Goal: Task Accomplishment & Management: Manage account settings

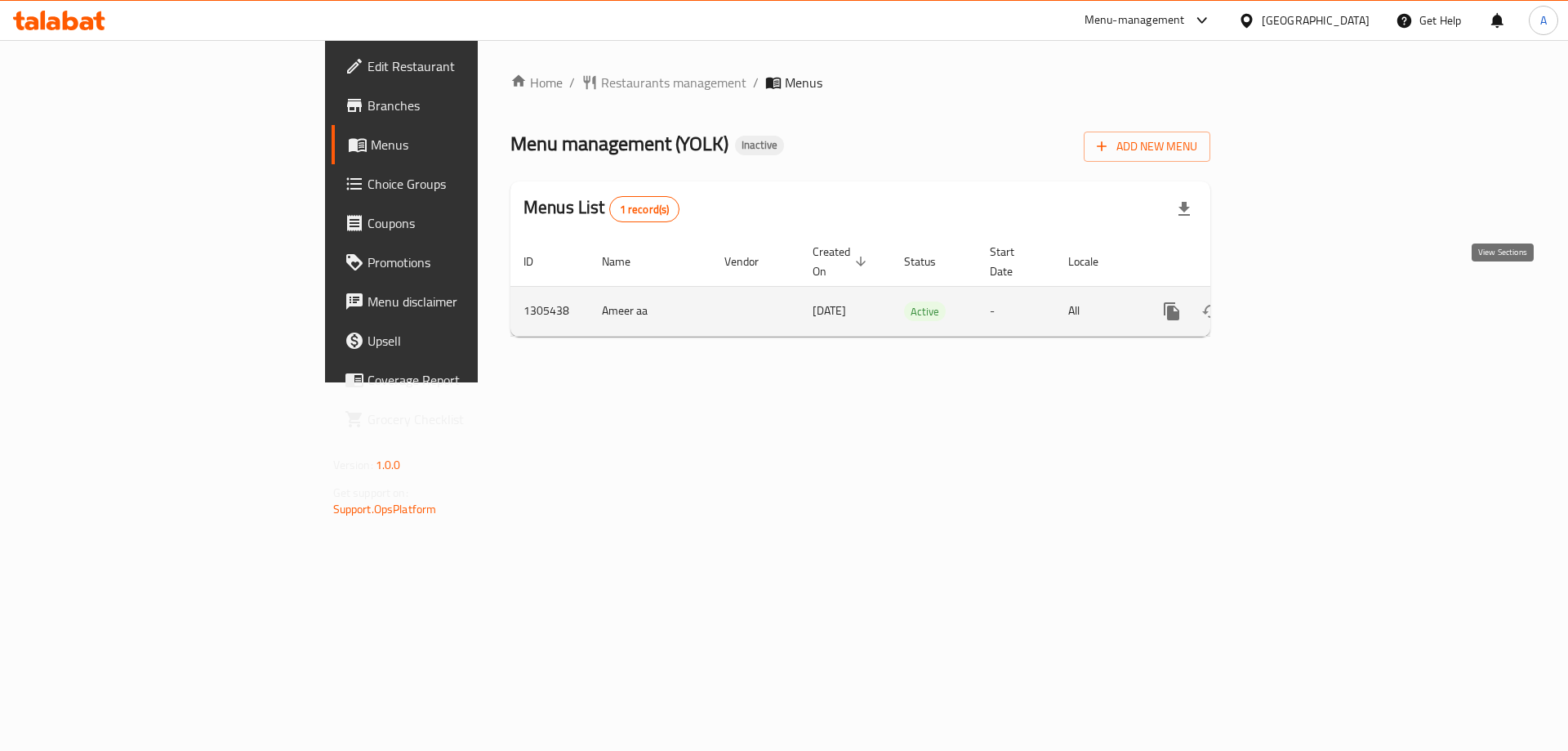
click at [1297, 304] on icon "enhanced table" at bounding box center [1290, 311] width 15 height 15
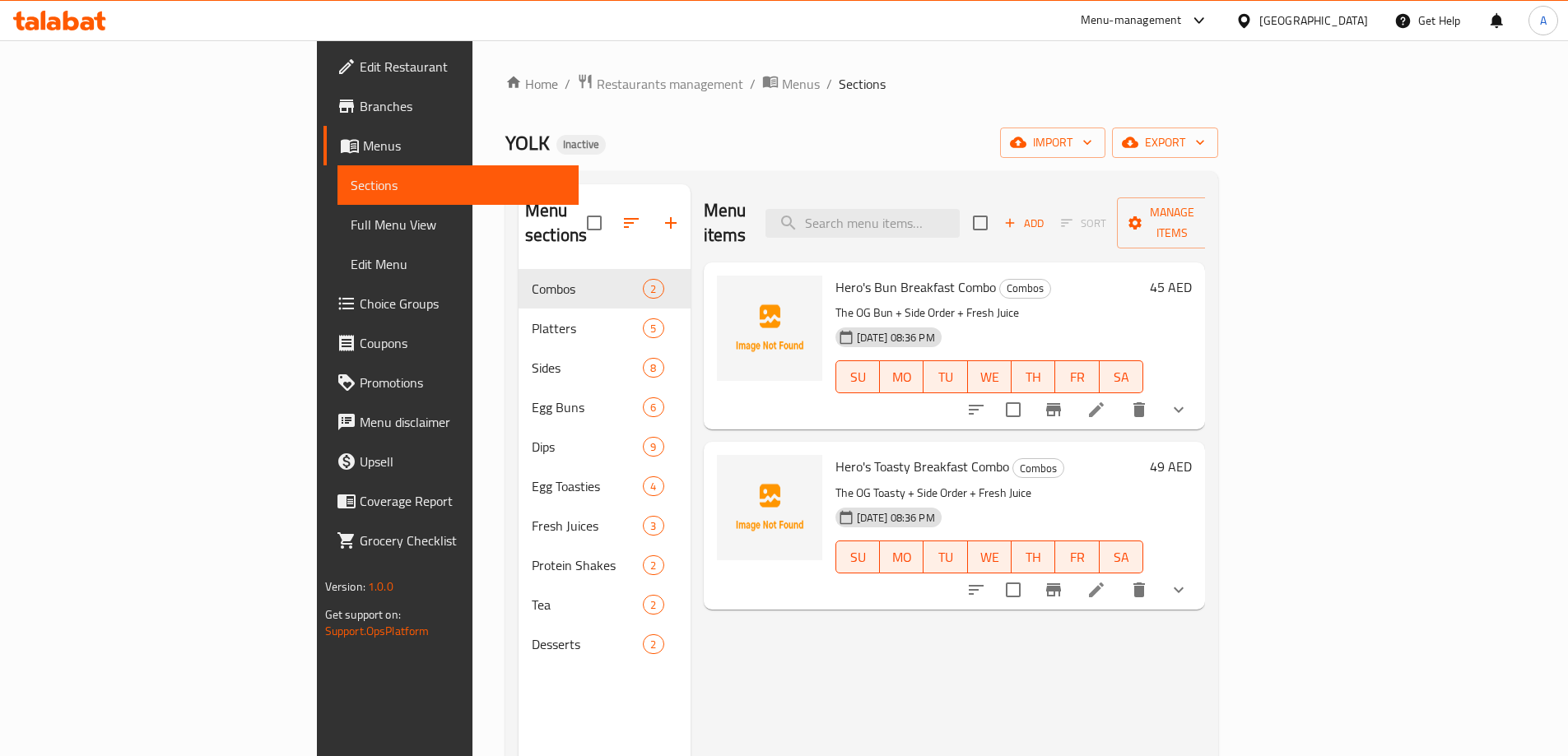
click at [351, 230] on span "Full Menu View" at bounding box center [458, 224] width 215 height 19
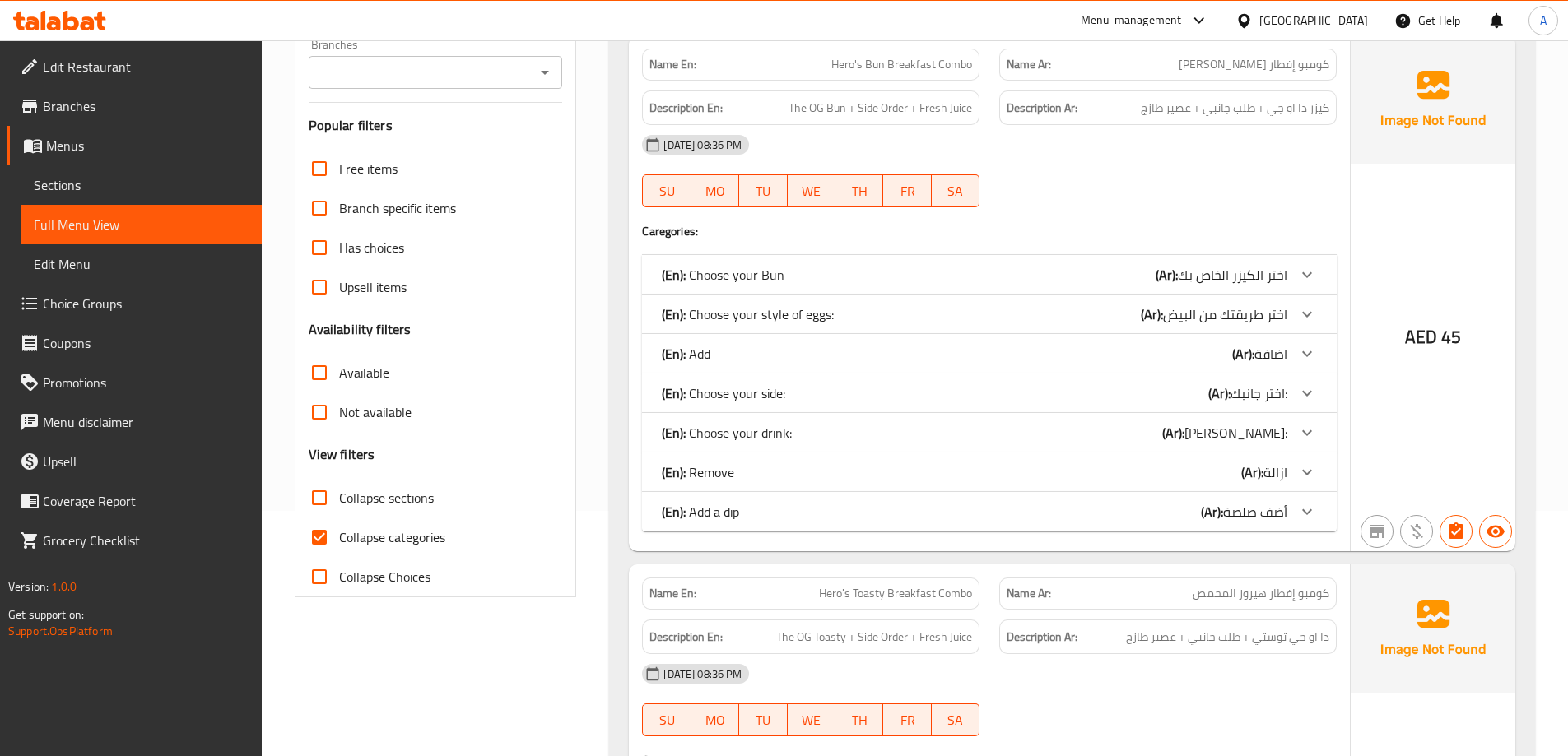
scroll to position [247, 0]
click at [336, 539] on input "Collapse categories" at bounding box center [319, 535] width 40 height 40
checkbox input "false"
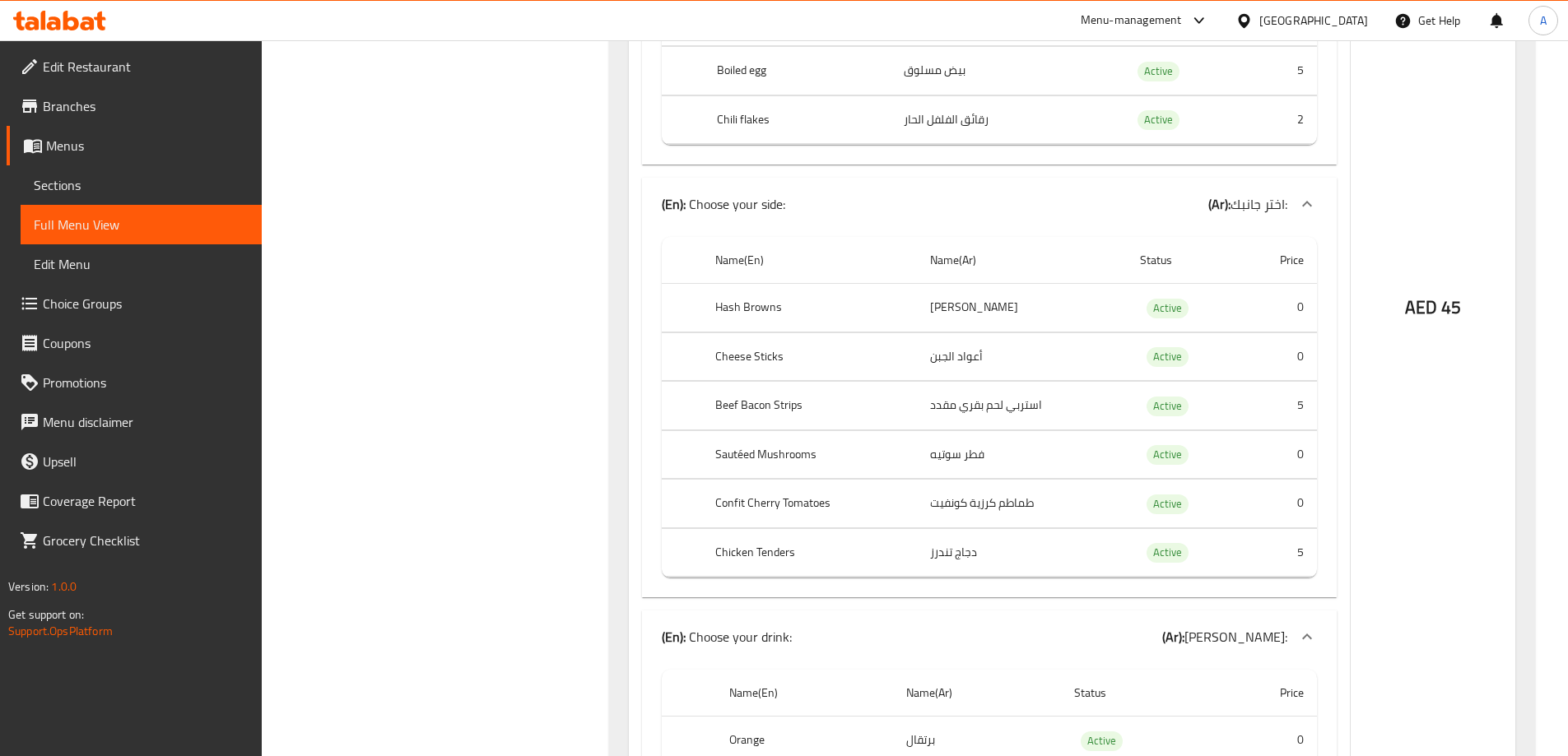
scroll to position [1481, 0]
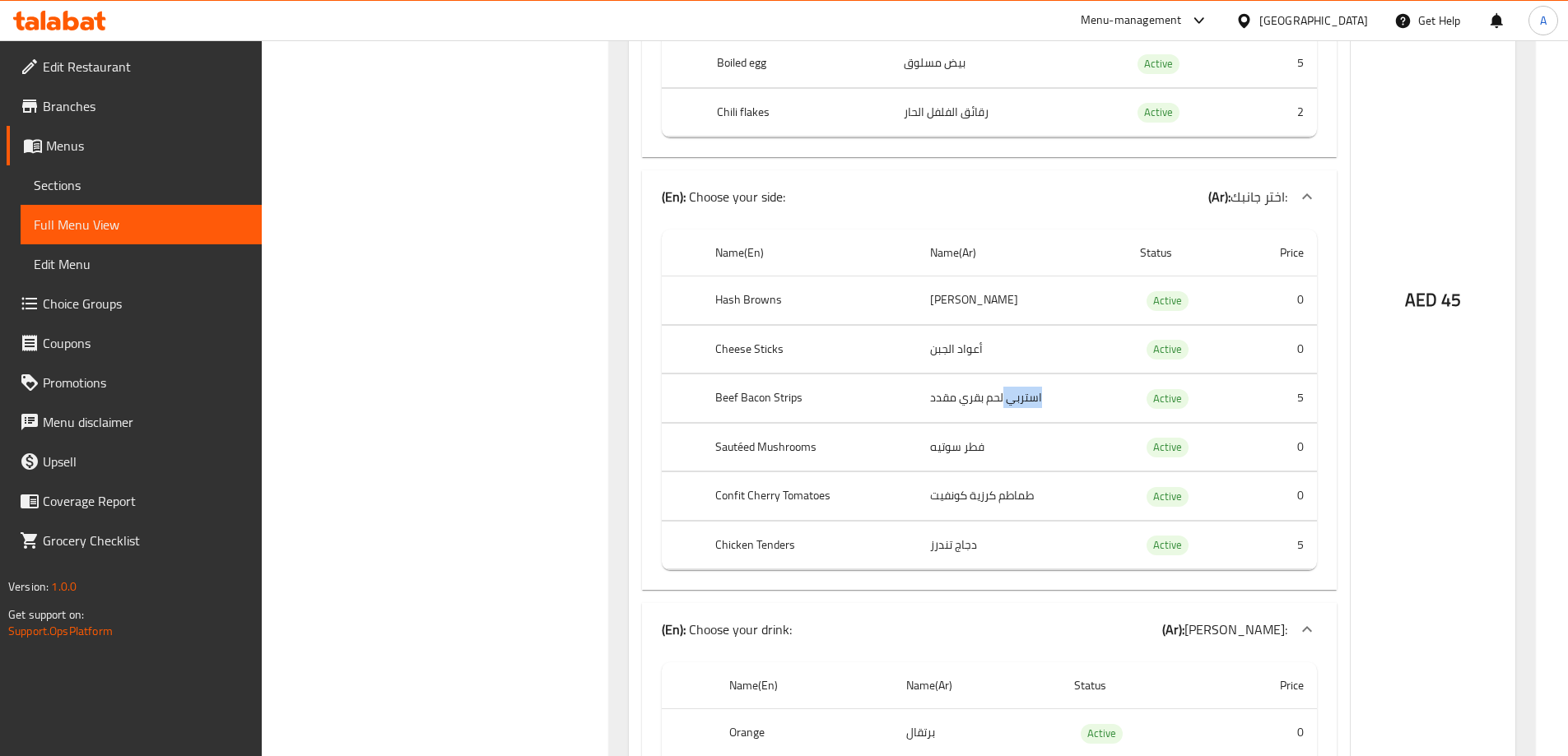
copy td "استربي"
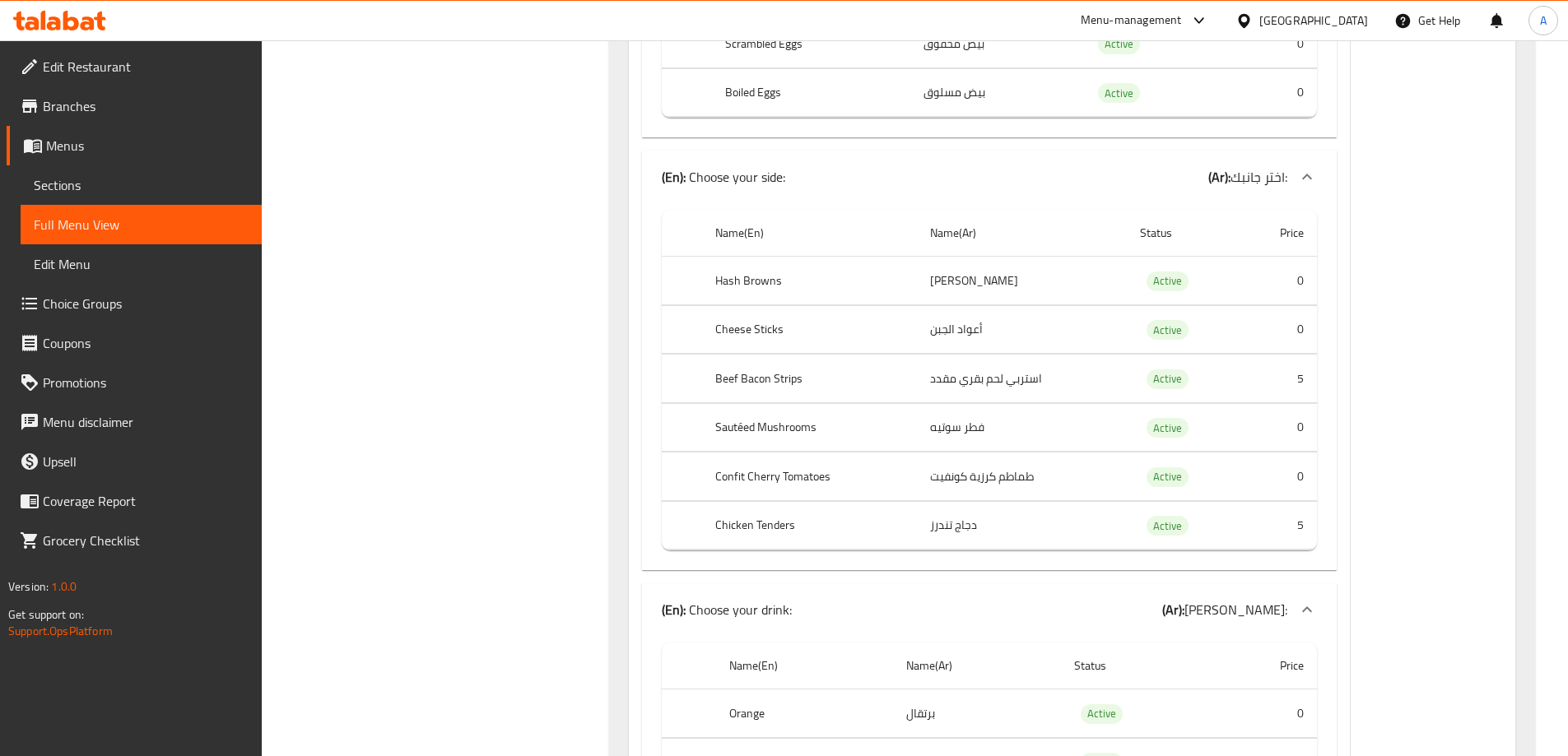
scroll to position [1501, 0]
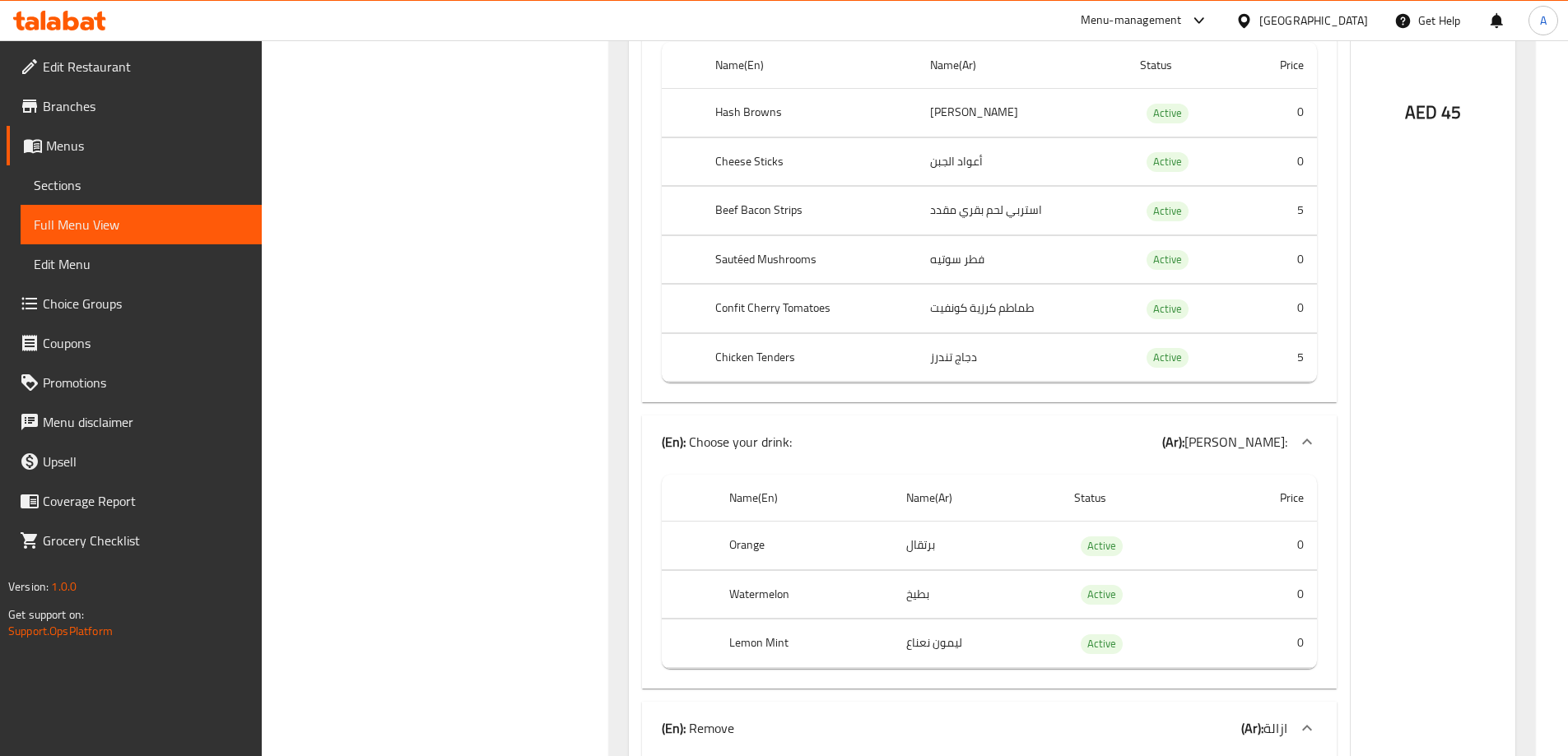
scroll to position [1665, 0]
copy td "استربي"
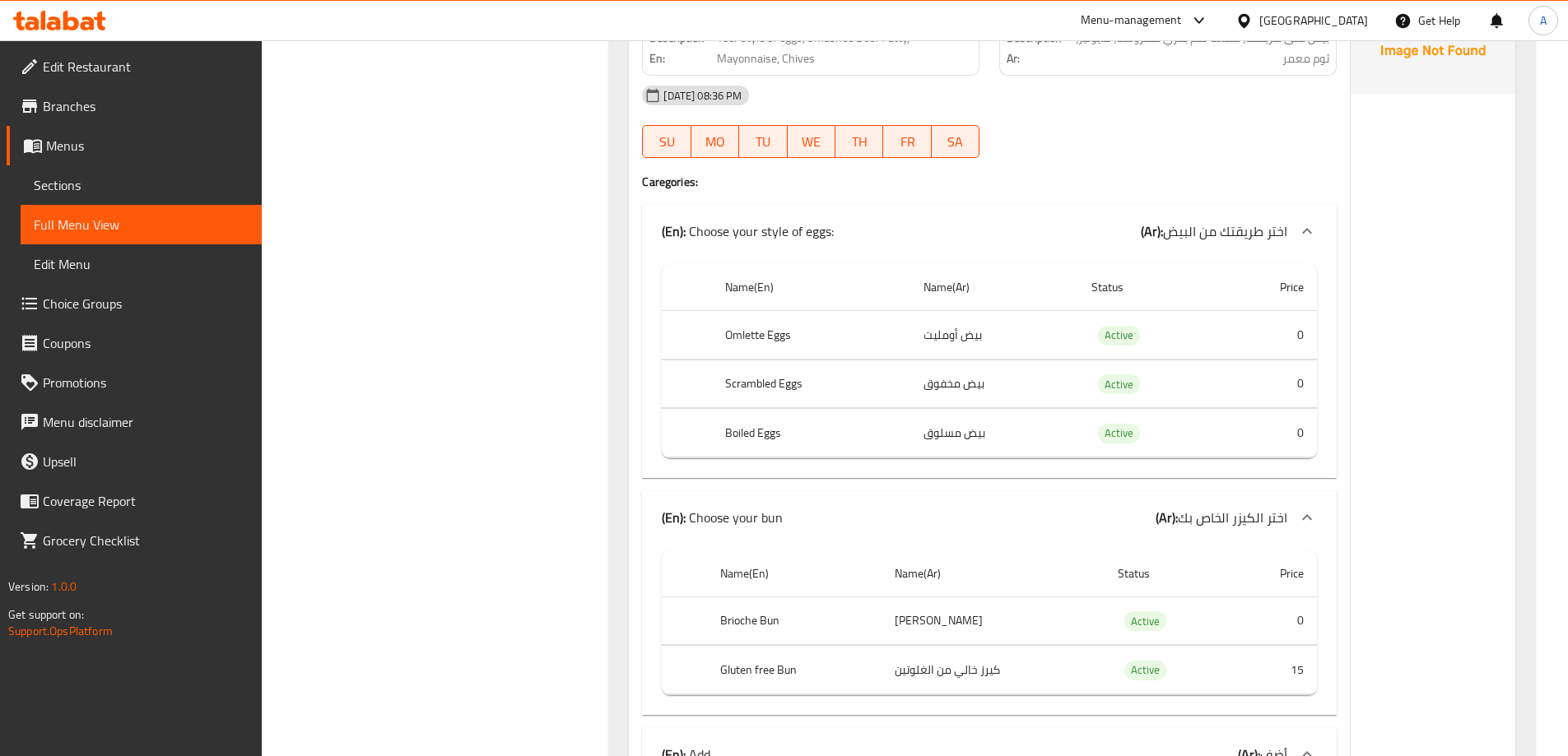
scroll to position [30726, 0]
copy th "Gluten free Bun"
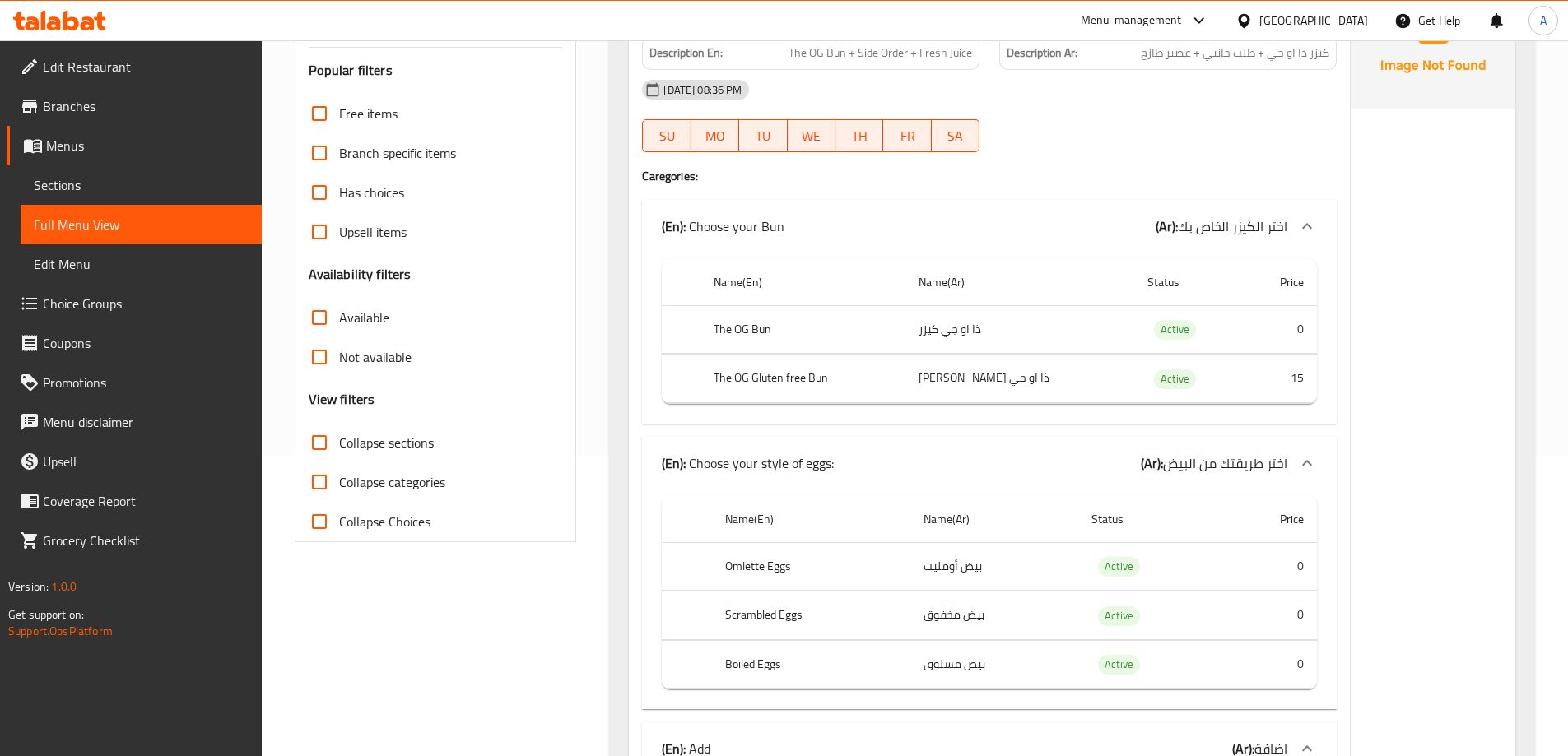
scroll to position [27679, 0]
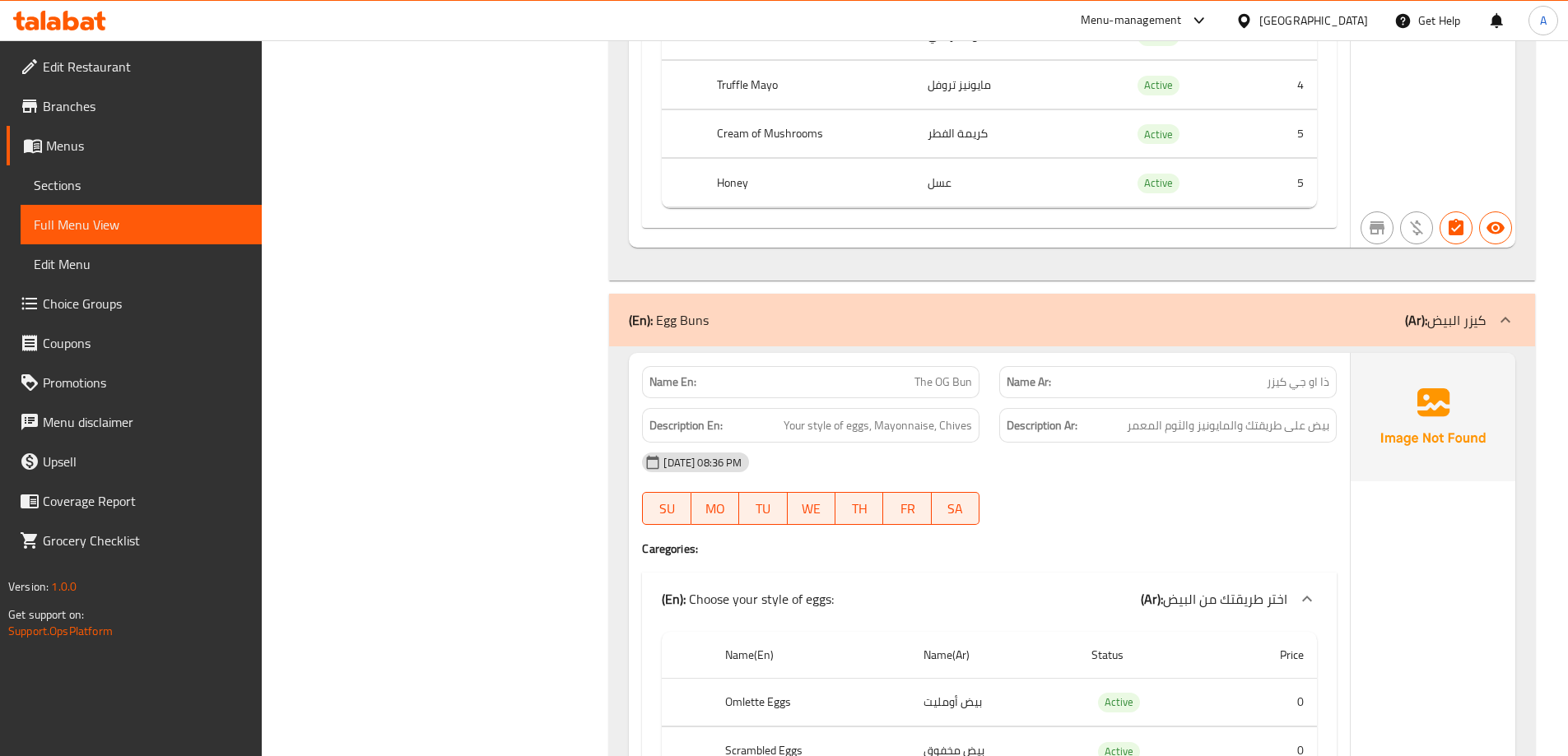
scroll to position [27185, 0]
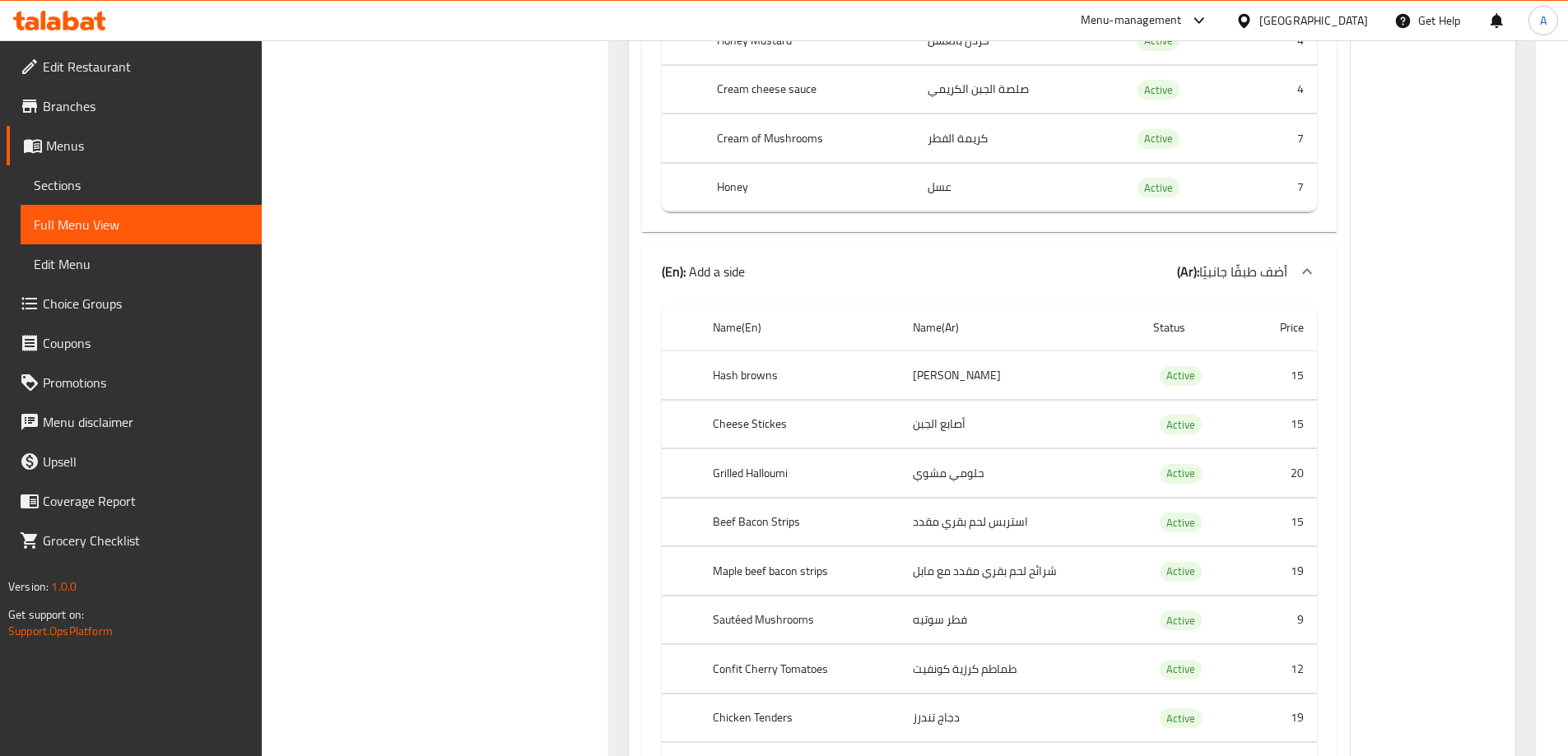
scroll to position [33222, 0]
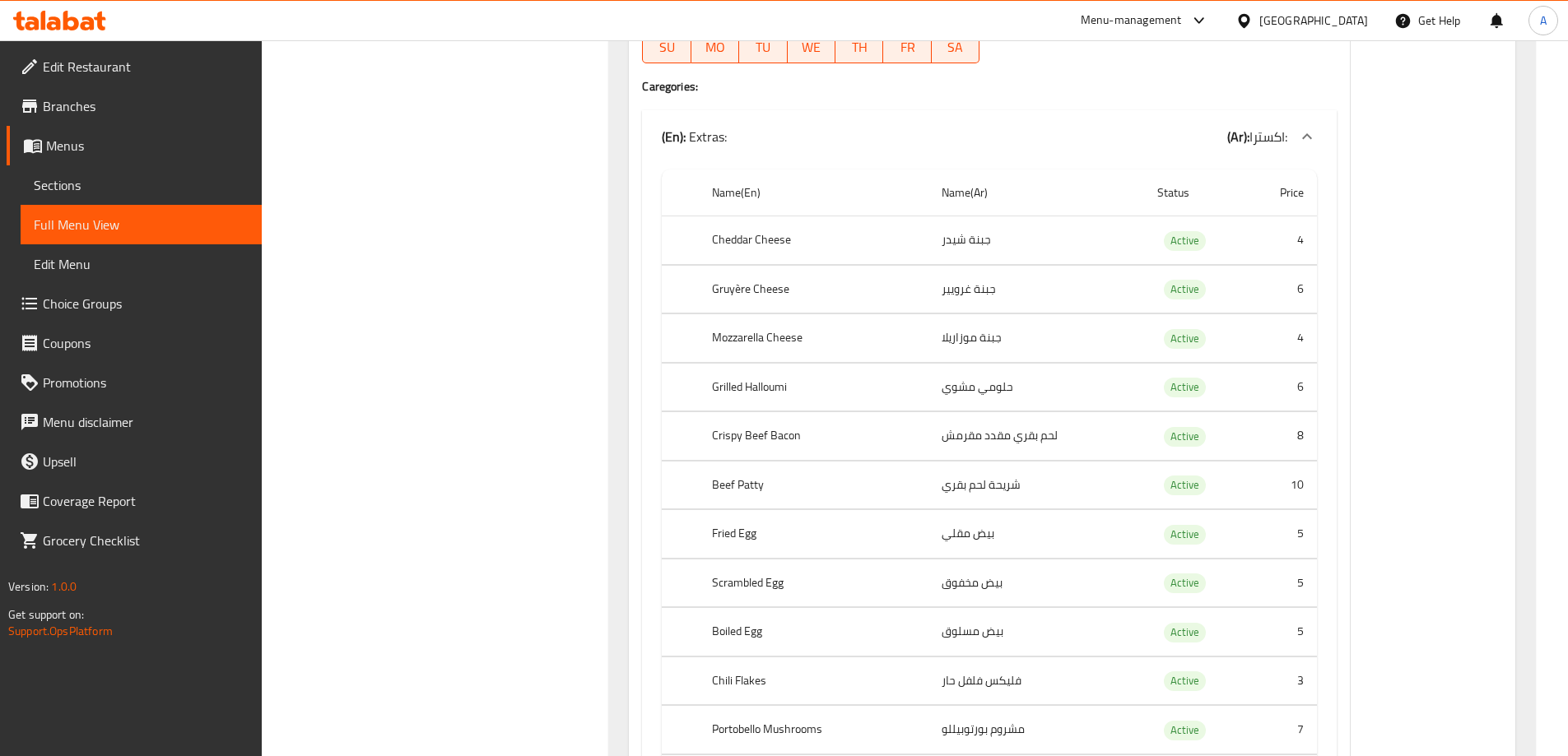
scroll to position [12115, 0]
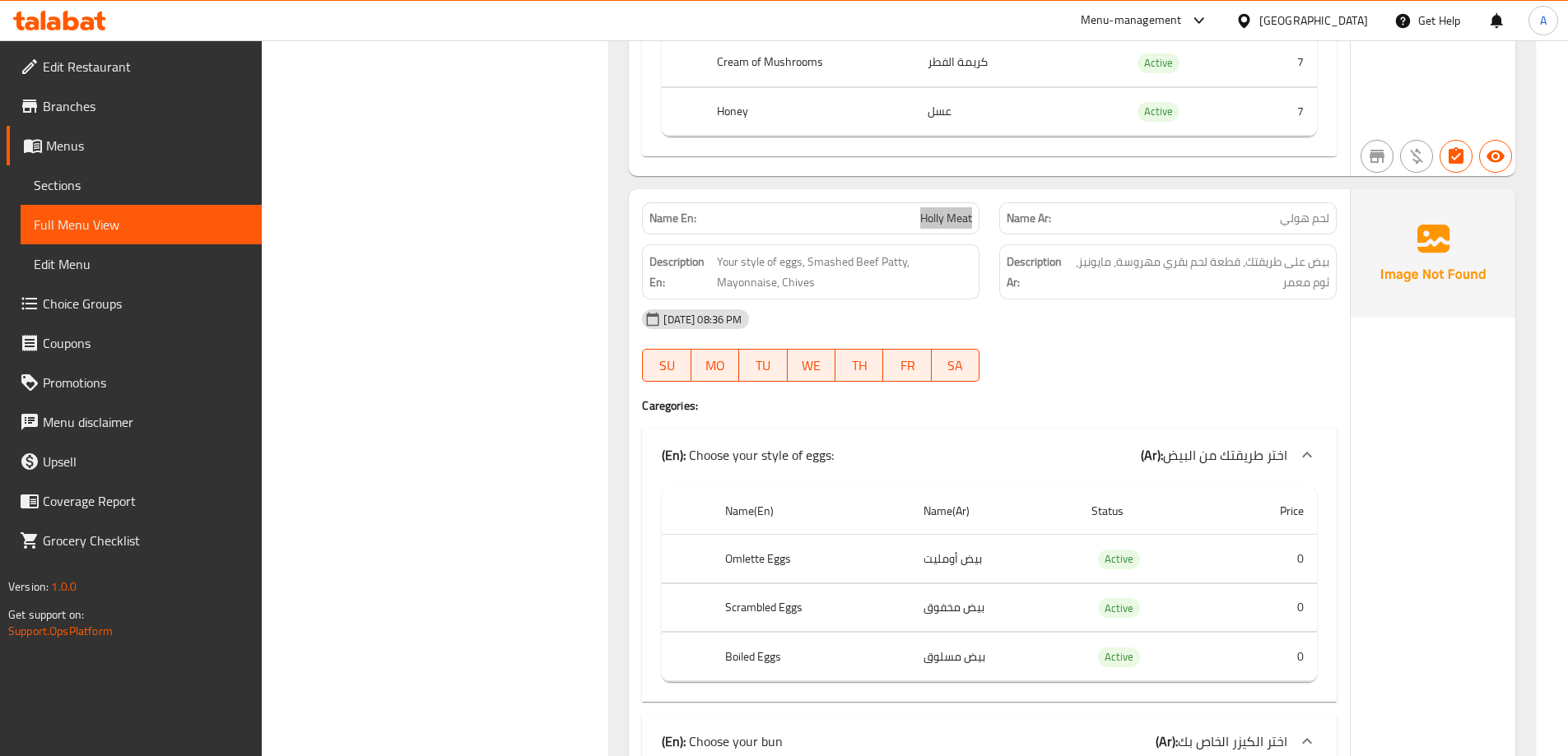
scroll to position [30260, 0]
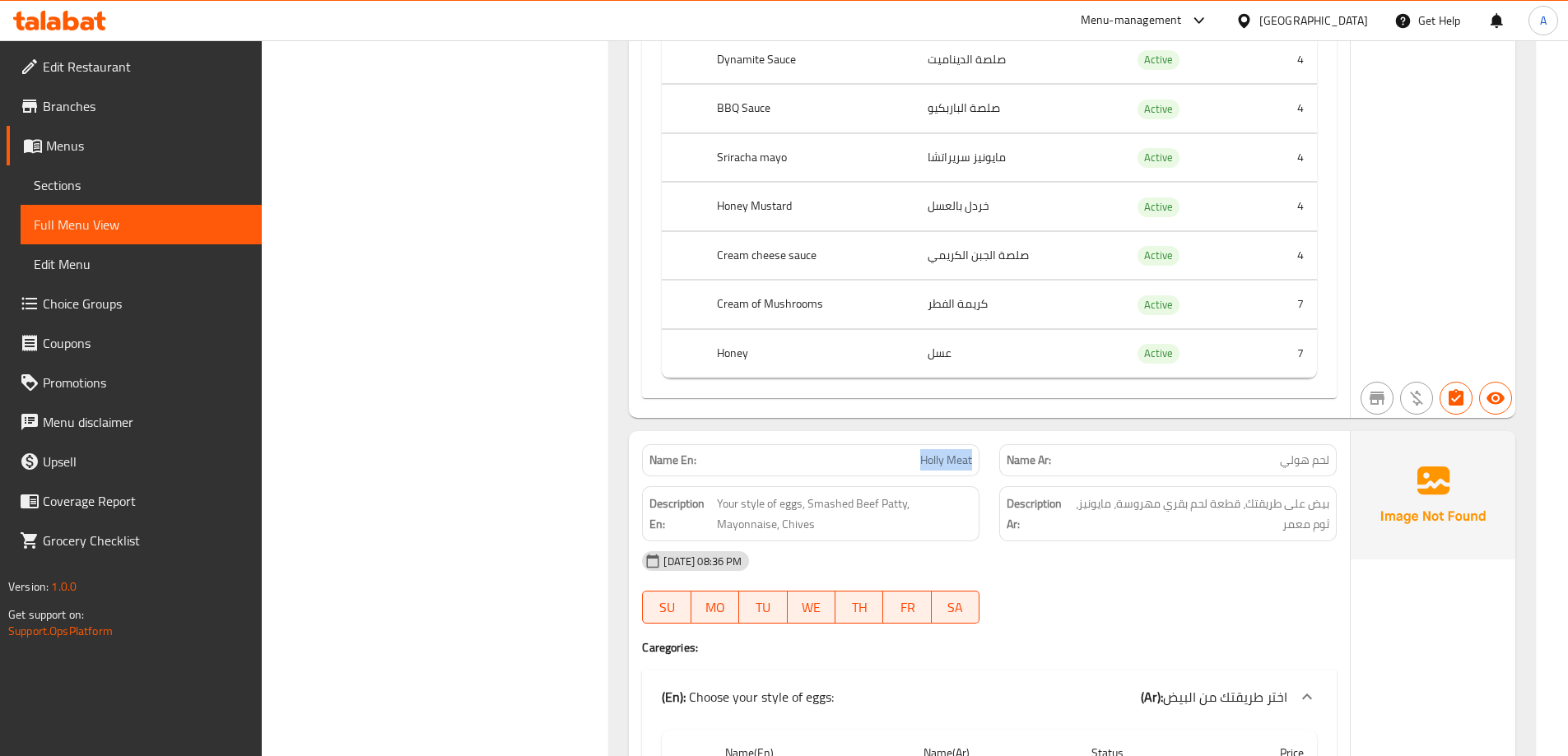
copy span "Holly Meat"
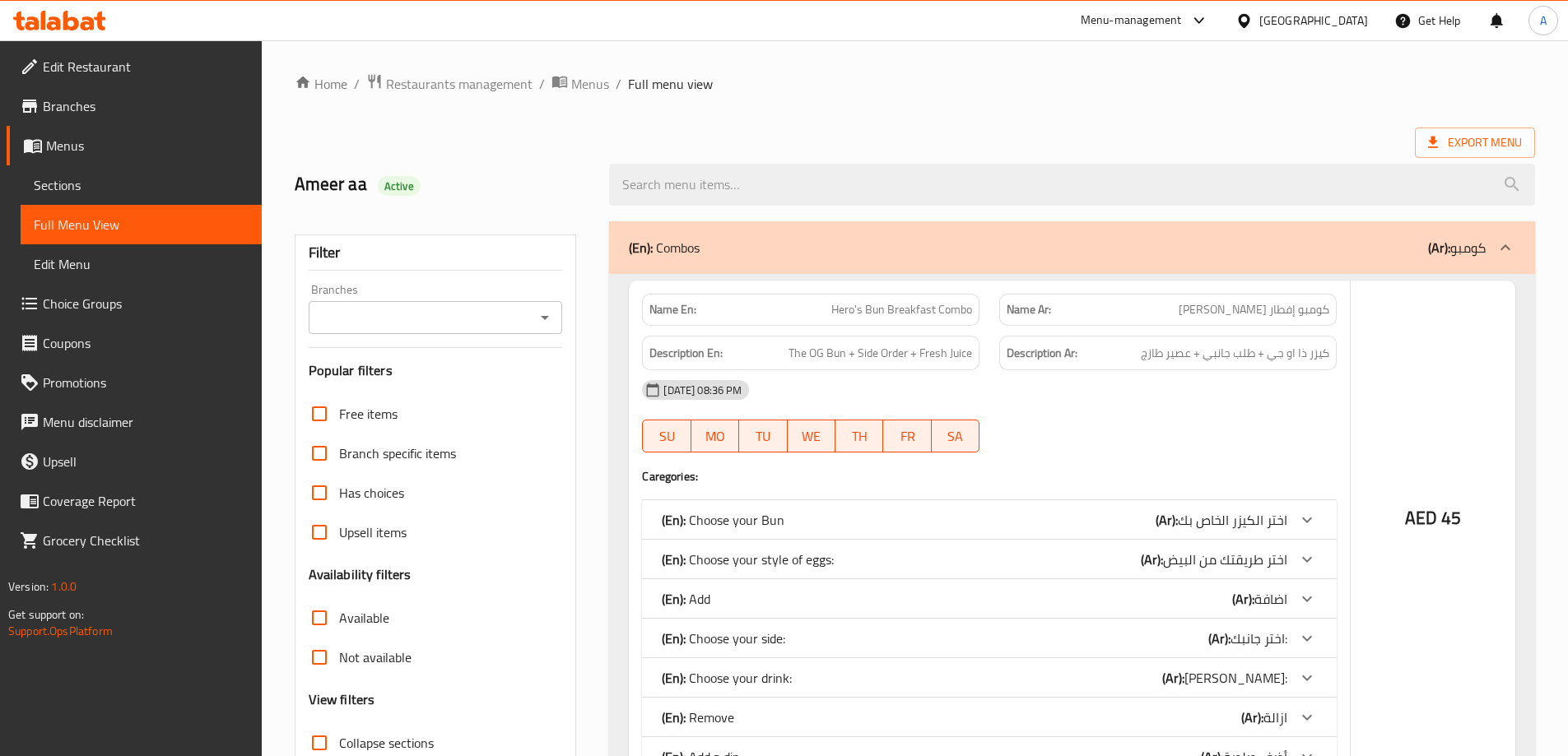
click at [129, 298] on div at bounding box center [784, 378] width 1568 height 756
click at [116, 302] on span "Choice Groups" at bounding box center [146, 303] width 206 height 19
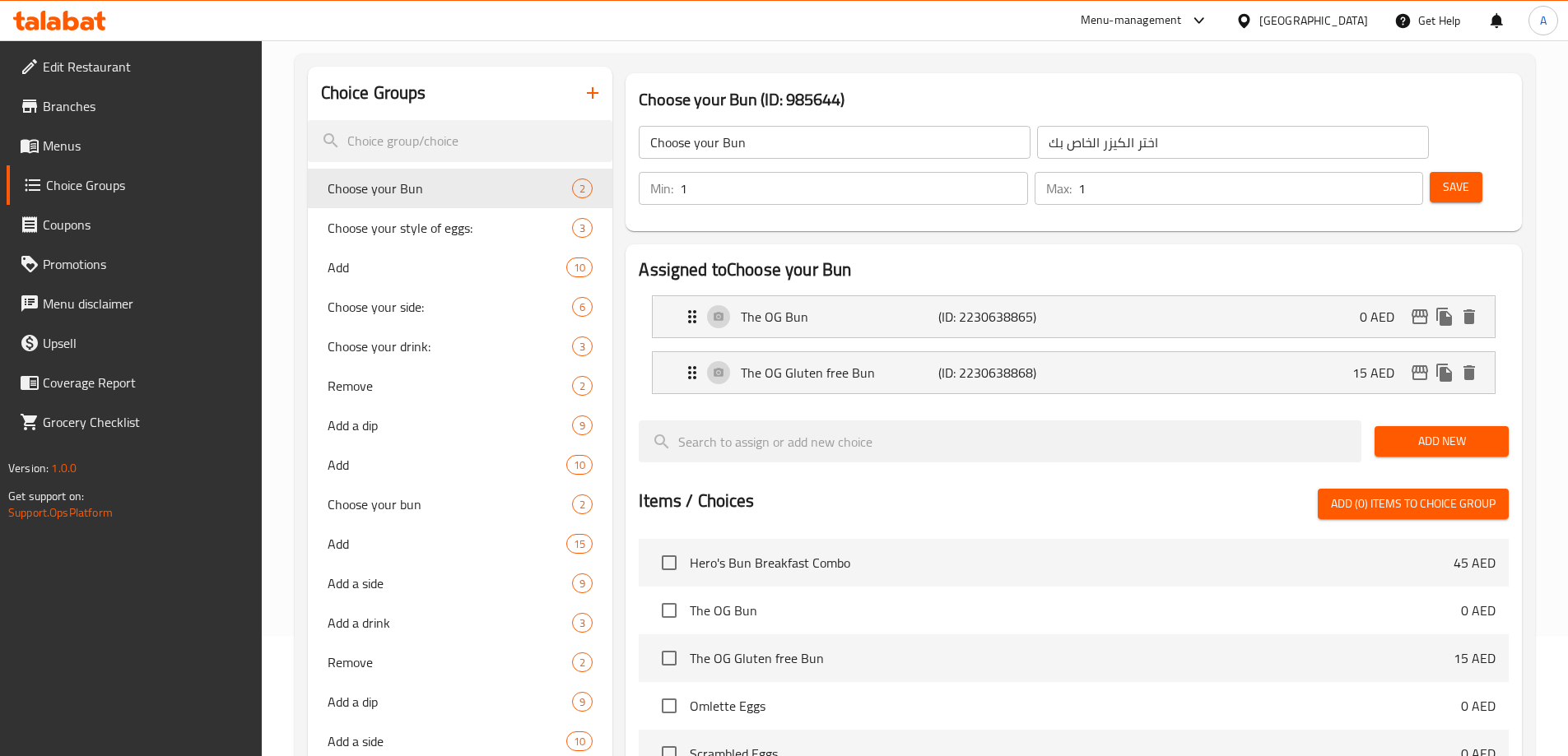
scroll to position [164, 0]
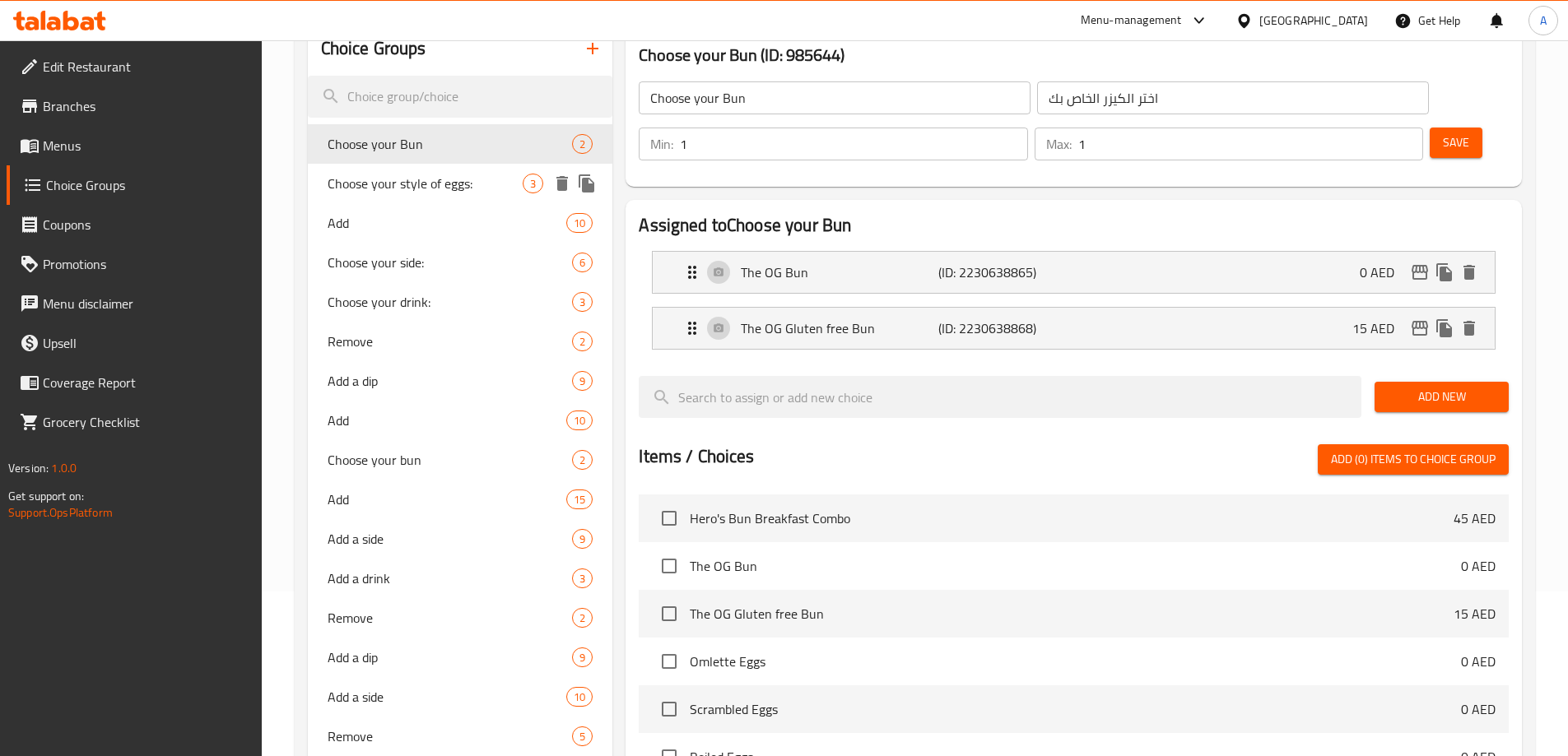
click at [432, 186] on span "Choose your style of eggs:" at bounding box center [426, 183] width 196 height 19
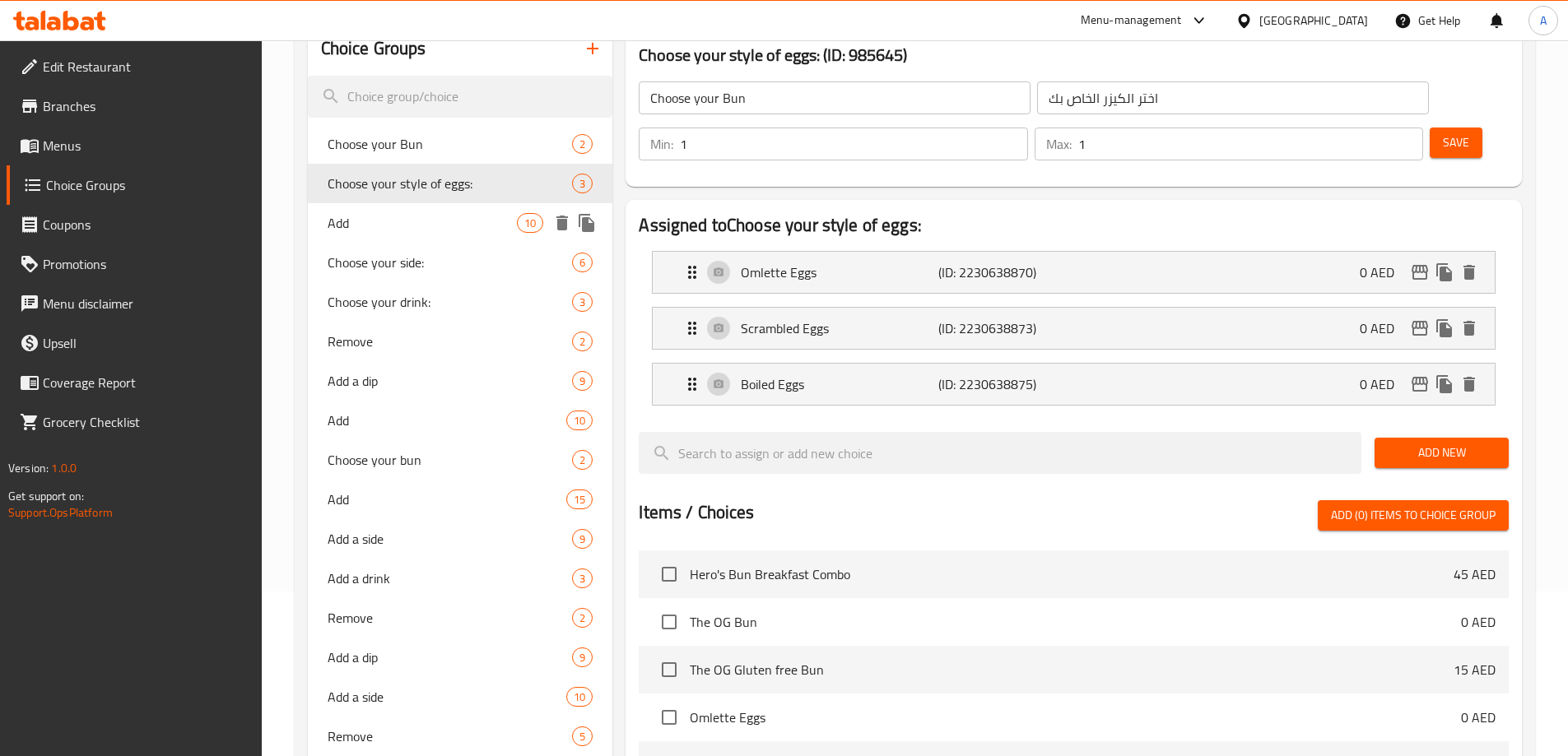
type input "Choose your style of eggs:"
type input "اختر طريقتك من البيض"
click at [435, 210] on div "Add 10" at bounding box center [460, 223] width 305 height 40
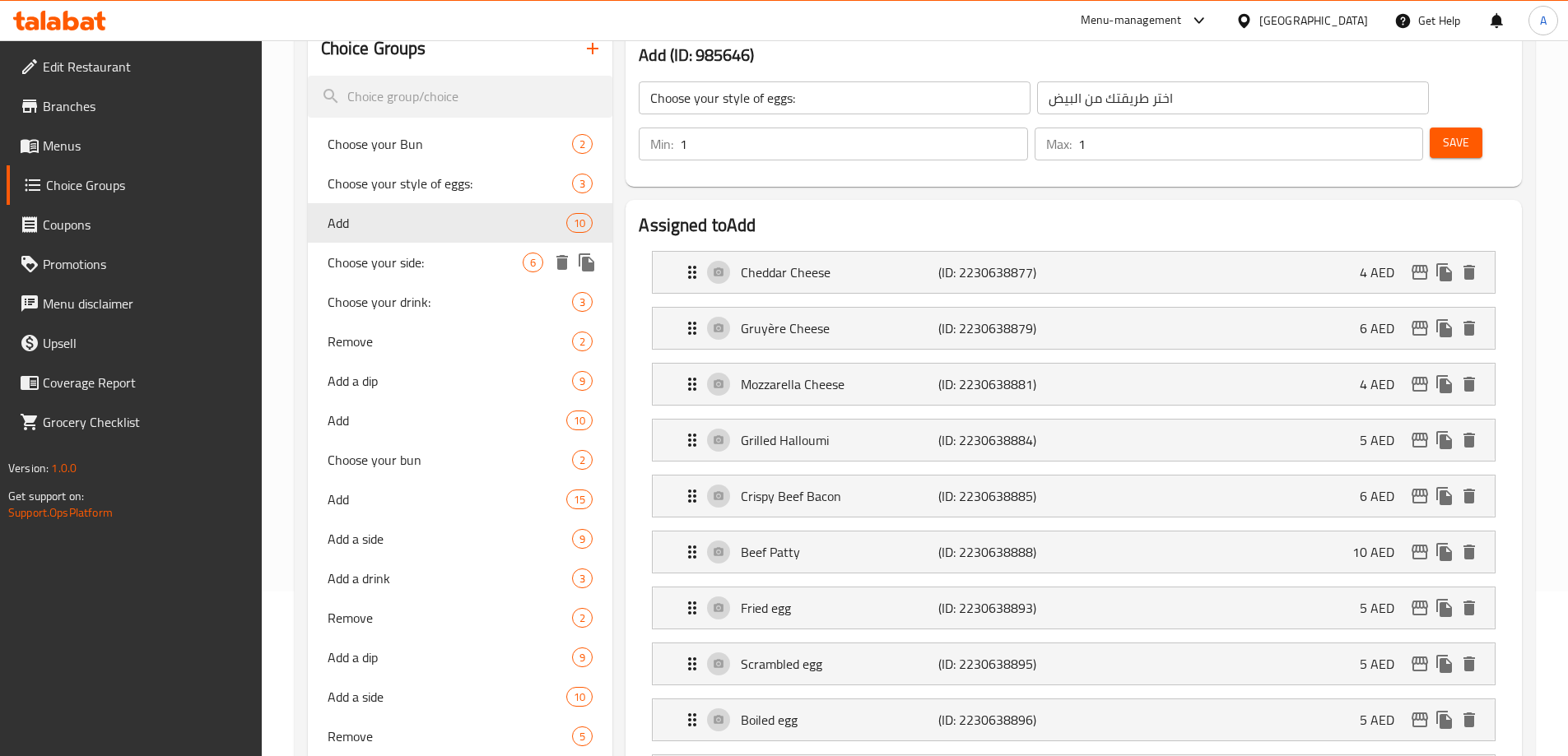
type input "Add"
type input "اضافة"
type input "0"
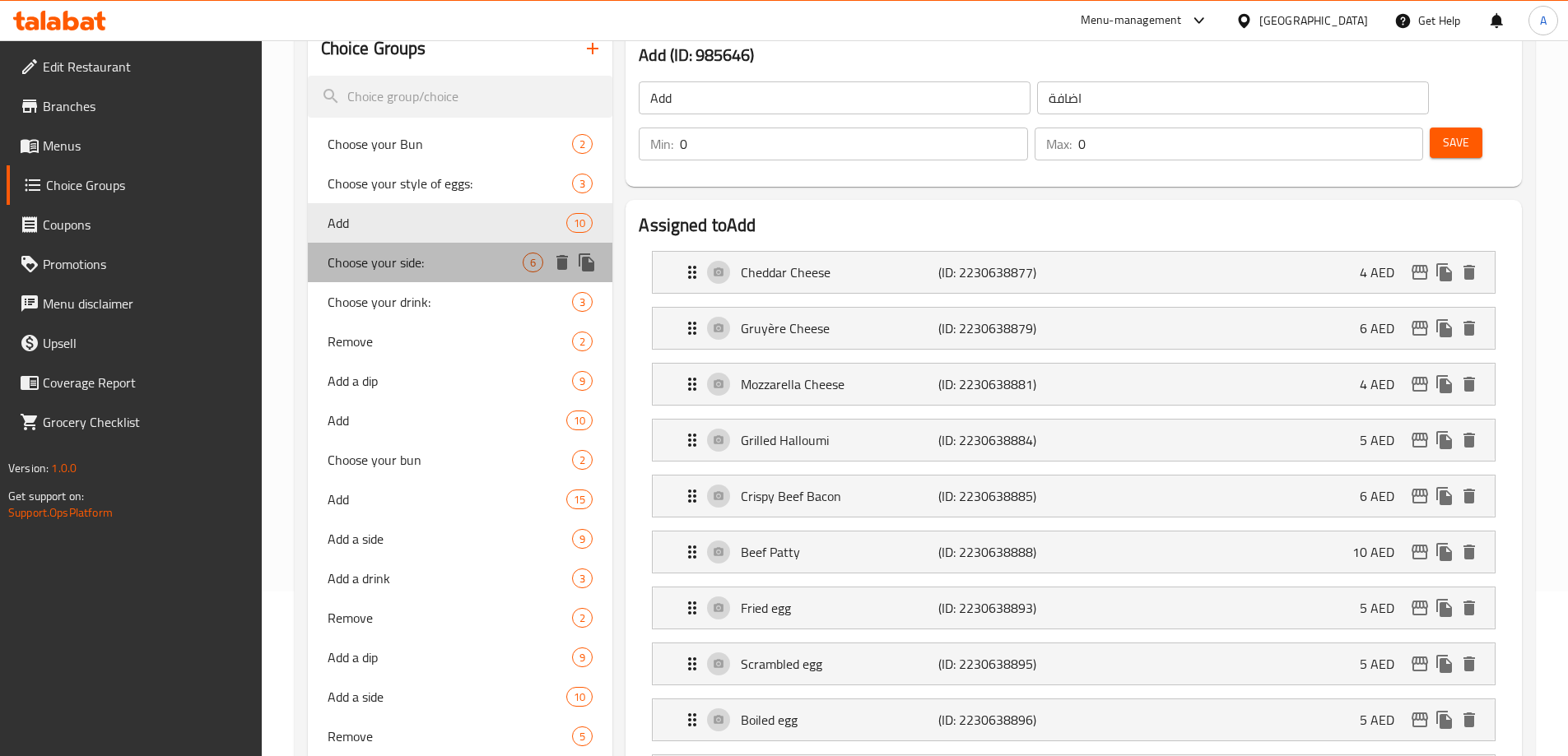
click at [435, 254] on span "Choose your side:" at bounding box center [426, 262] width 196 height 19
type input "Choose your side:"
type input "اختر جانبك:"
type input "1"
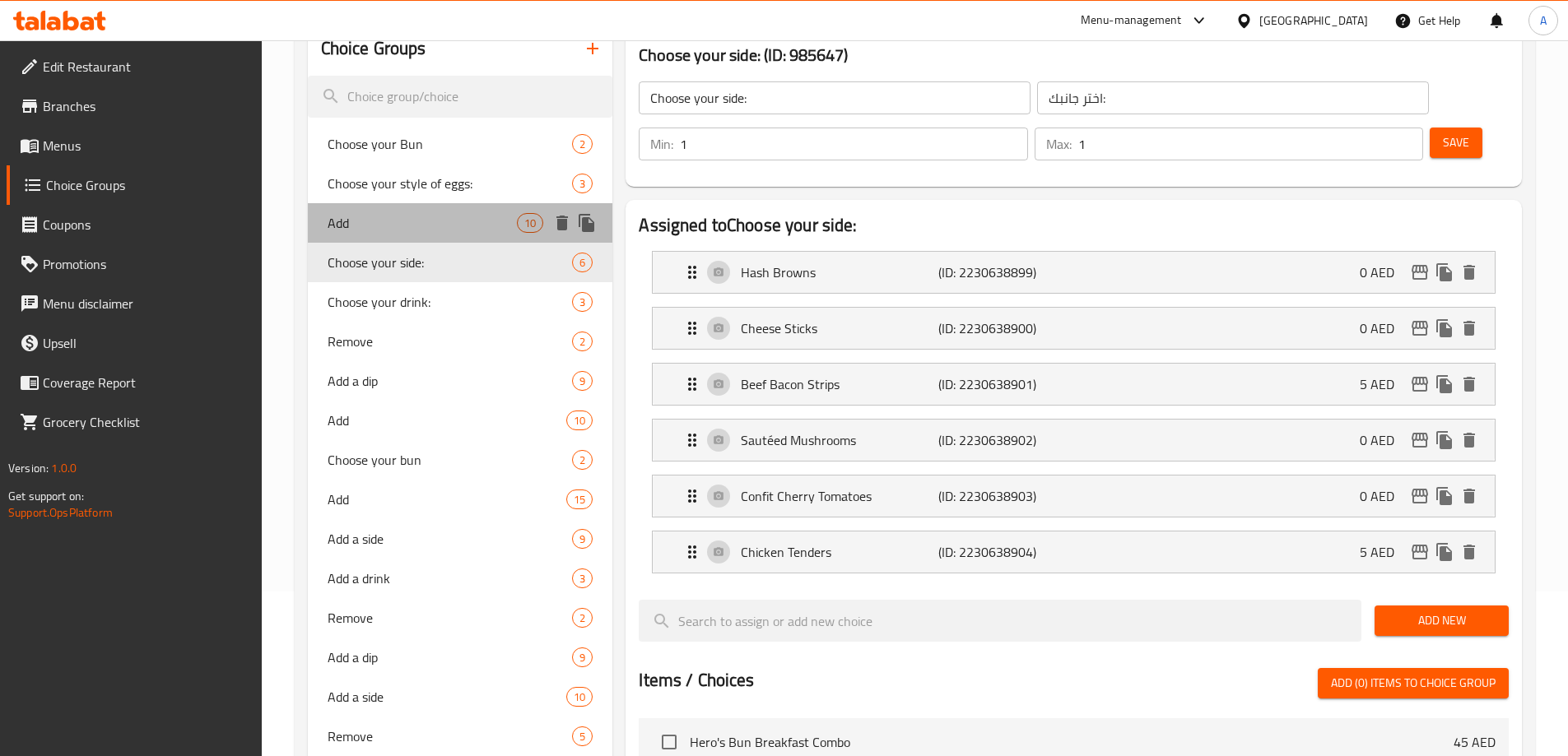
click at [418, 235] on div "Add 10" at bounding box center [460, 223] width 305 height 40
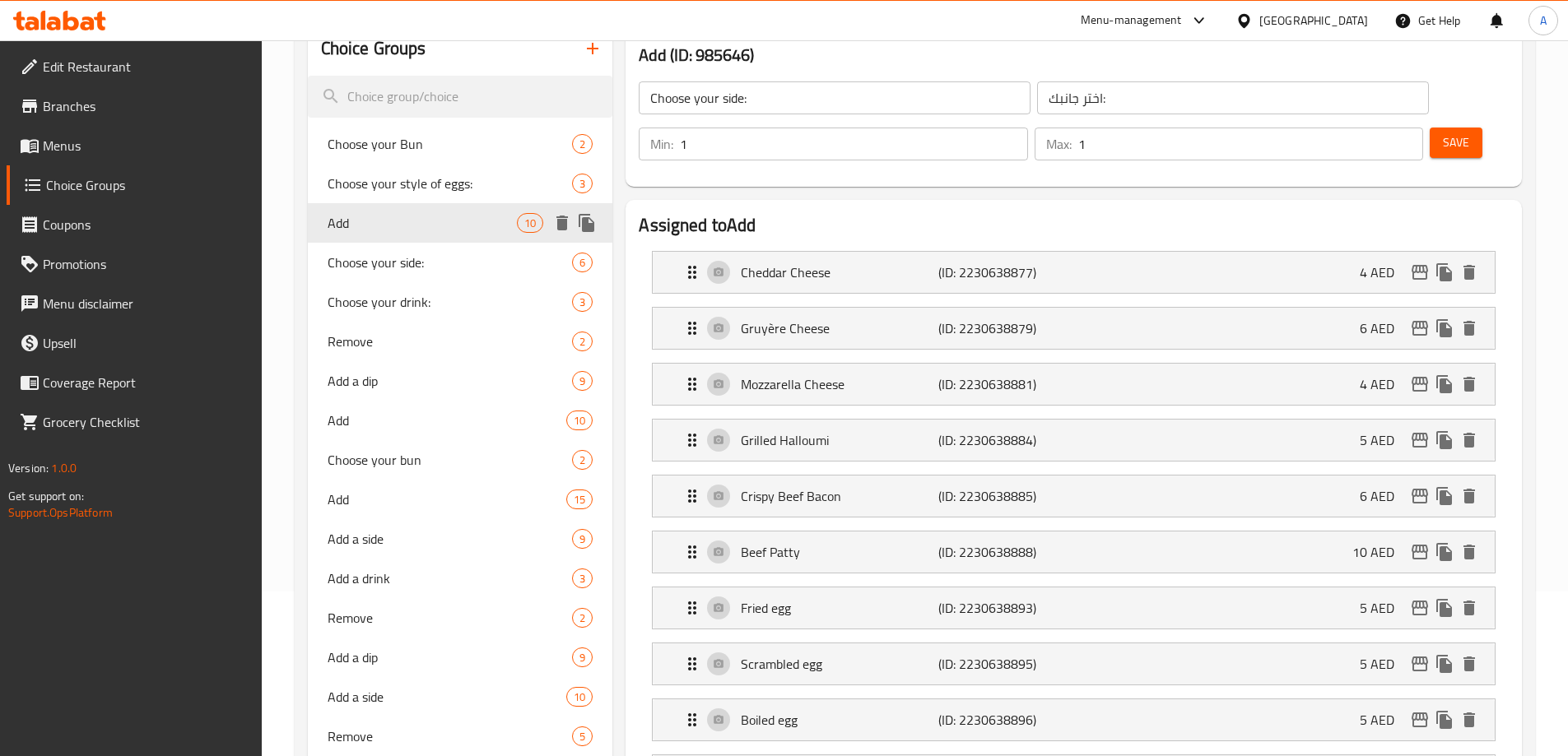
type input "Add"
type input "اضافة"
type input "0"
click at [428, 299] on span "Choose your drink:" at bounding box center [426, 302] width 196 height 19
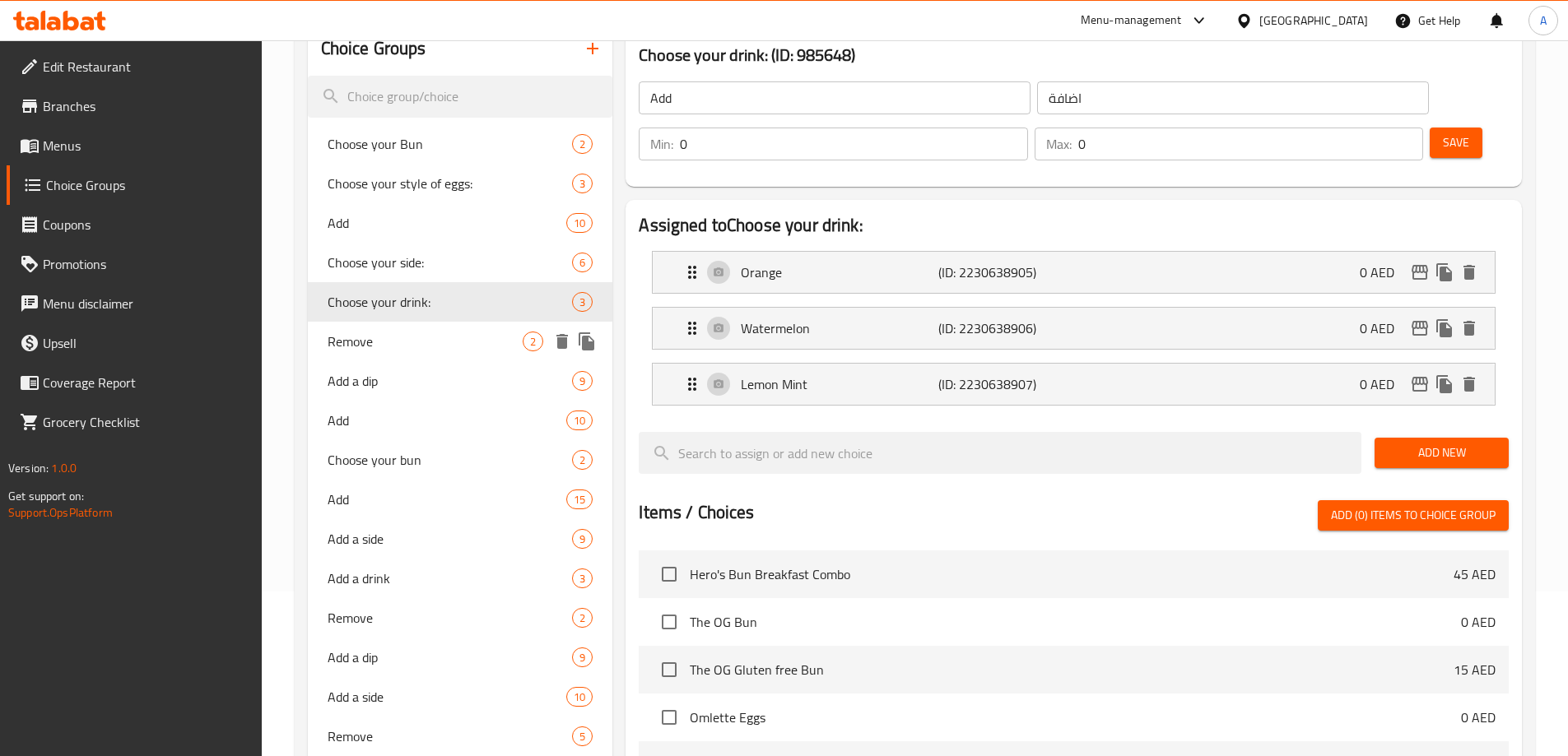
type input "Choose your drink:"
type input "[PERSON_NAME]:"
type input "1"
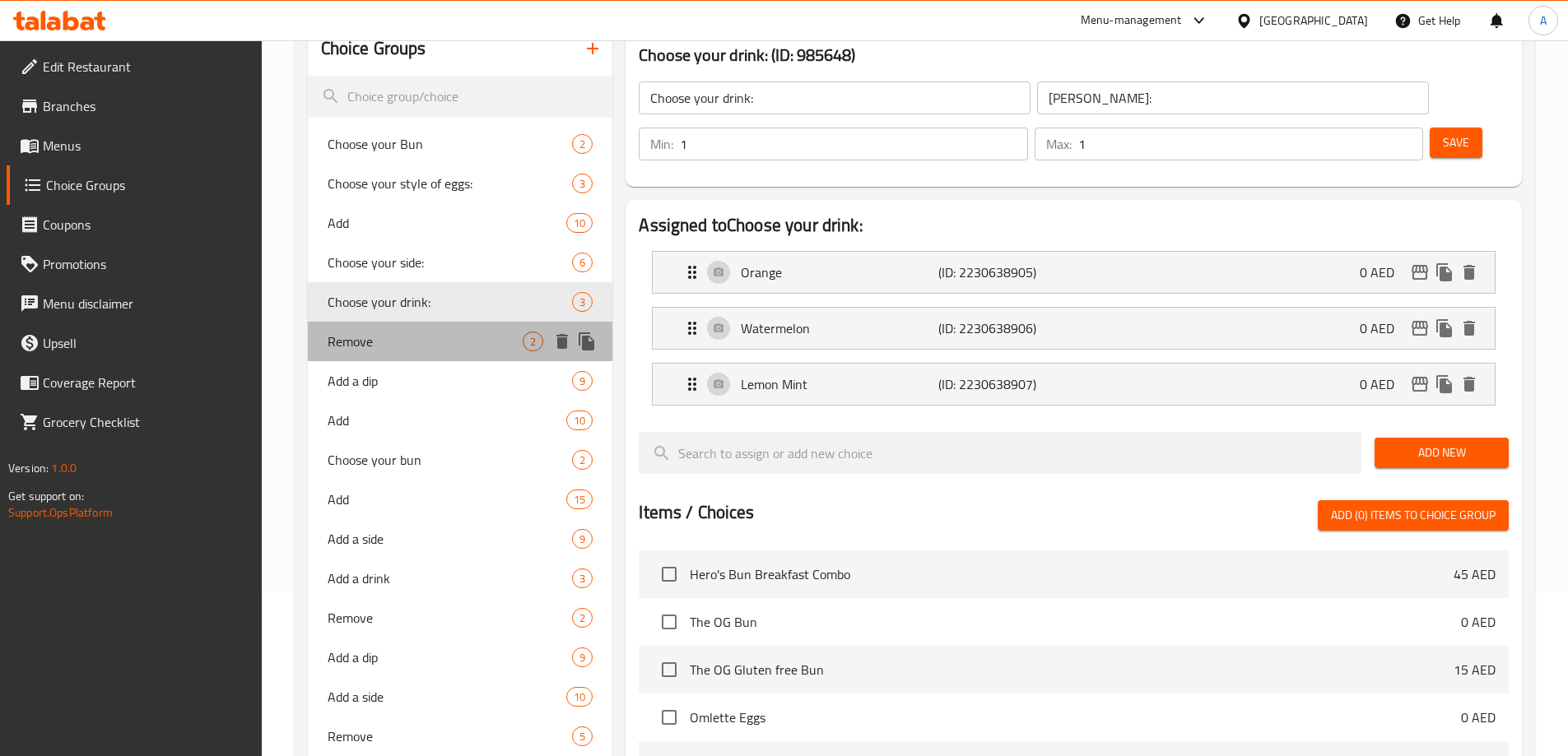
click at [421, 346] on span "Remove" at bounding box center [426, 340] width 196 height 19
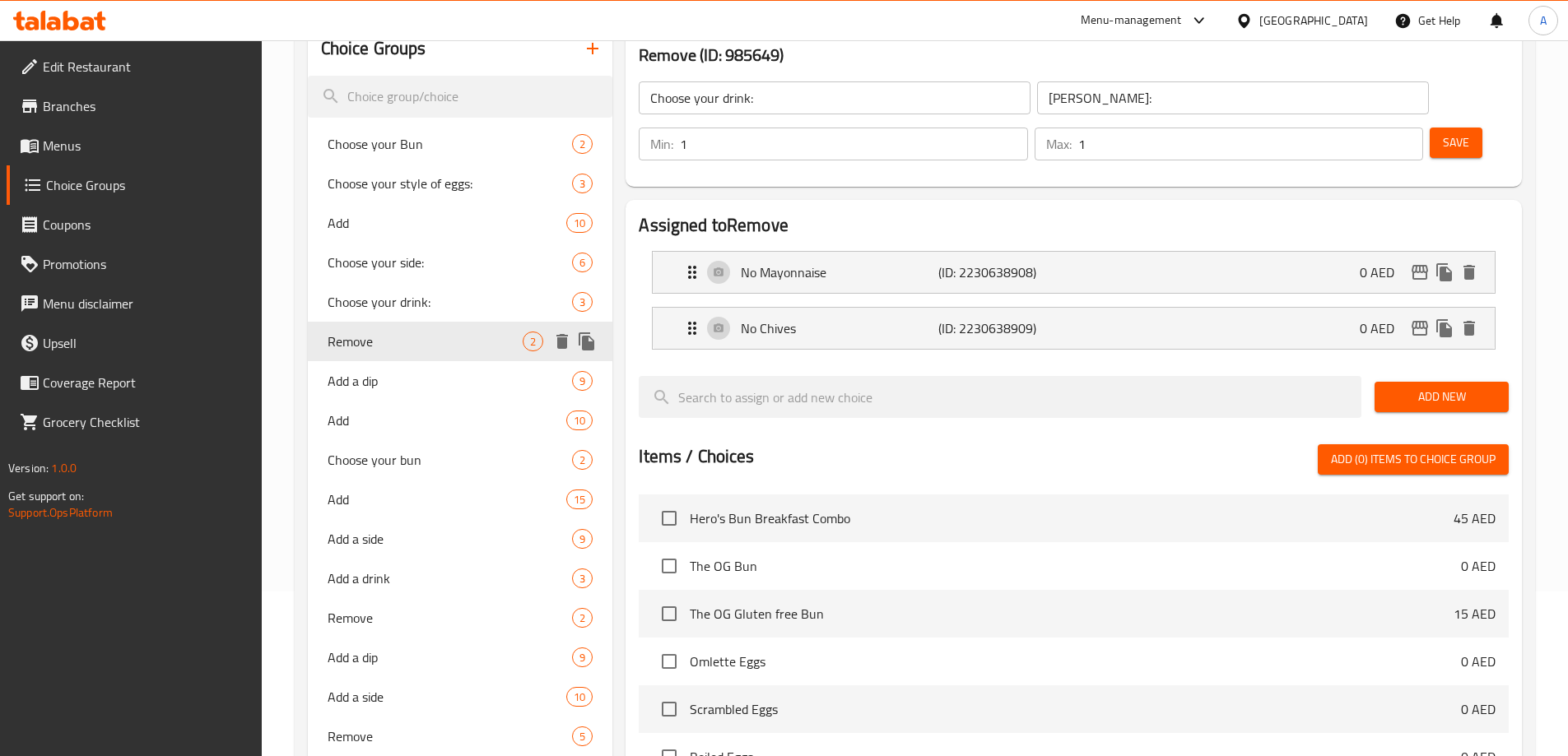
type input "Remove"
type input "ازالة"
type input "0"
click at [416, 379] on span "Add a dip" at bounding box center [426, 380] width 196 height 19
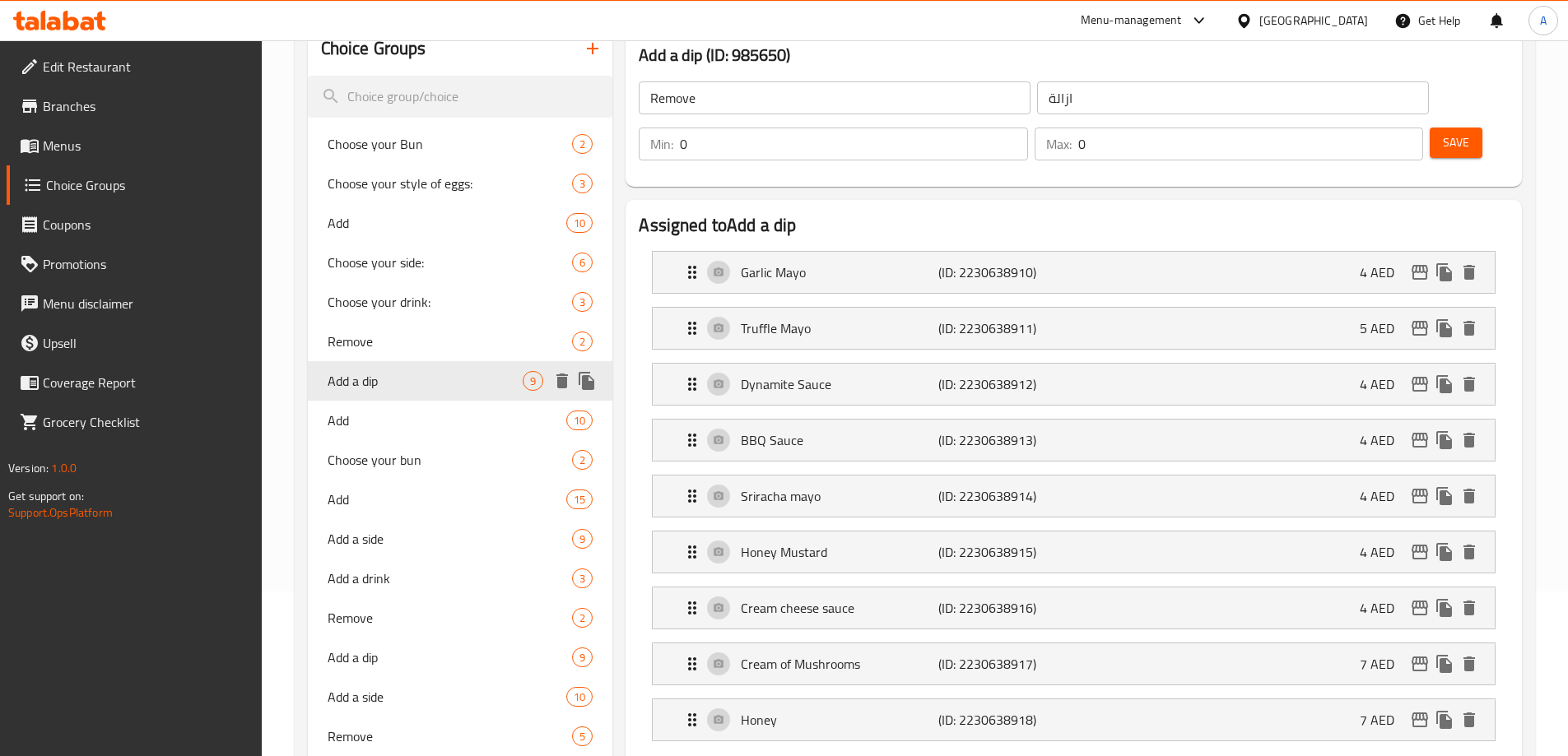
type input "Add a dip"
type input "أضف صلصة"
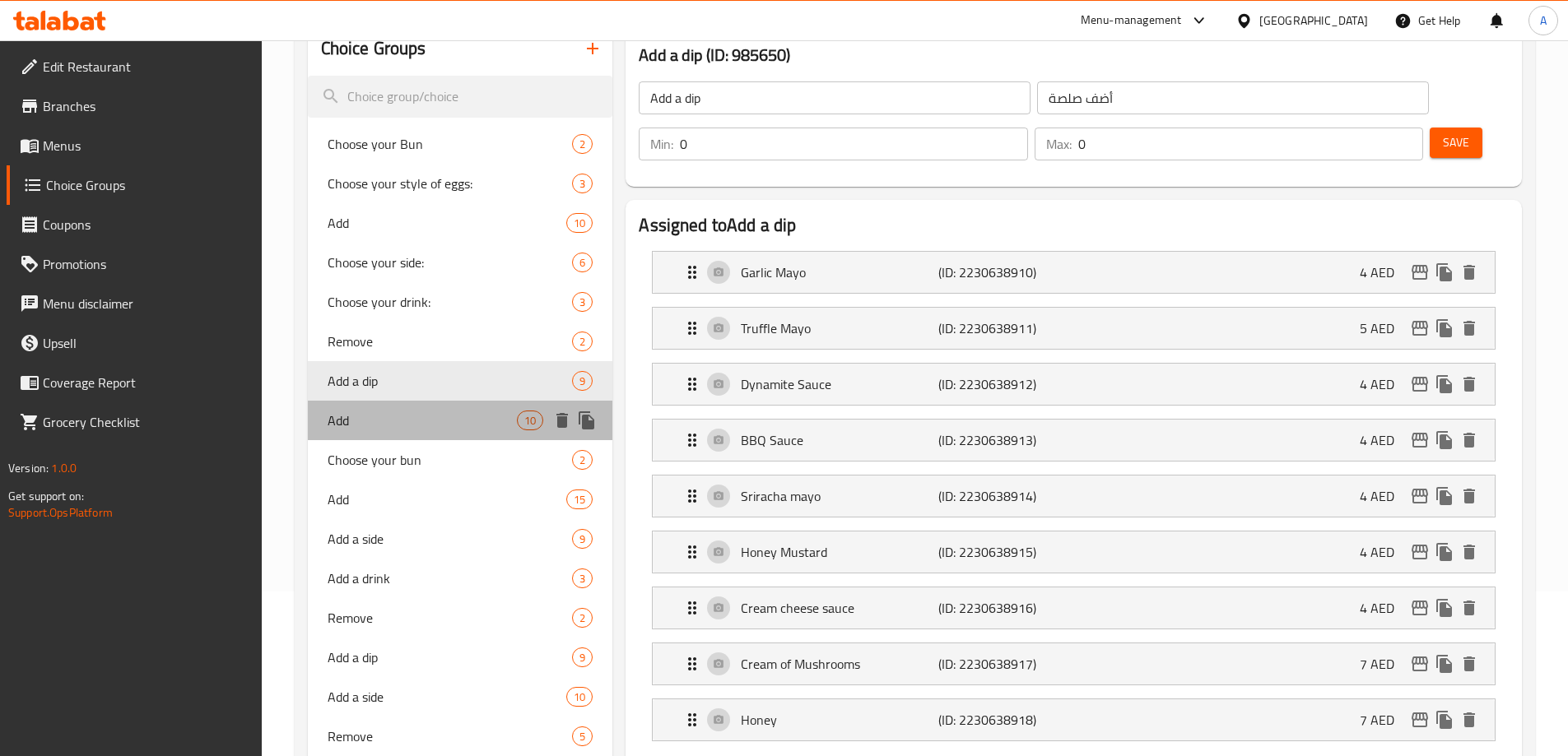
click at [422, 414] on span "Add" at bounding box center [423, 420] width 191 height 19
type input "Add"
type input "أضف"
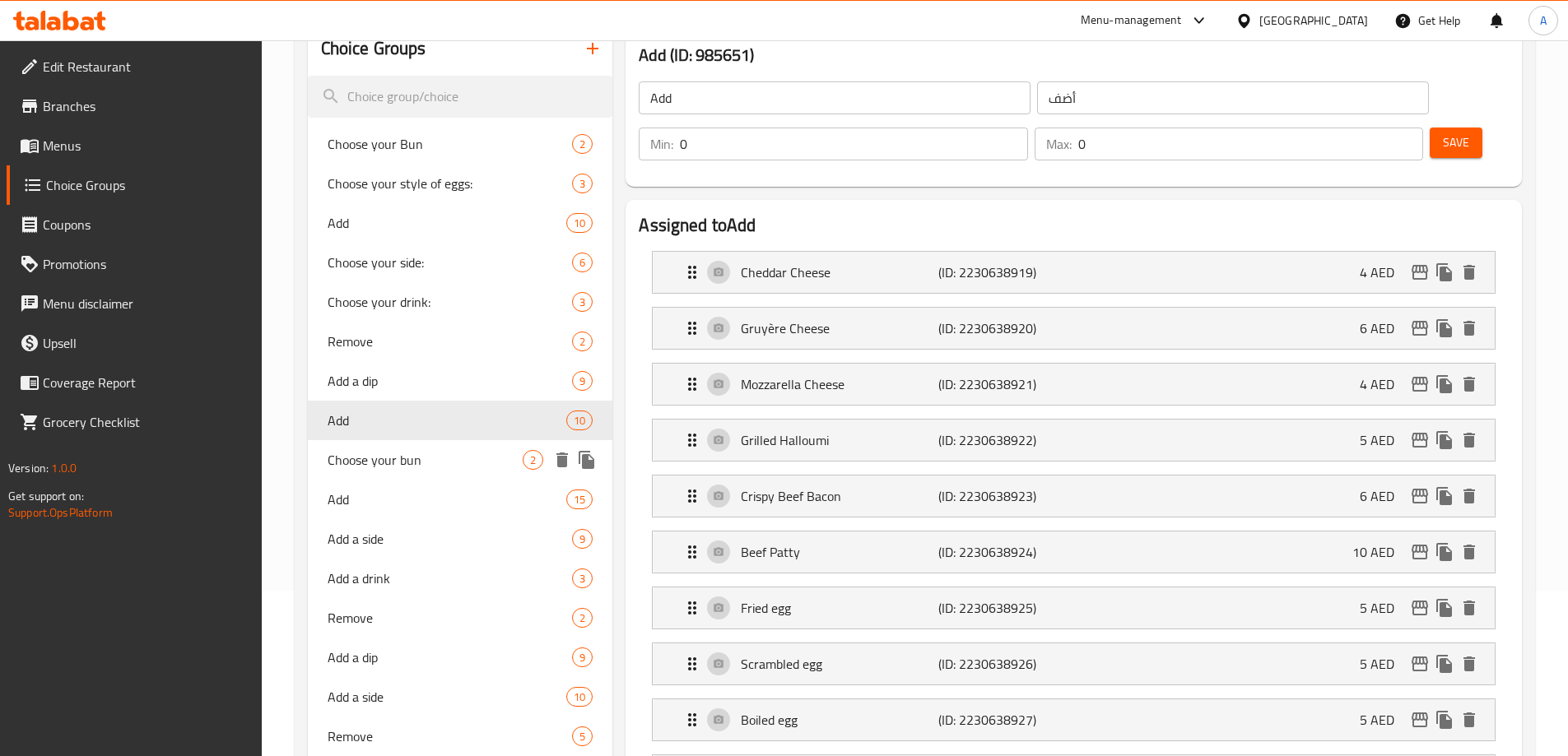
click at [416, 460] on span "Choose your bun" at bounding box center [426, 459] width 196 height 19
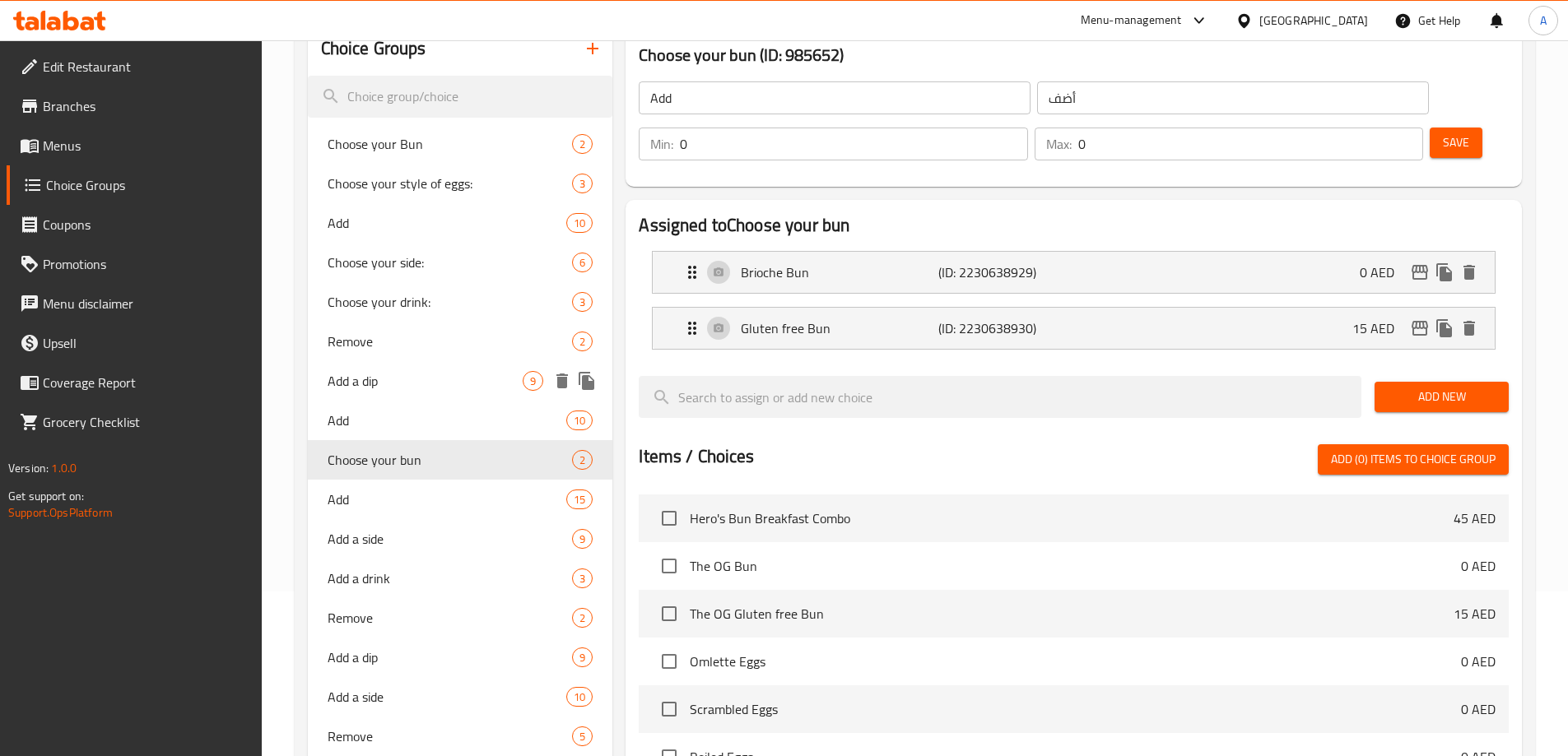
type input "Choose your bun"
type input "اختر الكيزر الخاص بك"
type input "1"
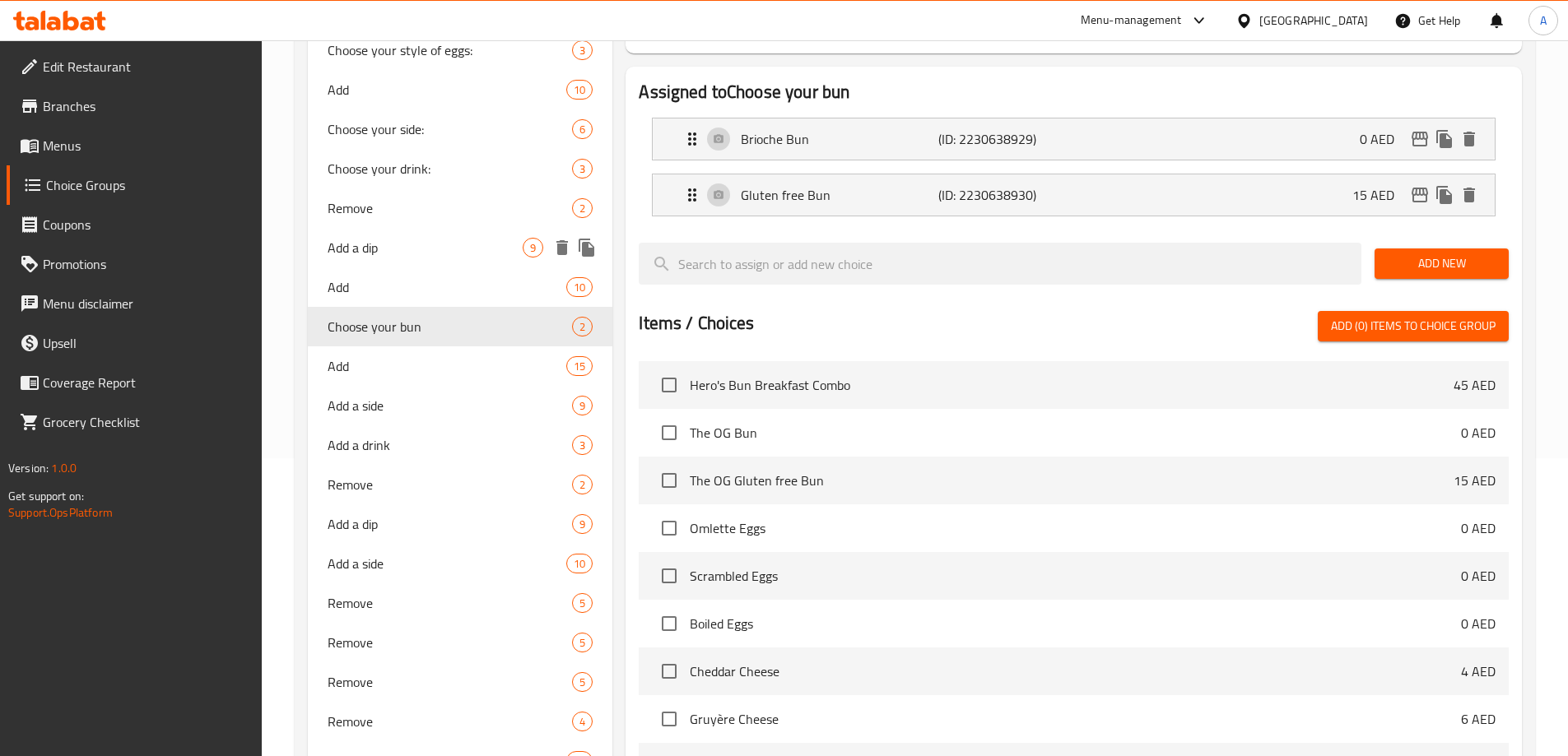
scroll to position [329, 0]
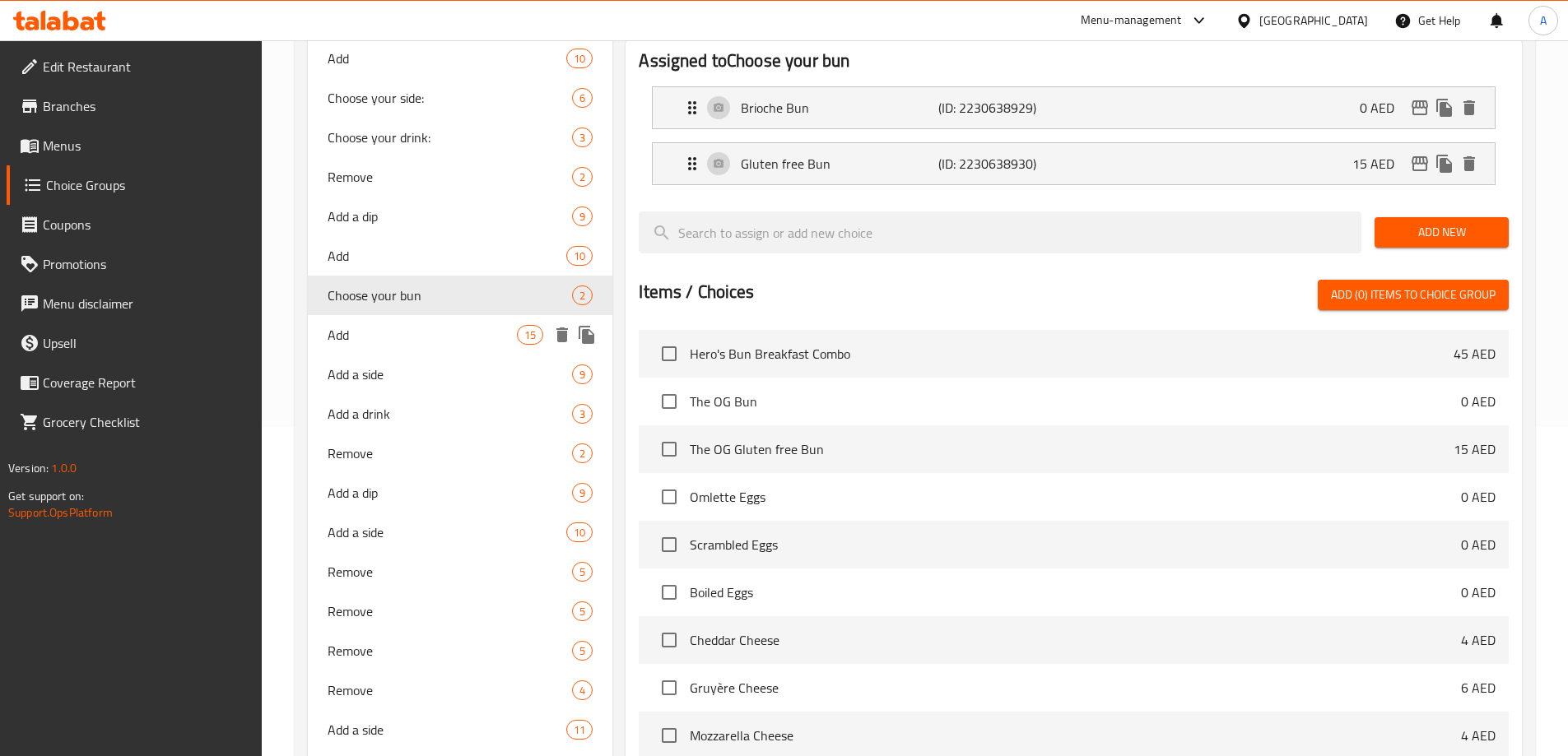
click at [368, 323] on div "Add 15" at bounding box center [460, 335] width 305 height 40
type input "Add"
type input "أضف"
type input "0"
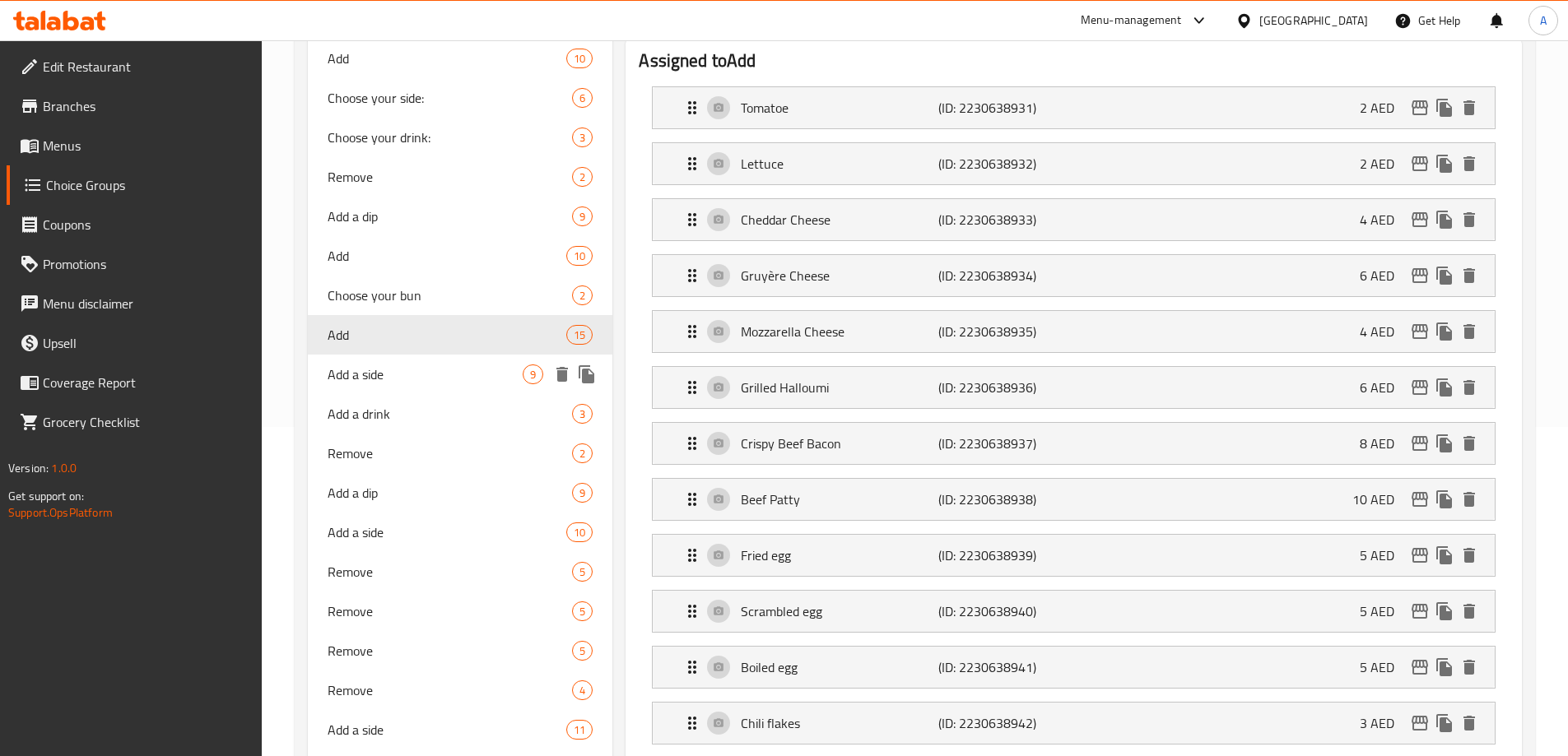
click at [334, 376] on span "Add a side" at bounding box center [426, 373] width 196 height 19
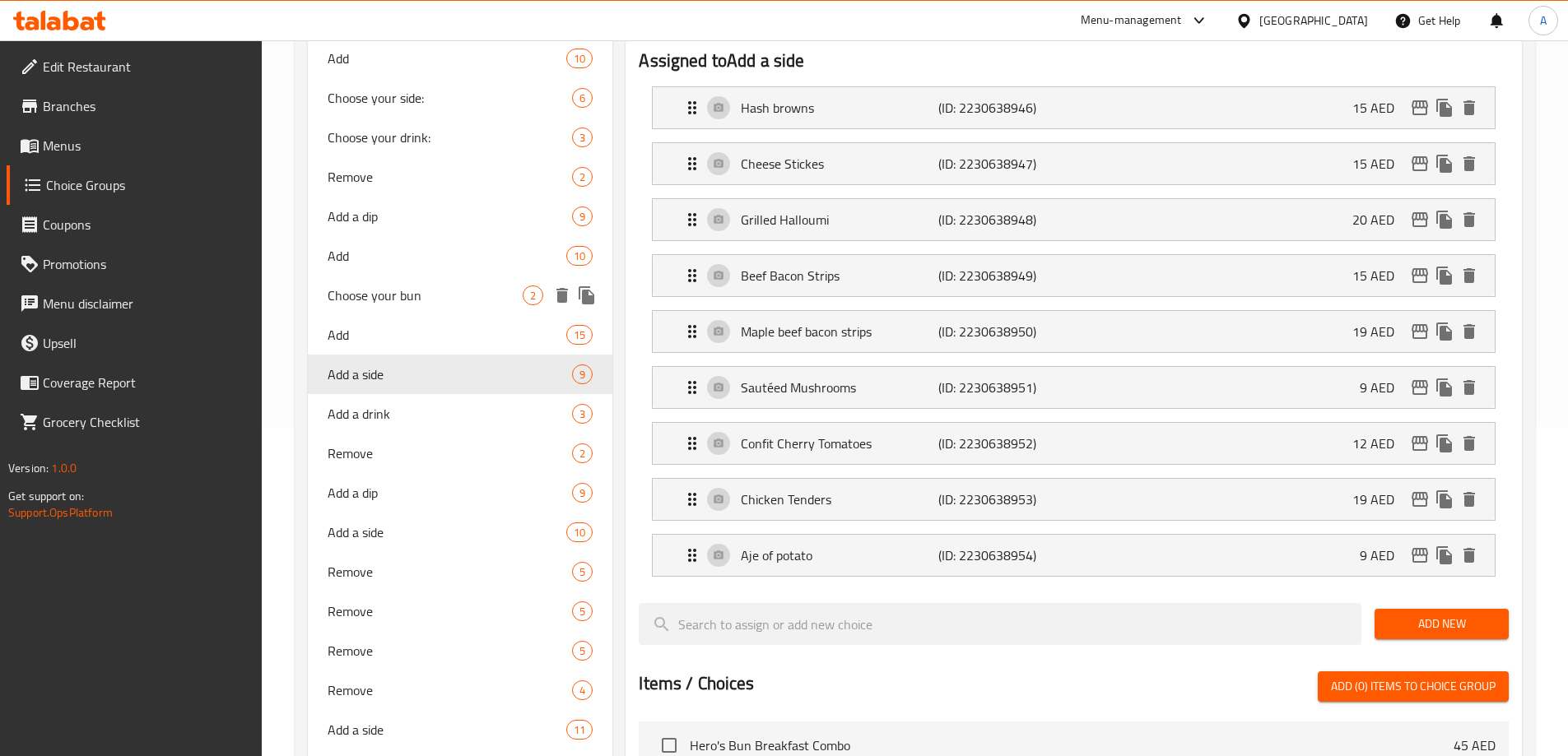
type input "Add a side"
type input "أضف طبقًا جانبيًا"
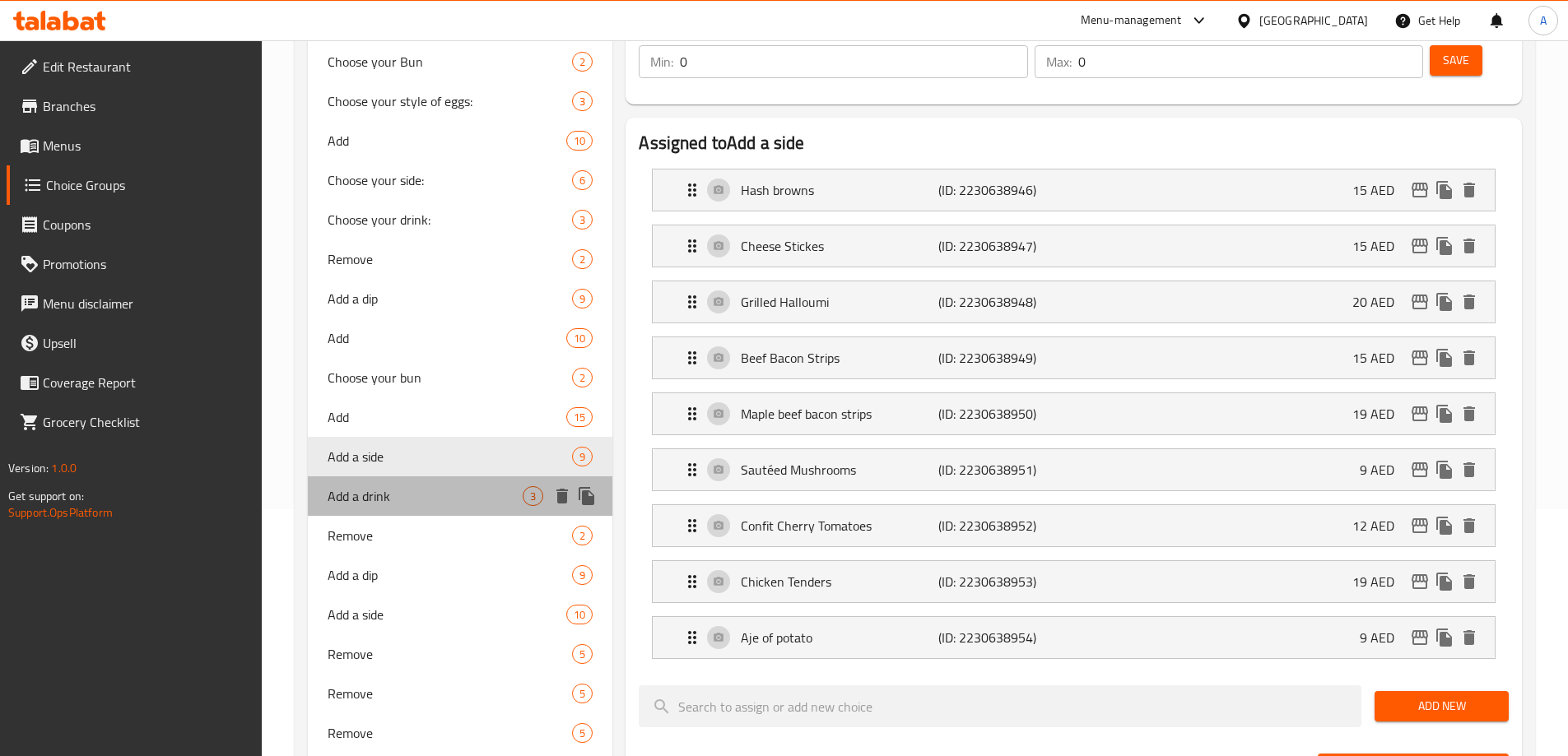
click at [376, 491] on span "Add a drink" at bounding box center [426, 496] width 196 height 19
type input "Add a drink"
type input "أضف مشروبًا"
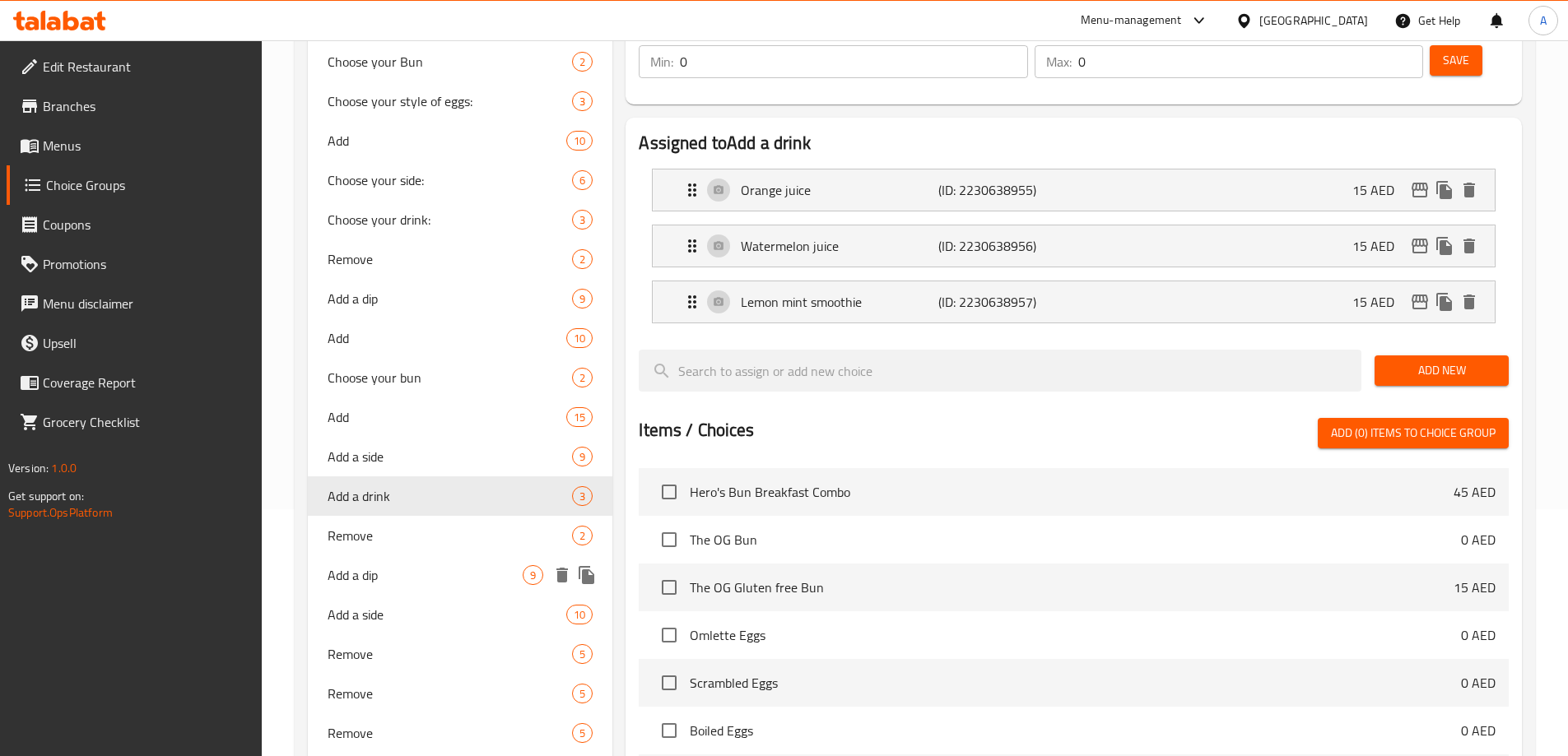
click at [383, 592] on div "Add a dip 9" at bounding box center [460, 575] width 305 height 40
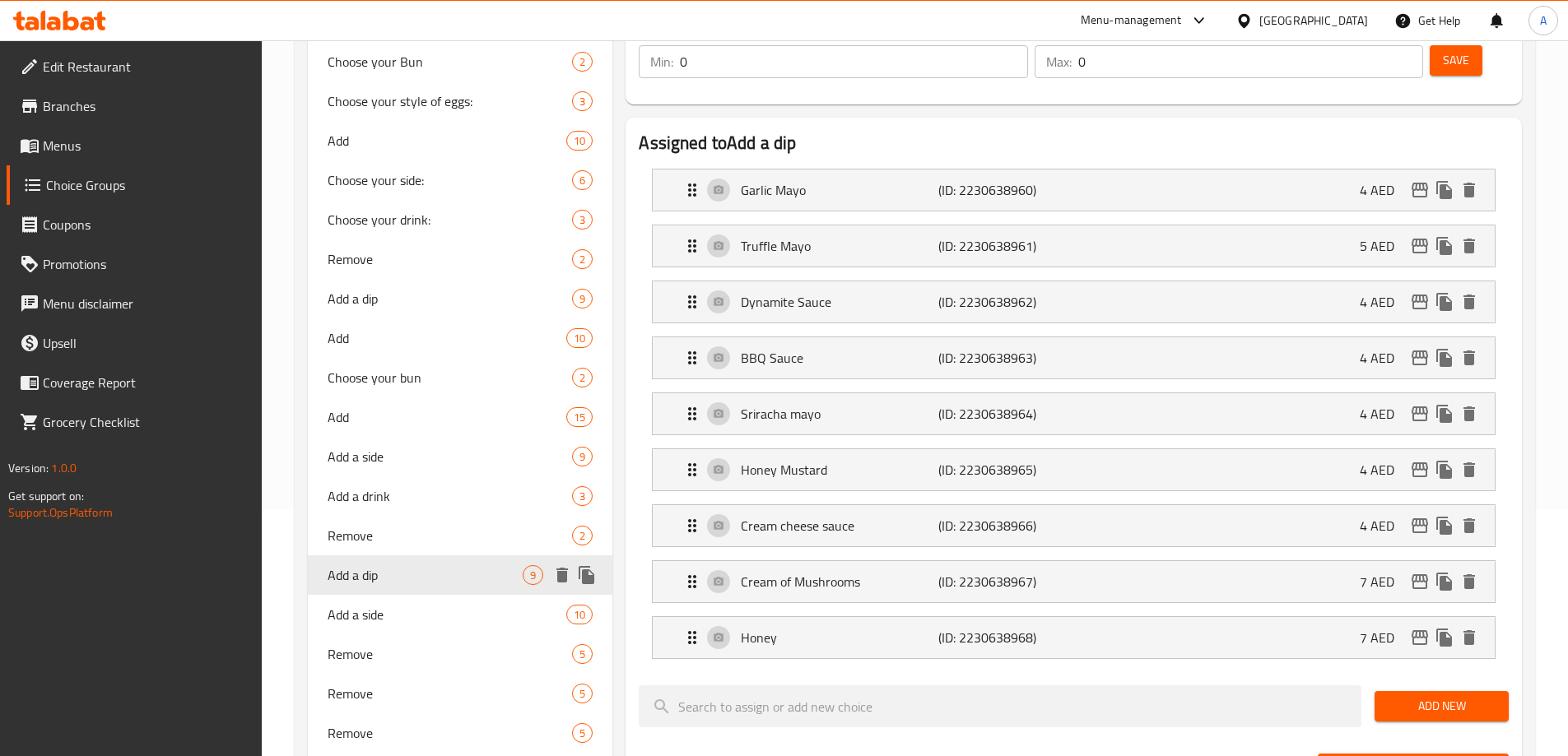
type input "Add a dip"
type input "أضف صلصة"
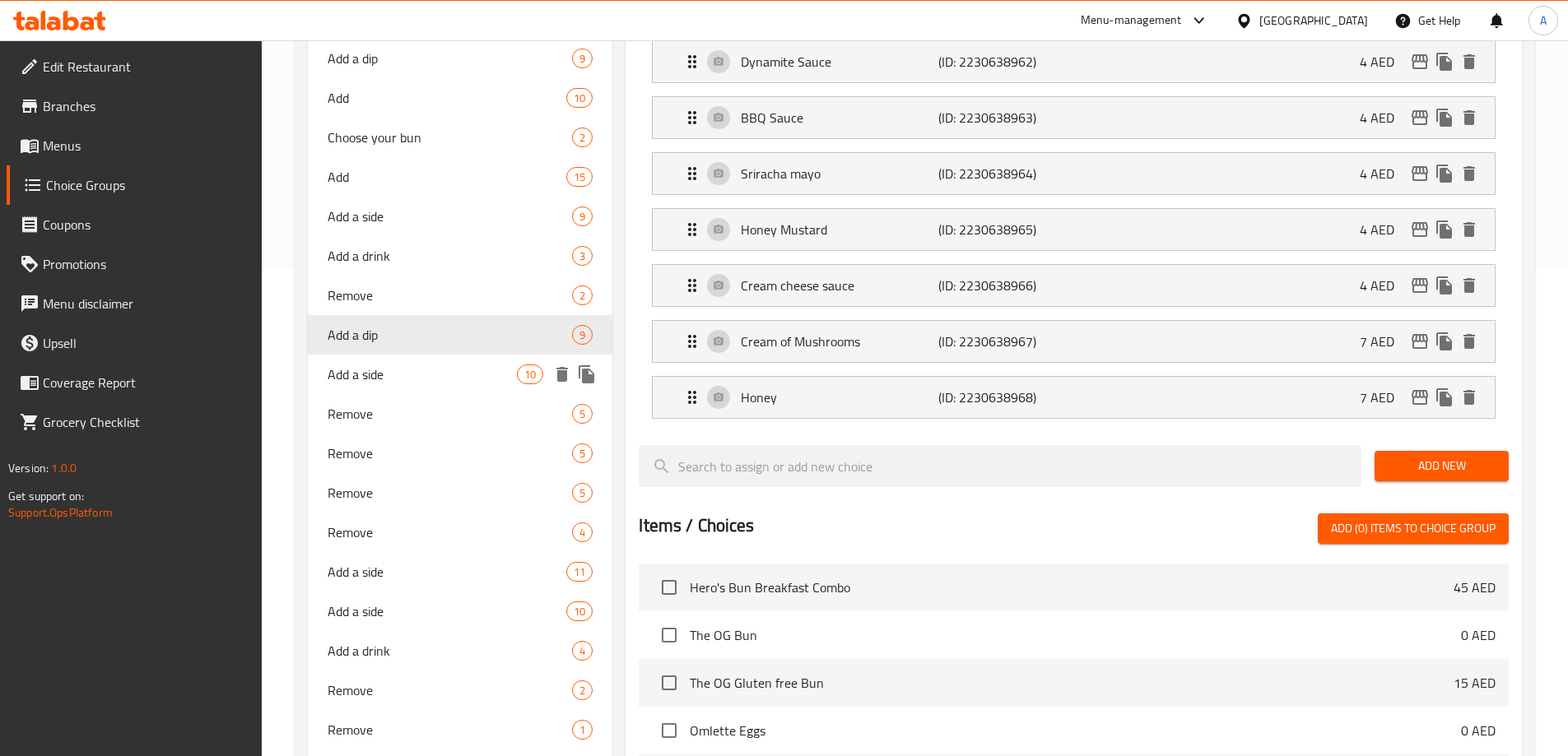
scroll to position [494, 0]
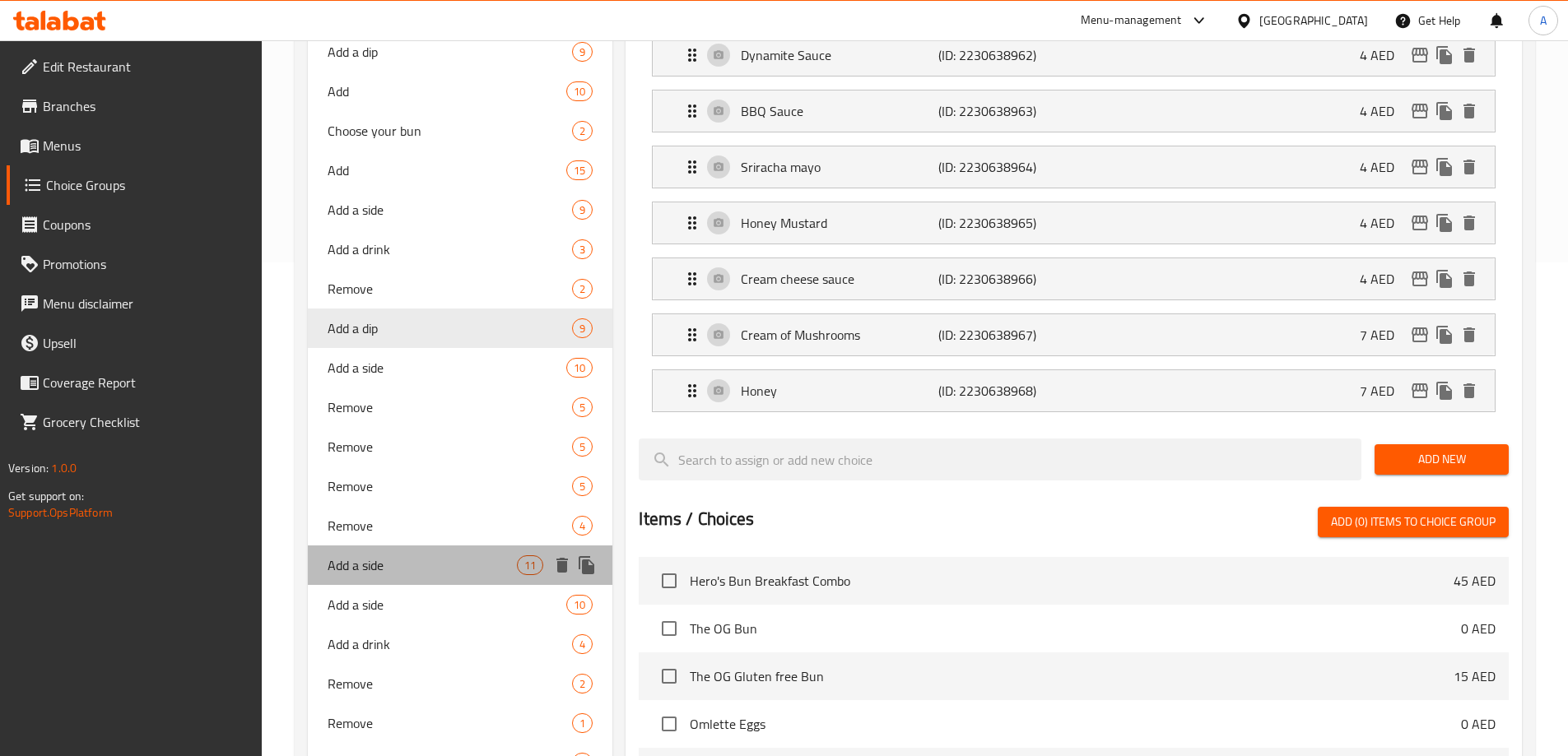
click at [380, 560] on span "Add a side" at bounding box center [423, 565] width 191 height 19
type input "Add a side"
type input "أضف طبقًا جانبيًا"
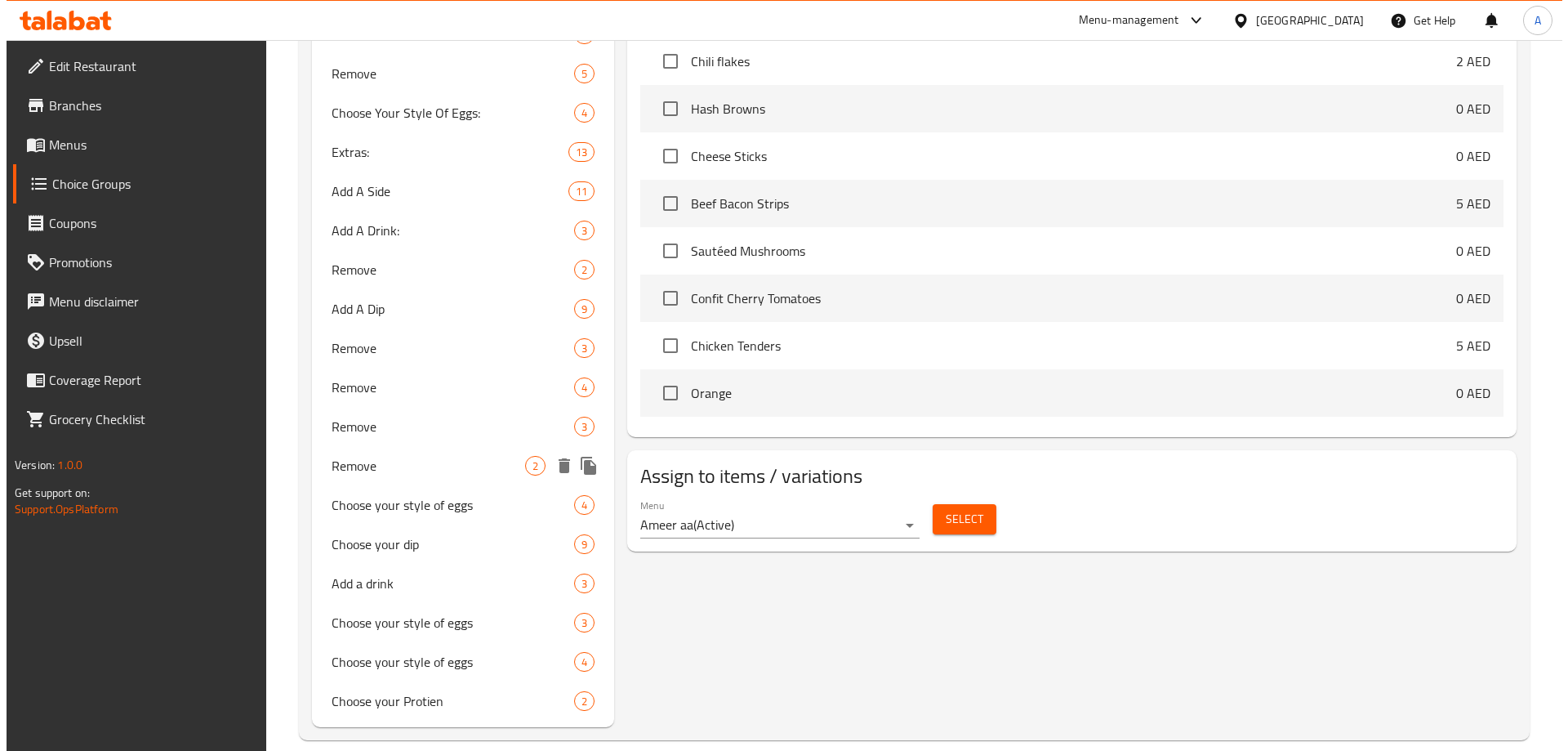
scroll to position [1196, 0]
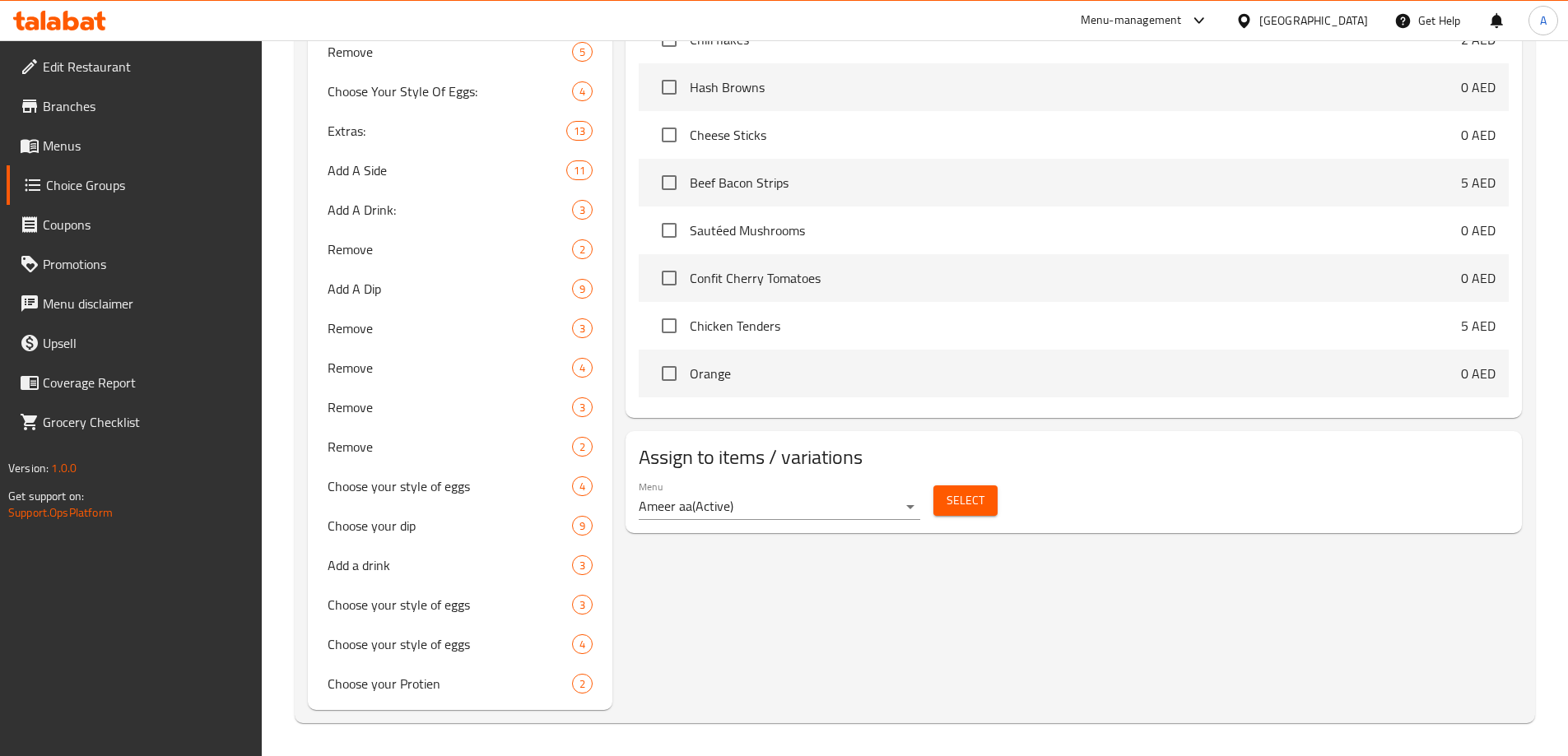
click at [943, 485] on button "Select" at bounding box center [965, 501] width 64 height 30
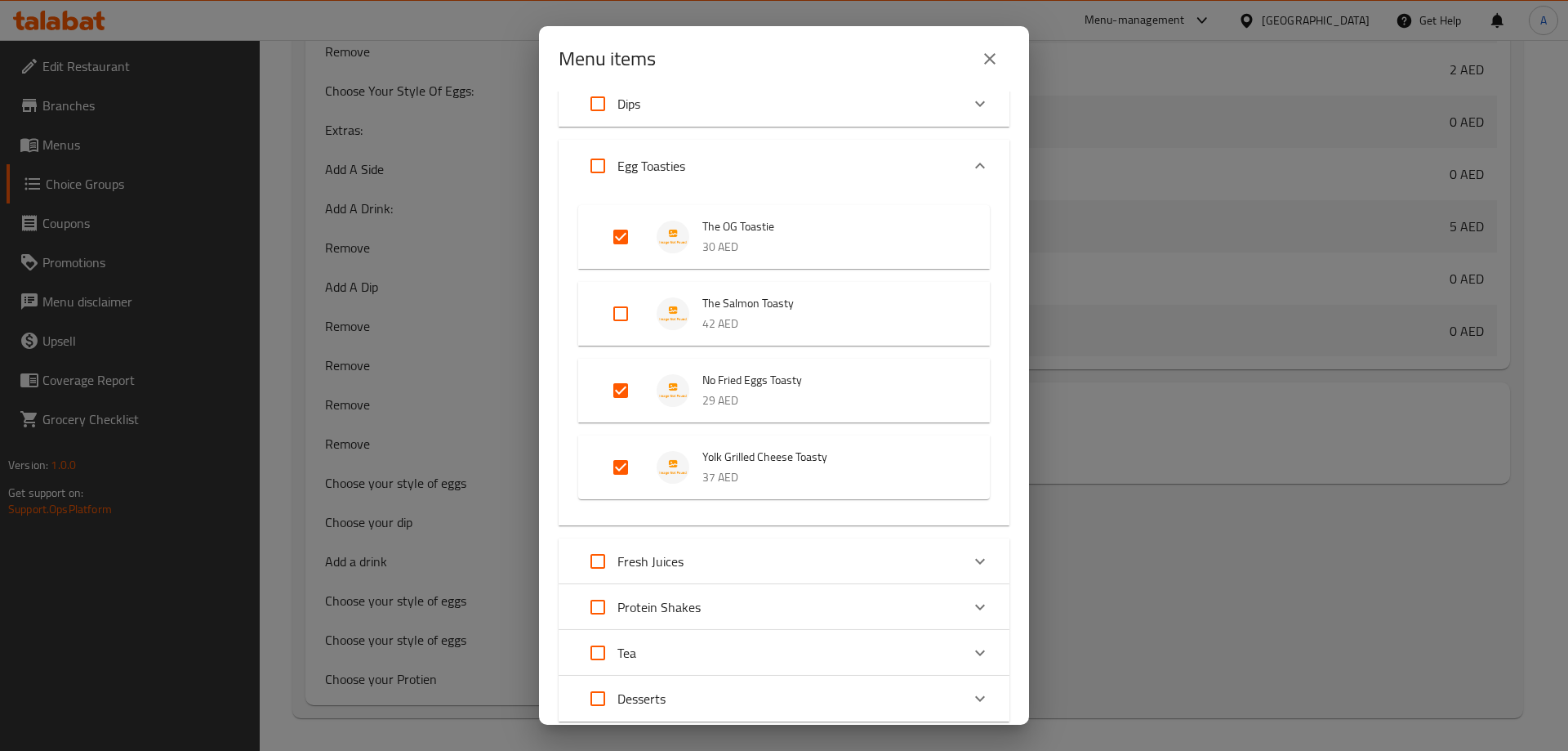
scroll to position [0, 0]
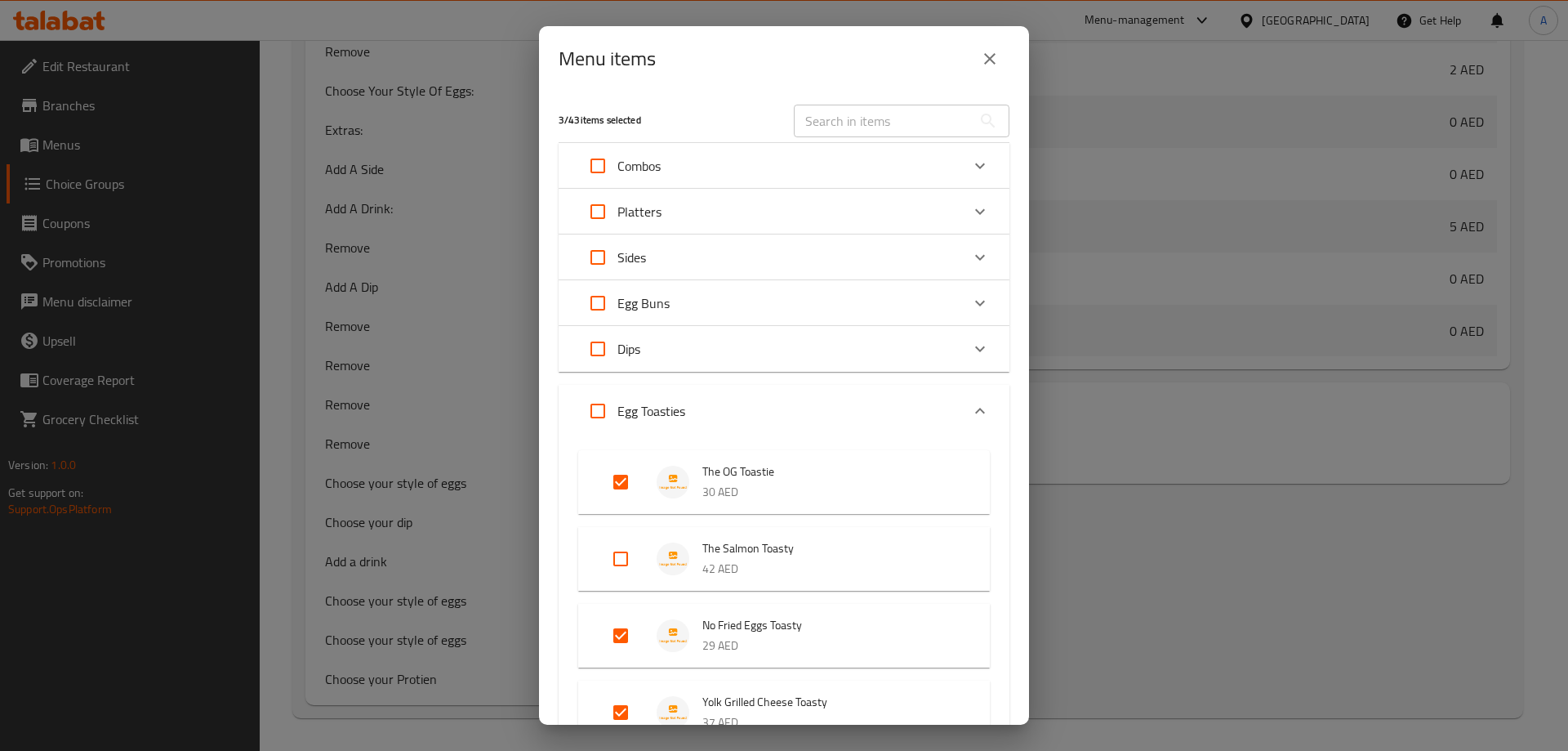
click at [660, 307] on p "Egg Buns" at bounding box center [643, 302] width 52 height 19
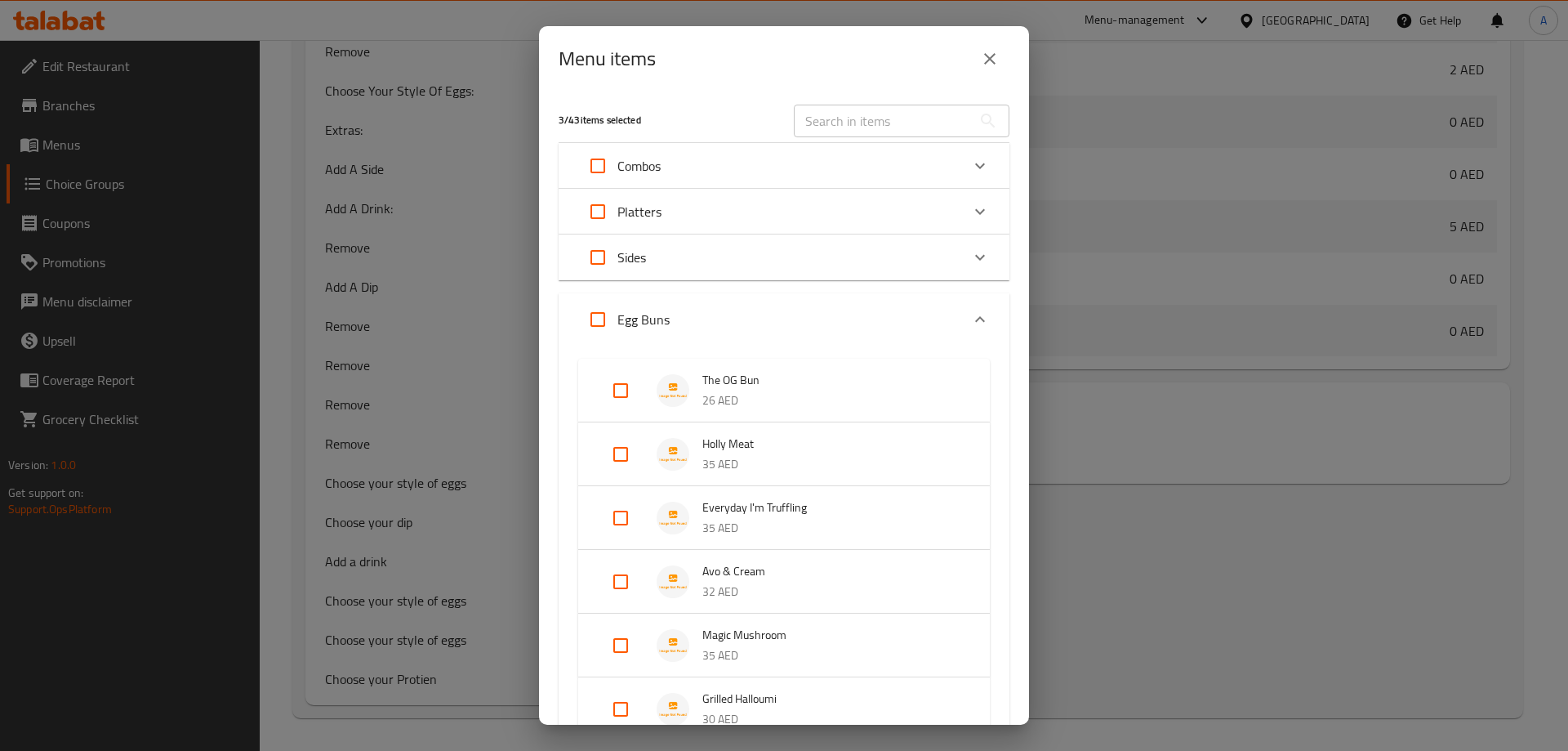
click at [626, 454] on input "Expand" at bounding box center [620, 454] width 39 height 39
checkbox input "true"
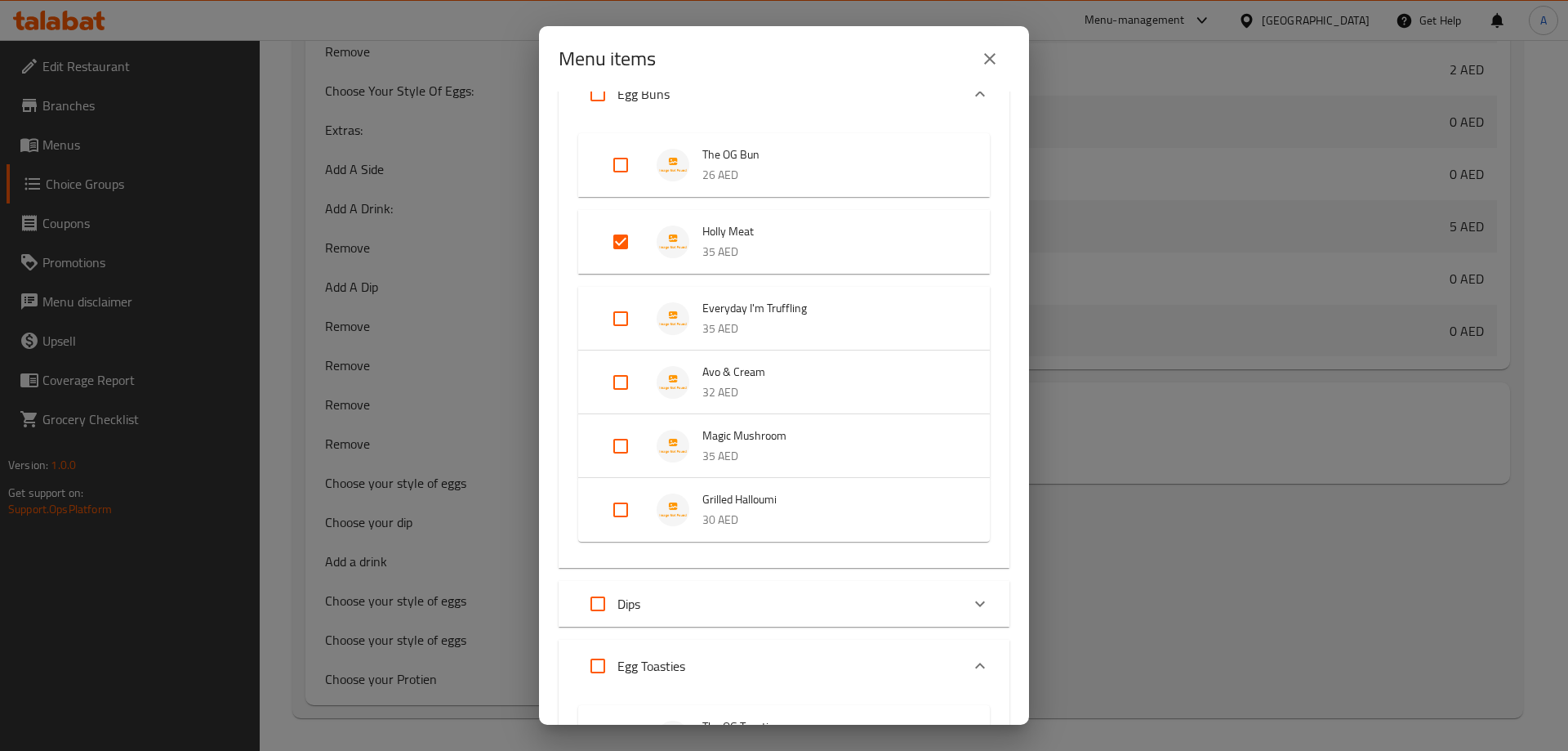
scroll to position [245, 0]
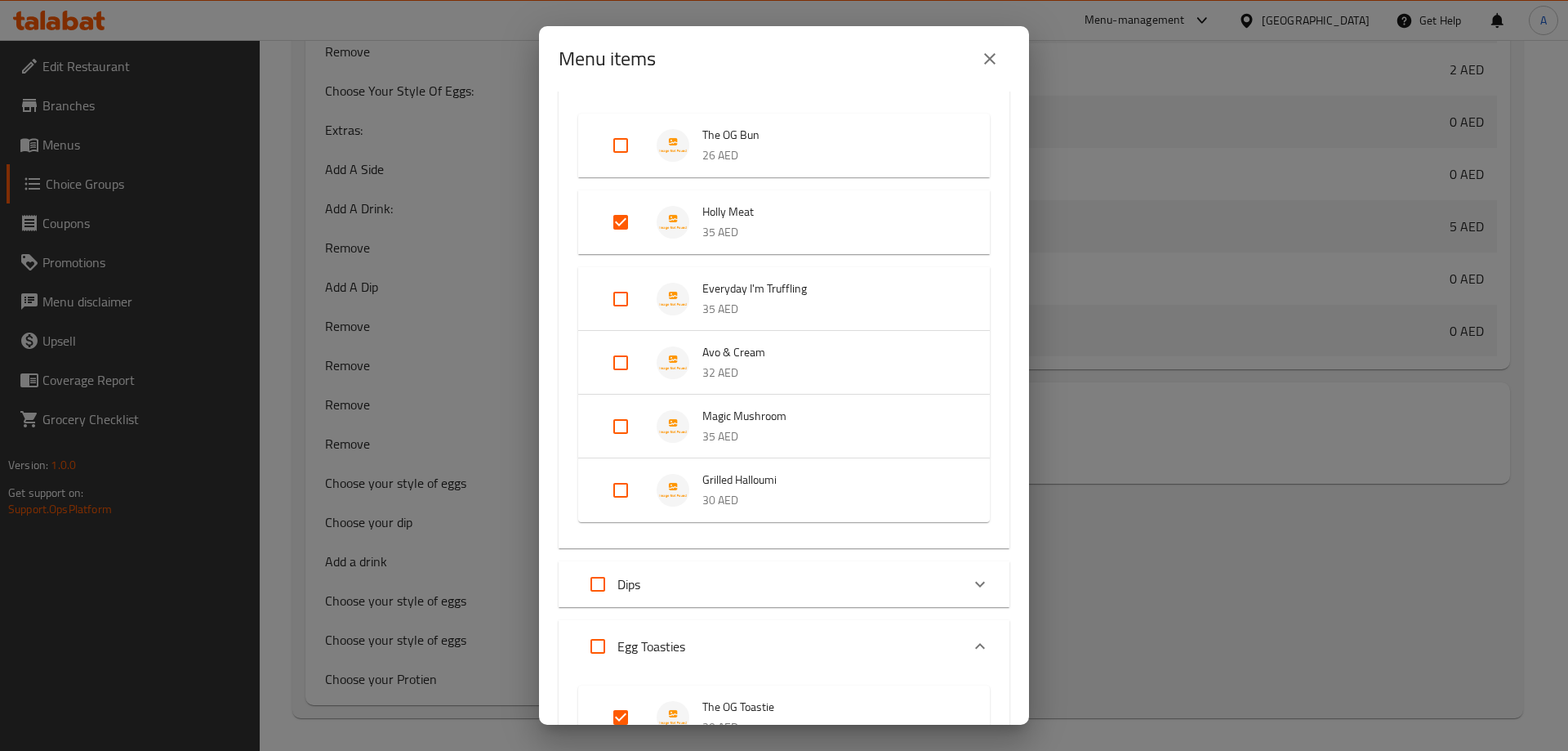
drag, startPoint x: 757, startPoint y: 203, endPoint x: 691, endPoint y: 199, distance: 66.1
click at [691, 199] on li "Holly Meat 35 AED" at bounding box center [784, 222] width 372 height 57
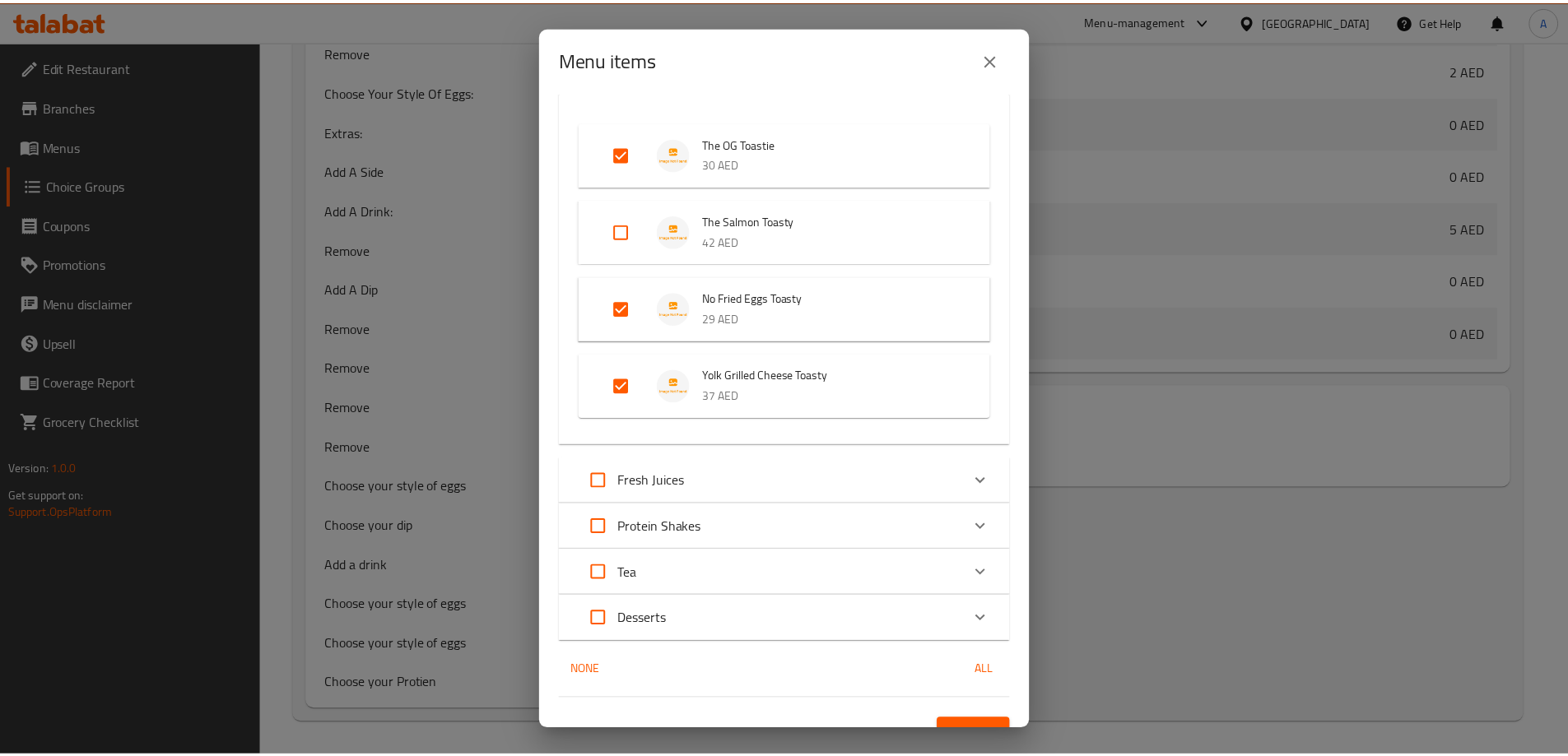
scroll to position [815, 0]
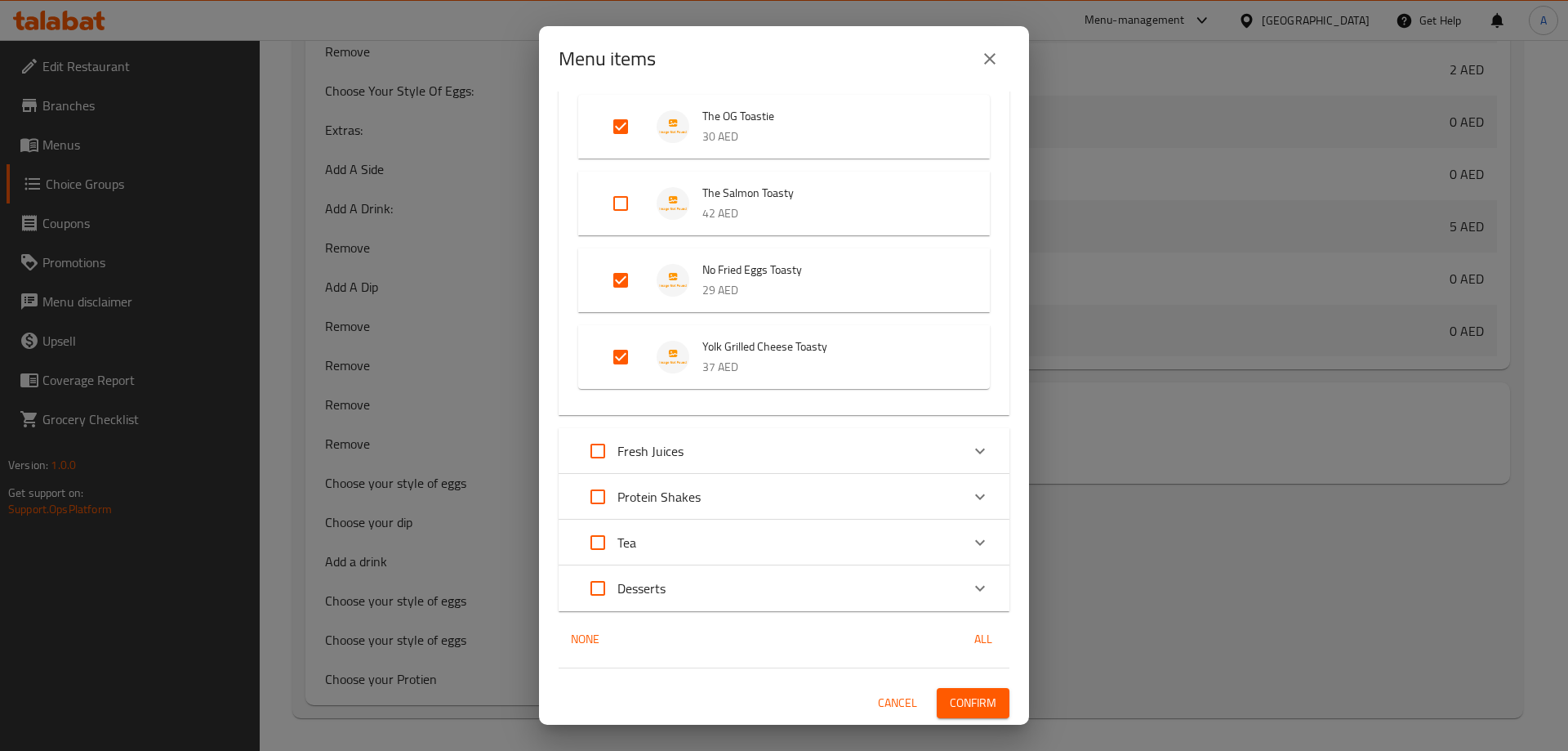
click at [964, 699] on span "Confirm" at bounding box center [973, 703] width 47 height 20
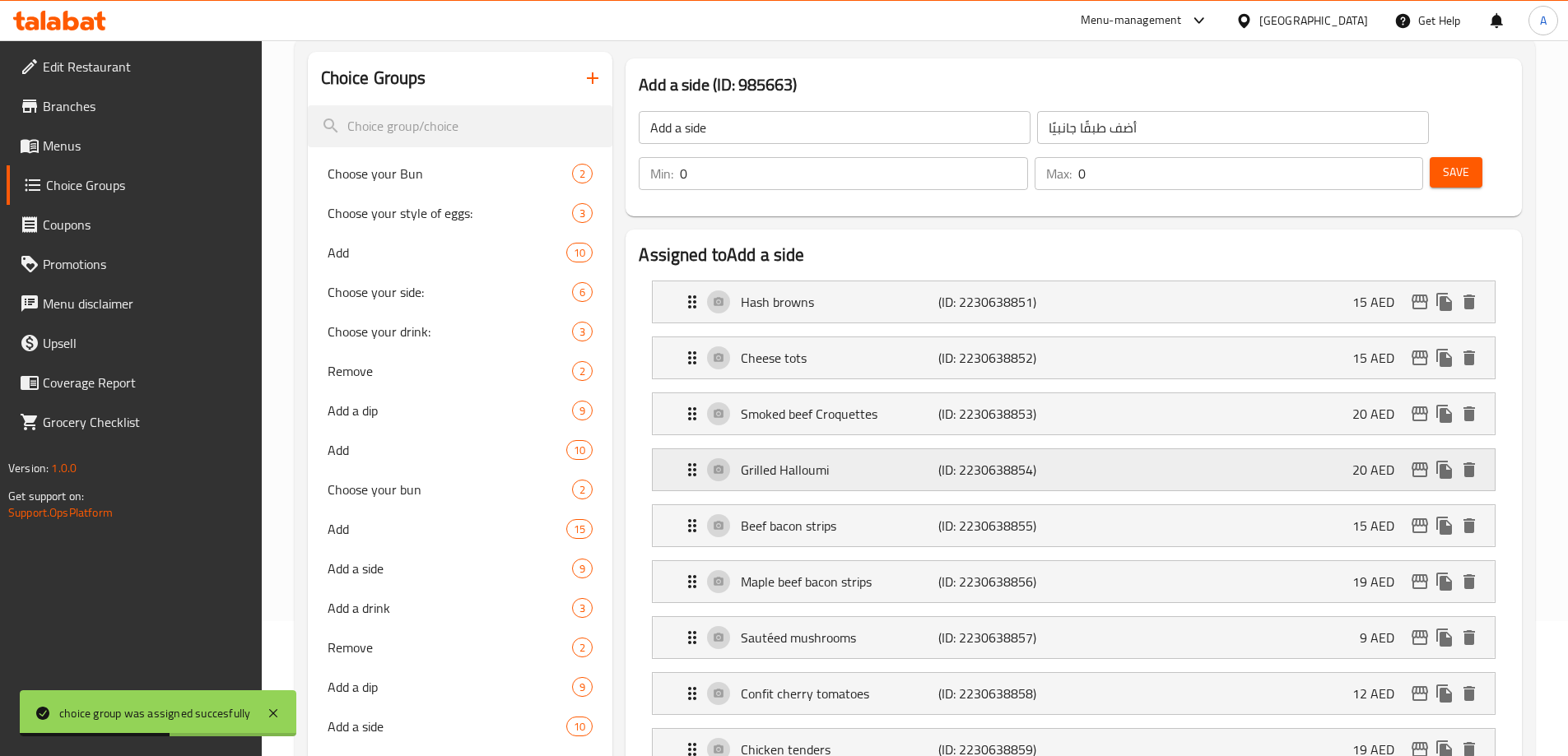
scroll to position [464, 0]
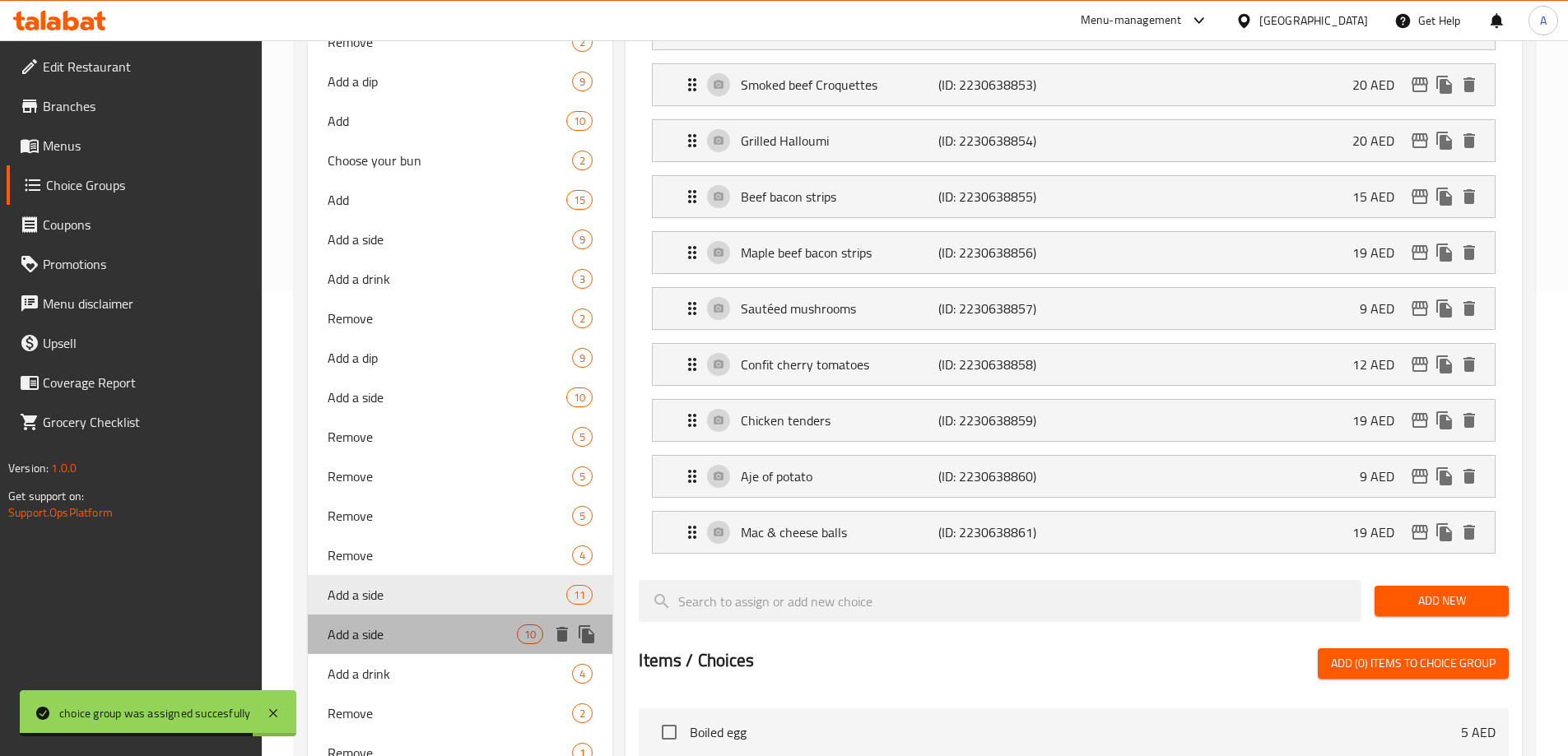
click at [421, 626] on span "Add a side" at bounding box center [423, 634] width 191 height 19
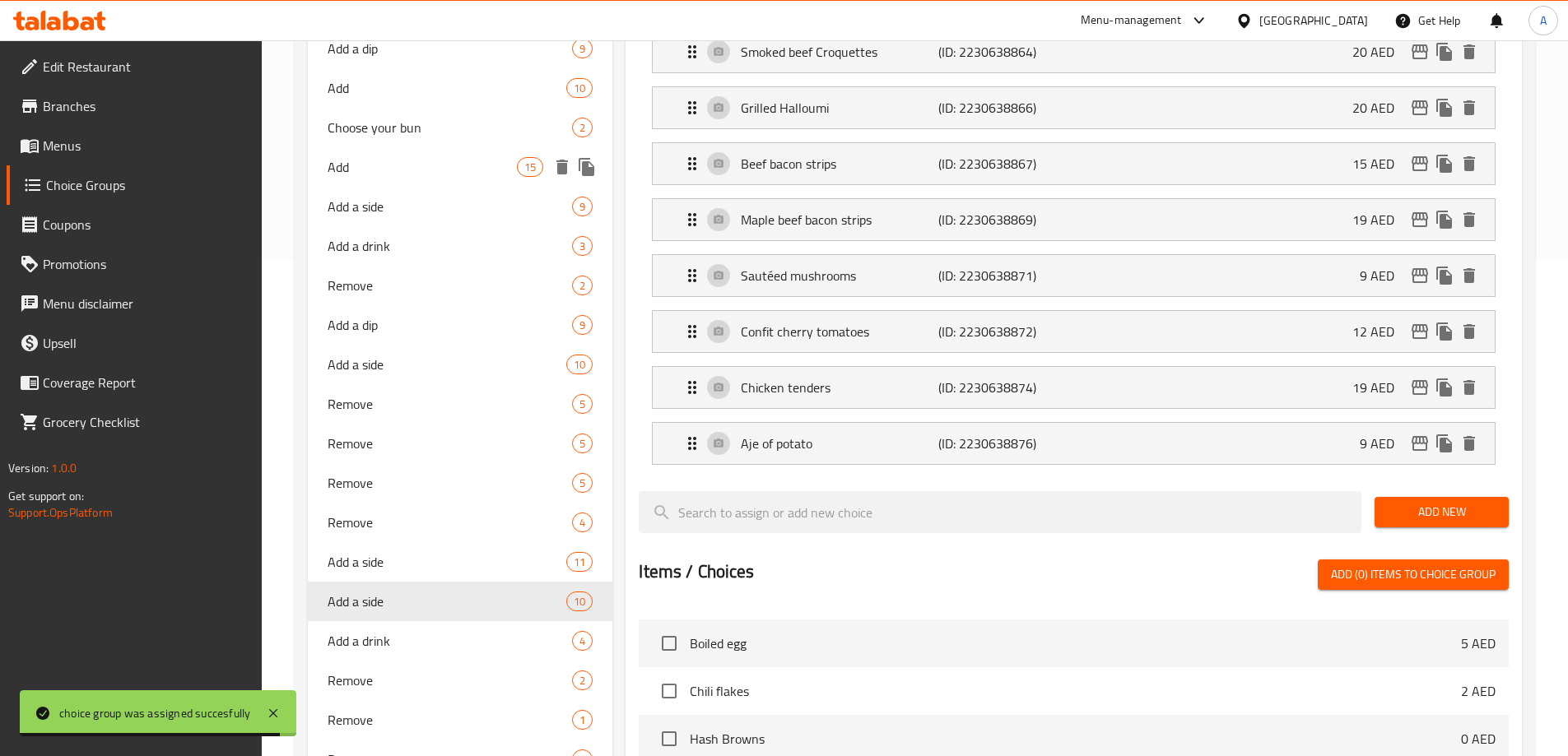
scroll to position [546, 0]
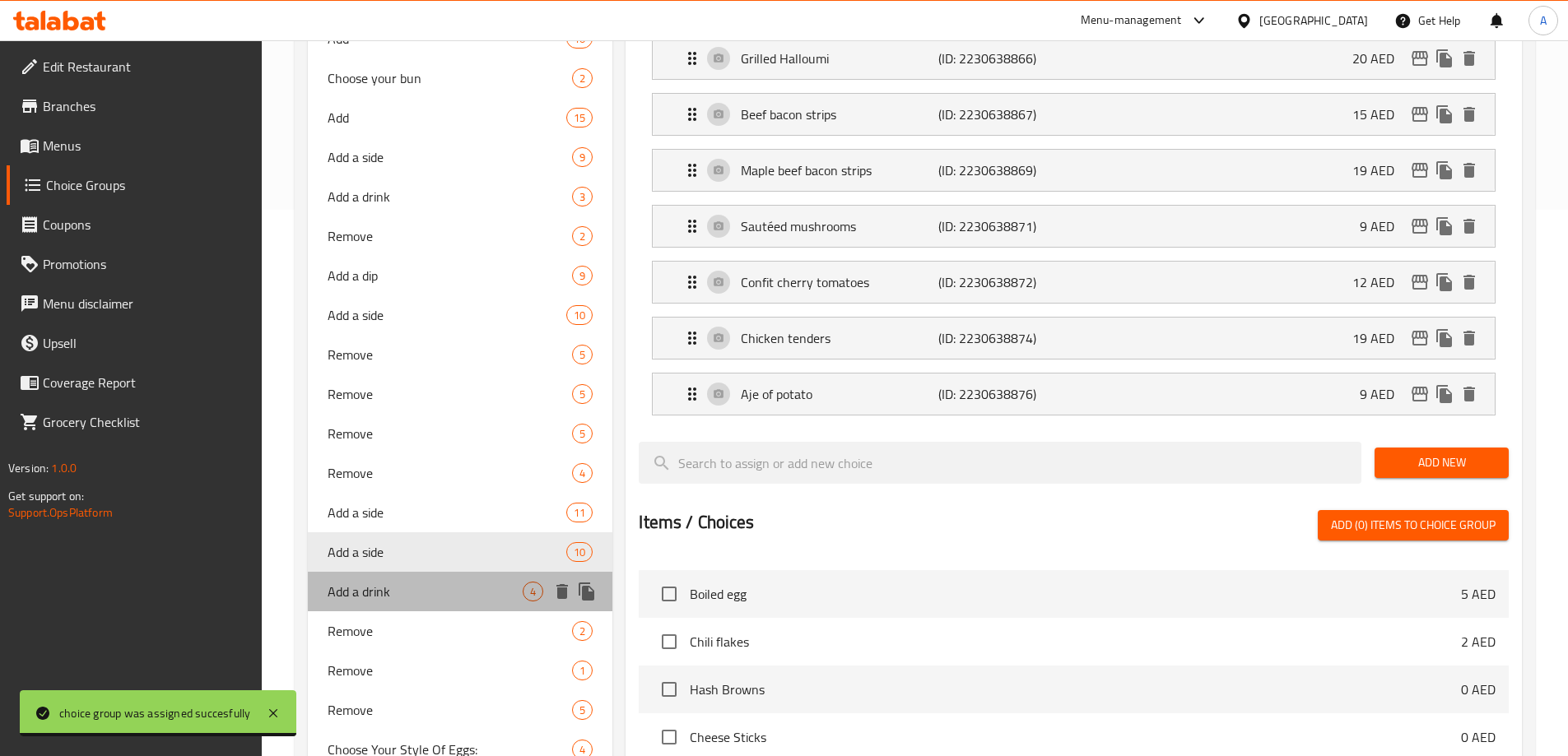
click at [389, 592] on span "Add a drink" at bounding box center [426, 591] width 196 height 19
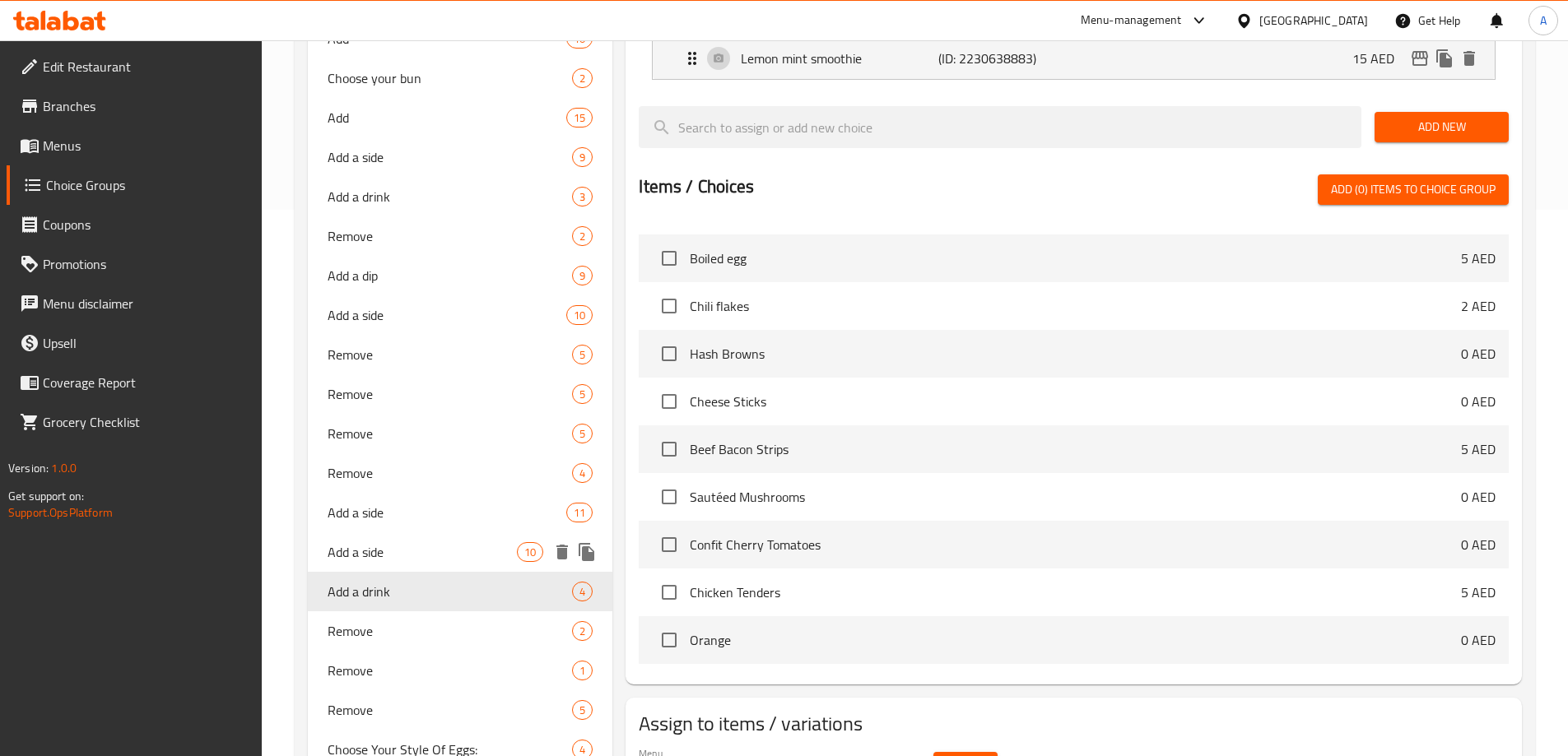
type input "Add a drink"
type input "أضف مشروبًا"
click at [415, 314] on span "Add a side" at bounding box center [448, 314] width 239 height 19
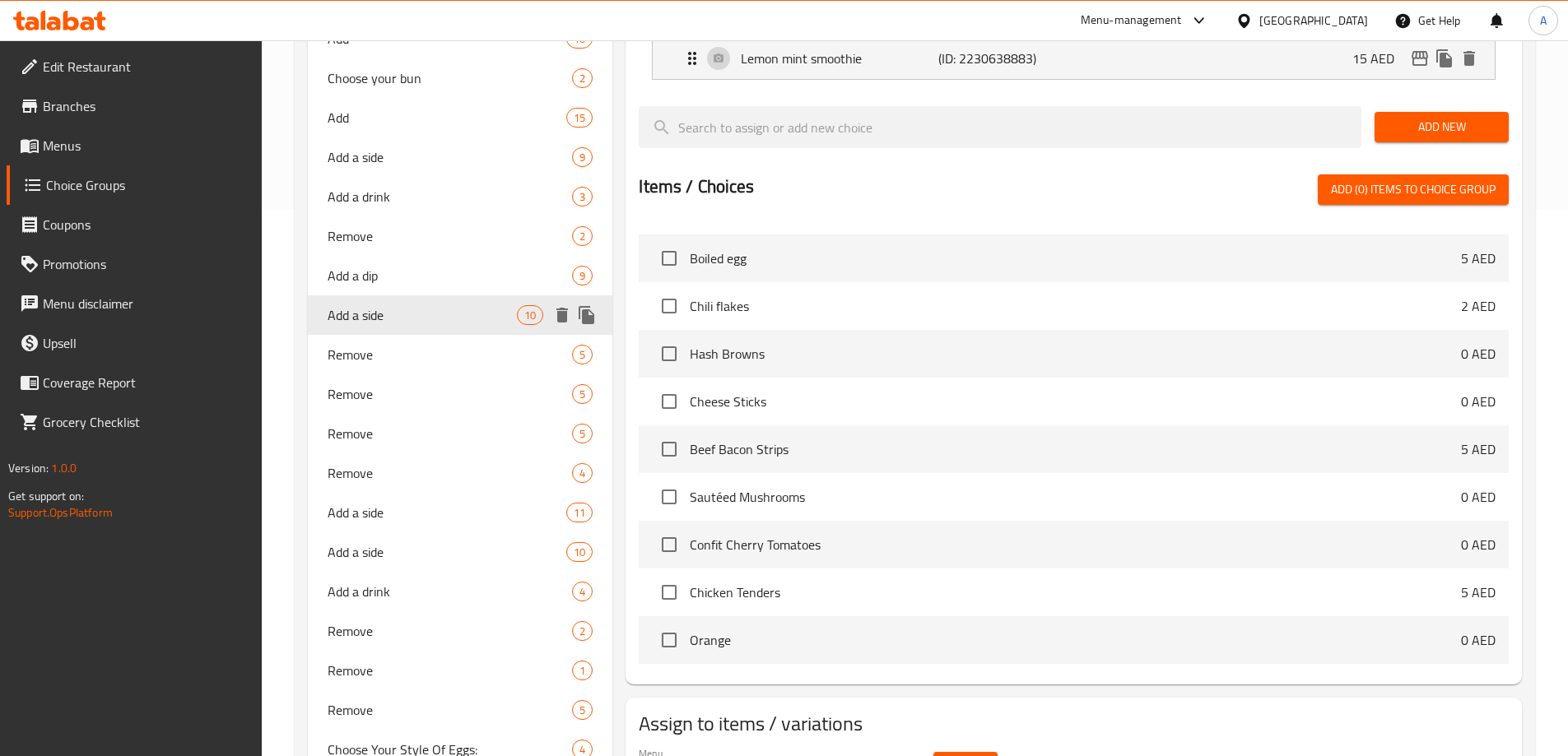
type input "Add a side"
type input "أضف طبقًا جانبيًا"
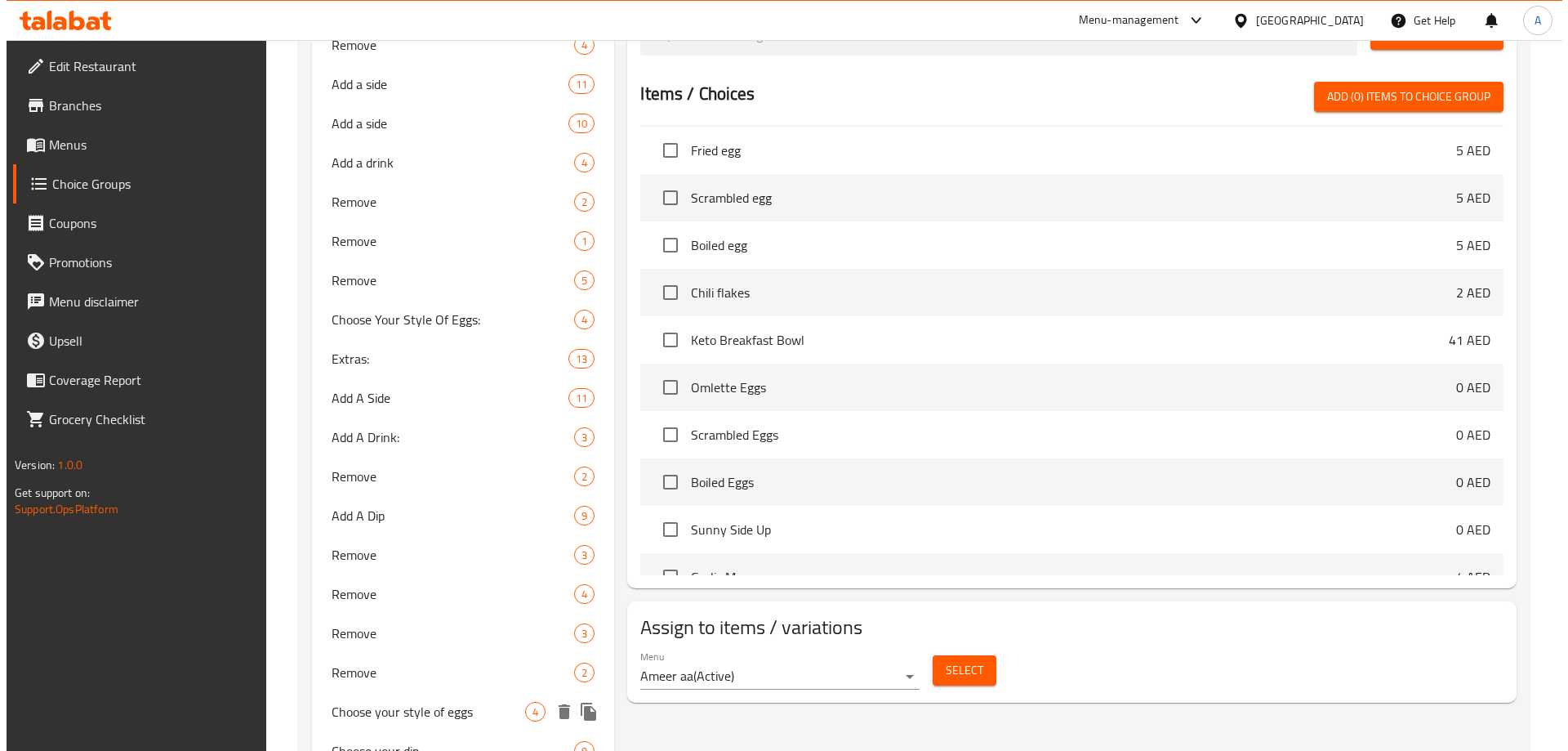
scroll to position [1115, 0]
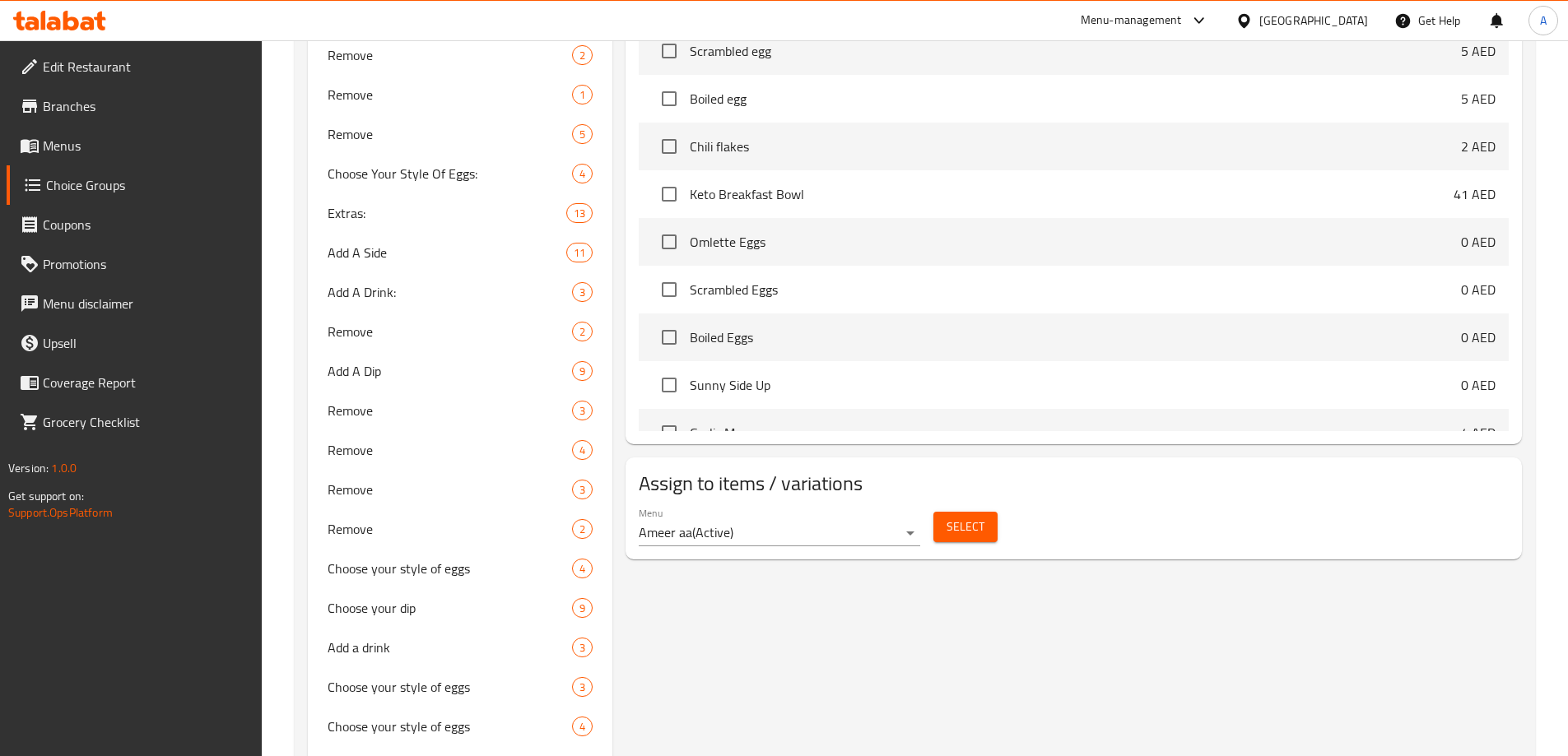
click at [989, 512] on button "Select" at bounding box center [965, 527] width 64 height 30
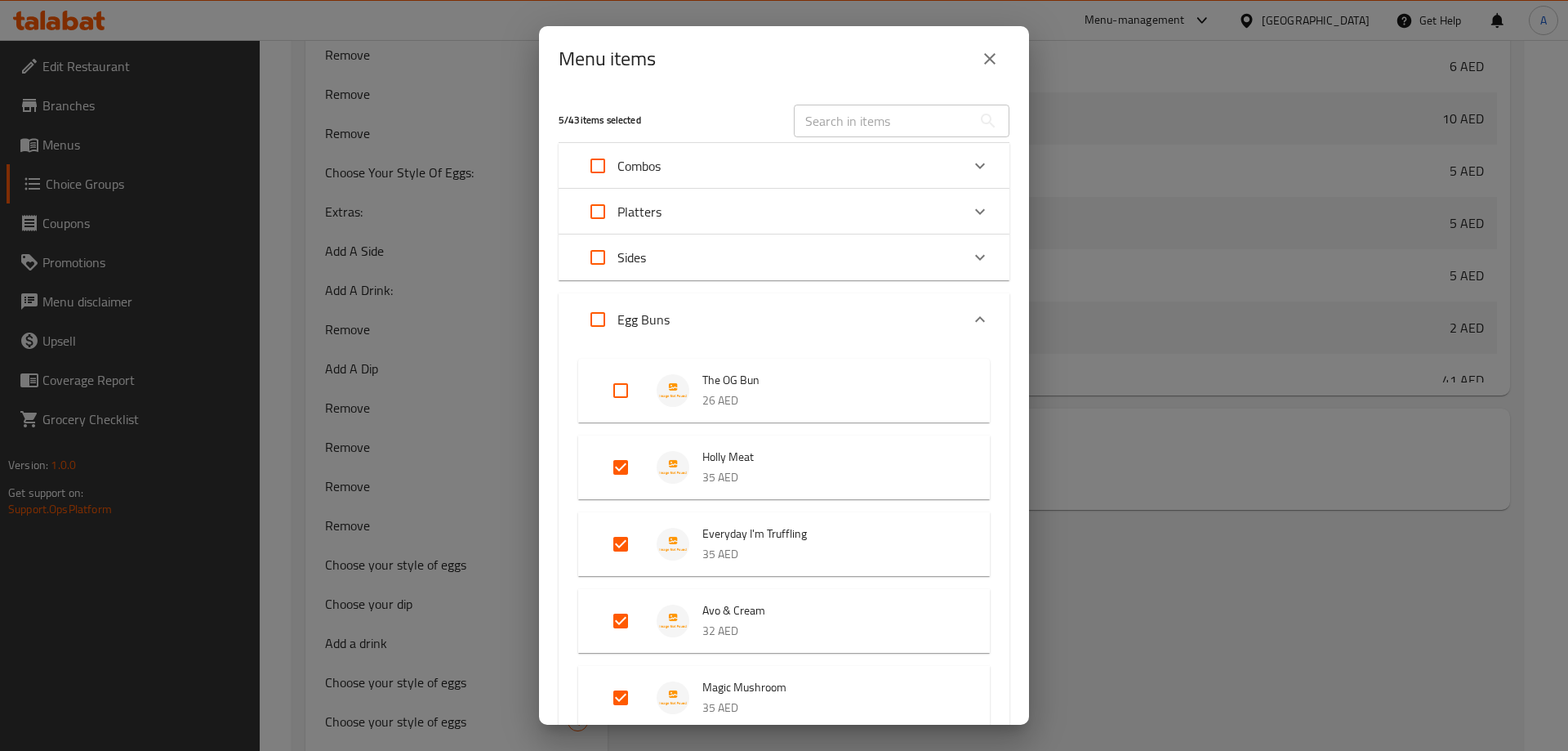
scroll to position [2249, 0]
click at [617, 468] on input "Expand" at bounding box center [620, 467] width 39 height 39
checkbox input "false"
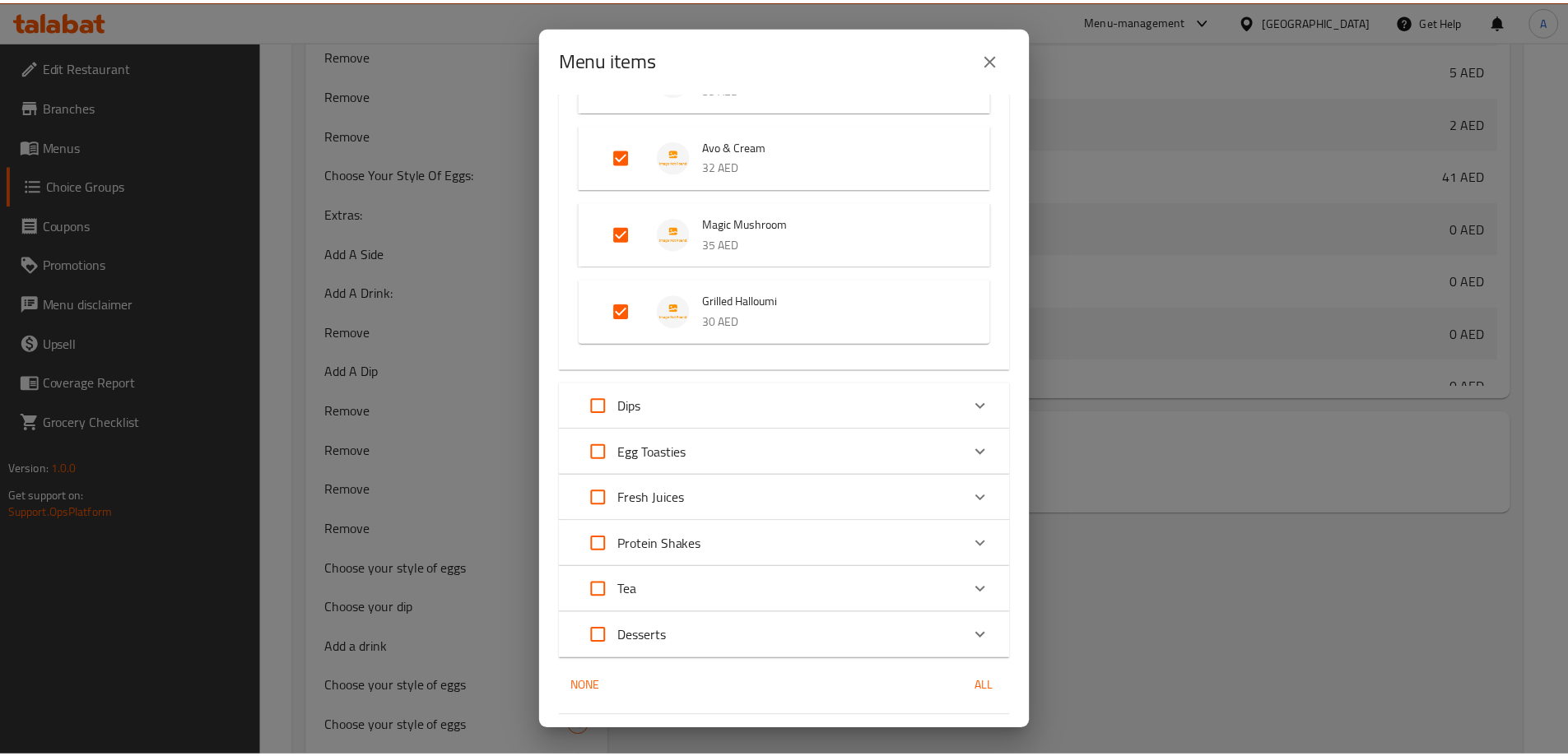
scroll to position [500, 0]
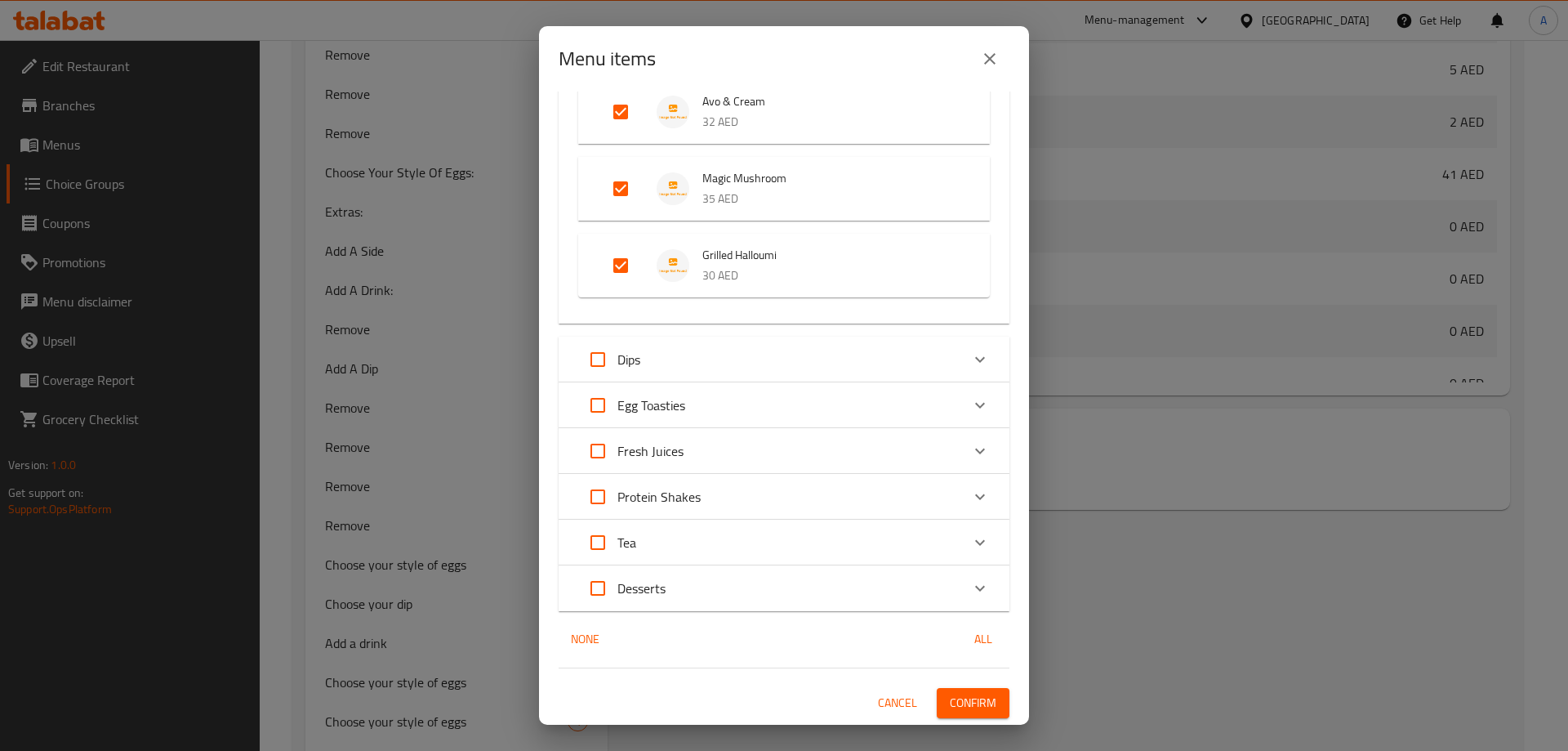
click at [961, 704] on span "Confirm" at bounding box center [973, 703] width 47 height 20
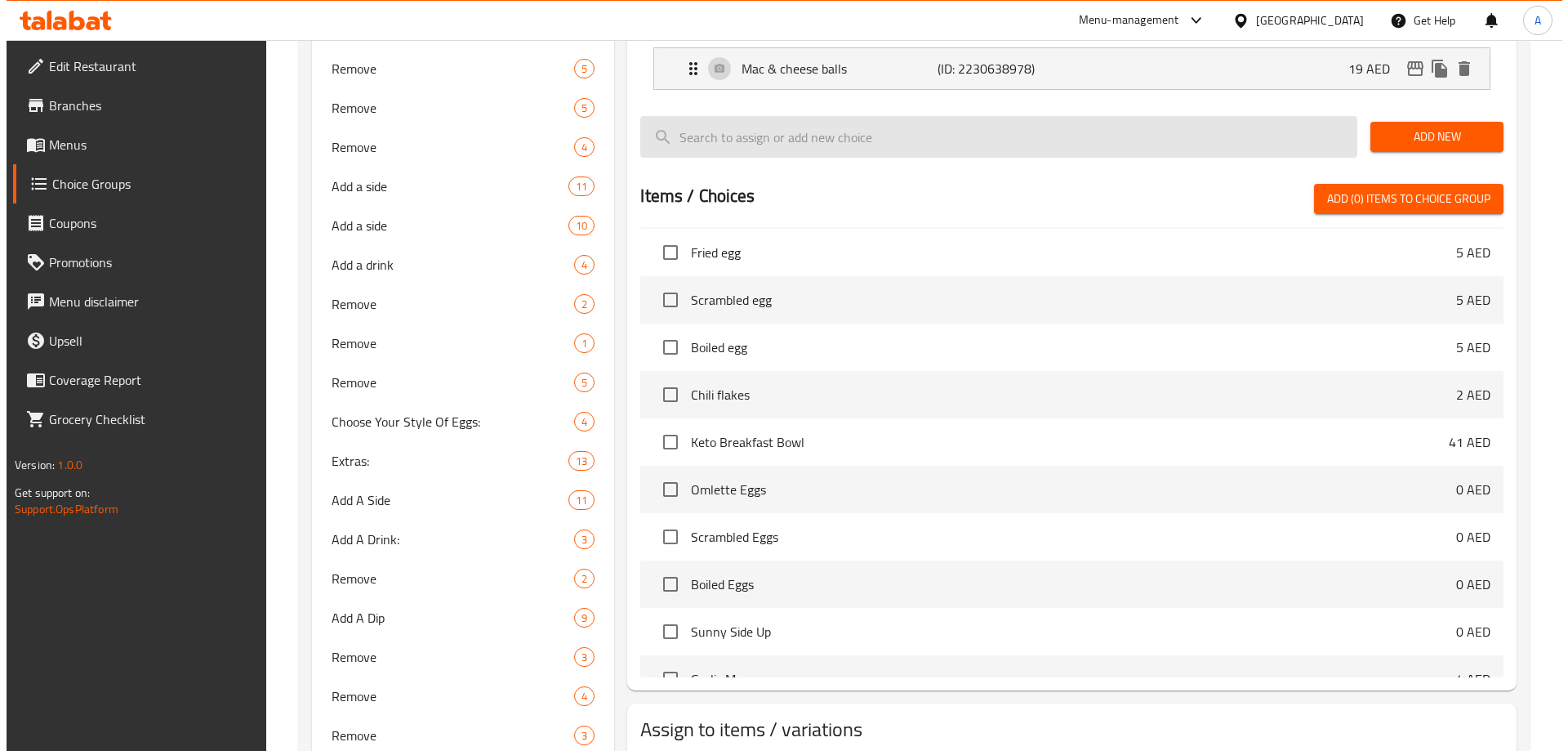
scroll to position [870, 0]
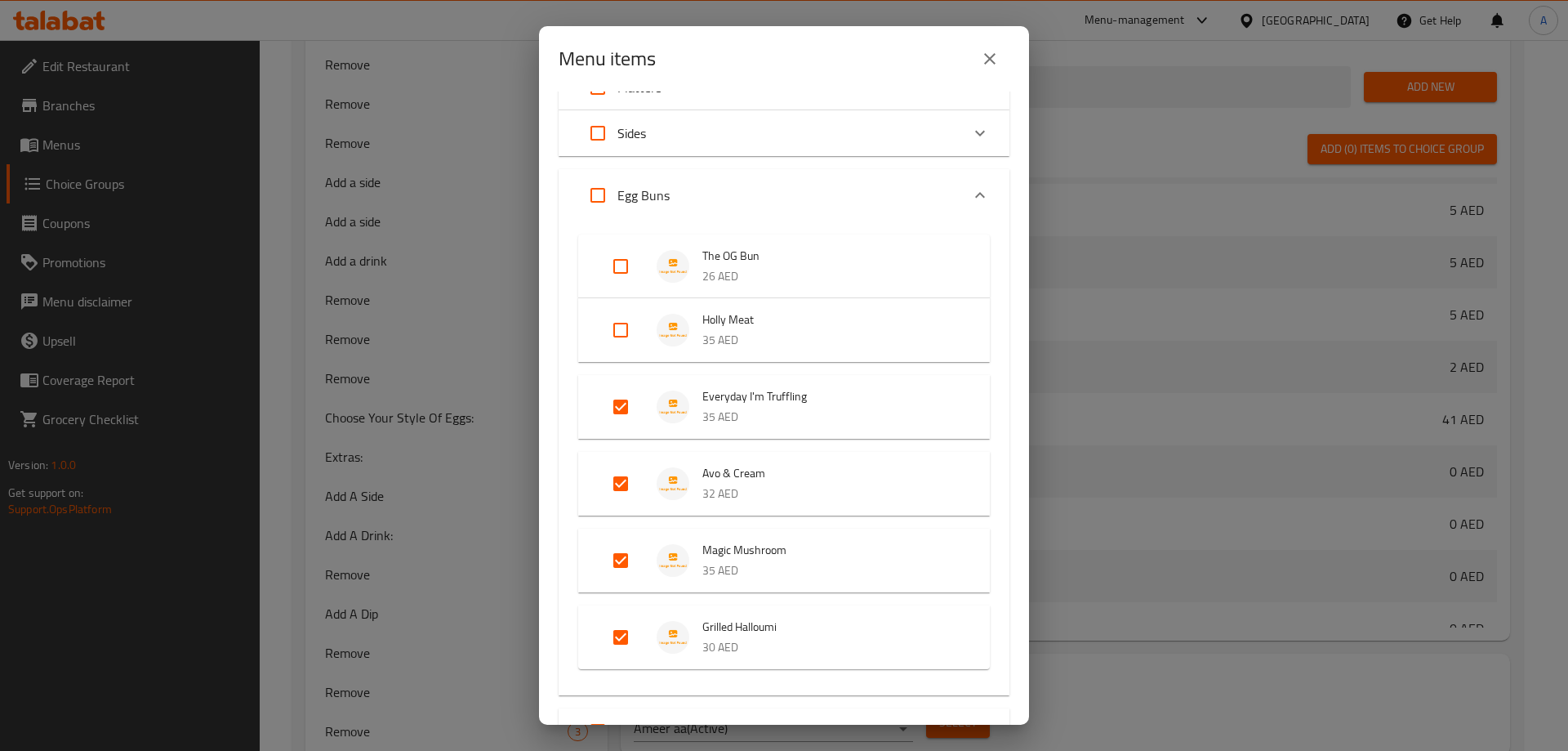
scroll to position [163, 0]
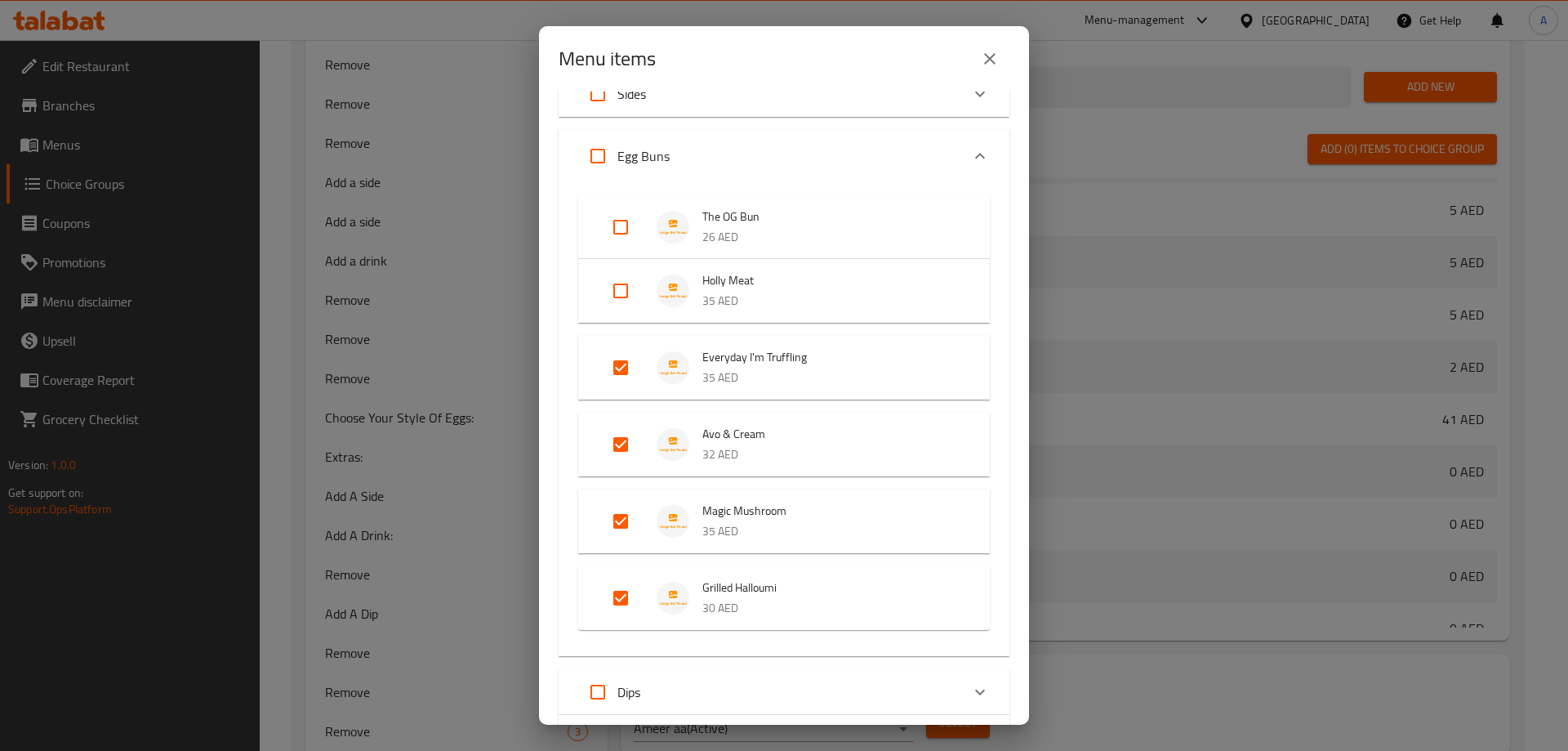
click at [628, 372] on input "Expand" at bounding box center [620, 368] width 39 height 39
checkbox input "false"
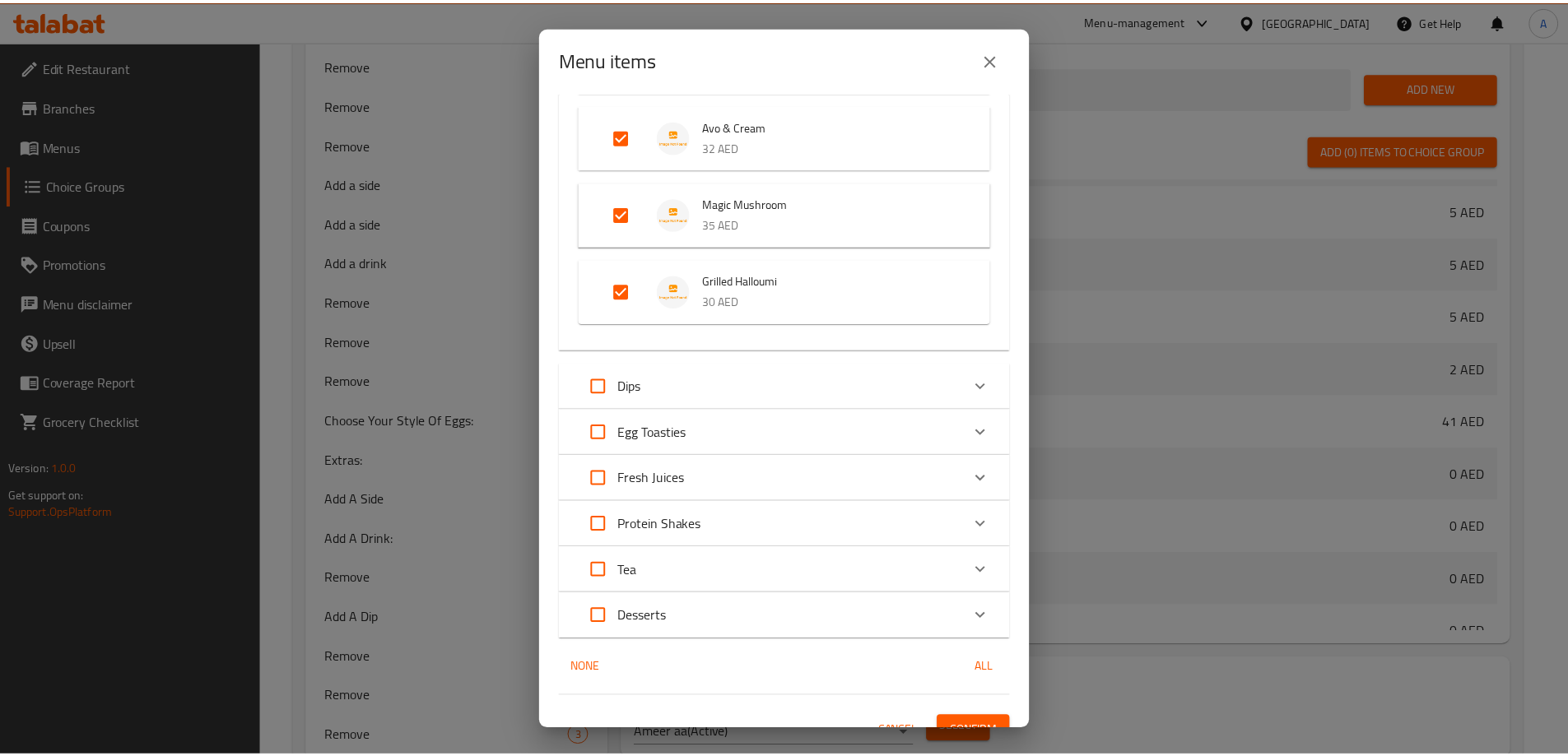
scroll to position [486, 0]
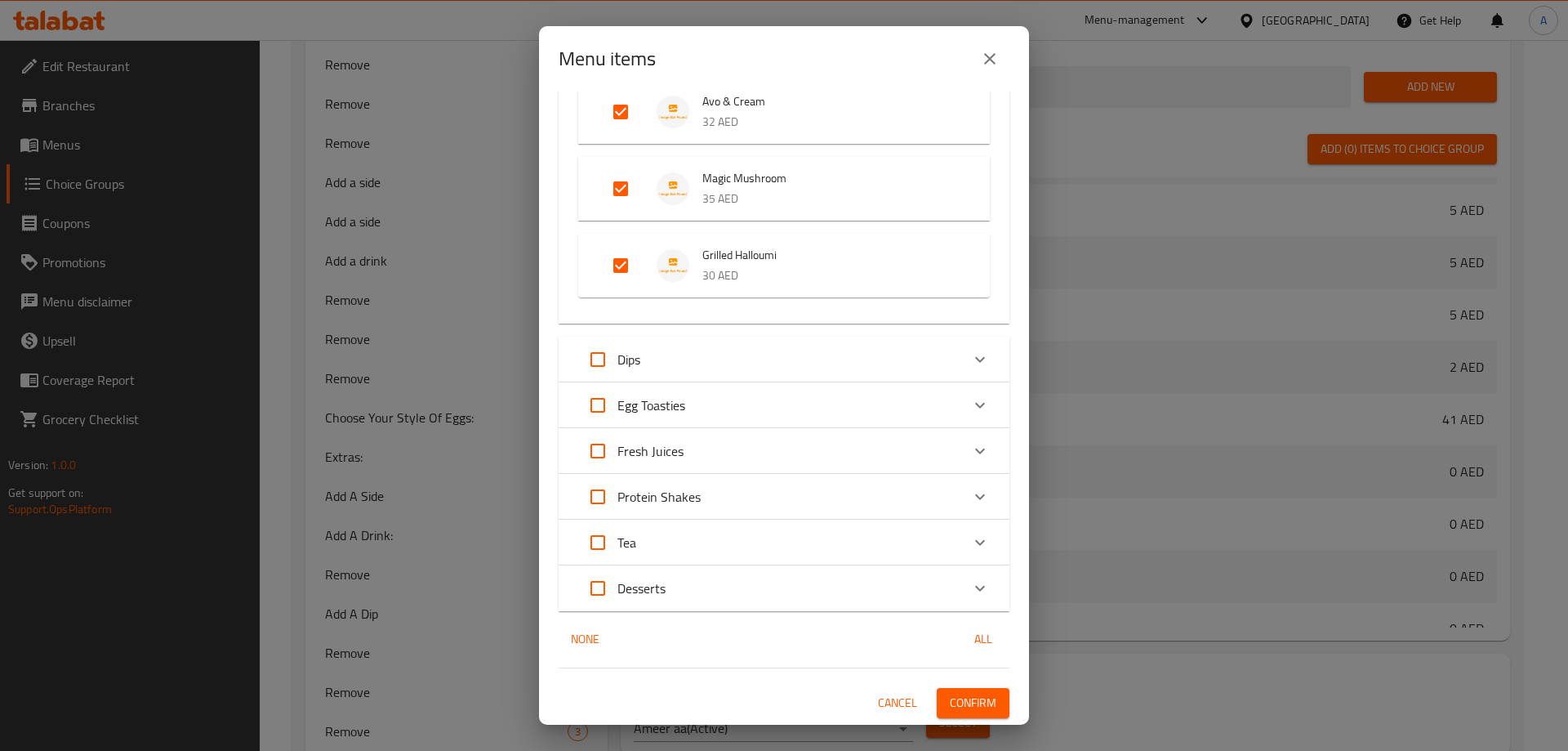
click at [976, 697] on span "Confirm" at bounding box center [973, 703] width 47 height 20
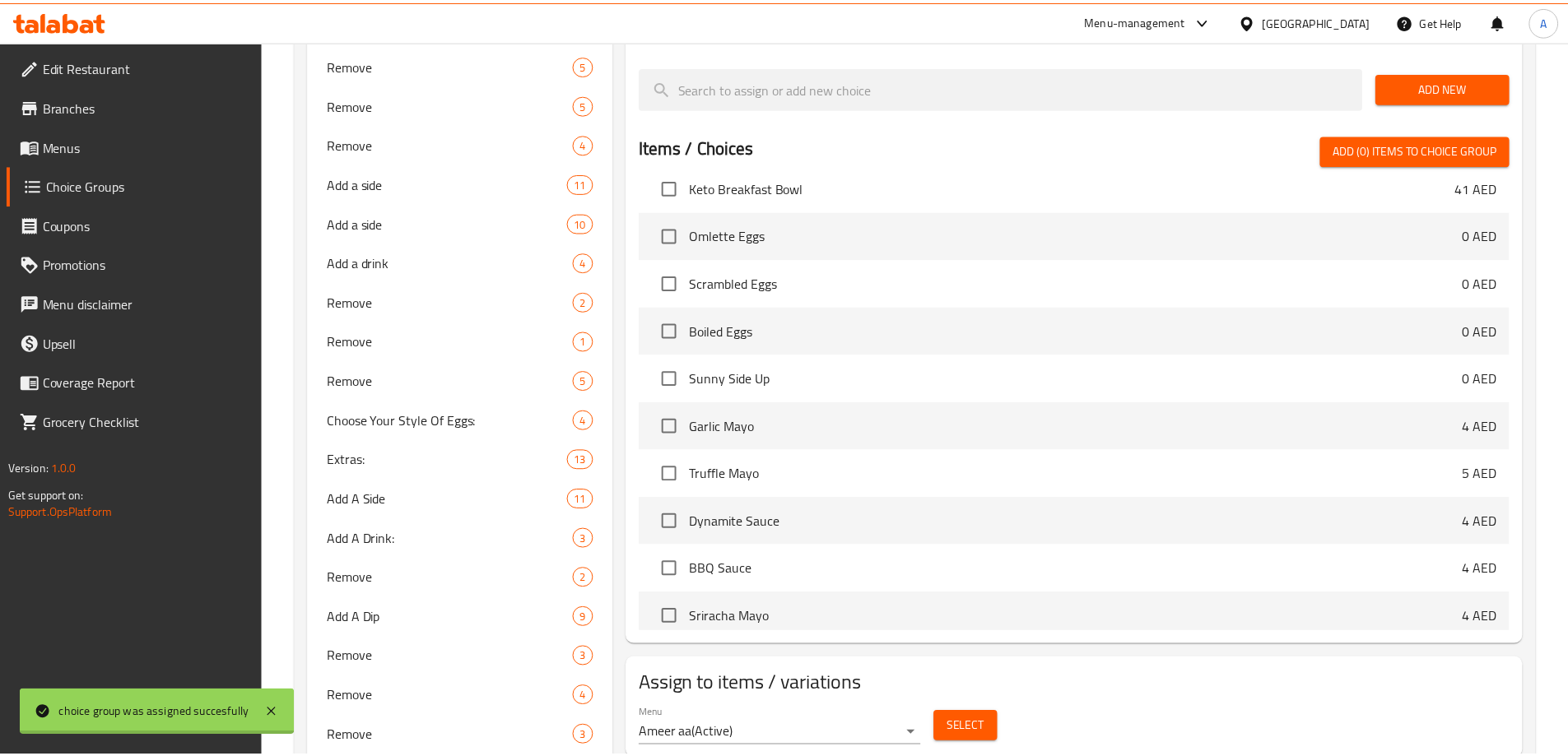
scroll to position [2056, 0]
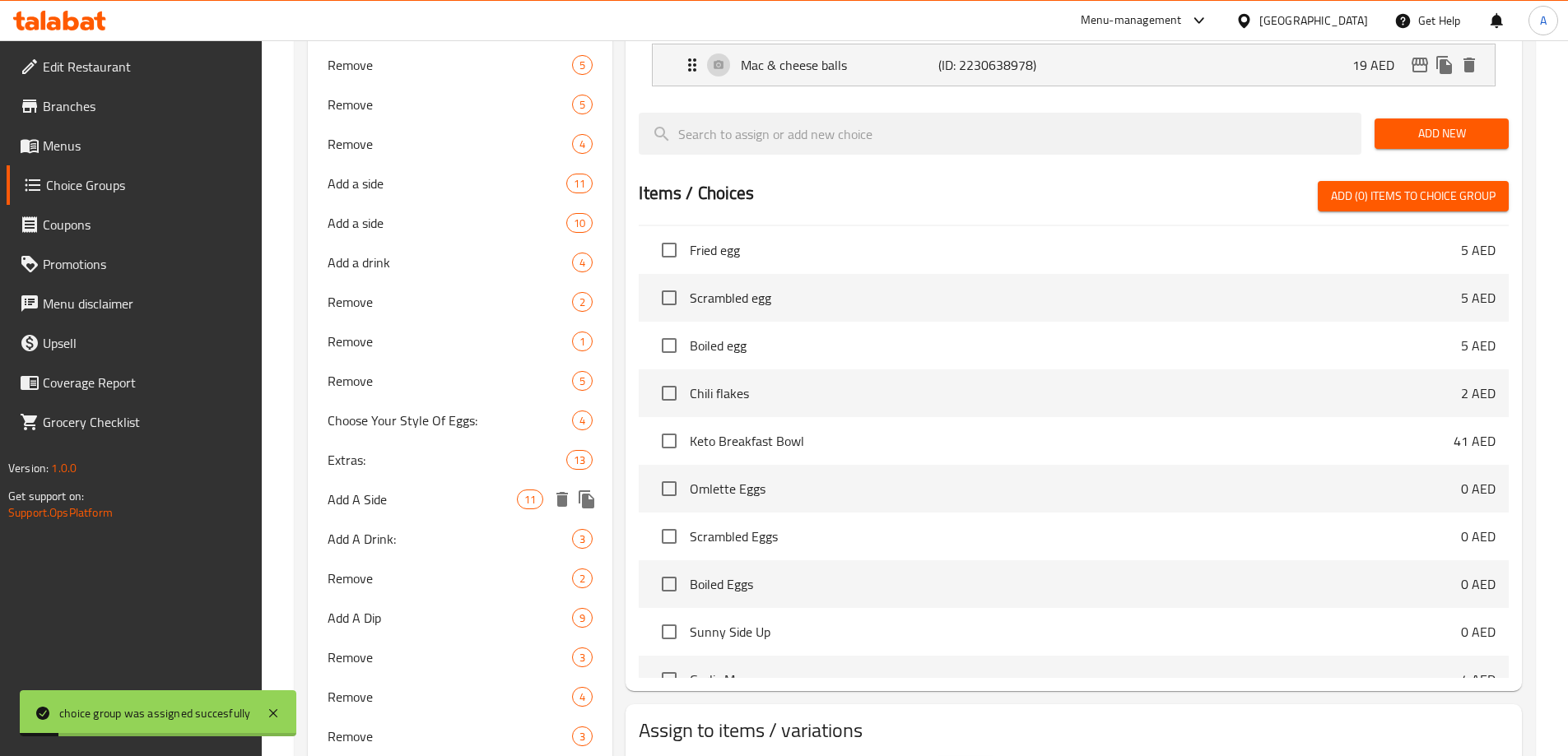
drag, startPoint x: 399, startPoint y: 504, endPoint x: 626, endPoint y: 435, distance: 237.3
click at [399, 503] on span "Add A Side" at bounding box center [423, 499] width 191 height 19
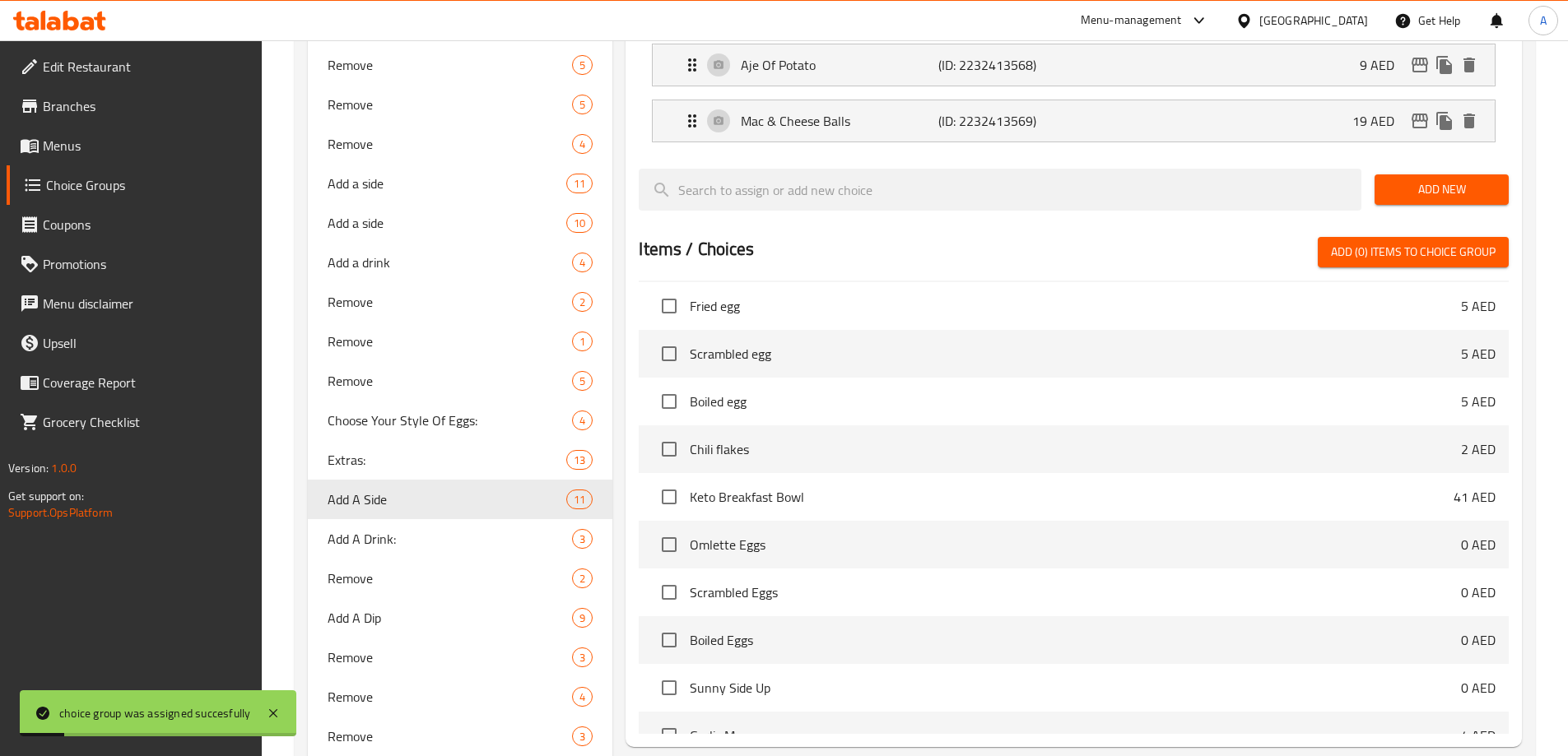
type input "Add A Side"
type input "اضافة سايد"
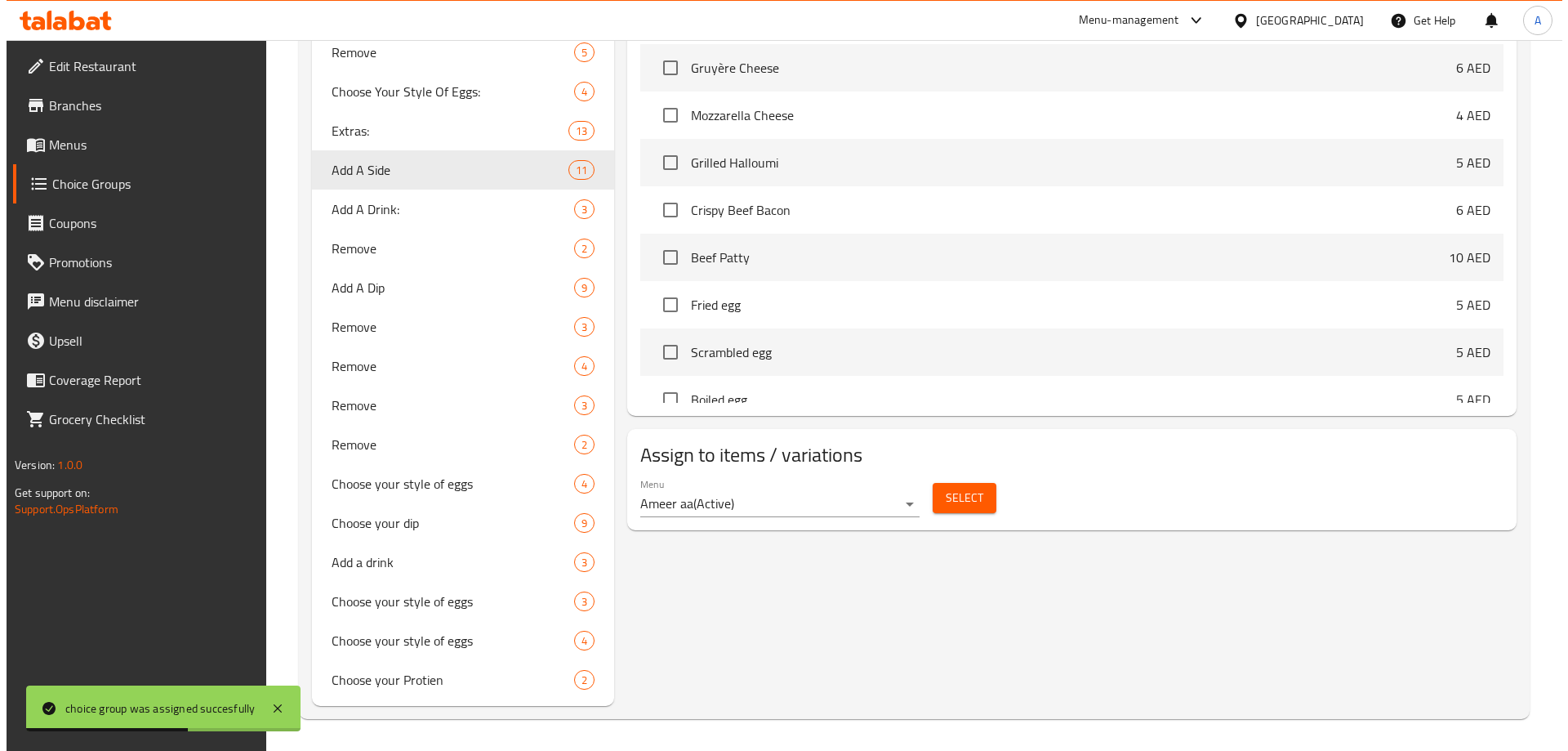
scroll to position [1196, 0]
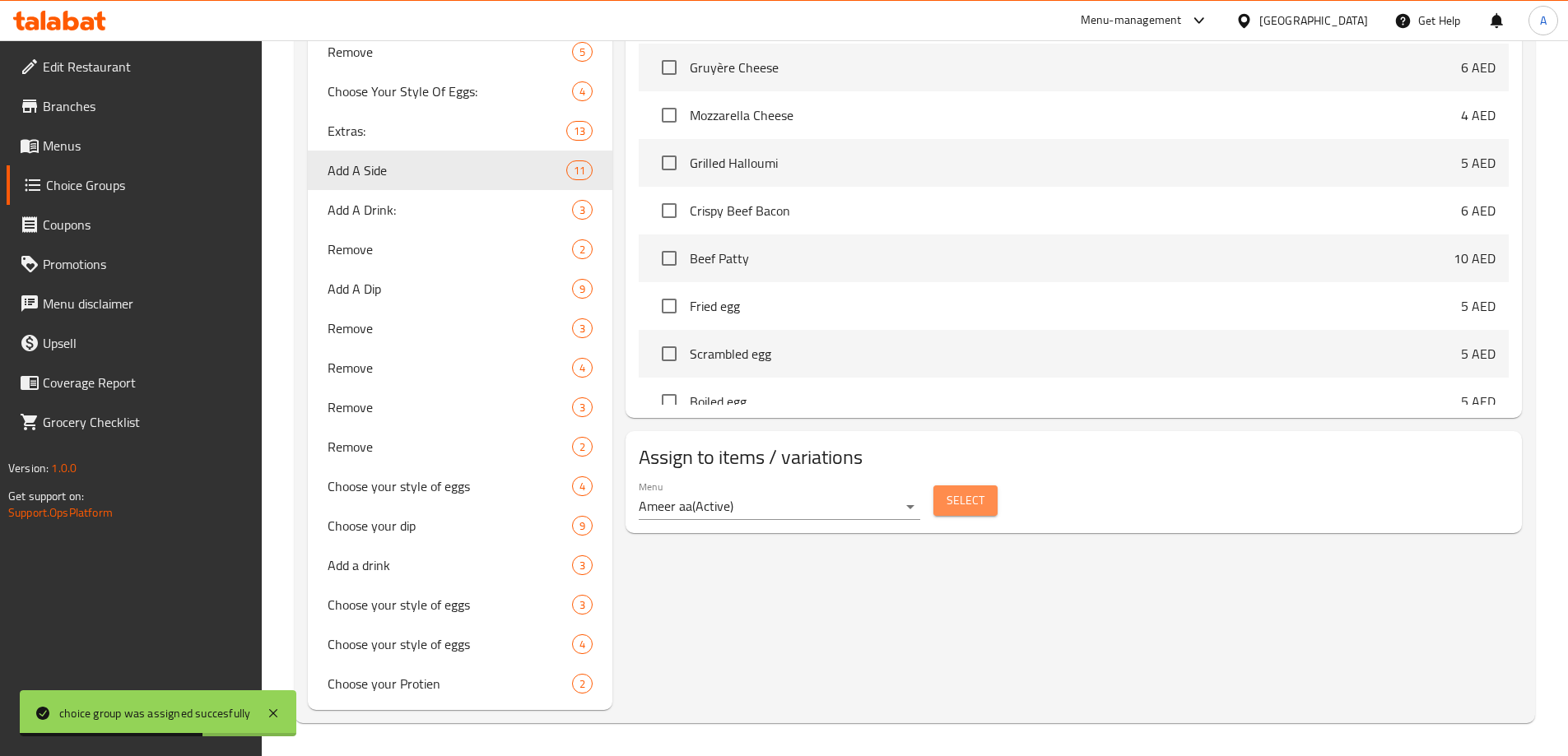
click at [966, 491] on span "Select" at bounding box center [965, 501] width 38 height 20
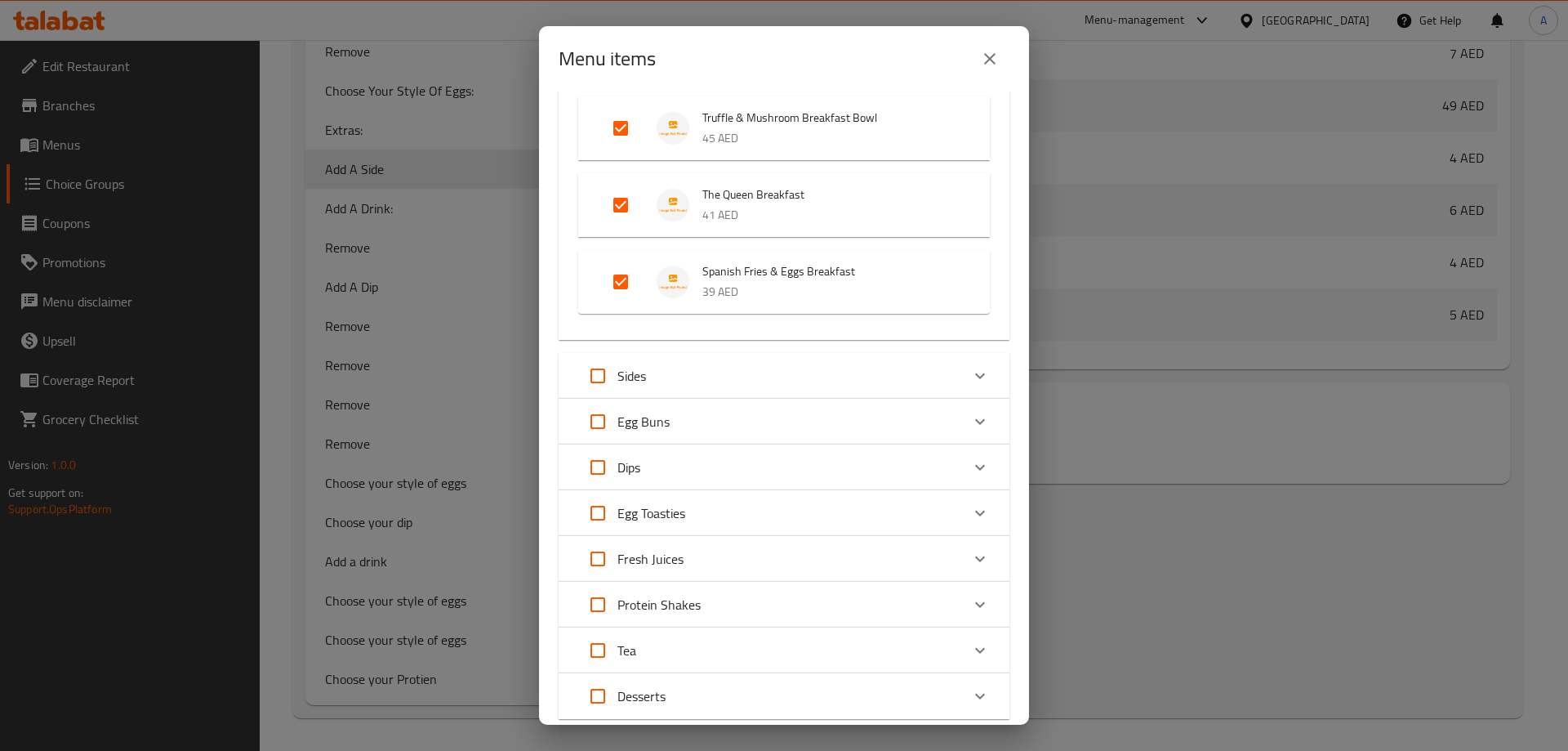
scroll to position [327, 0]
click at [672, 424] on div "Egg Buns" at bounding box center [769, 419] width 382 height 39
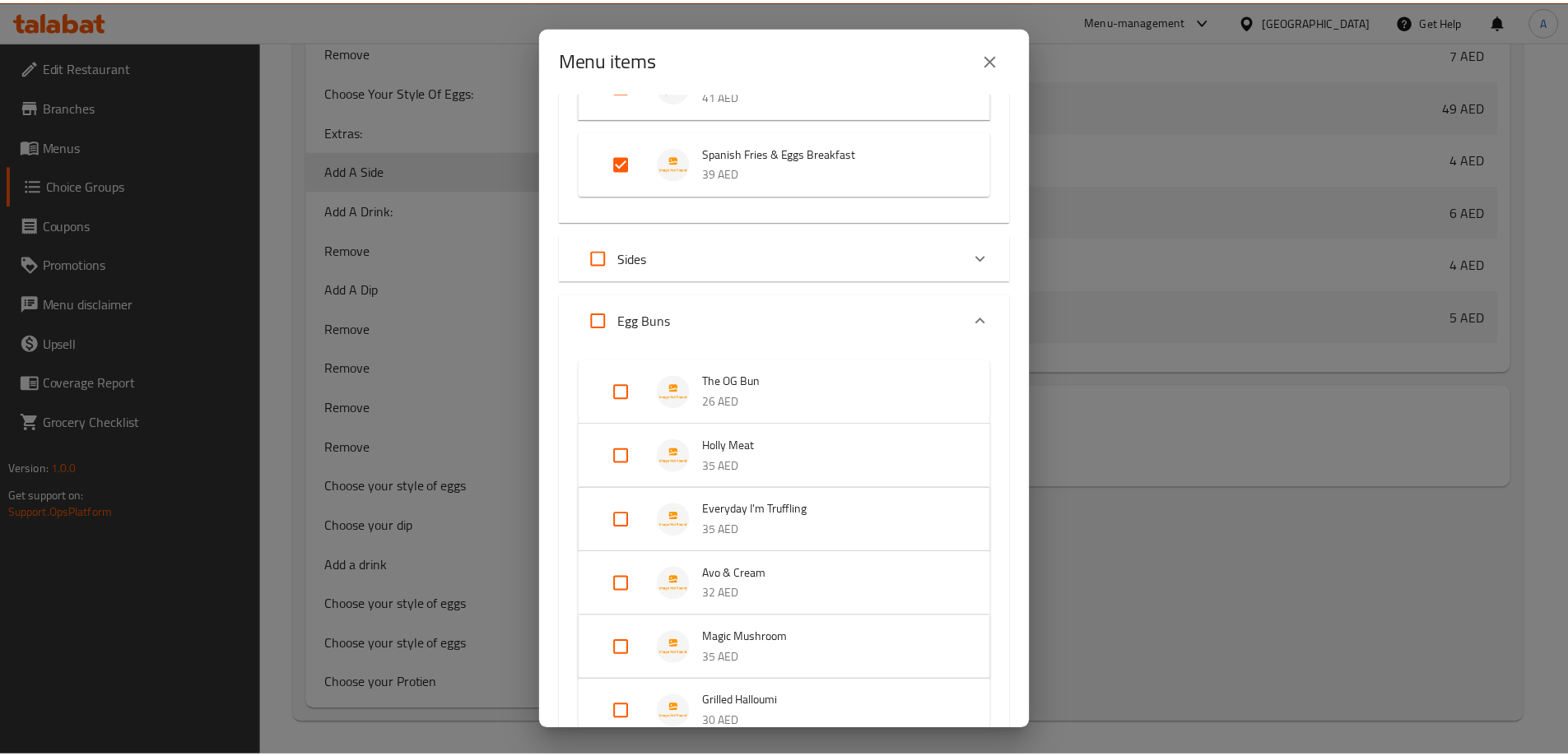
scroll to position [411, 0]
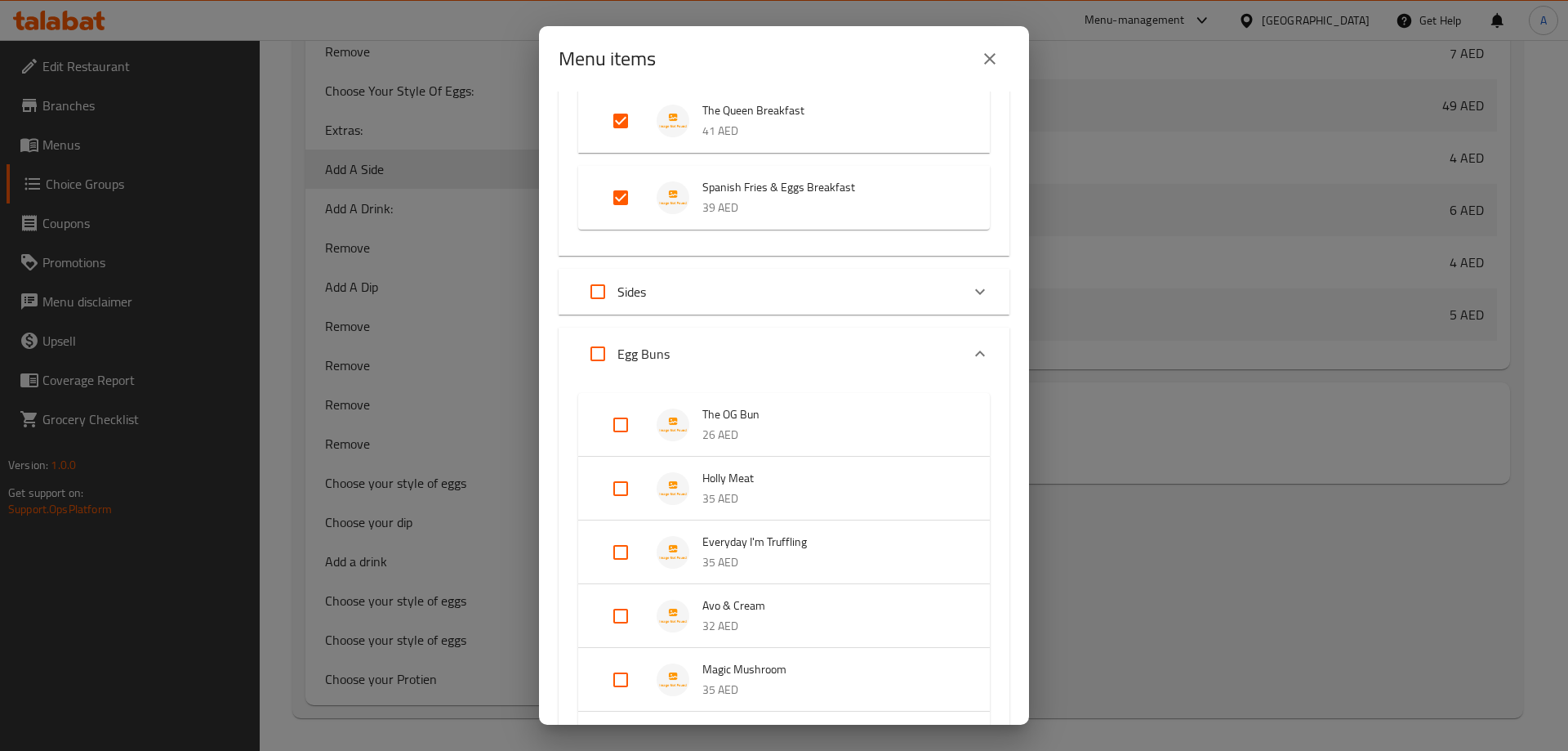
click at [1001, 61] on button "close" at bounding box center [990, 59] width 39 height 39
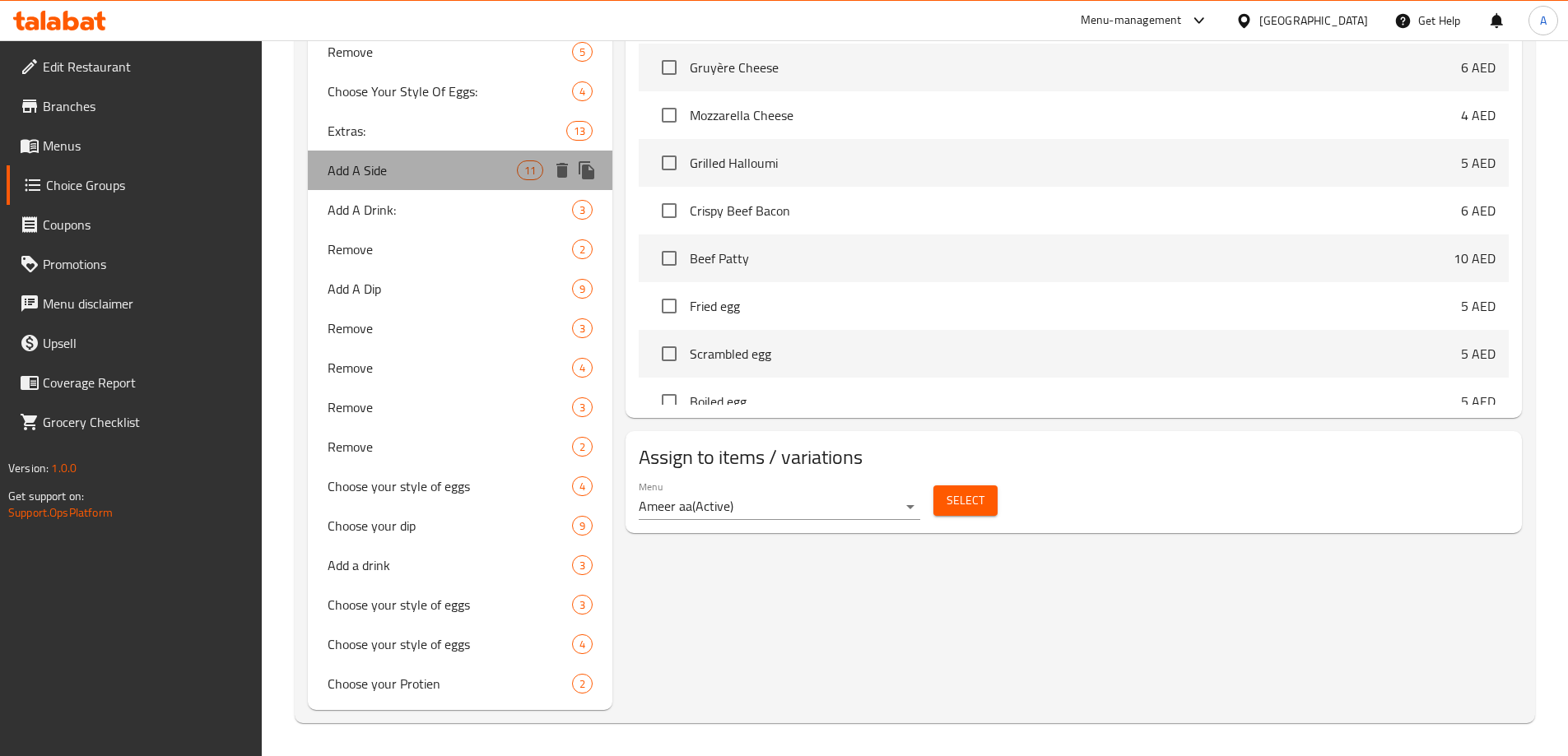
click at [376, 179] on span "Add A Side" at bounding box center [423, 169] width 191 height 19
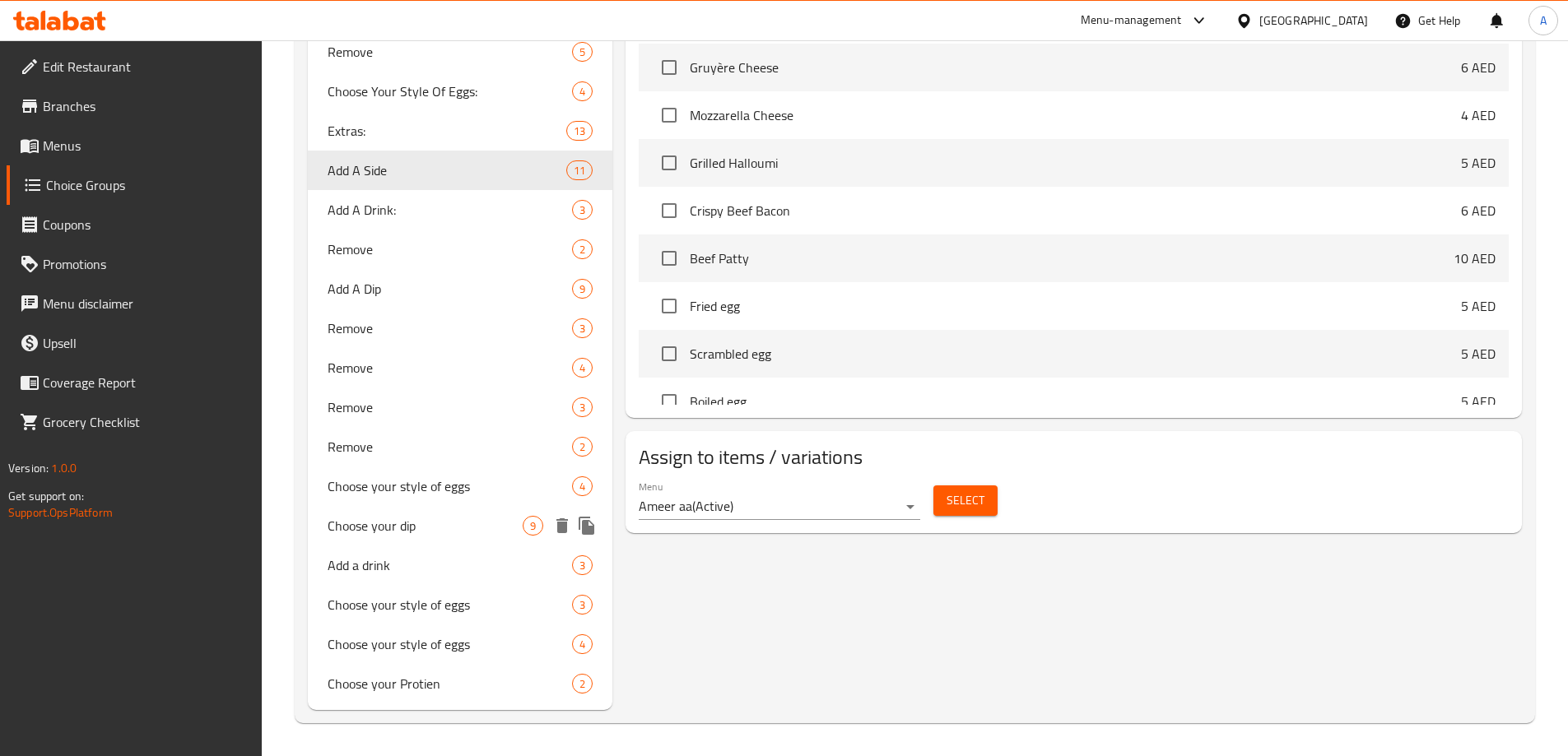
click at [442, 526] on span "Choose your dip" at bounding box center [426, 525] width 196 height 19
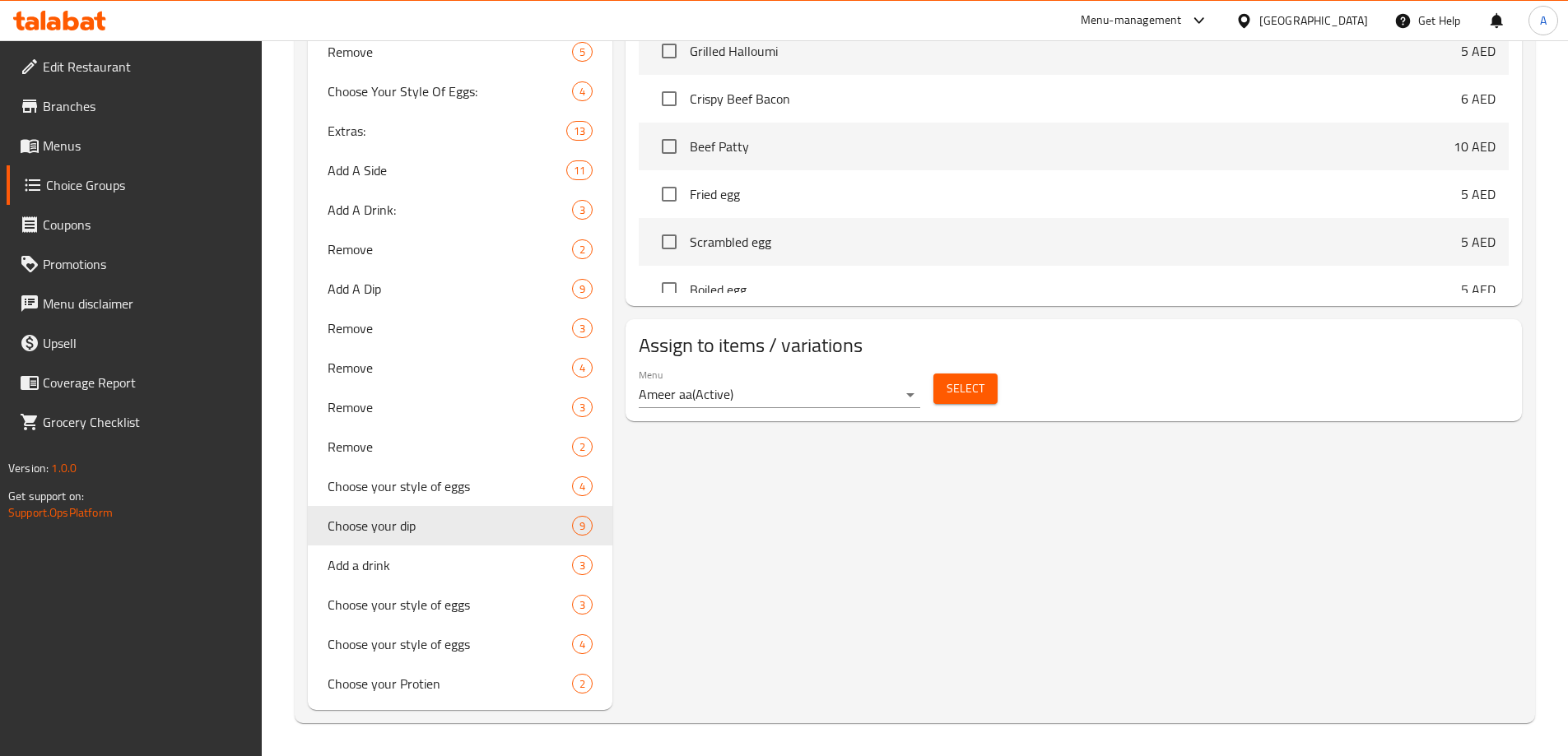
type input "Choose your dip"
type input "[PERSON_NAME]"
type input "1"
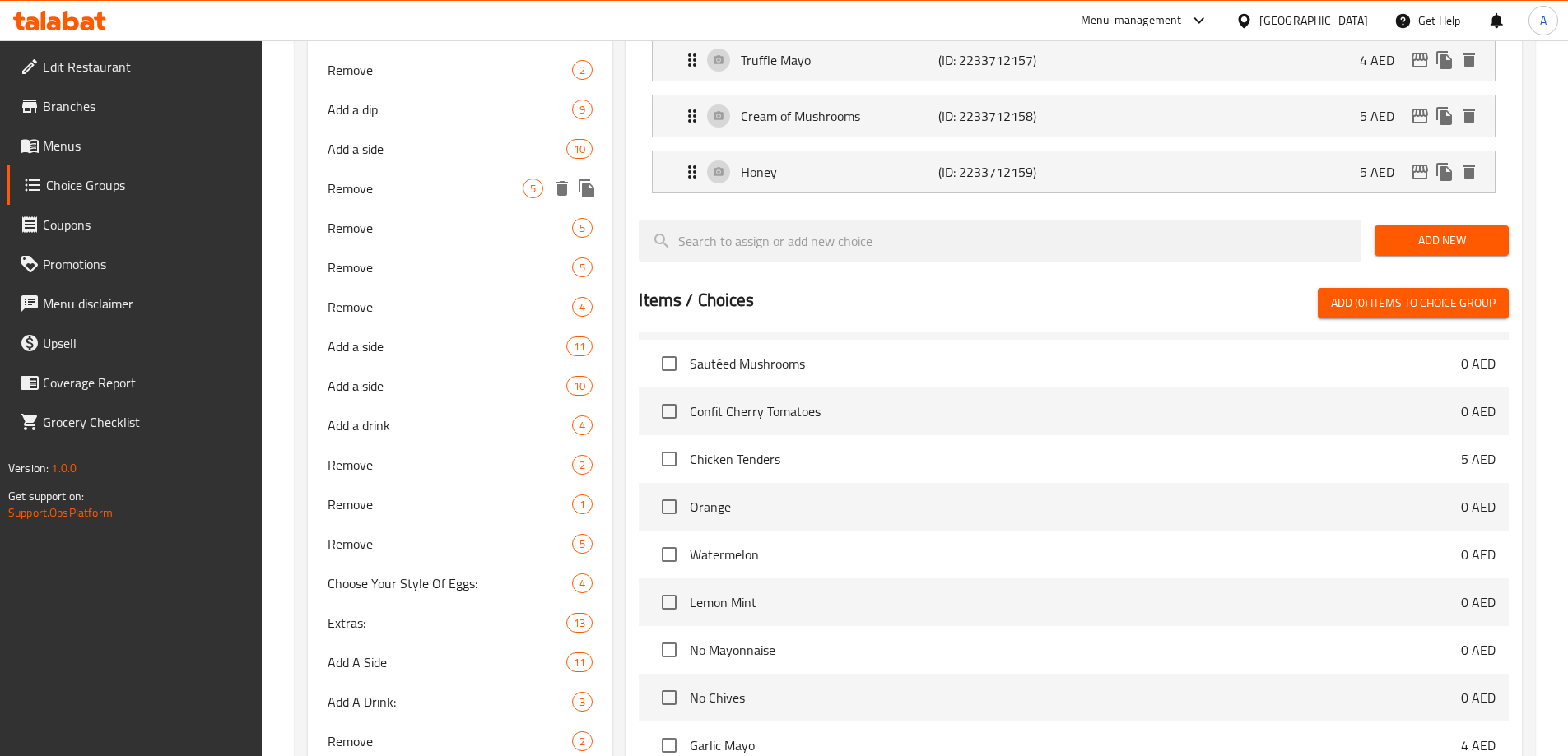
scroll to position [576, 0]
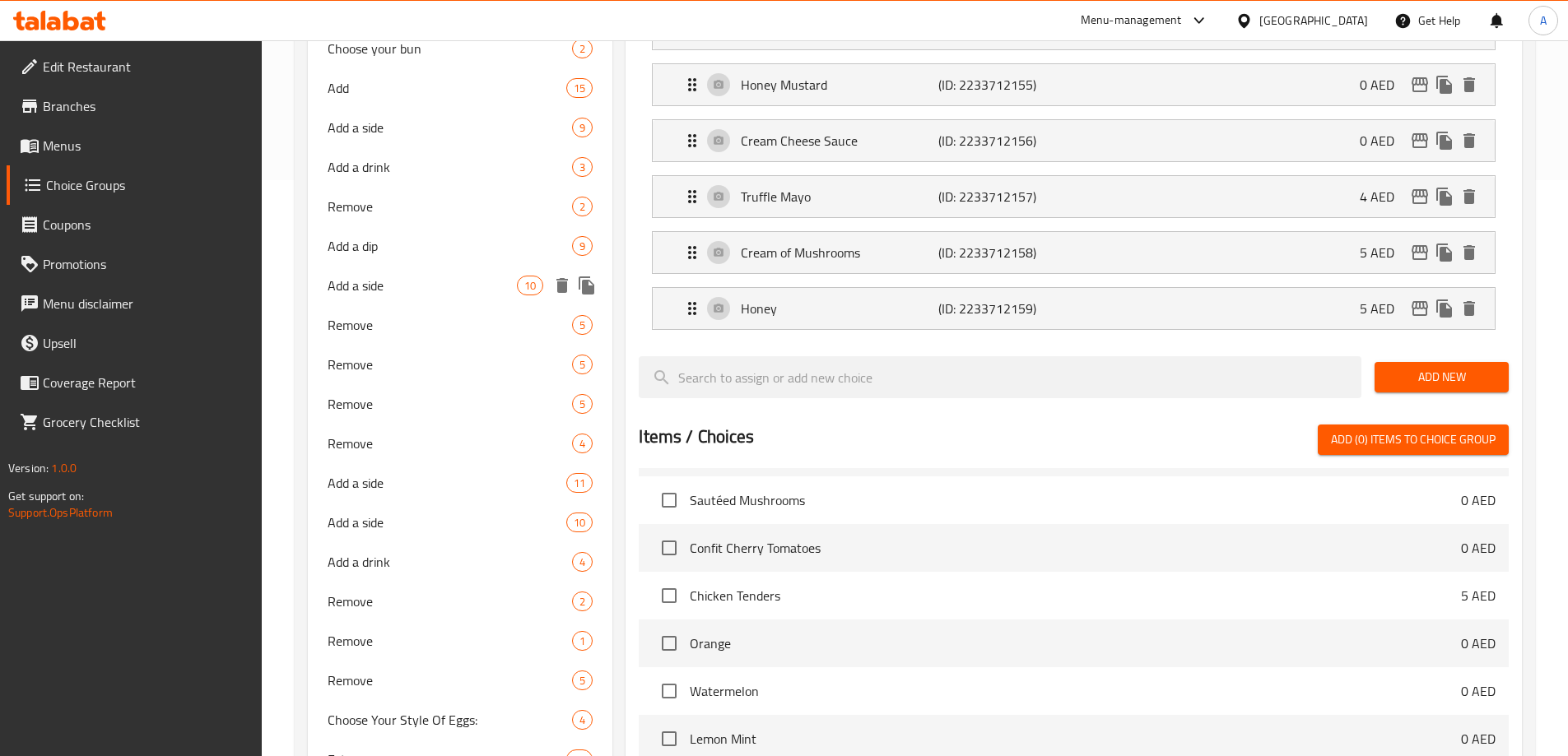
click at [381, 279] on span "Add a side" at bounding box center [423, 285] width 191 height 19
type input "Add a side"
type input "أضف طبقًا جانبيًا"
type input "0"
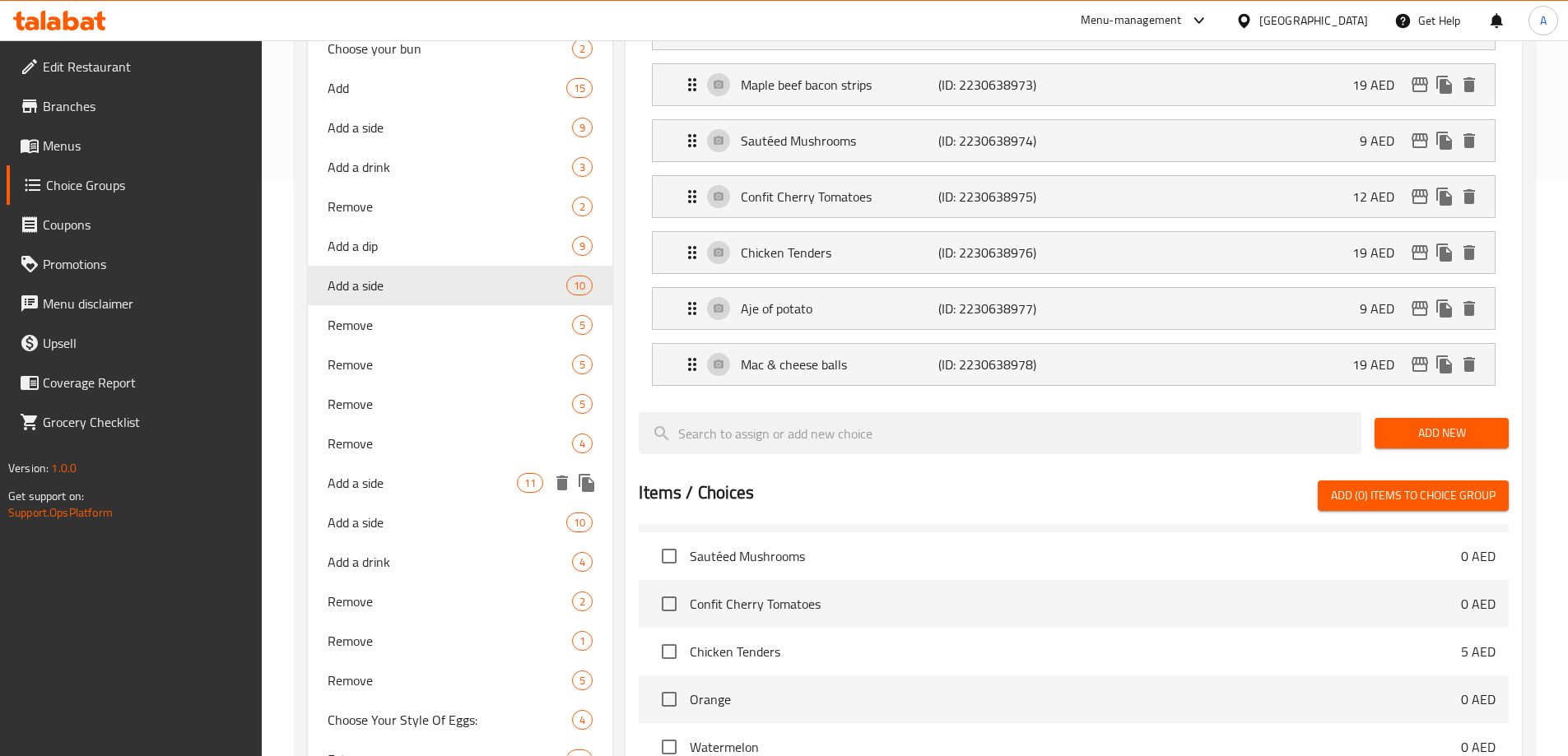
click at [397, 479] on span "Add a side" at bounding box center [423, 482] width 191 height 19
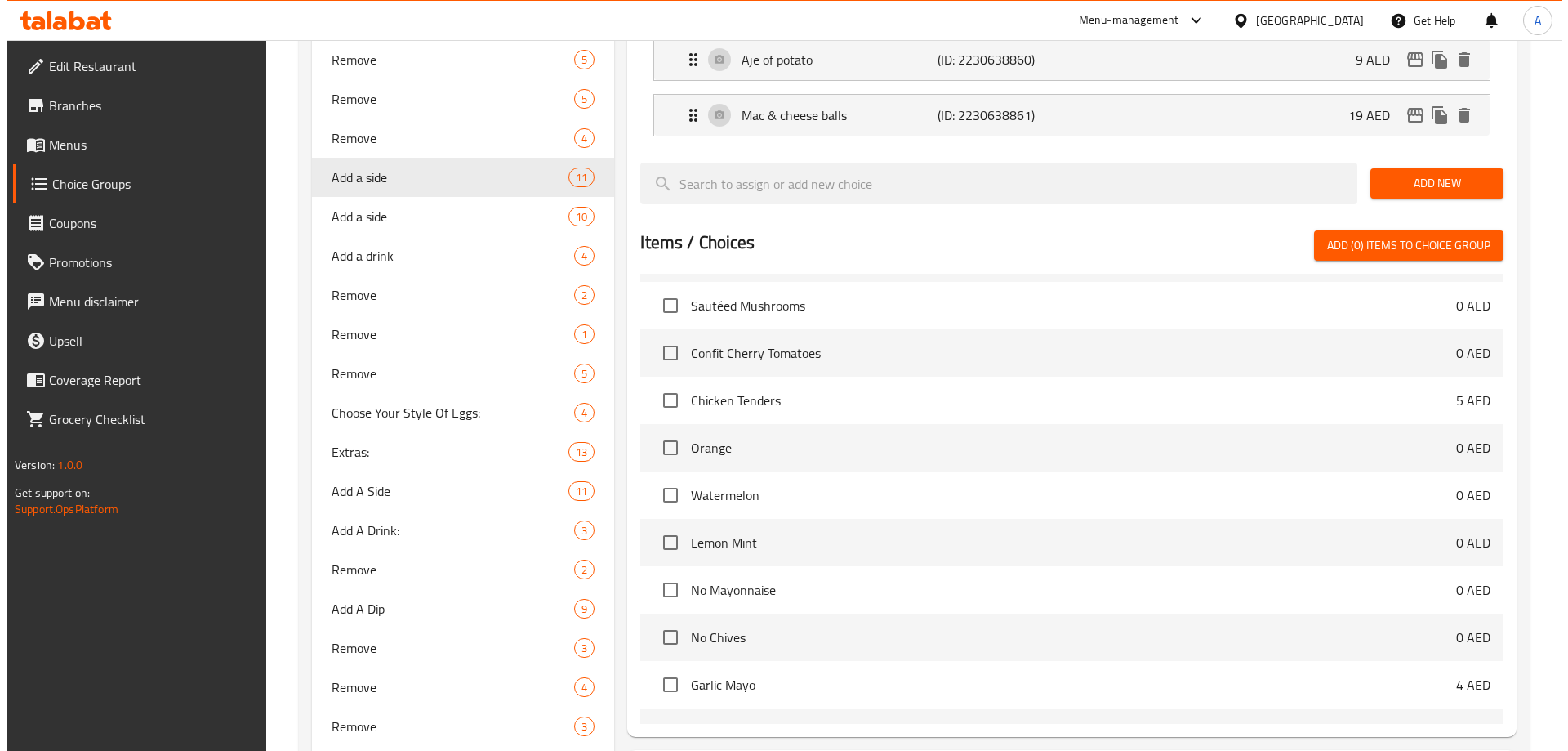
scroll to position [1145, 0]
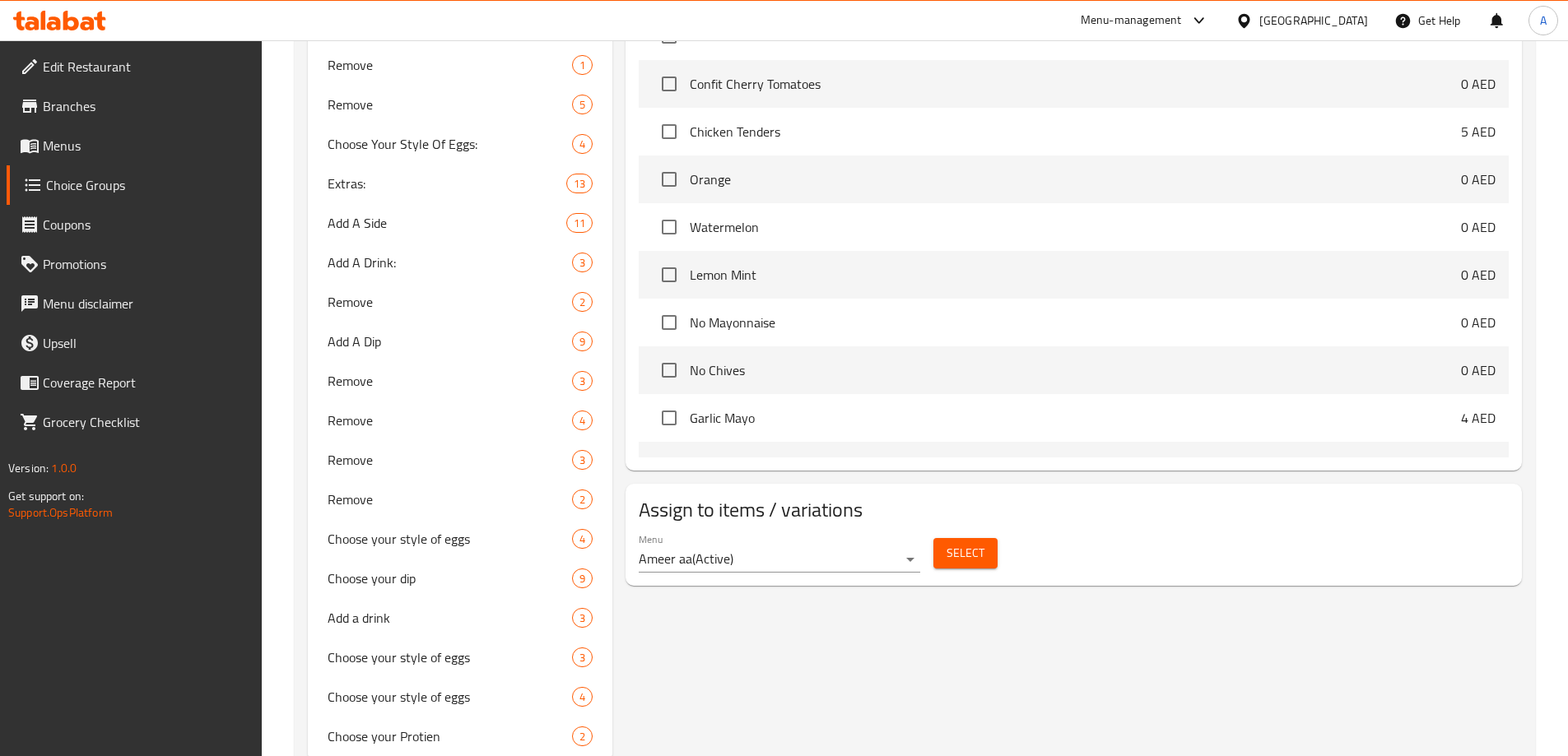
click at [985, 538] on button "Select" at bounding box center [965, 553] width 64 height 30
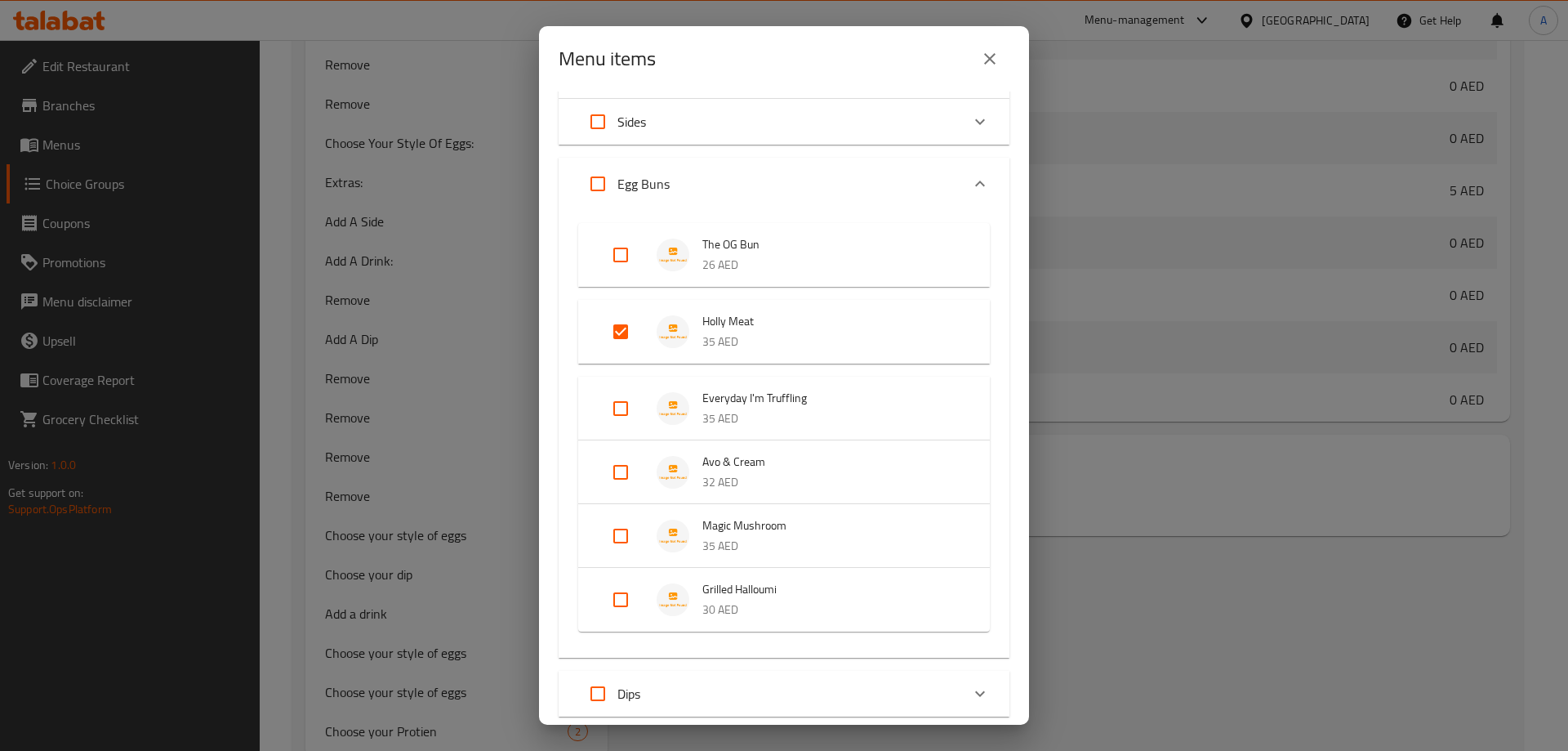
scroll to position [163, 0]
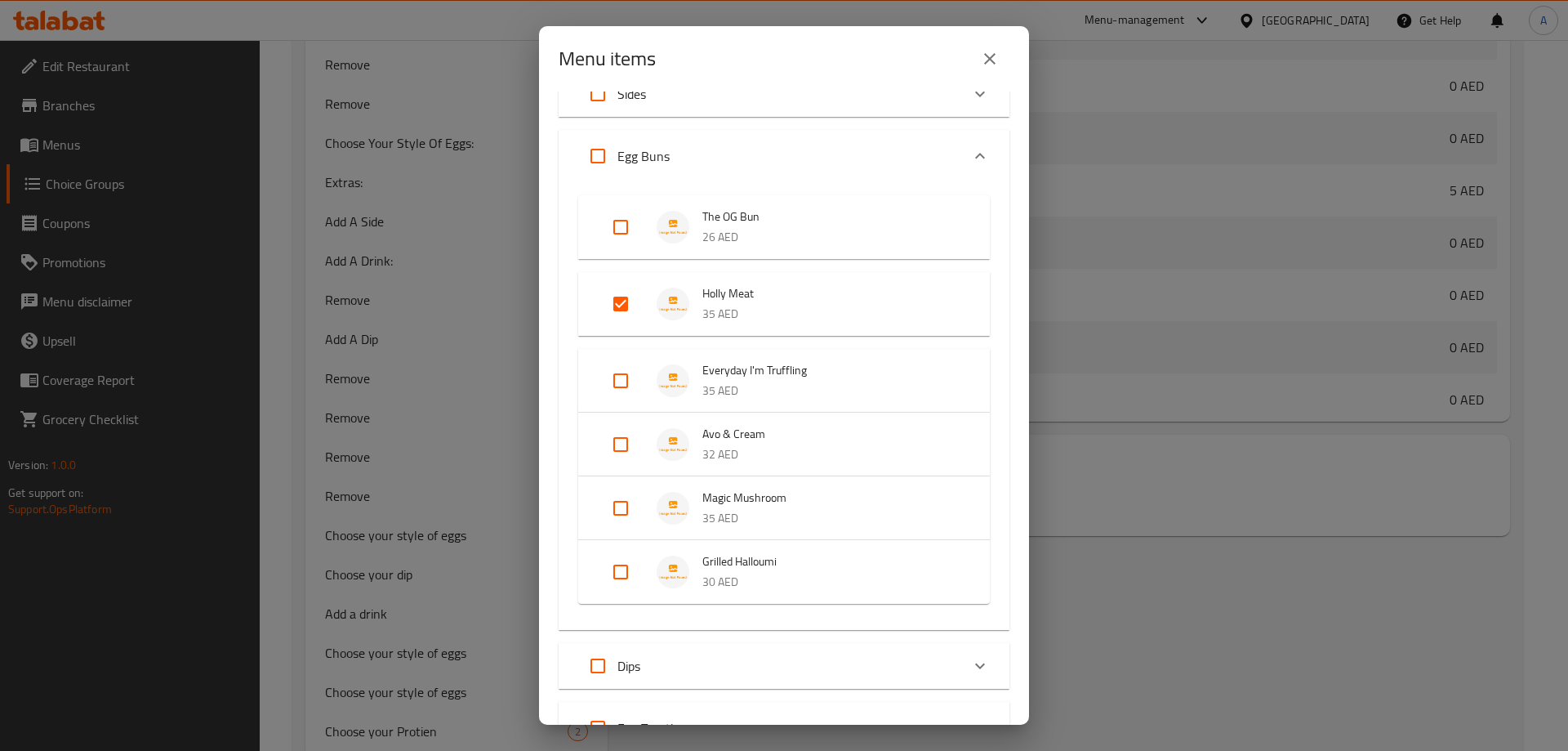
click at [624, 384] on input "Expand" at bounding box center [620, 380] width 39 height 39
checkbox input "true"
click at [628, 461] on input "Expand" at bounding box center [620, 457] width 39 height 39
checkbox input "true"
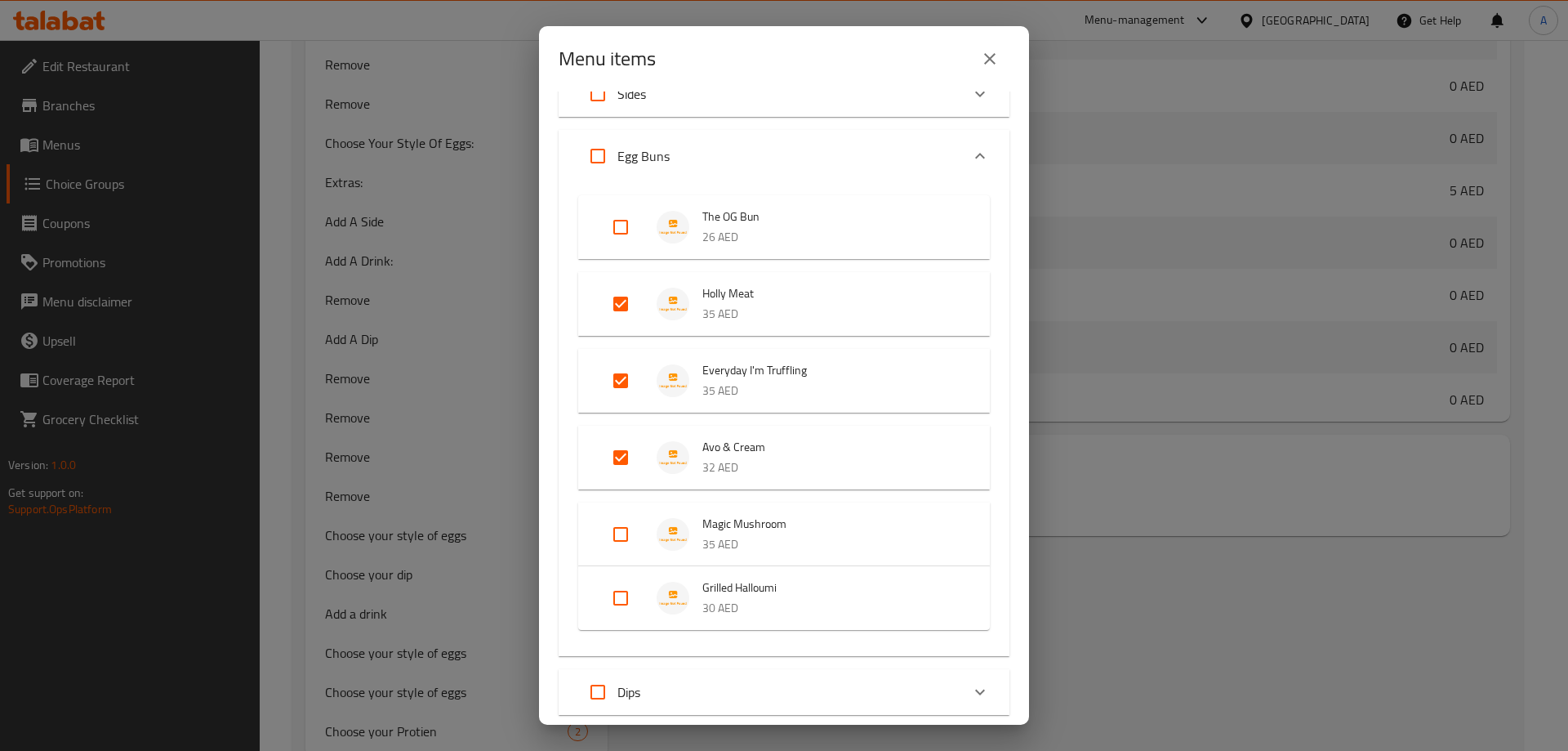
click at [619, 532] on input "Expand" at bounding box center [620, 534] width 39 height 39
checkbox input "true"
click at [620, 615] on input "Expand" at bounding box center [620, 611] width 39 height 39
checkbox input "true"
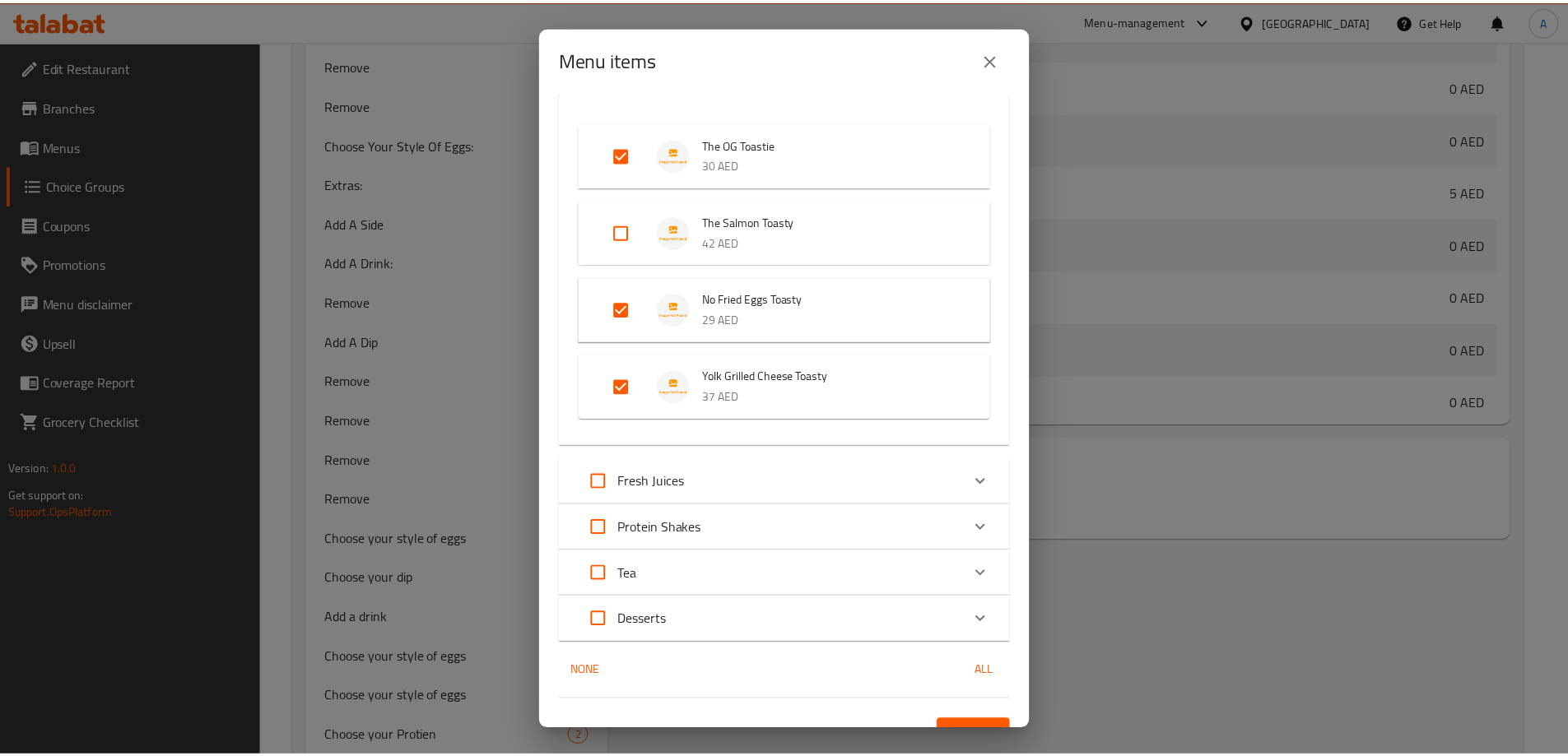
scroll to position [882, 0]
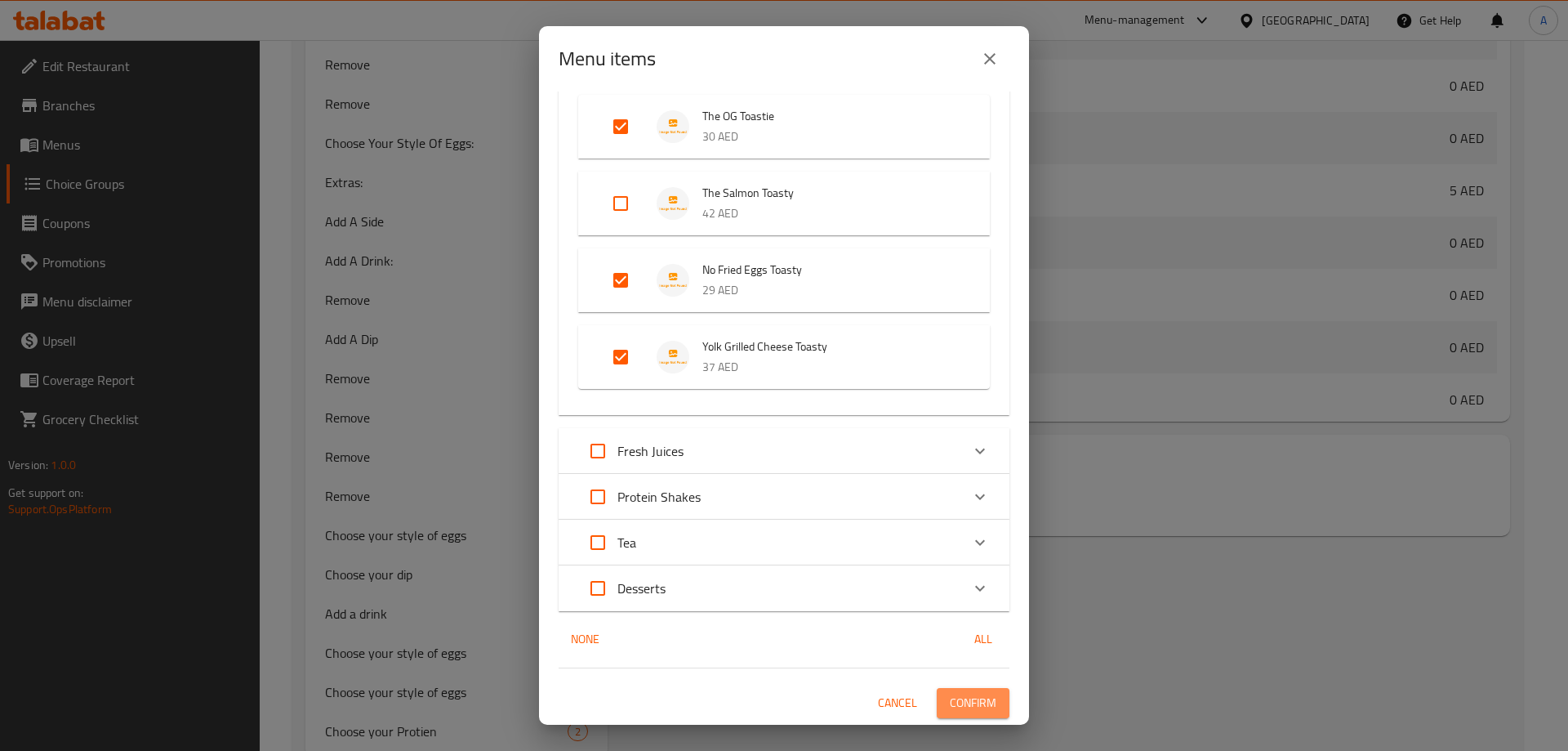
click at [966, 700] on span "Confirm" at bounding box center [973, 703] width 47 height 20
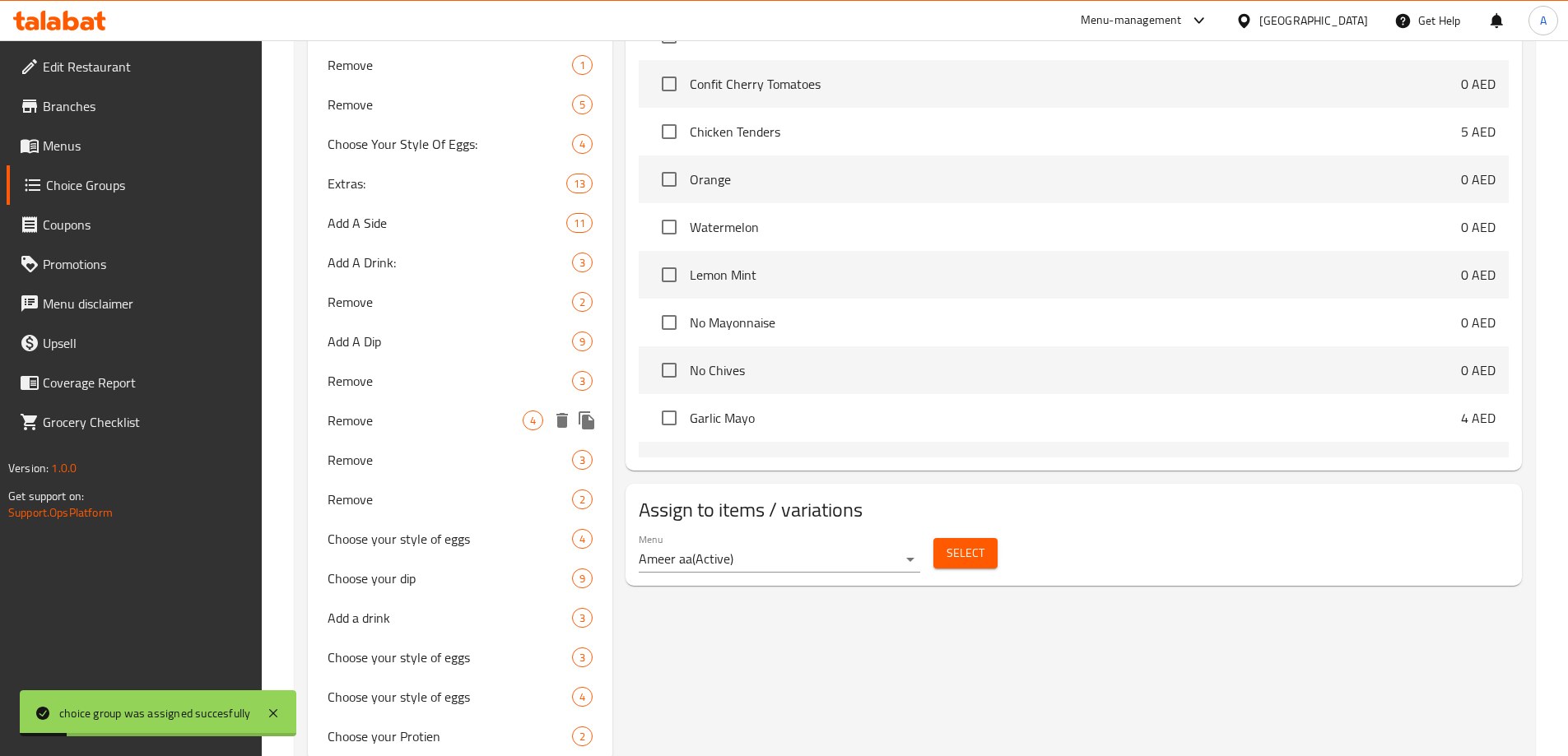
scroll to position [1070, 0]
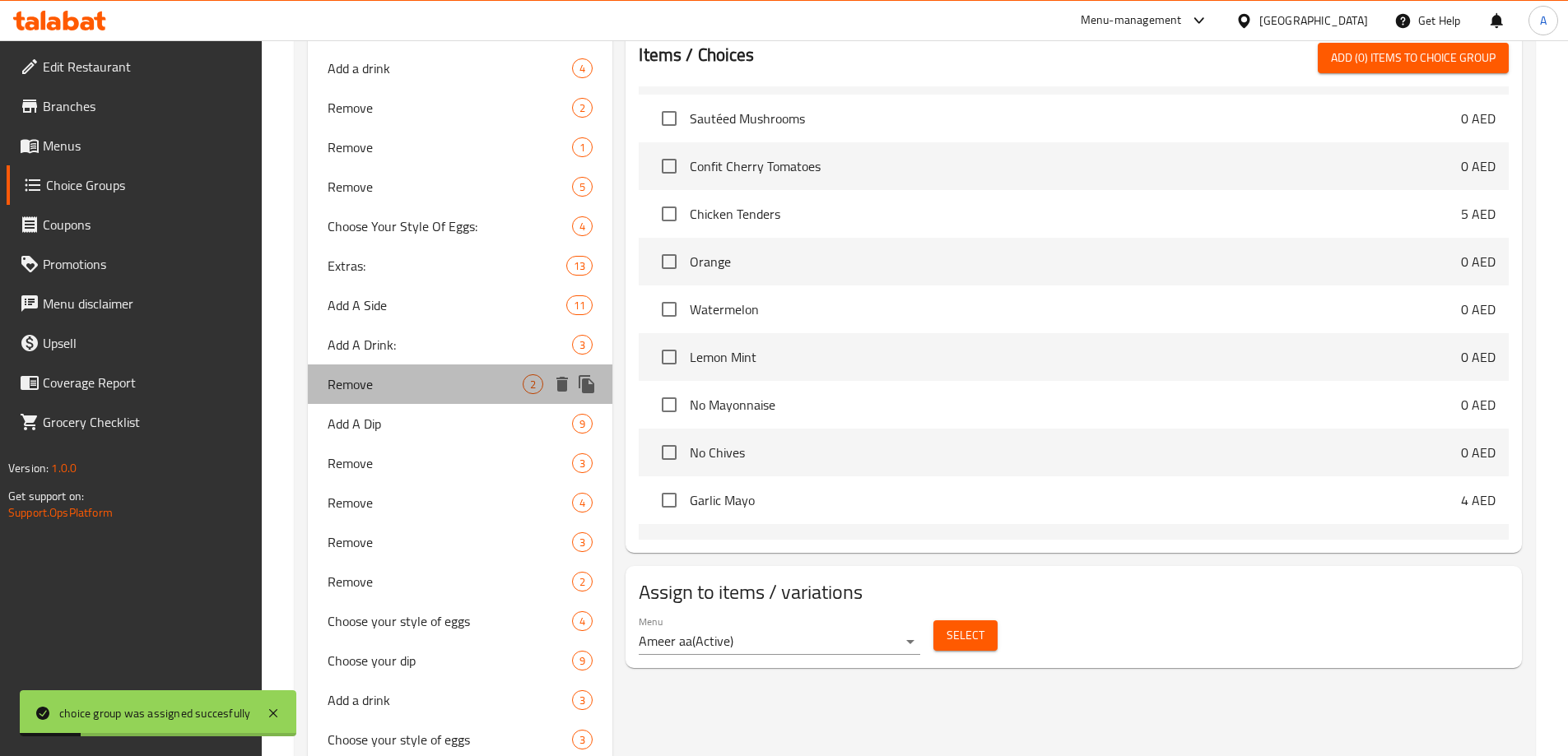
click at [384, 395] on div "Remove 2" at bounding box center [460, 383] width 305 height 40
type input "Remove"
type input "ازالة"
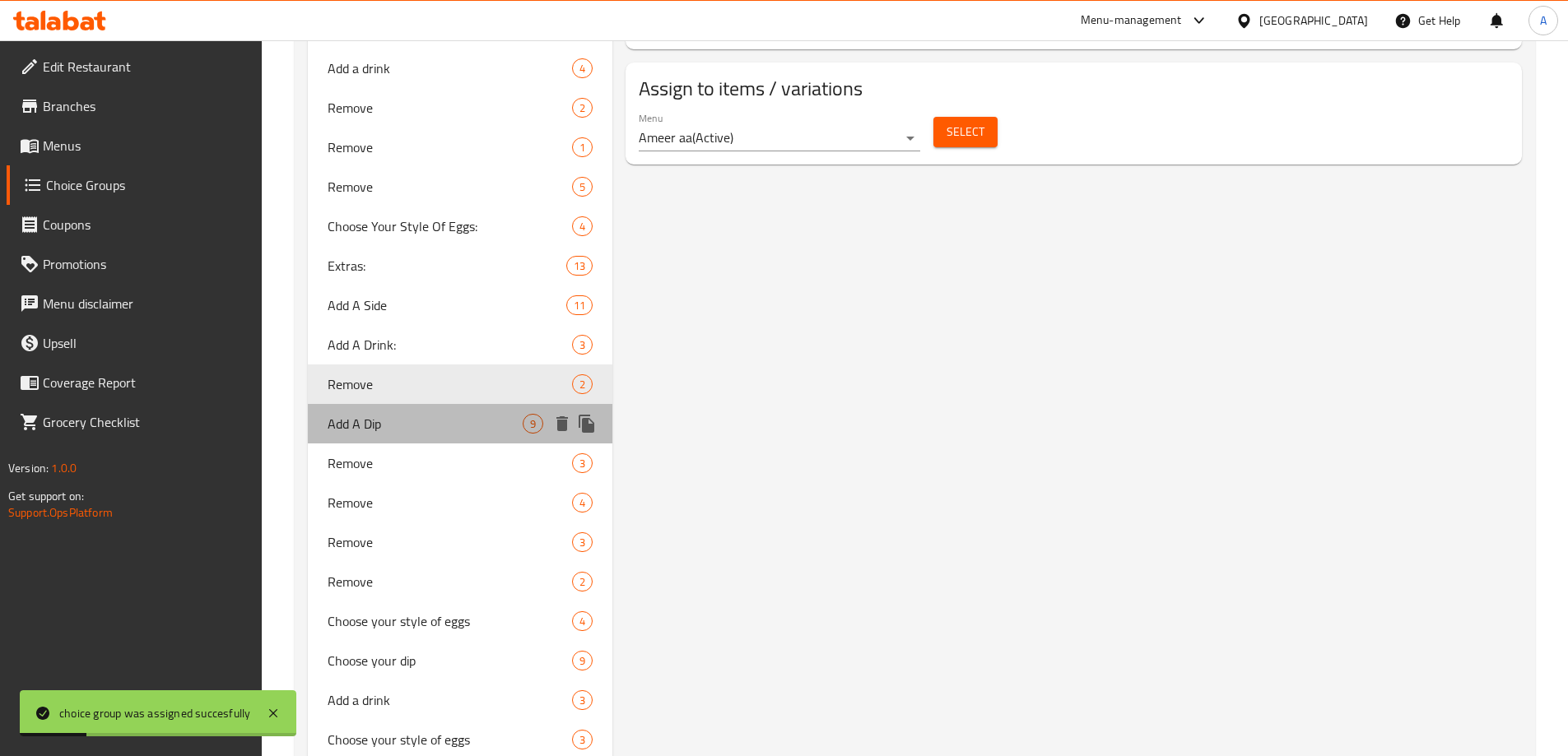
click at [382, 423] on span "Add A Dip" at bounding box center [426, 423] width 196 height 19
type input "Add A Dip"
type input "اضافة صوص"
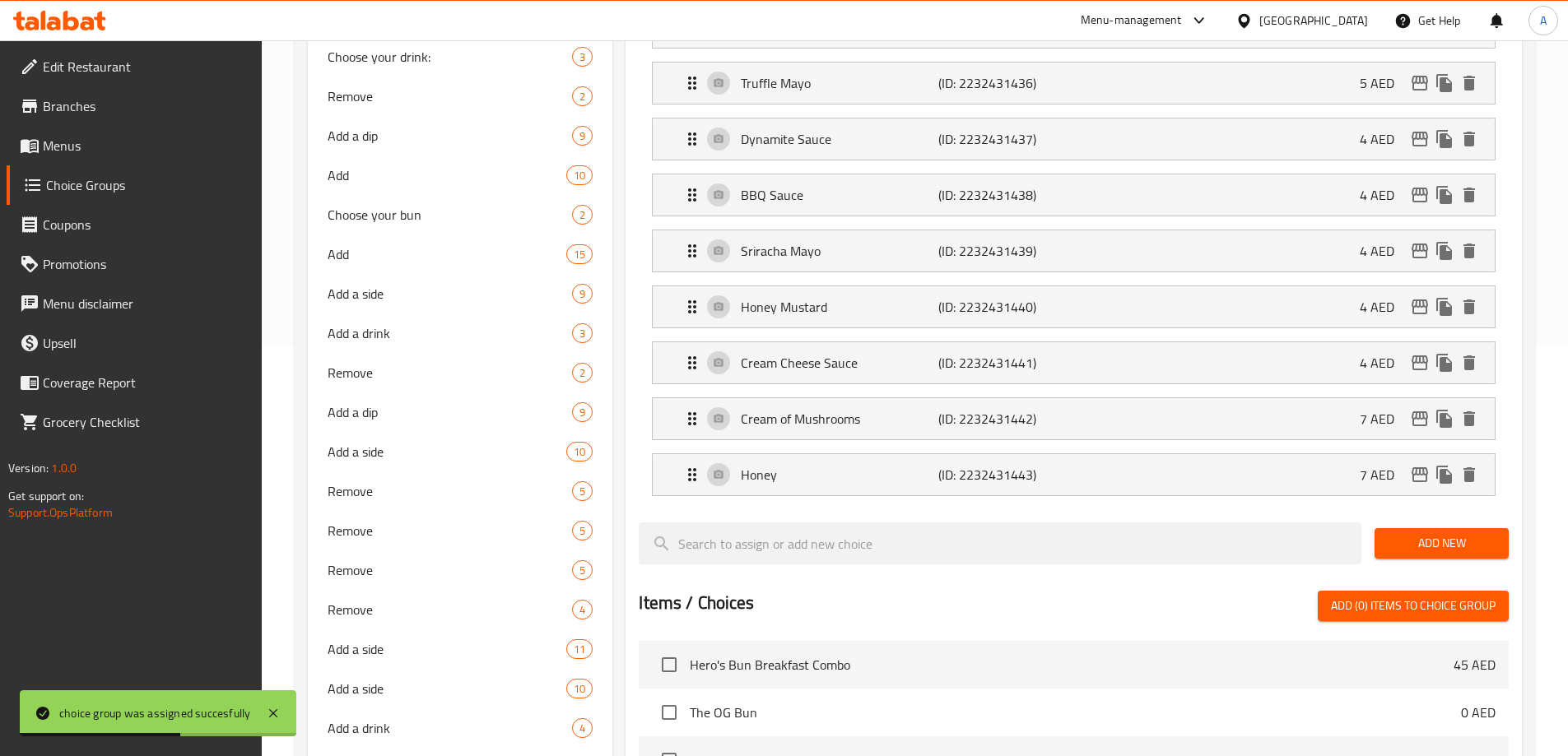
scroll to position [411, 0]
click at [386, 263] on div "Add 15" at bounding box center [460, 252] width 305 height 40
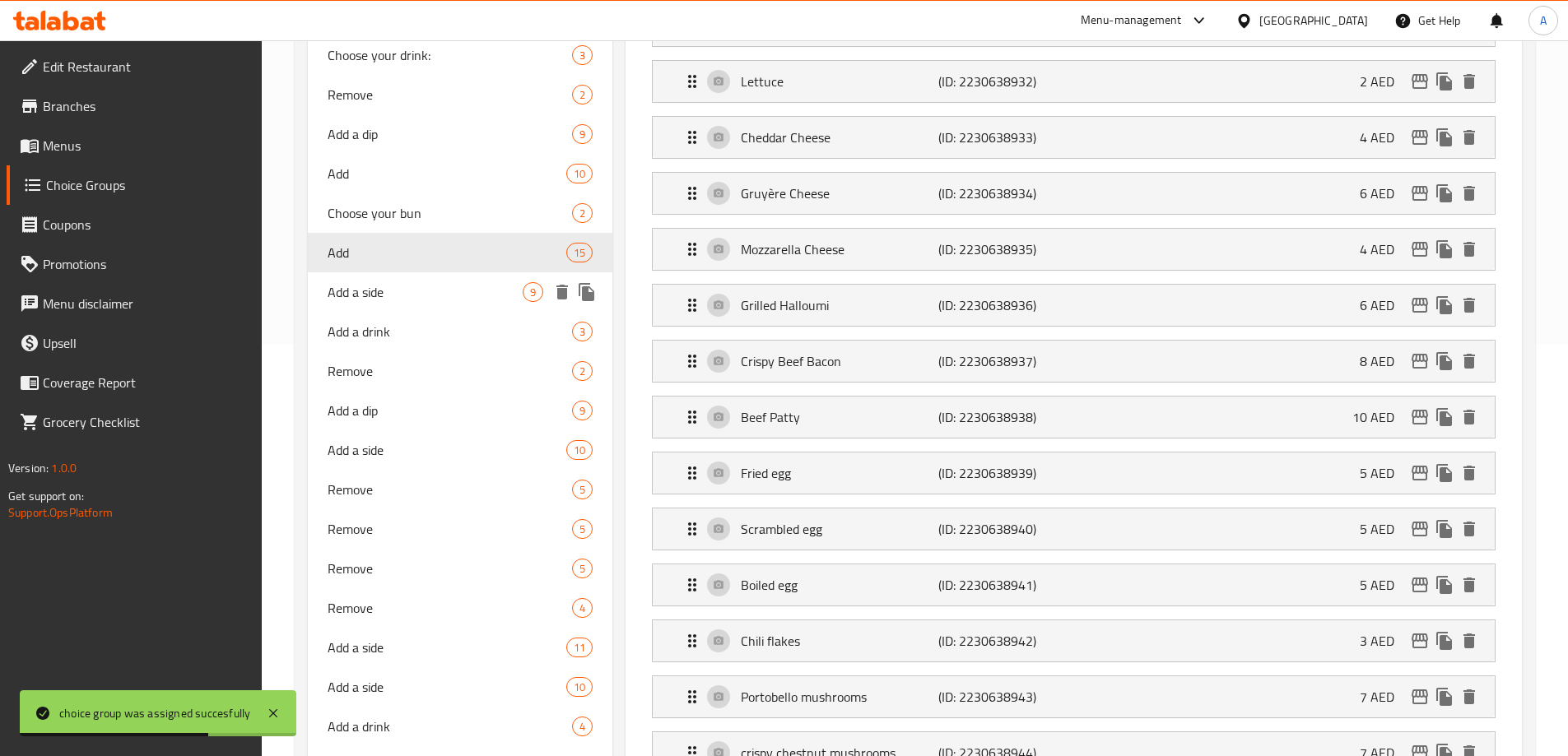
type input "Add"
type input "أضف"
click at [402, 295] on span "Add a side" at bounding box center [426, 292] width 196 height 19
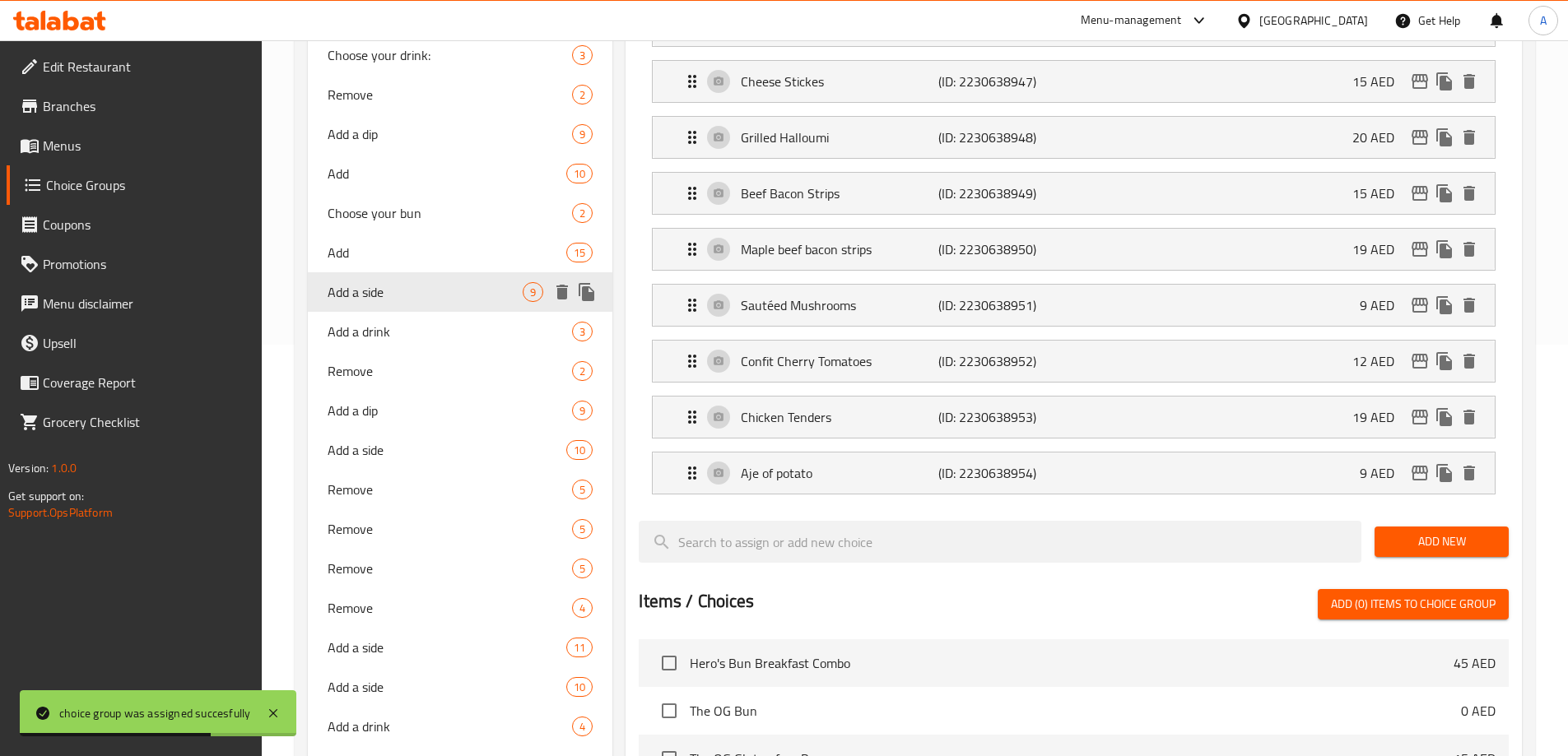
type input "Add a side"
type input "أضف طبقًا جانبيًا"
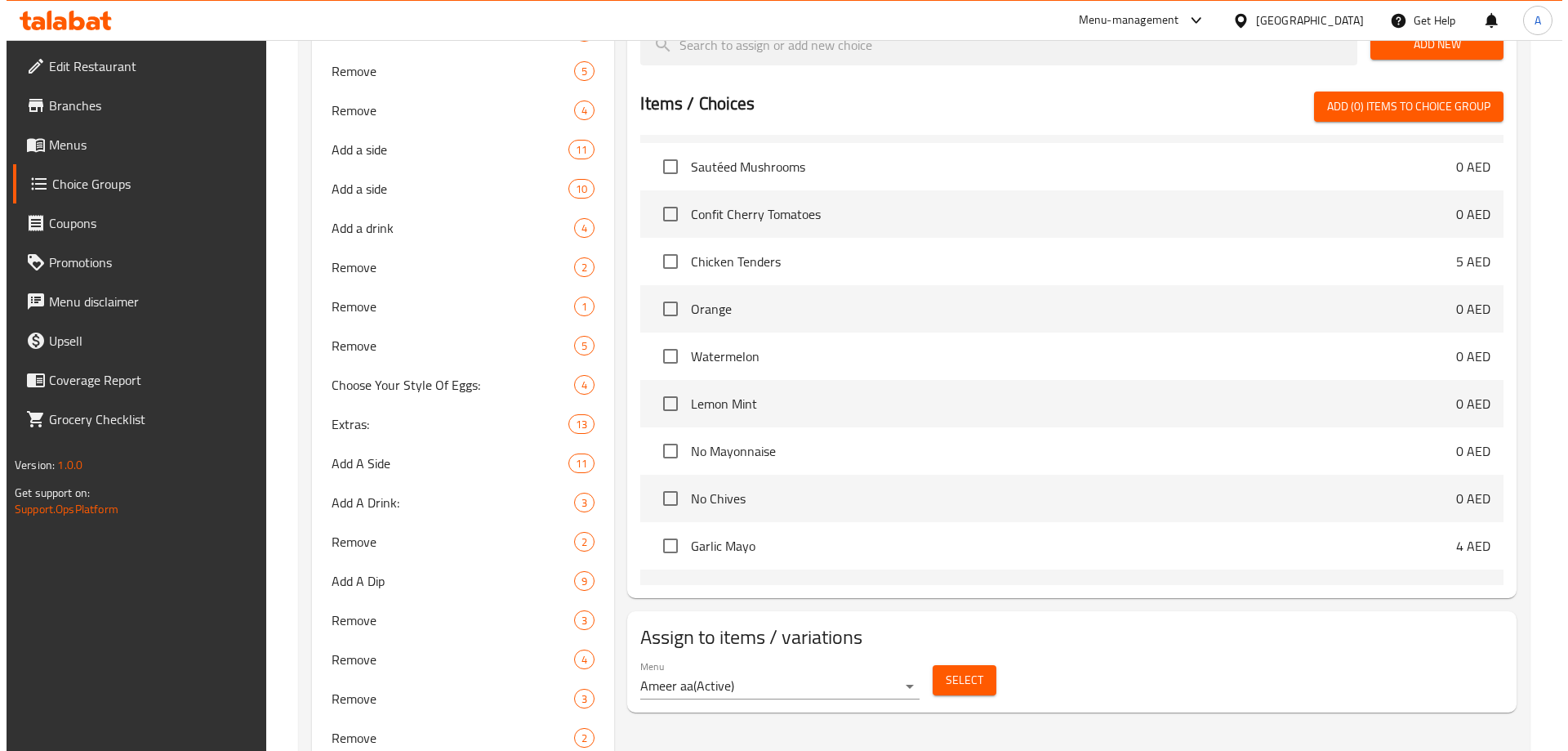
scroll to position [980, 0]
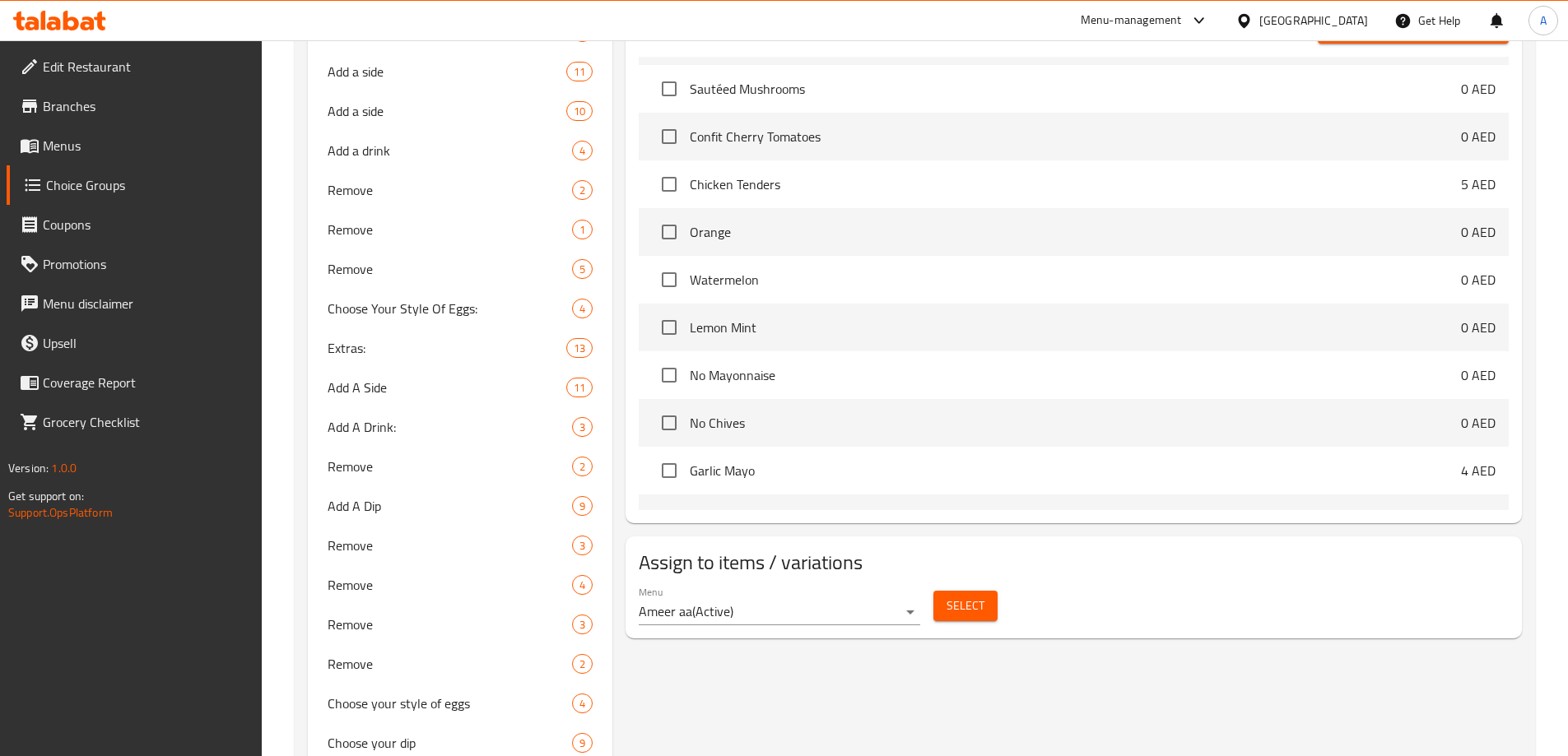
click at [951, 596] on span "Select" at bounding box center [965, 606] width 38 height 20
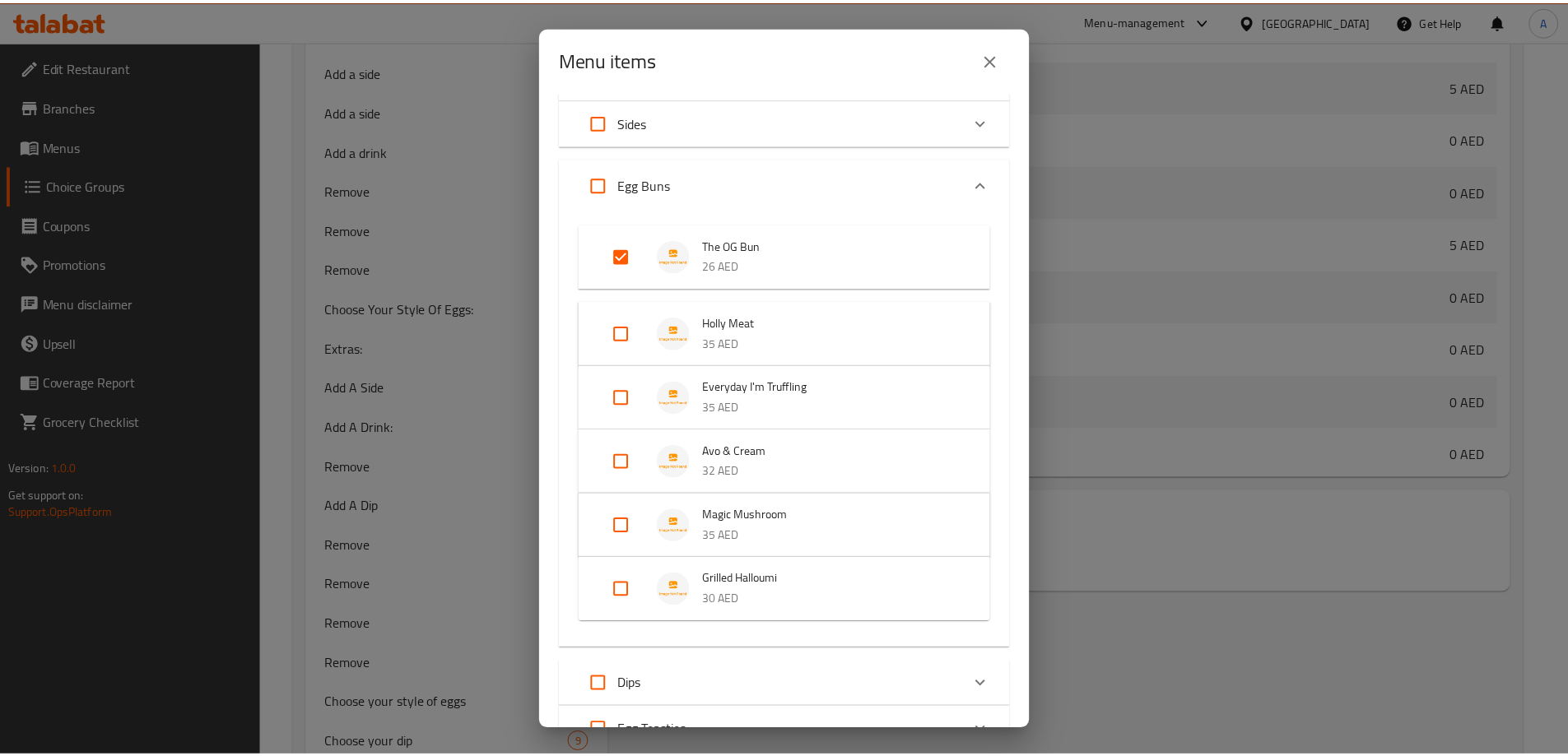
scroll to position [131, 0]
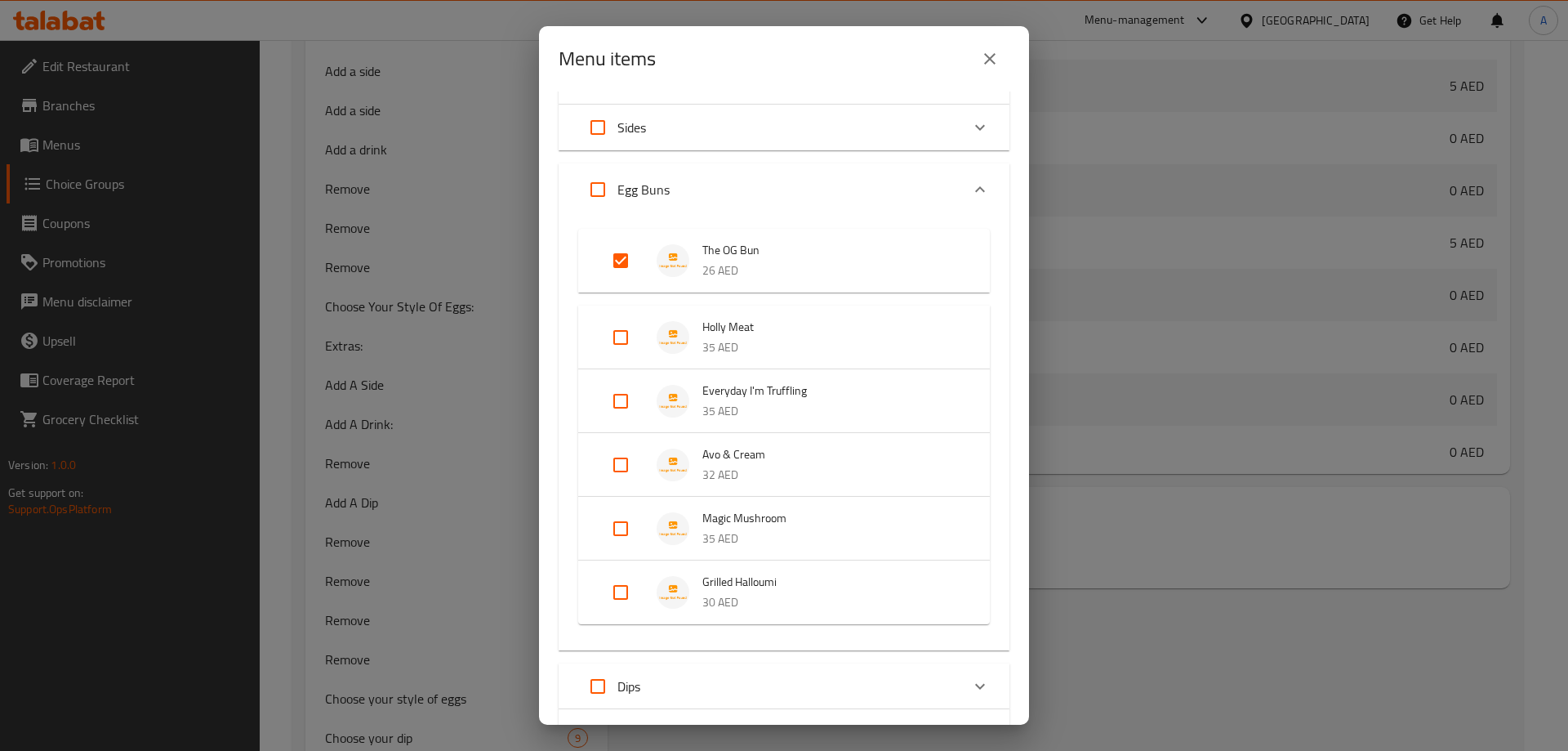
click at [985, 55] on icon "close" at bounding box center [989, 59] width 19 height 19
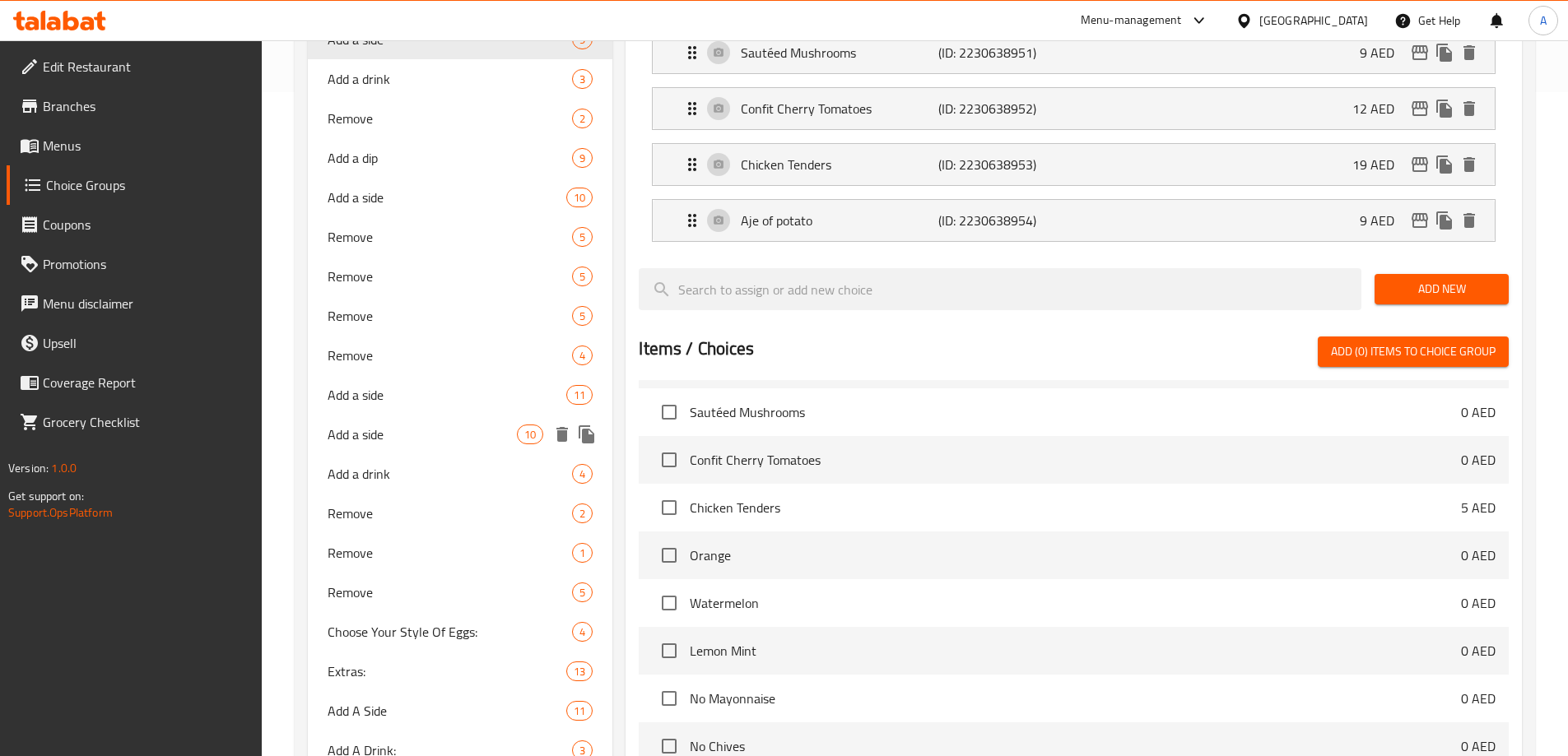
scroll to position [576, 0]
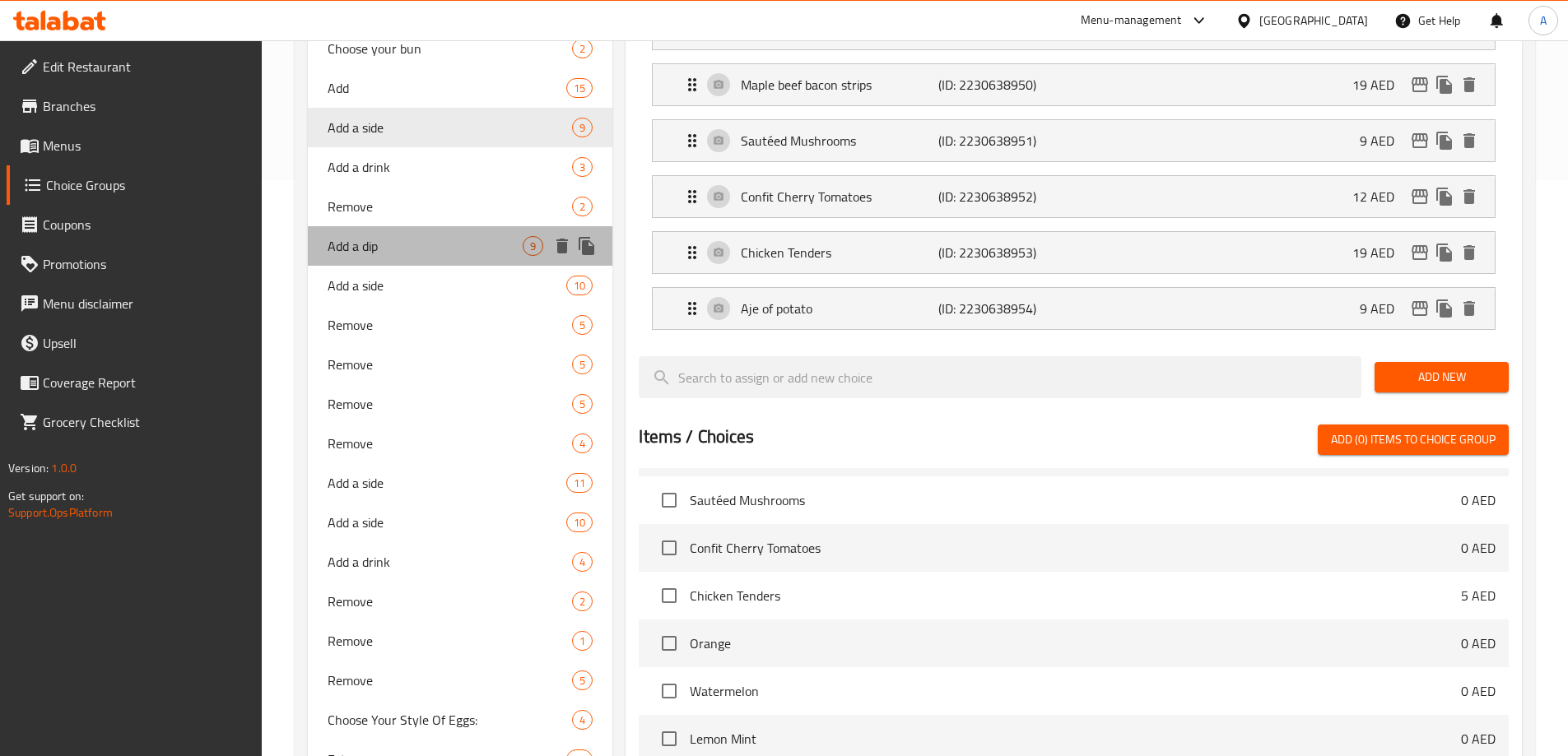
click at [405, 242] on span "Add a dip" at bounding box center [426, 245] width 196 height 19
type input "Add a dip"
type input "أضف صلصة"
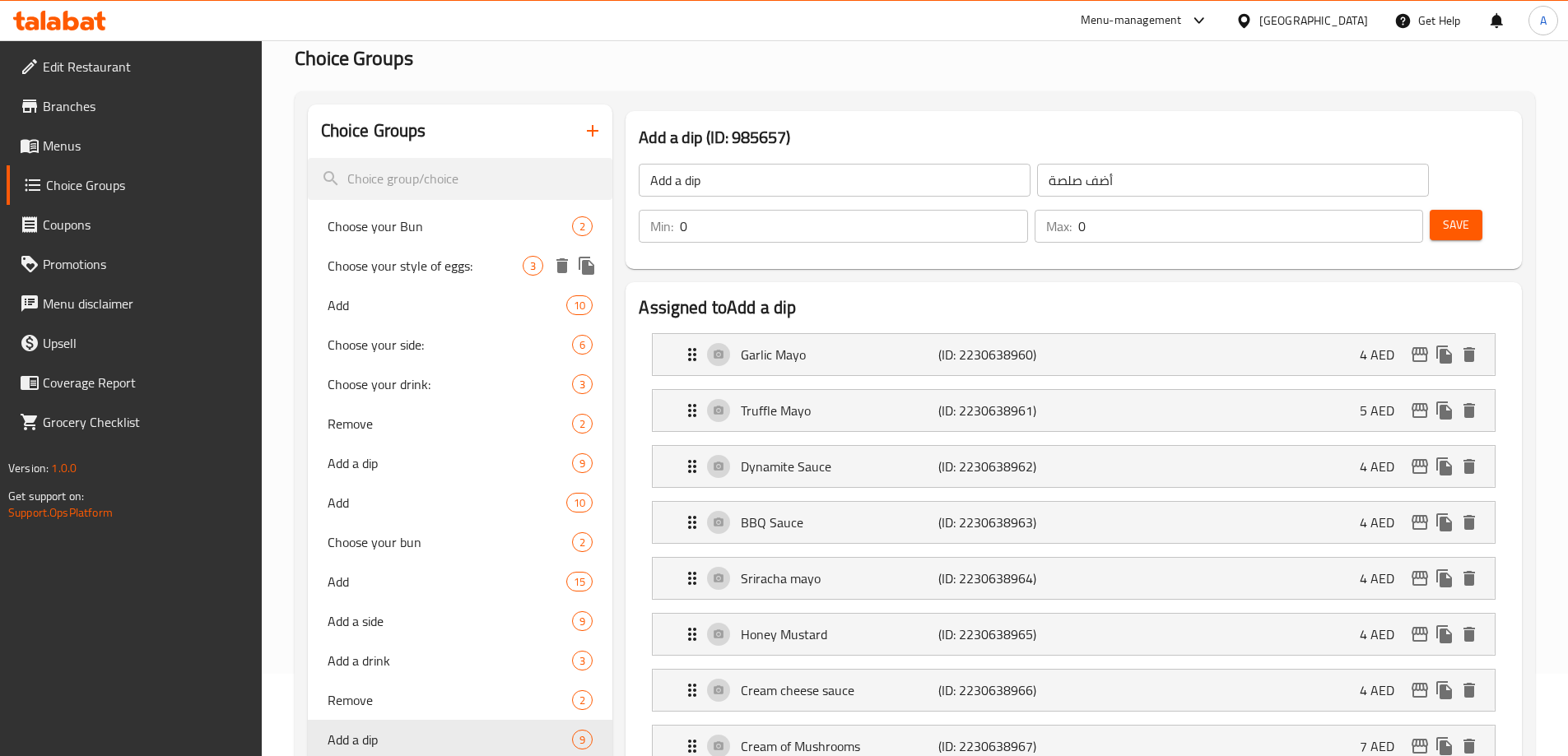
scroll to position [411, 0]
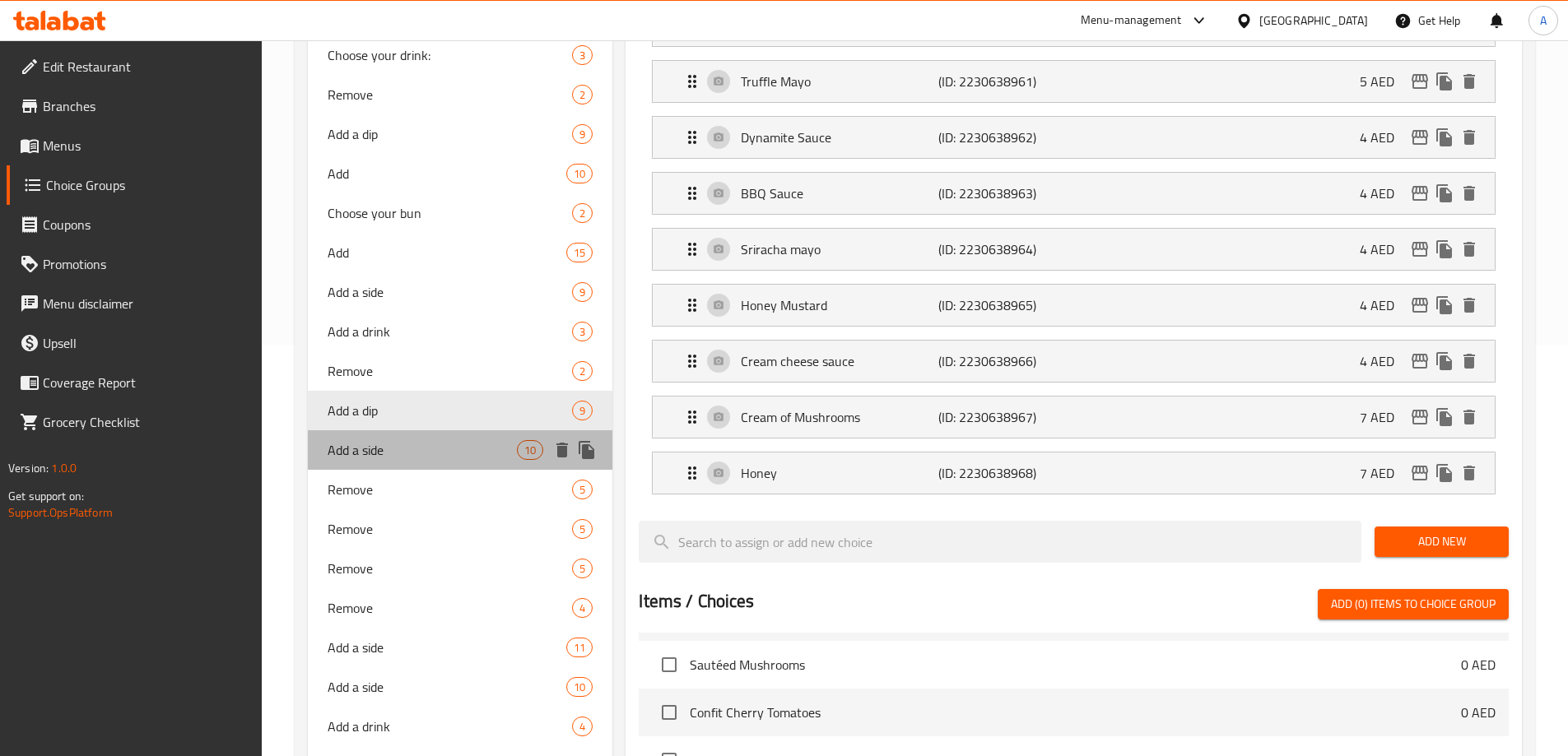
click at [427, 442] on span "Add a side" at bounding box center [423, 449] width 191 height 19
type input "Add a side"
type input "أضف طبقًا جانبيًا"
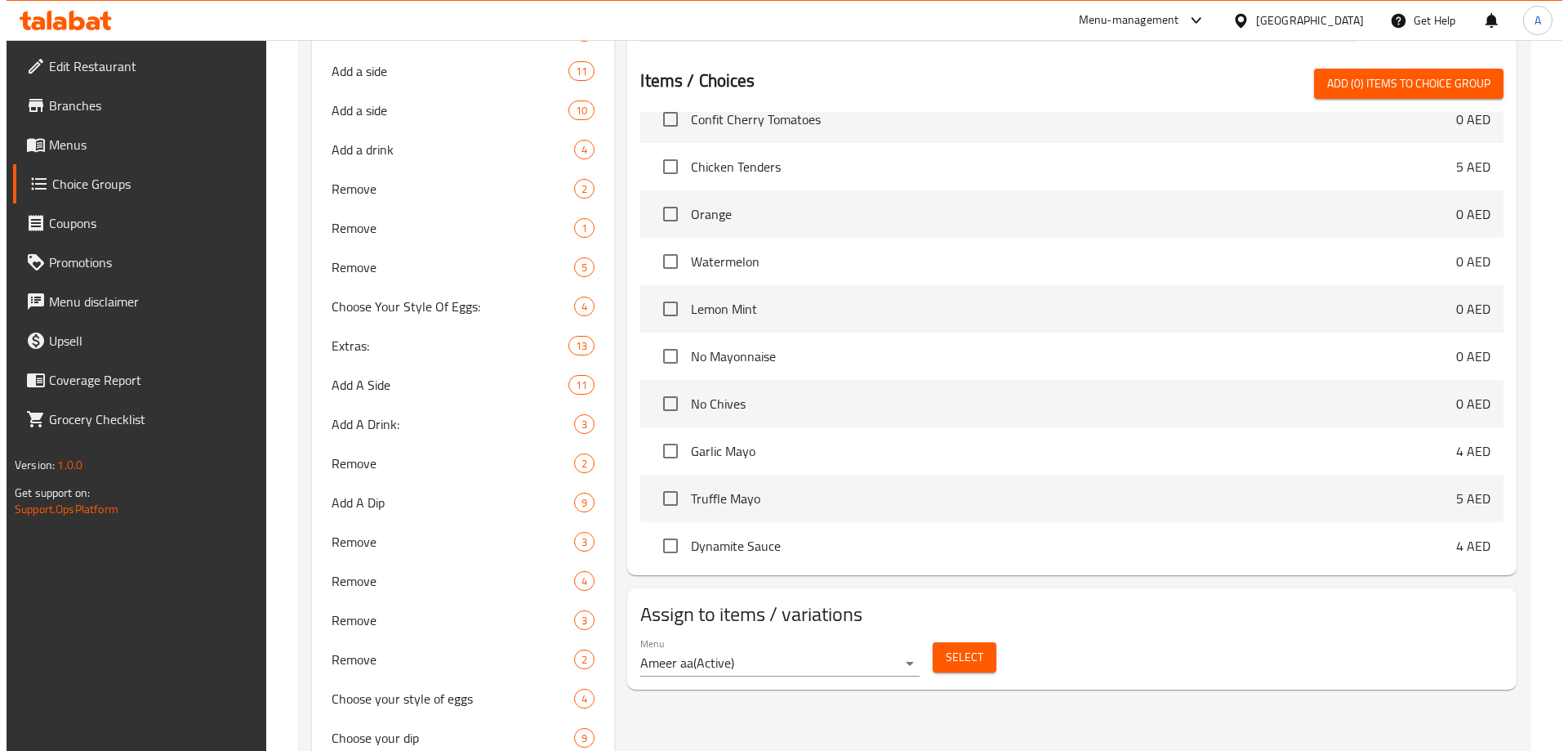
scroll to position [1062, 0]
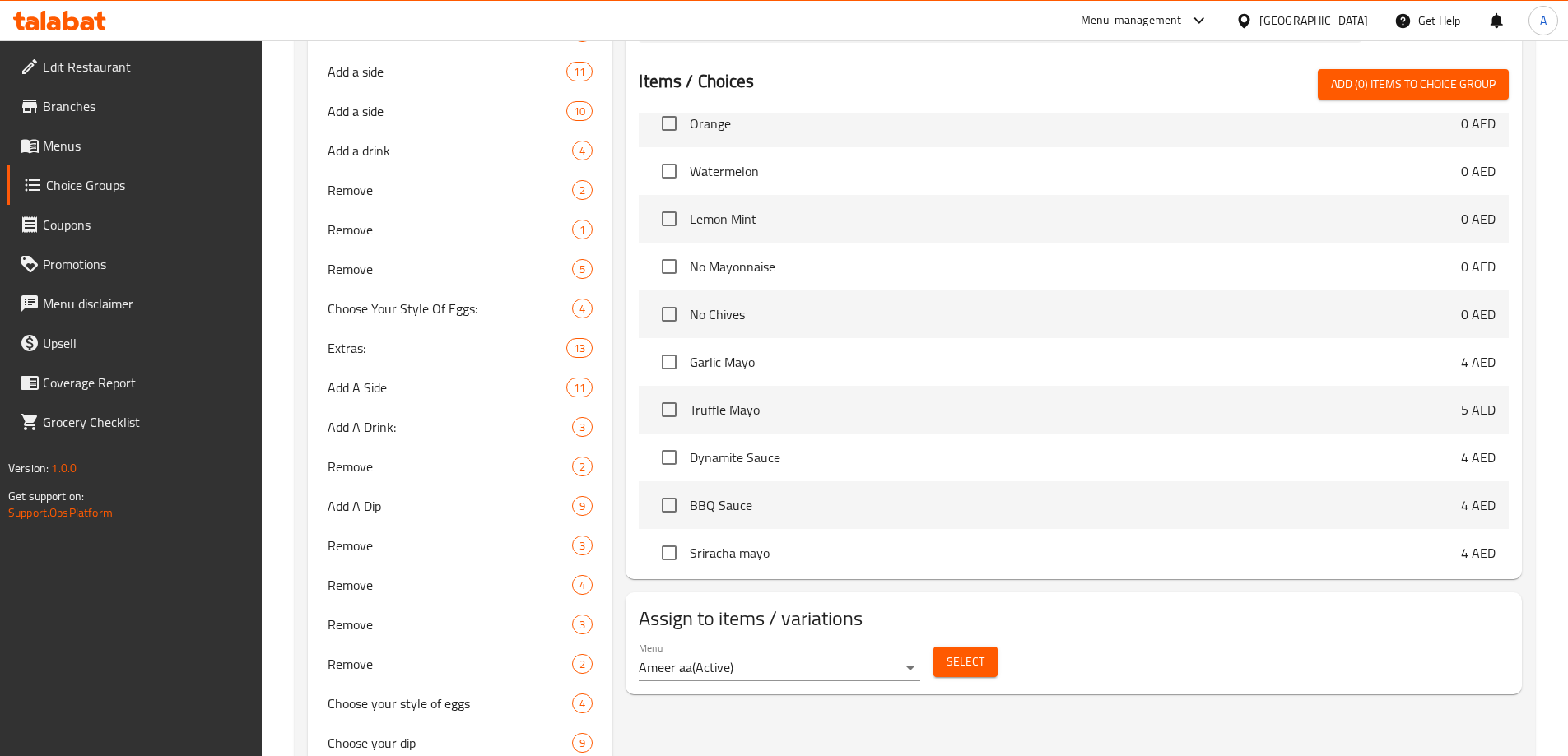
click at [993, 646] on button "Select" at bounding box center [965, 662] width 64 height 30
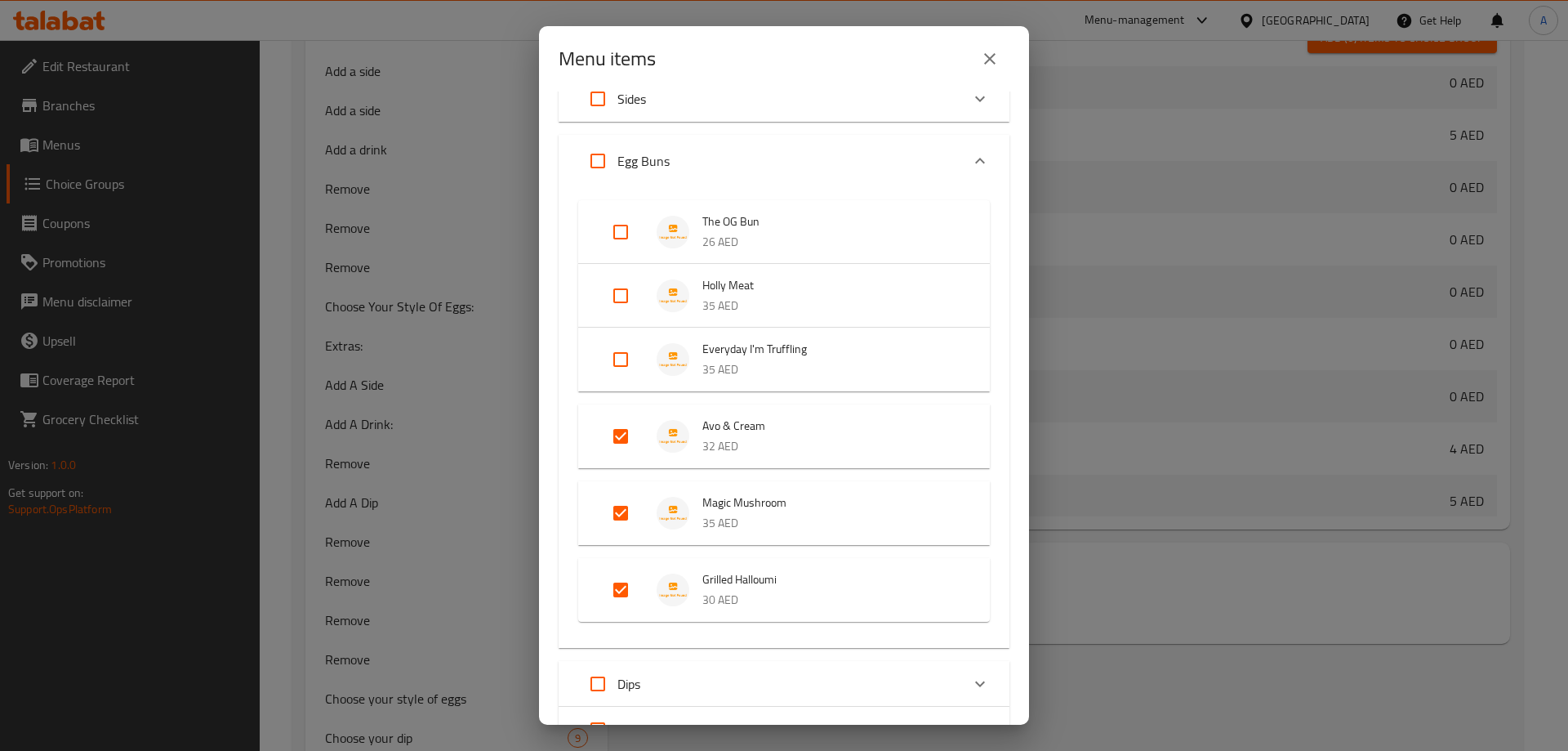
scroll to position [163, 0]
click at [621, 435] on input "Expand" at bounding box center [620, 431] width 39 height 39
checkbox input "false"
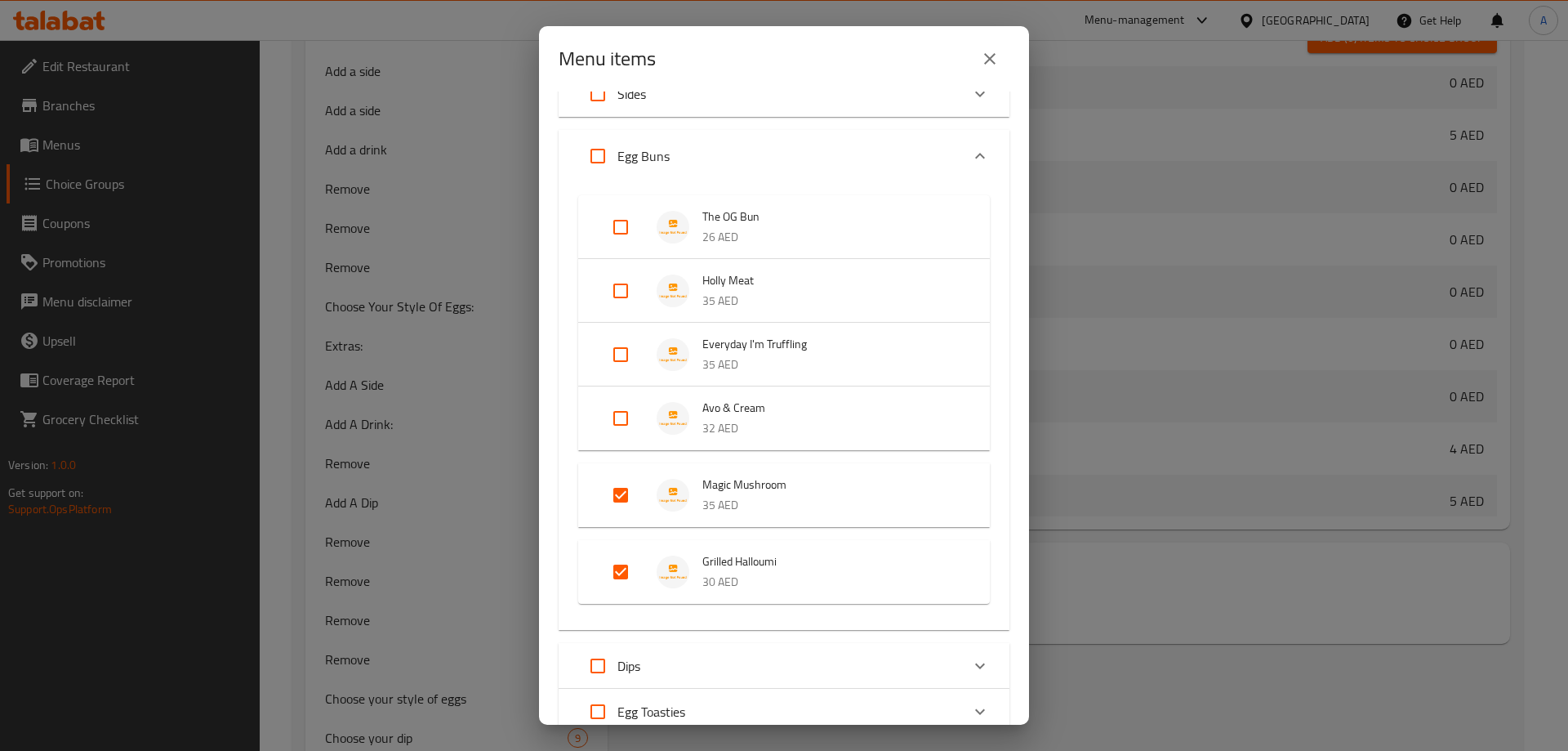
click at [617, 502] on input "Expand" at bounding box center [620, 495] width 39 height 39
checkbox input "false"
click at [620, 560] on input "Expand" at bounding box center [620, 558] width 39 height 39
checkbox input "false"
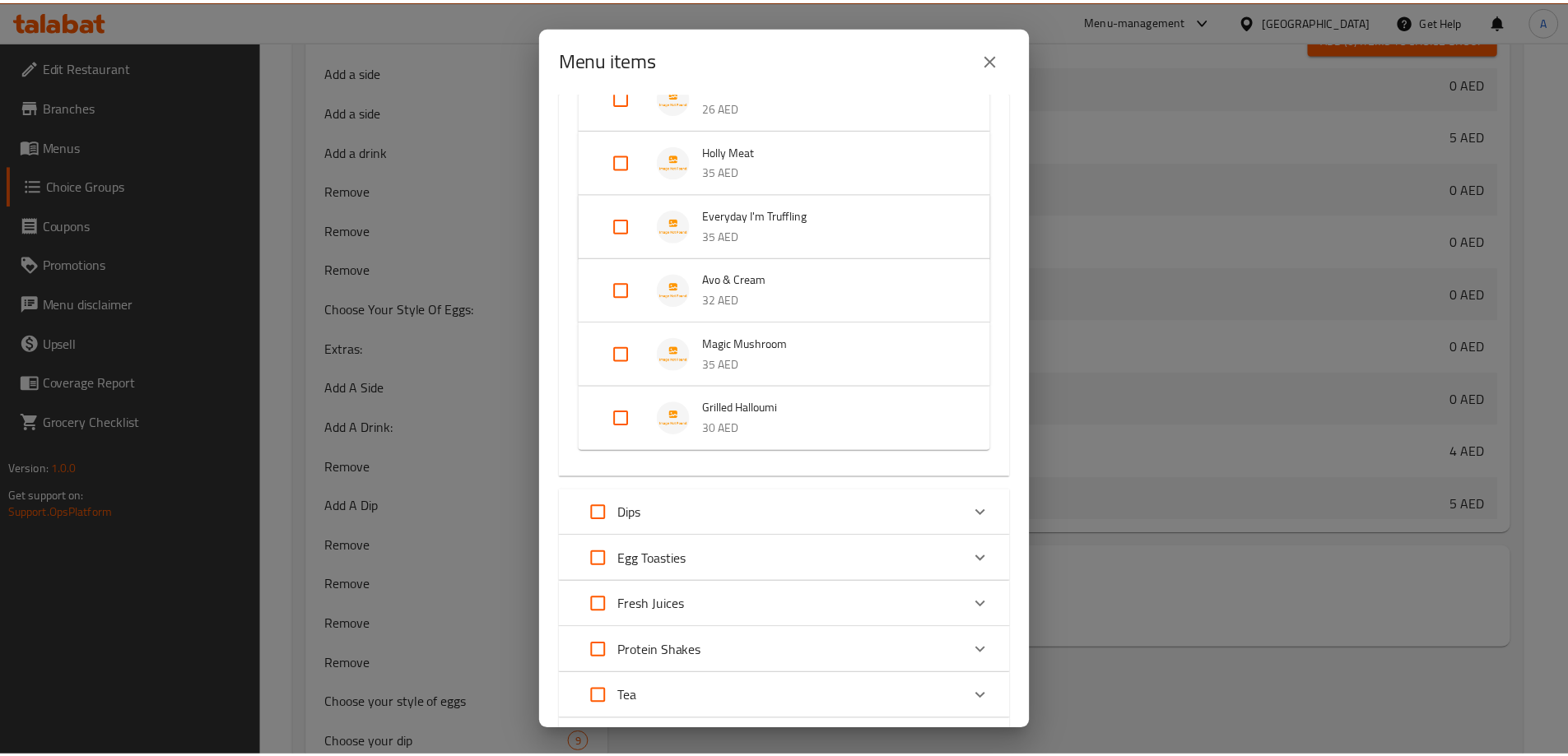
scroll to position [447, 0]
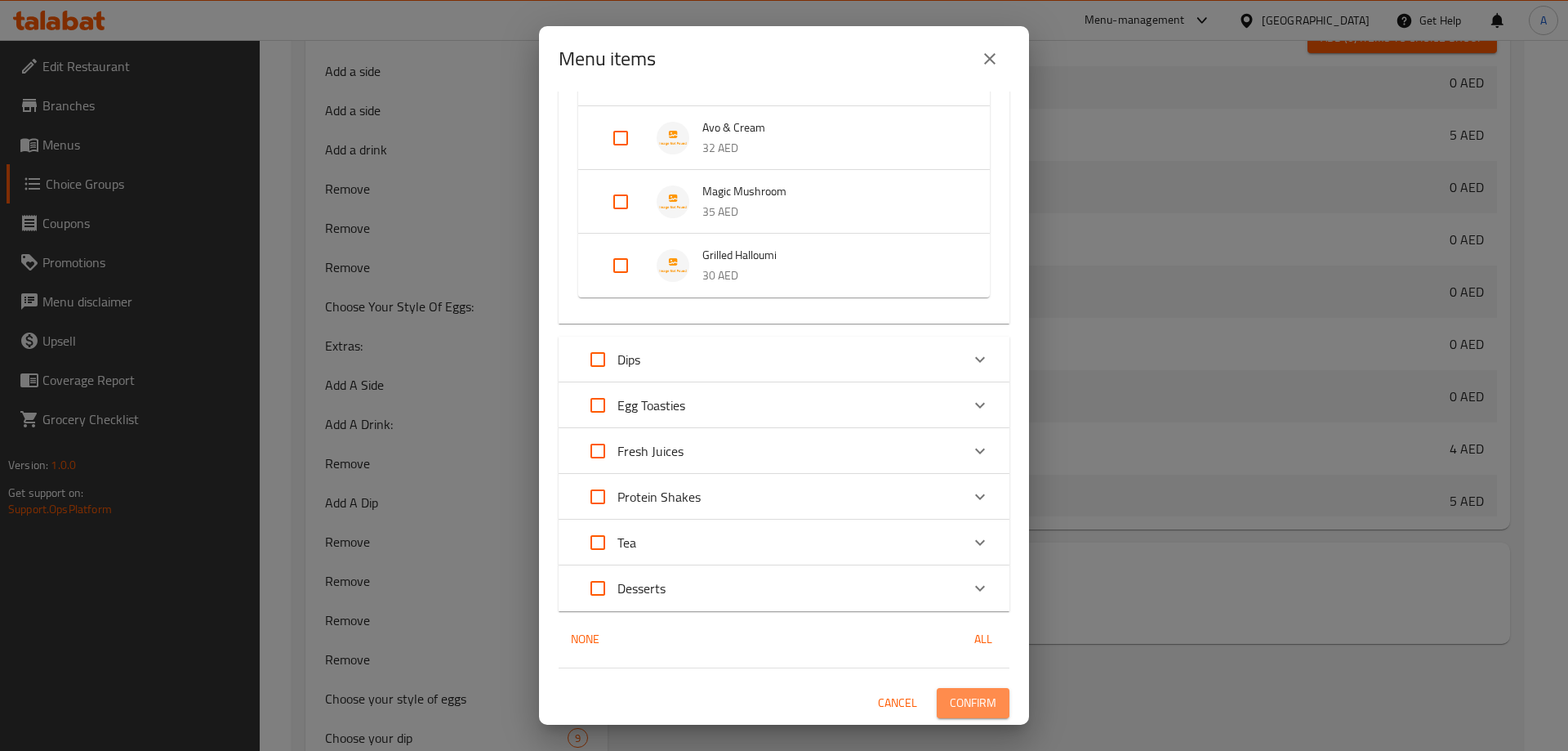
click at [966, 698] on span "Confirm" at bounding box center [973, 703] width 47 height 20
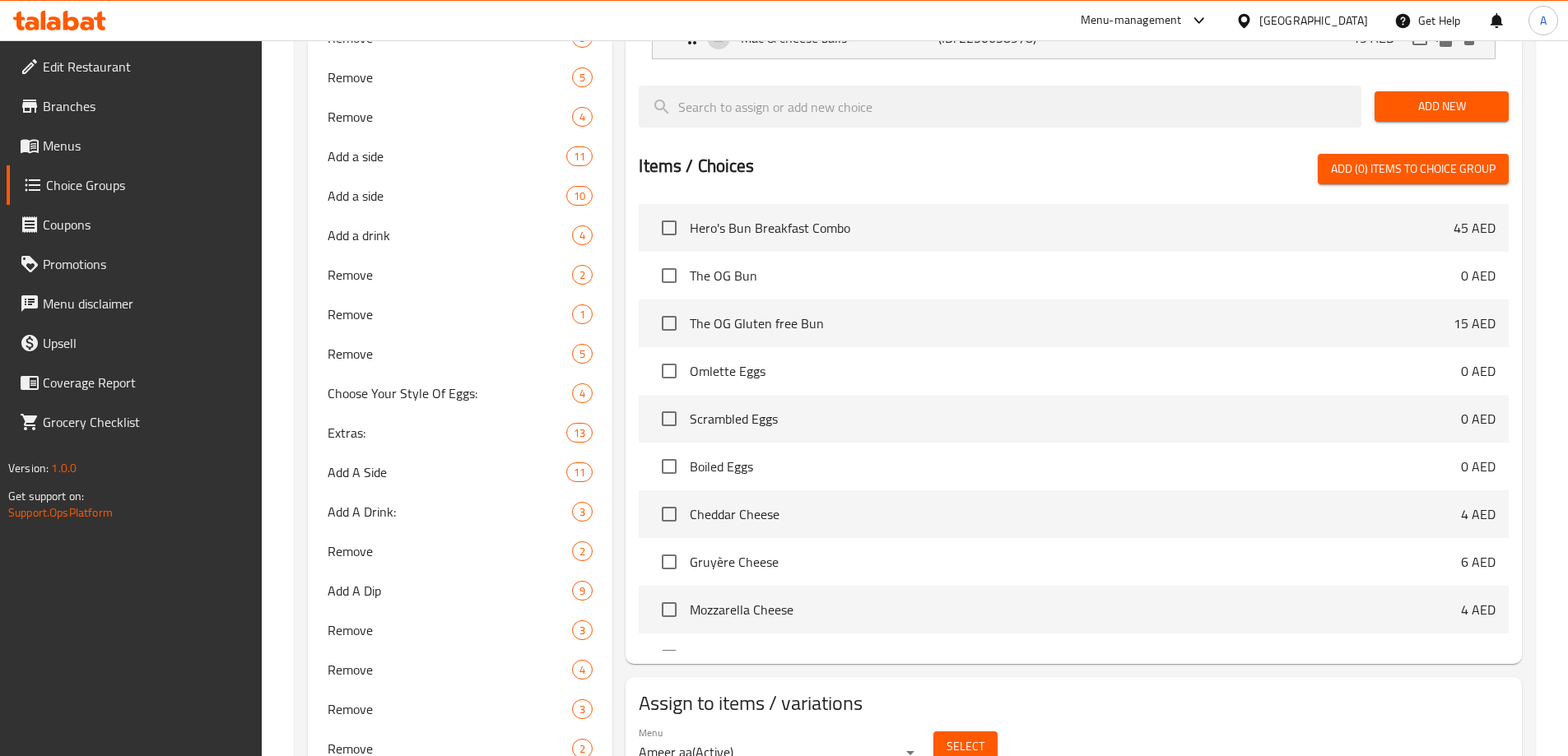
scroll to position [10731, 0]
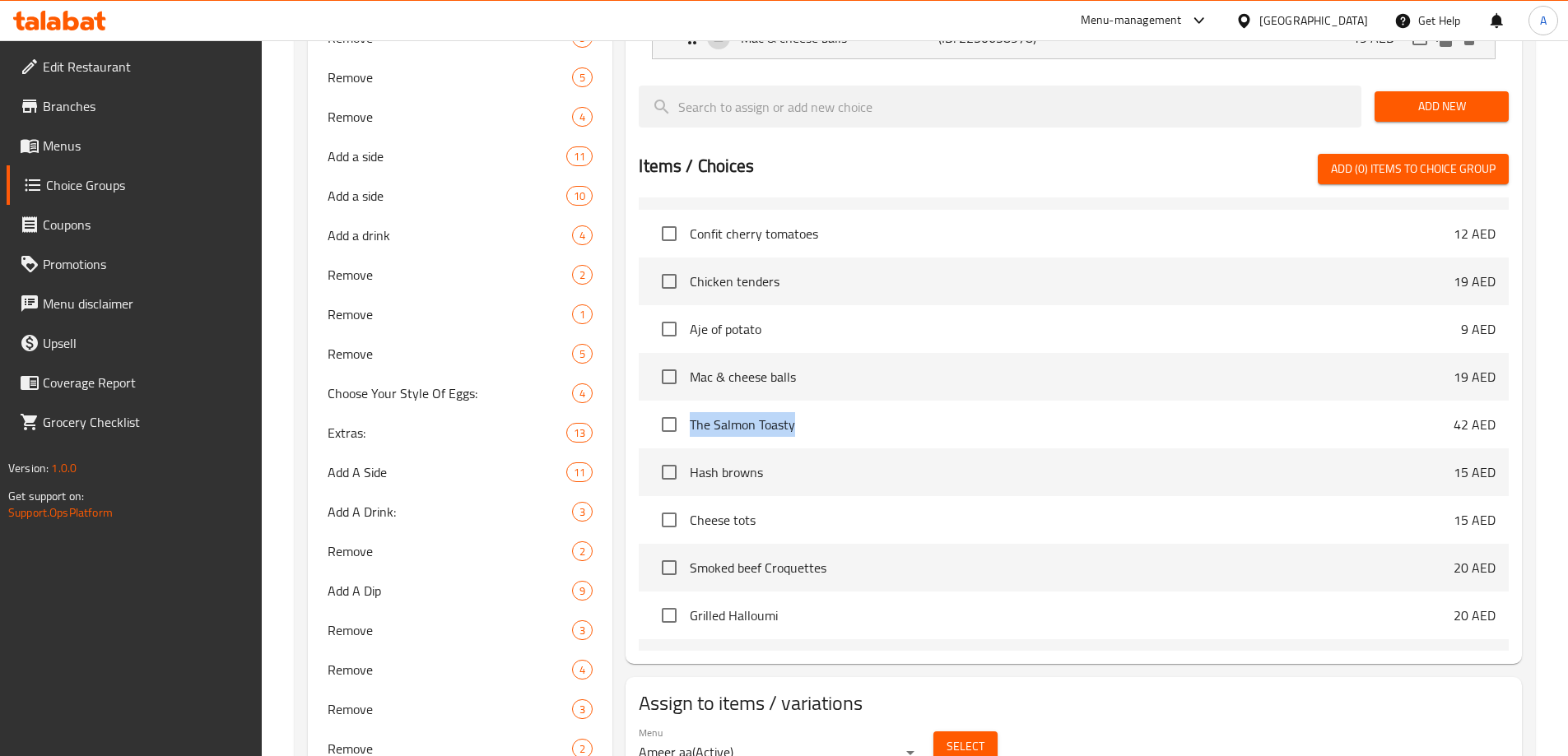
click at [1220, 415] on span "The Salmon Toasty" at bounding box center [1071, 424] width 764 height 19
click at [1018, 400] on li "The Salmon Toasty 42 AED" at bounding box center [1074, 424] width 870 height 48
click at [361, 192] on span "Add a side" at bounding box center [448, 196] width 239 height 19
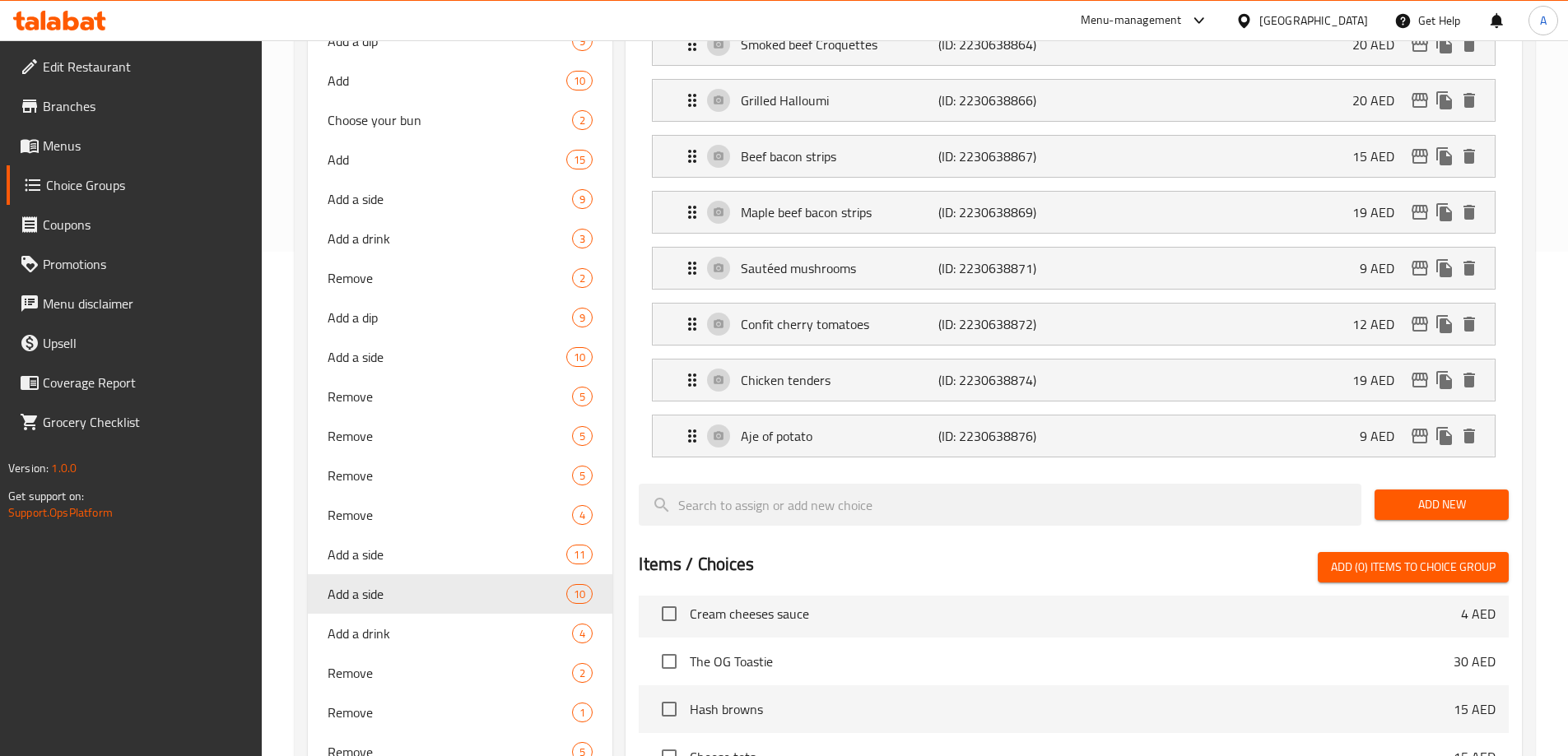
scroll to position [573, 0]
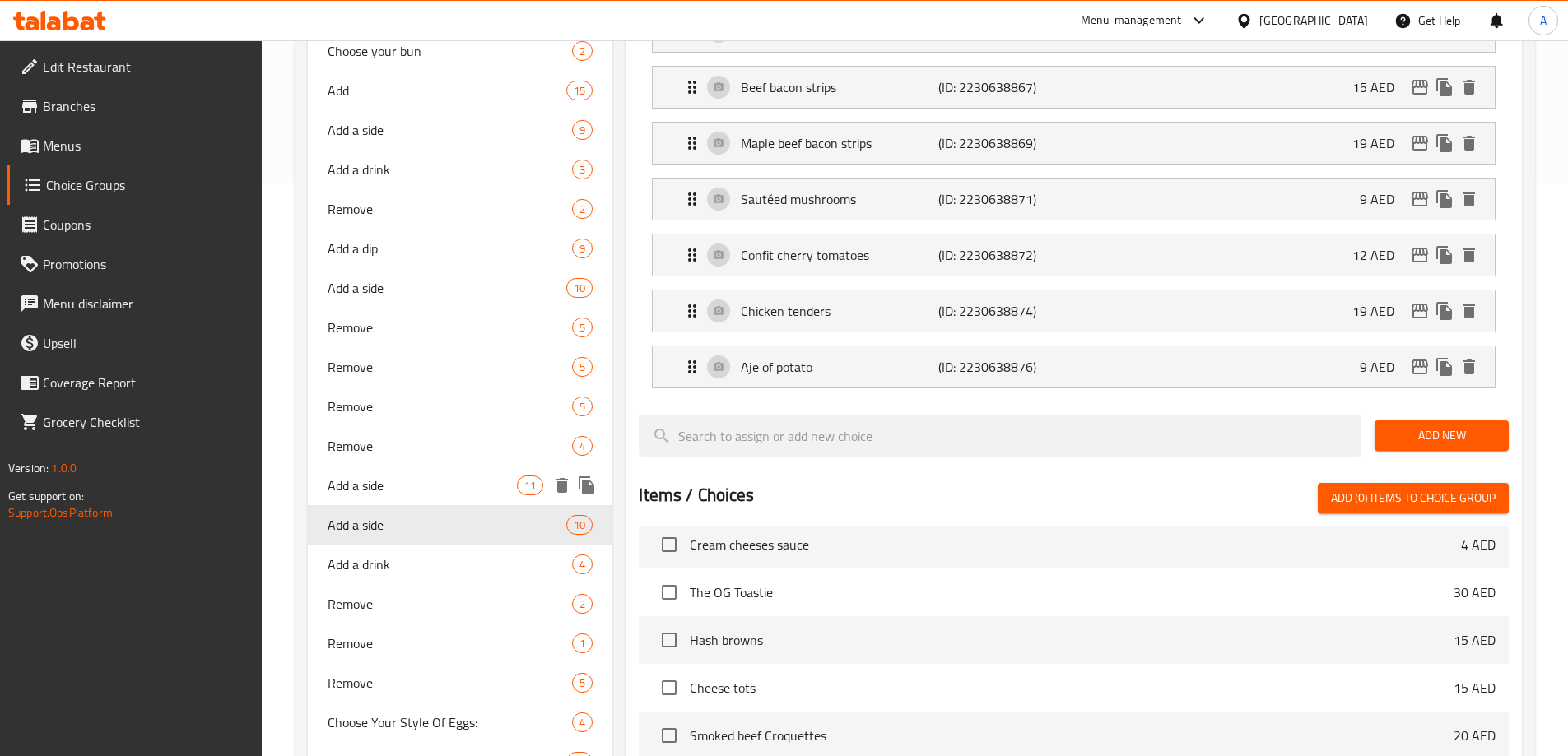
click at [420, 495] on span "Add a side" at bounding box center [423, 485] width 191 height 19
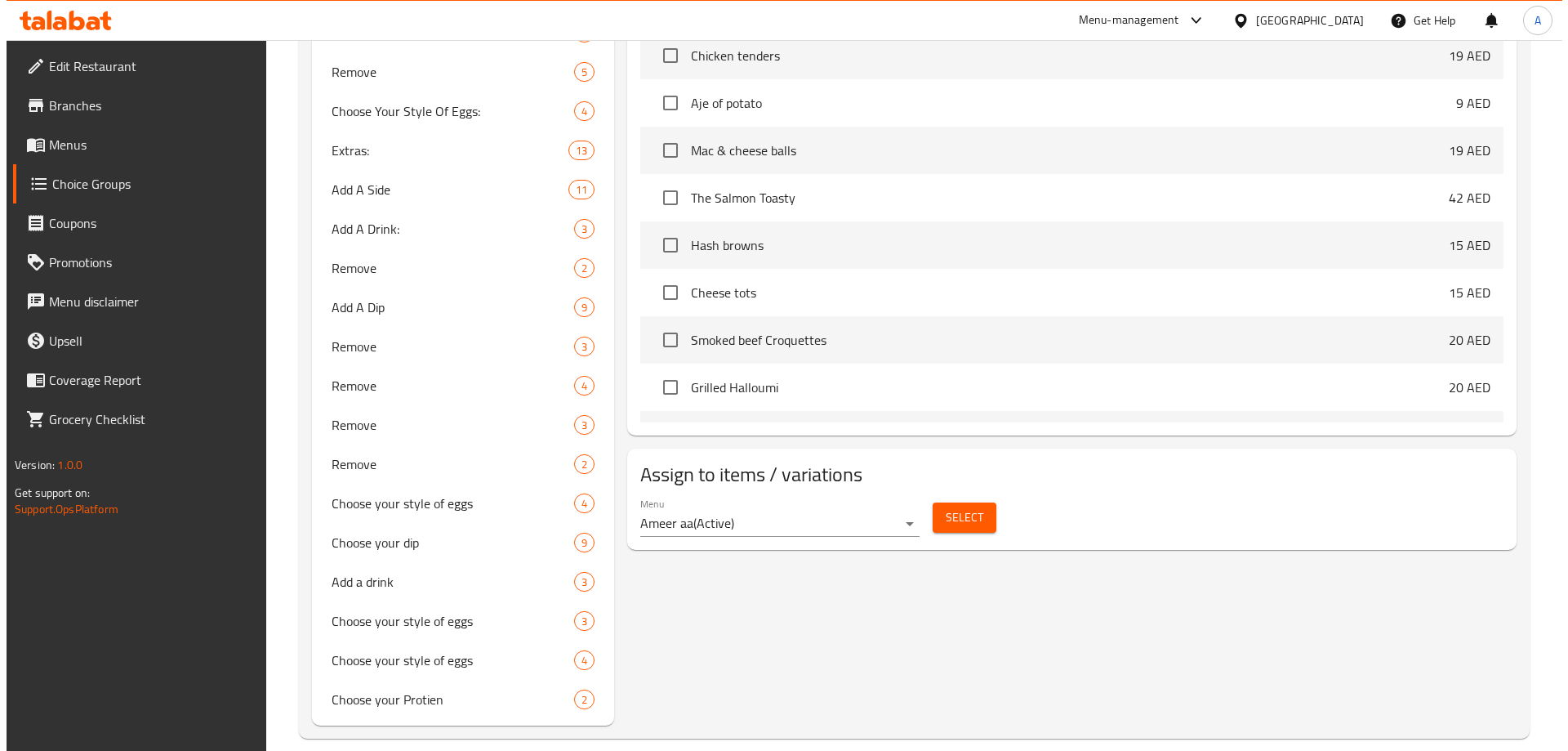
scroll to position [1196, 0]
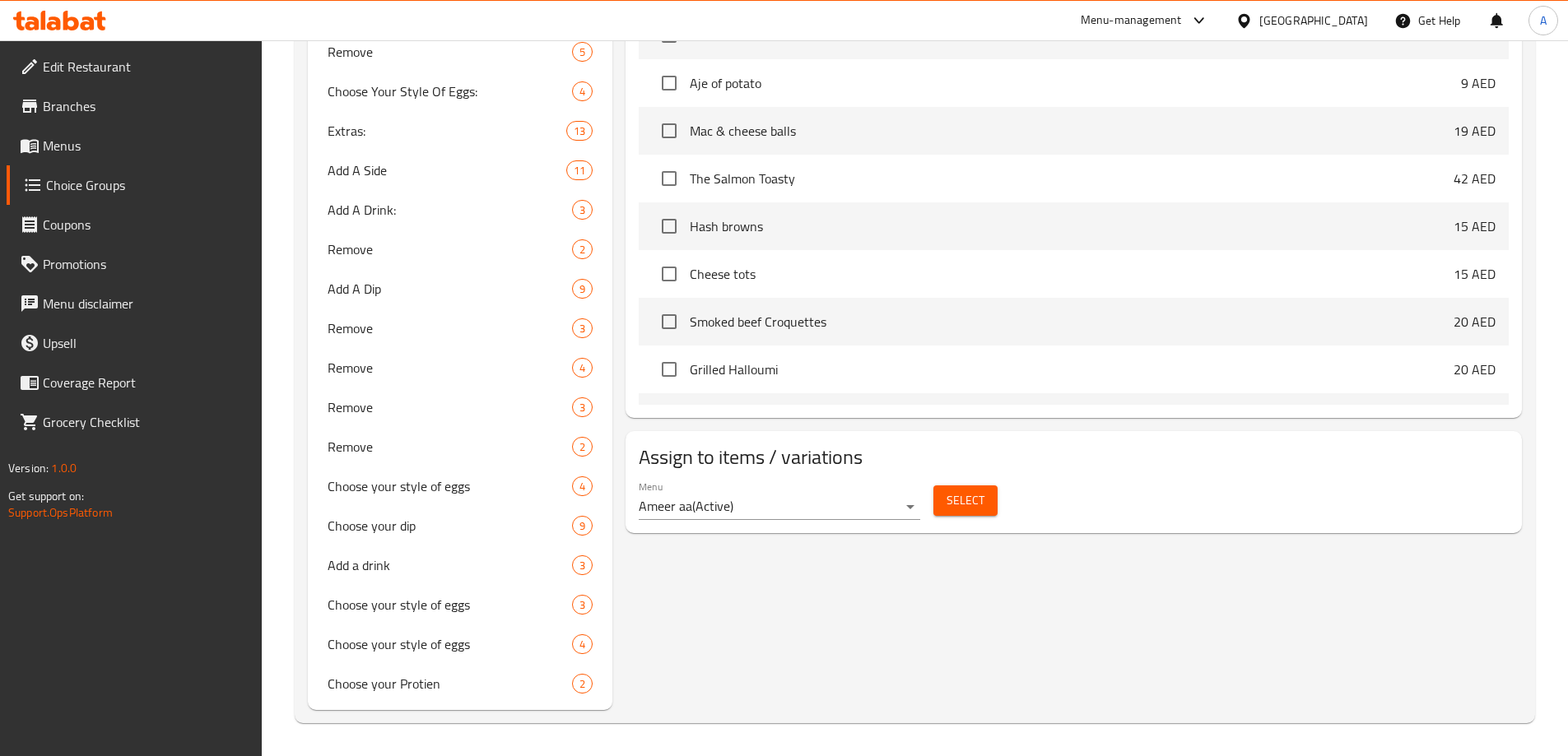
click at [959, 491] on span "Select" at bounding box center [965, 501] width 38 height 20
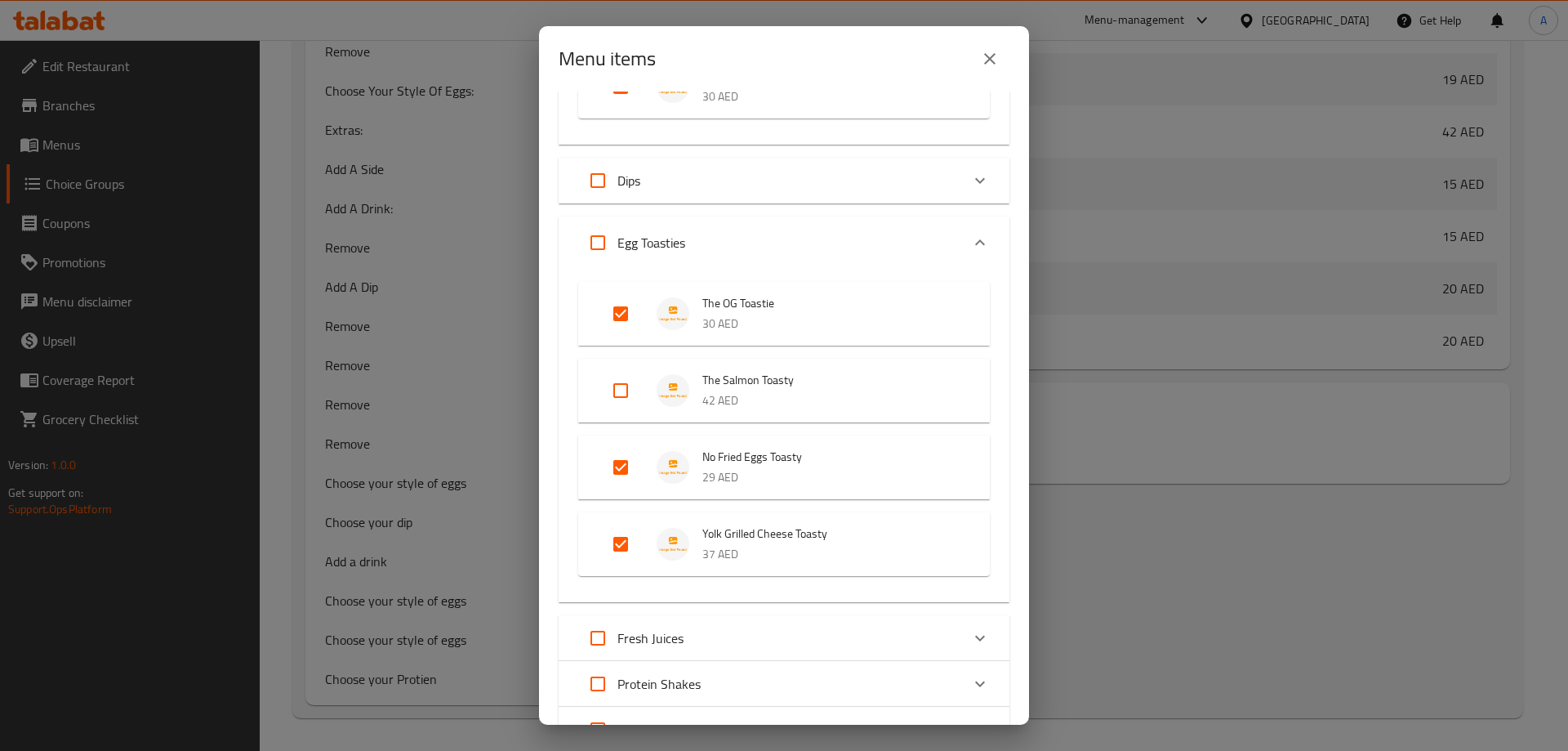
scroll to position [736, 0]
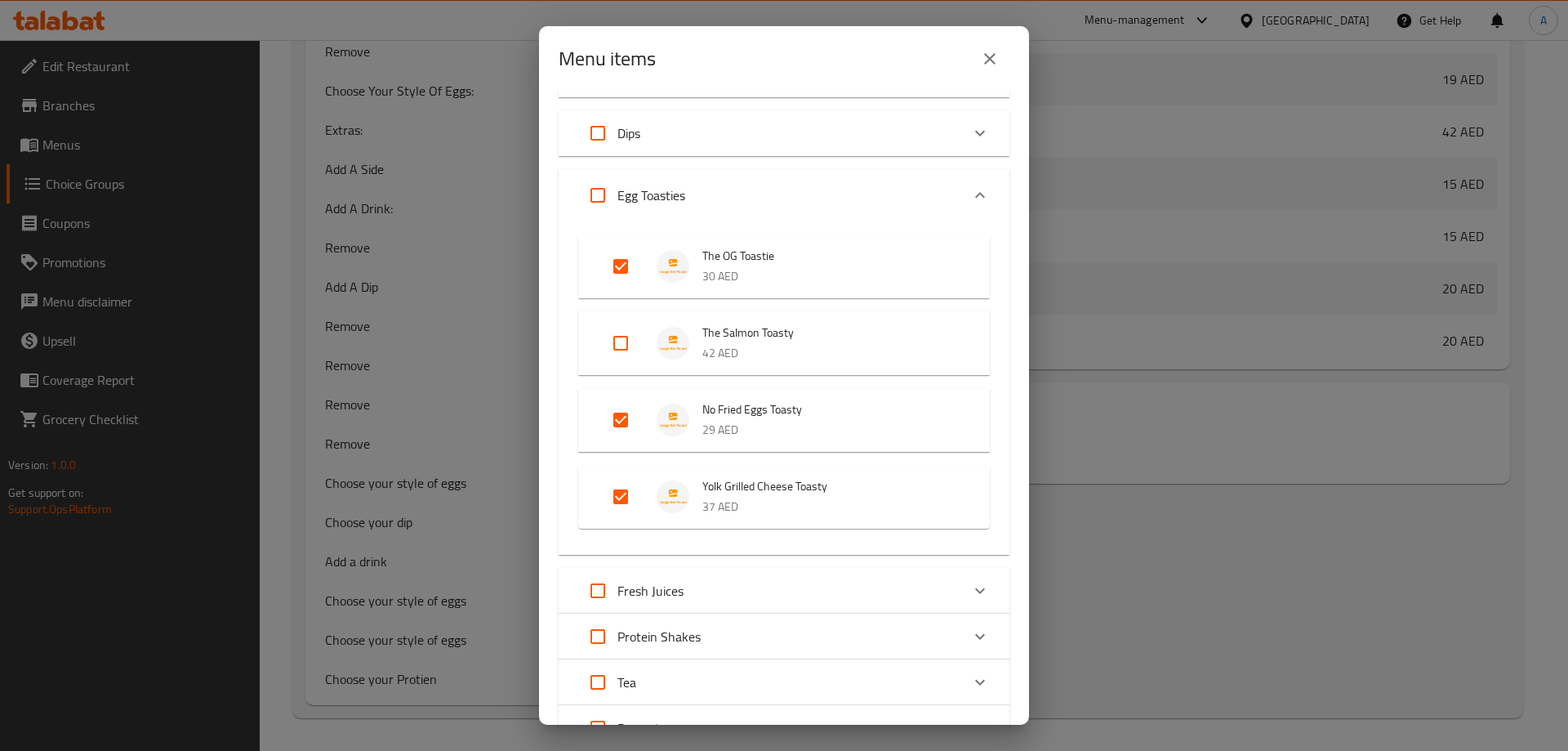
click at [626, 342] on input "Expand" at bounding box center [620, 343] width 39 height 39
checkbox input "true"
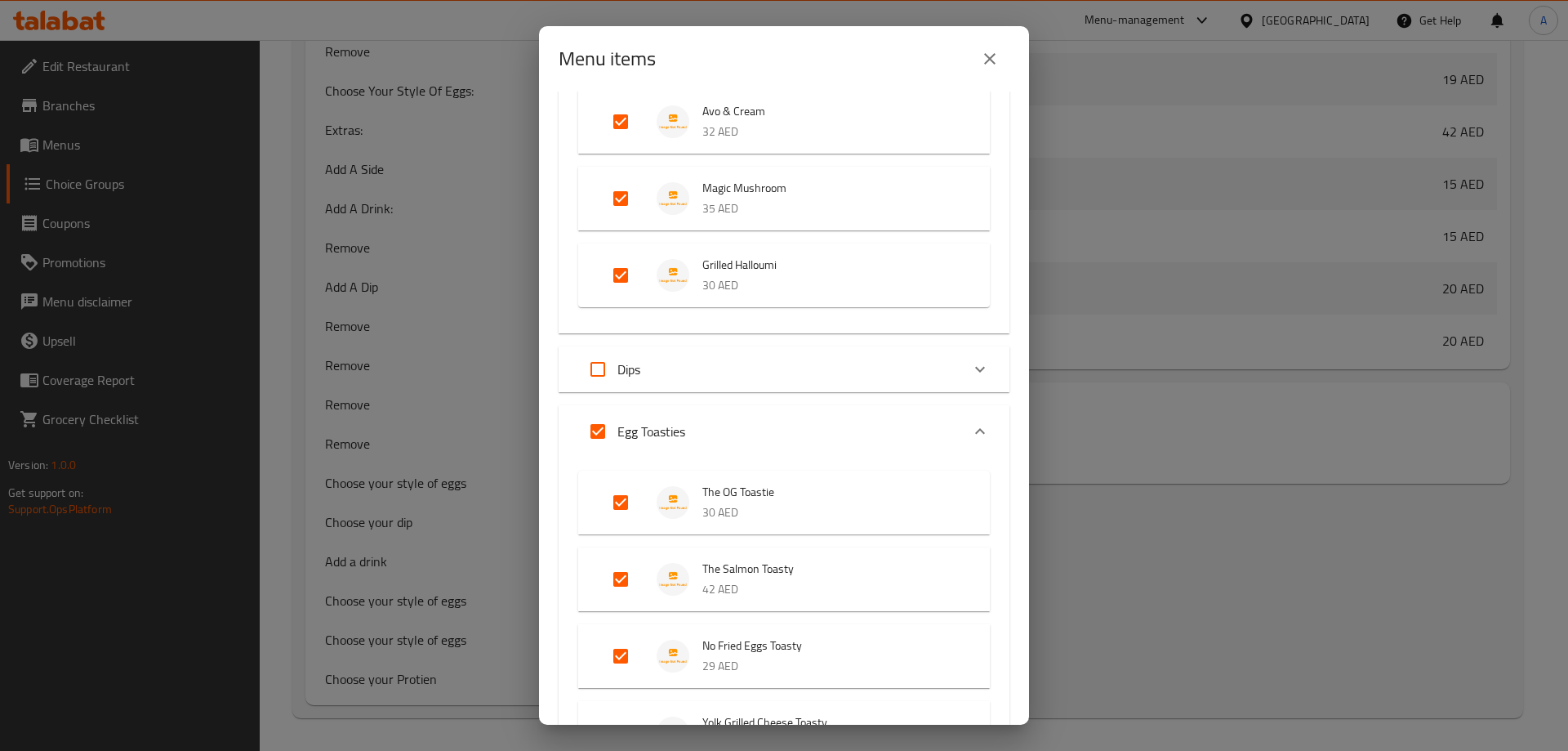
scroll to position [654, 0]
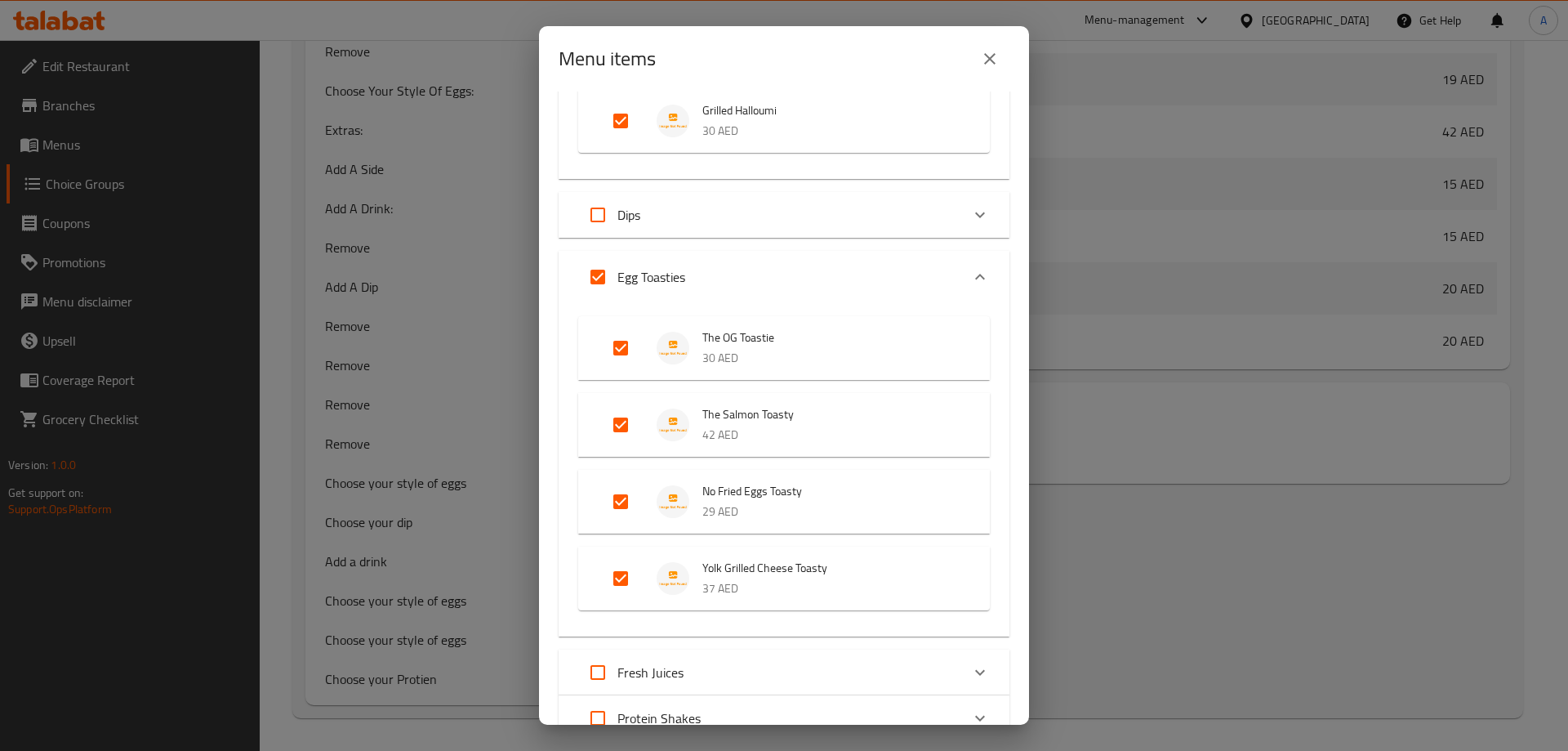
click at [985, 60] on icon "close" at bounding box center [989, 59] width 19 height 19
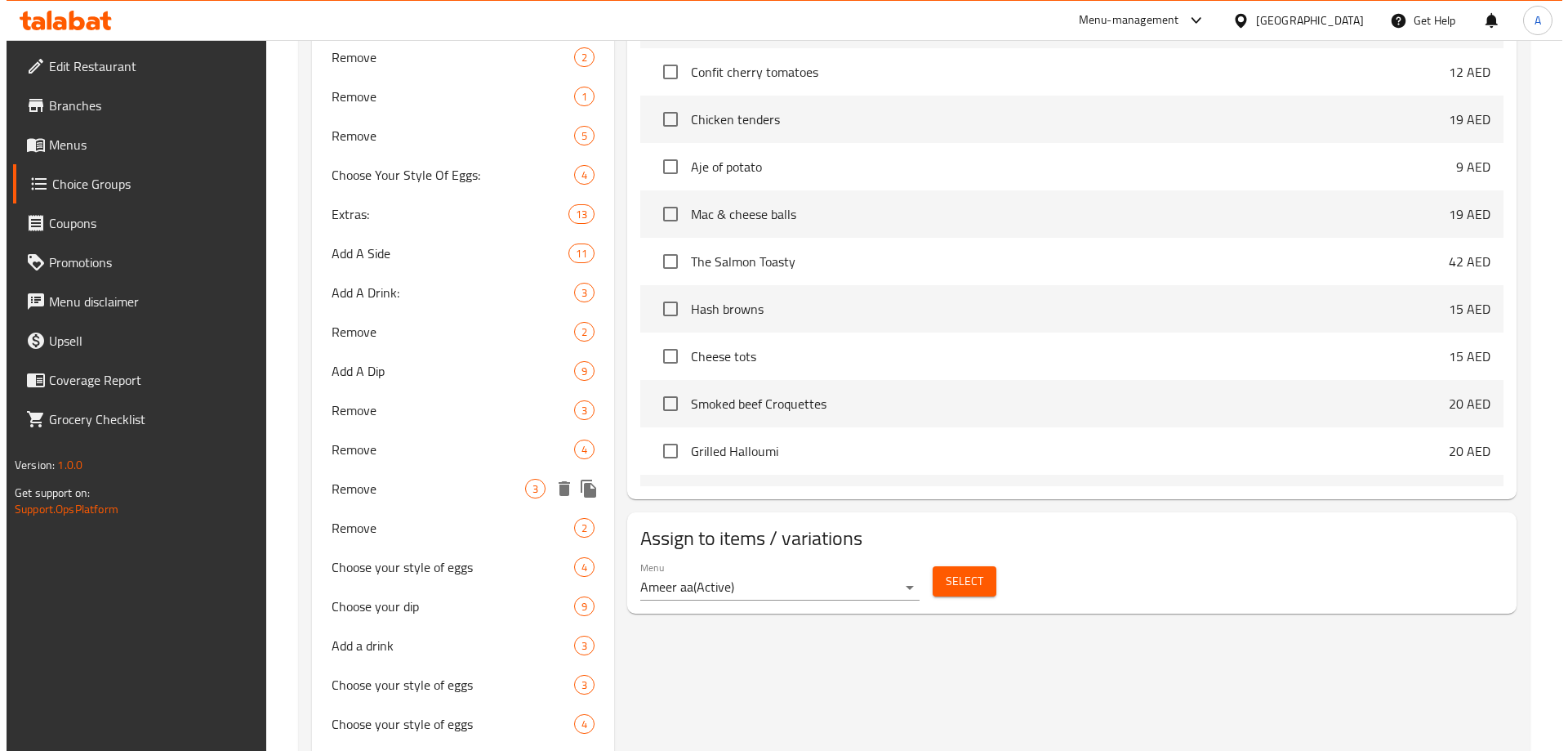
scroll to position [1196, 0]
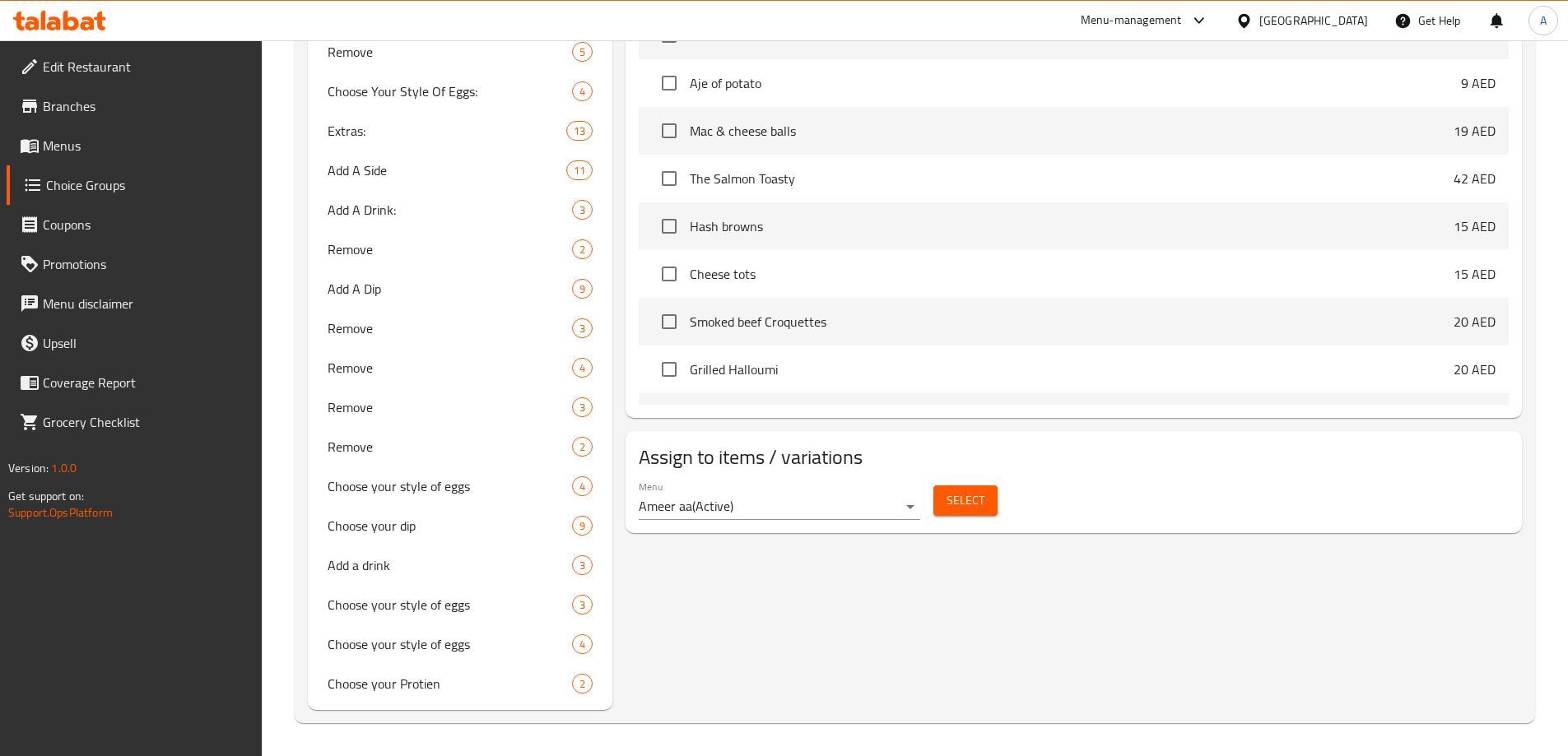
click at [948, 491] on span "Select" at bounding box center [965, 501] width 38 height 20
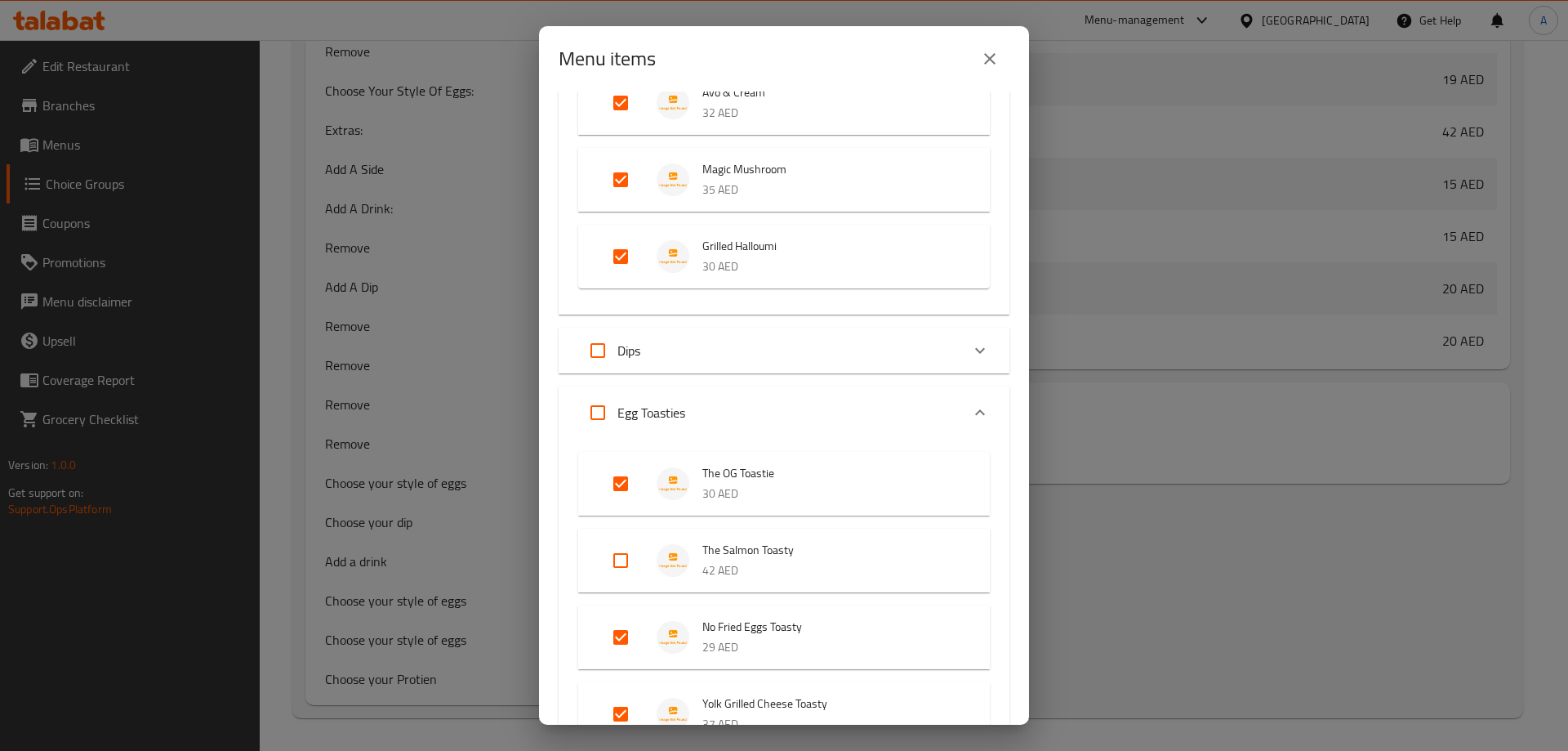
scroll to position [736, 0]
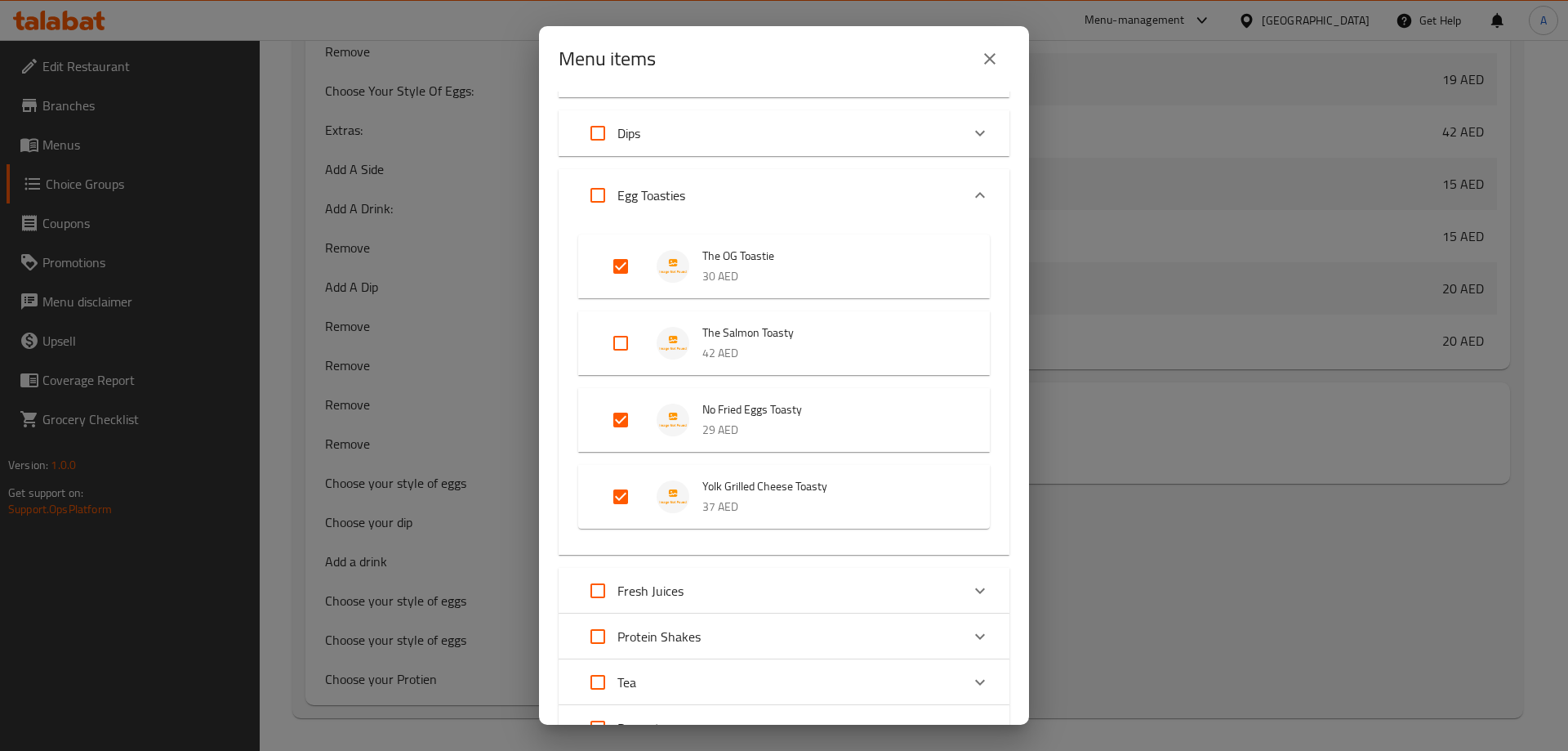
click at [623, 341] on input "Expand" at bounding box center [620, 343] width 39 height 39
checkbox input "true"
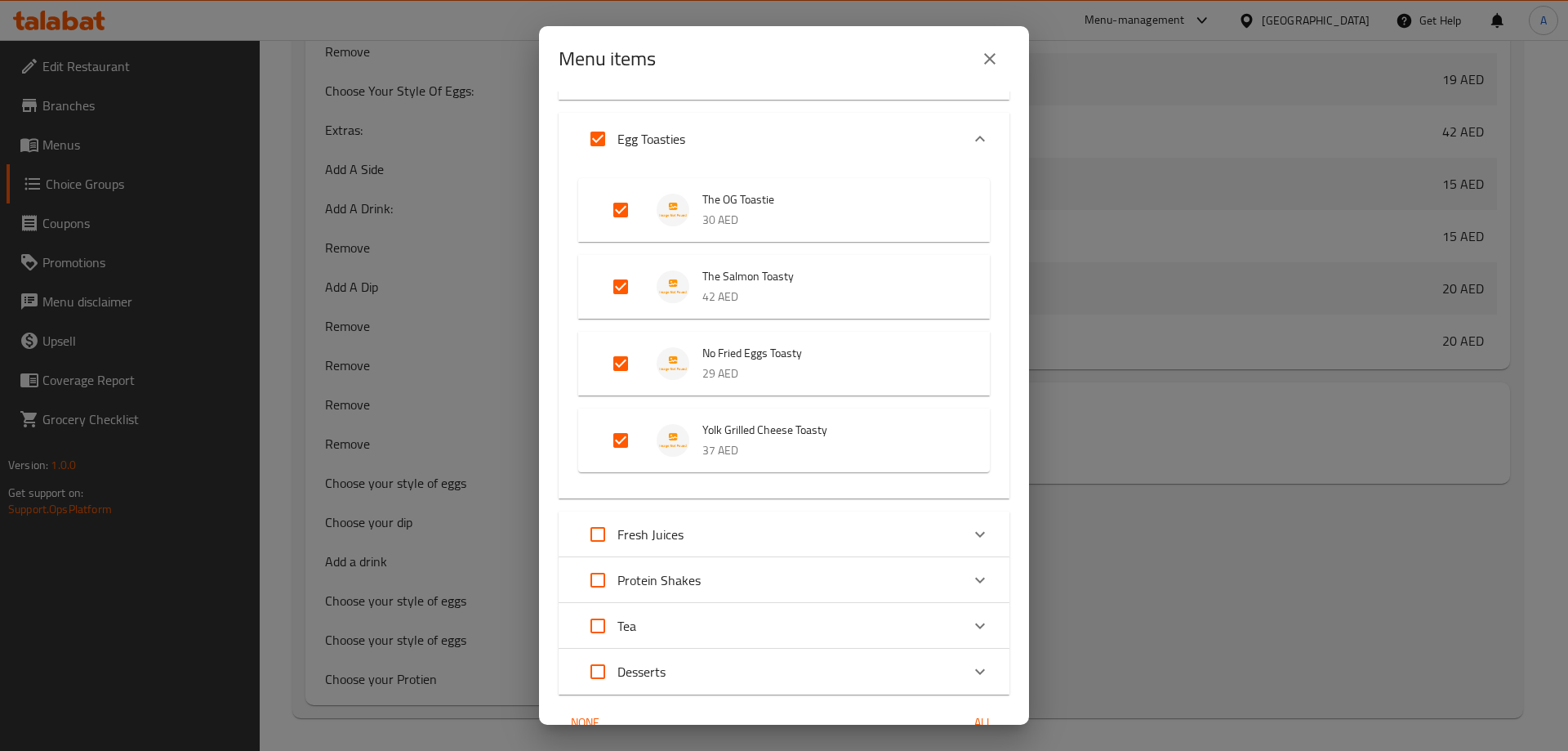
scroll to position [876, 0]
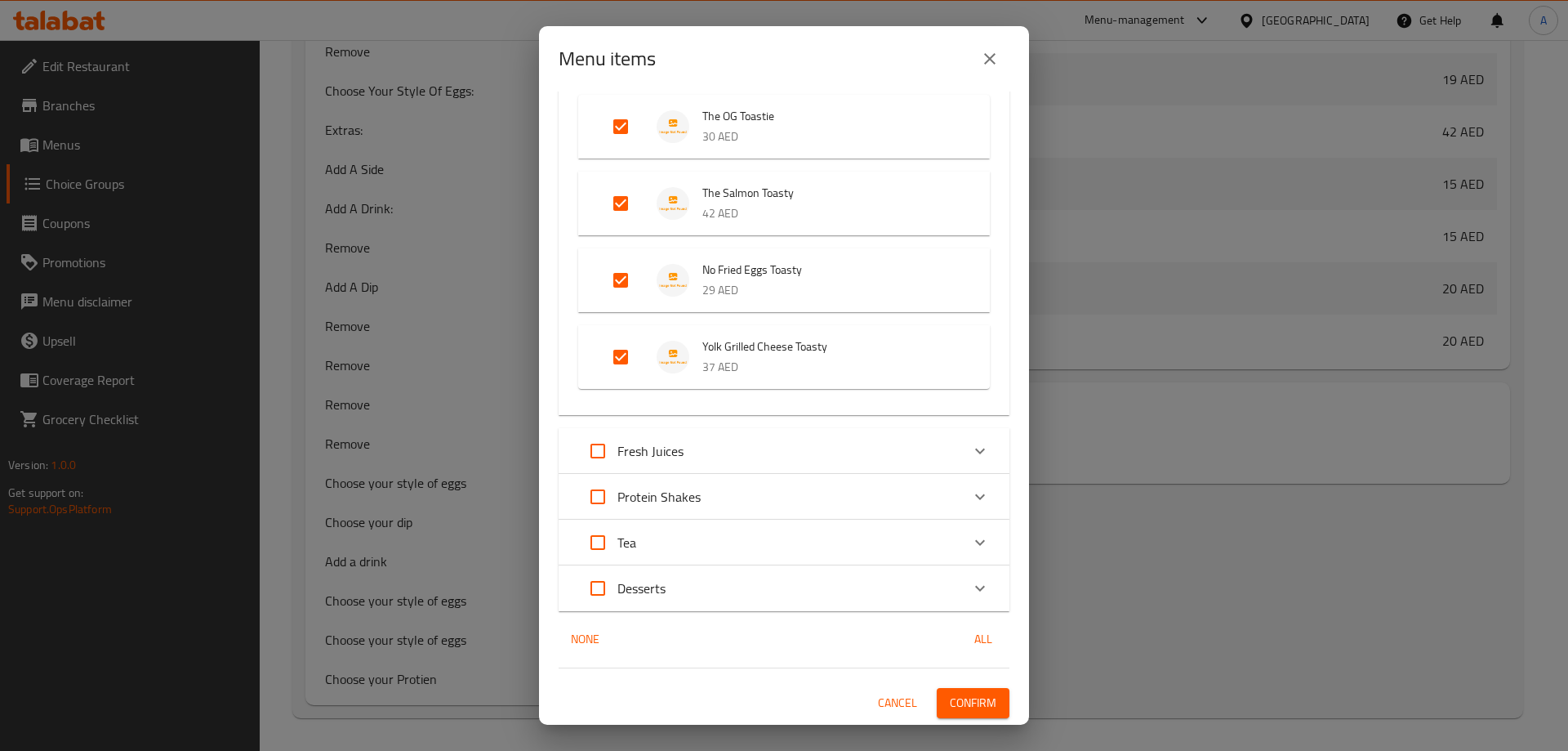
click at [954, 702] on span "Confirm" at bounding box center [973, 703] width 47 height 20
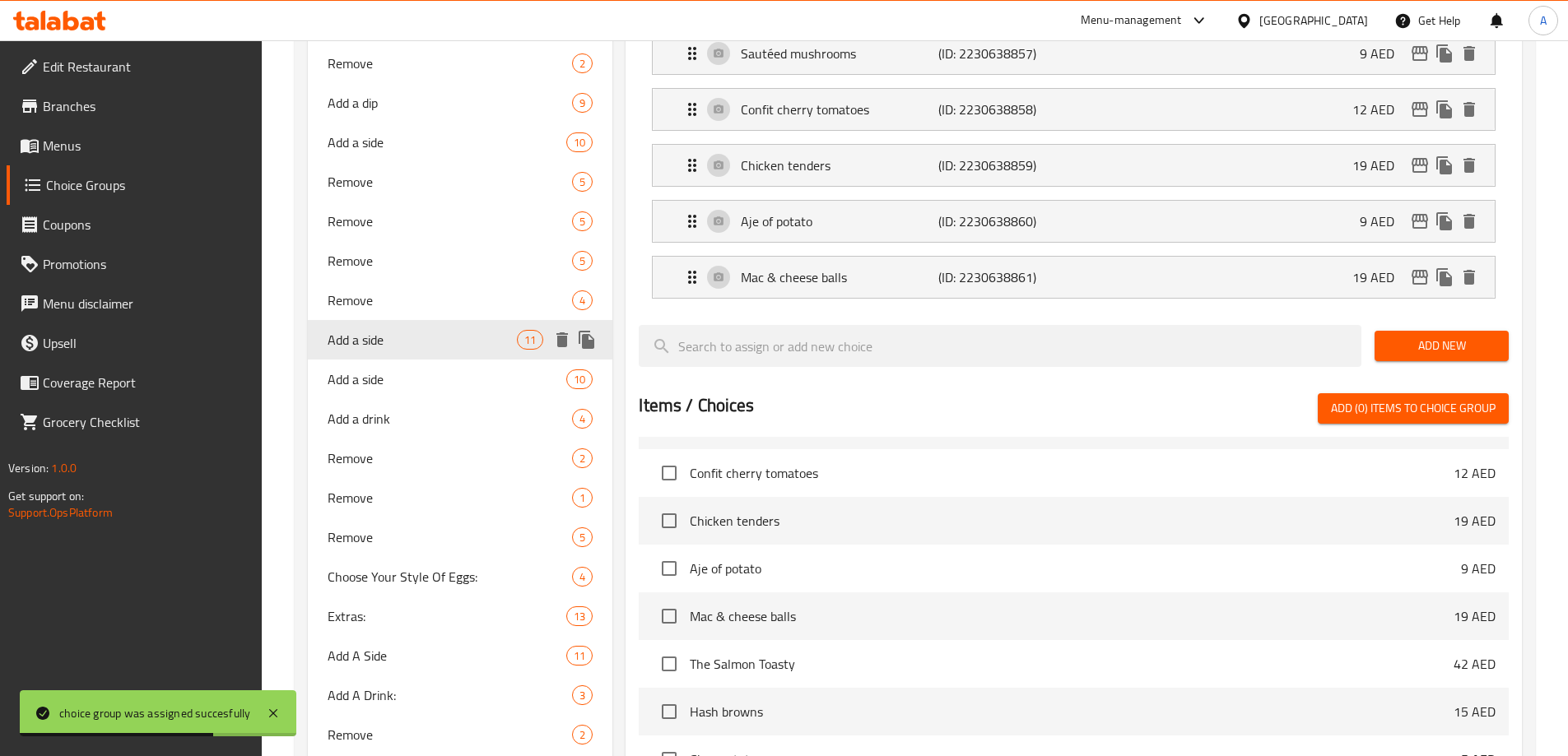
scroll to position [710, 0]
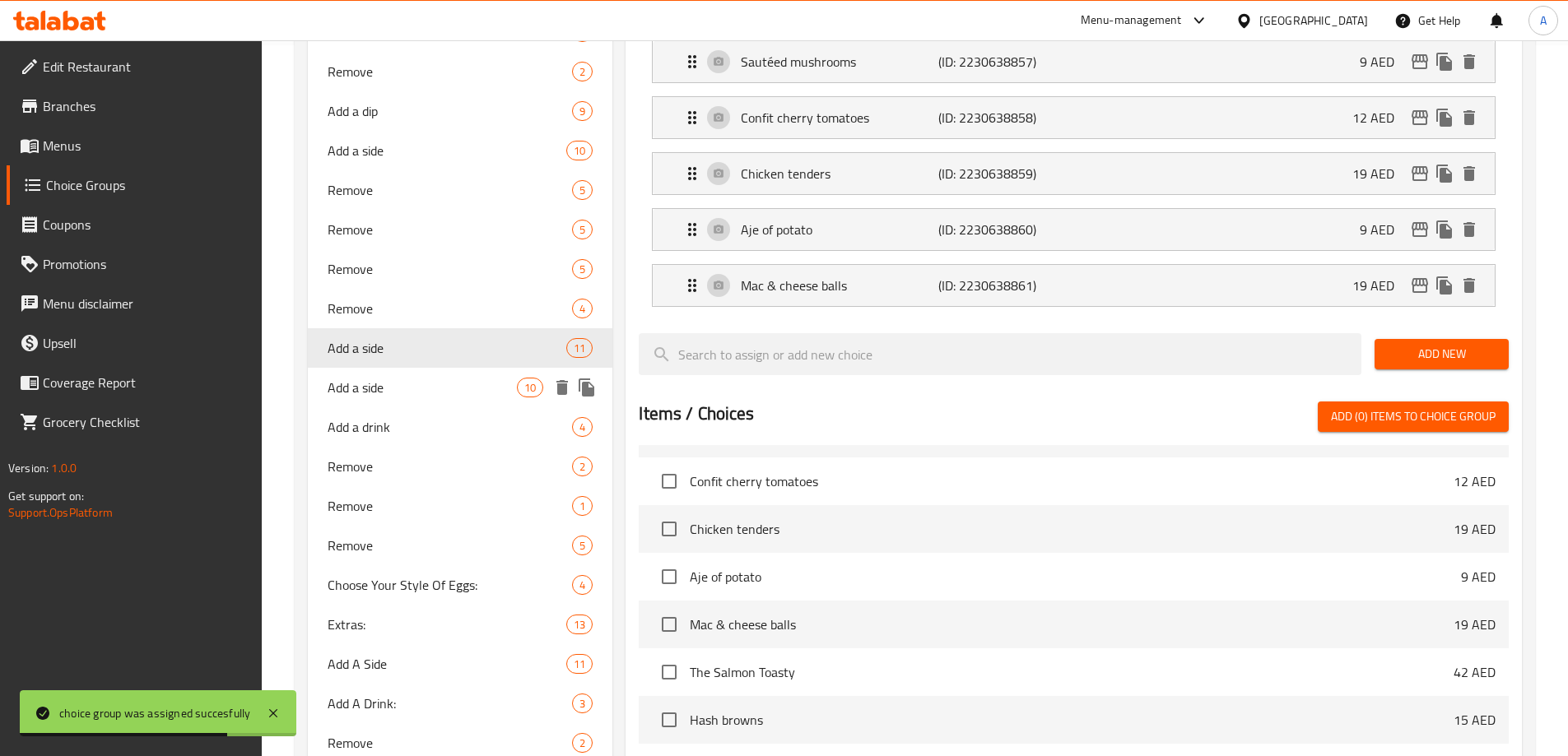
click at [423, 385] on span "Add a side" at bounding box center [423, 387] width 191 height 19
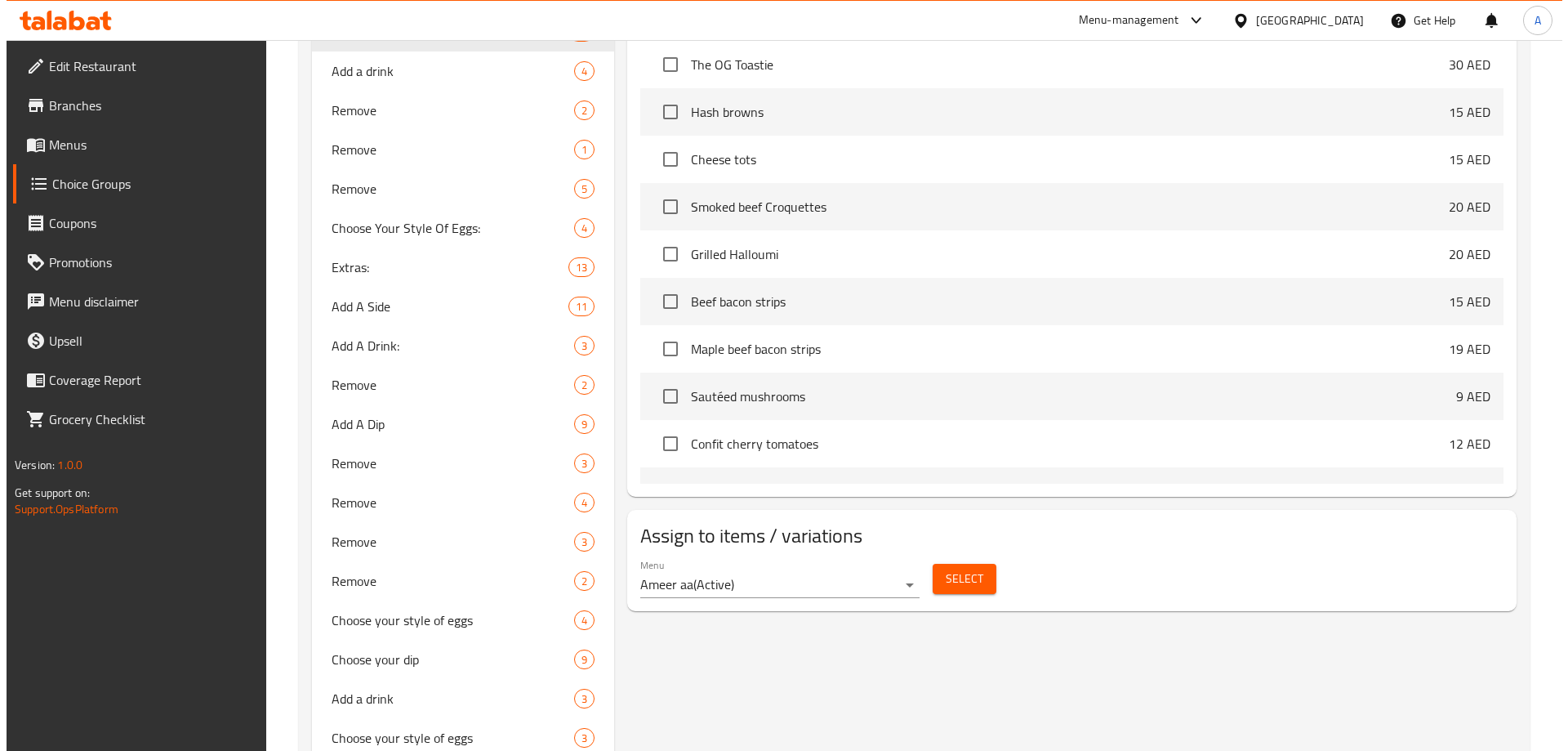
scroll to position [10415, 0]
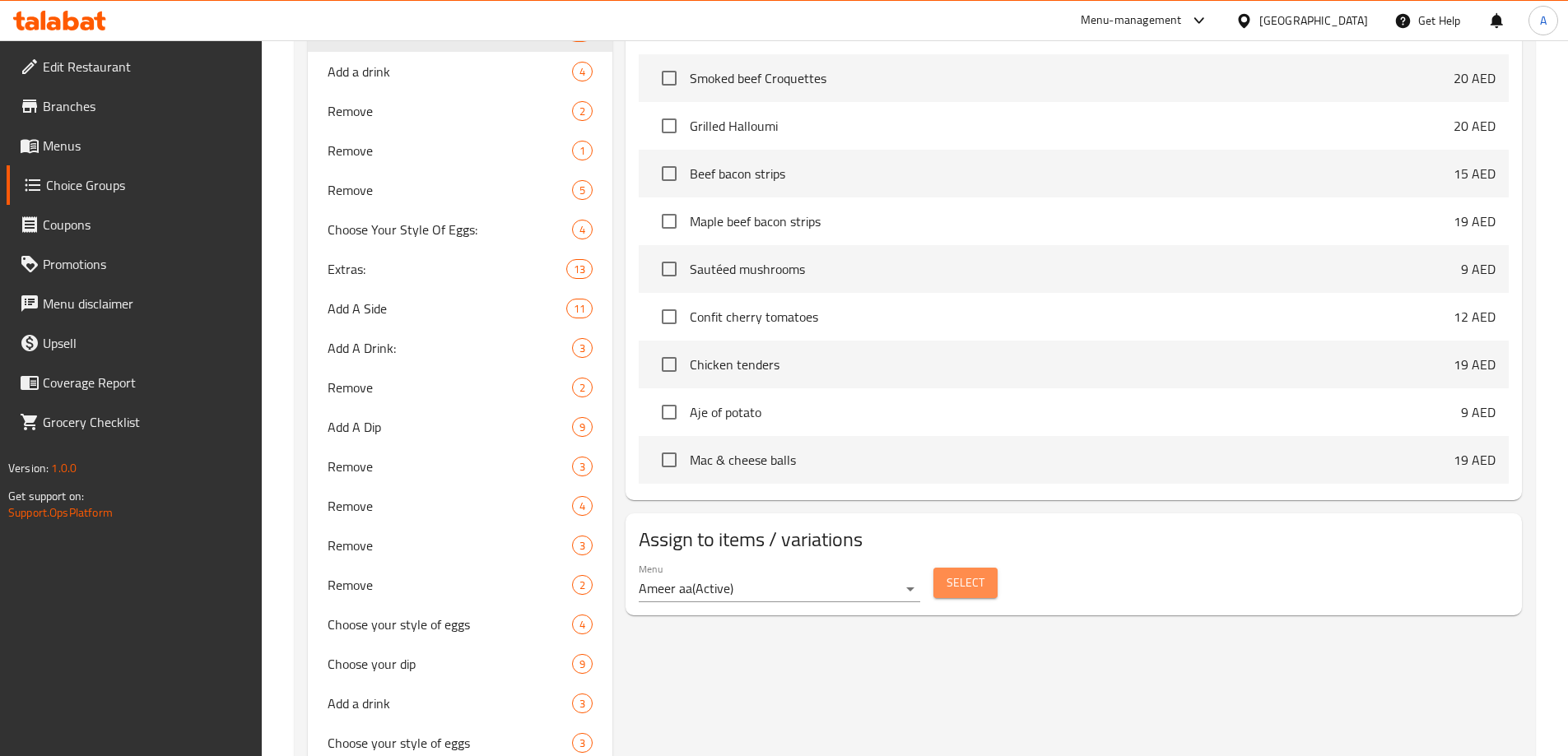
click at [954, 572] on span "Select" at bounding box center [965, 582] width 38 height 20
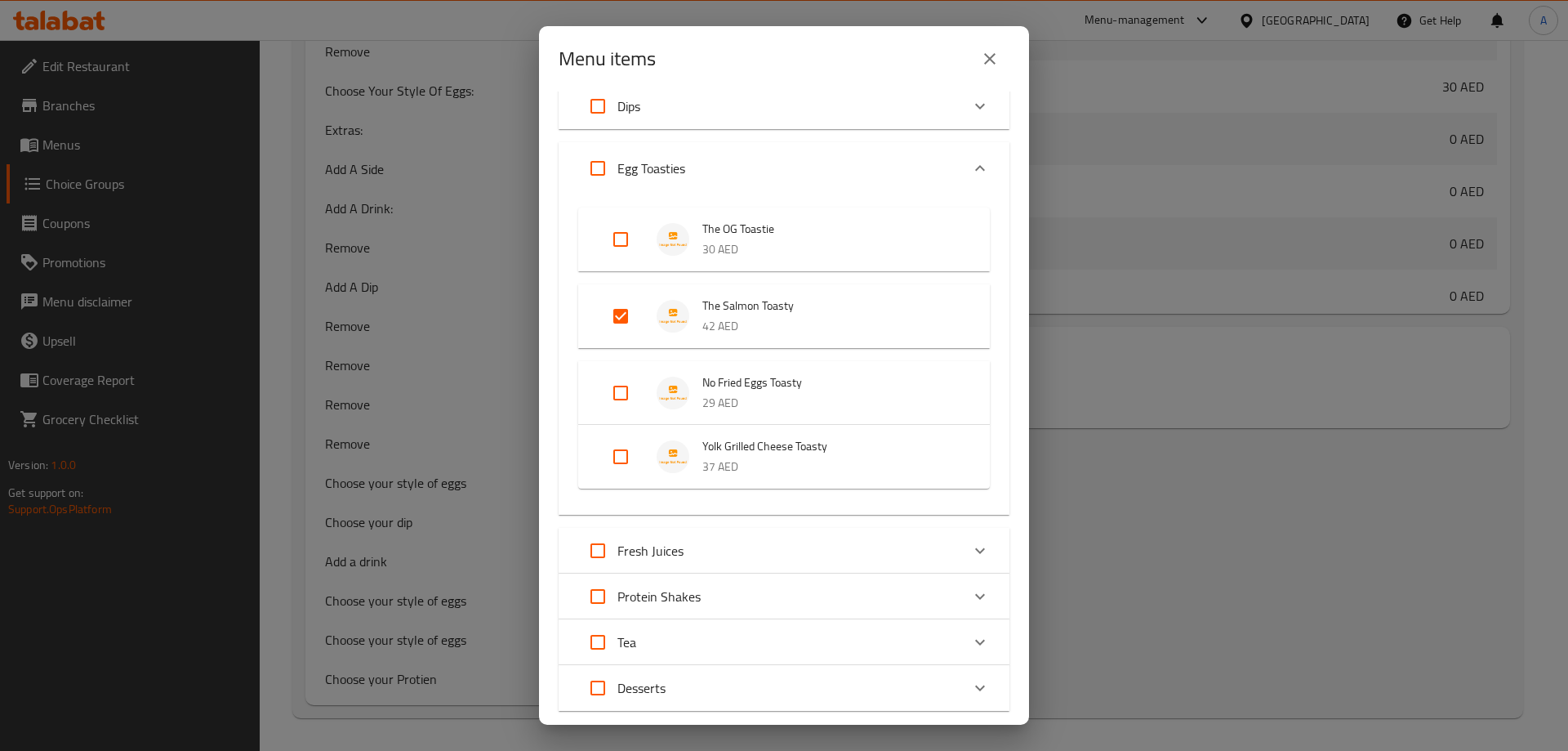
scroll to position [245, 0]
click at [617, 305] on input "Expand" at bounding box center [620, 313] width 39 height 39
checkbox input "false"
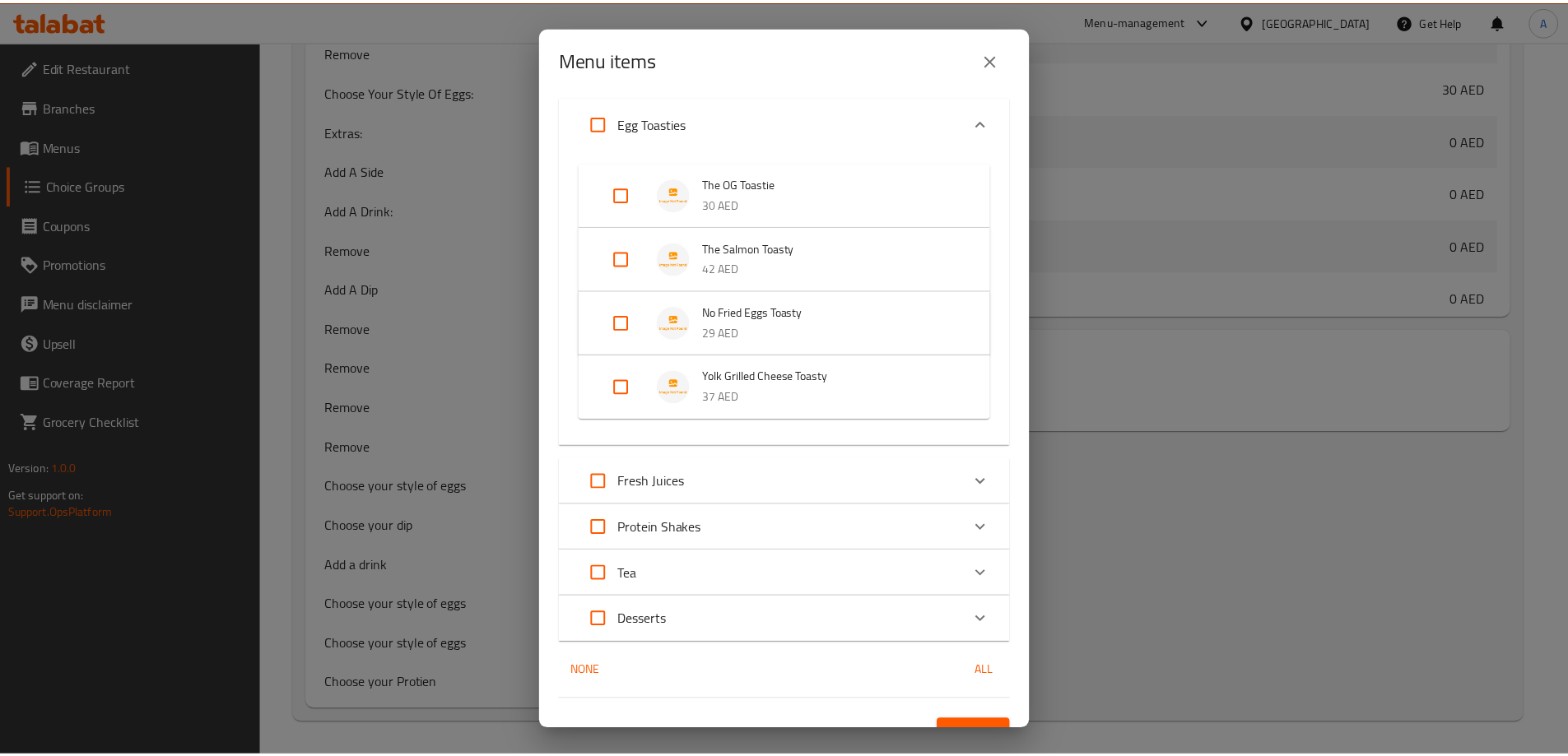
scroll to position [319, 0]
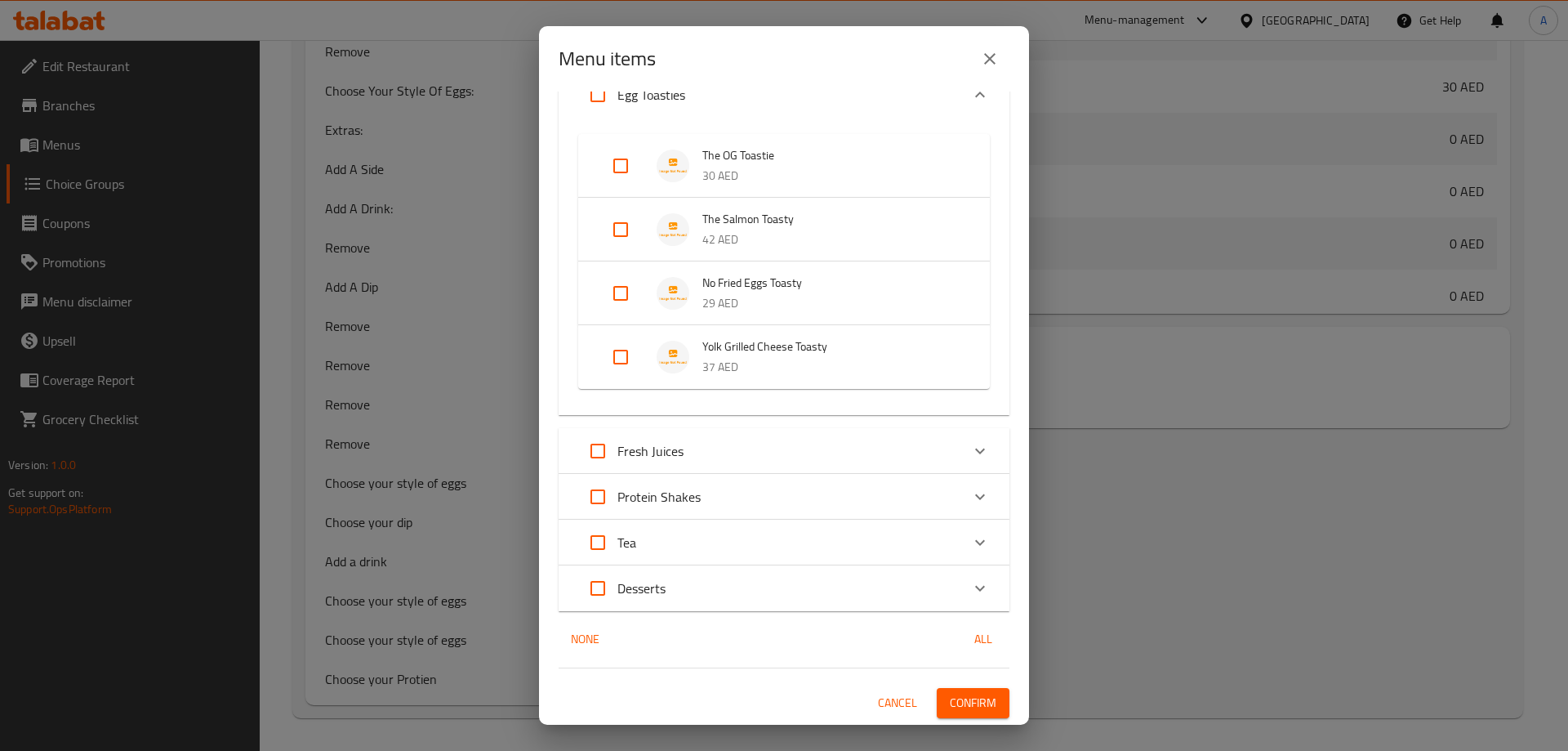
click at [950, 704] on span "Confirm" at bounding box center [973, 703] width 47 height 20
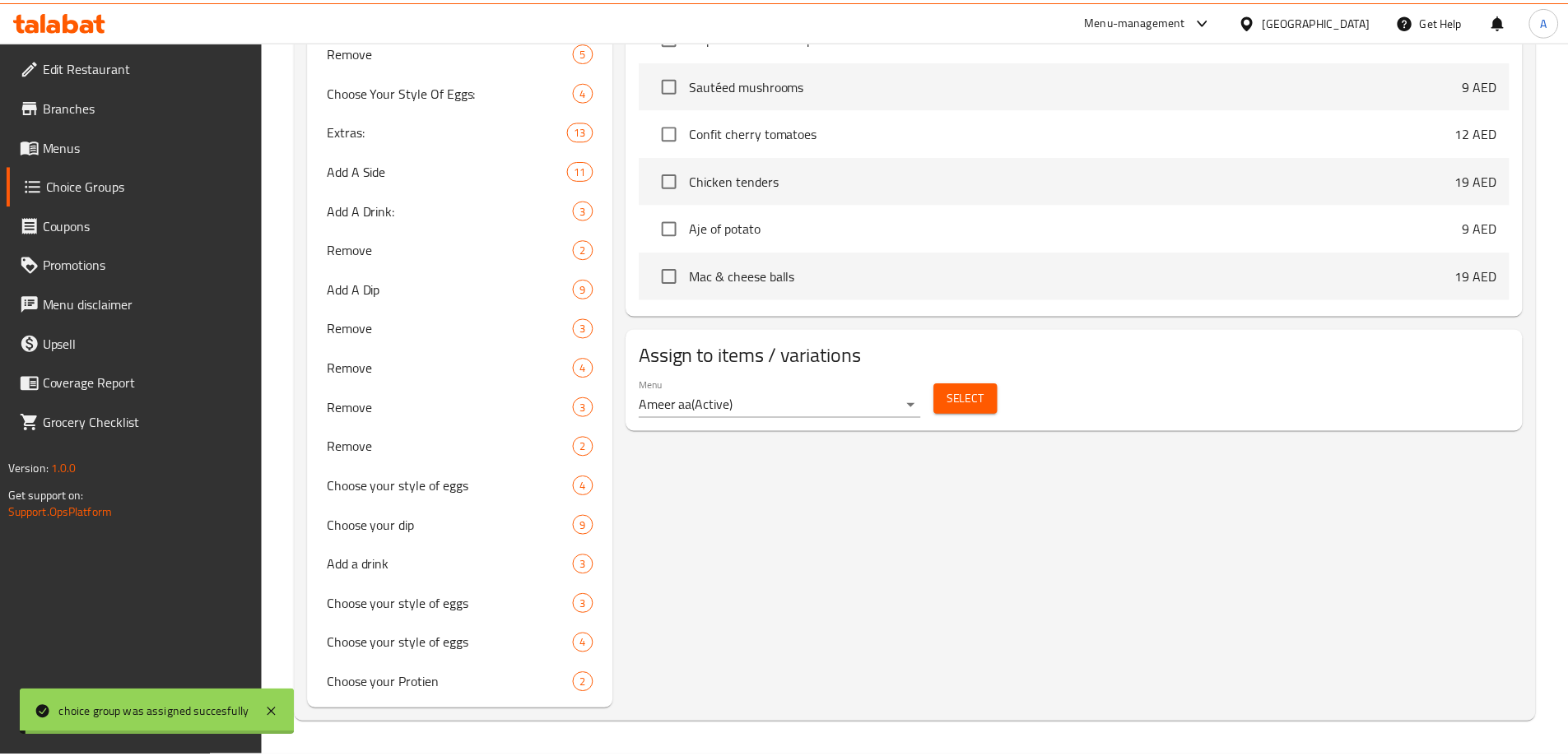
scroll to position [0, 0]
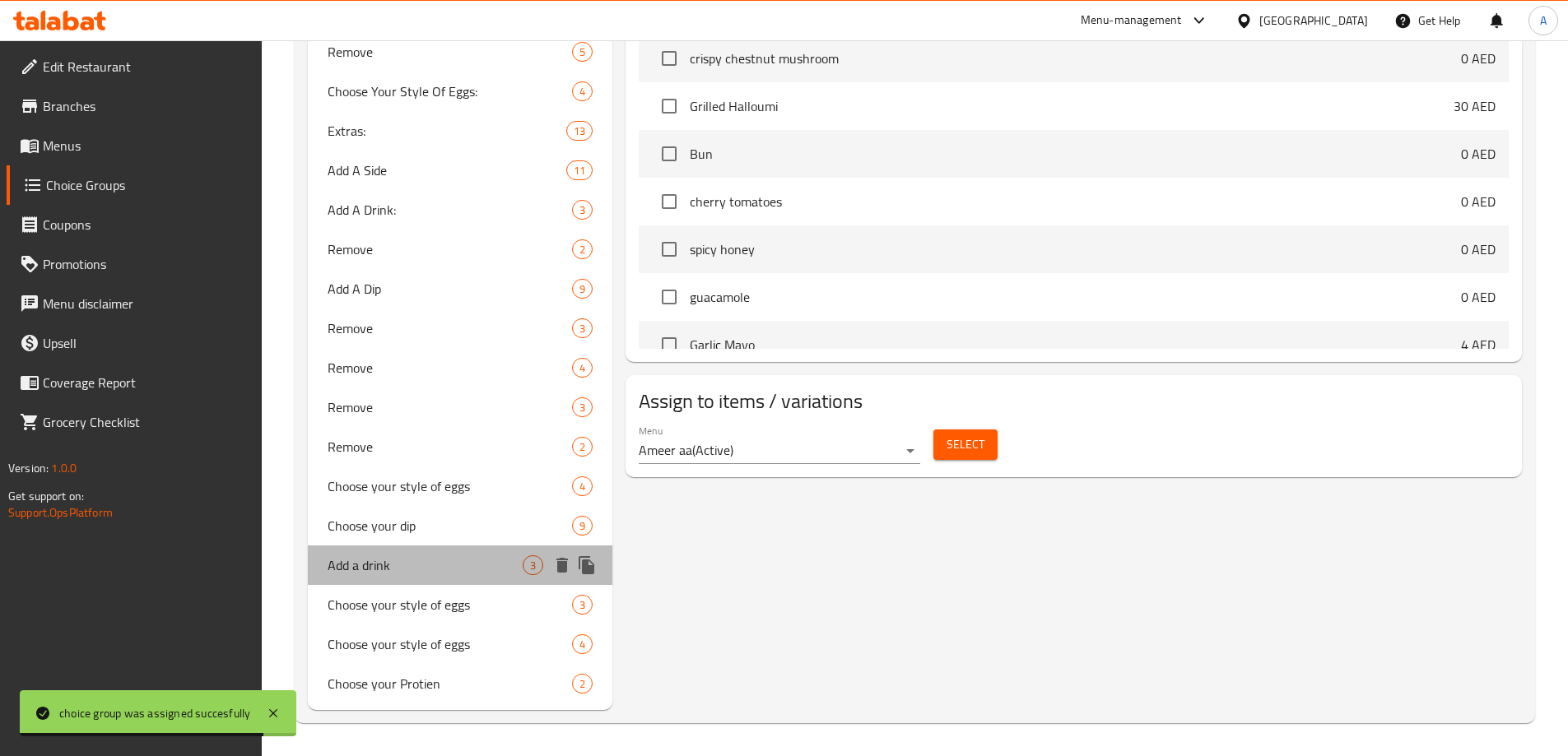
click at [405, 566] on span "Add a drink" at bounding box center [426, 565] width 196 height 19
type input "Add a drink"
type input "أضف مشروبًا"
type input "1"
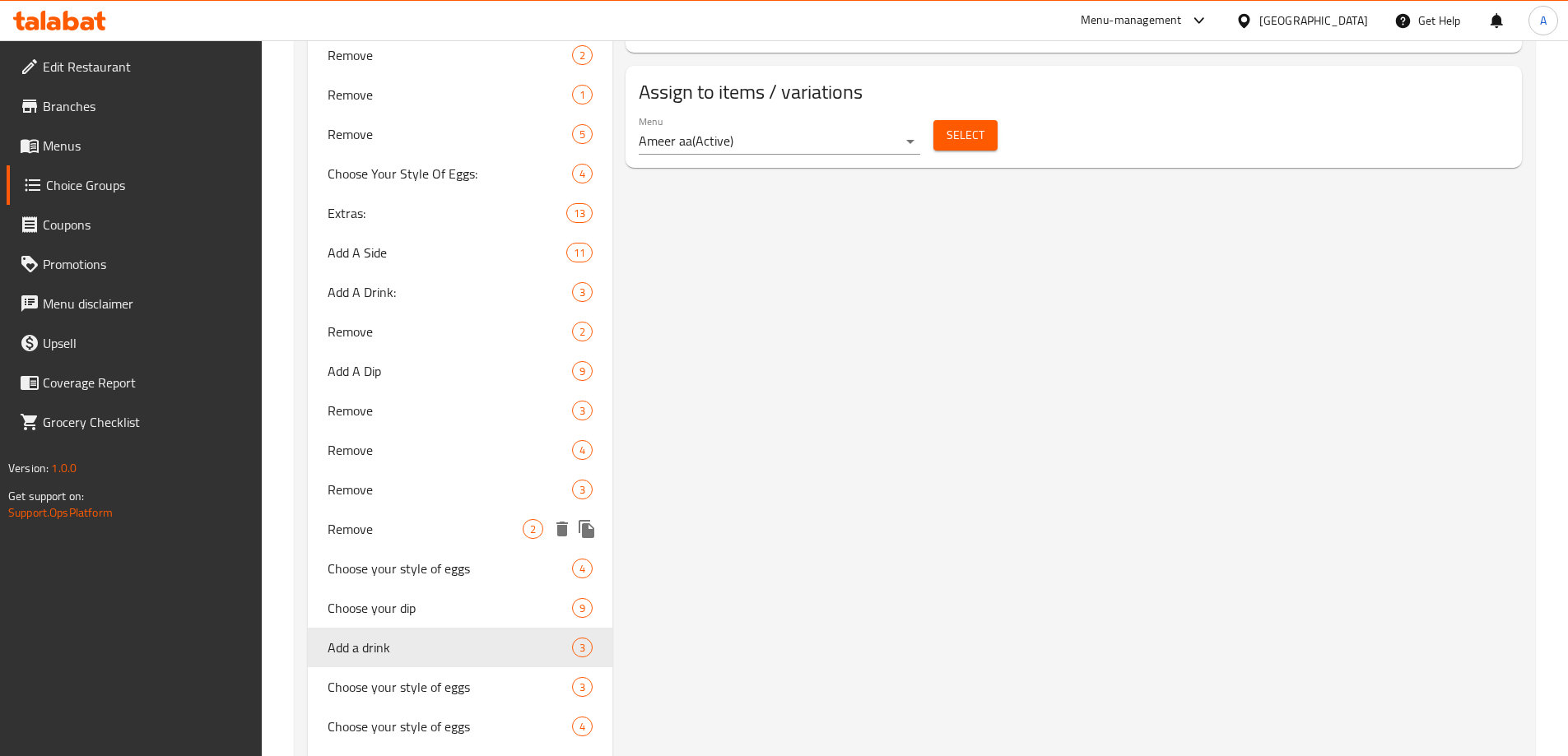
scroll to position [1040, 0]
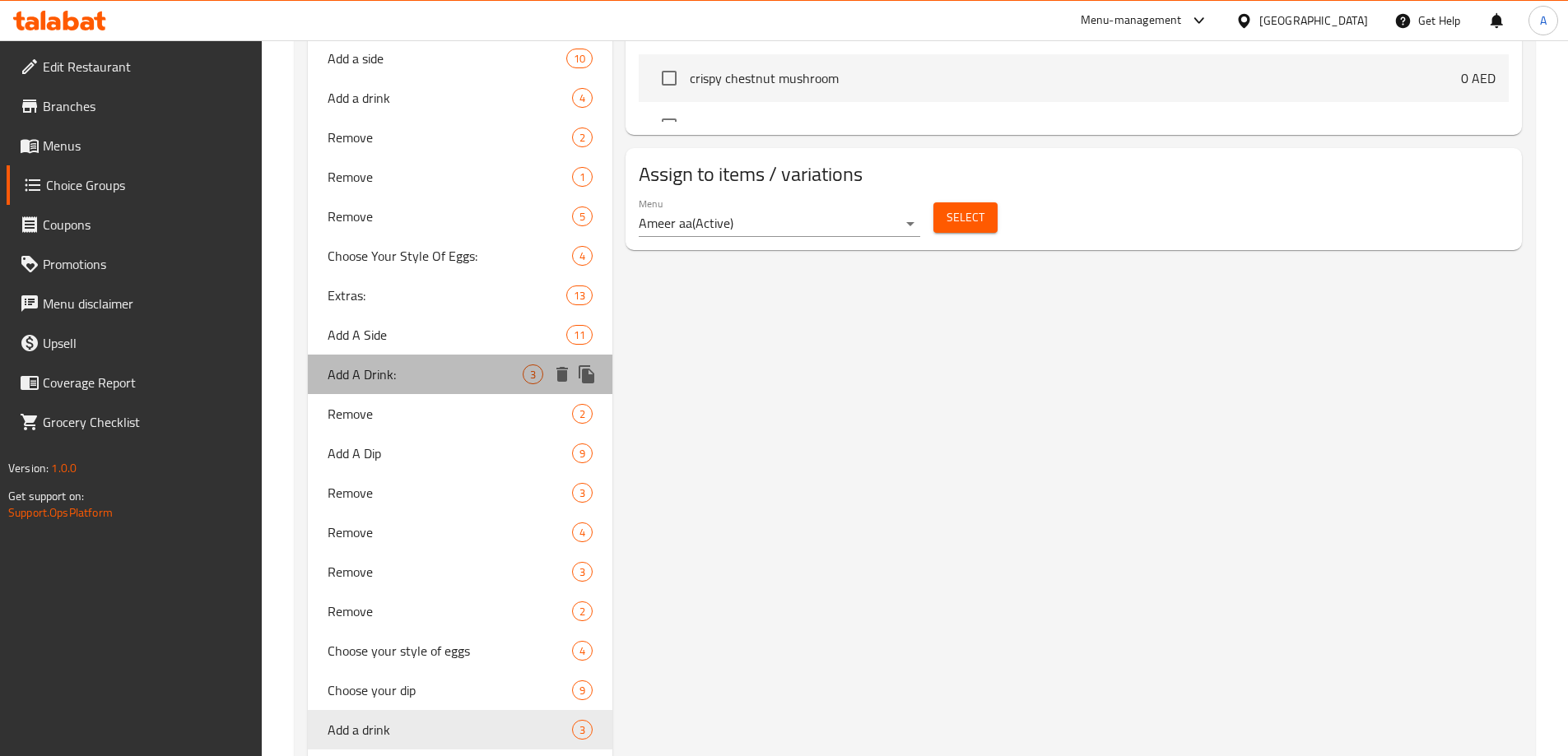
click at [370, 364] on span "Add A Drink:" at bounding box center [426, 373] width 196 height 19
type input "Add A Drink:"
type input "اضافة مشروب:"
type input "0"
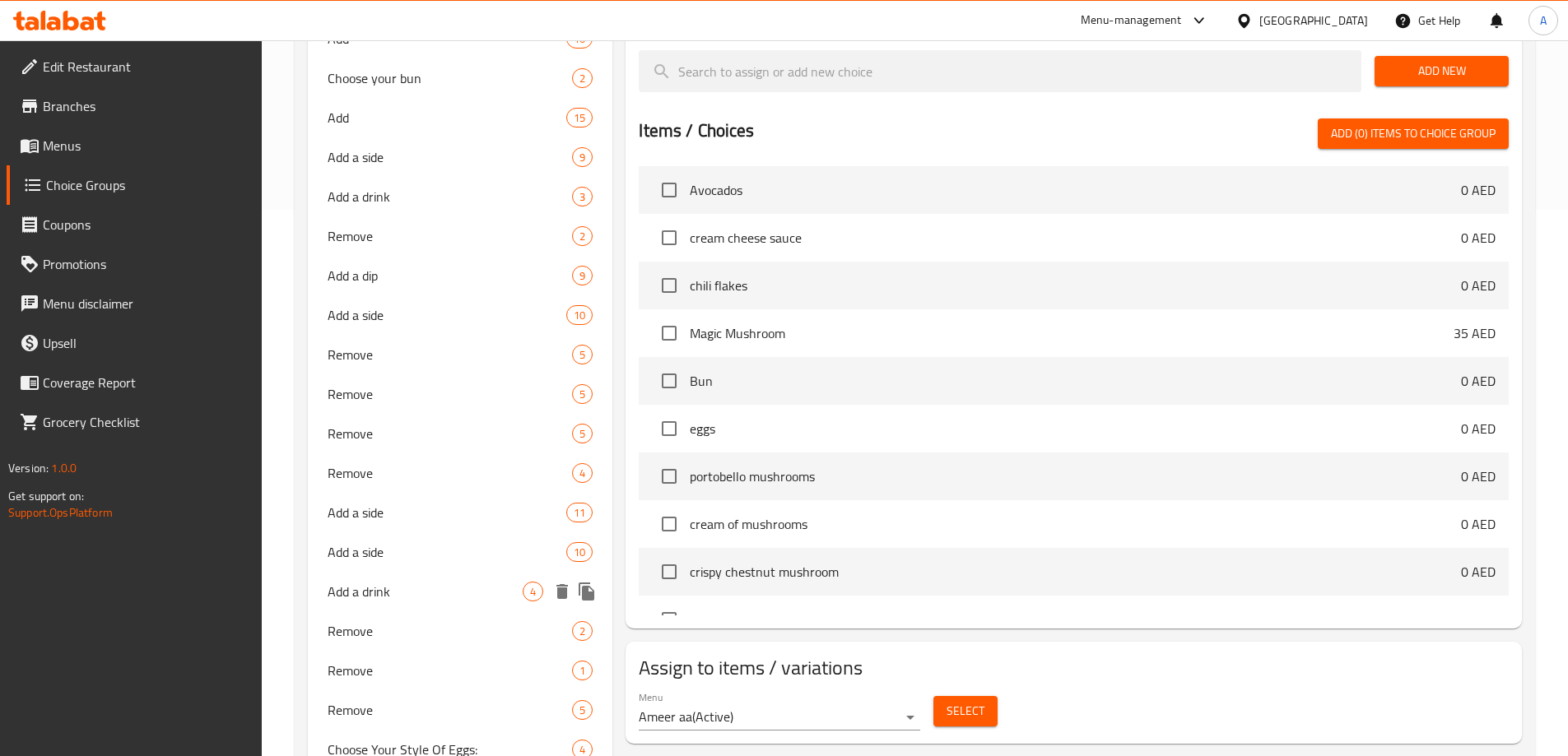
scroll to position [876, 0]
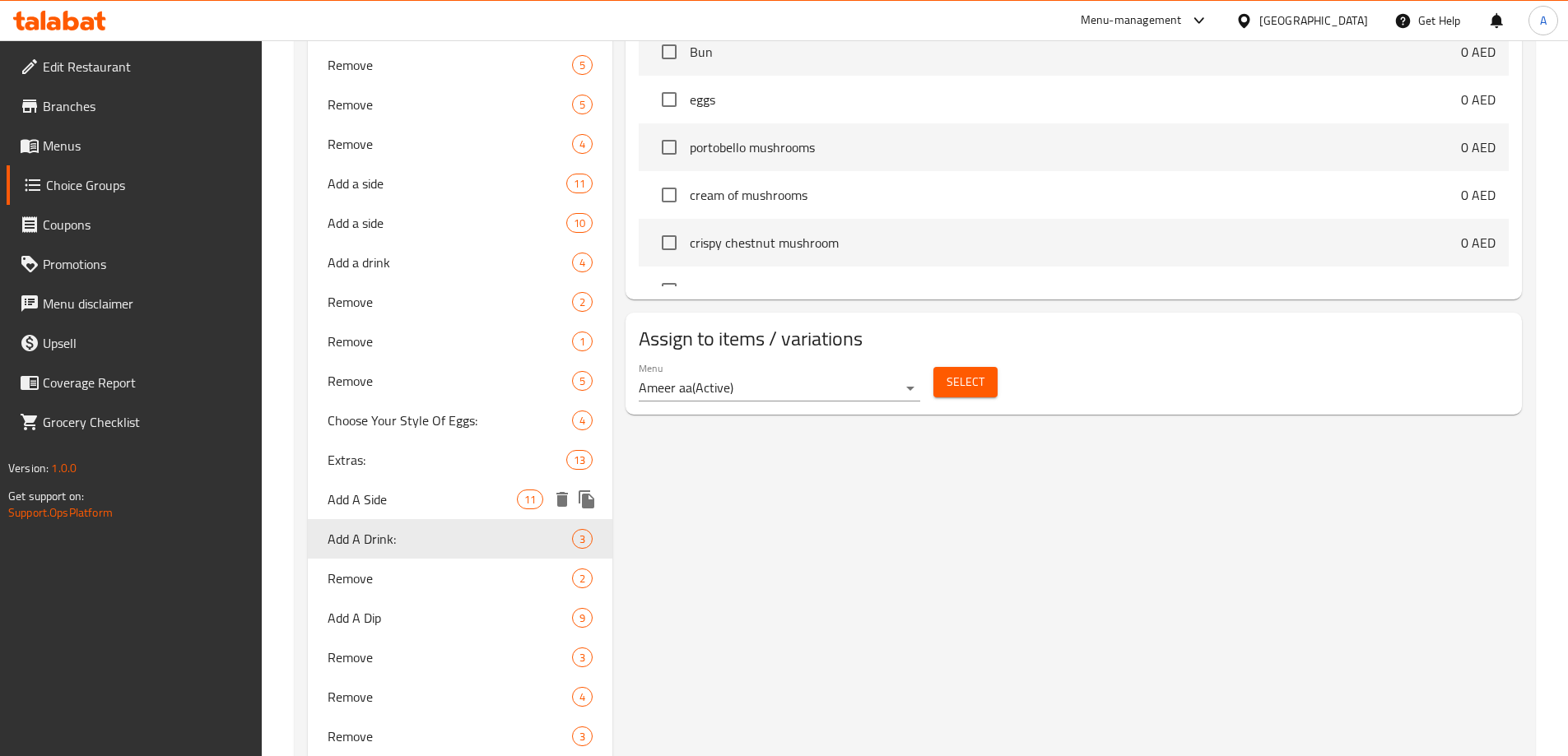
click at [376, 503] on span "Add A Side" at bounding box center [423, 499] width 191 height 19
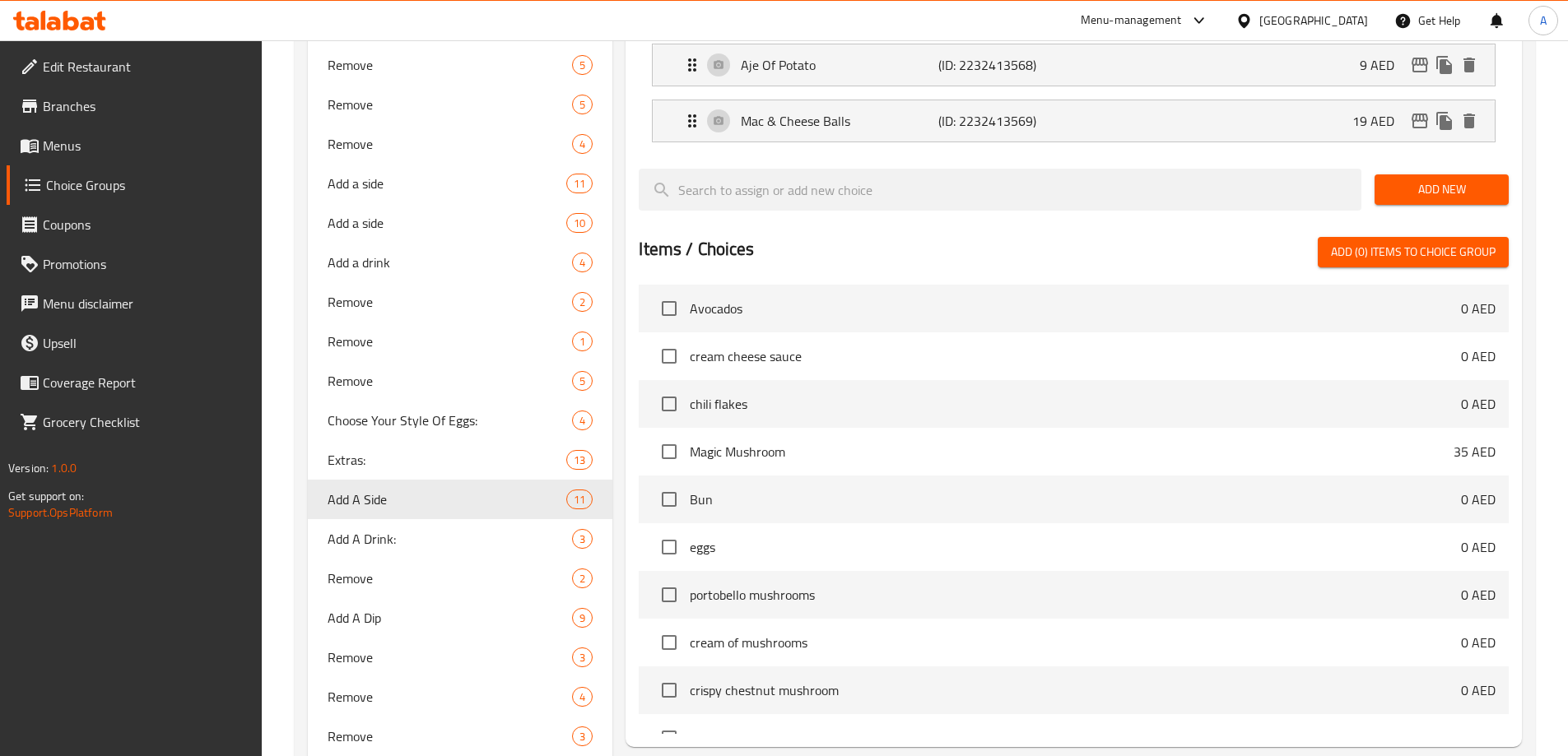
type input "Add A Side"
type input "اضافة سايد"
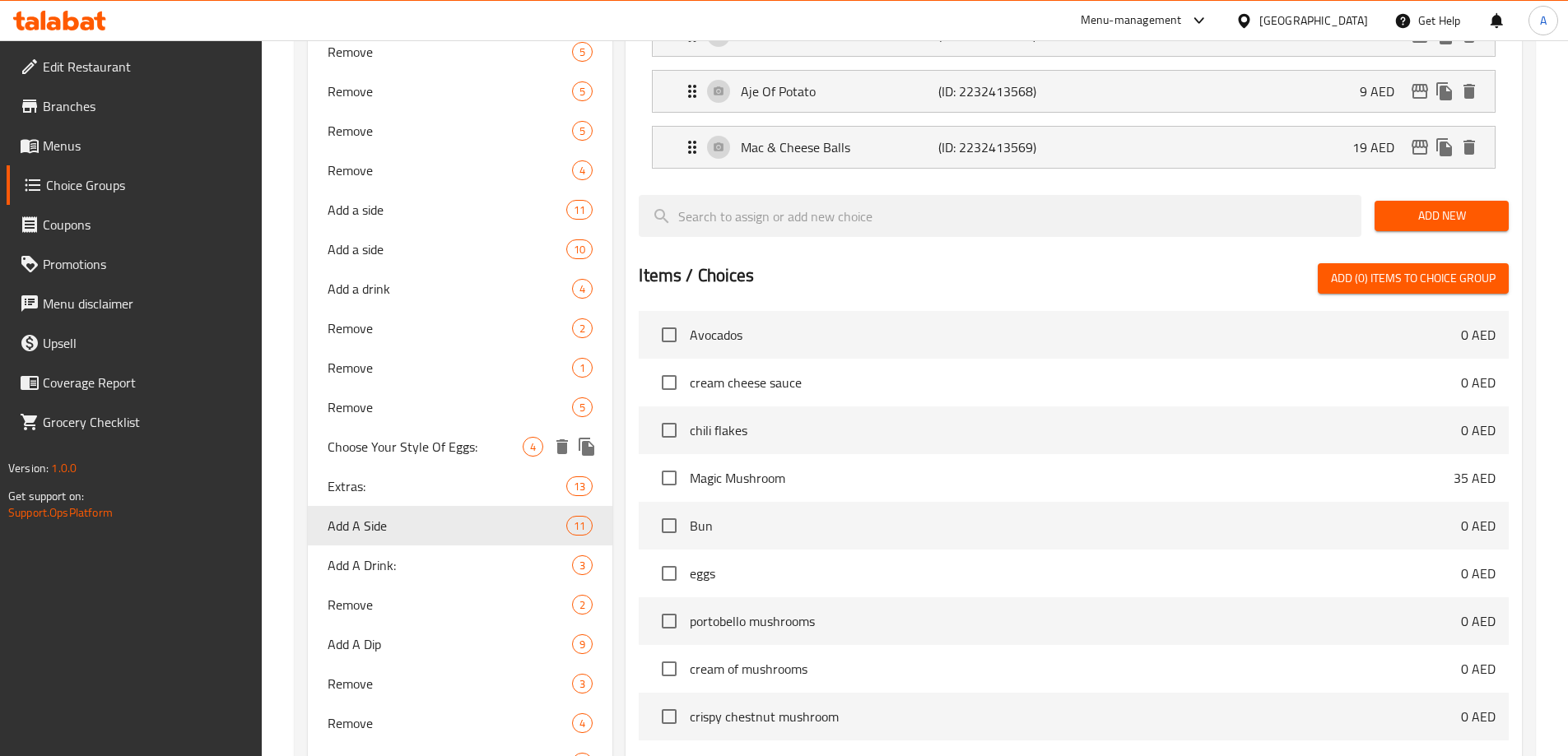
scroll to position [823, 0]
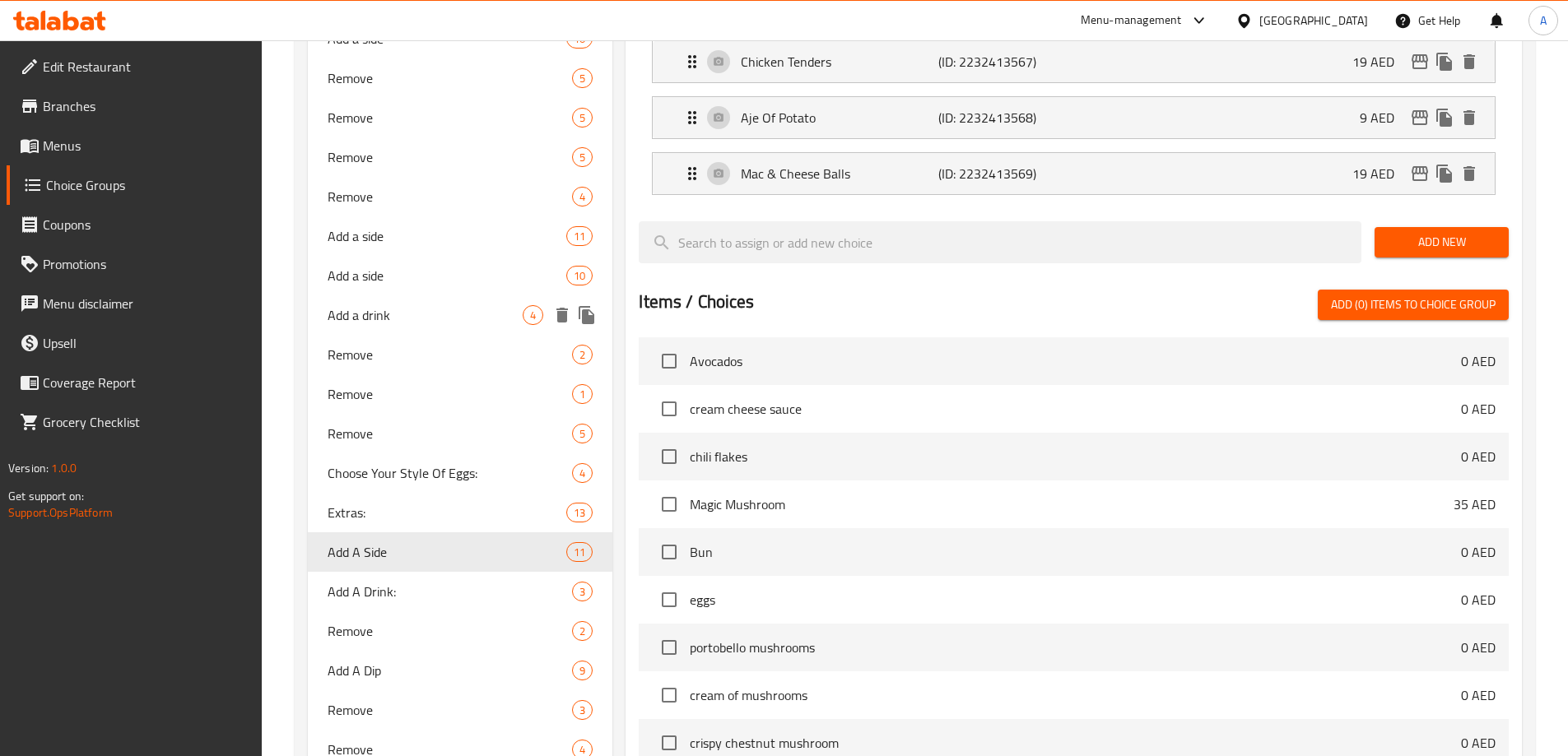
click at [407, 314] on span "Add a drink" at bounding box center [426, 314] width 196 height 19
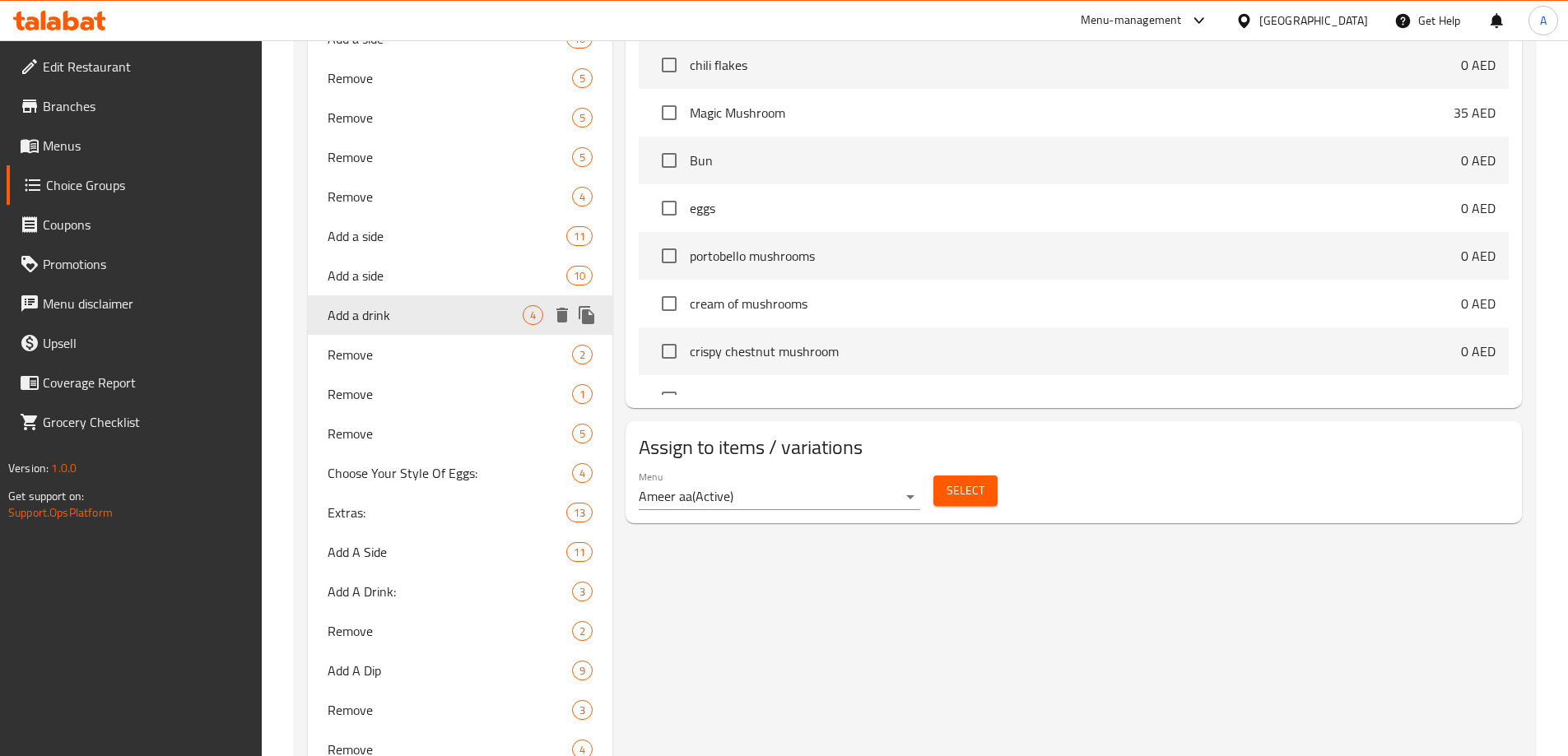
type input "Add a drink"
type input "أضف مشروبًا"
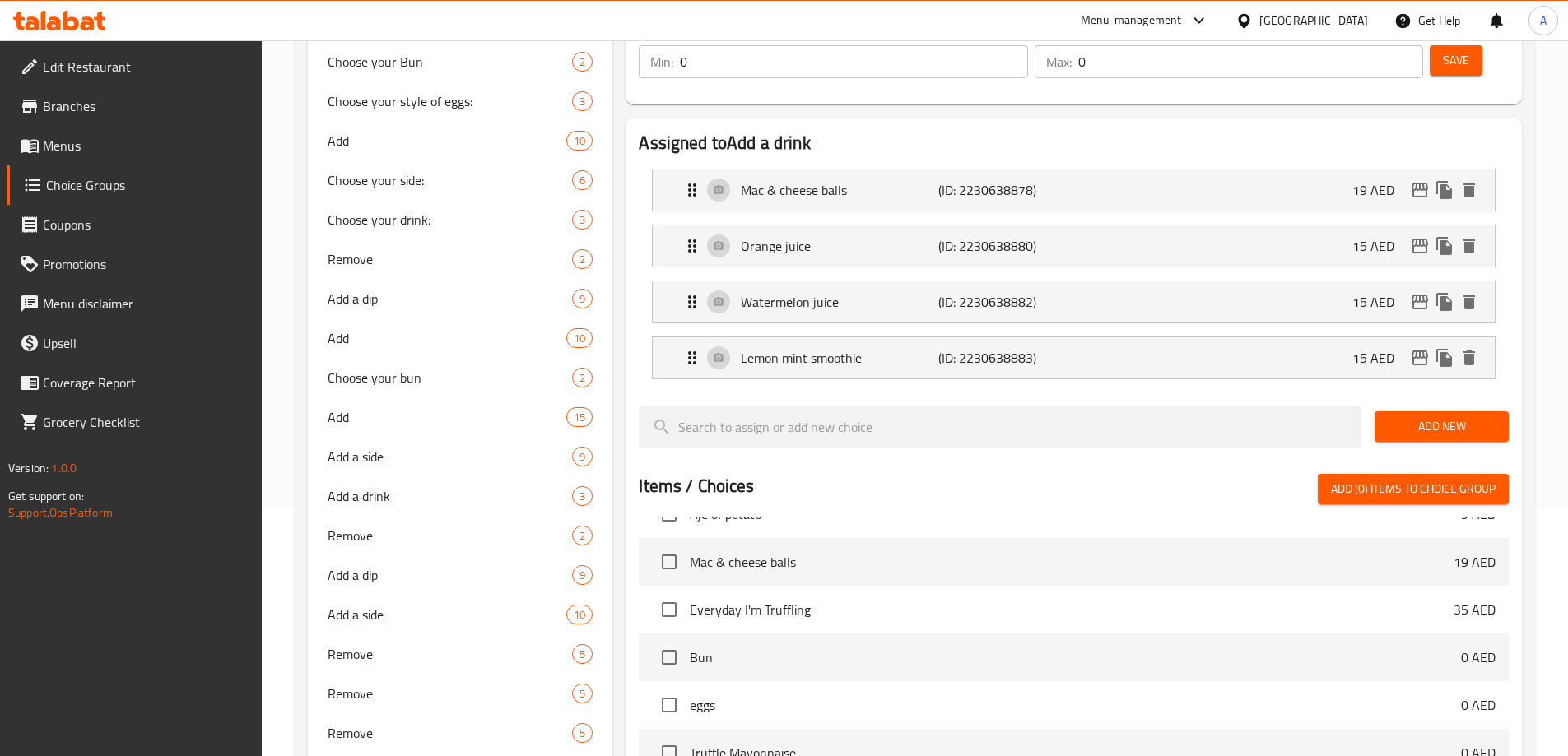
scroll to position [0, 0]
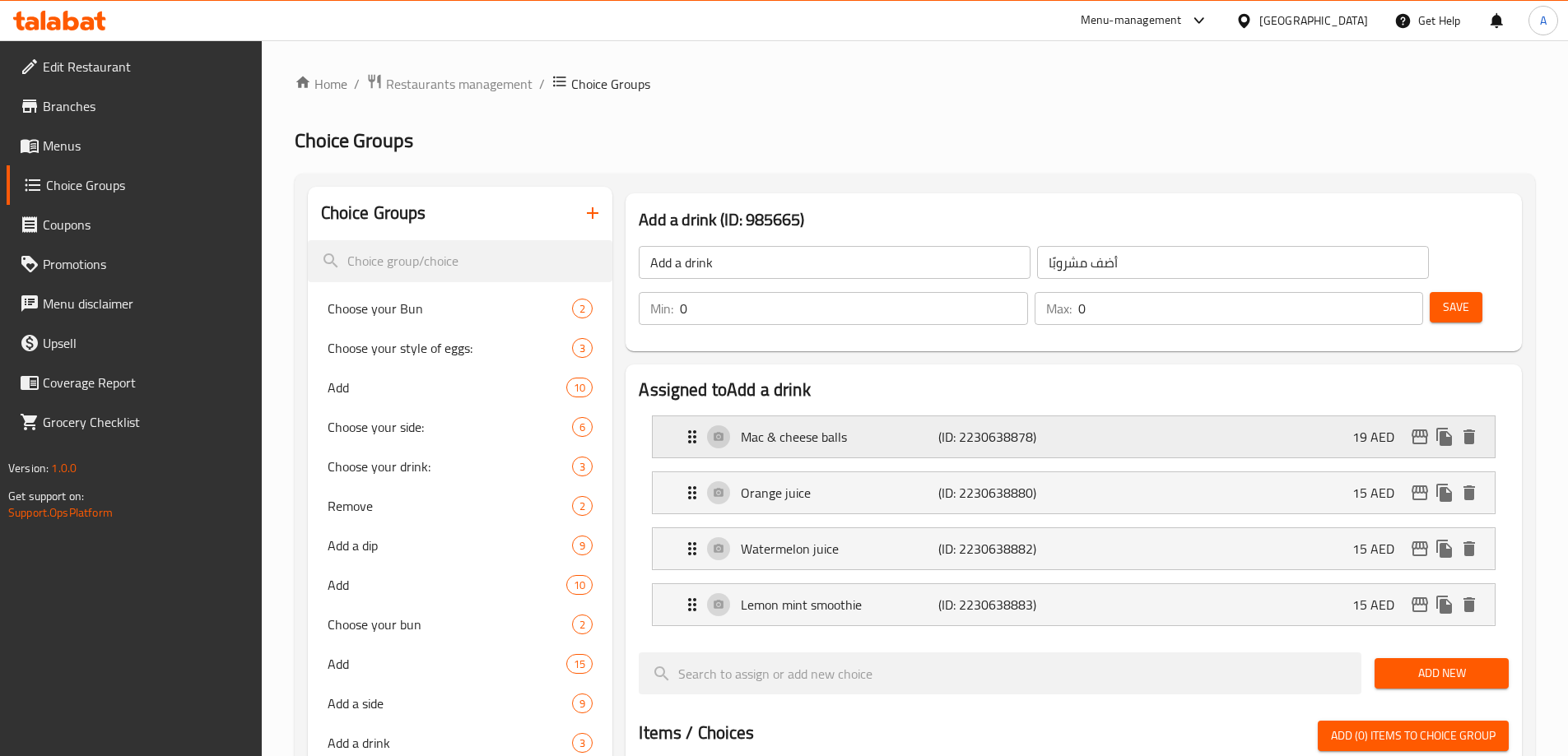
click at [1472, 430] on icon "delete" at bounding box center [1469, 437] width 12 height 15
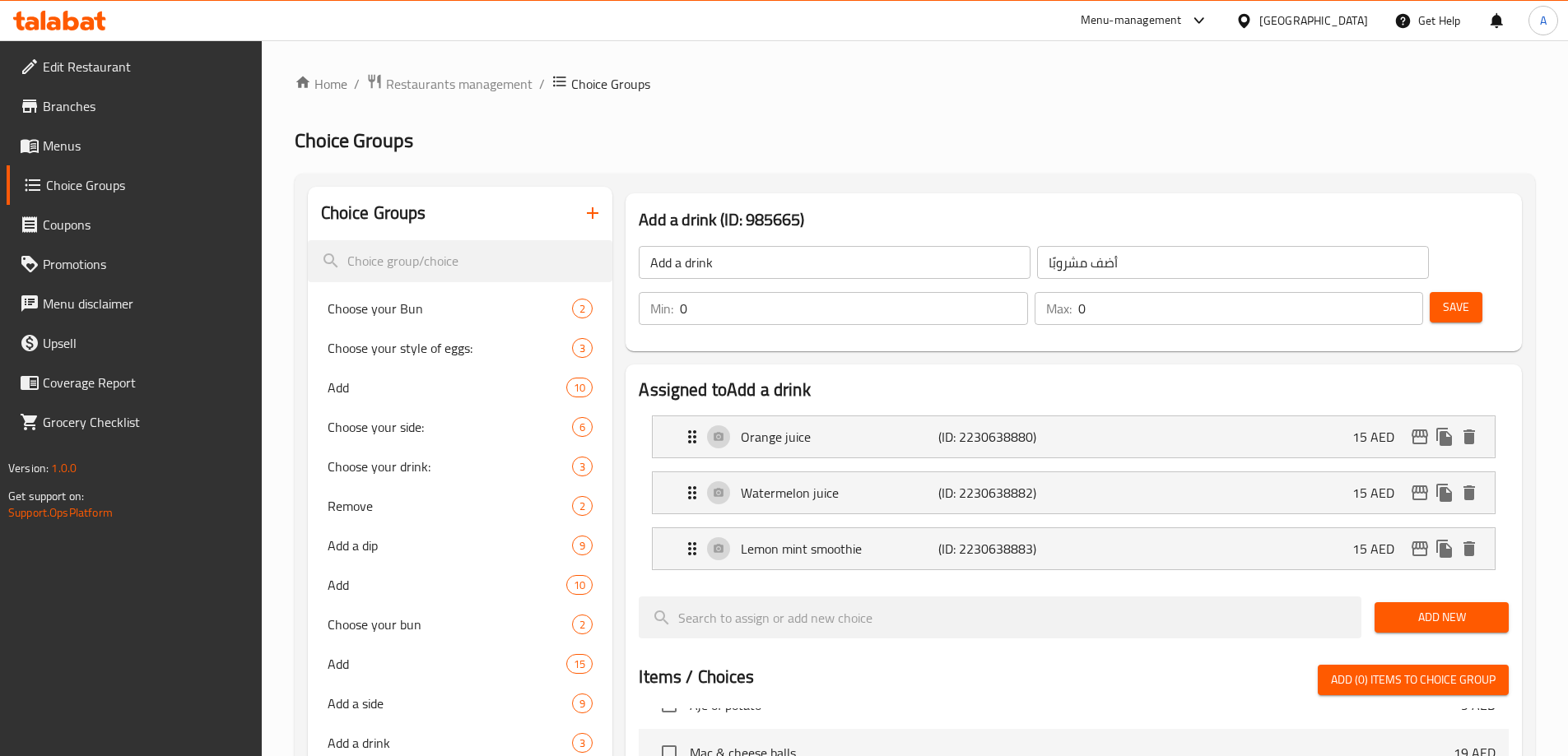
click at [1430, 292] on button "Save" at bounding box center [1456, 308] width 52 height 30
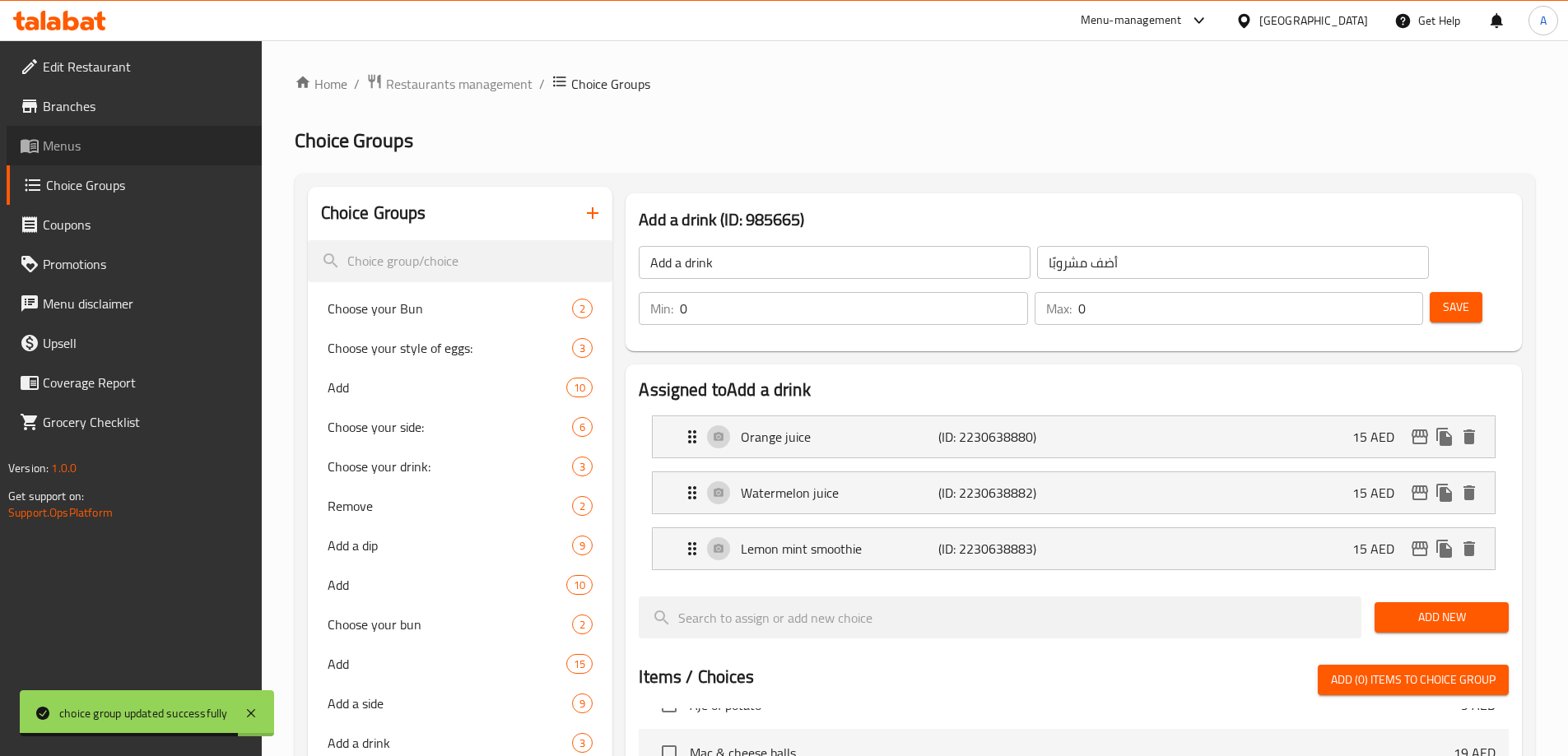
click at [127, 133] on link "Menus" at bounding box center [134, 145] width 255 height 40
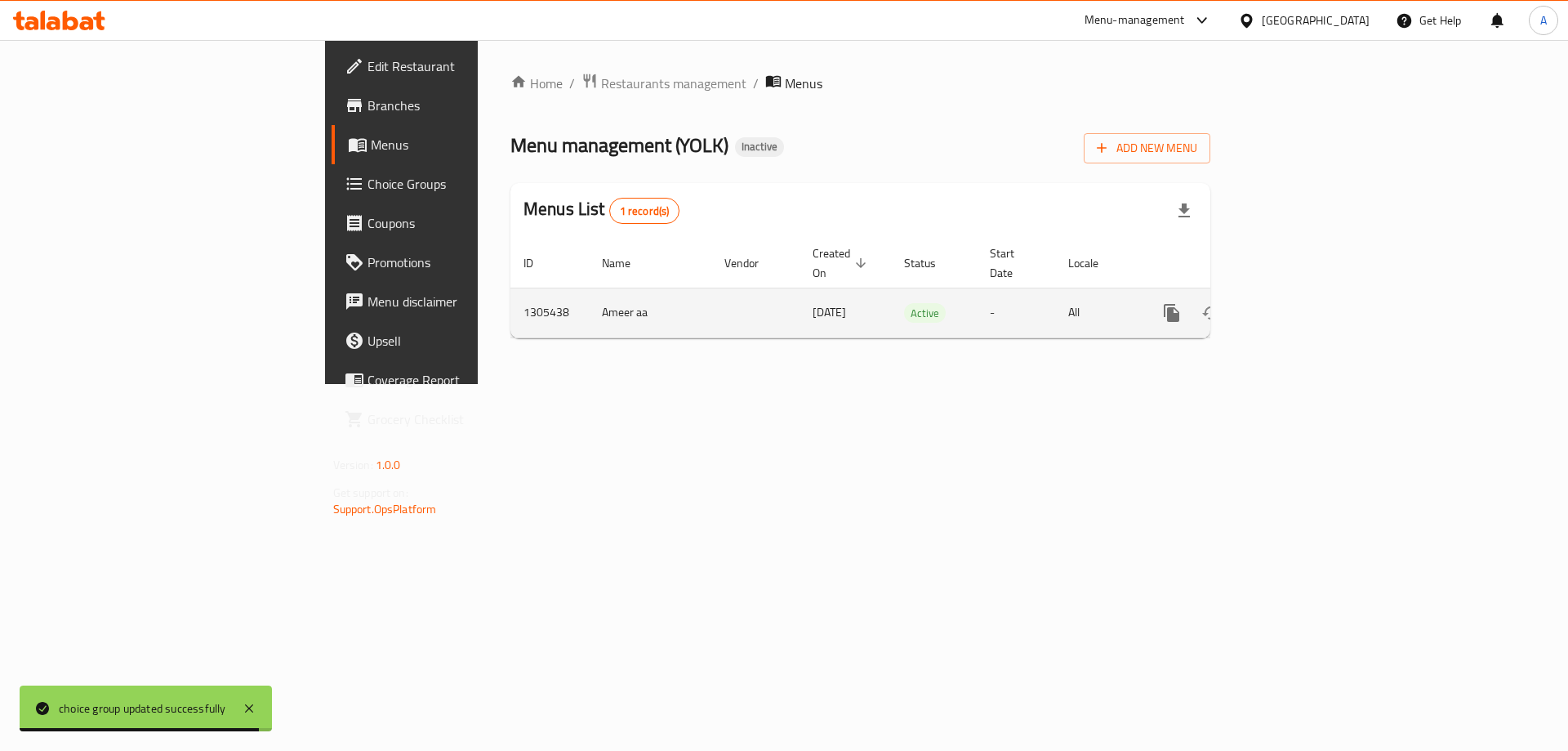
click at [1309, 297] on link "enhanced table" at bounding box center [1289, 312] width 39 height 39
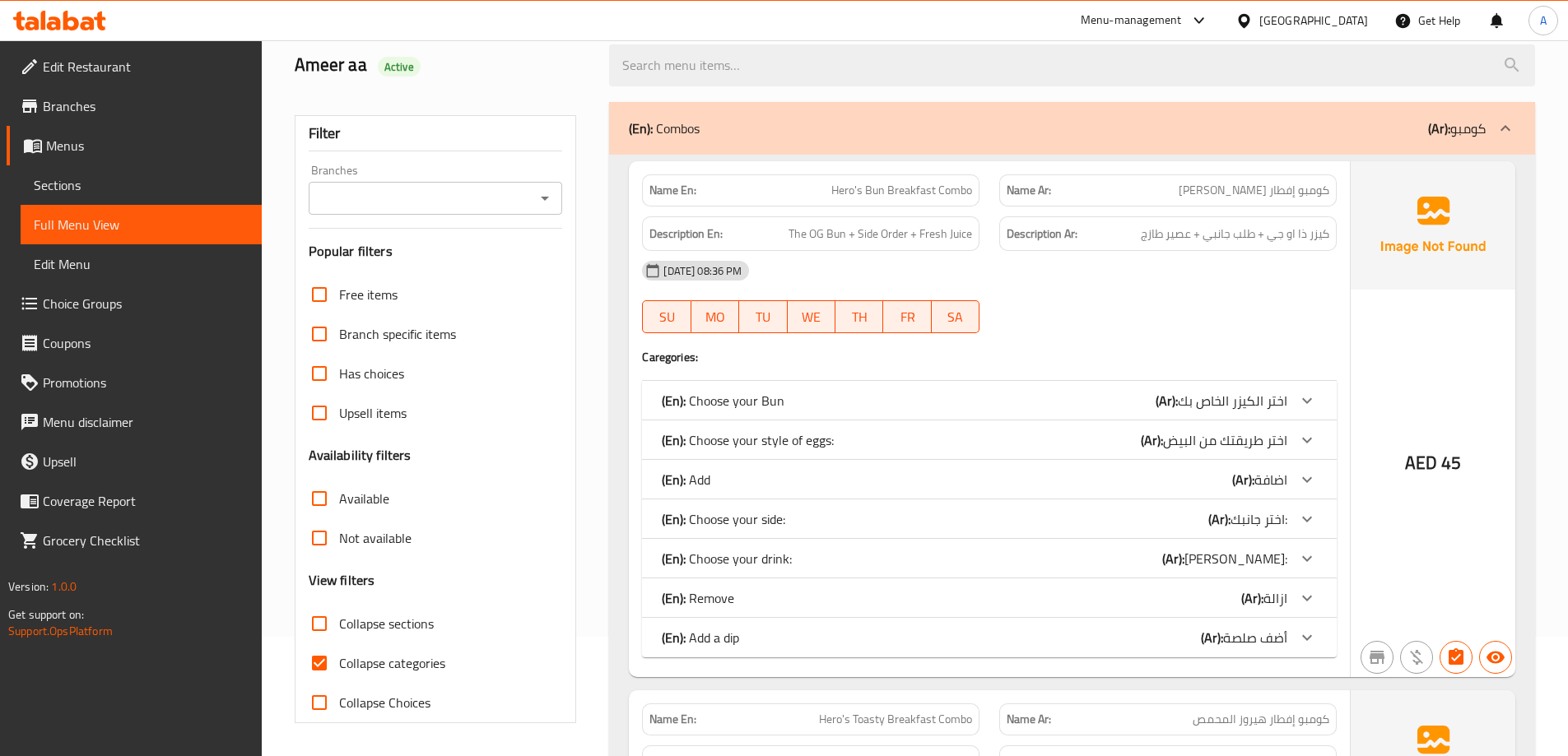
scroll to position [411, 0]
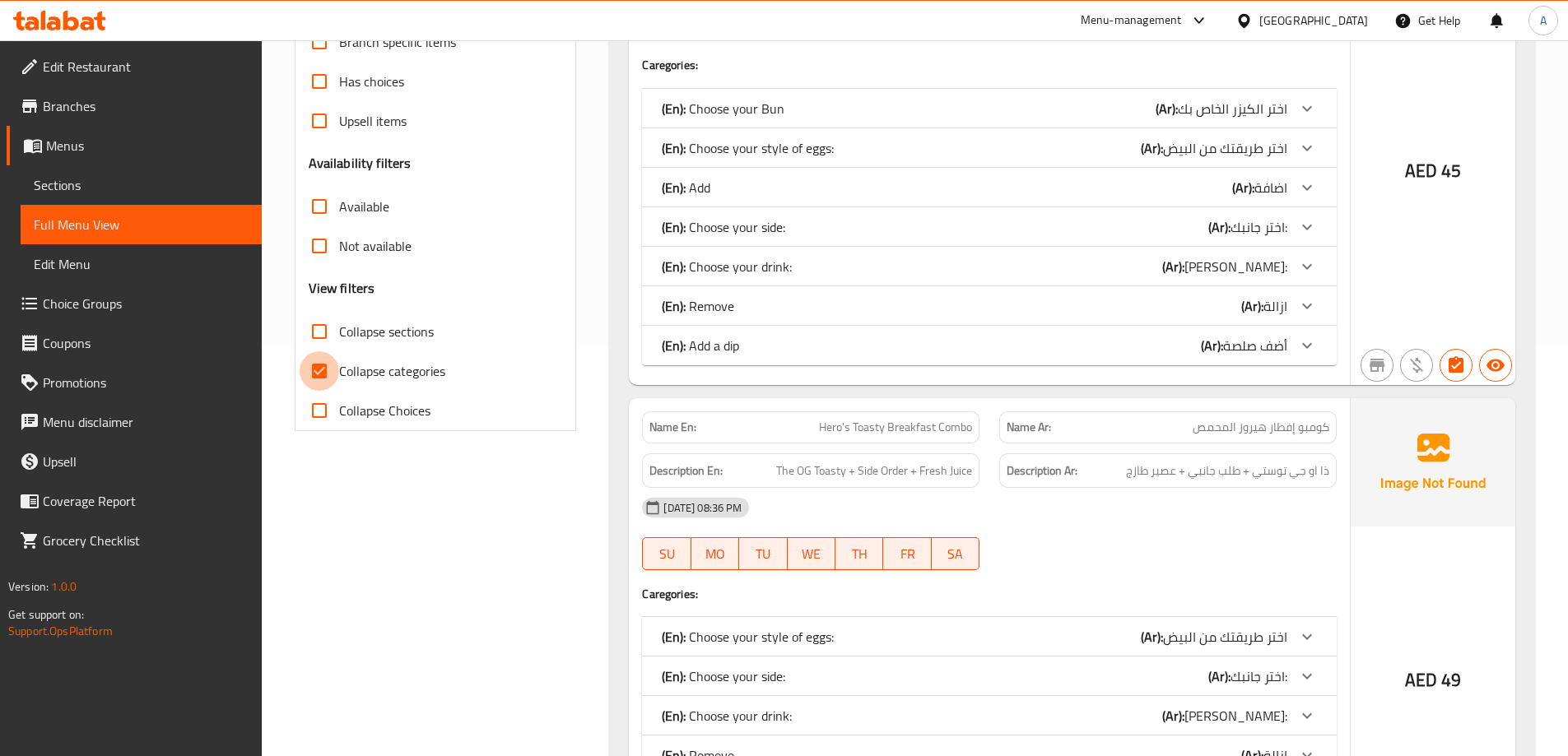
click at [318, 372] on input "Collapse categories" at bounding box center [319, 371] width 40 height 40
checkbox input "false"
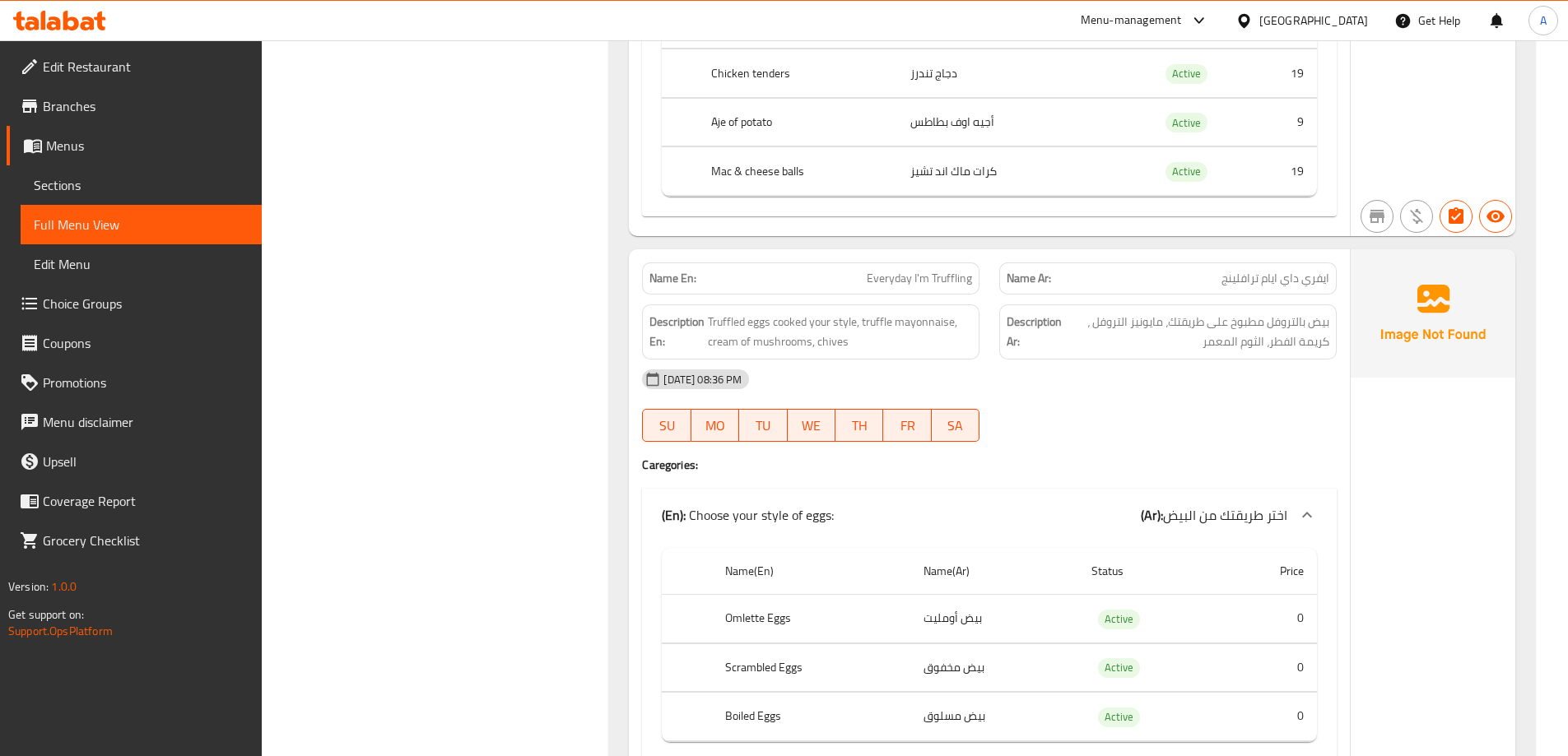
scroll to position [33633, 0]
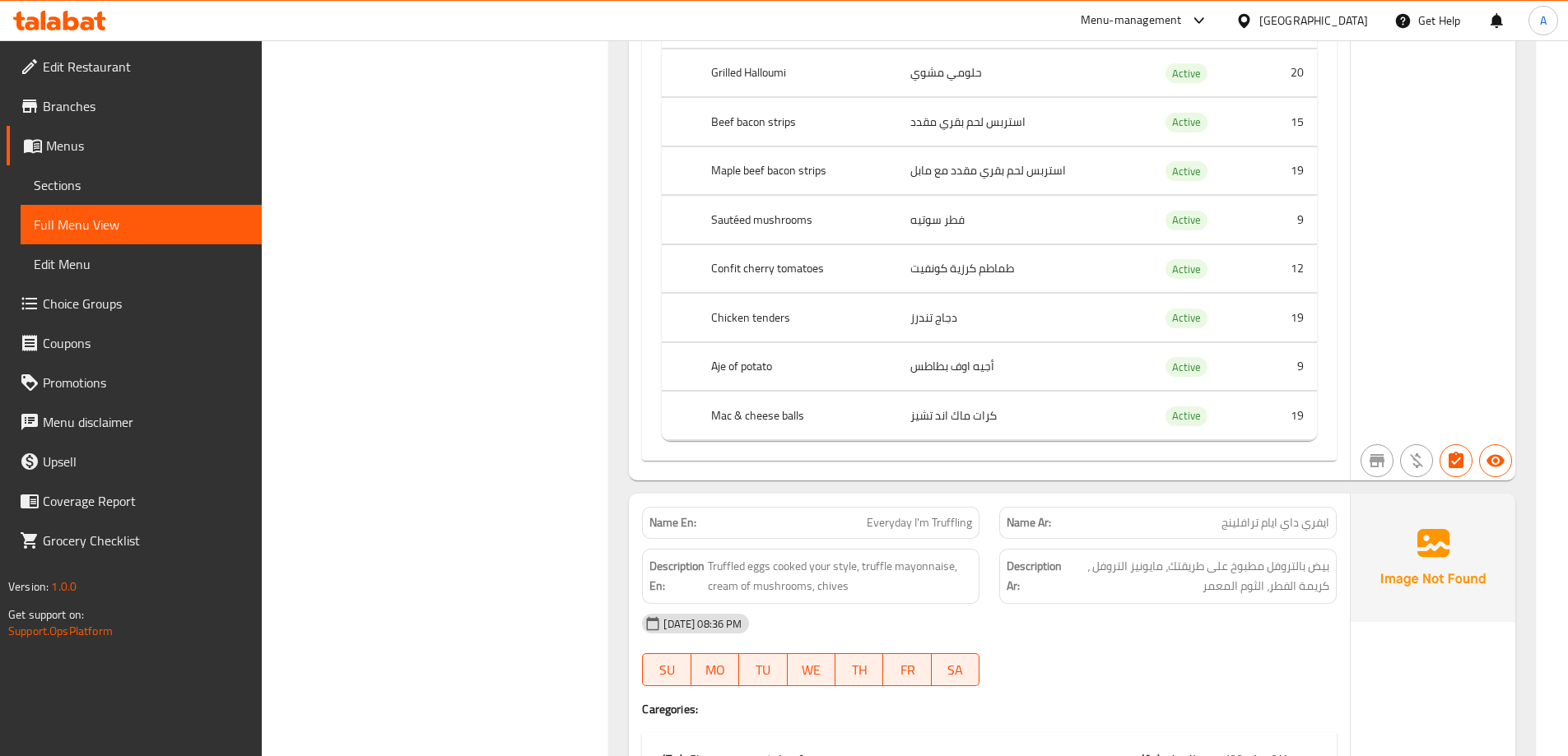
copy span "Everyday I'm Truffling"
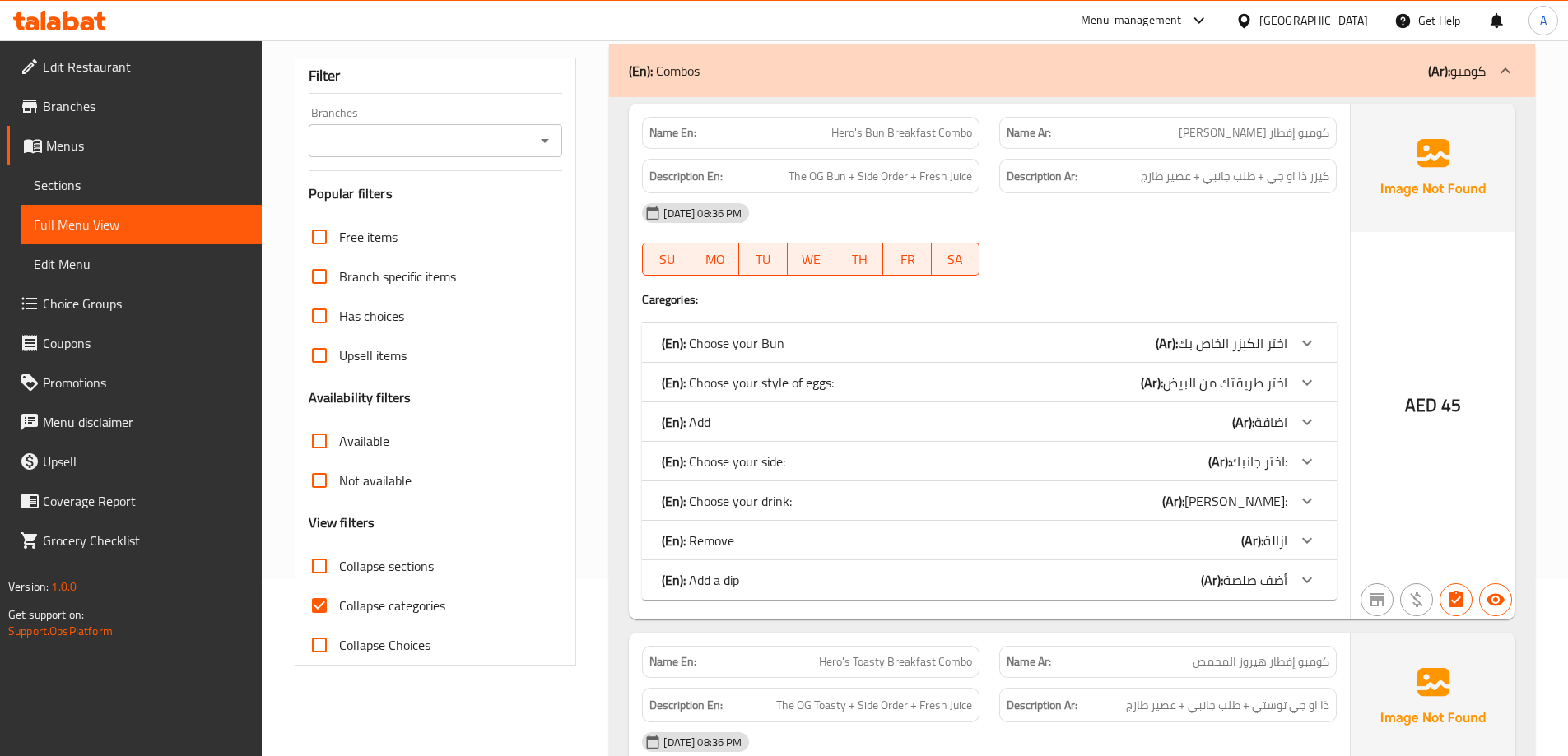
scroll to position [329, 0]
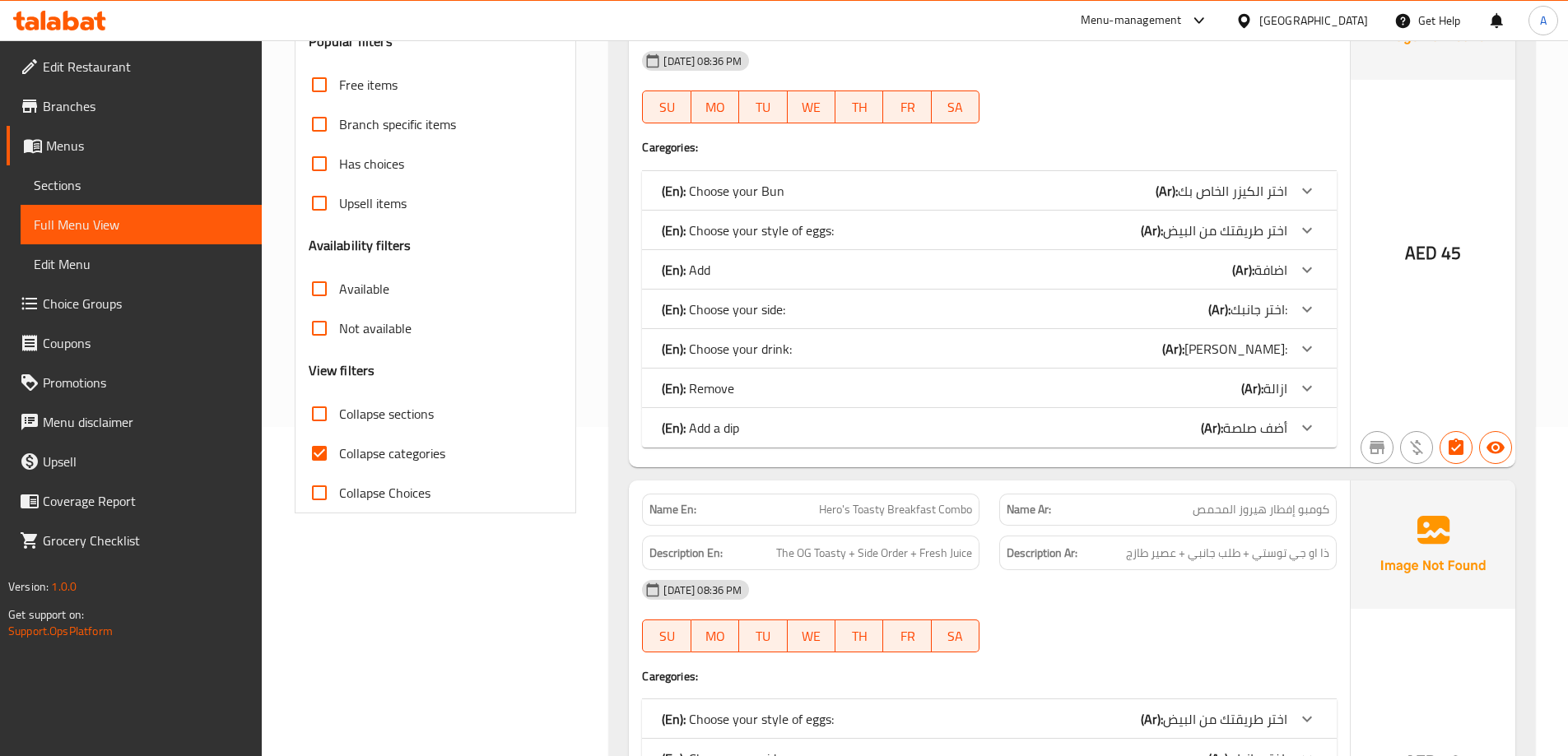
click at [316, 455] on input "Collapse categories" at bounding box center [319, 453] width 40 height 40
checkbox input "false"
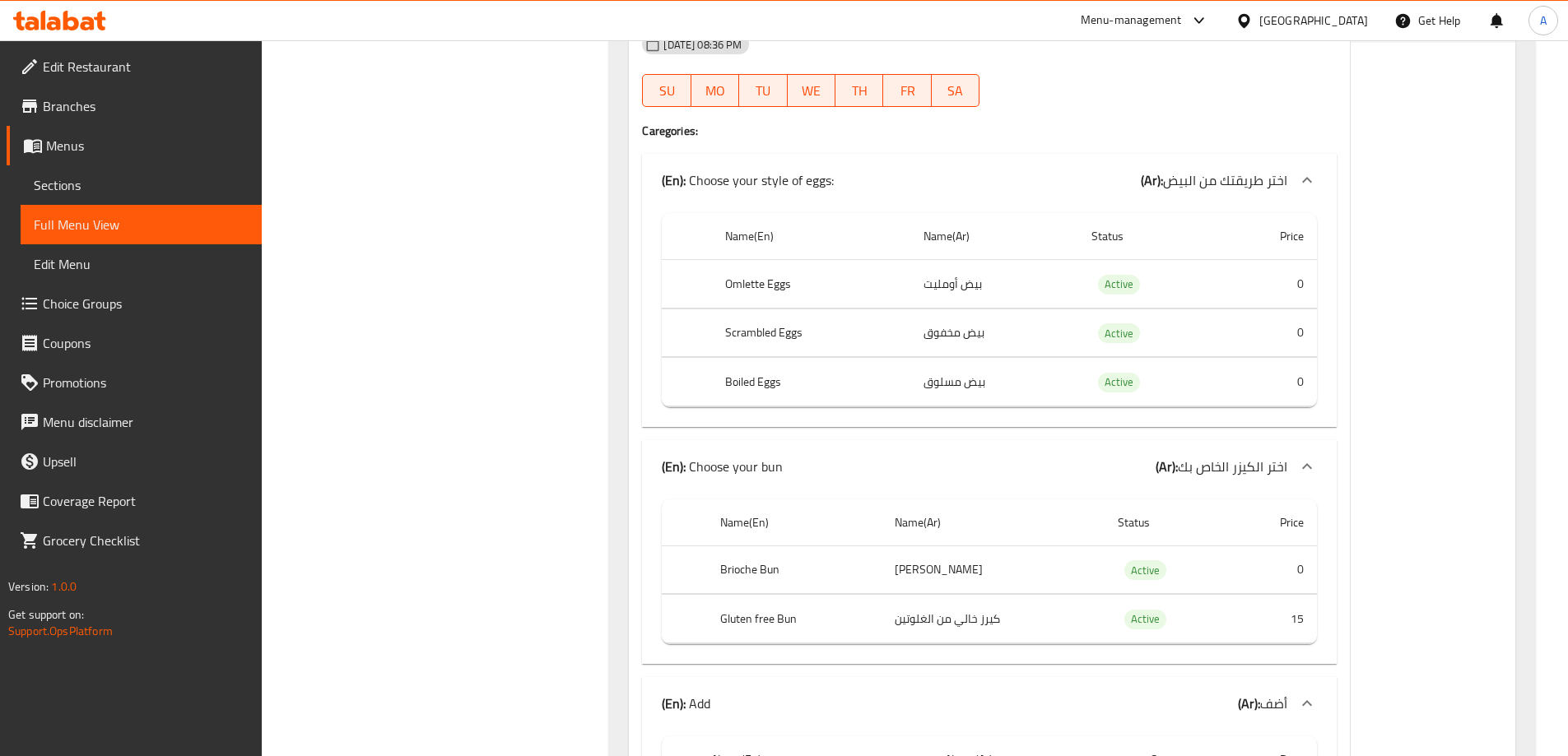
scroll to position [30650, 0]
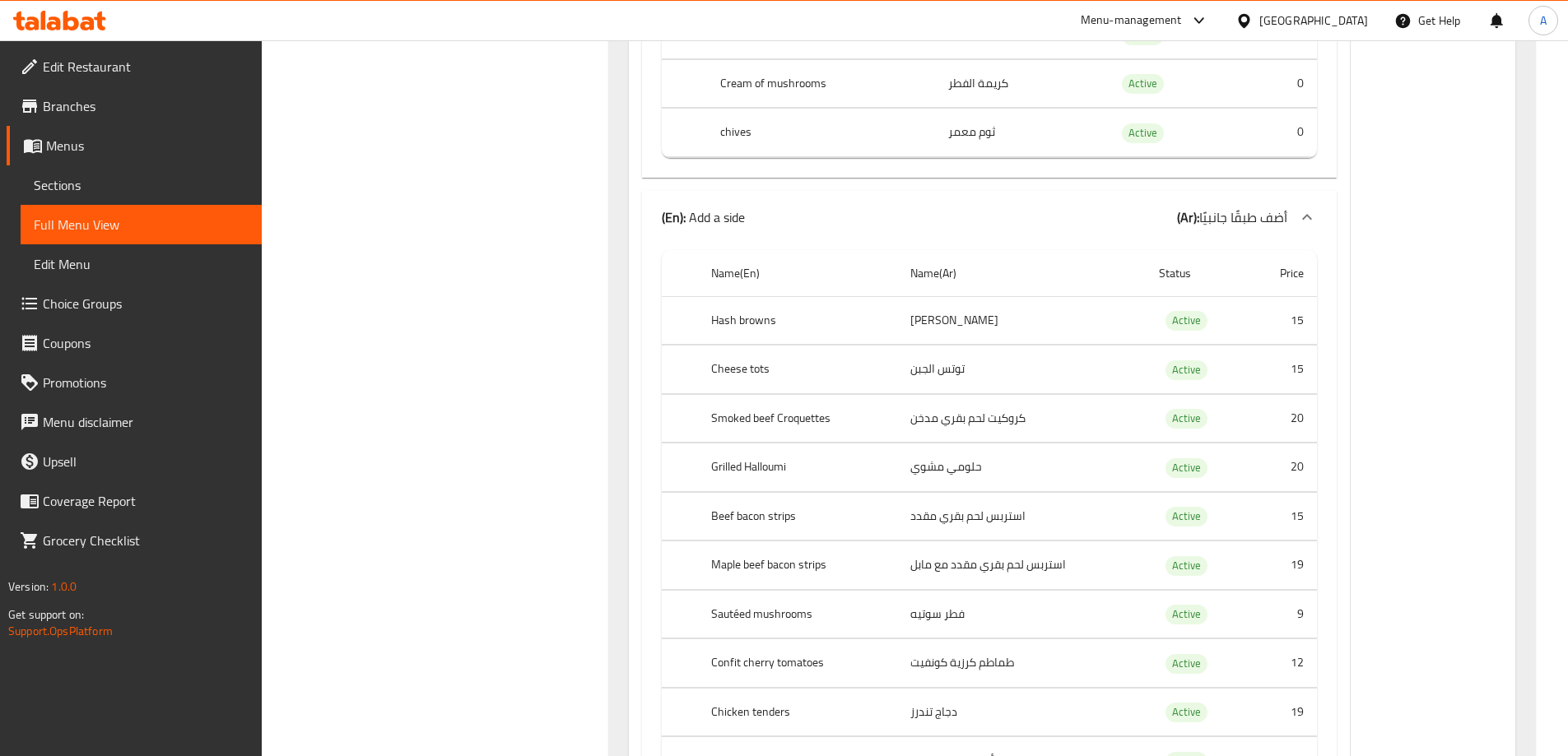
scroll to position [40942, 0]
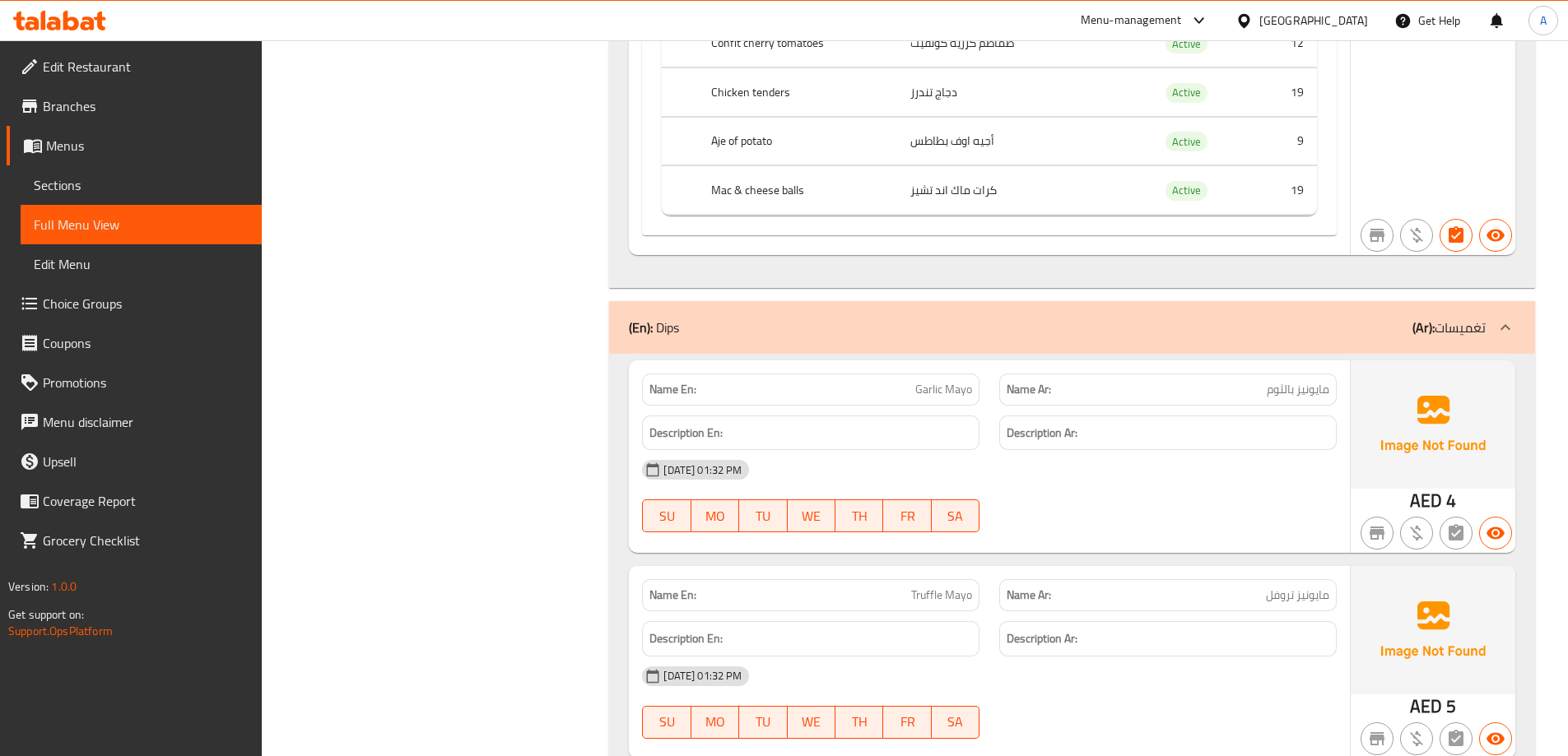
scroll to position [49807, 0]
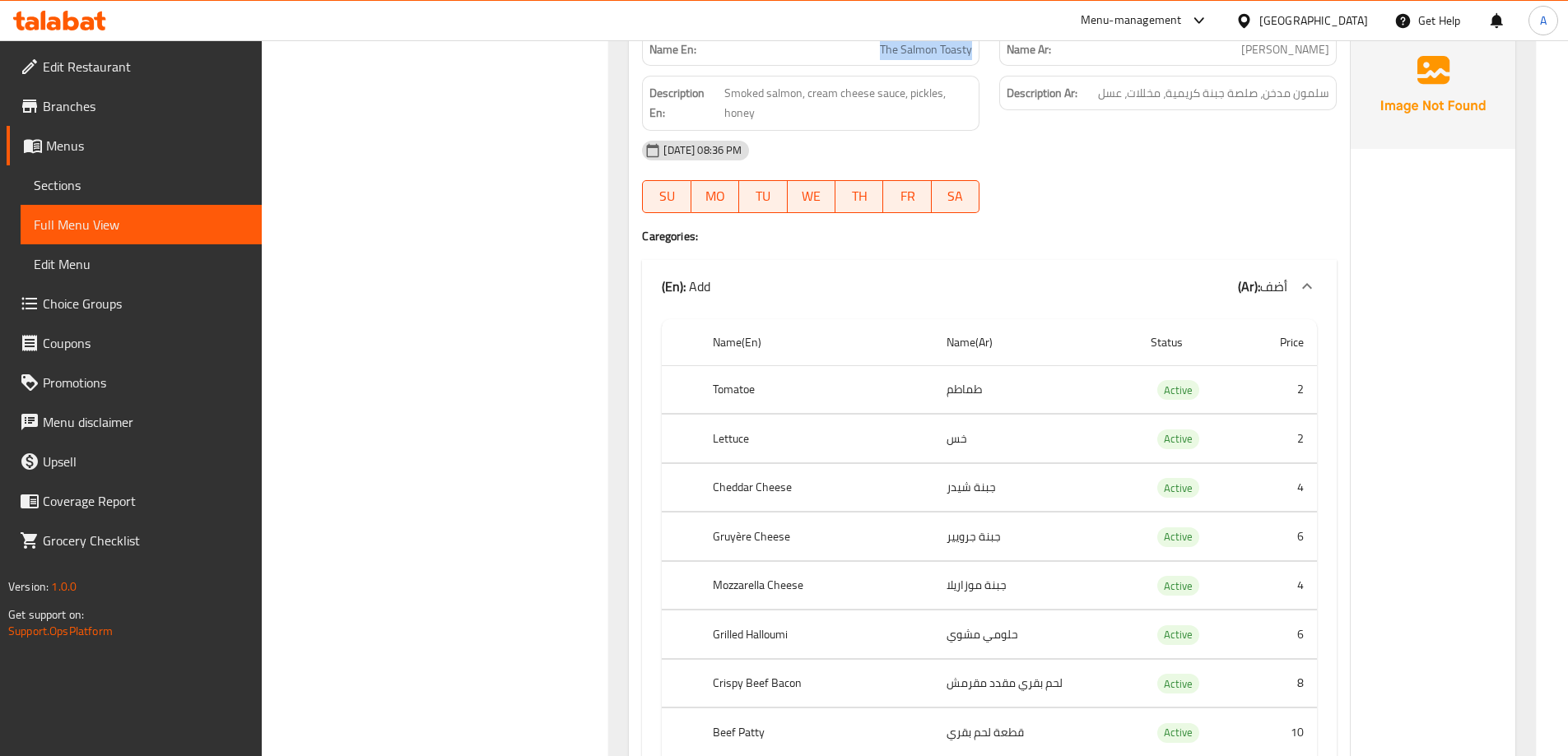
scroll to position [52739, 0]
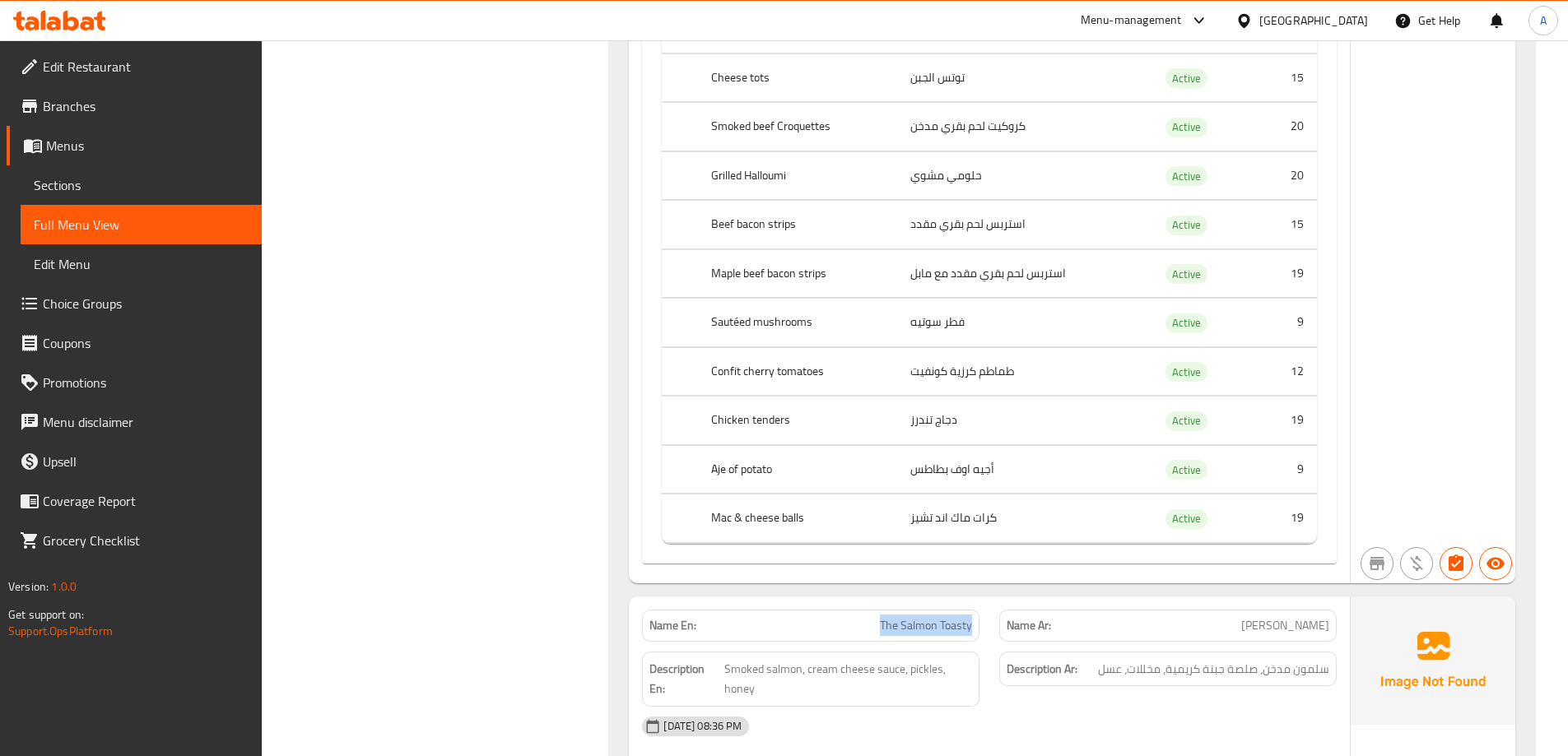
copy span "The Salmon Toasty"
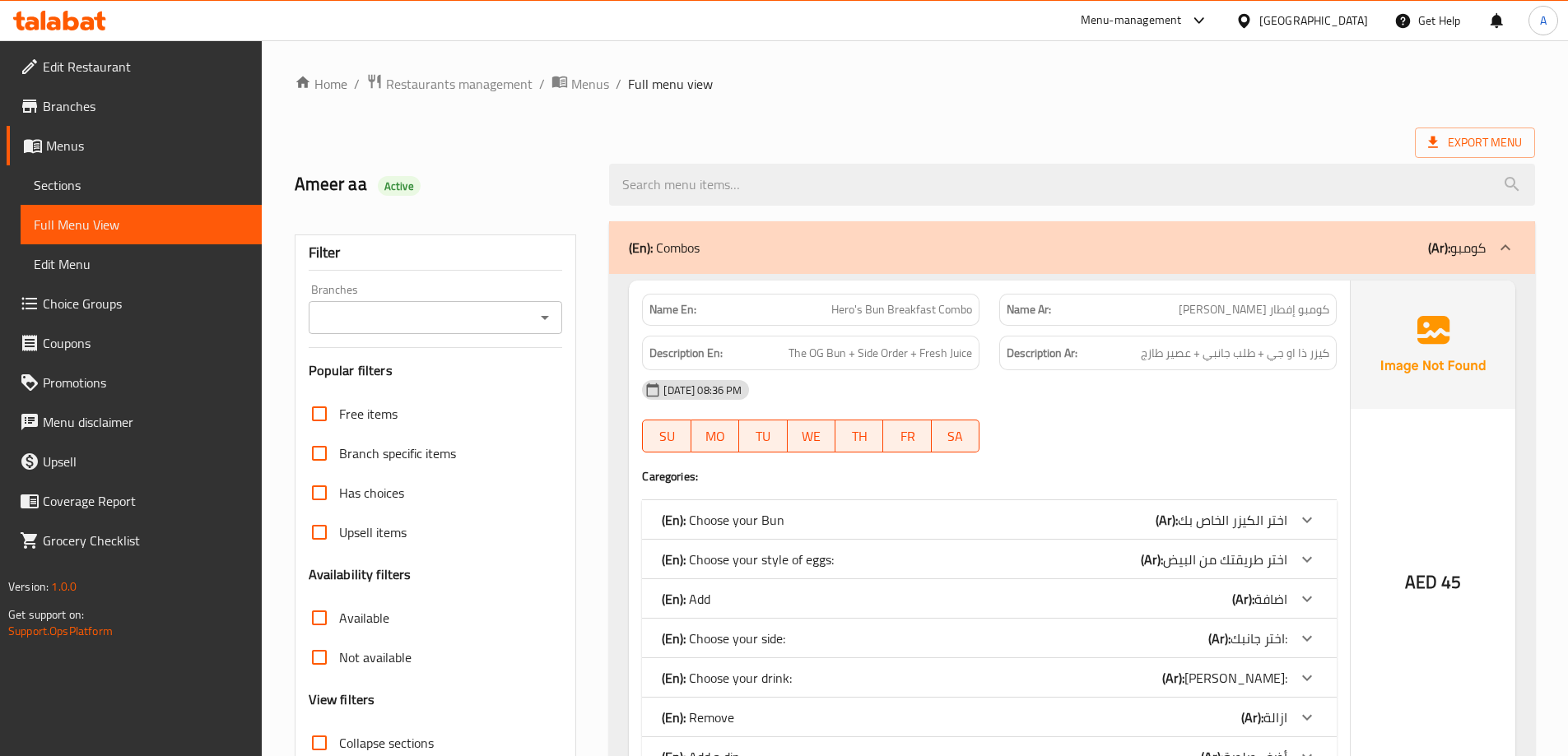
scroll to position [284, 0]
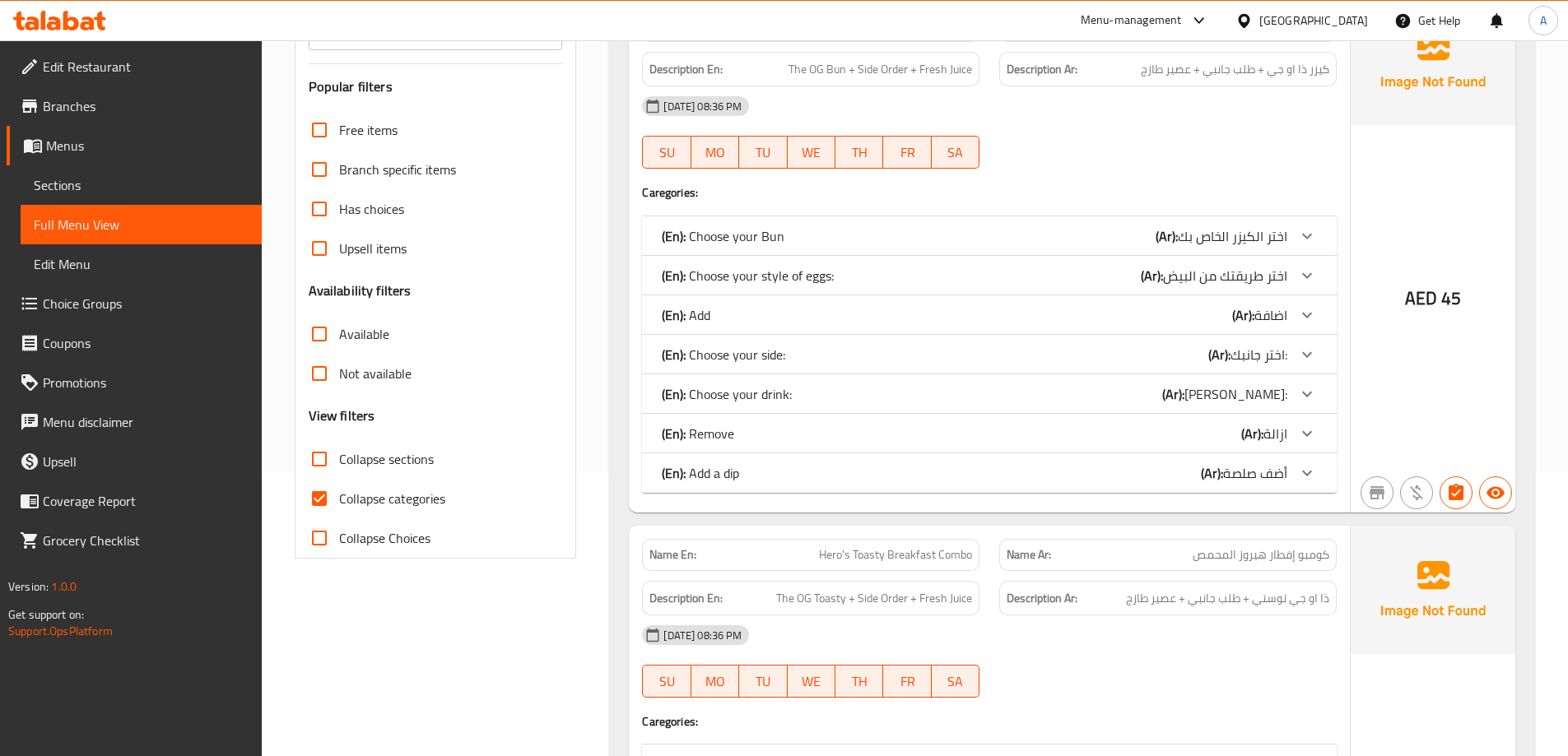
click at [318, 501] on input "Collapse categories" at bounding box center [319, 498] width 40 height 40
checkbox input "false"
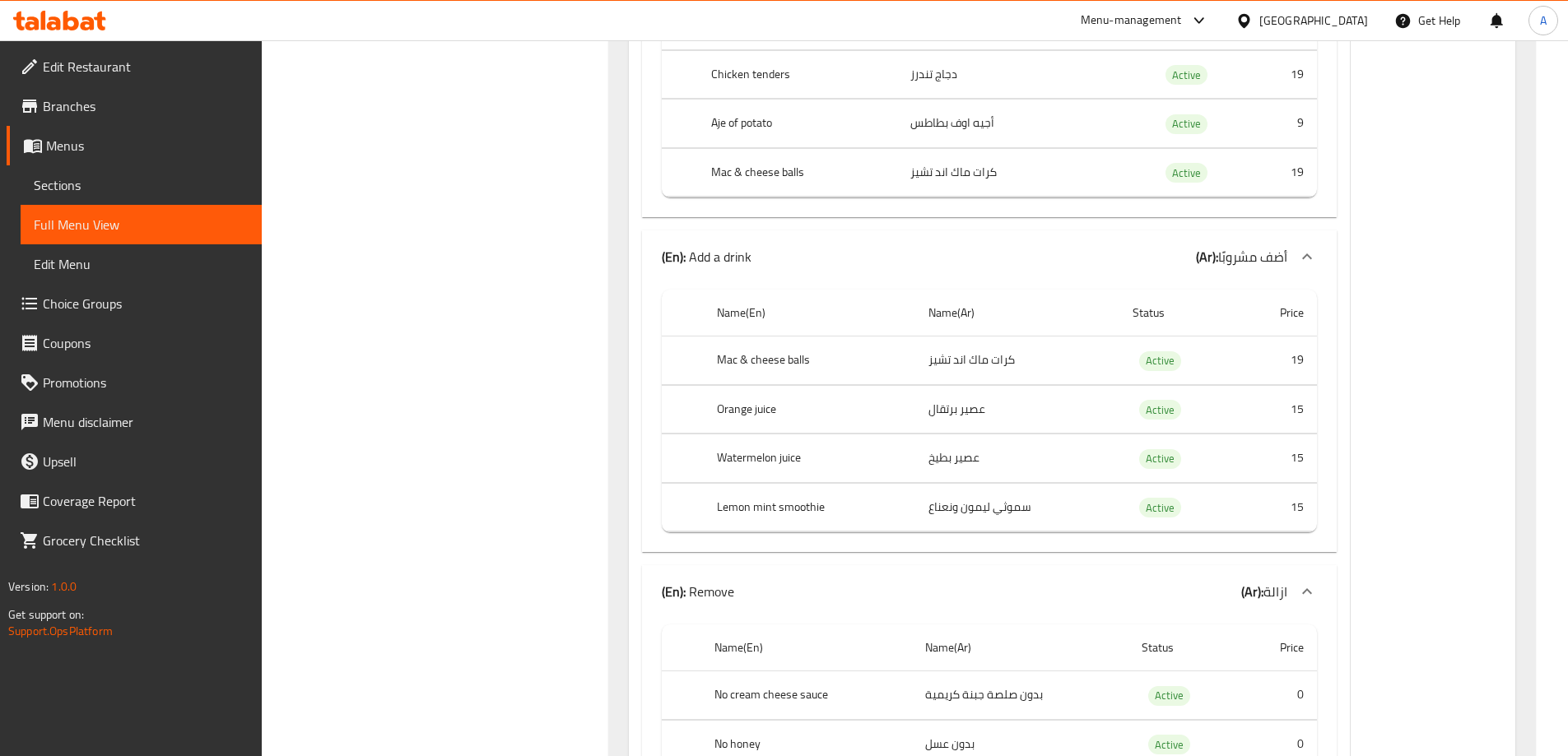
scroll to position [55451, 0]
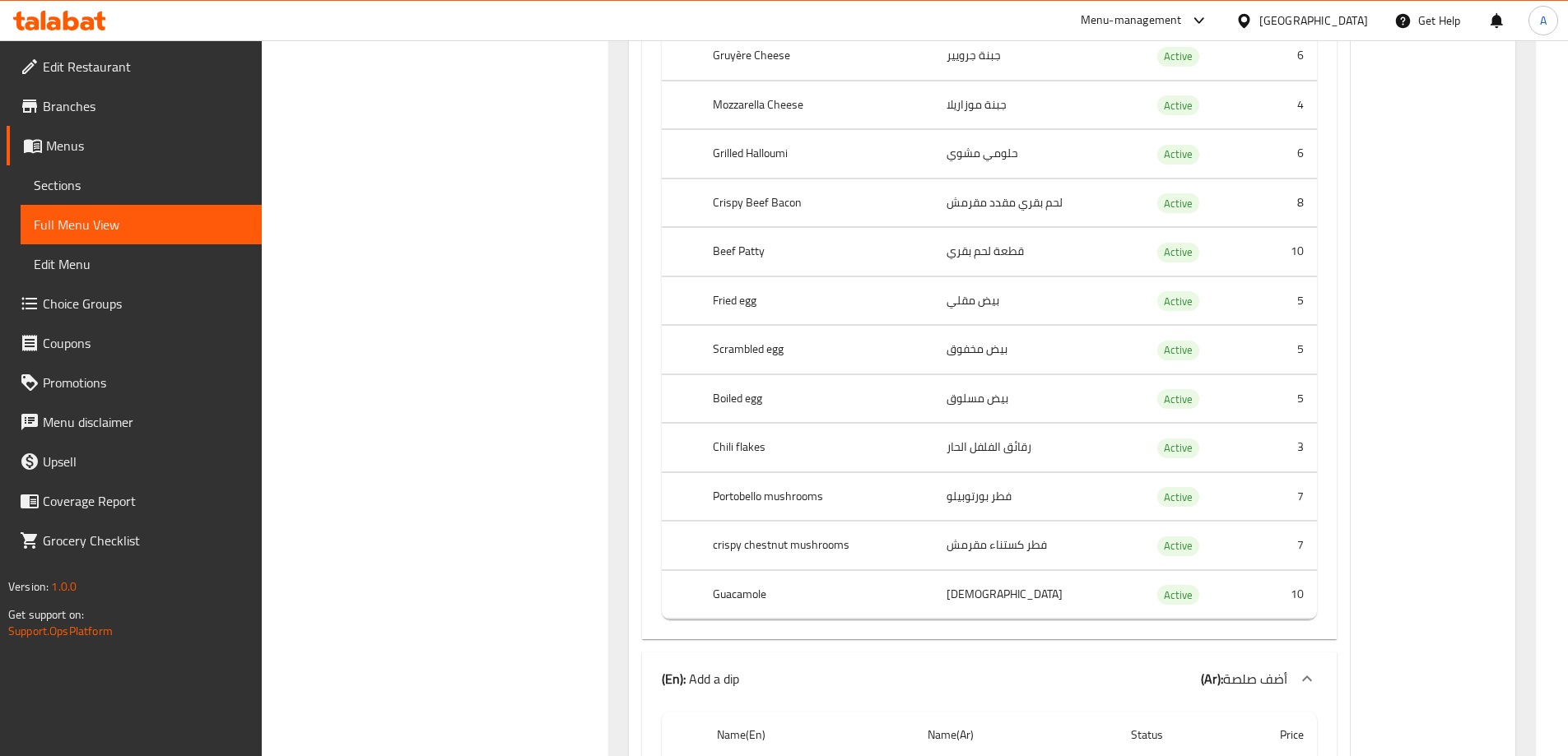
scroll to position [53229, 0]
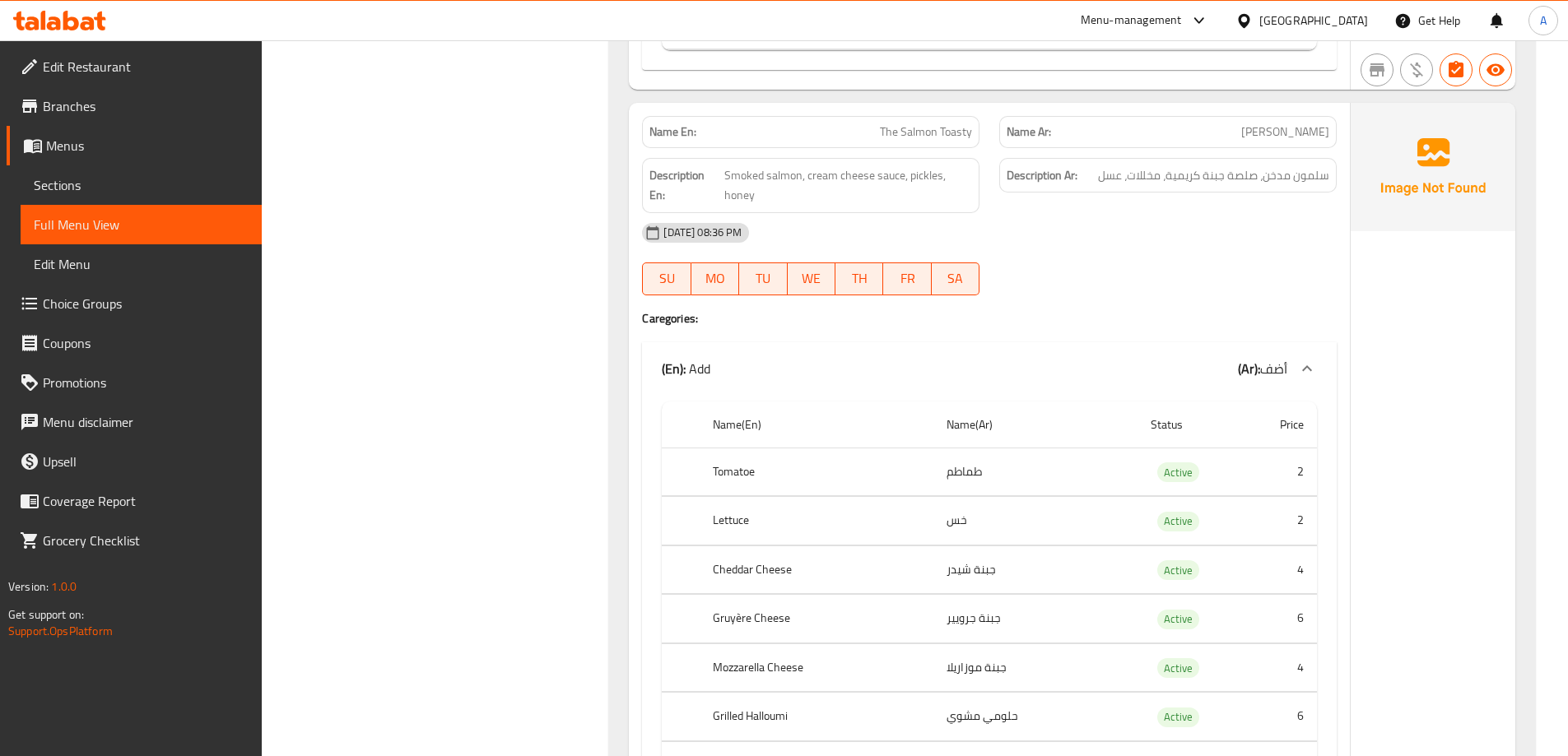
copy span "The Salmon Toasty"
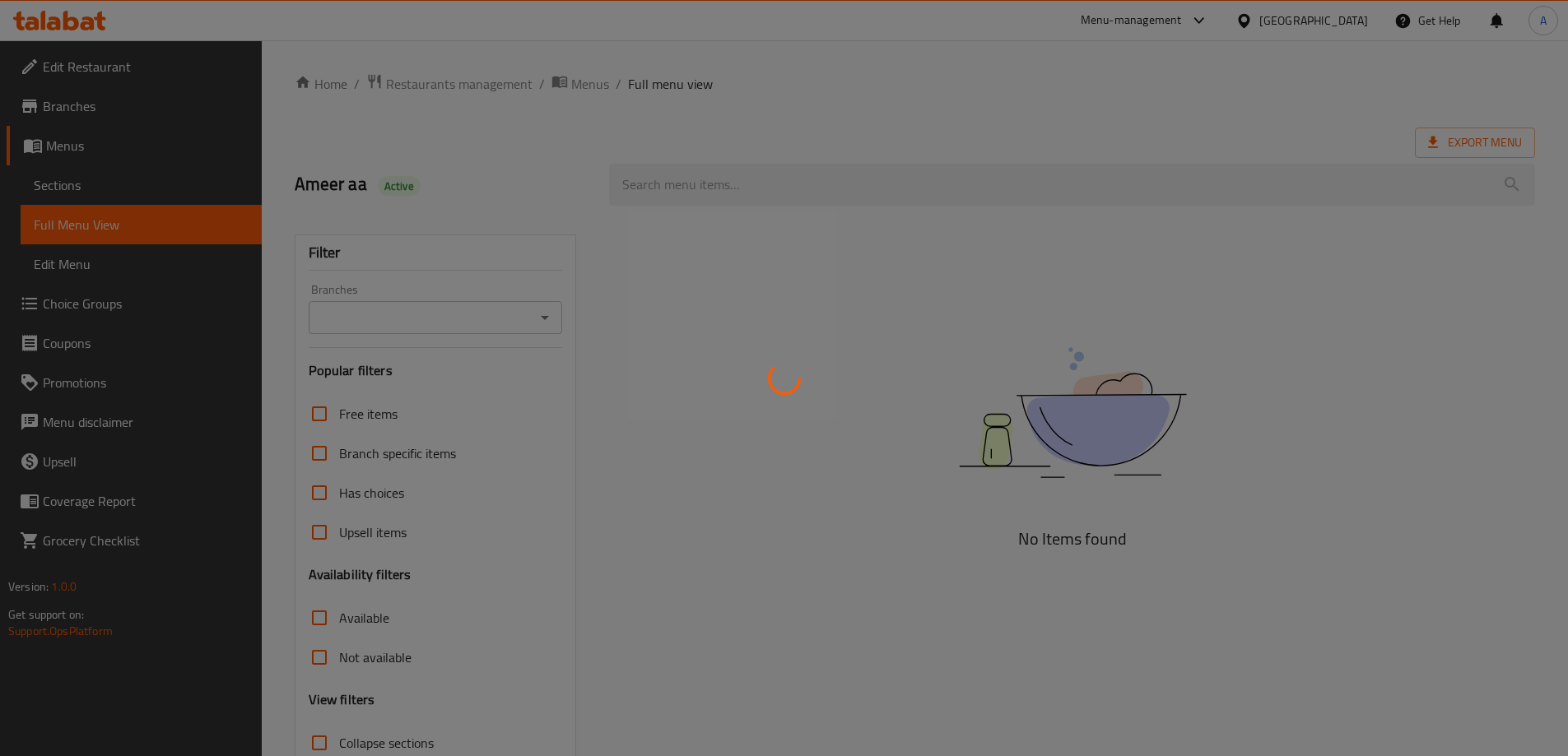
scroll to position [8, 0]
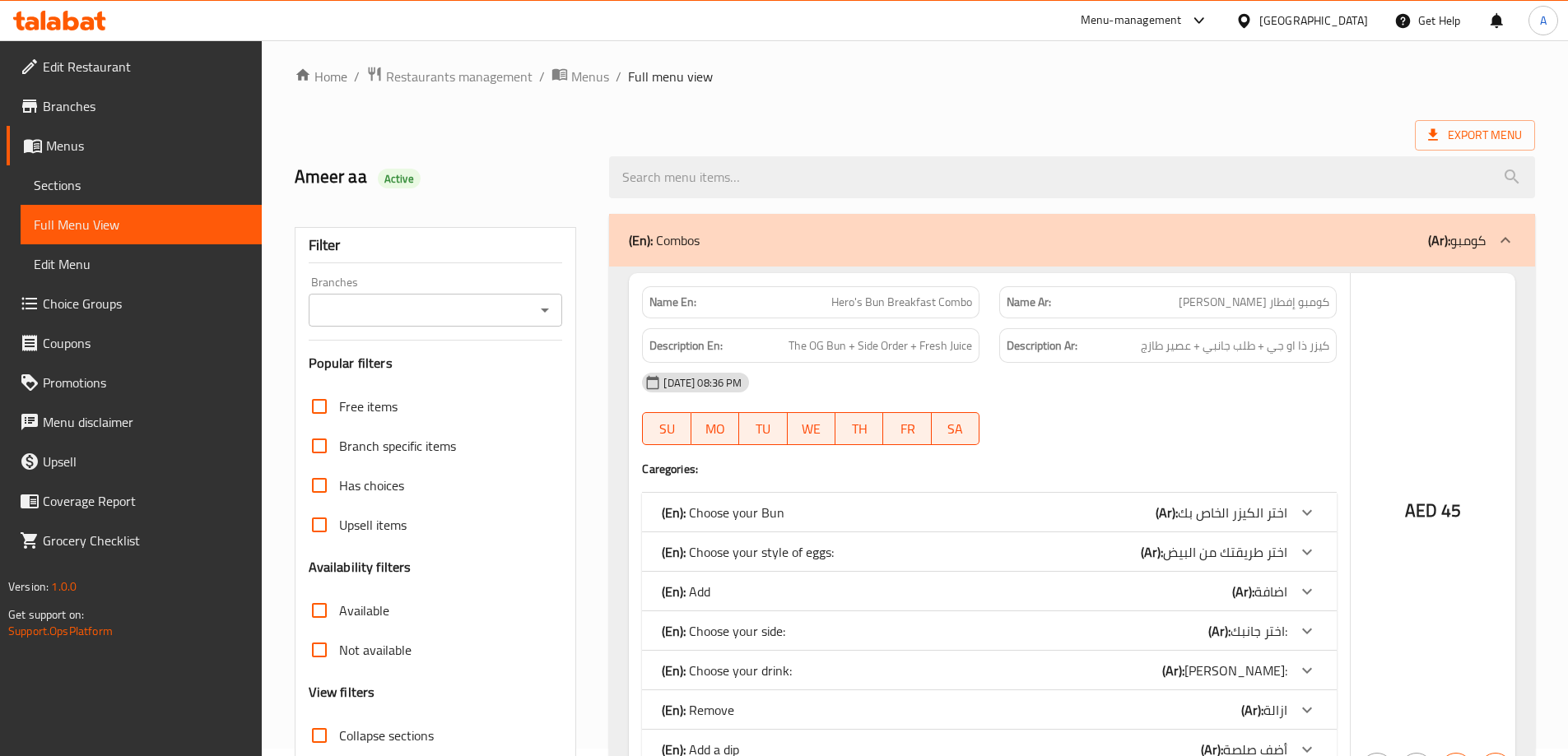
checkbox input "false"
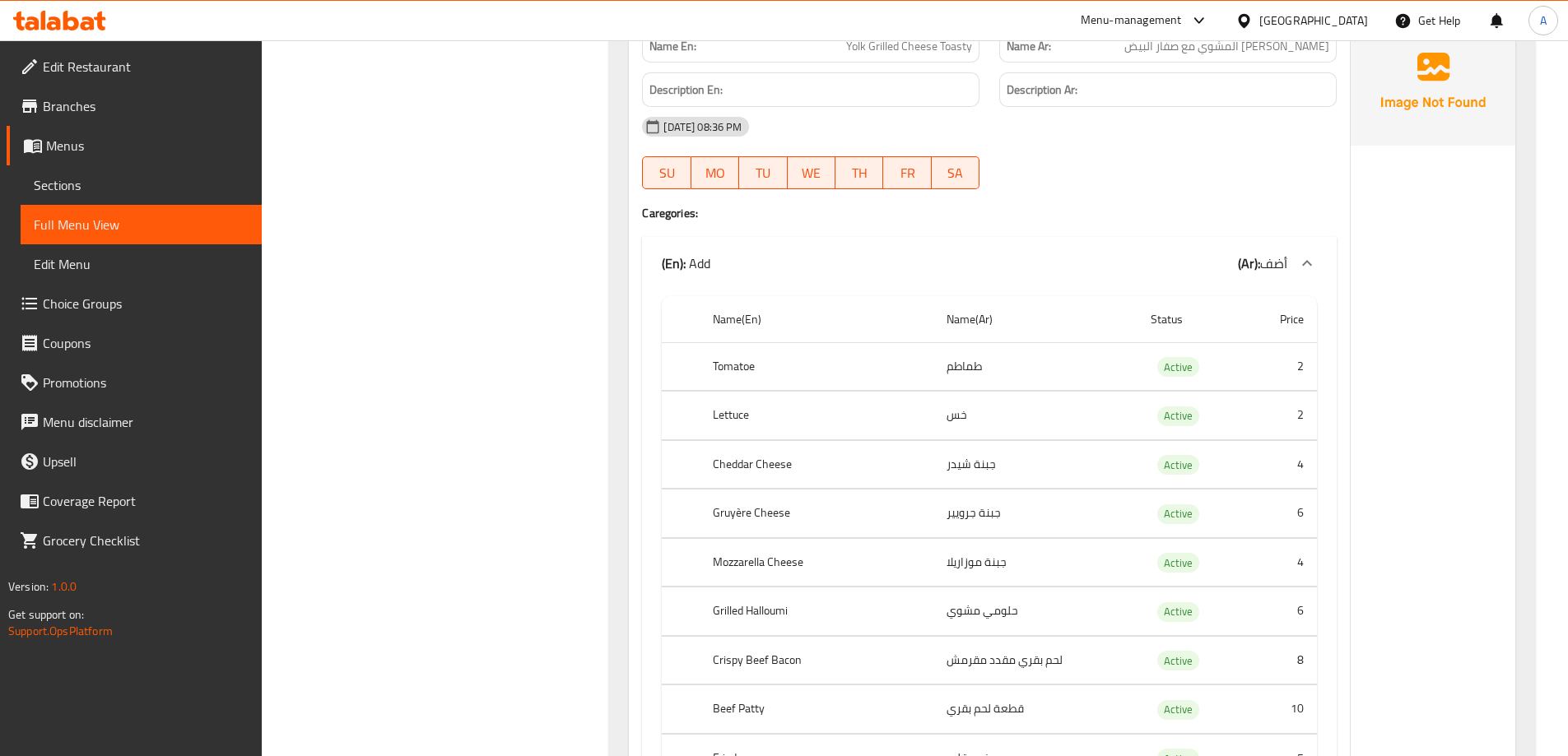
scroll to position [58906, 0]
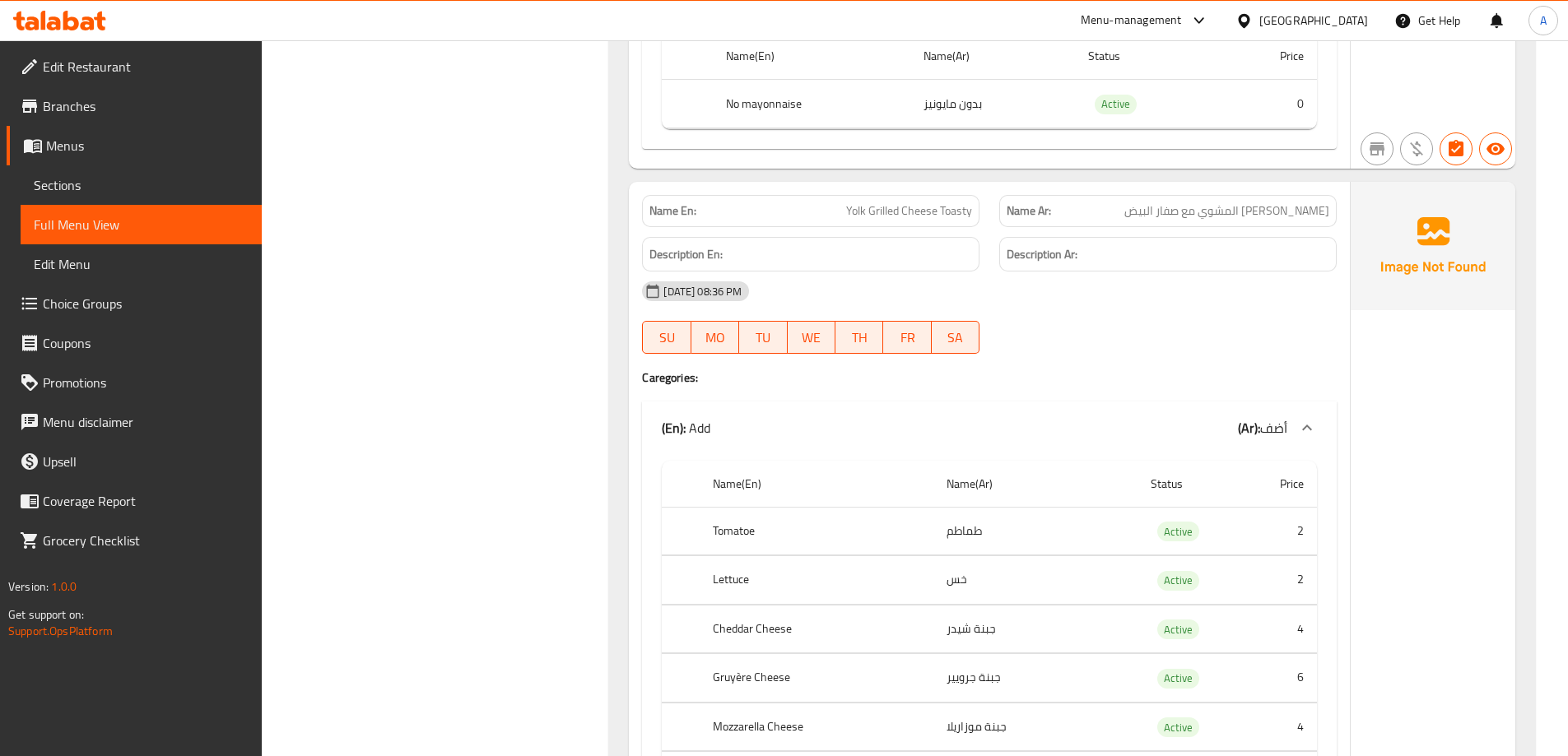
copy span "Yolk Grilled Cheese Toasty"
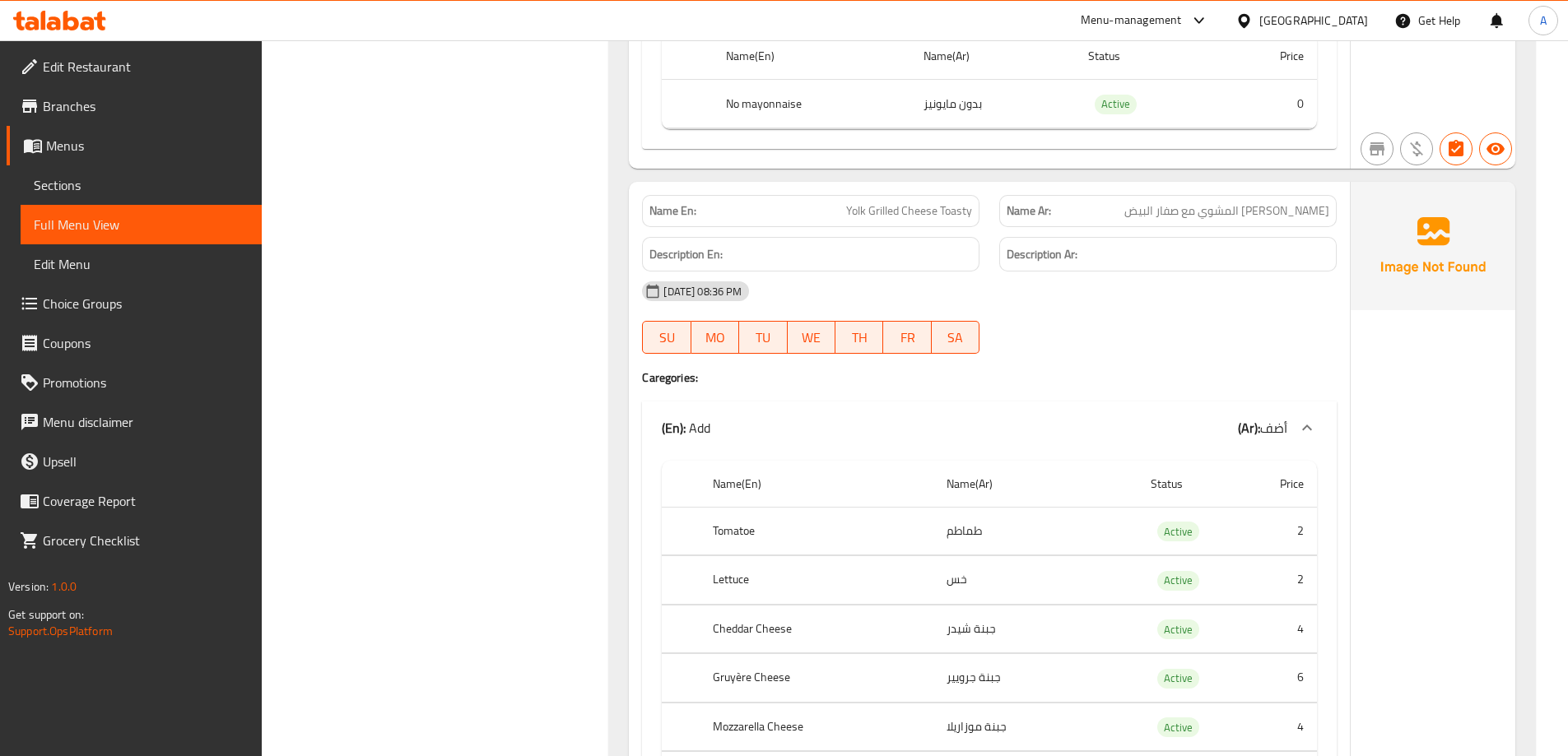
copy span "Yolk Grilled Cheese Toasty"
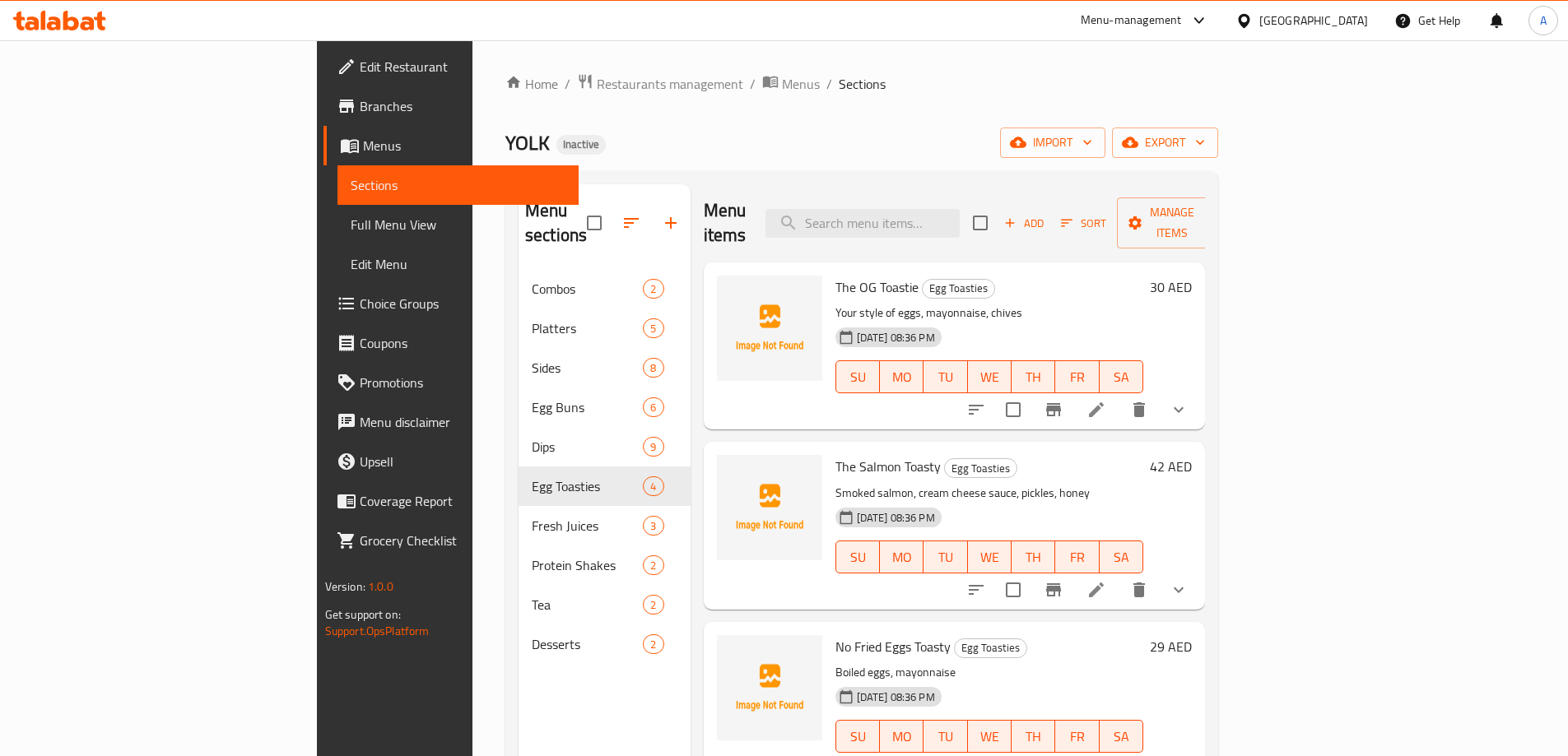
scroll to position [230, 0]
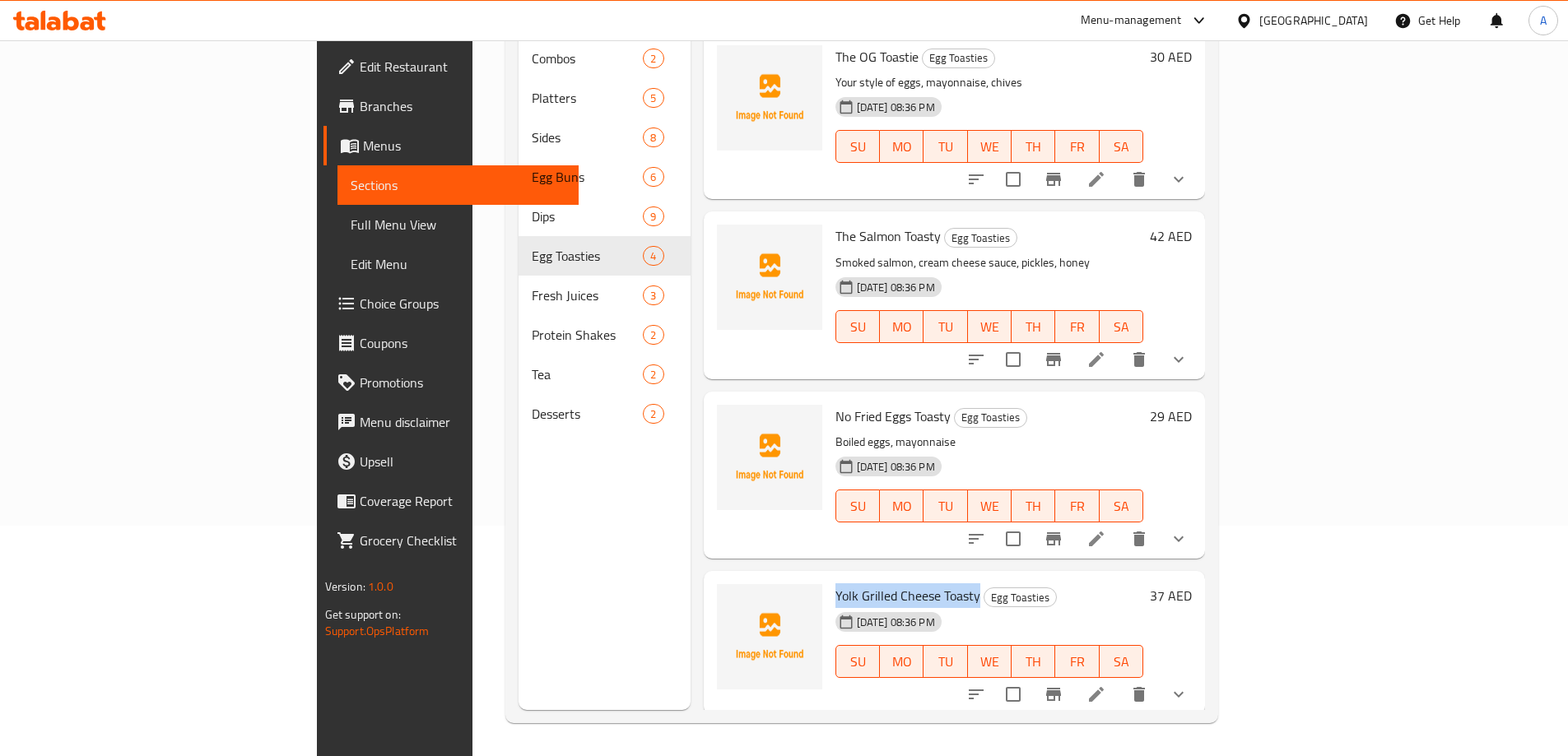
click at [1106, 684] on icon at bounding box center [1096, 694] width 19 height 19
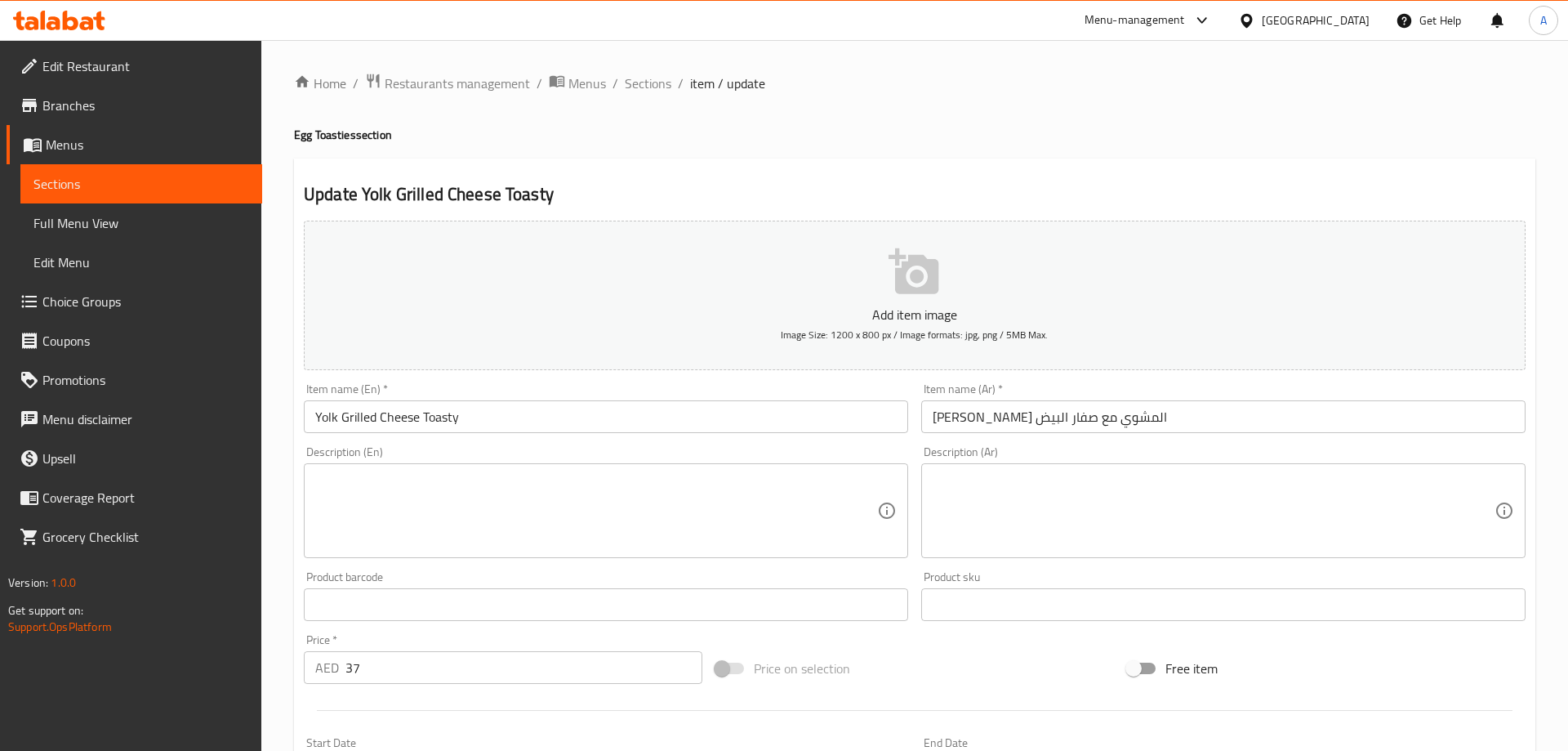
click at [725, 487] on div at bounding box center [784, 375] width 1568 height 751
click at [502, 493] on textarea at bounding box center [592, 511] width 557 height 78
paste textarea "Cheddar cheese, gruyère cheese, mozzarella cheese, onion jam, mayonnaise"
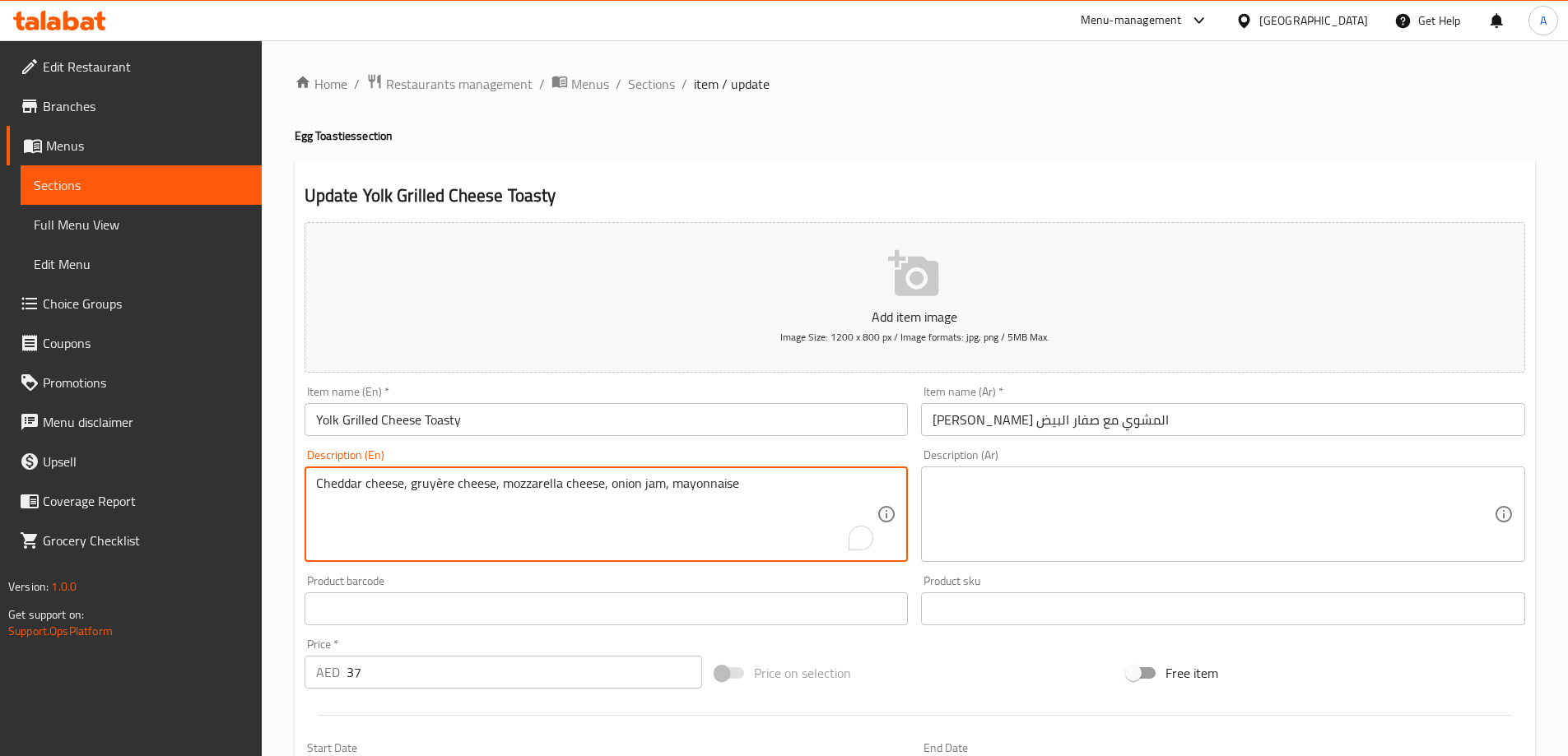
type textarea "Cheddar cheese, gruyère cheese, mozzarella cheese, onion jam, mayonnaise"
click at [1035, 515] on textarea at bounding box center [1213, 514] width 561 height 78
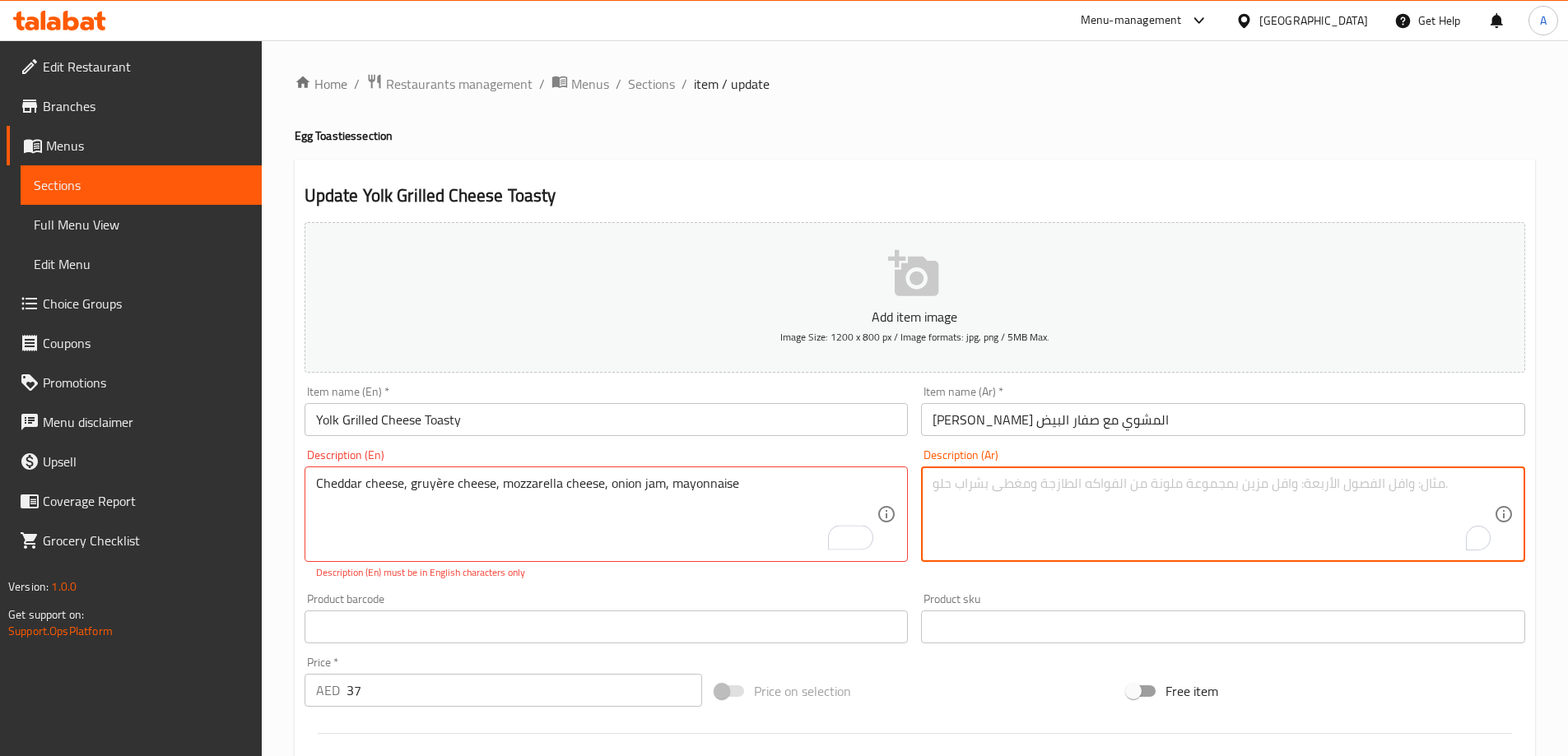
paste textarea "جبنة شيدر، جبنة غرويير، جبنة موزاريلا، [GEOGRAPHIC_DATA]، [GEOGRAPHIC_DATA]"
type textarea "جبنة شيدر، جبنة غرويير، جبنة موزاريلا، [GEOGRAPHIC_DATA]، [GEOGRAPHIC_DATA]"
click at [772, 426] on input "Yolk Grilled Cheese Toasty" at bounding box center [606, 419] width 604 height 33
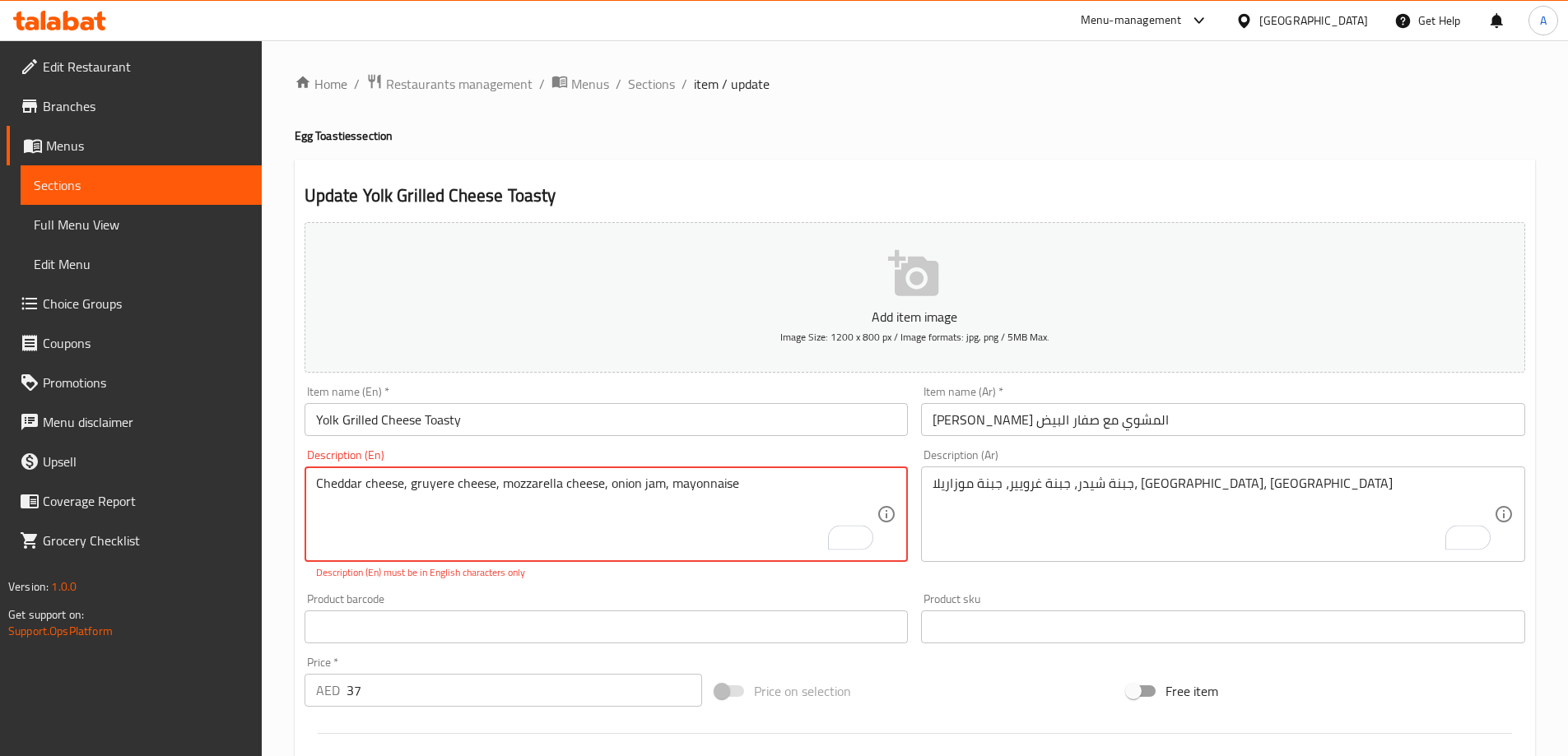
type textarea "Cheddar cheese, gruyere cheese, mozzarella cheese, onion jam, mayonnaise"
click at [497, 428] on input "Yolk Grilled Cheese Toasty" at bounding box center [606, 419] width 604 height 33
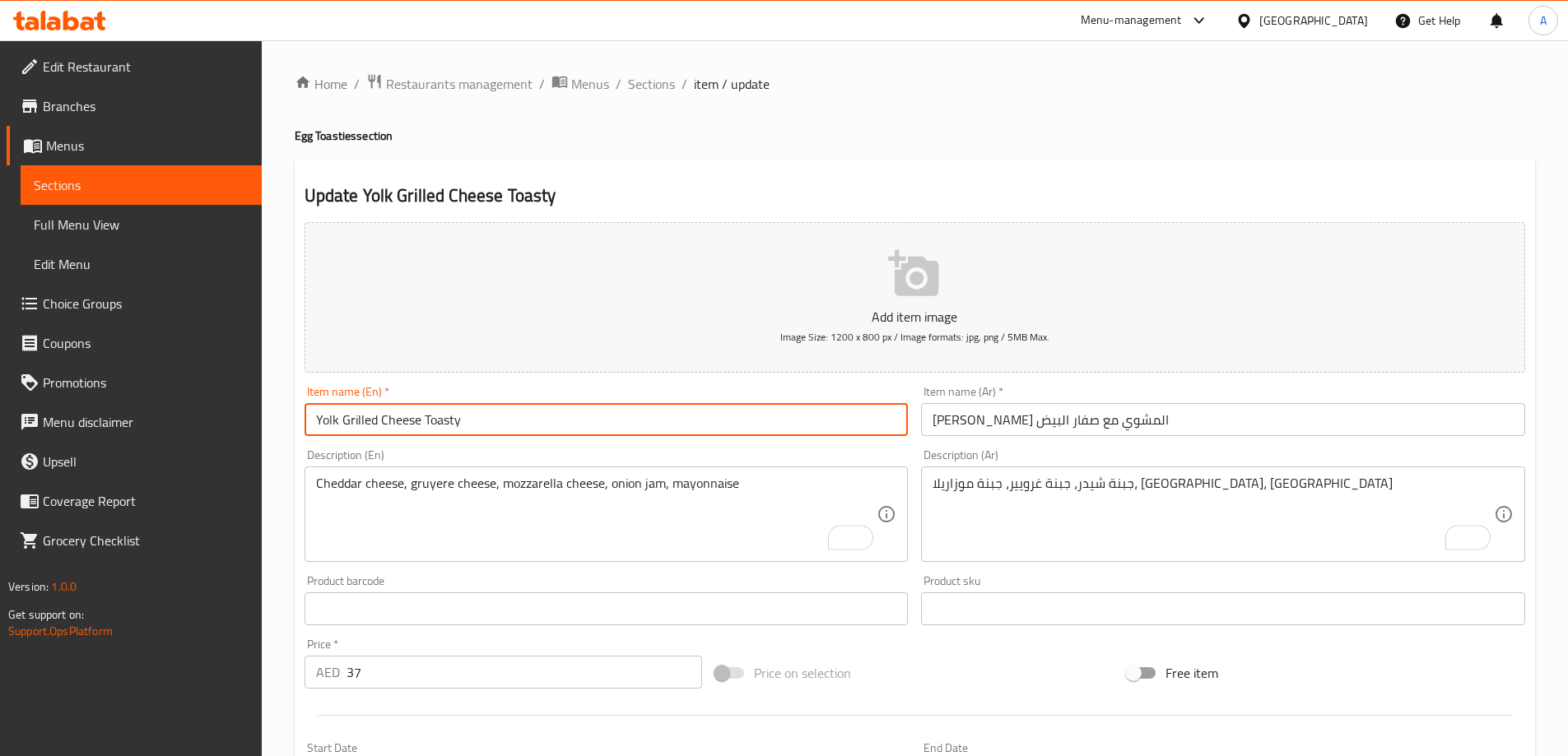
click at [66, 143] on span "Menus" at bounding box center [148, 145] width 202 height 19
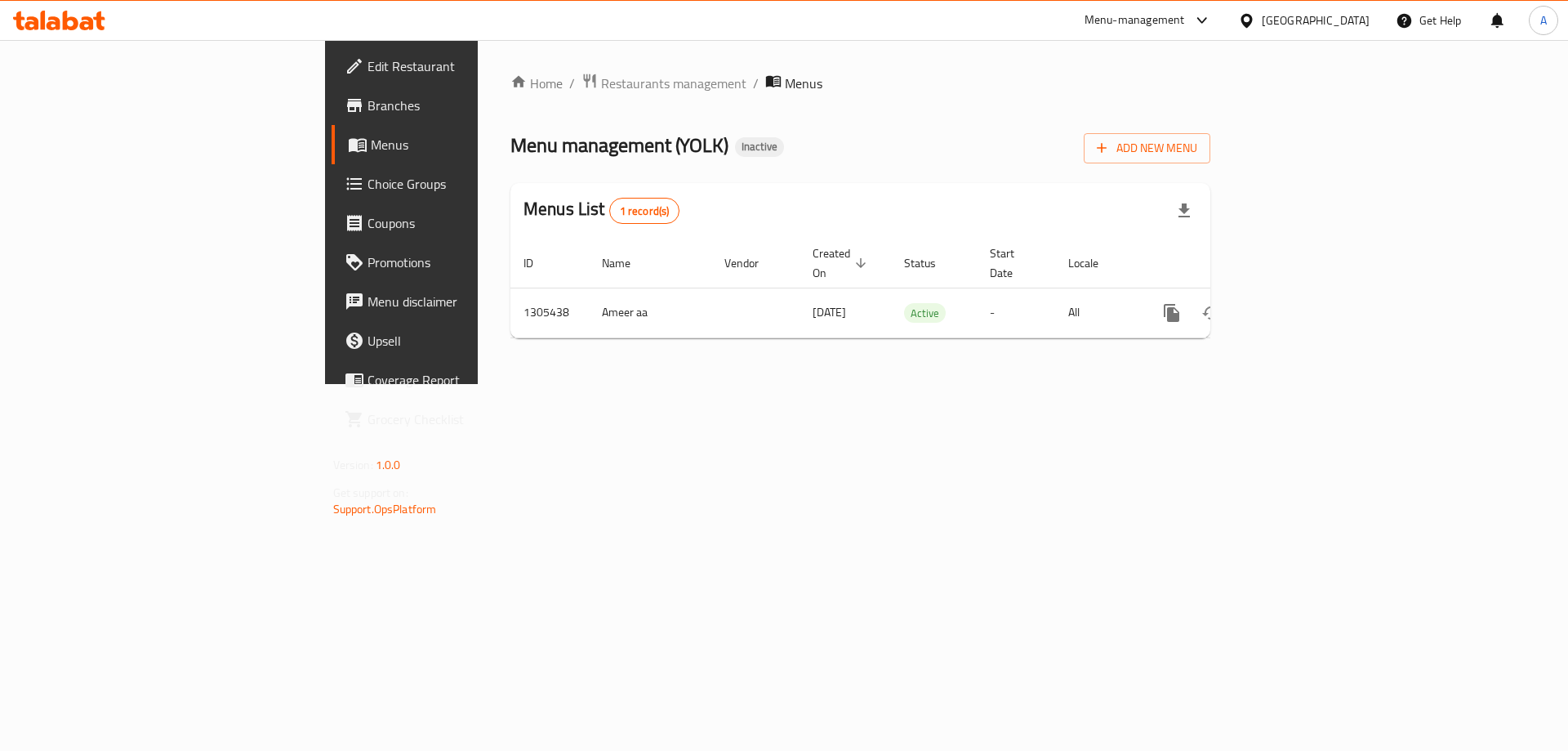
click at [367, 188] on span "Choice Groups" at bounding box center [470, 183] width 207 height 19
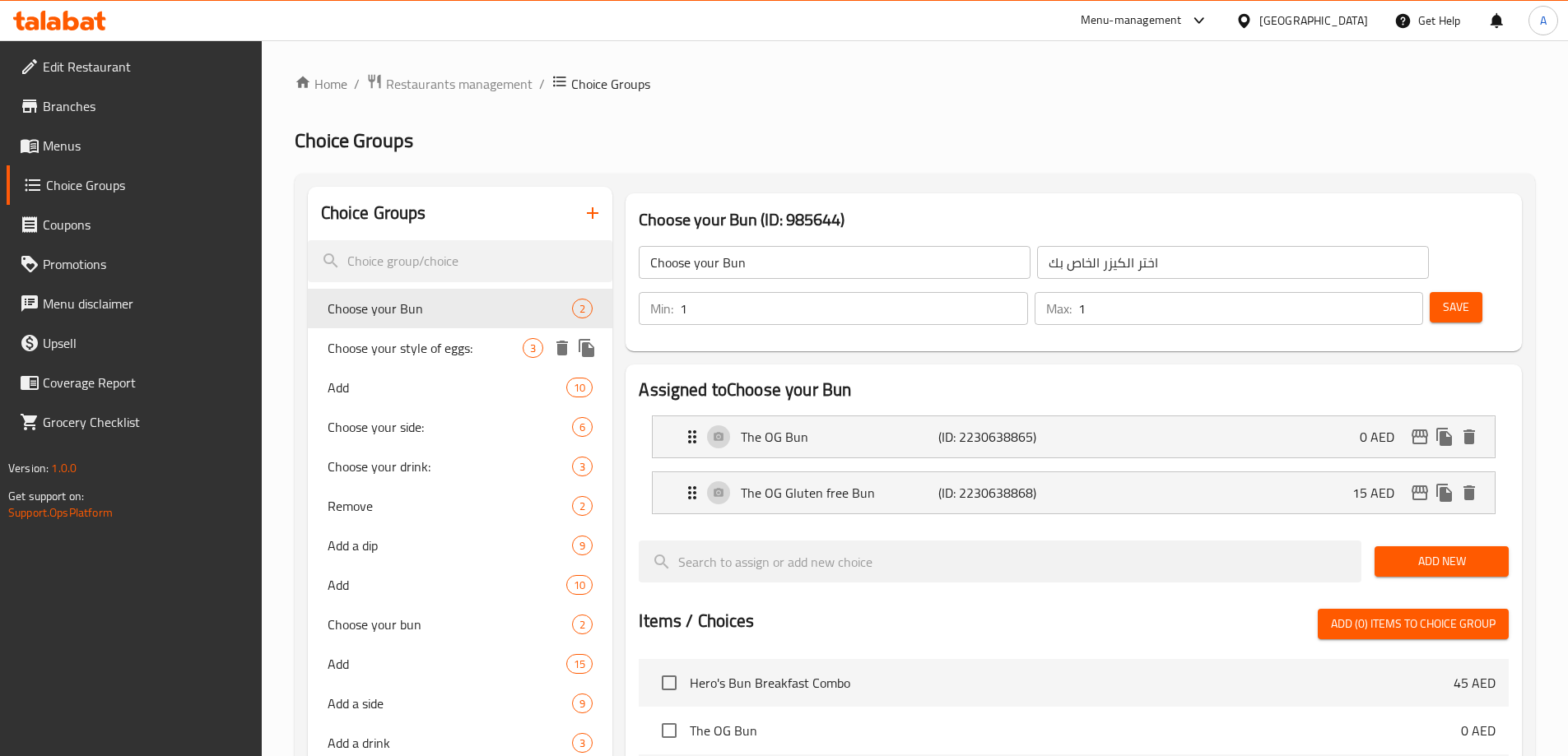
click at [408, 351] on span "Choose your style of eggs:" at bounding box center [426, 347] width 196 height 19
type input "Choose your style of eggs:"
type input "اختر طريقتك من البيض"
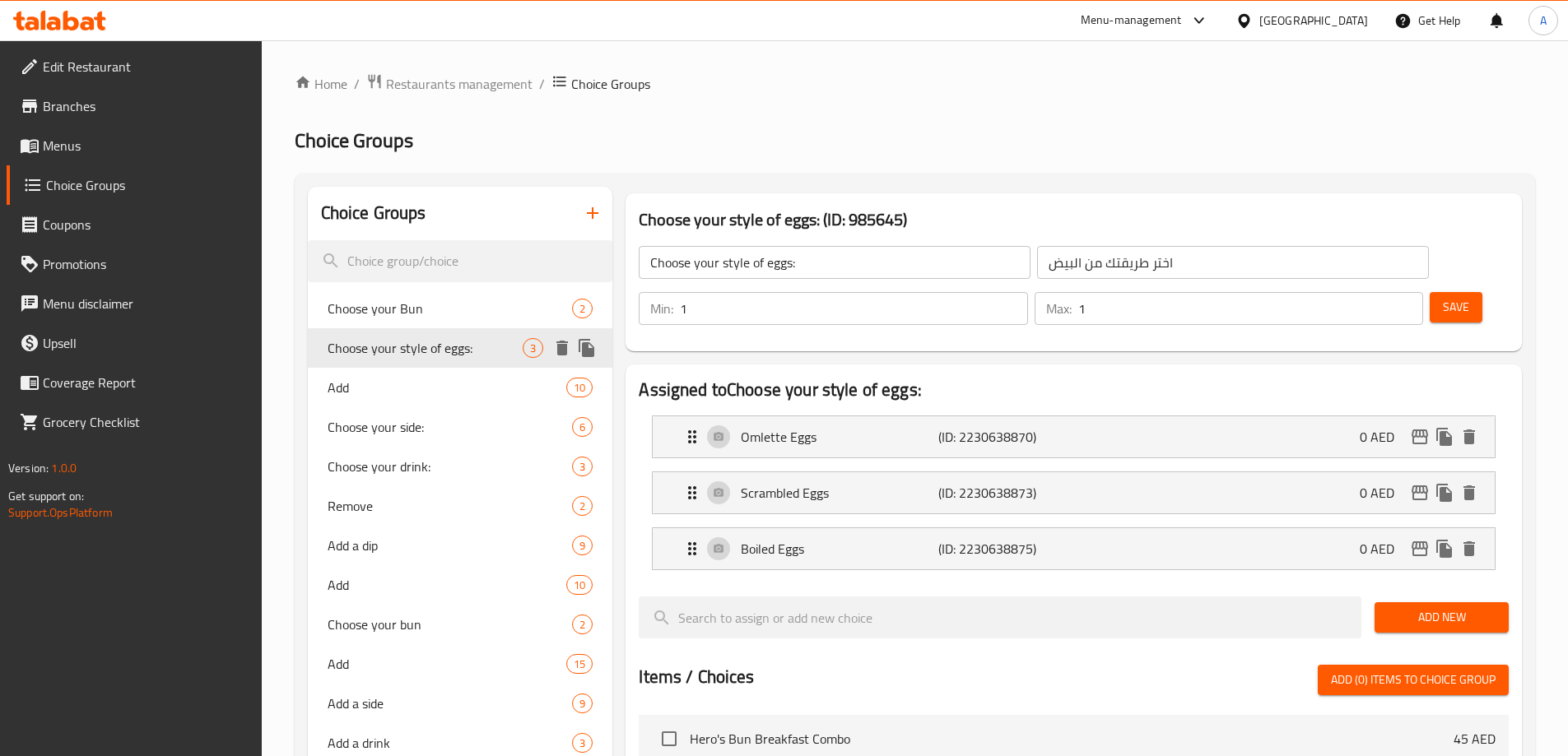
scroll to position [83, 0]
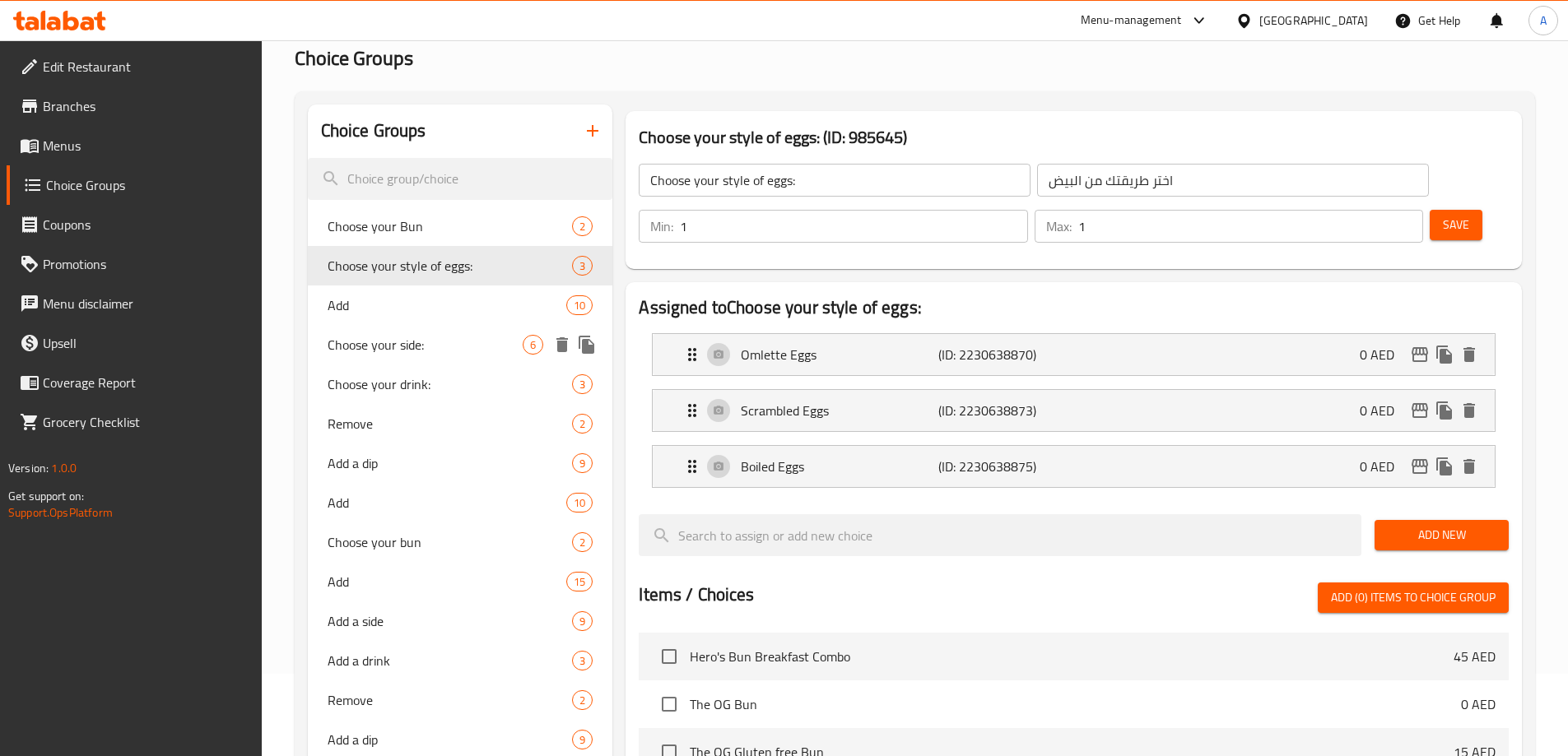
click at [437, 343] on span "Choose your side:" at bounding box center [426, 344] width 196 height 19
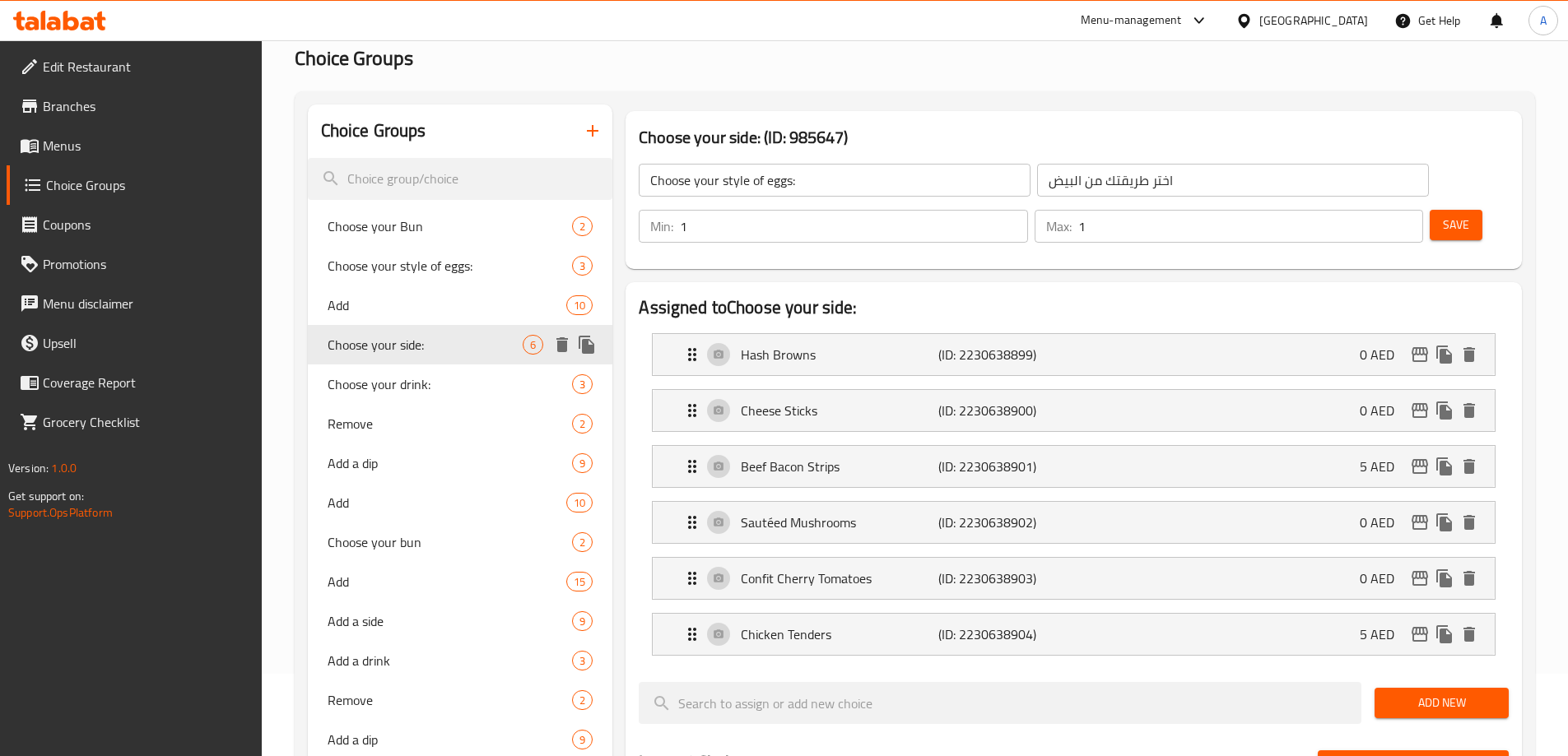
type input "Choose your side:"
type input "اختر جانبك:"
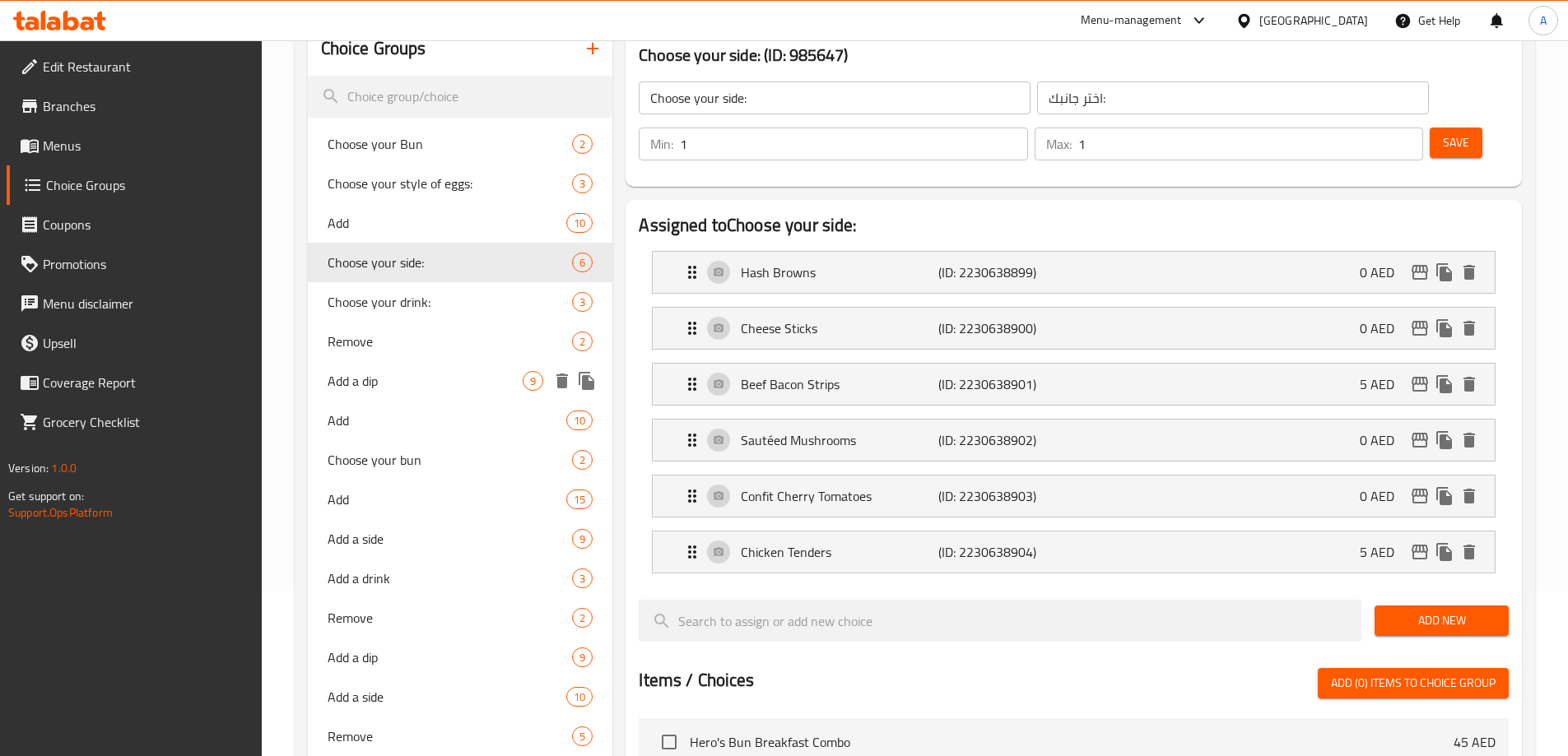
scroll to position [247, 0]
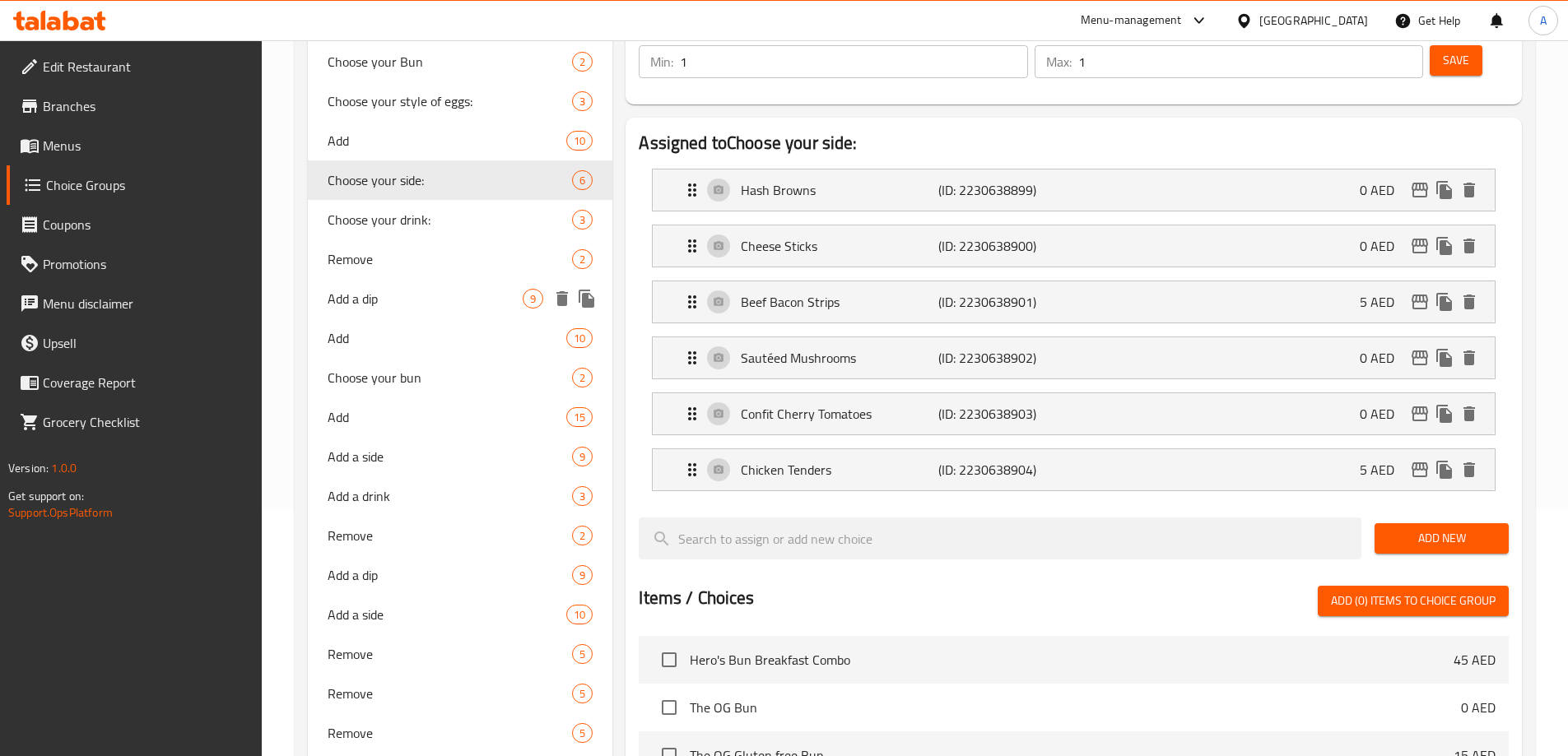
click at [437, 378] on span "Choose your bun" at bounding box center [450, 377] width 245 height 19
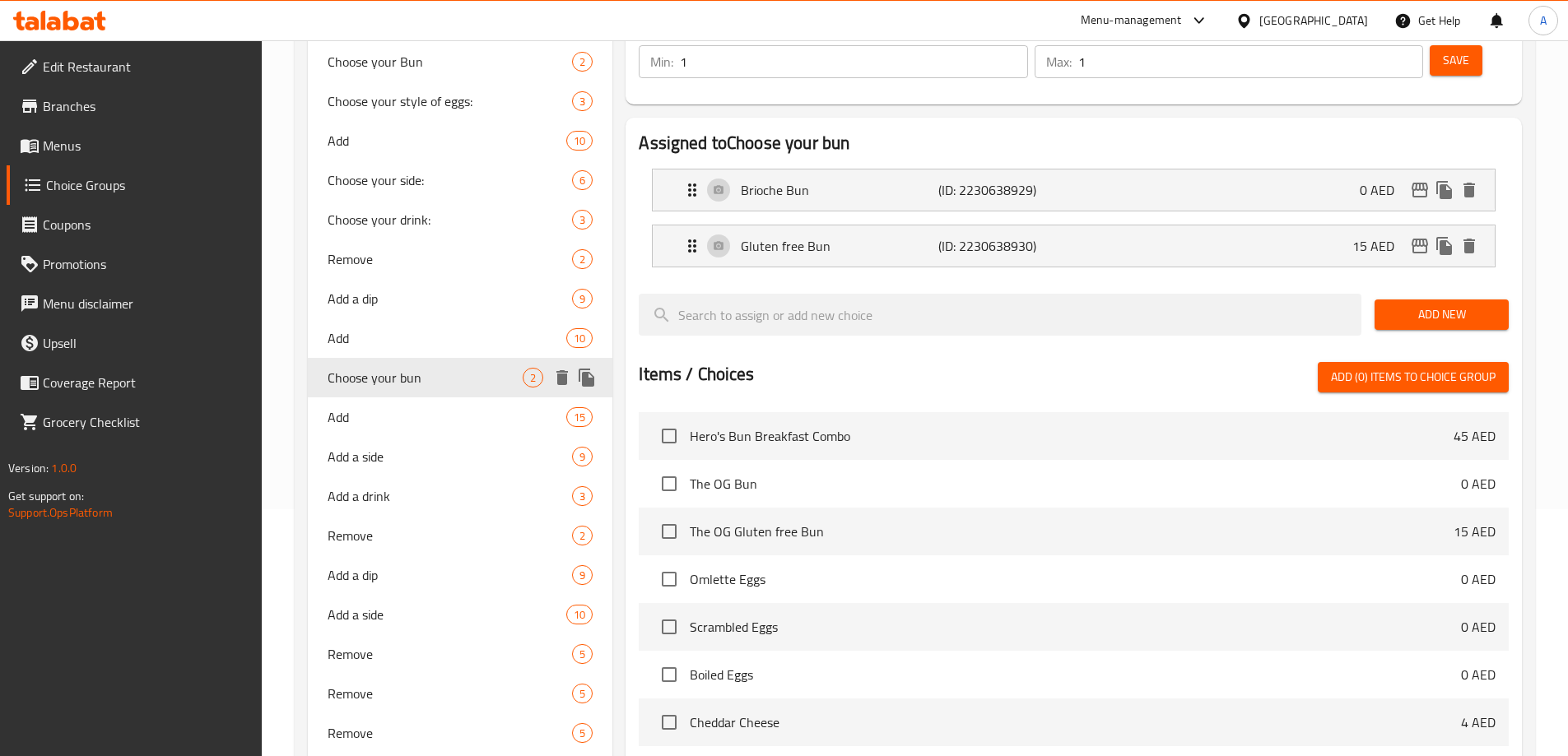
type input "Choose your bun"
type input "اختر الكيزر الخاص بك"
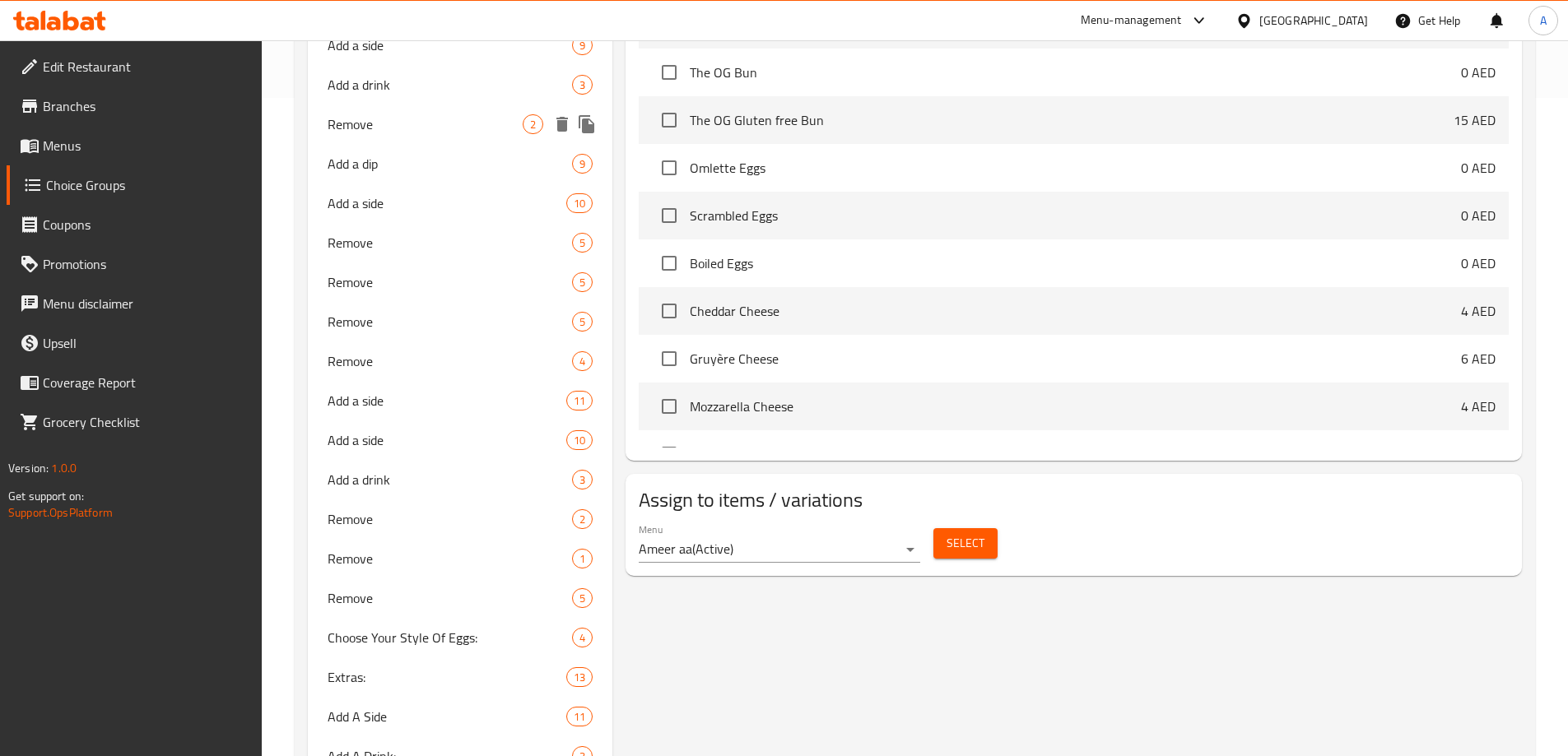
scroll to position [741, 0]
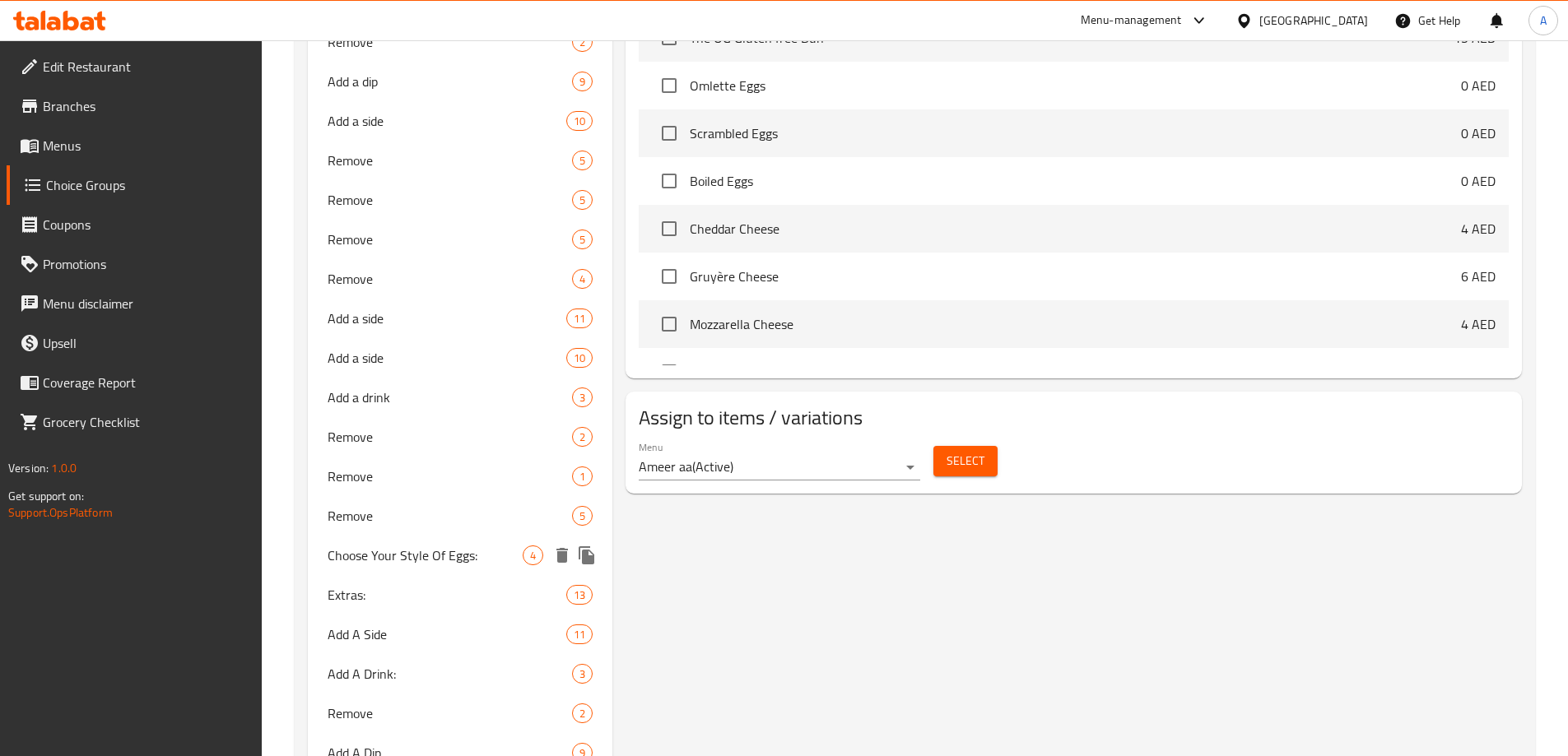
click at [411, 557] on span "Choose Your Style Of Eggs:" at bounding box center [426, 555] width 196 height 19
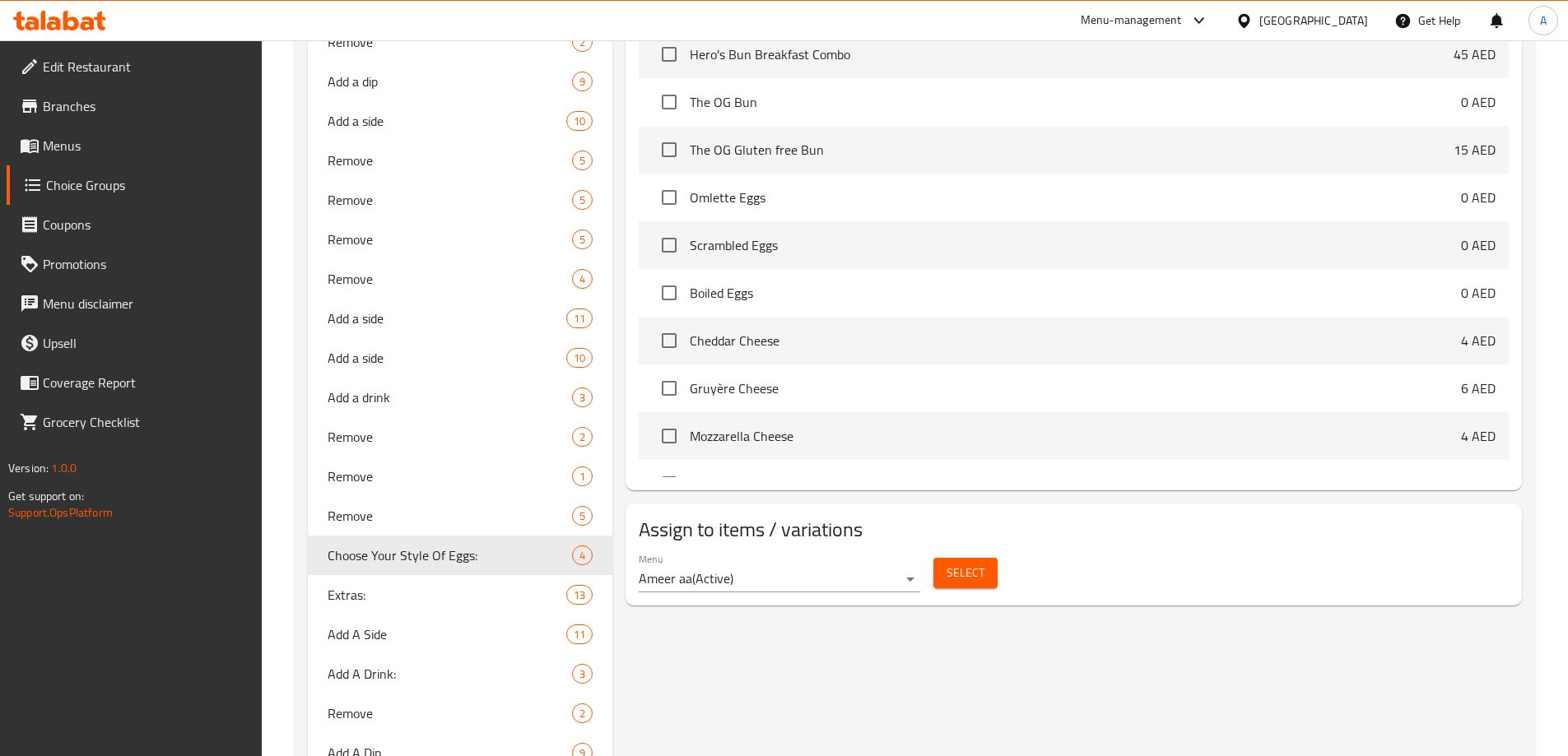
type input "Choose Your Style Of Eggs:"
type input "اختيارت من ستايل البيض:"
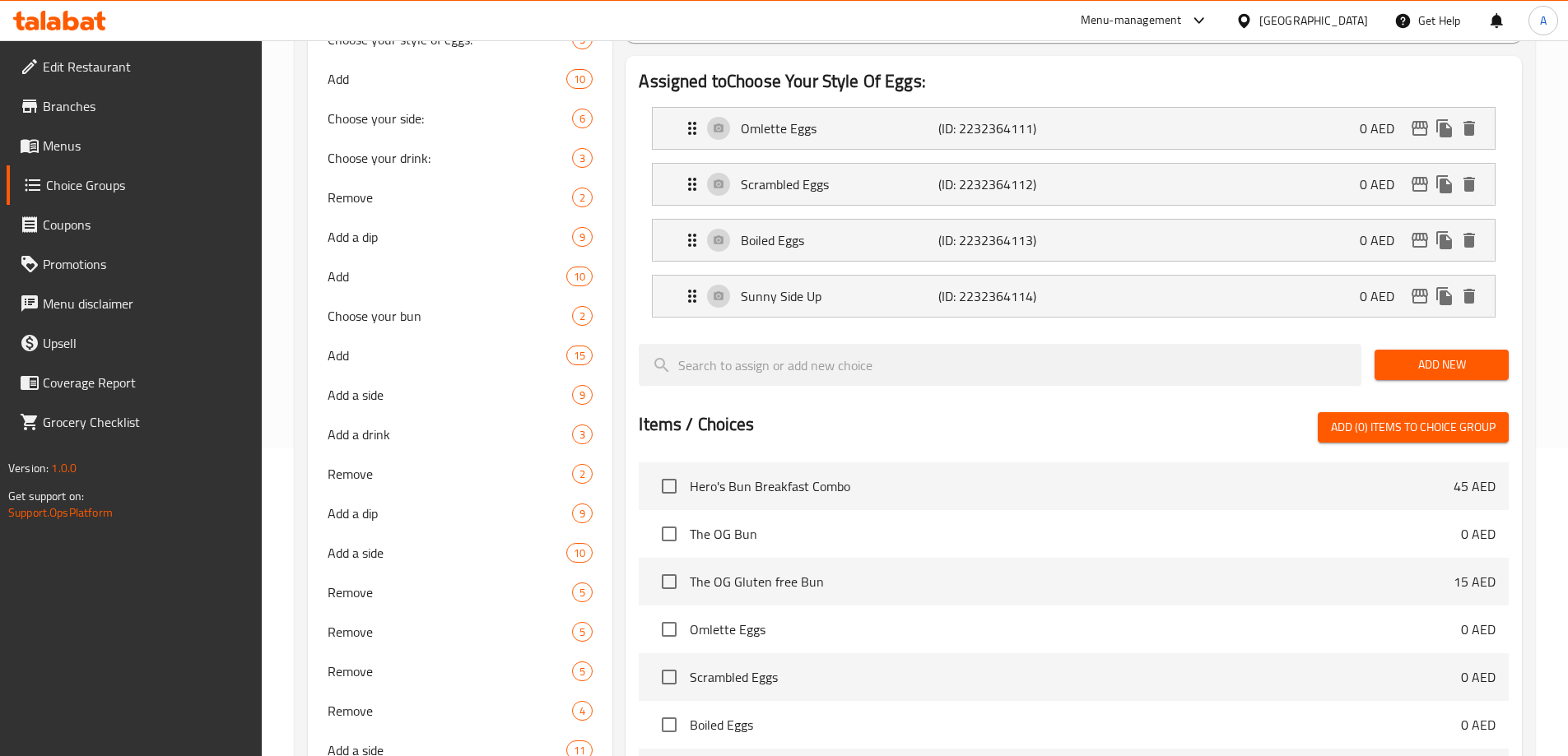
scroll to position [164, 0]
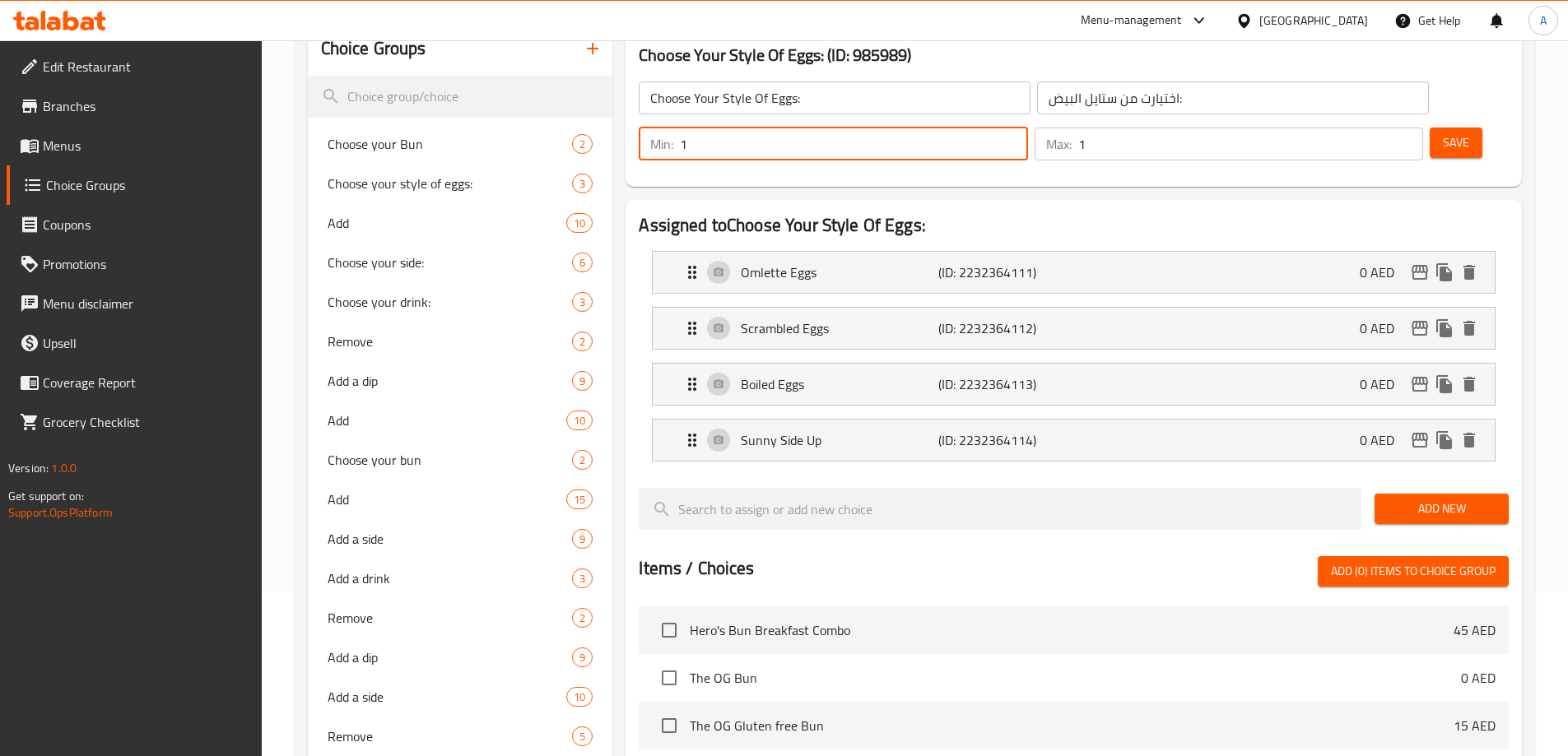
drag, startPoint x: 1271, startPoint y: 97, endPoint x: 1261, endPoint y: 98, distance: 10.0
click at [1027, 127] on div "Min: 1 ​" at bounding box center [833, 143] width 389 height 33
type input "3"
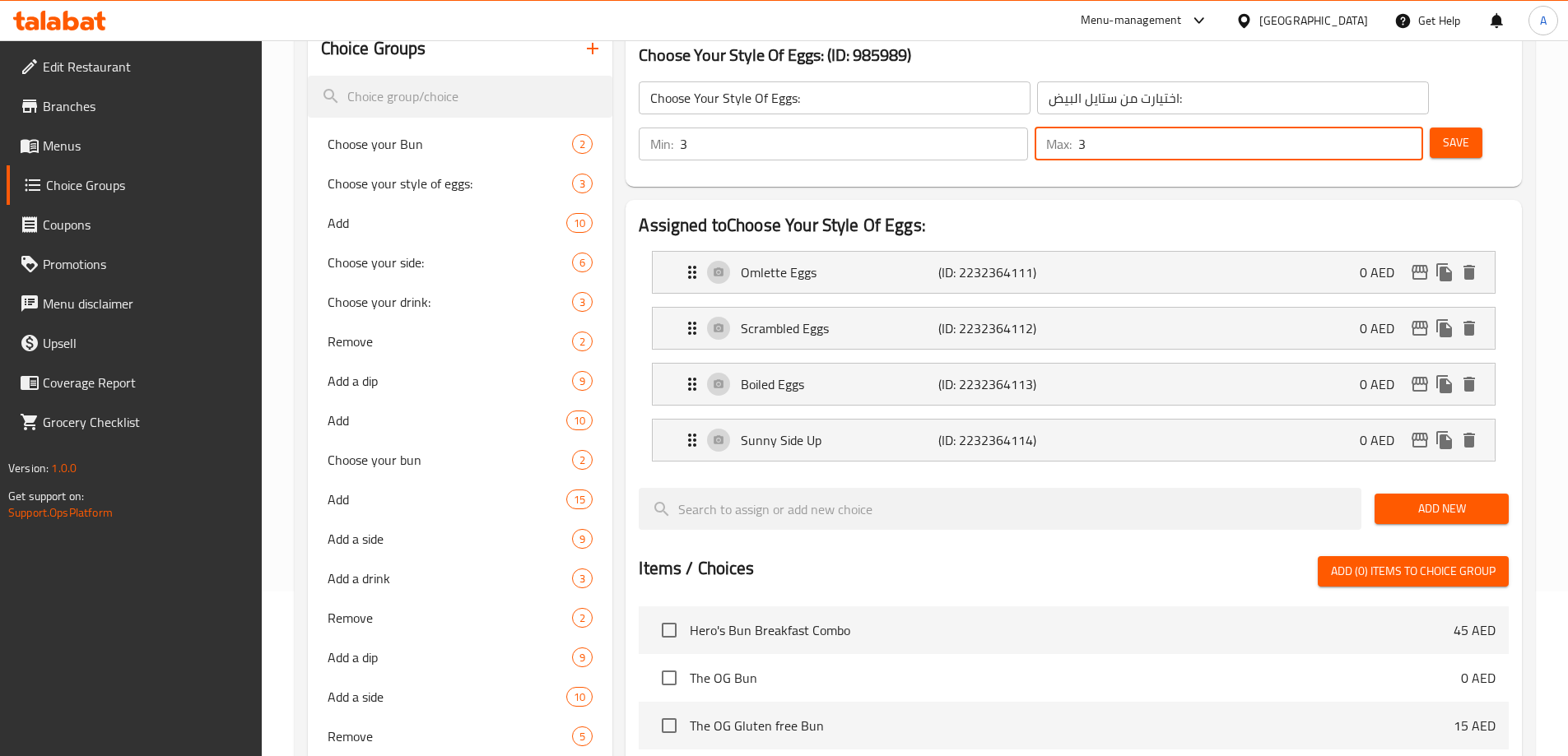
type input "3"
click at [1442, 132] on span "Save" at bounding box center [1455, 142] width 26 height 20
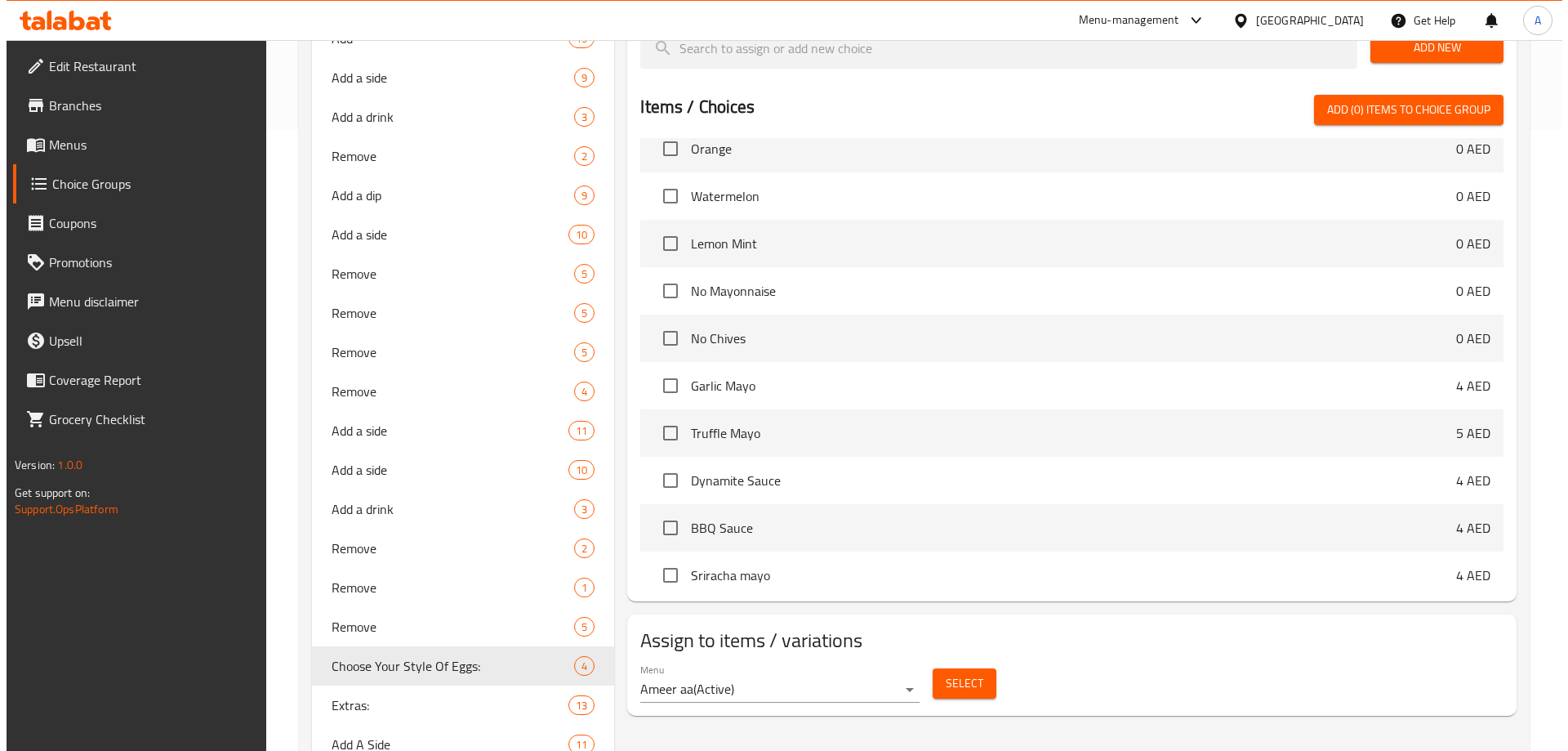
scroll to position [736, 0]
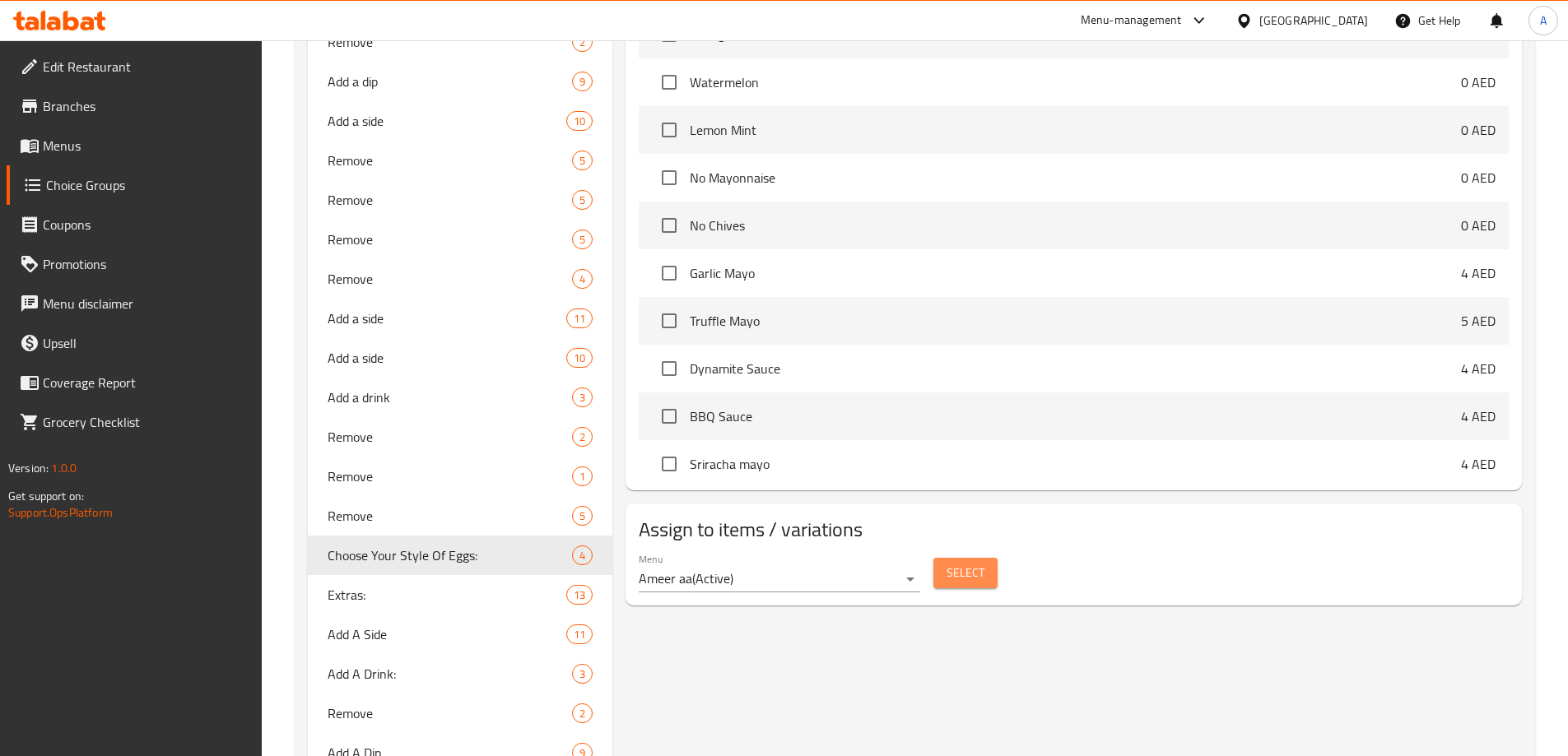
click at [950, 563] on span "Select" at bounding box center [965, 573] width 38 height 20
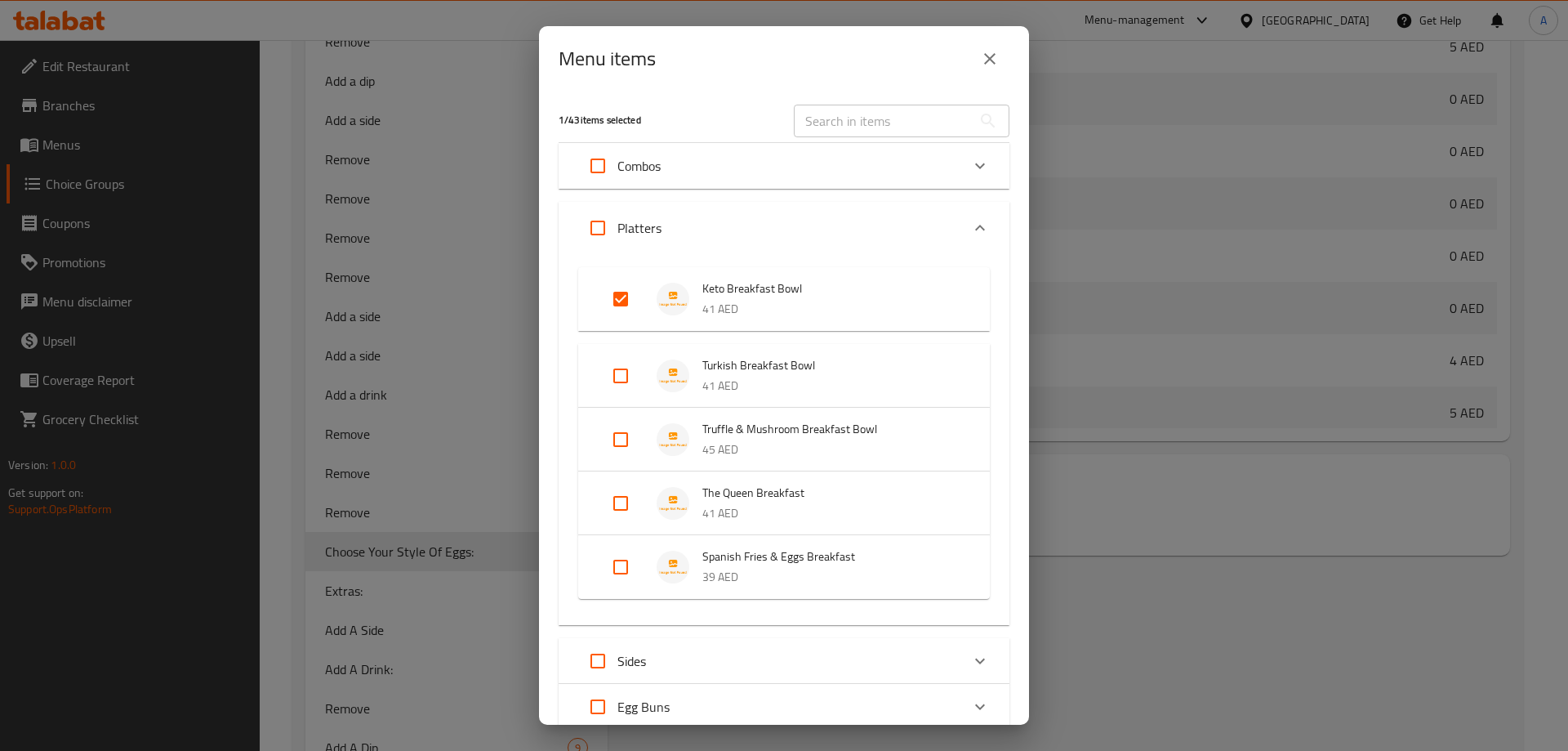
click at [617, 386] on input "Expand" at bounding box center [620, 376] width 39 height 39
checkbox input "true"
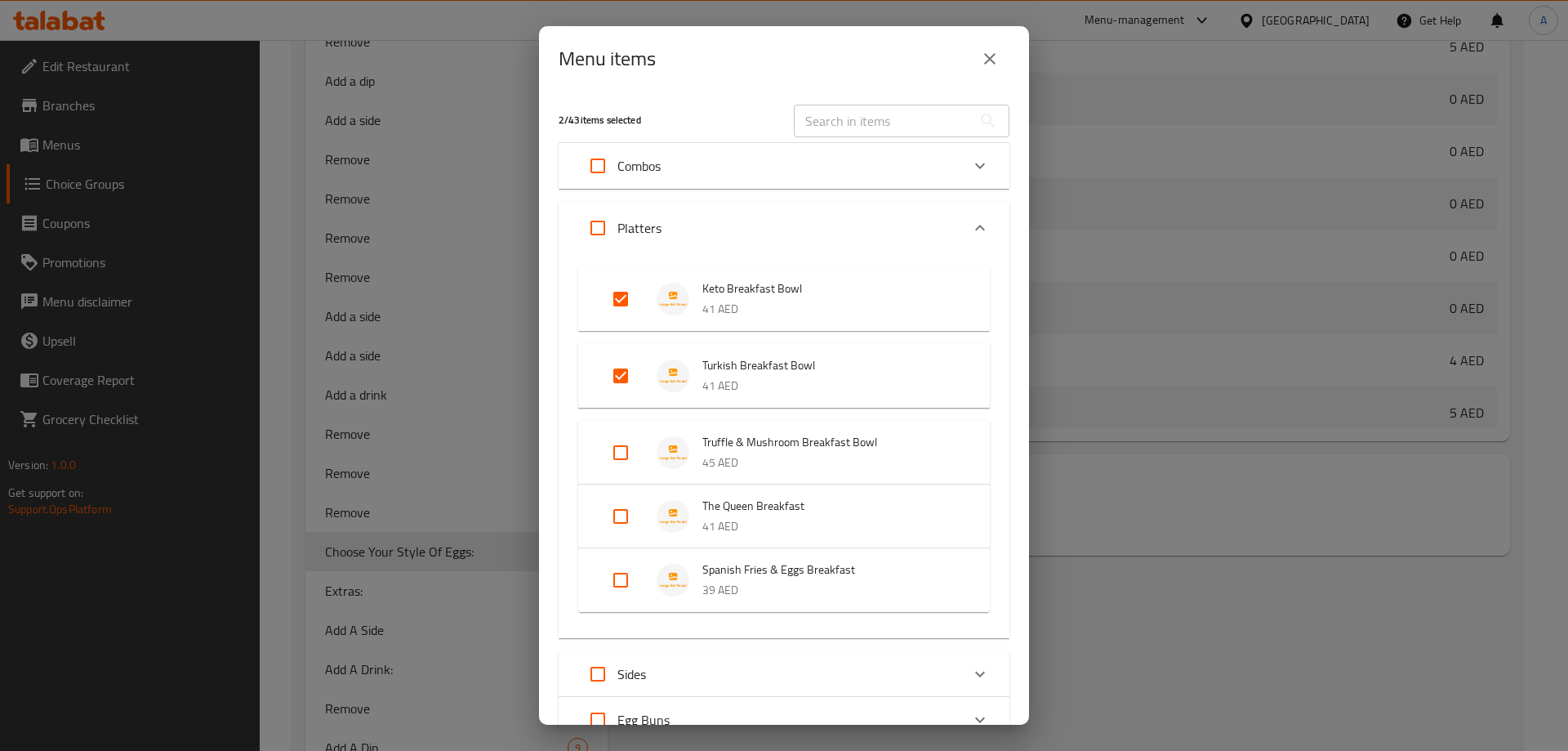
click at [604, 466] on input "Expand" at bounding box center [620, 452] width 39 height 39
checkbox input "true"
click at [627, 523] on input "Expand" at bounding box center [620, 529] width 39 height 39
checkbox input "true"
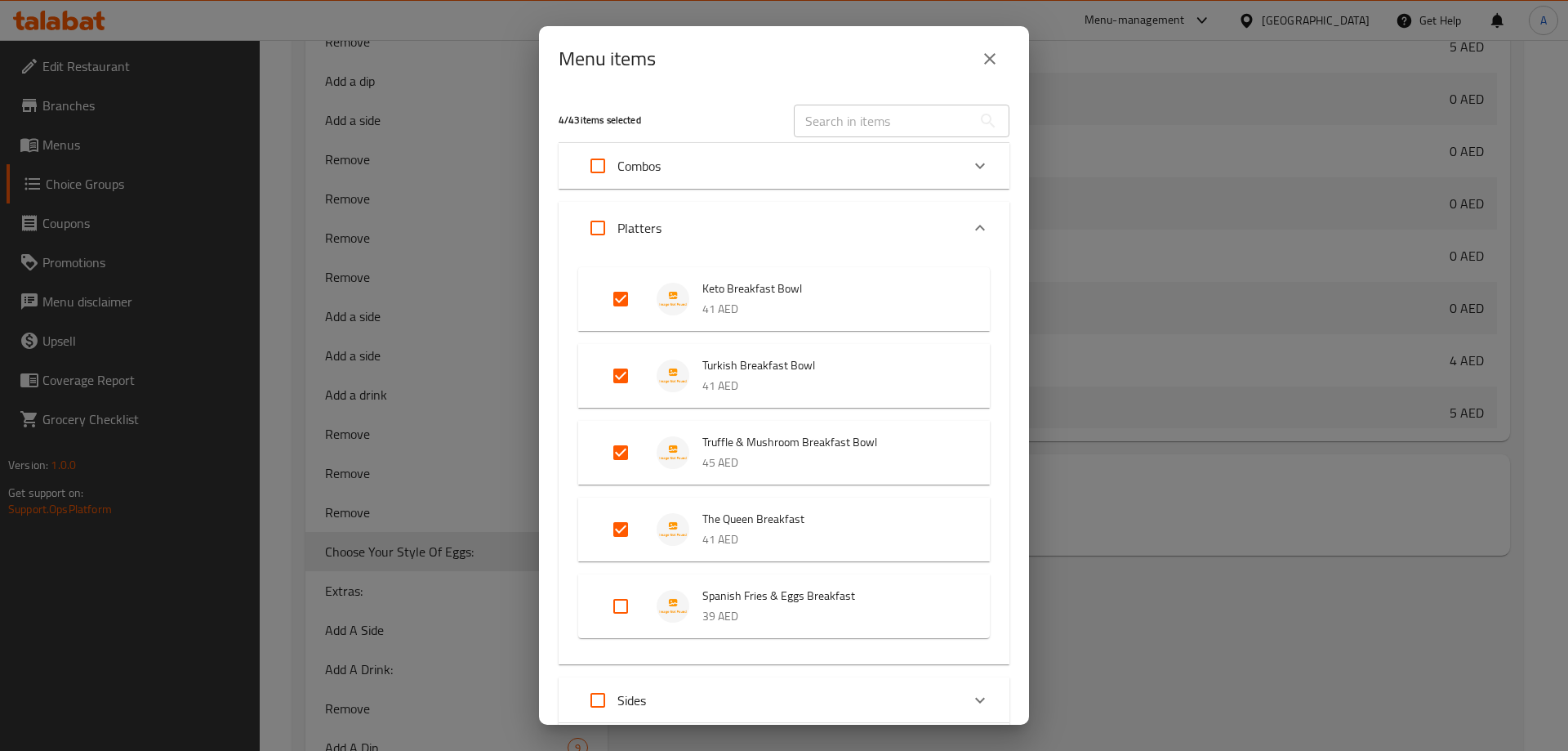
click at [624, 605] on input "Expand" at bounding box center [620, 606] width 39 height 39
checkbox input "true"
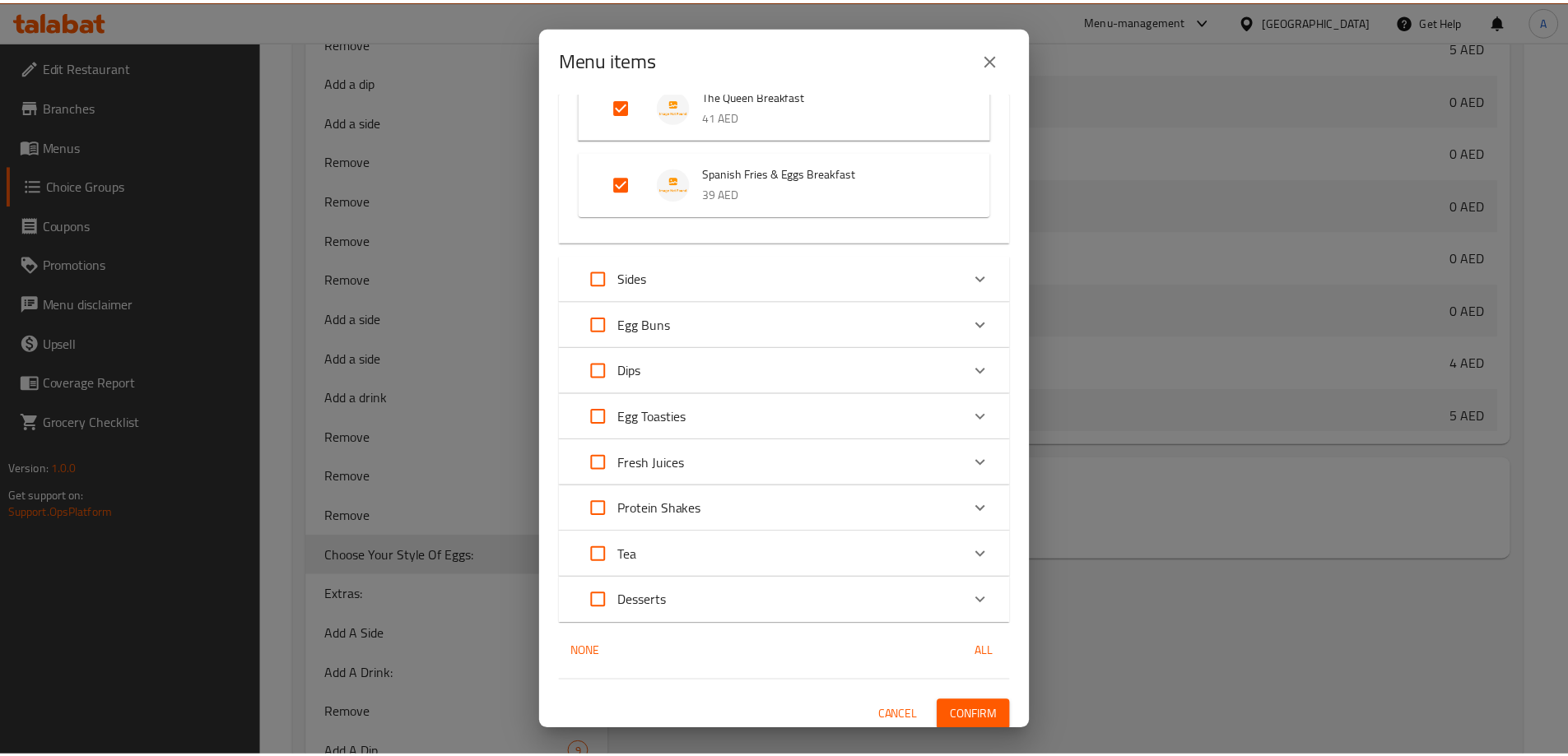
scroll to position [435, 0]
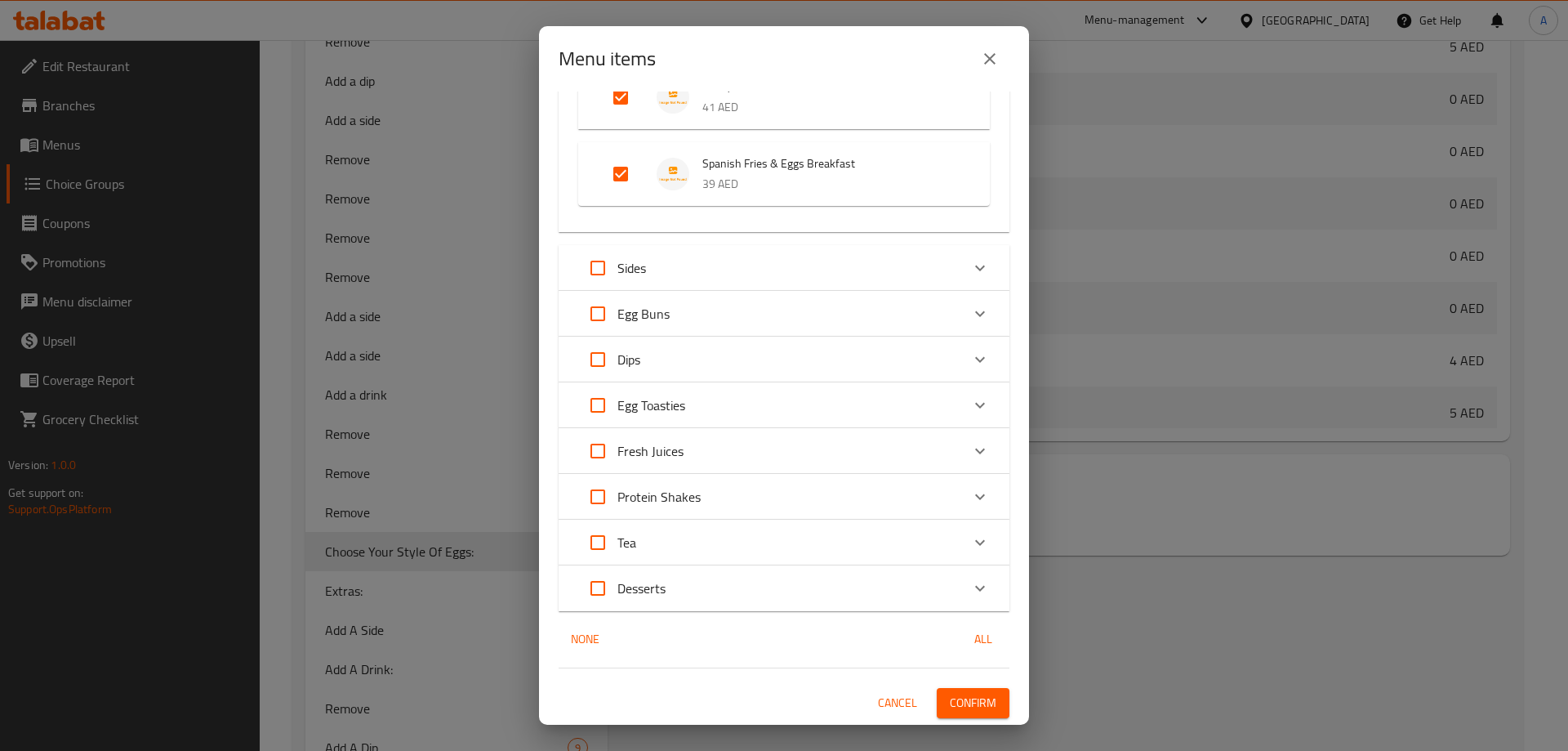
click at [965, 702] on span "Confirm" at bounding box center [973, 703] width 47 height 20
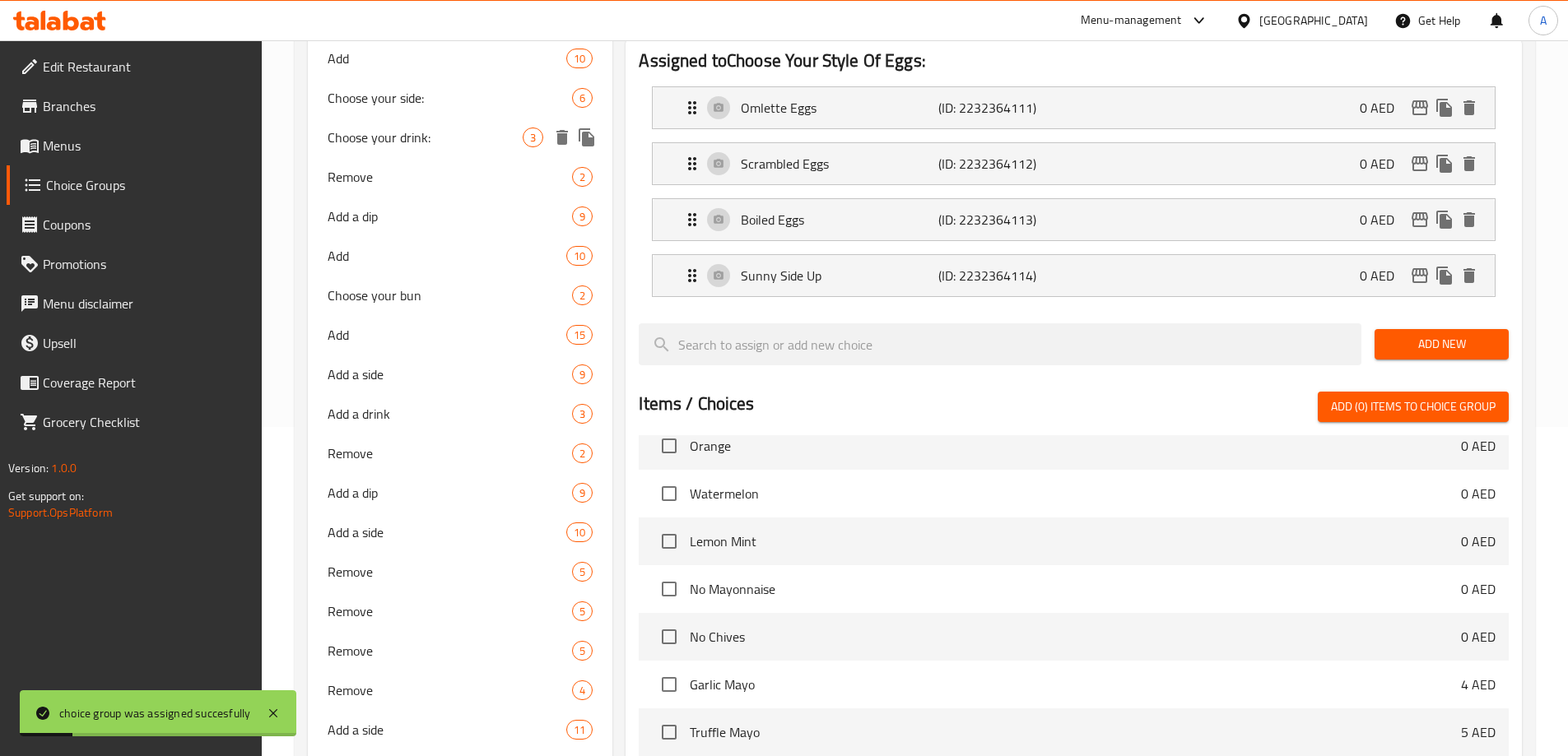
scroll to position [164, 0]
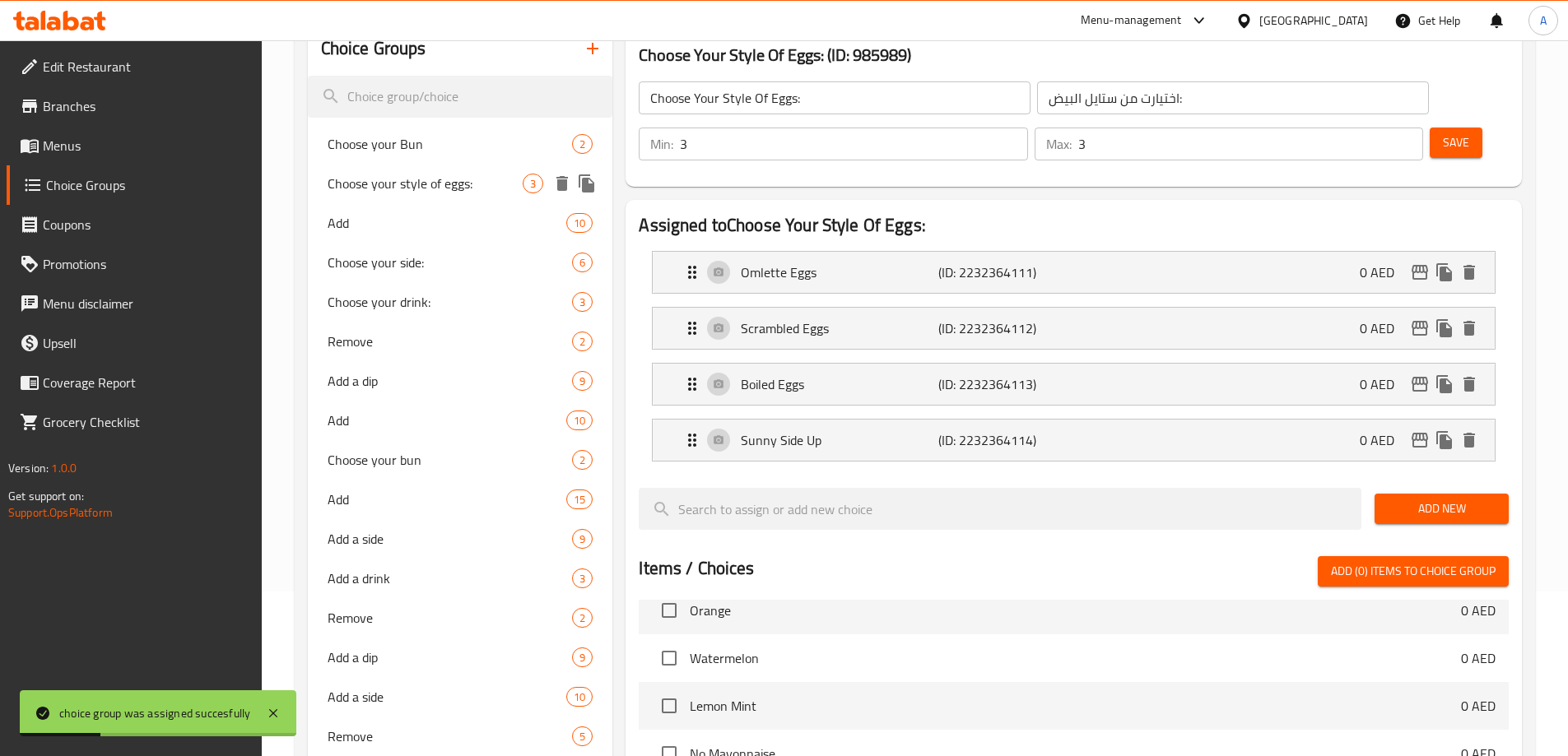
click at [440, 168] on div "Choose your style of eggs: 3" at bounding box center [460, 183] width 305 height 40
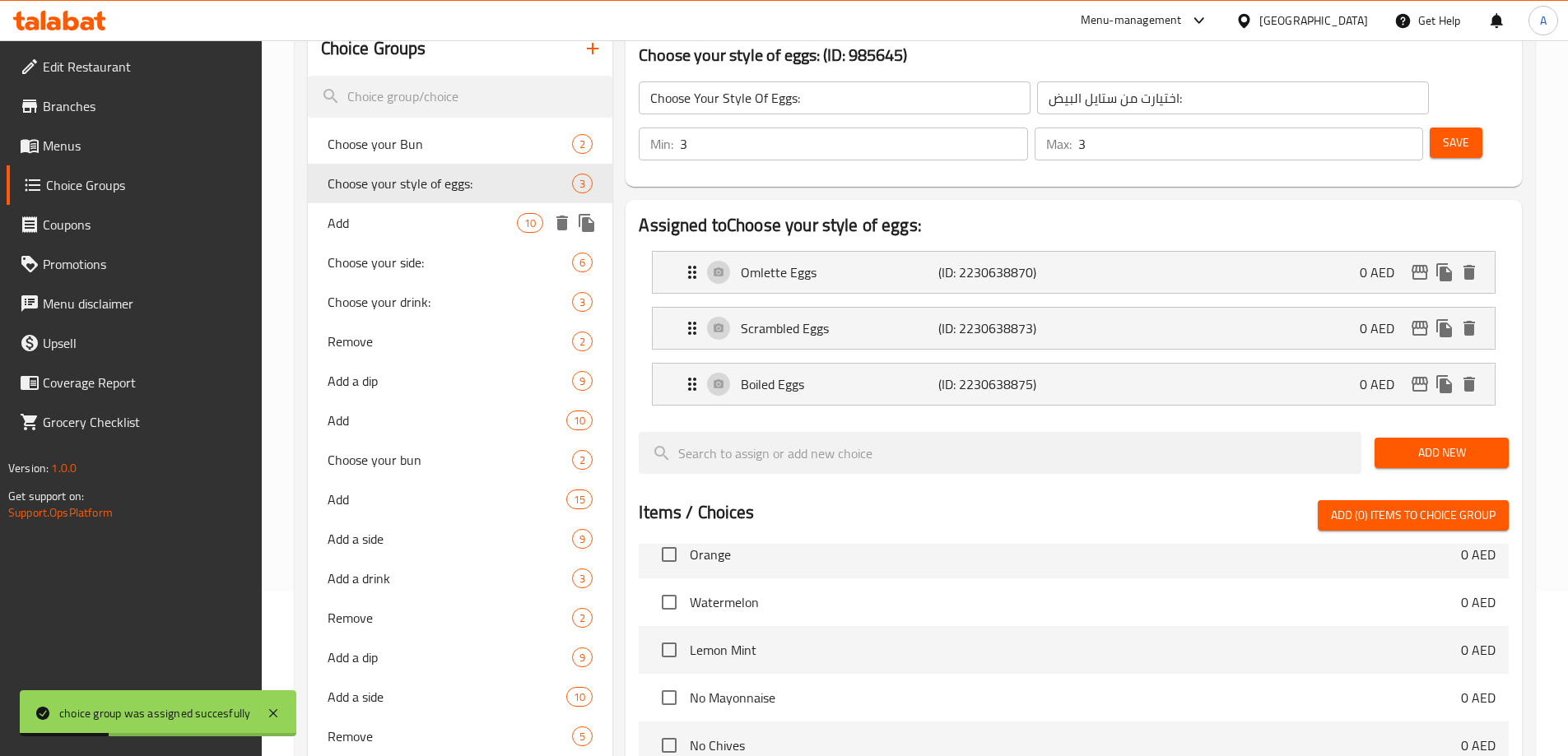
type input "Choose your style of eggs:"
type input "اختر طريقتك من البيض"
type input "1"
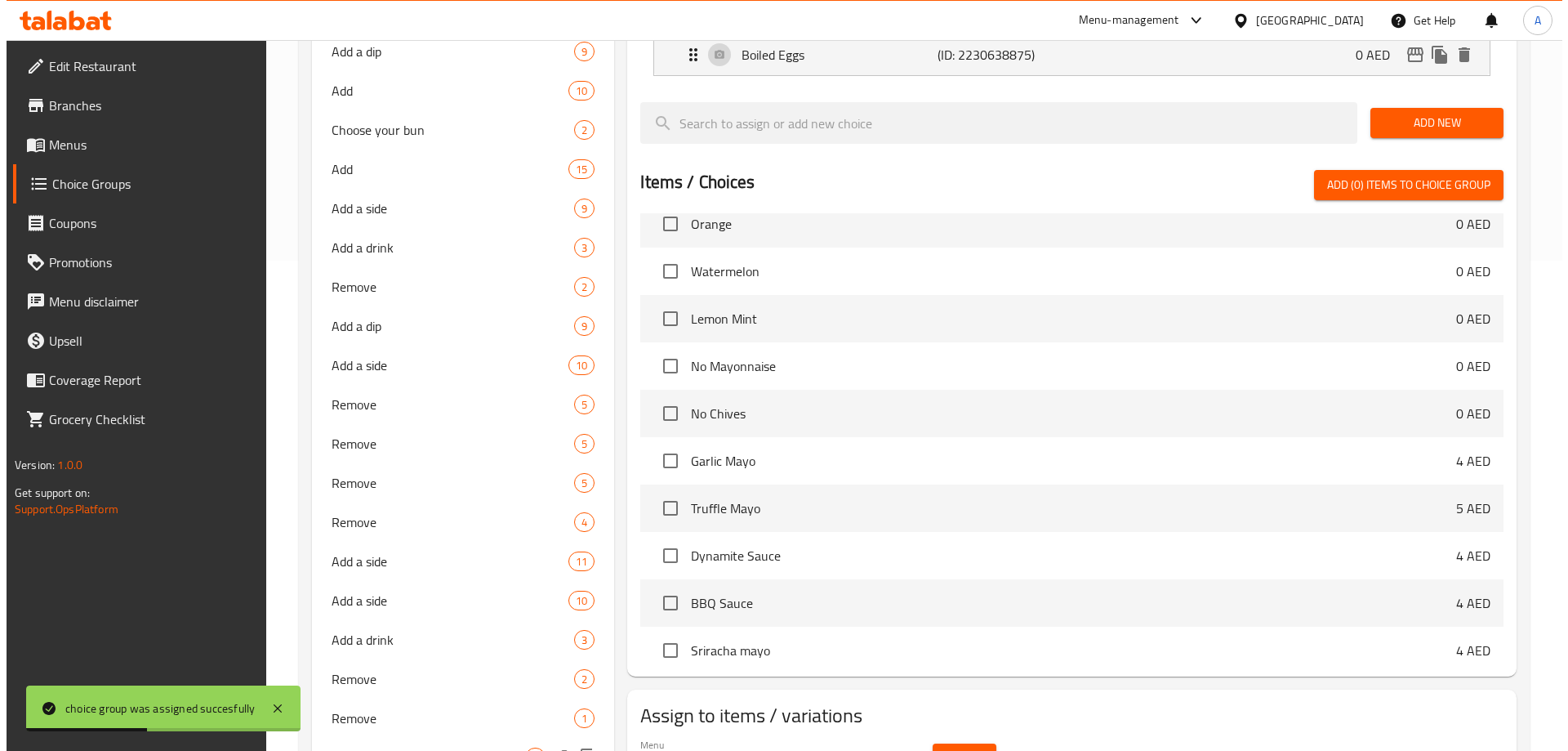
scroll to position [980, 0]
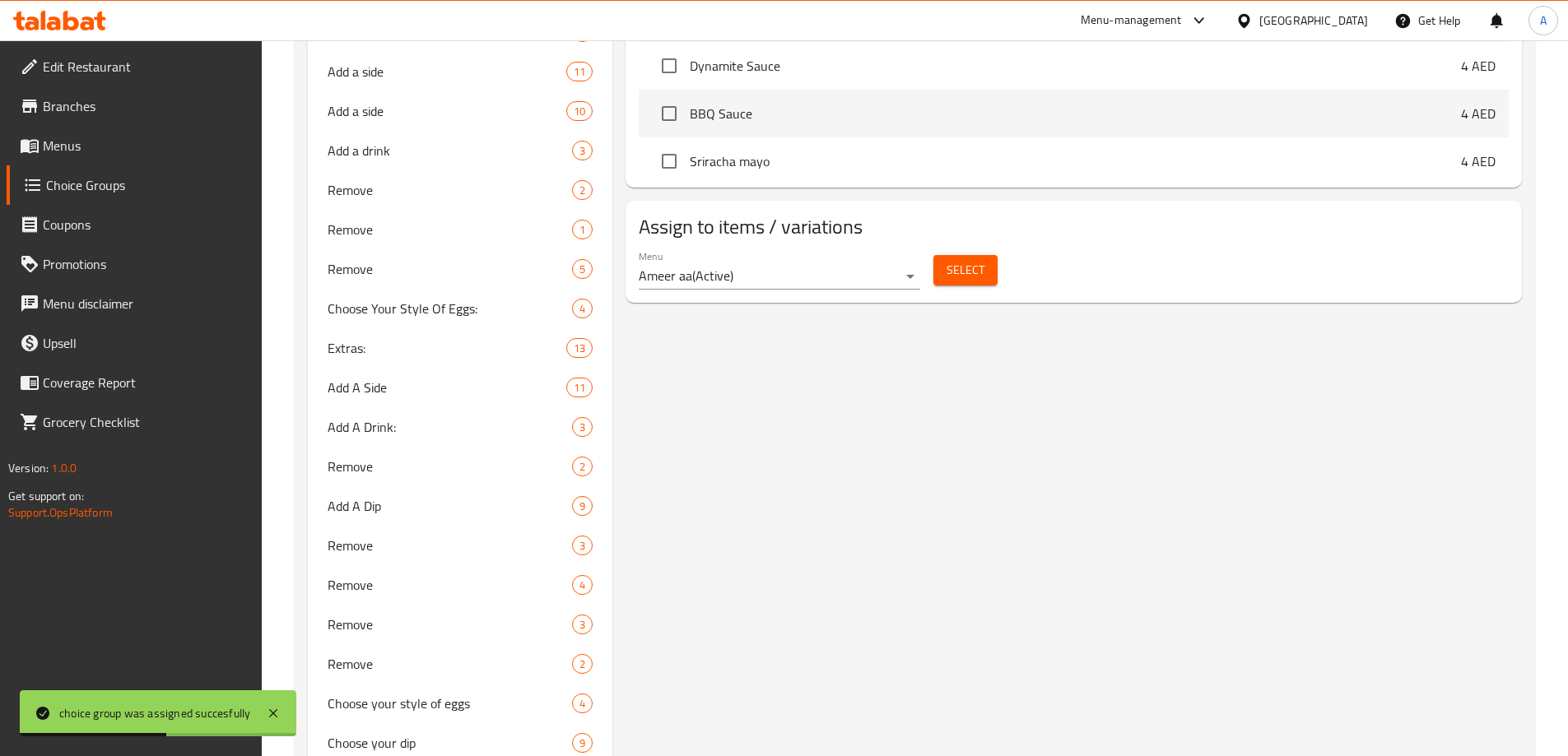
click at [964, 260] on span "Select" at bounding box center [965, 270] width 38 height 20
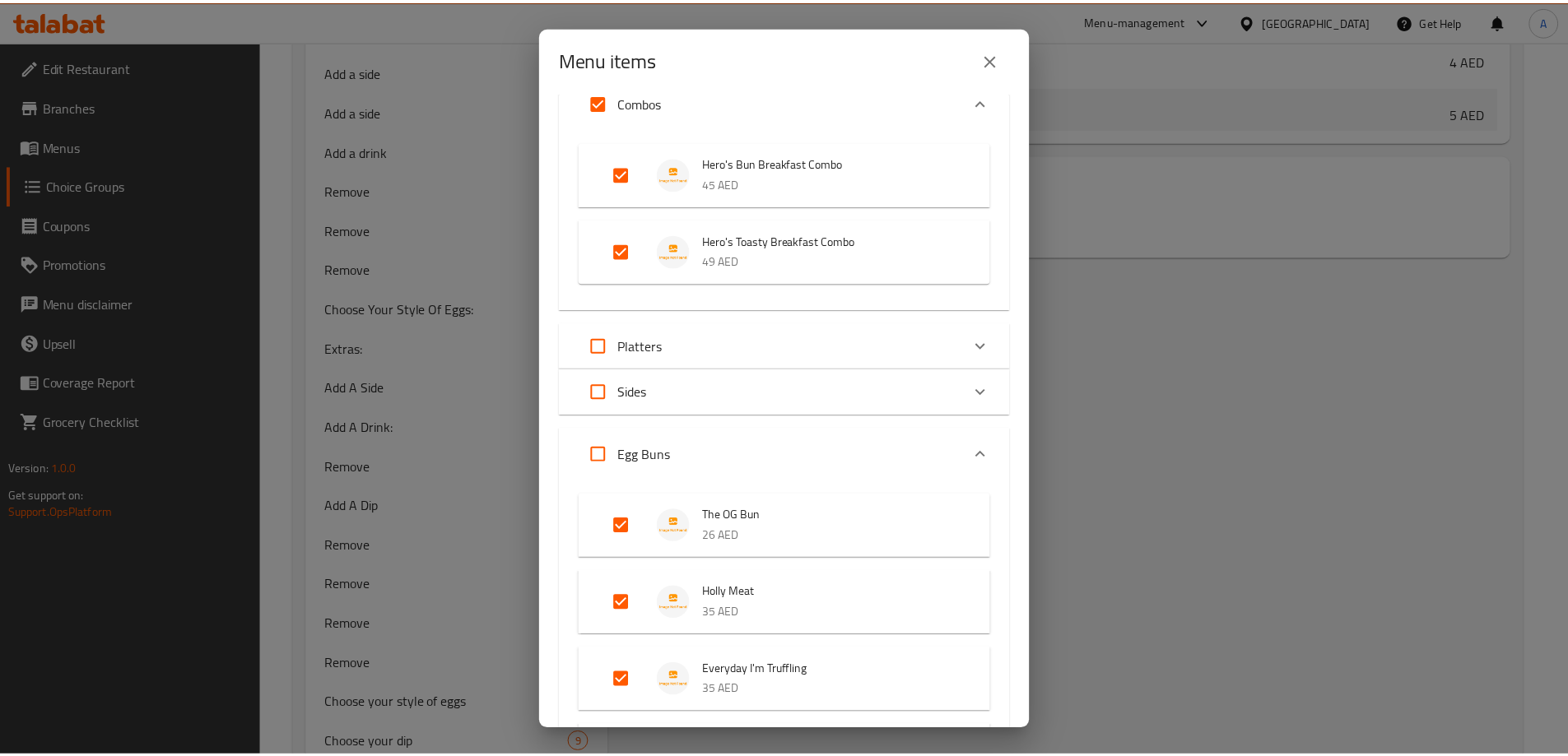
scroll to position [0, 0]
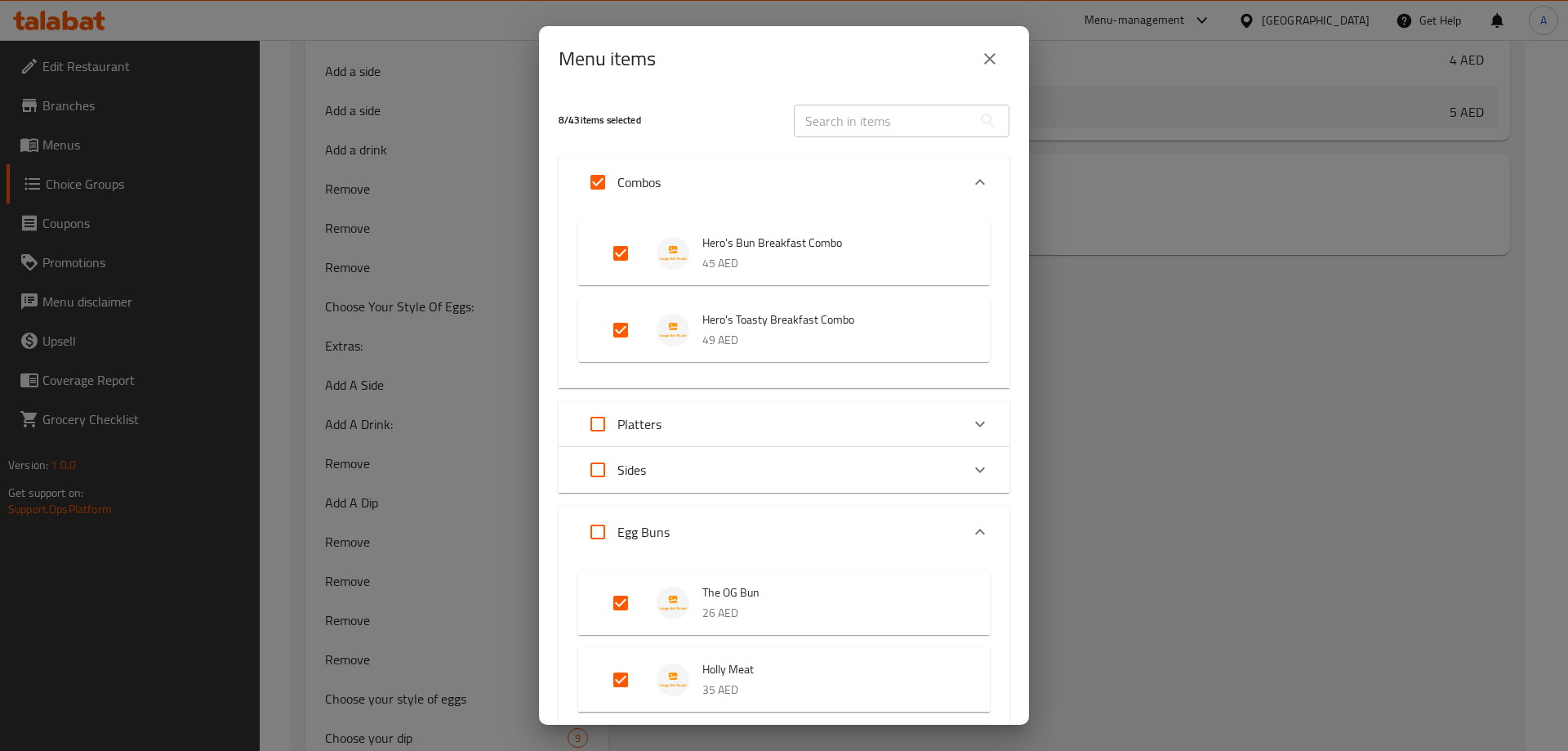
click at [989, 58] on icon "close" at bounding box center [990, 59] width 12 height 12
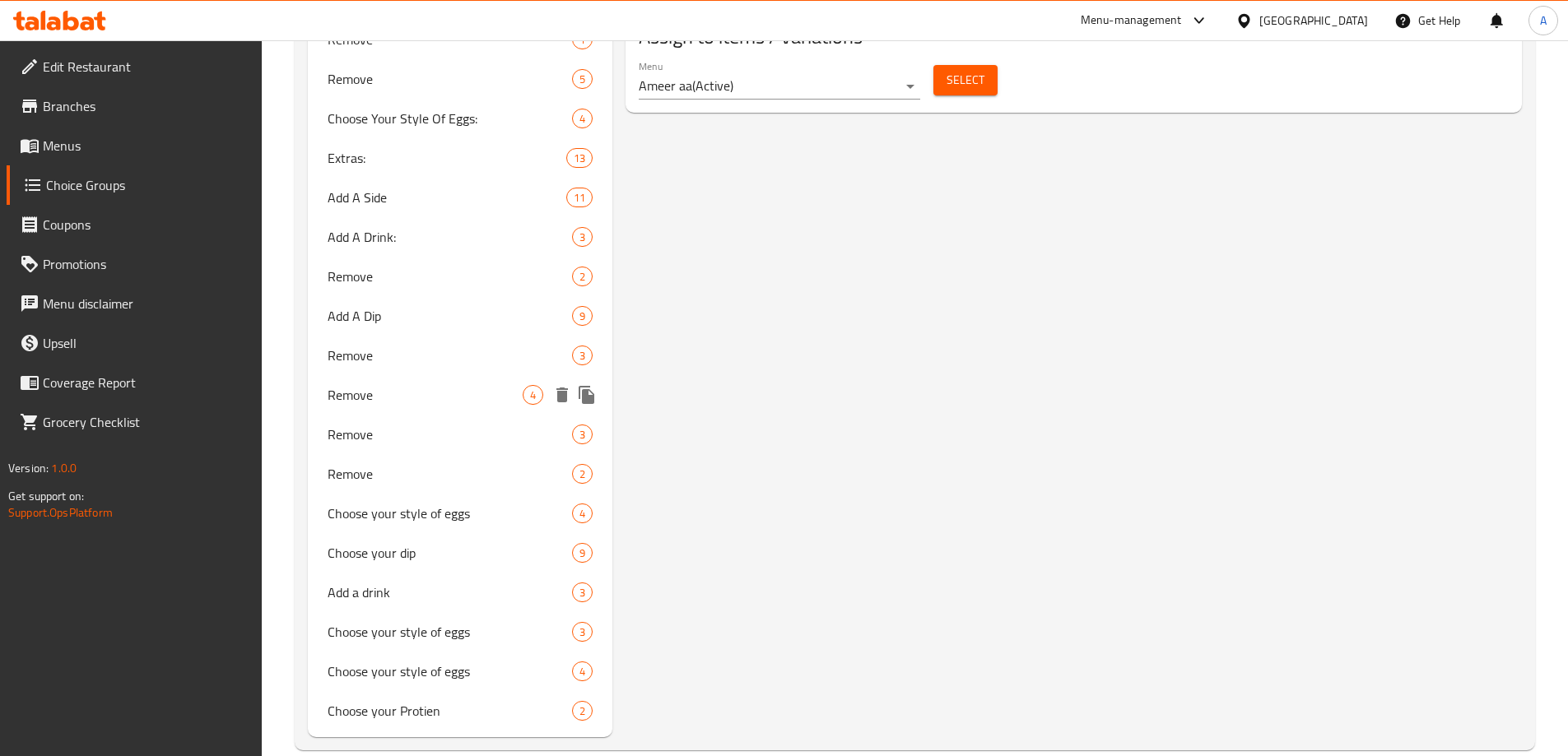
scroll to position [1204, 0]
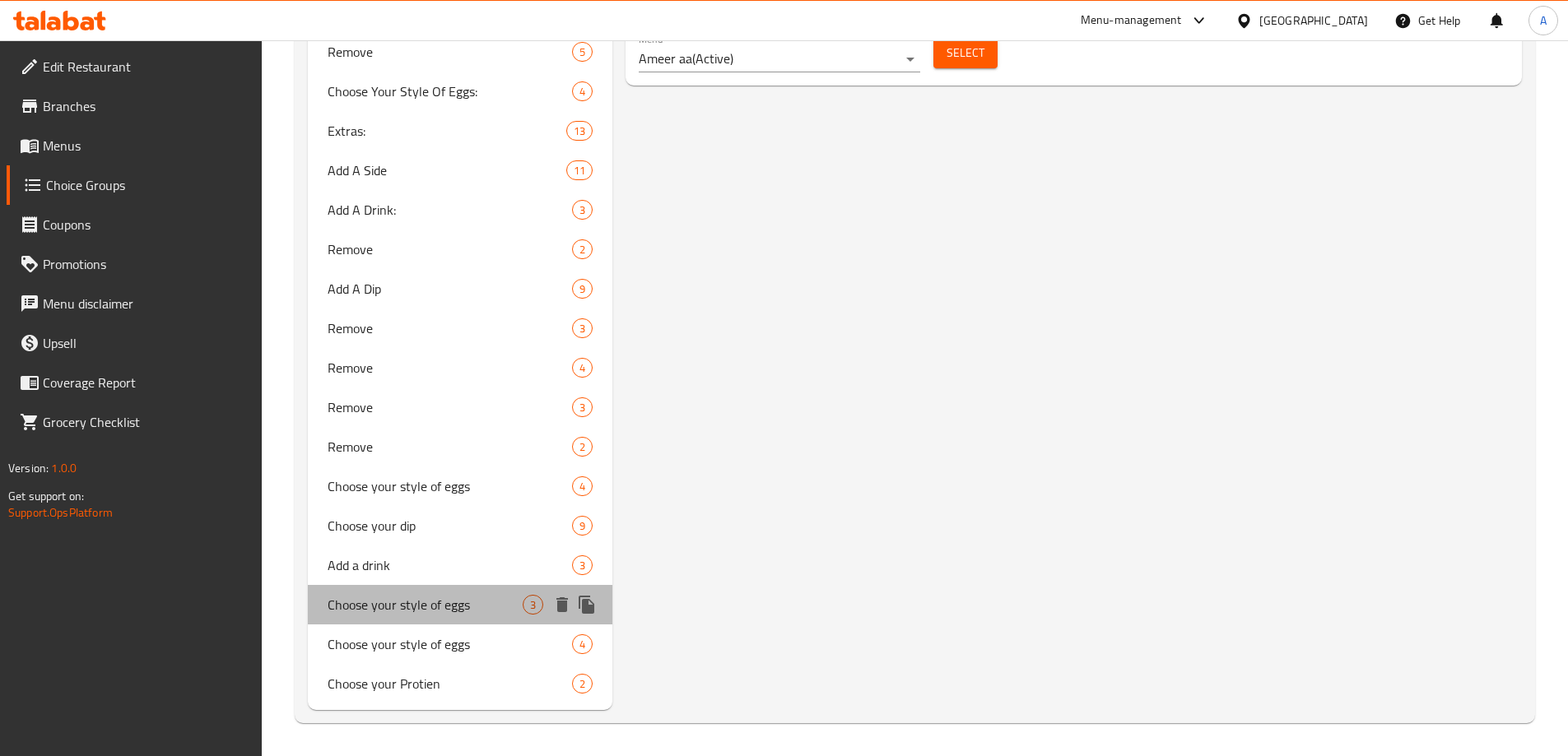
click at [397, 619] on div "Choose your style of eggs 3" at bounding box center [460, 604] width 305 height 40
type input "Choose your style of eggs"
type input "اختر نوع البيض الذي تفضله"
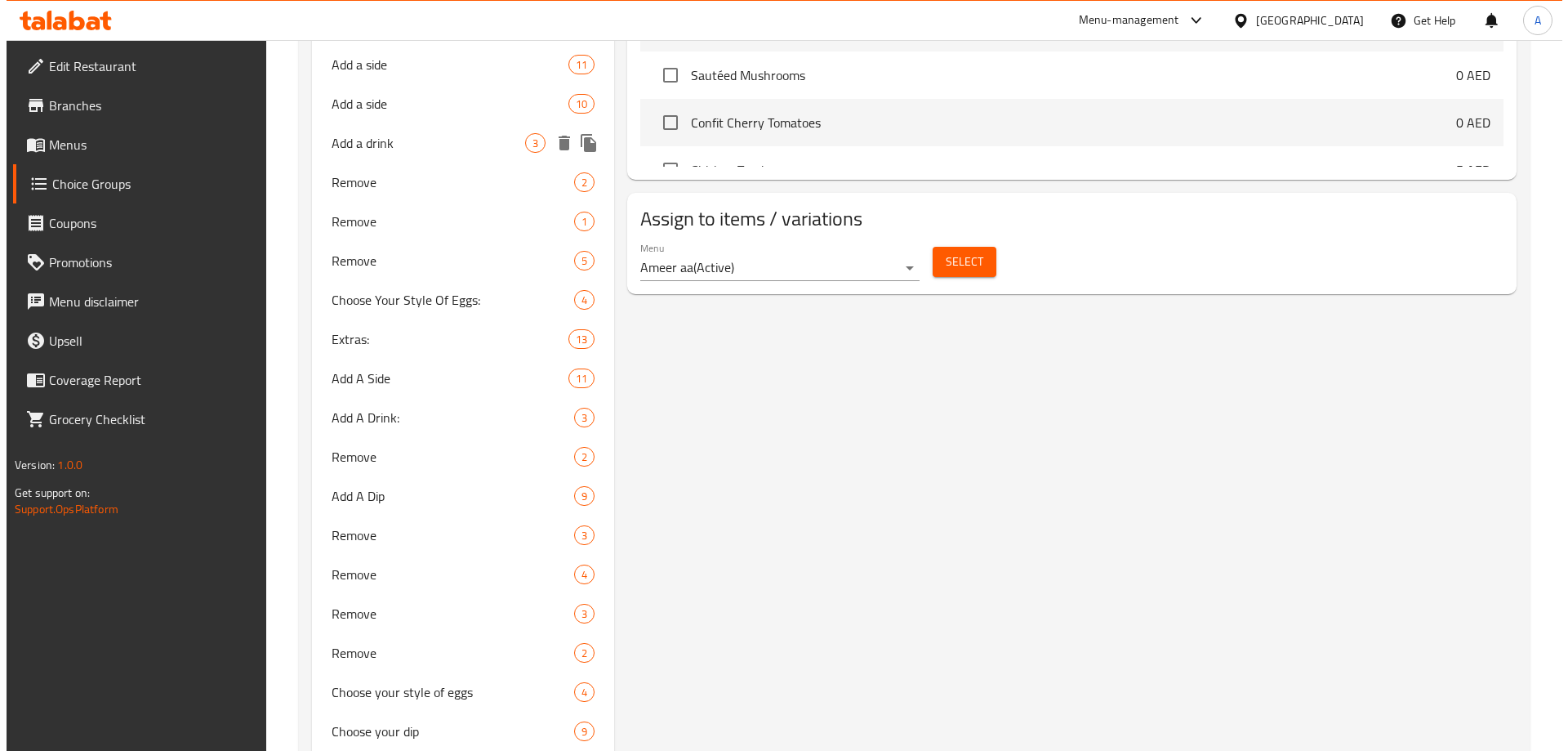
scroll to position [1033, 0]
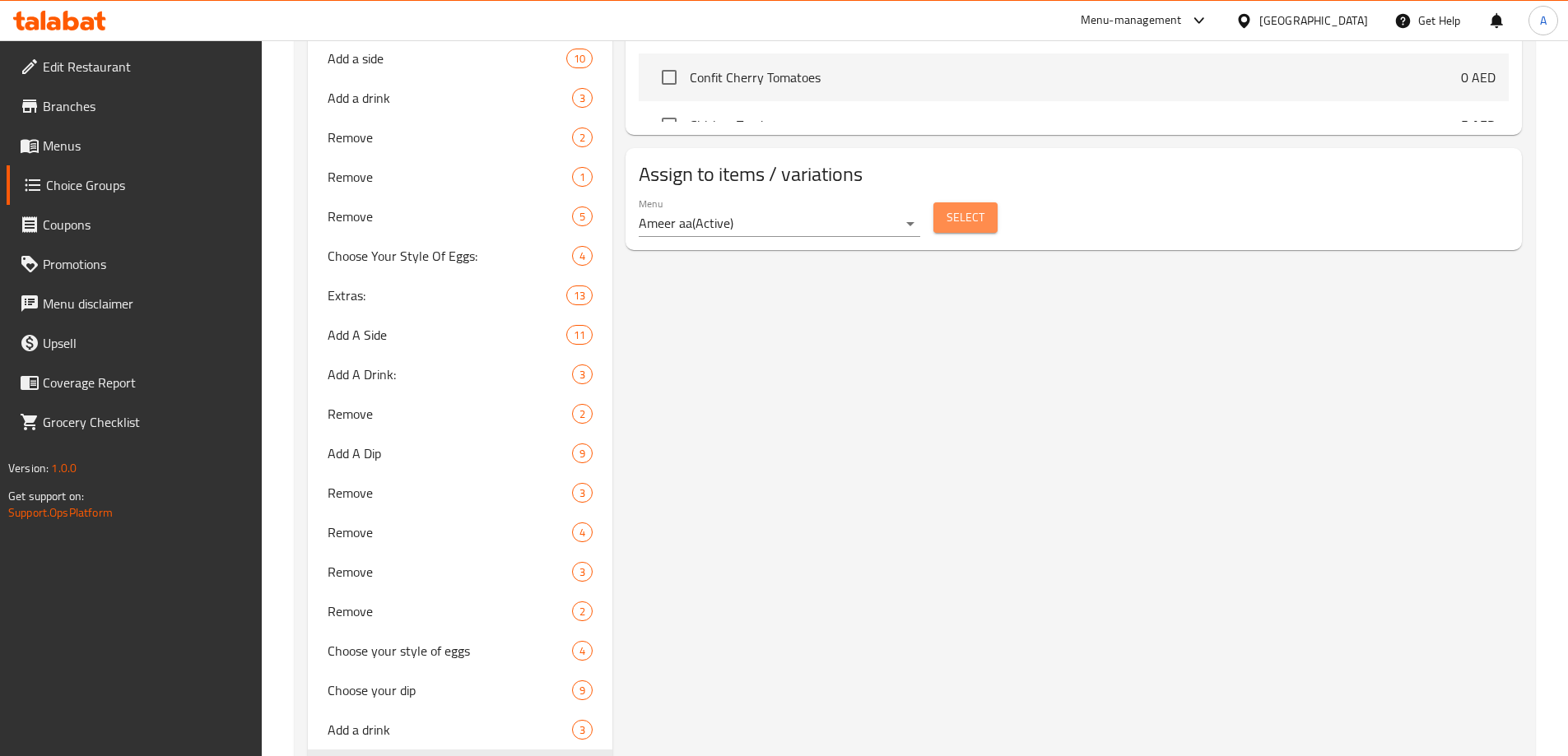
click at [964, 207] on span "Select" at bounding box center [965, 217] width 38 height 20
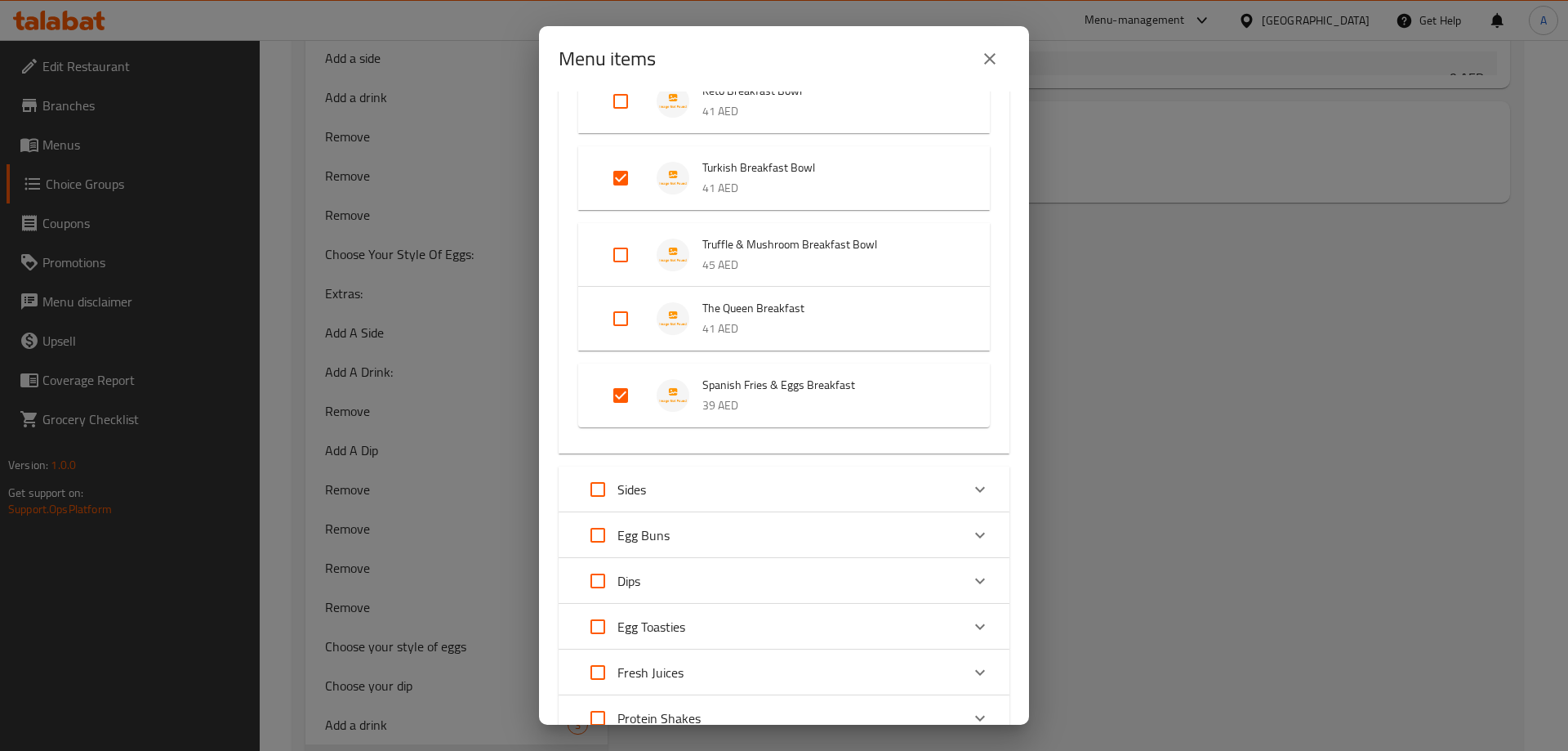
scroll to position [174, 0]
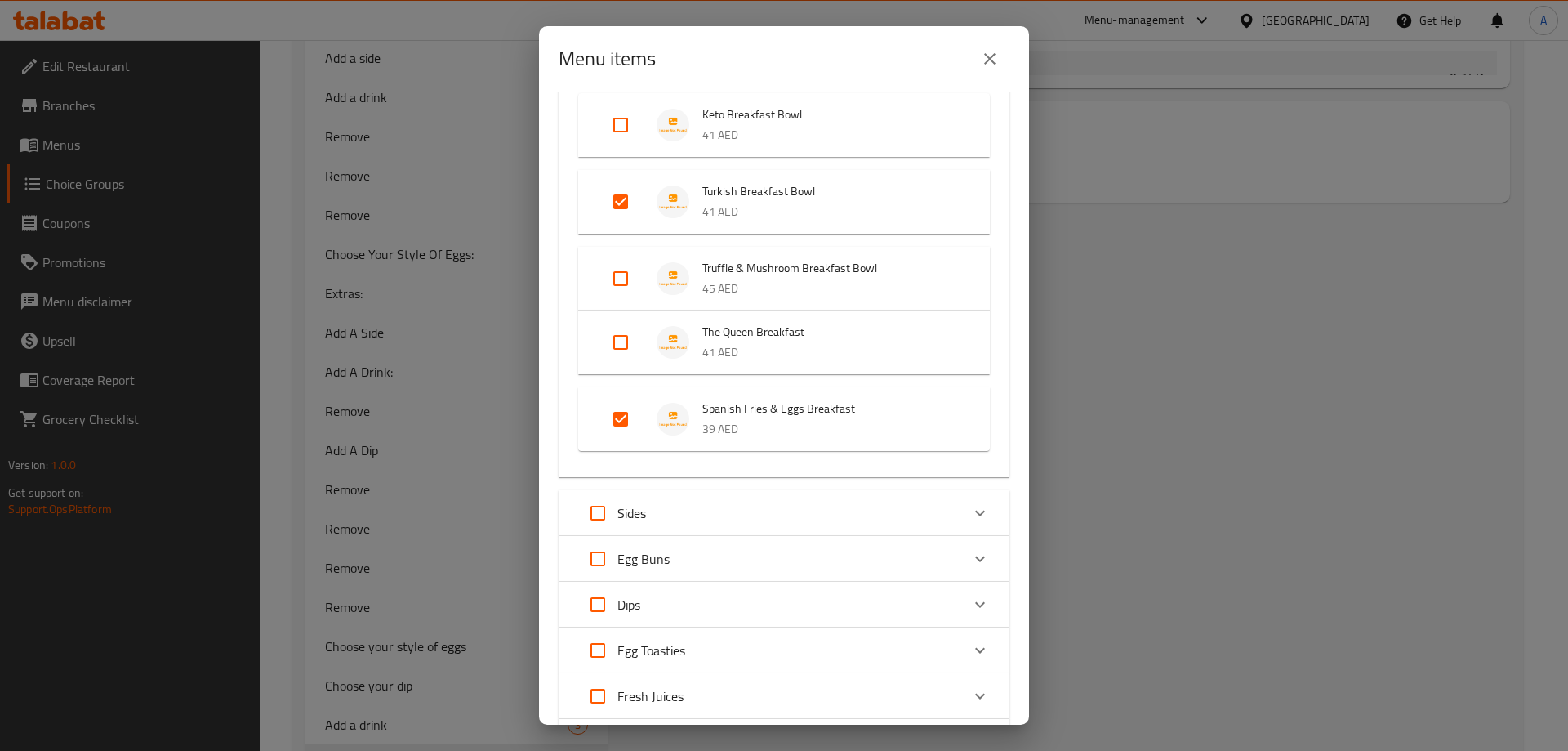
click at [627, 422] on input "Expand" at bounding box center [620, 419] width 39 height 39
checkbox input "false"
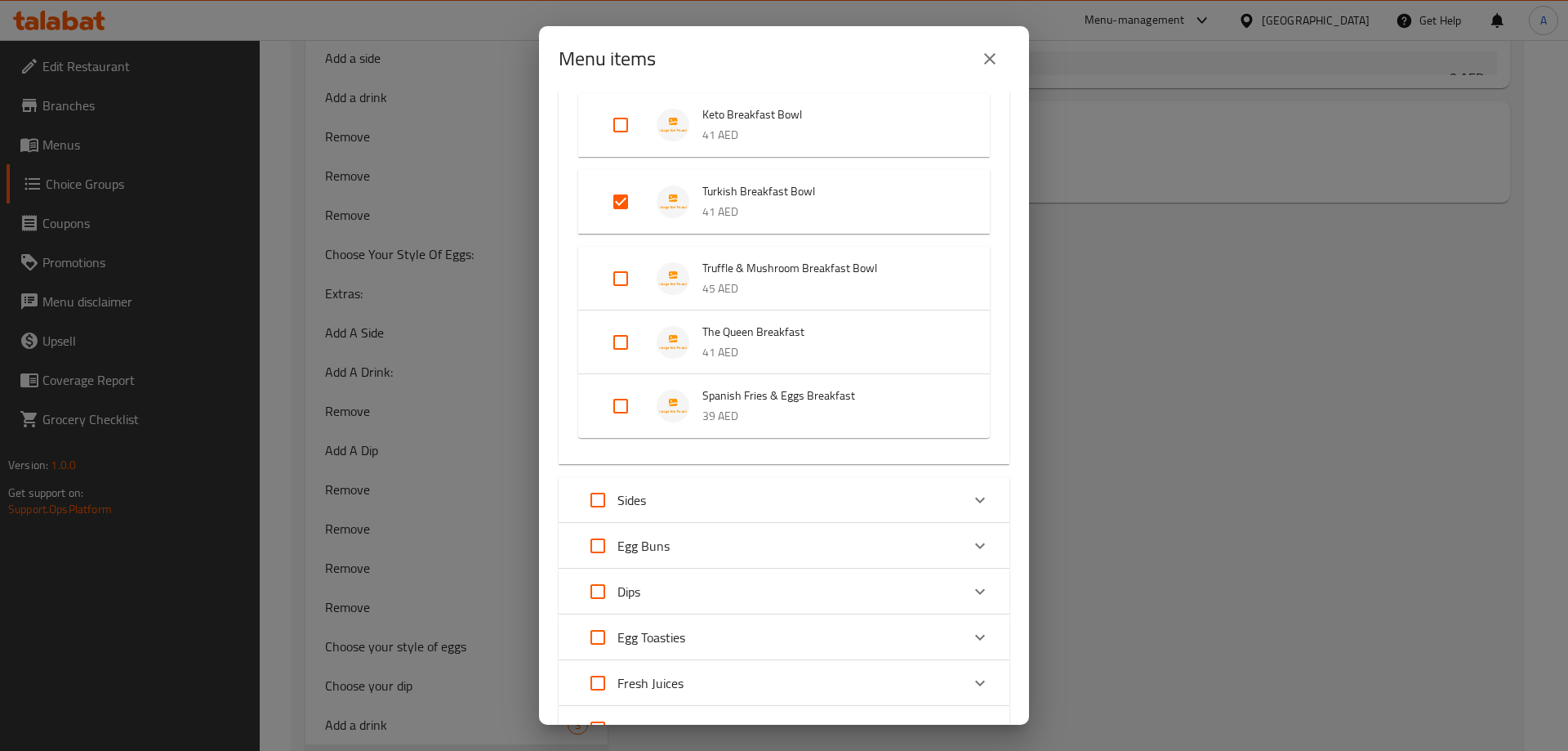
click at [620, 197] on input "Expand" at bounding box center [620, 202] width 39 height 39
checkbox input "false"
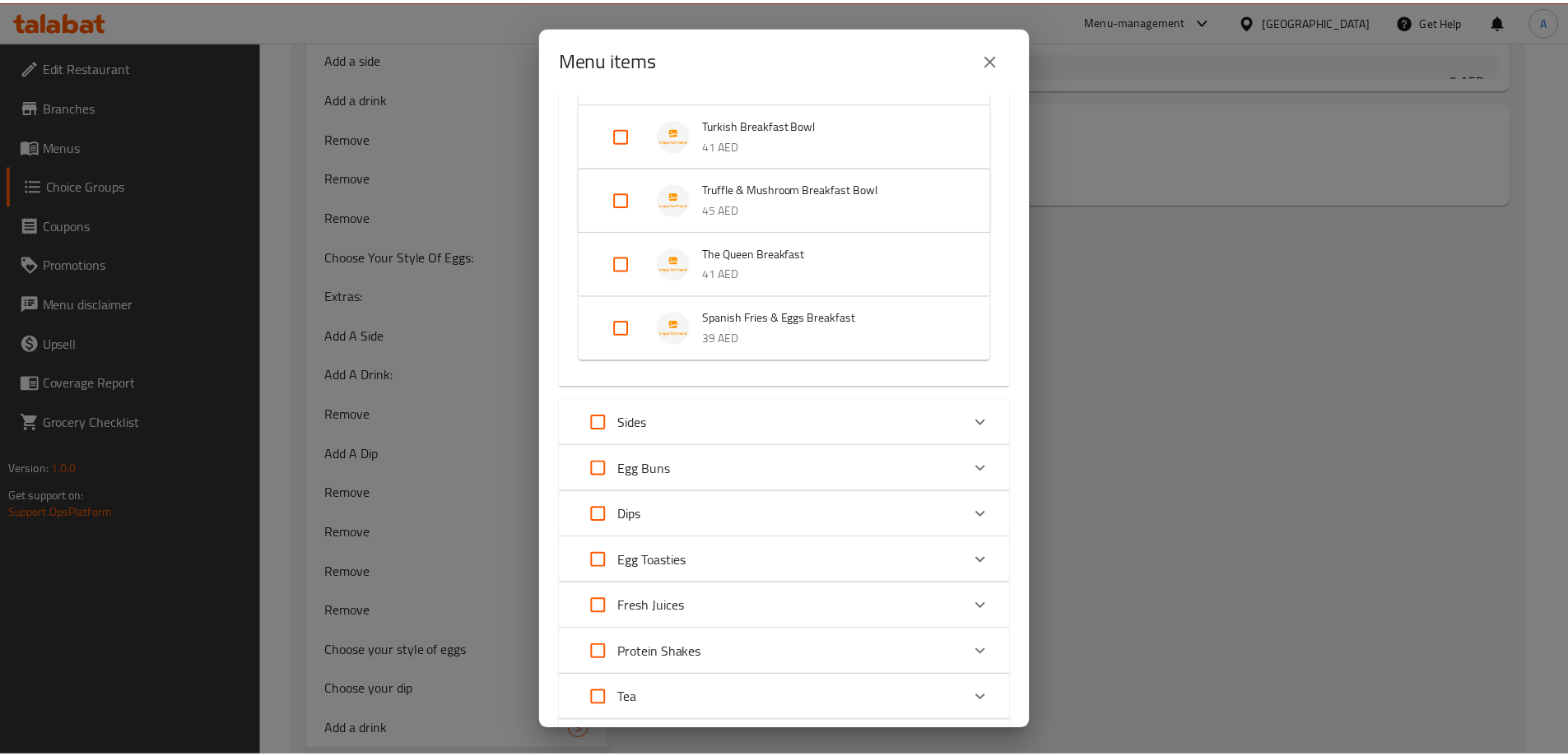
scroll to position [383, 0]
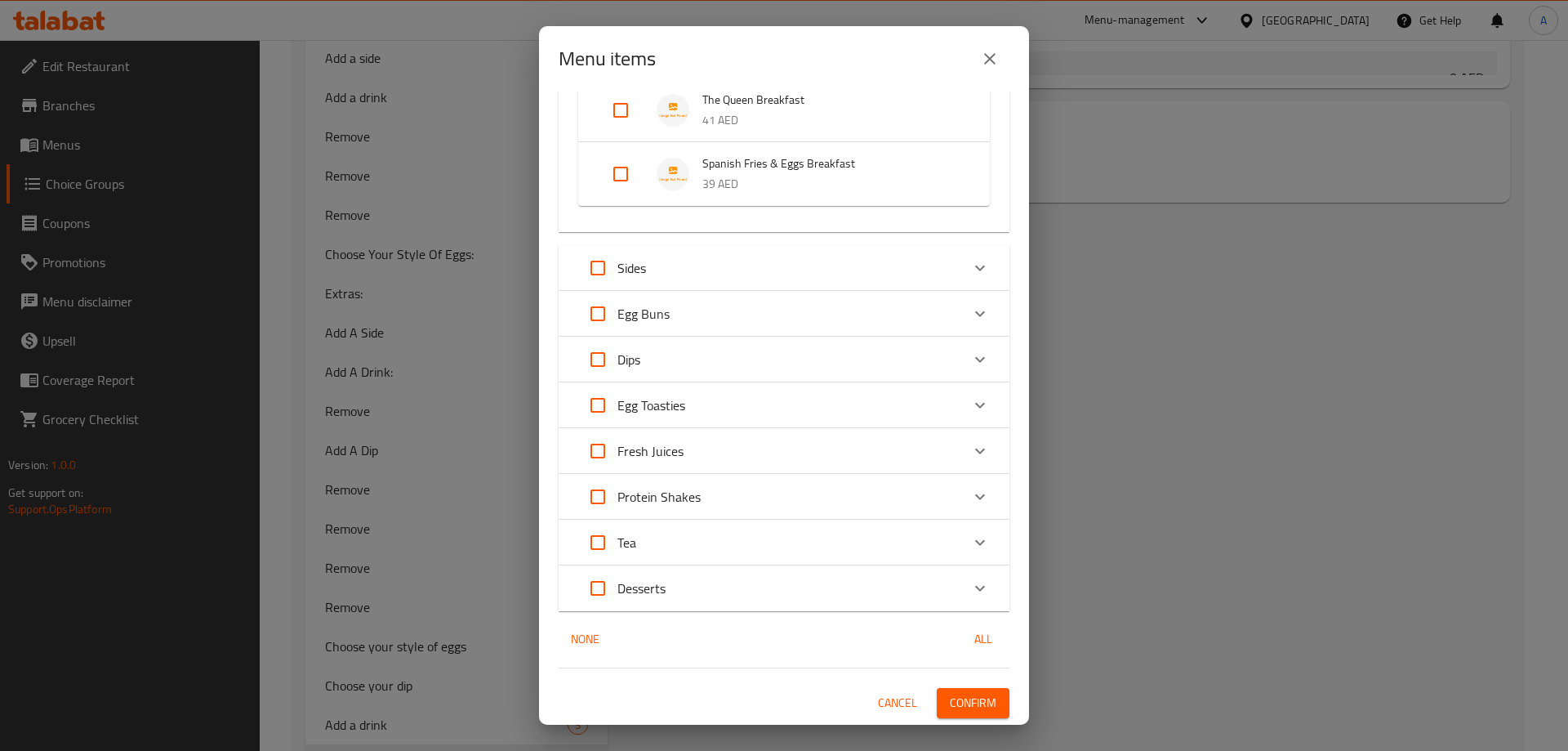
click at [950, 697] on span "Confirm" at bounding box center [973, 703] width 47 height 20
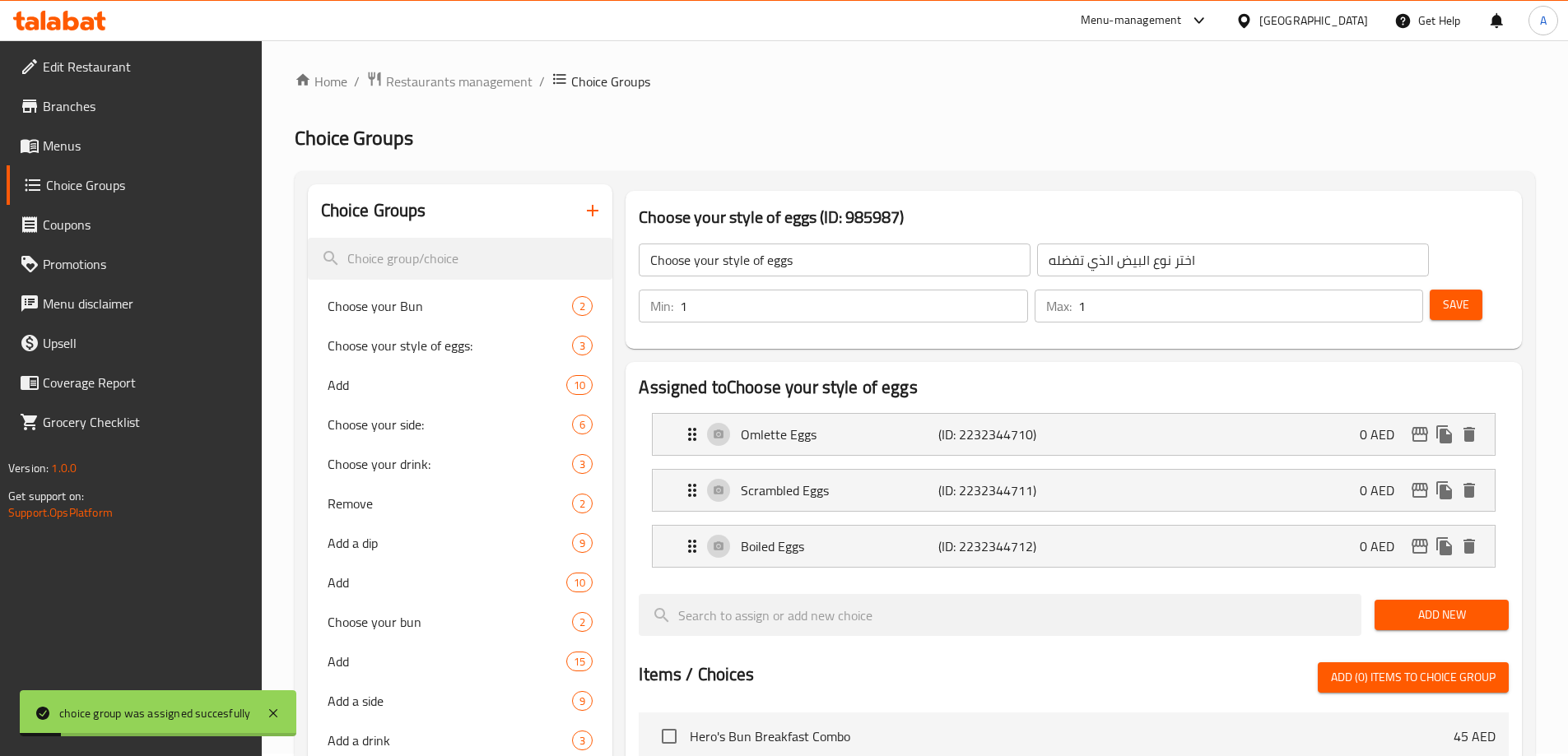
scroll to position [0, 0]
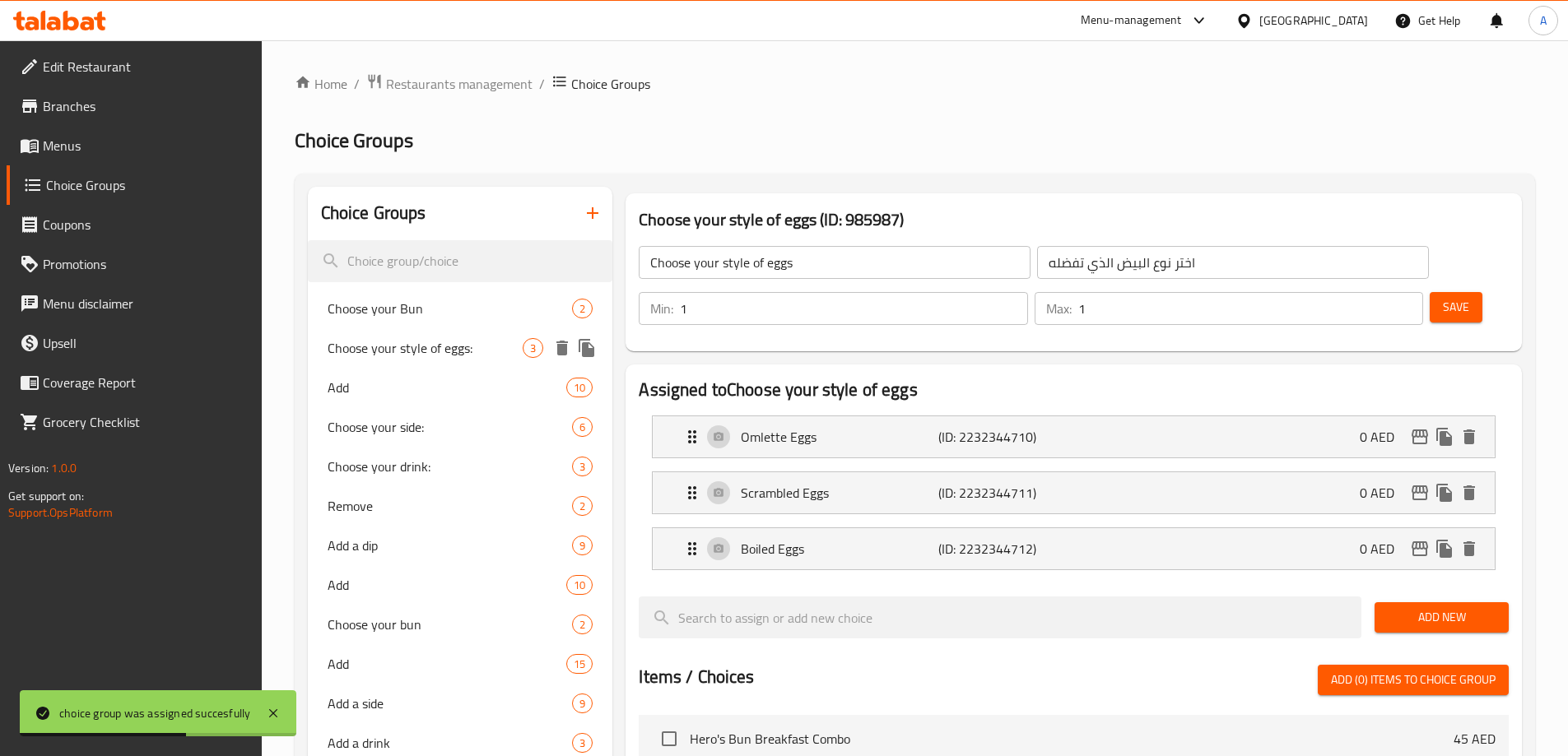
click at [459, 363] on div "Choose your style of eggs: 3" at bounding box center [460, 348] width 305 height 40
type input "Choose your style of eggs:"
type input "اختر طريقتك من البيض"
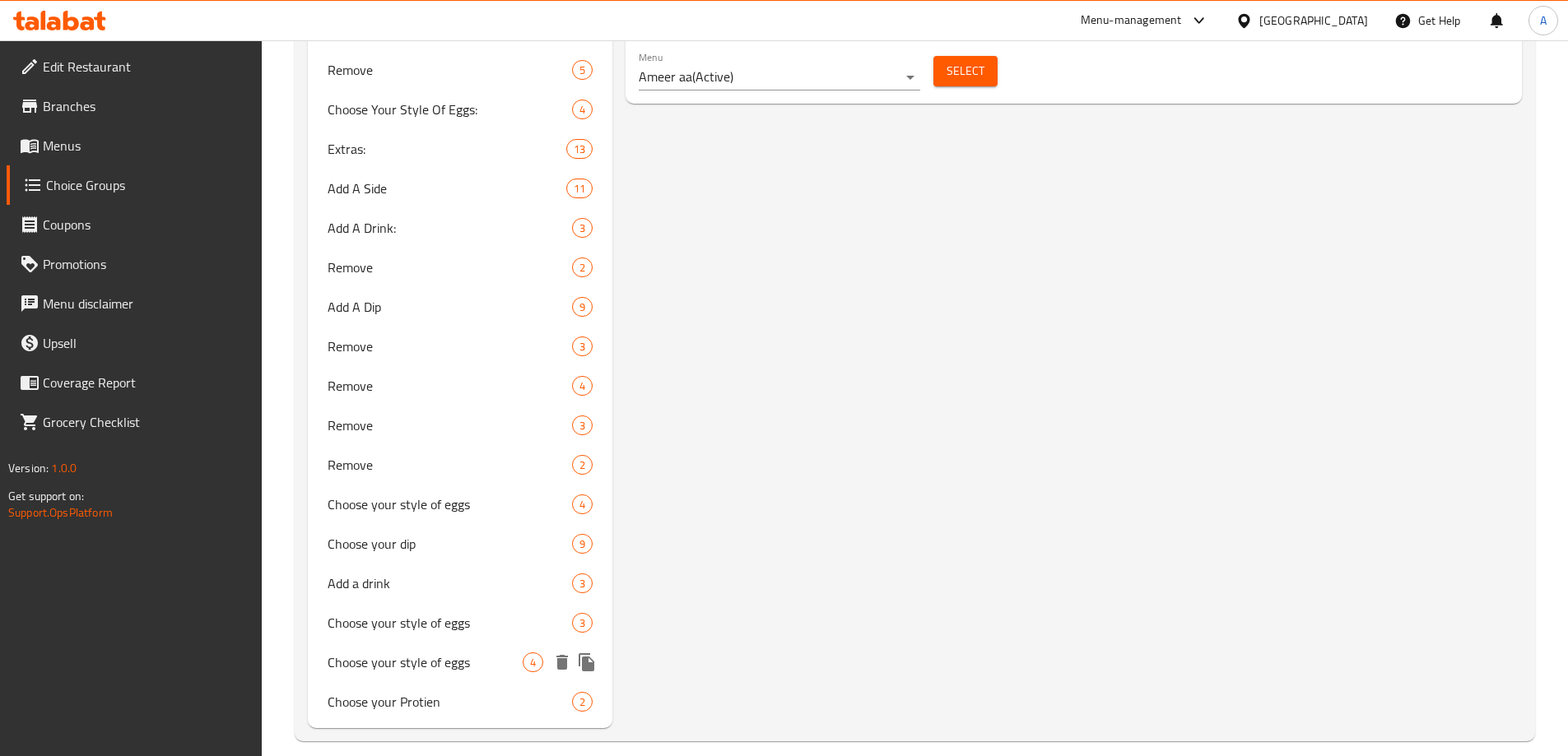
scroll to position [1204, 0]
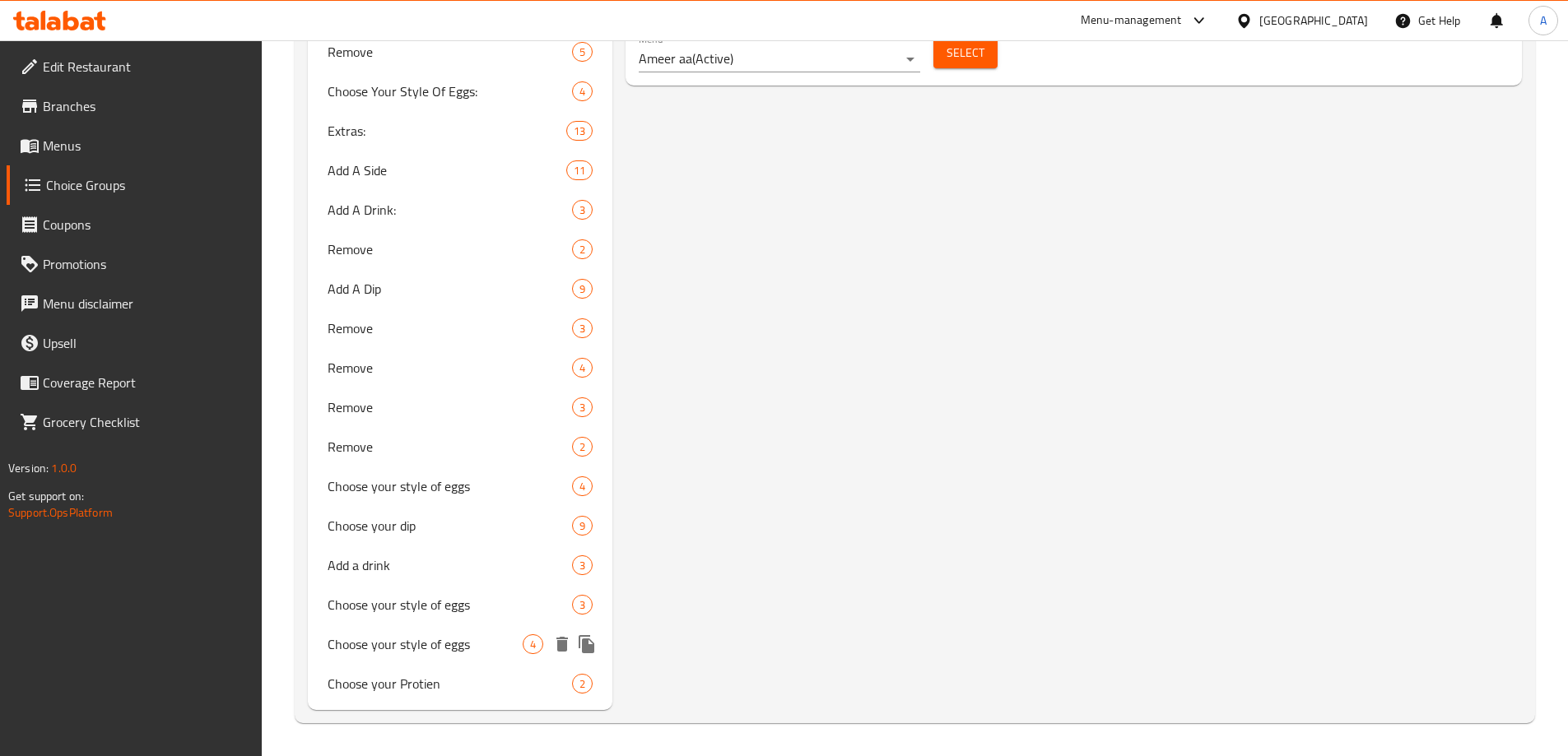
click at [416, 654] on span "Choose your style of eggs" at bounding box center [426, 644] width 196 height 19
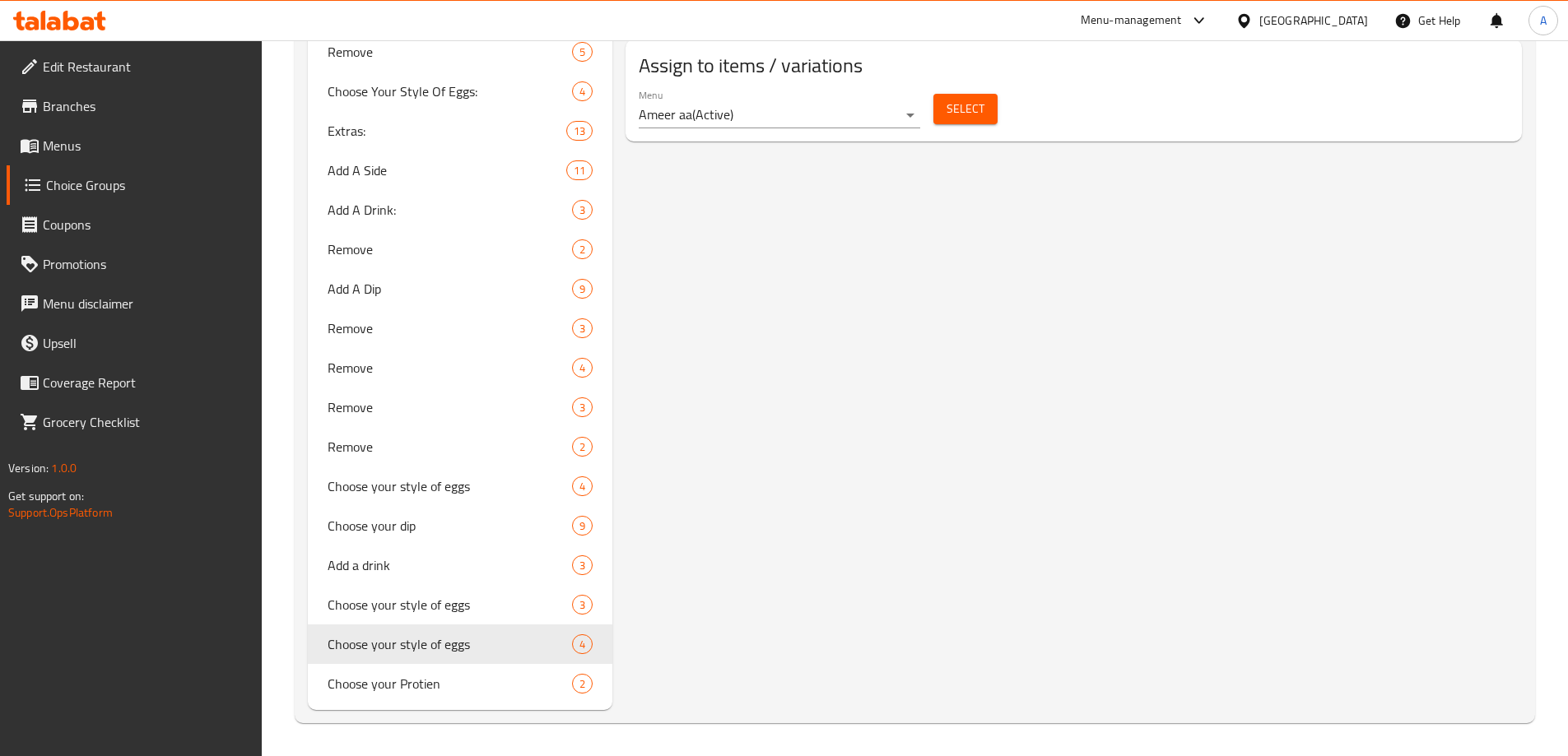
type input "Choose your style of eggs"
type input "اختر نوع البيض الذي تفضله"
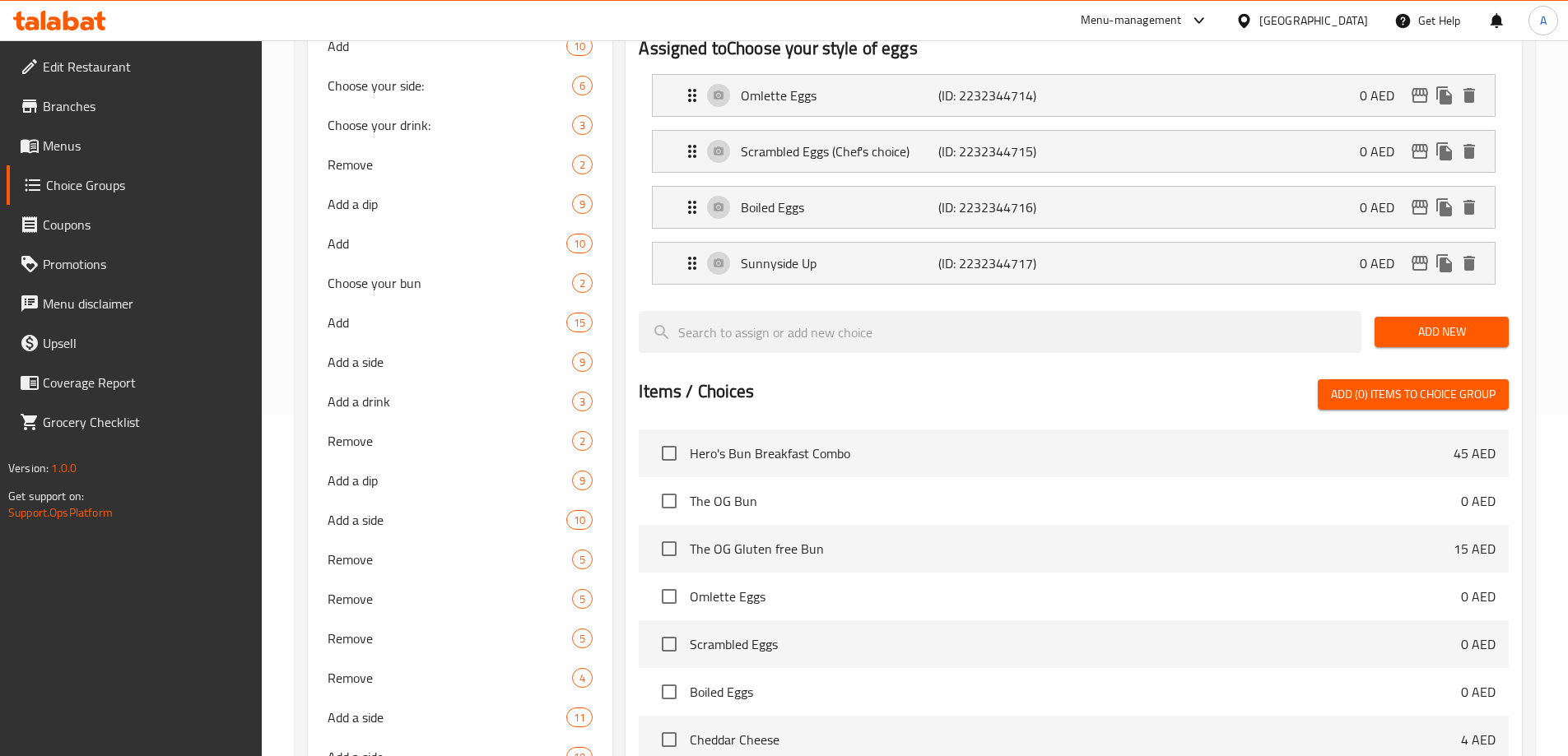
scroll to position [135, 0]
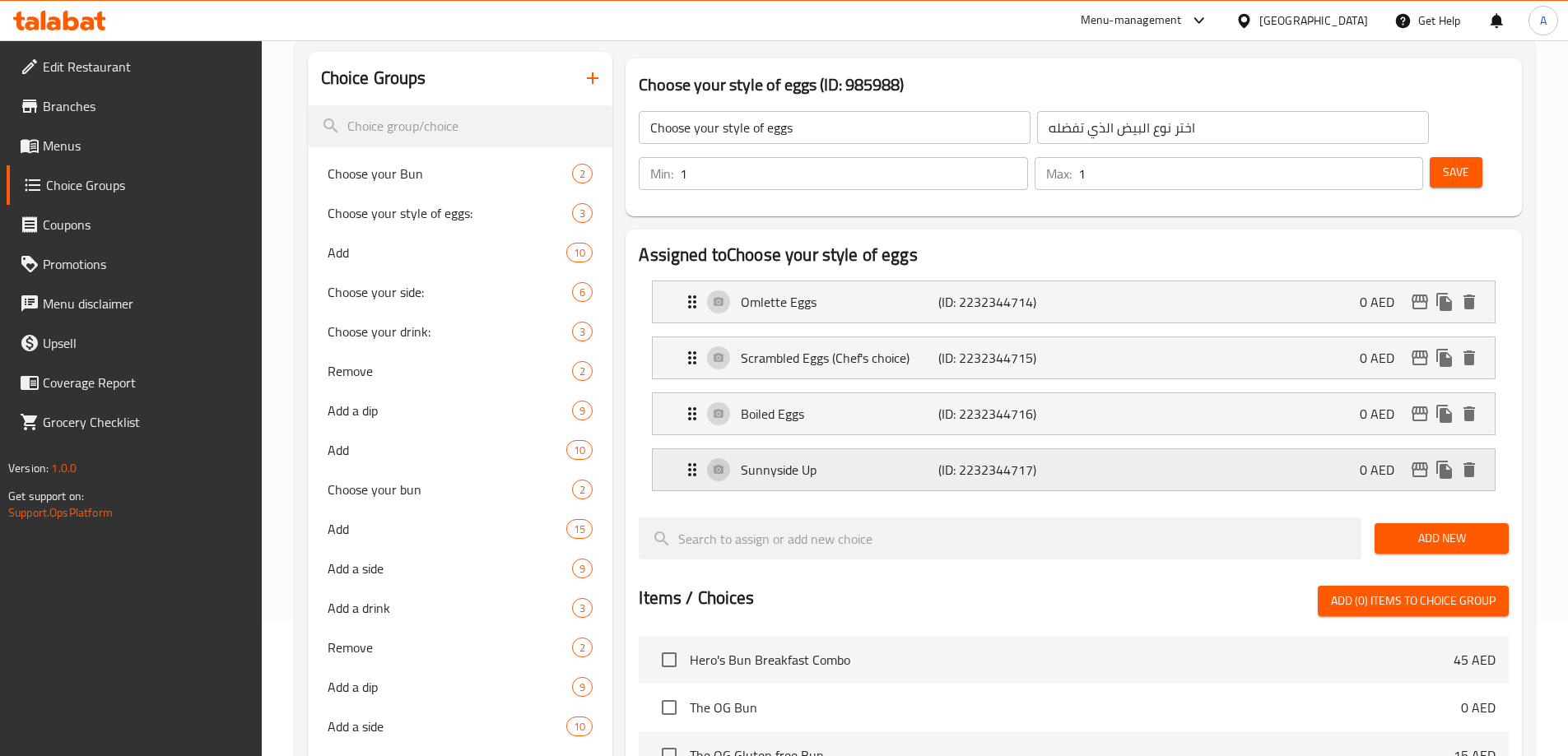
click at [885, 460] on p "Sunnyside Up" at bounding box center [839, 469] width 196 height 19
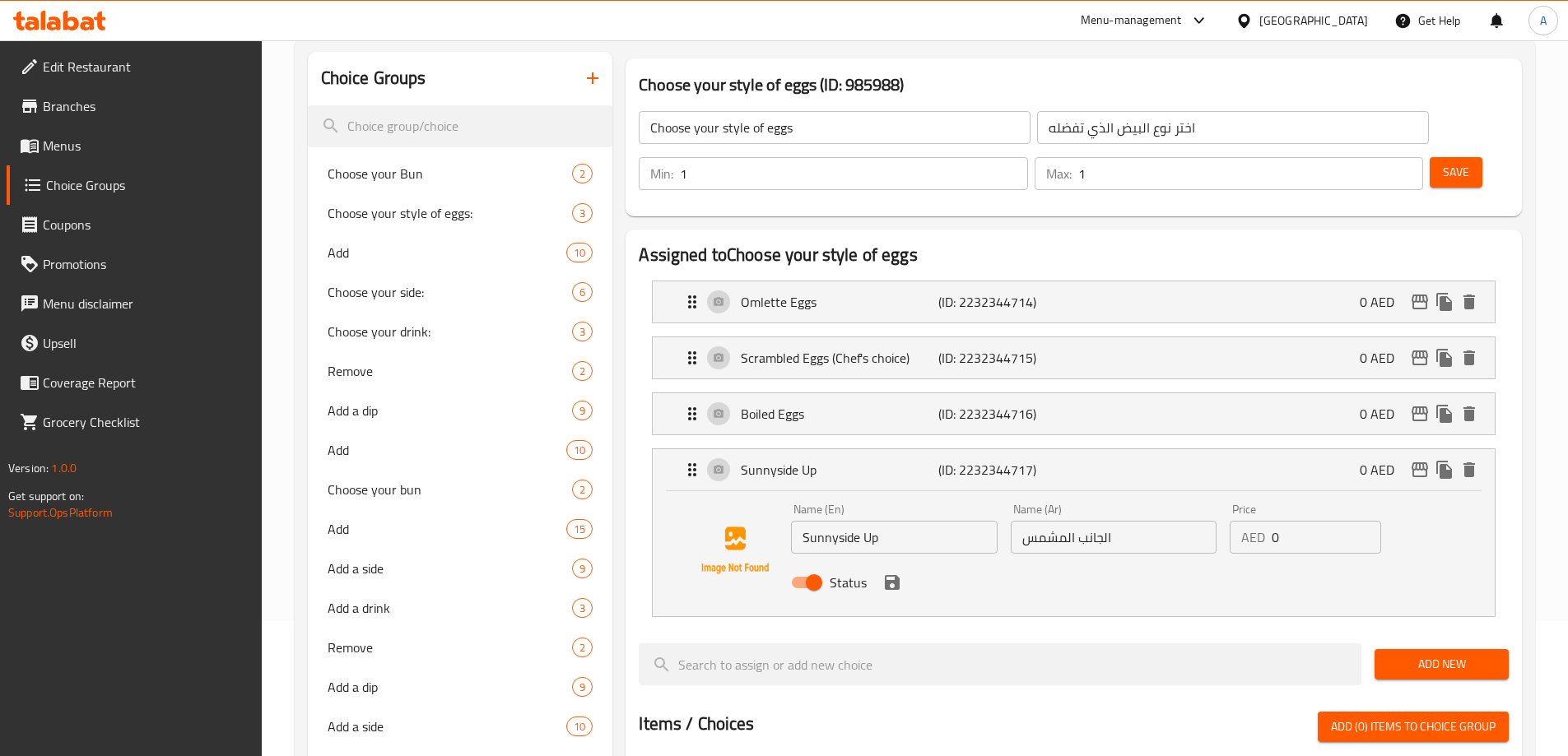
click at [1058, 521] on input "الجانب المشمس" at bounding box center [1114, 537] width 206 height 33
type input "بيض عيون"
click at [899, 572] on icon "save" at bounding box center [891, 582] width 19 height 19
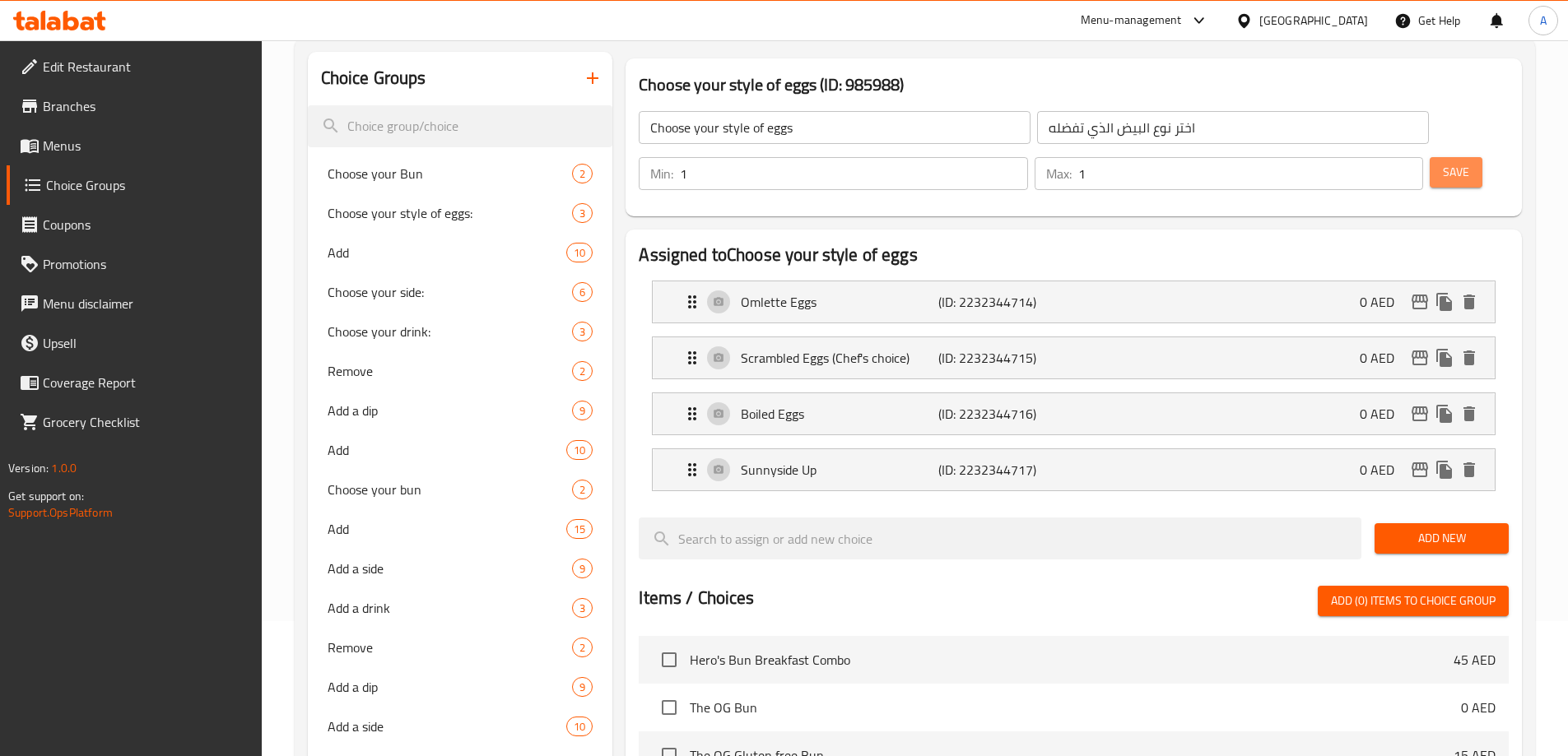
click at [1442, 162] on span "Save" at bounding box center [1455, 172] width 26 height 20
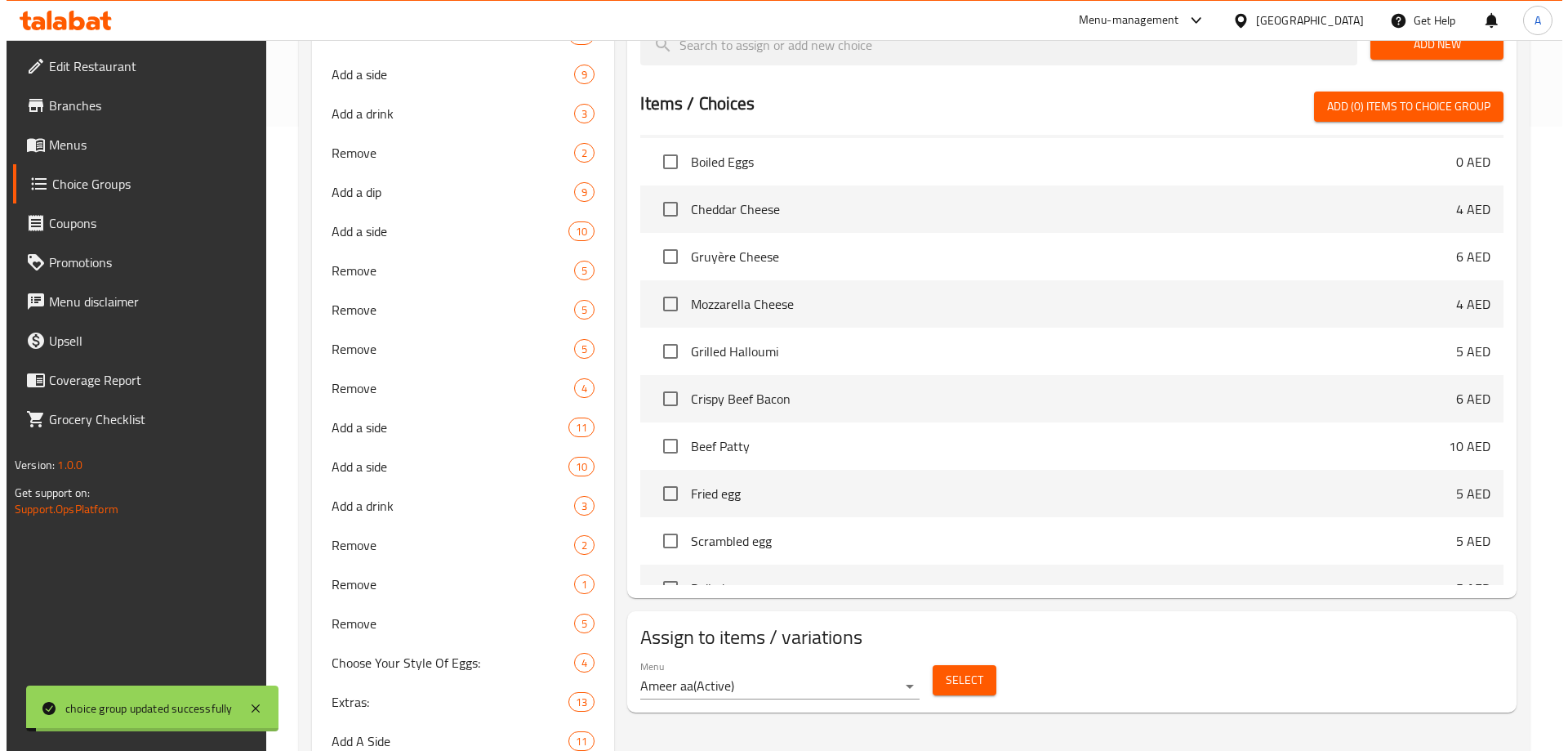
scroll to position [409, 0]
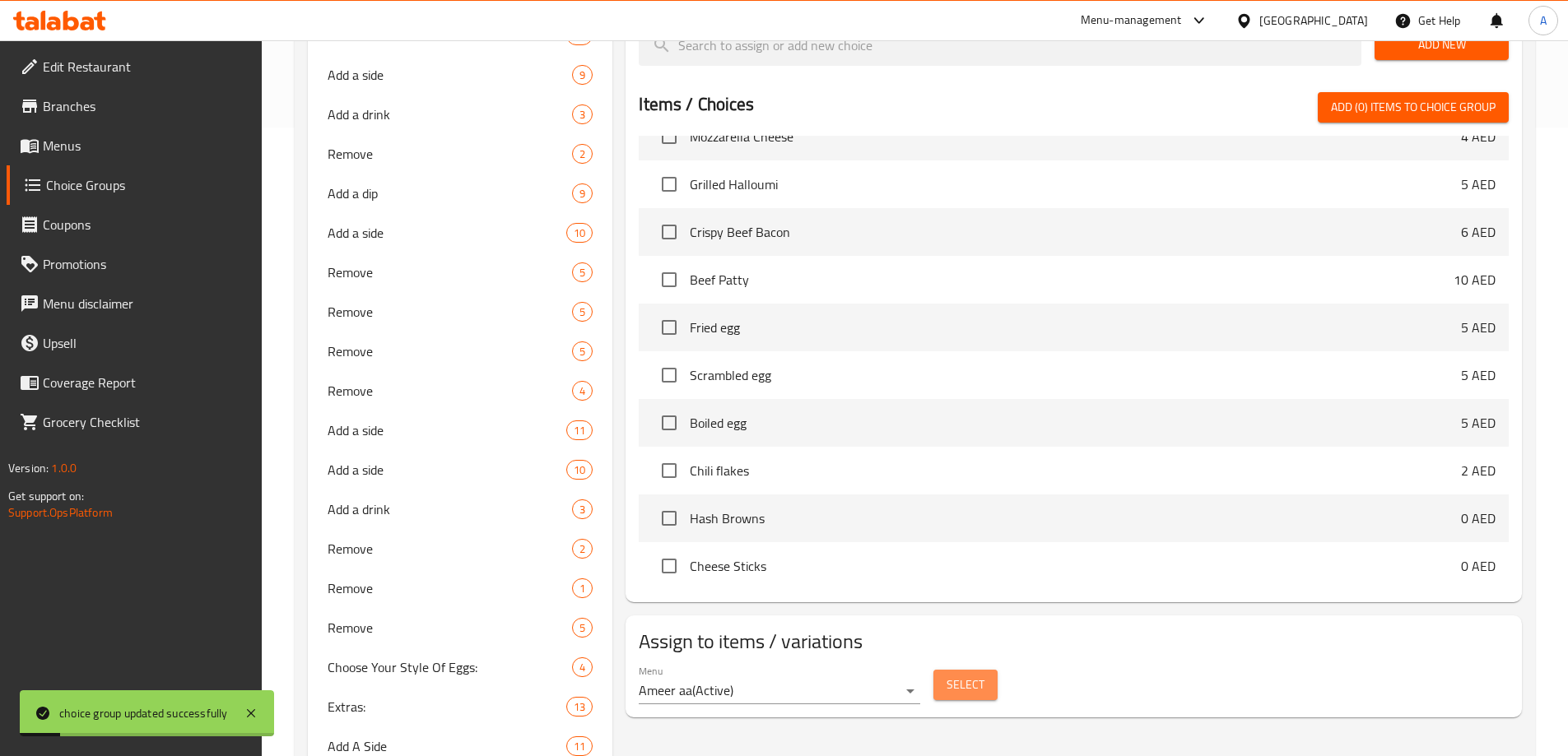
click at [964, 674] on span "Select" at bounding box center [965, 684] width 38 height 20
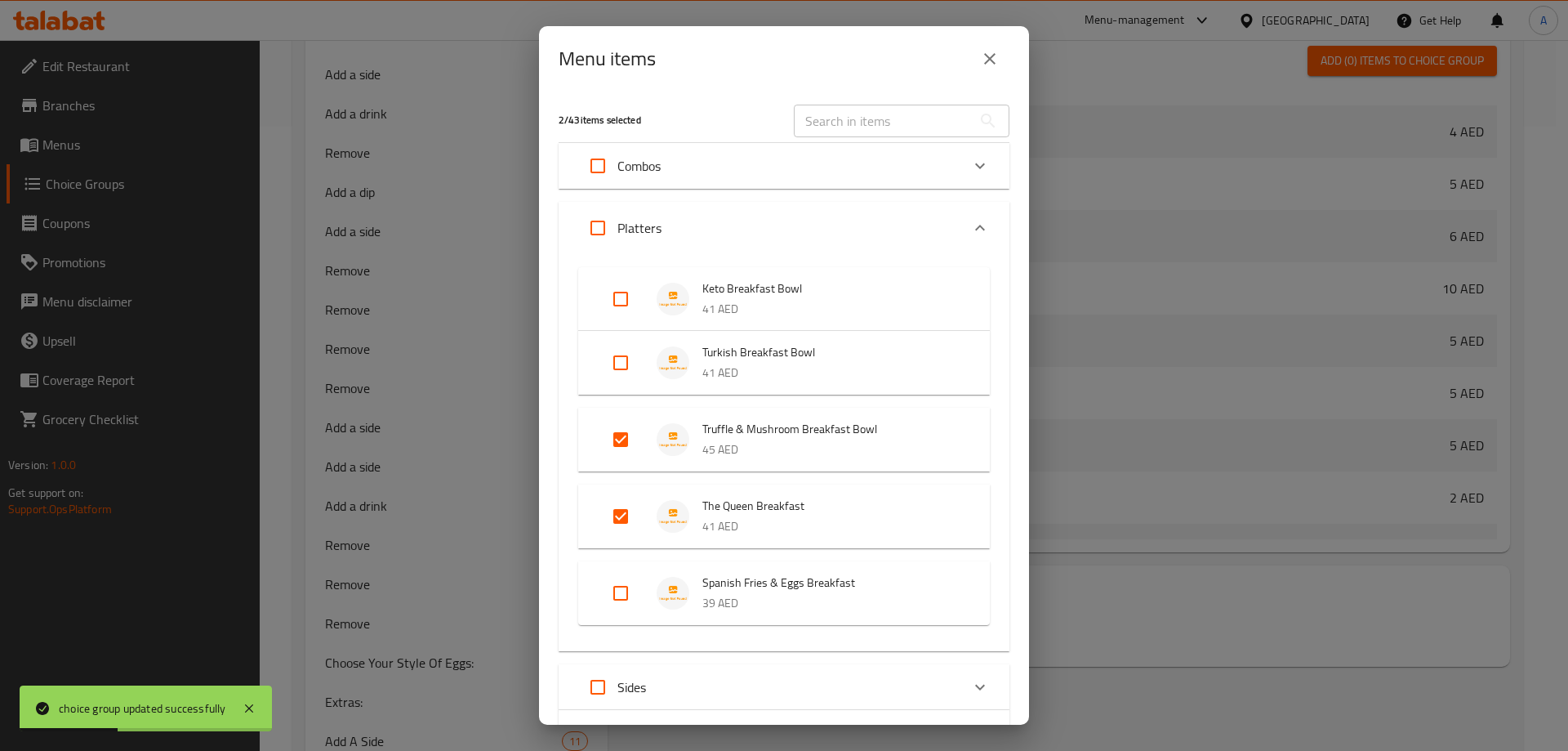
click at [608, 440] on input "Expand" at bounding box center [620, 440] width 39 height 39
checkbox input "false"
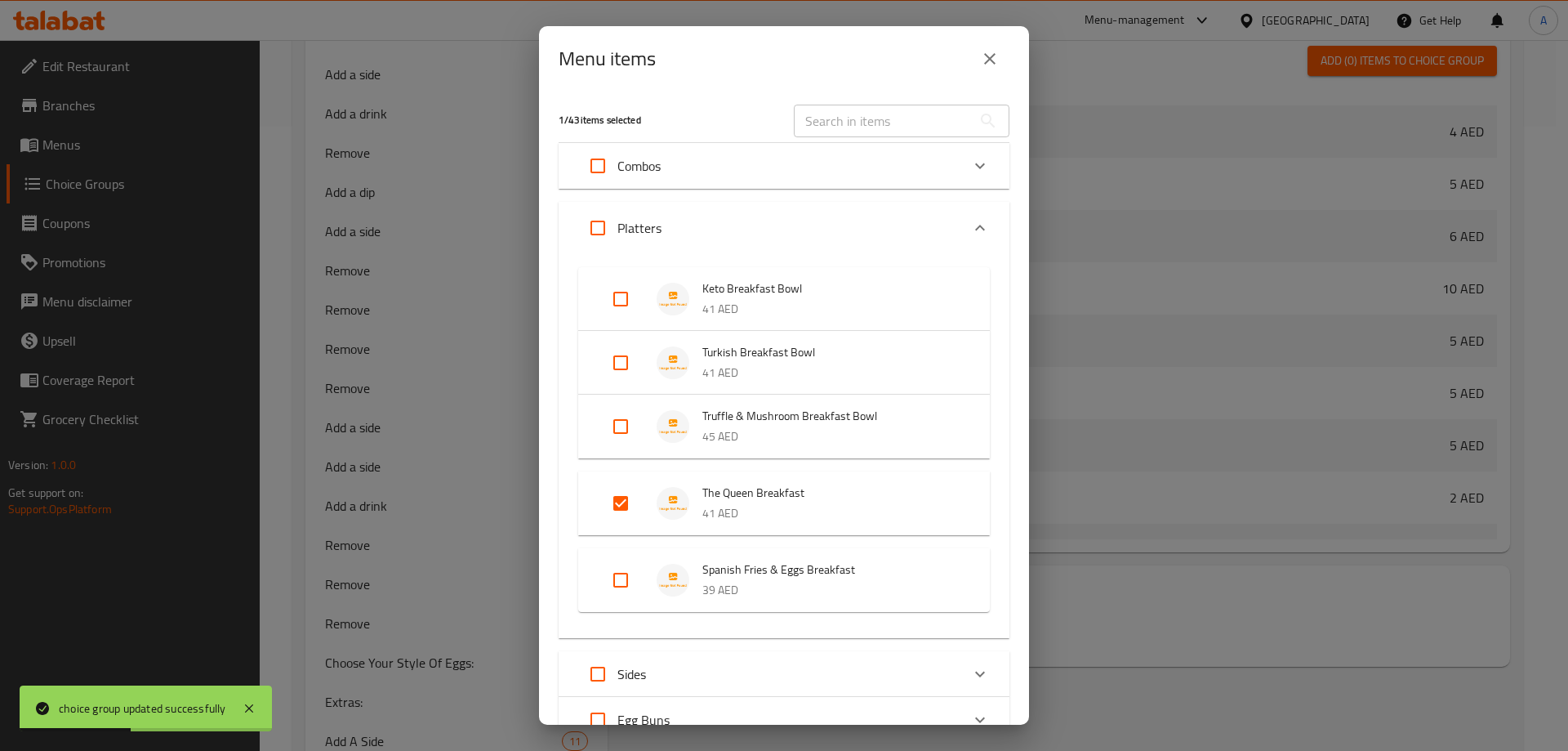
click at [619, 519] on input "Expand" at bounding box center [620, 503] width 39 height 39
checkbox input "false"
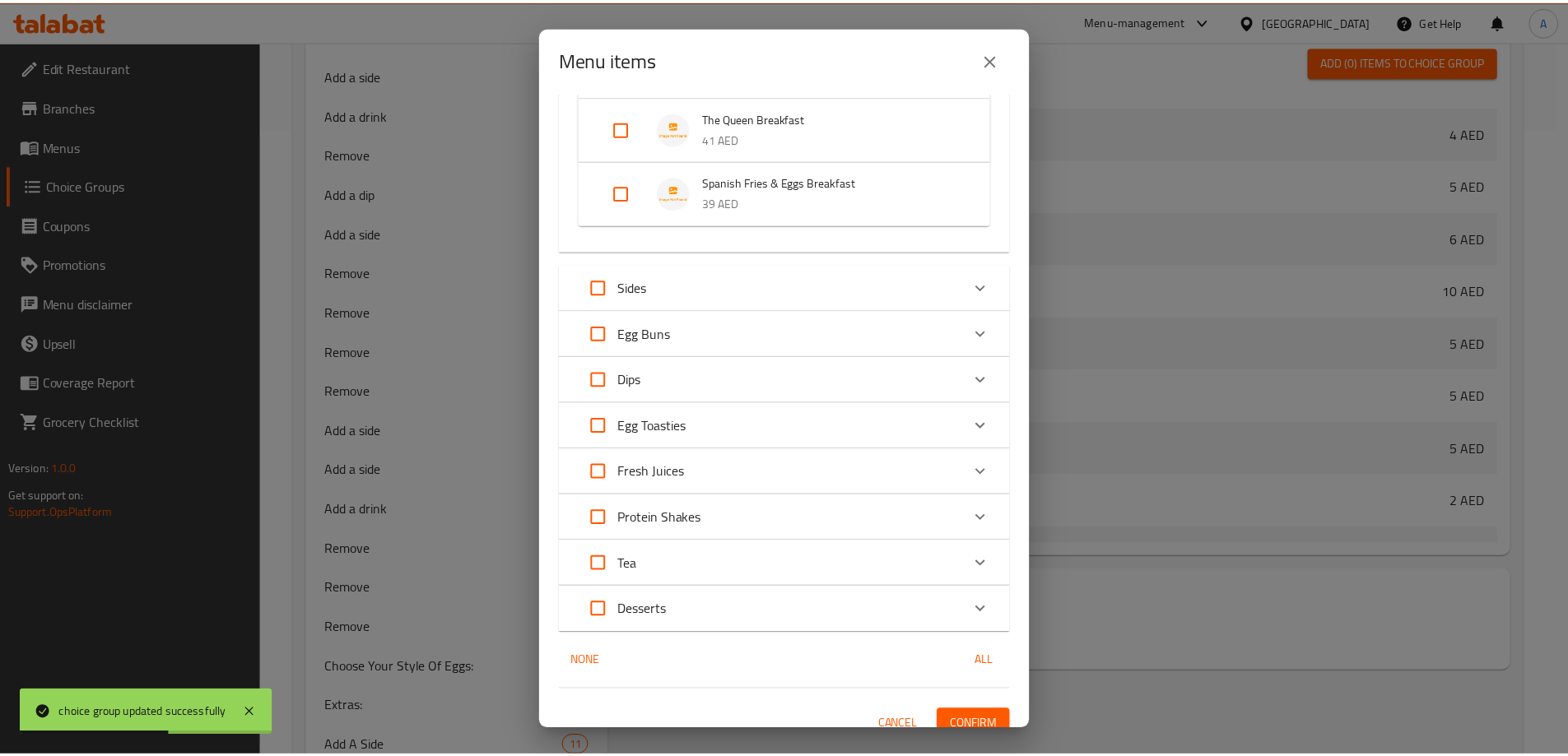
scroll to position [383, 0]
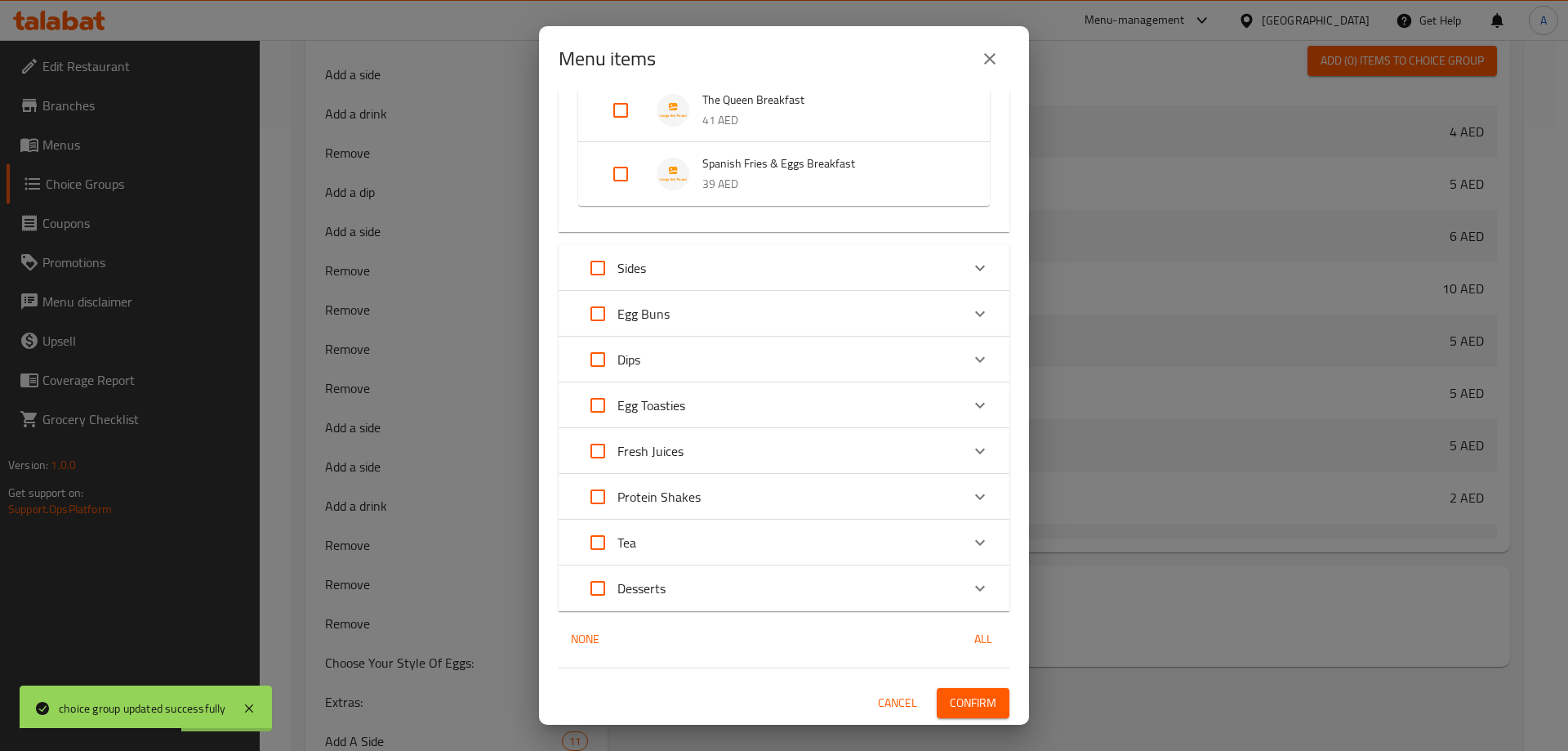
click at [958, 696] on span "Confirm" at bounding box center [973, 703] width 47 height 20
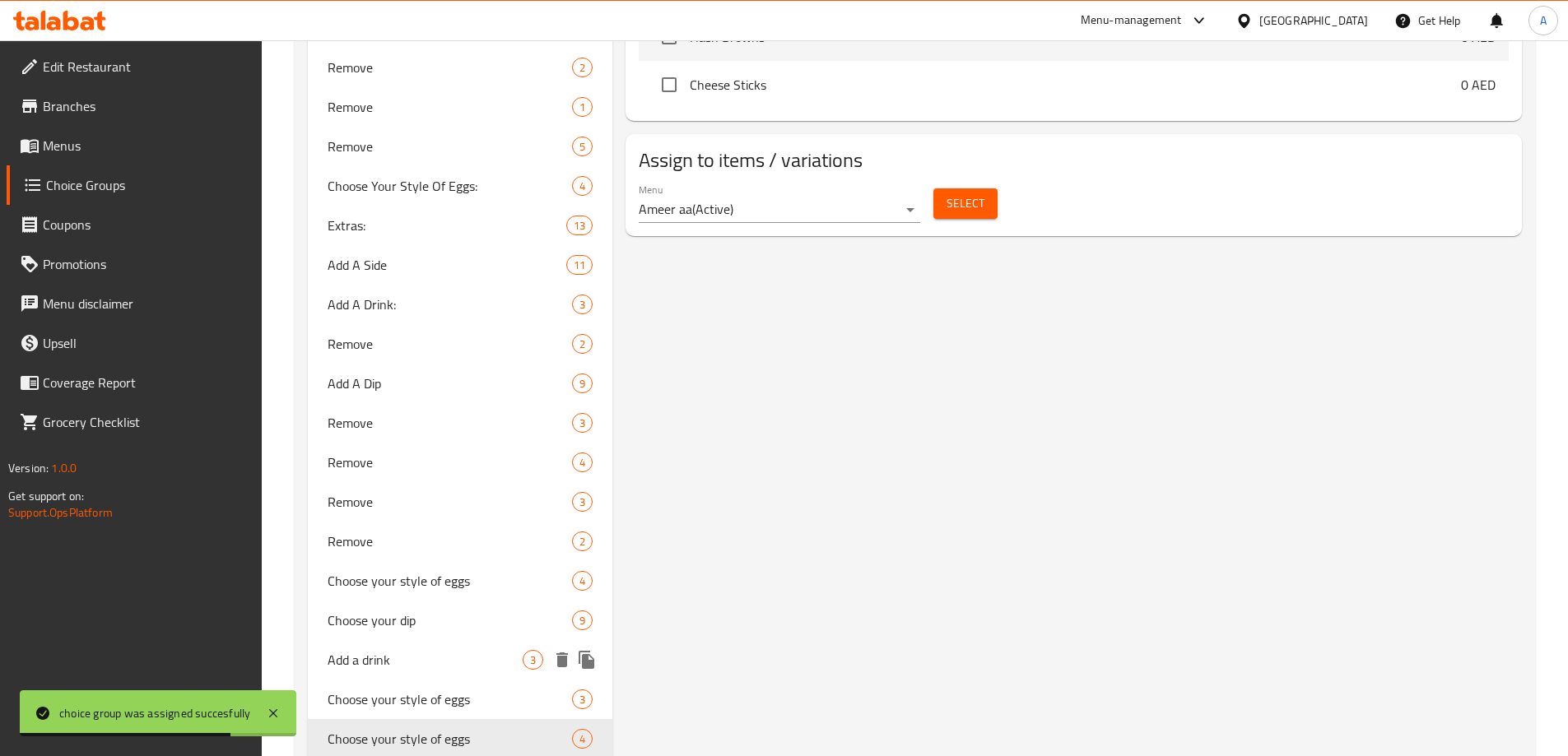
scroll to position [1123, 0]
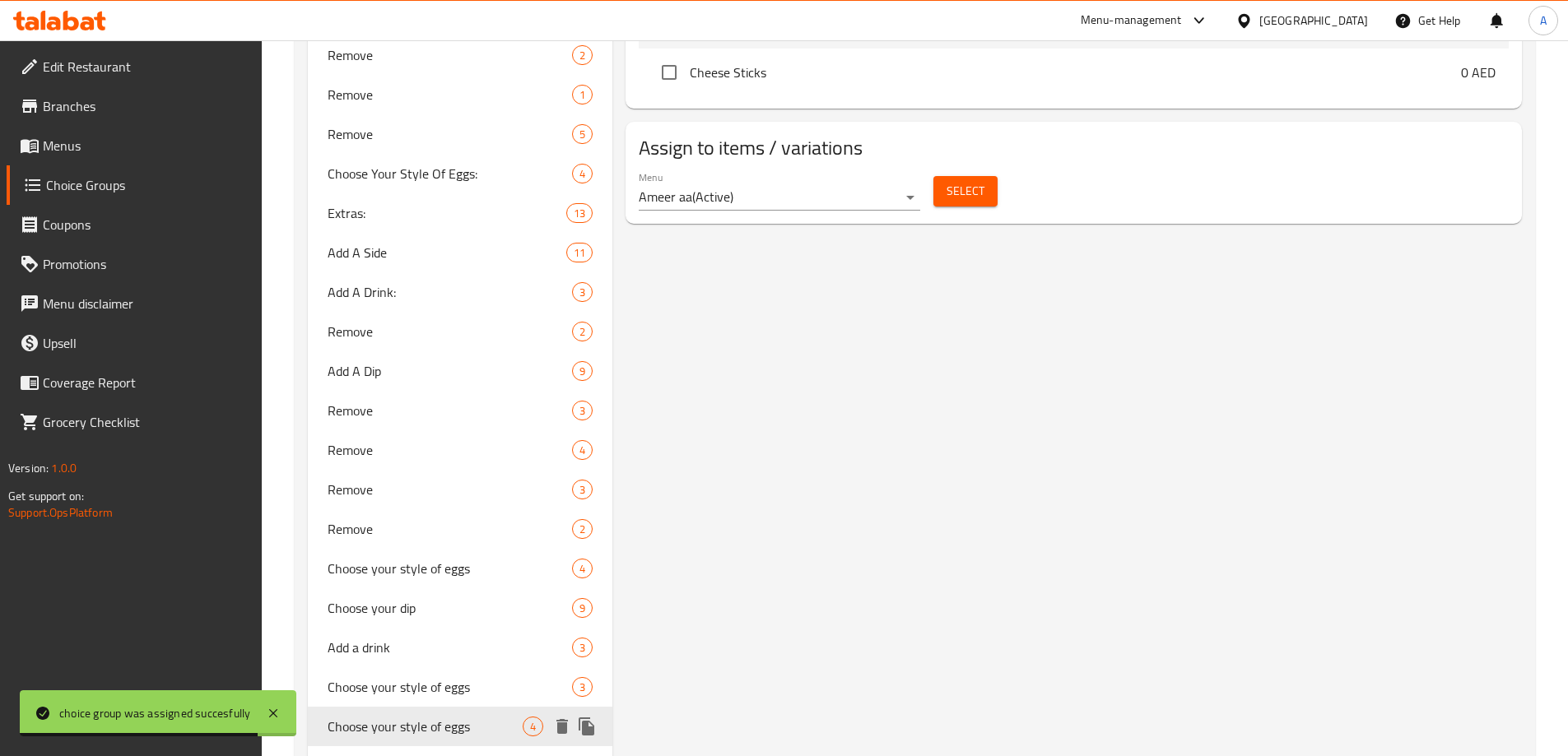
click at [403, 723] on span "Choose your style of eggs" at bounding box center [426, 726] width 196 height 19
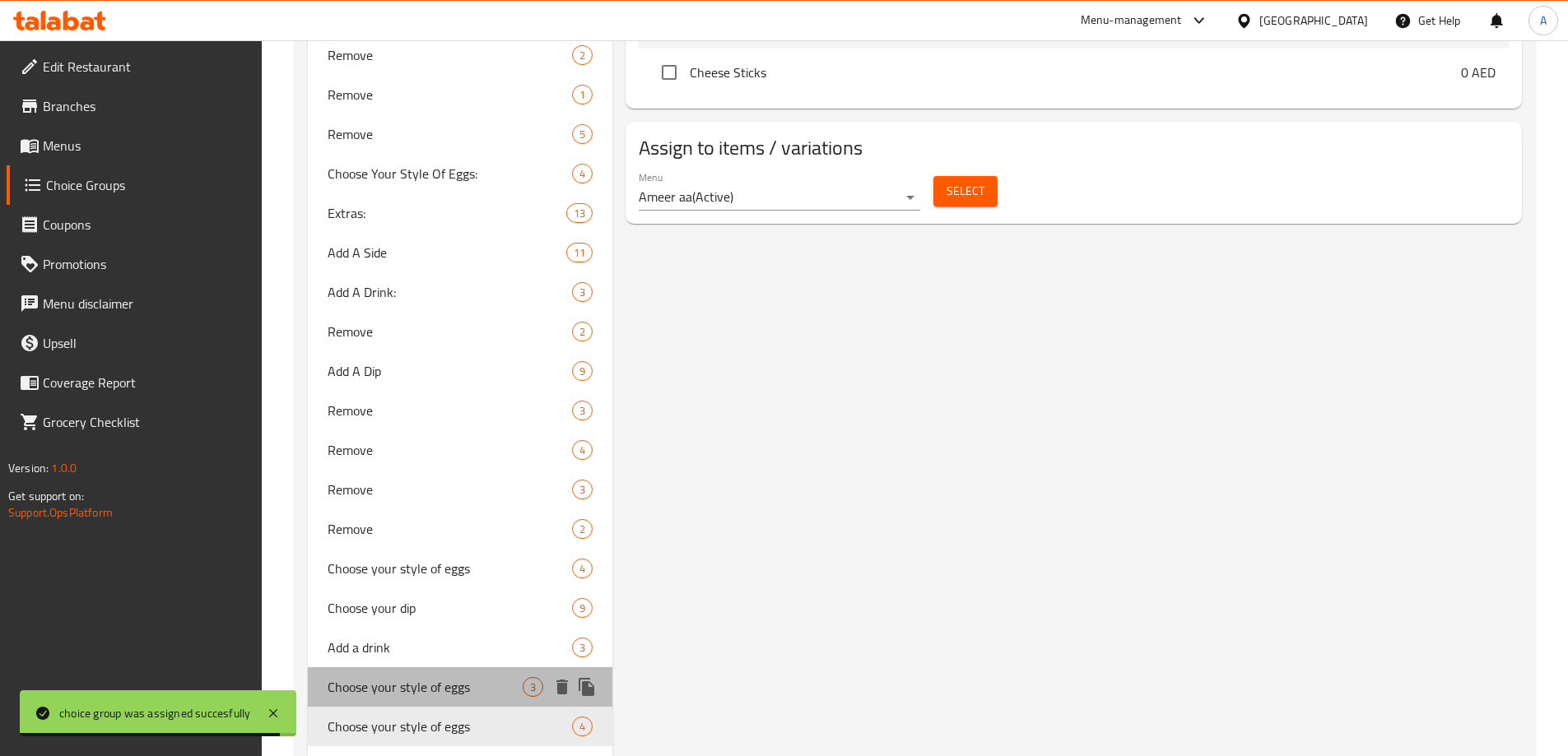
click at [419, 695] on span "Choose your style of eggs" at bounding box center [426, 686] width 196 height 19
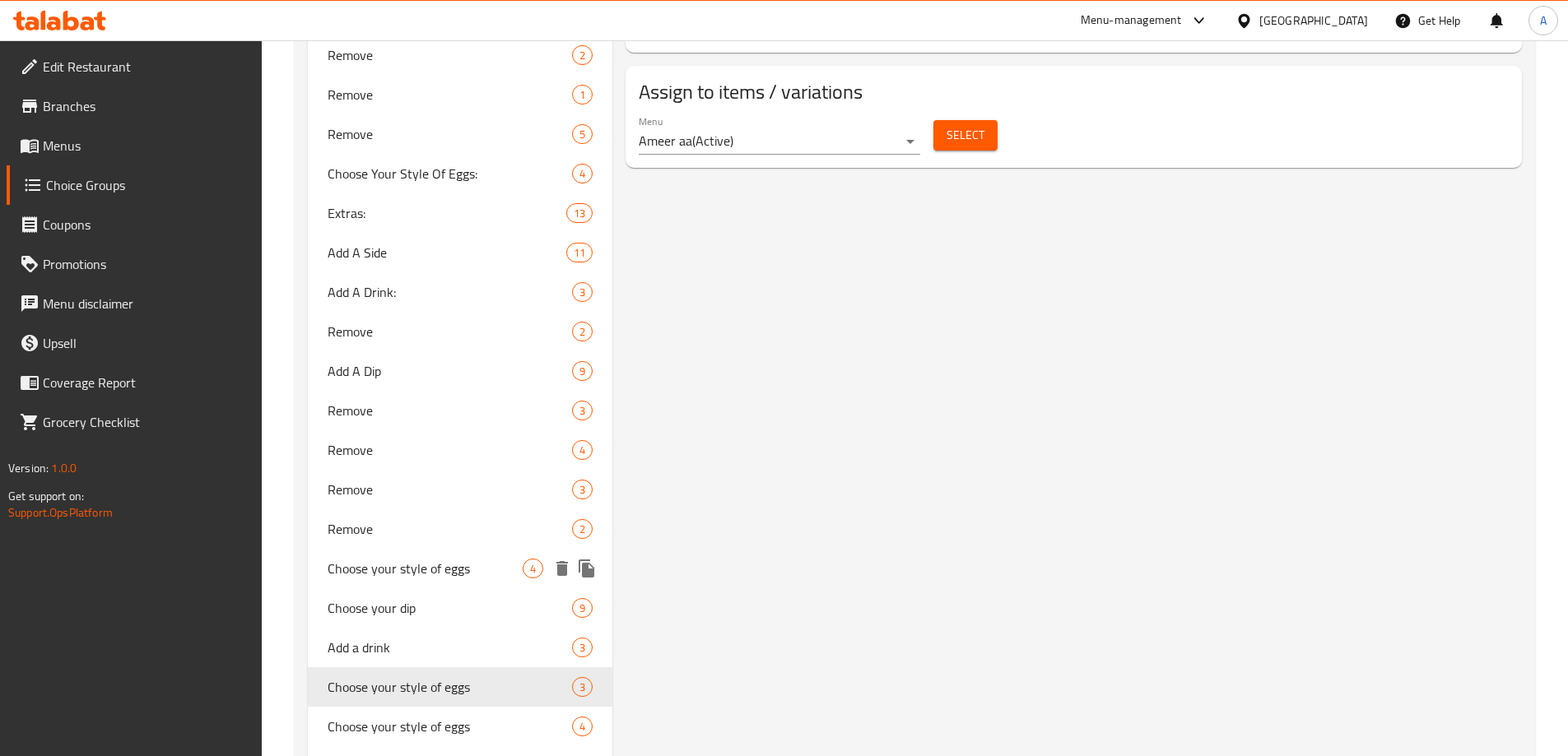
click at [416, 569] on span "Choose your style of eggs" at bounding box center [426, 568] width 196 height 19
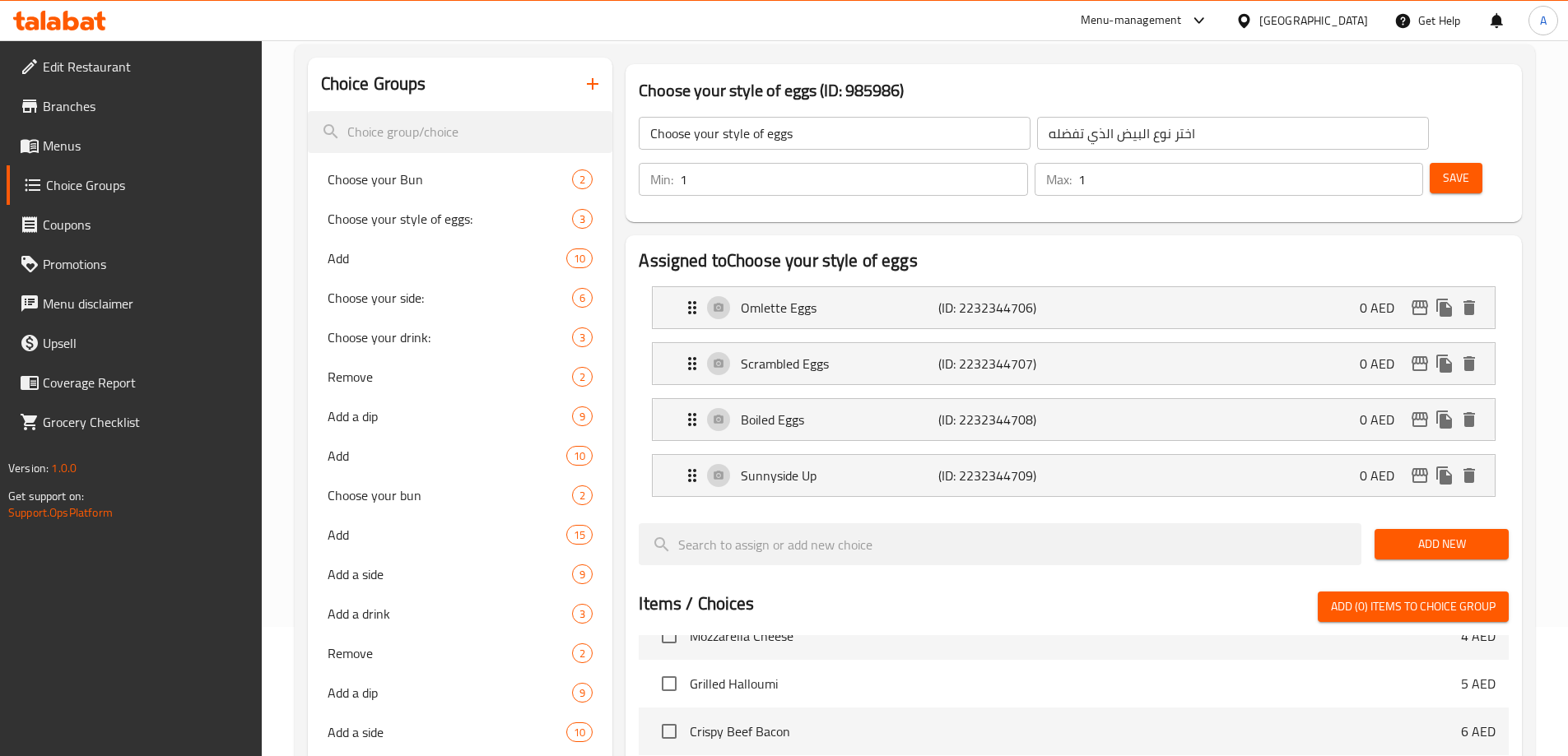
scroll to position [52, 0]
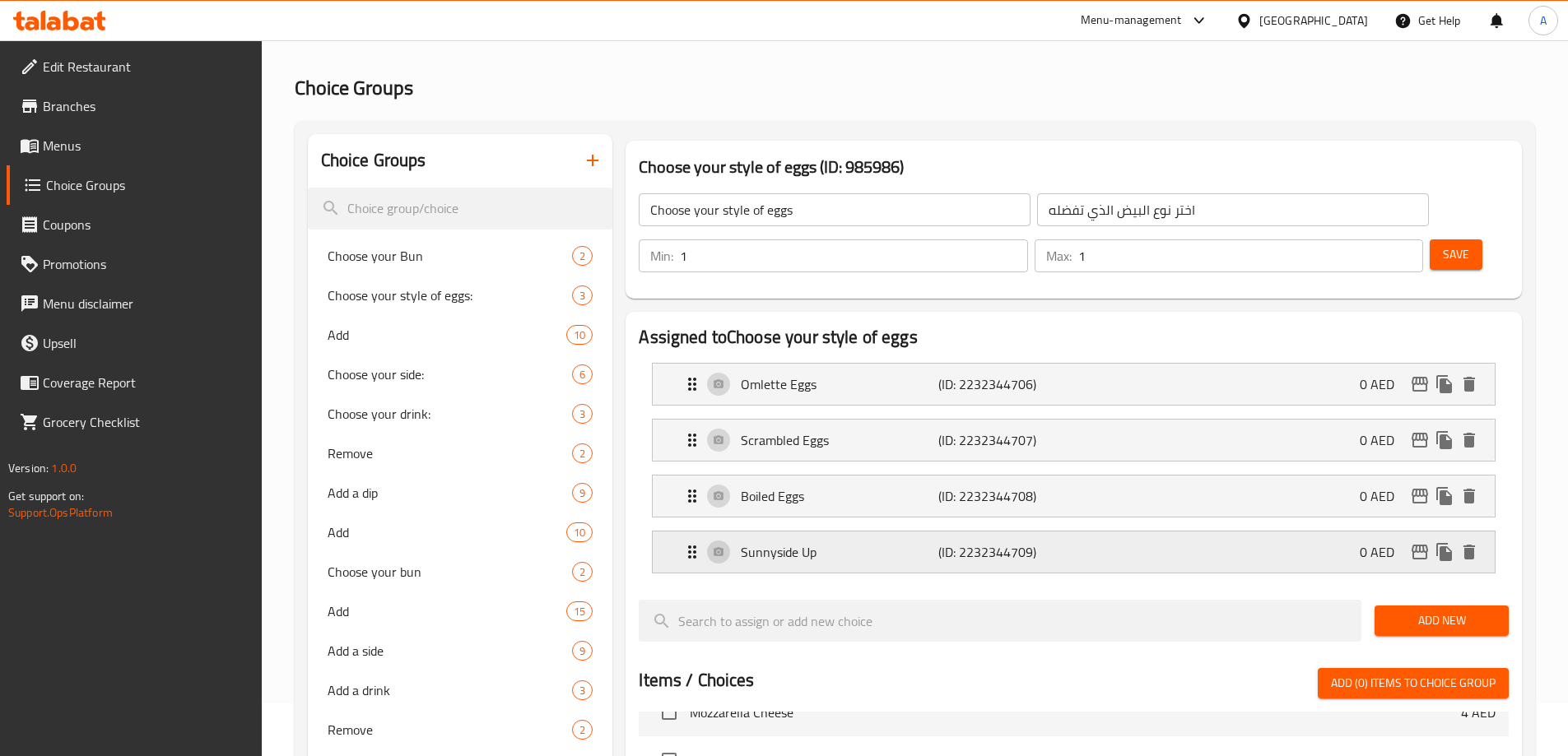
click at [877, 542] on p "Sunnyside Up" at bounding box center [839, 551] width 196 height 19
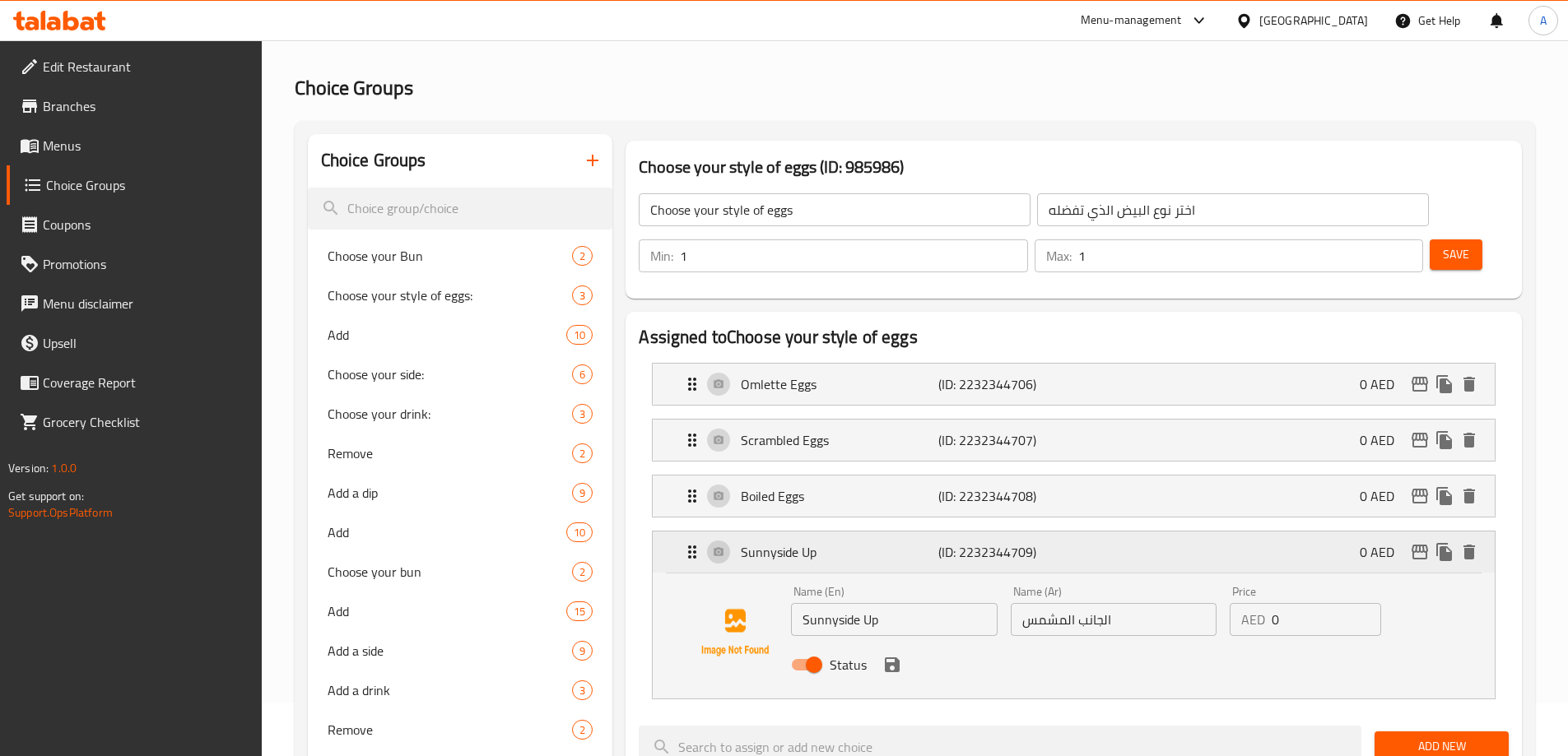
click at [897, 542] on p "Sunnyside Up" at bounding box center [839, 551] width 196 height 19
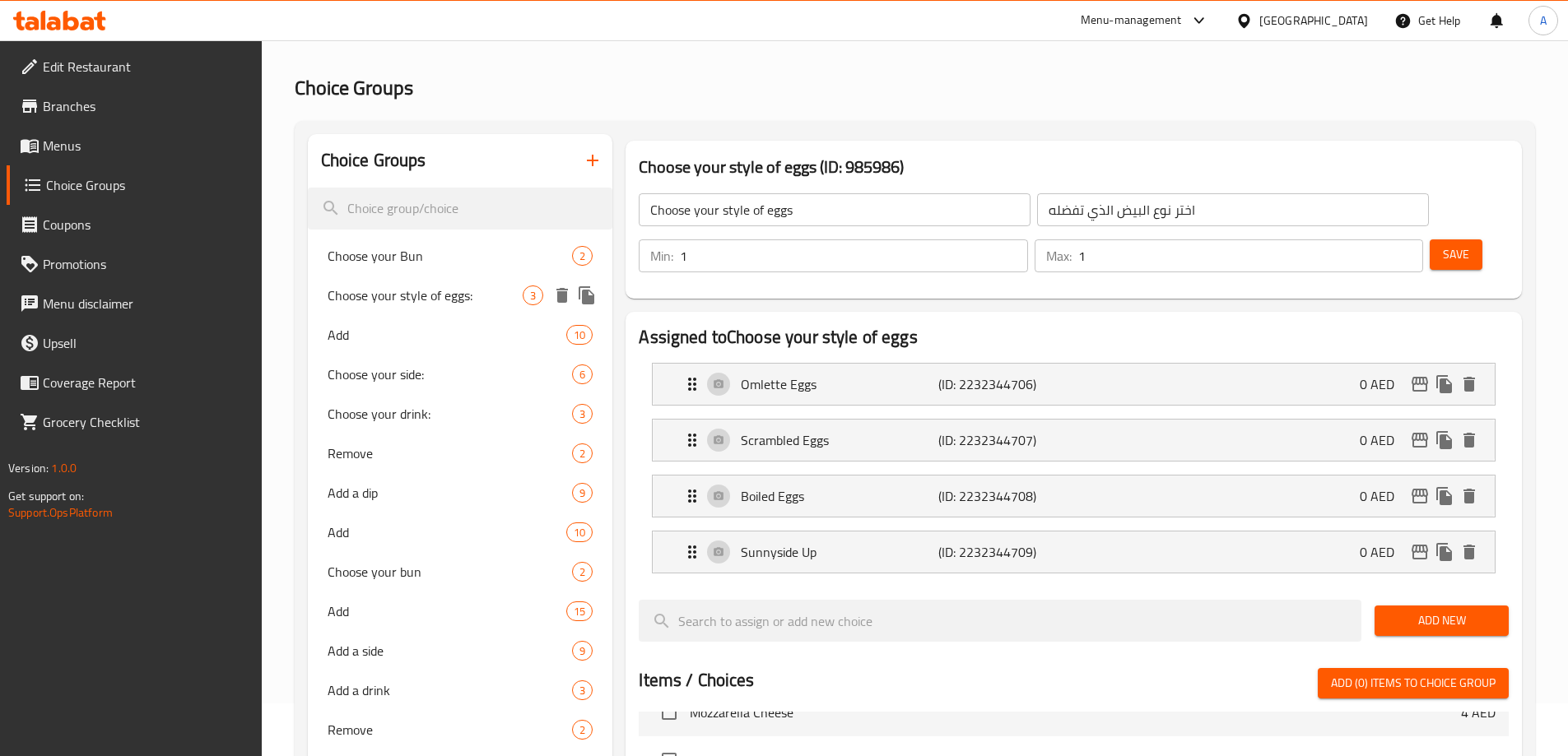
click at [409, 298] on span "Choose your style of eggs:" at bounding box center [426, 295] width 196 height 19
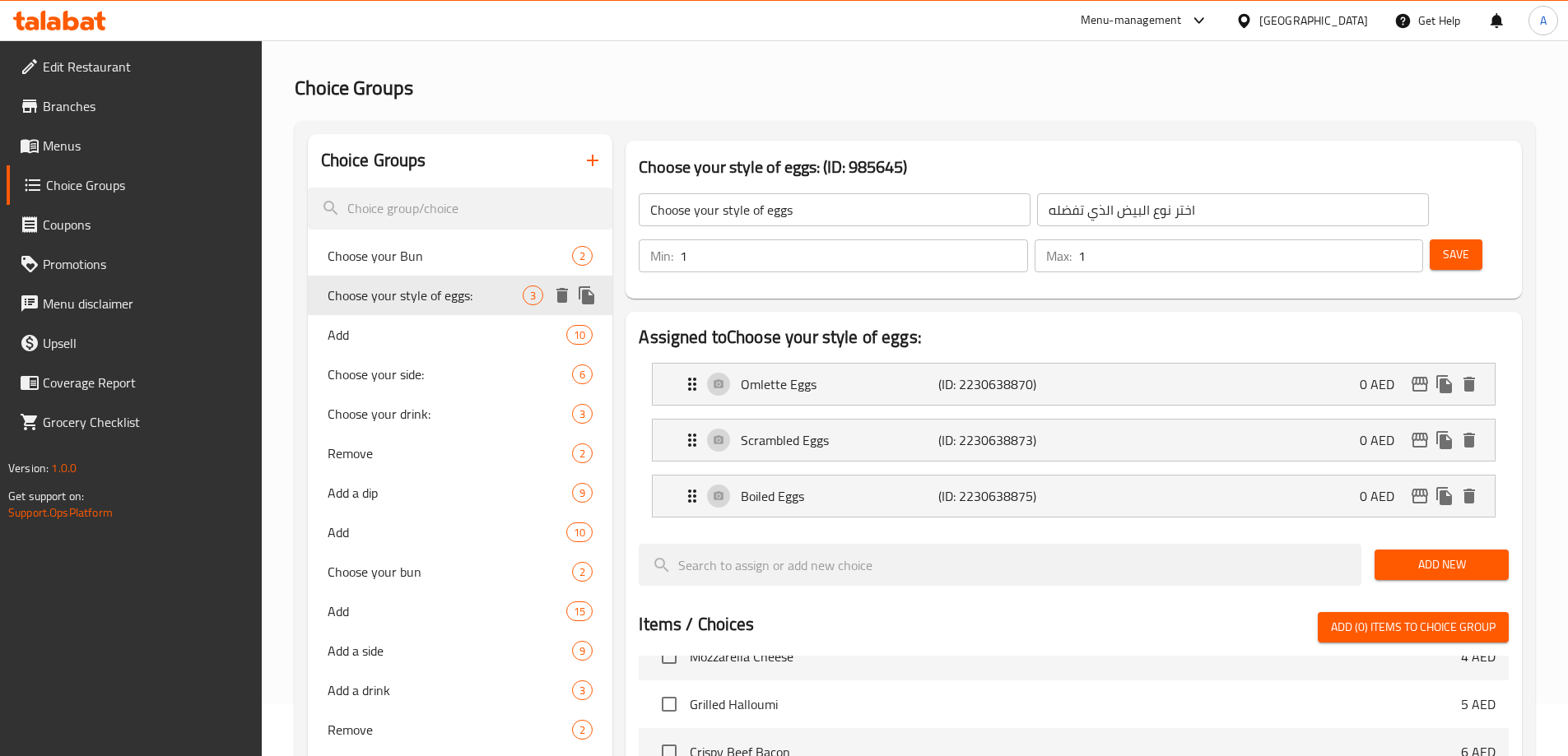
type input "Choose your style of eggs:"
type input "اختر طريقتك من البيض"
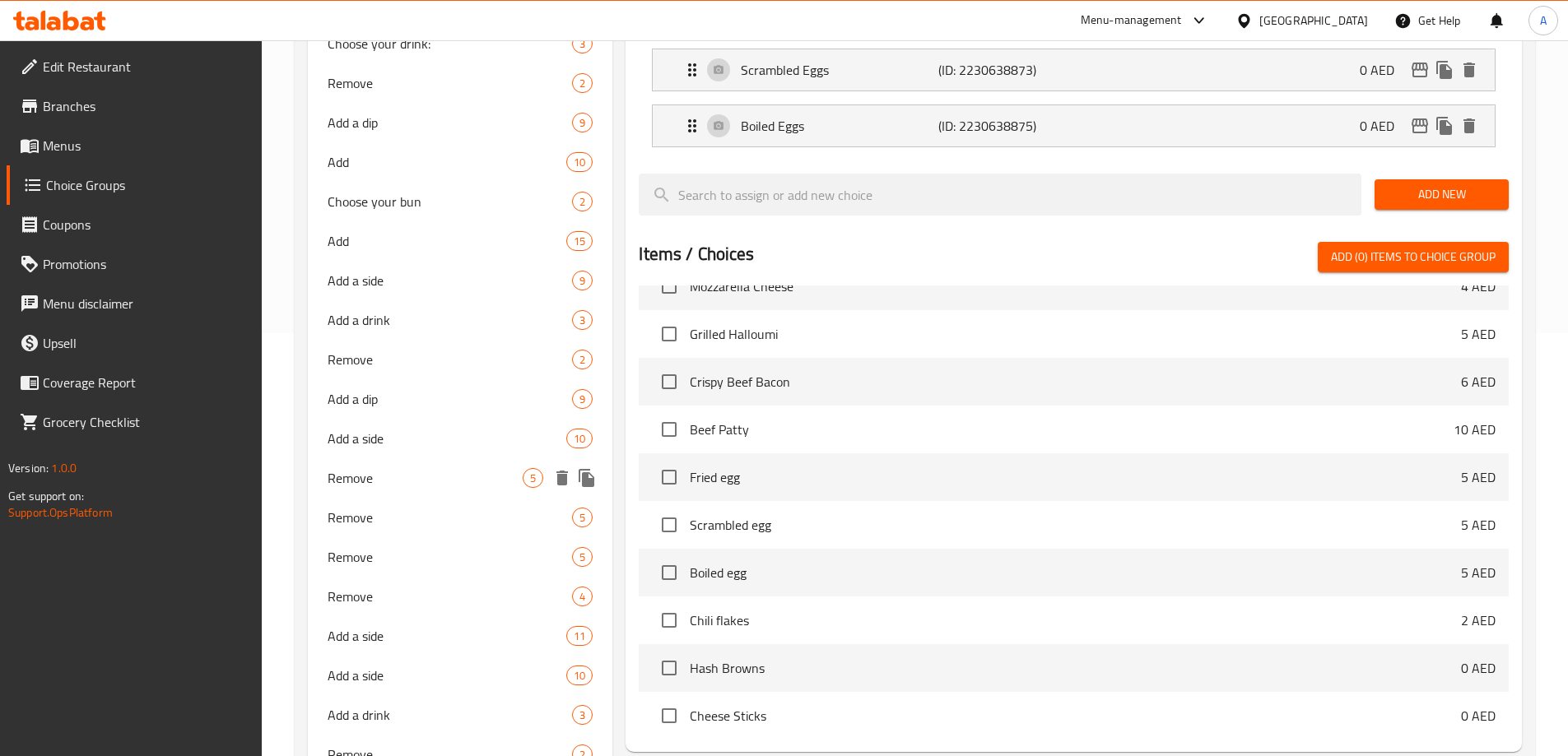
scroll to position [710, 0]
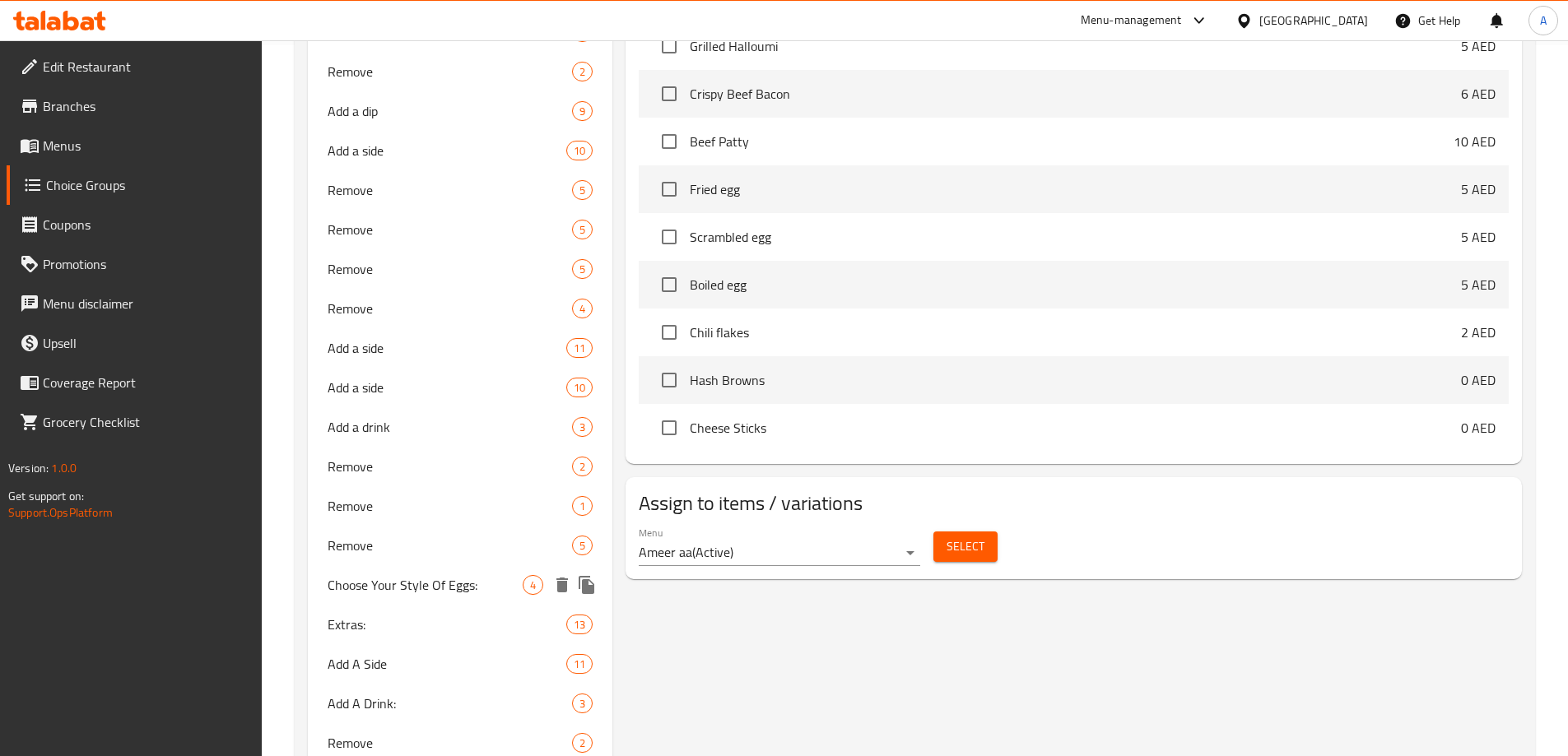
click at [455, 575] on span "Choose Your Style Of Eggs:" at bounding box center [426, 584] width 196 height 19
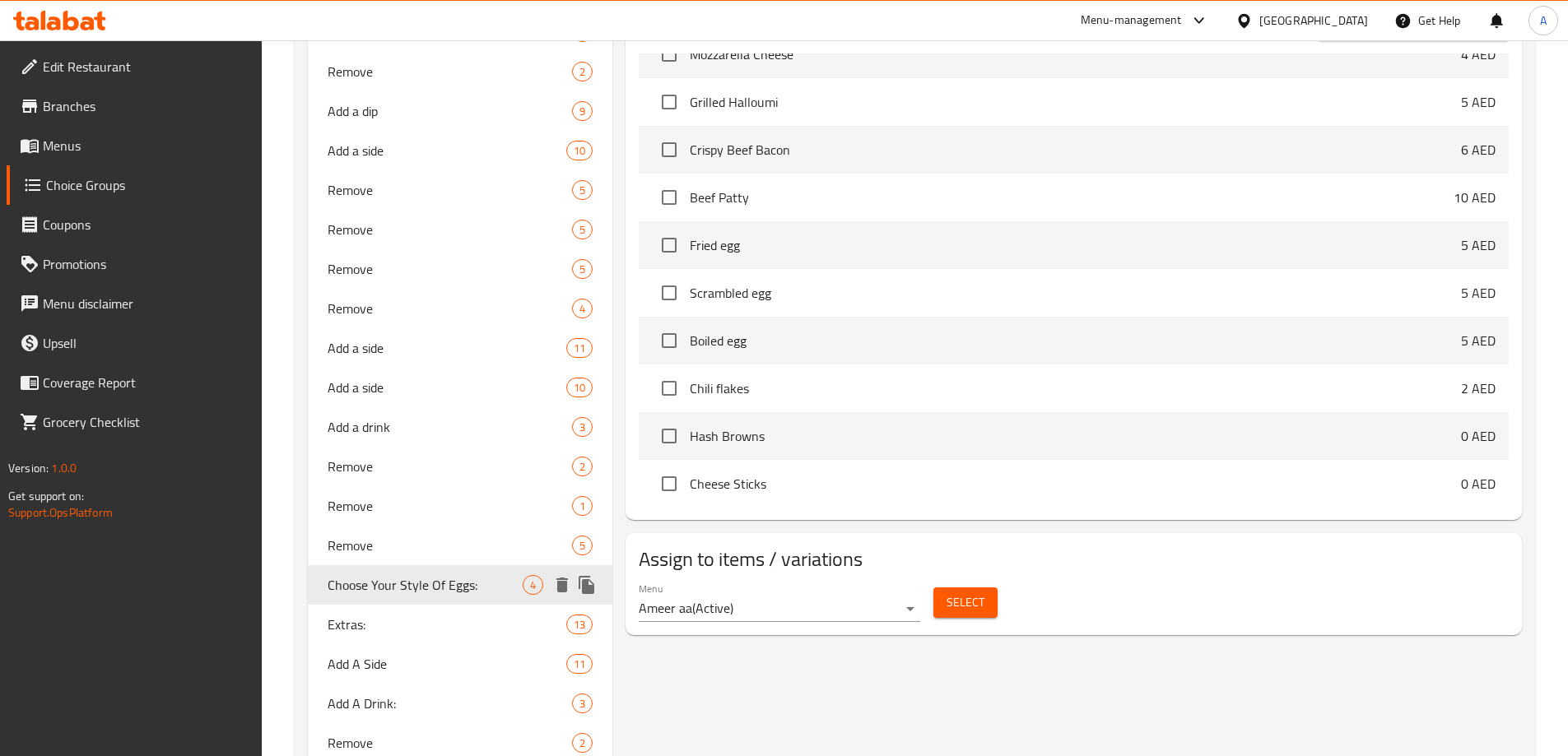
type input "Choose Your Style Of Eggs:"
type input "اختيارت من ستايل البيض:"
type input "3"
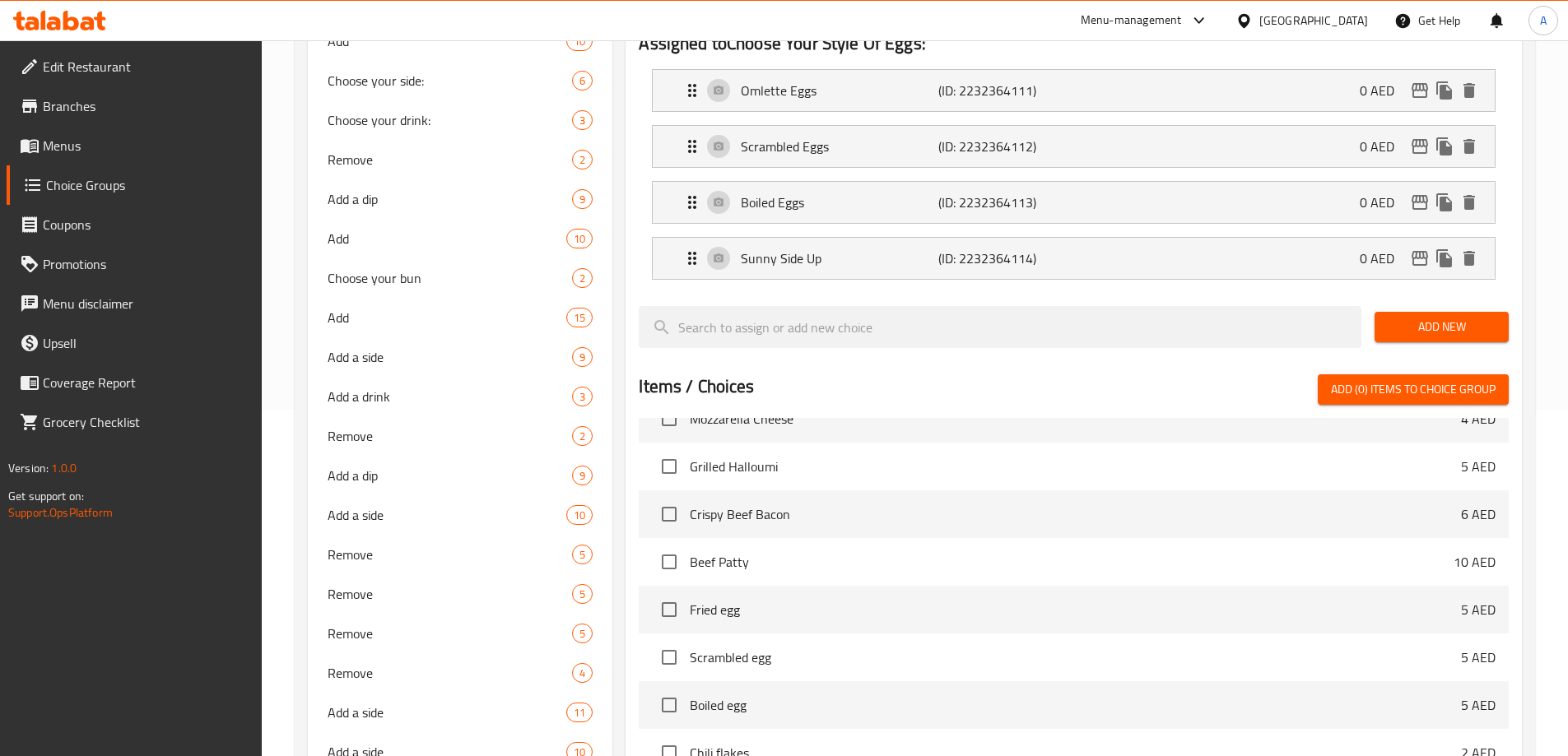
scroll to position [299, 0]
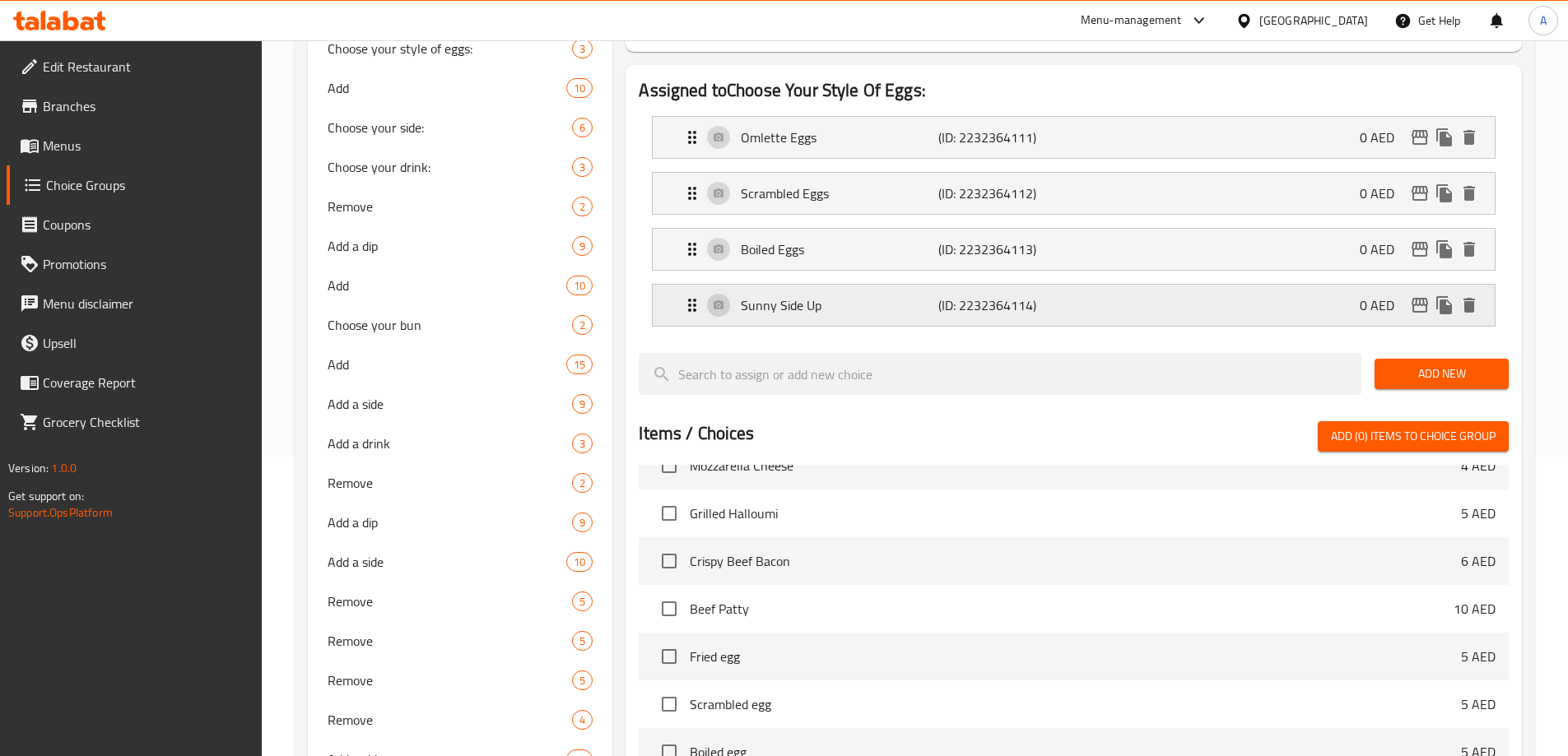
click at [904, 295] on p "Sunny Side Up" at bounding box center [839, 304] width 196 height 19
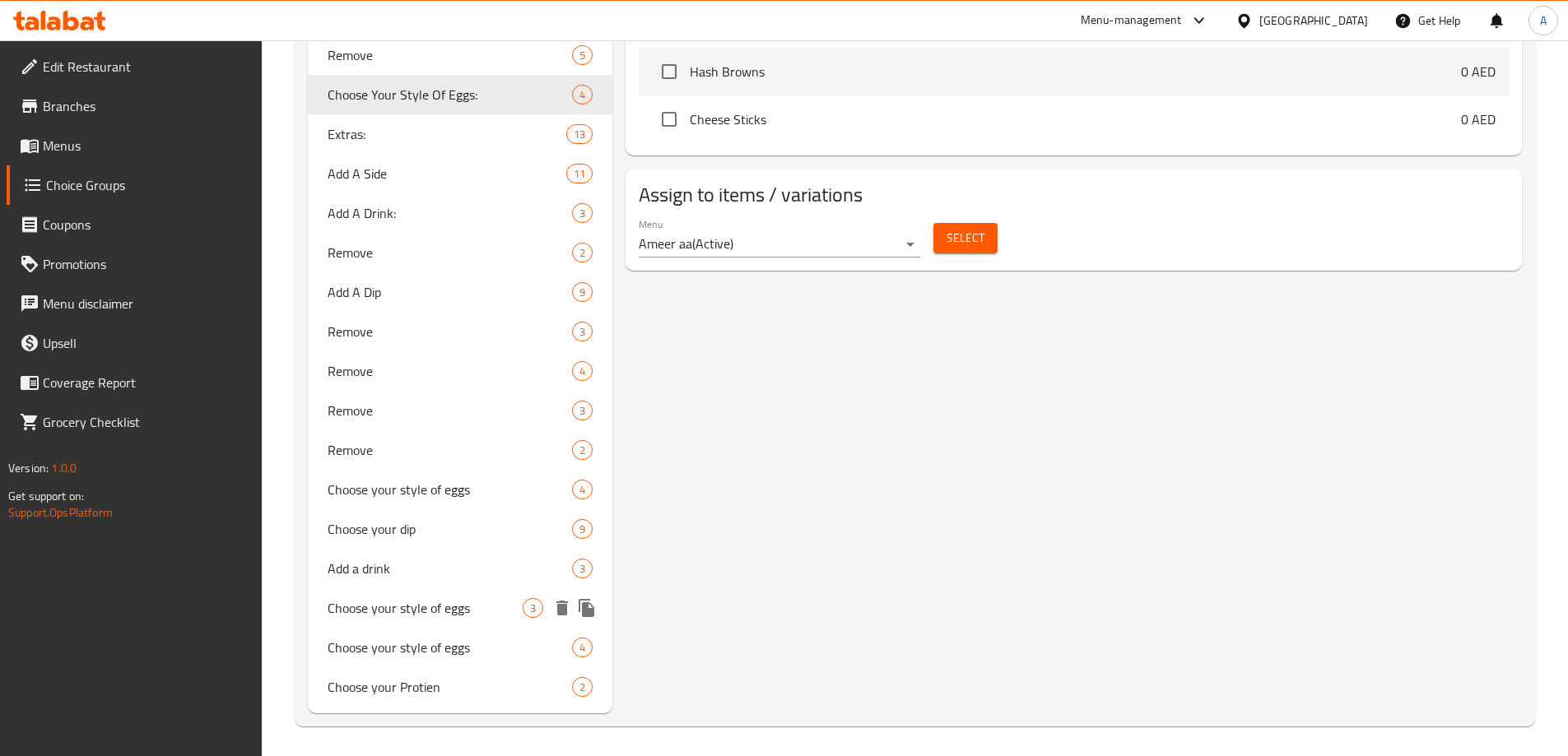
scroll to position [1204, 0]
click at [373, 568] on span "Add a drink" at bounding box center [426, 565] width 196 height 19
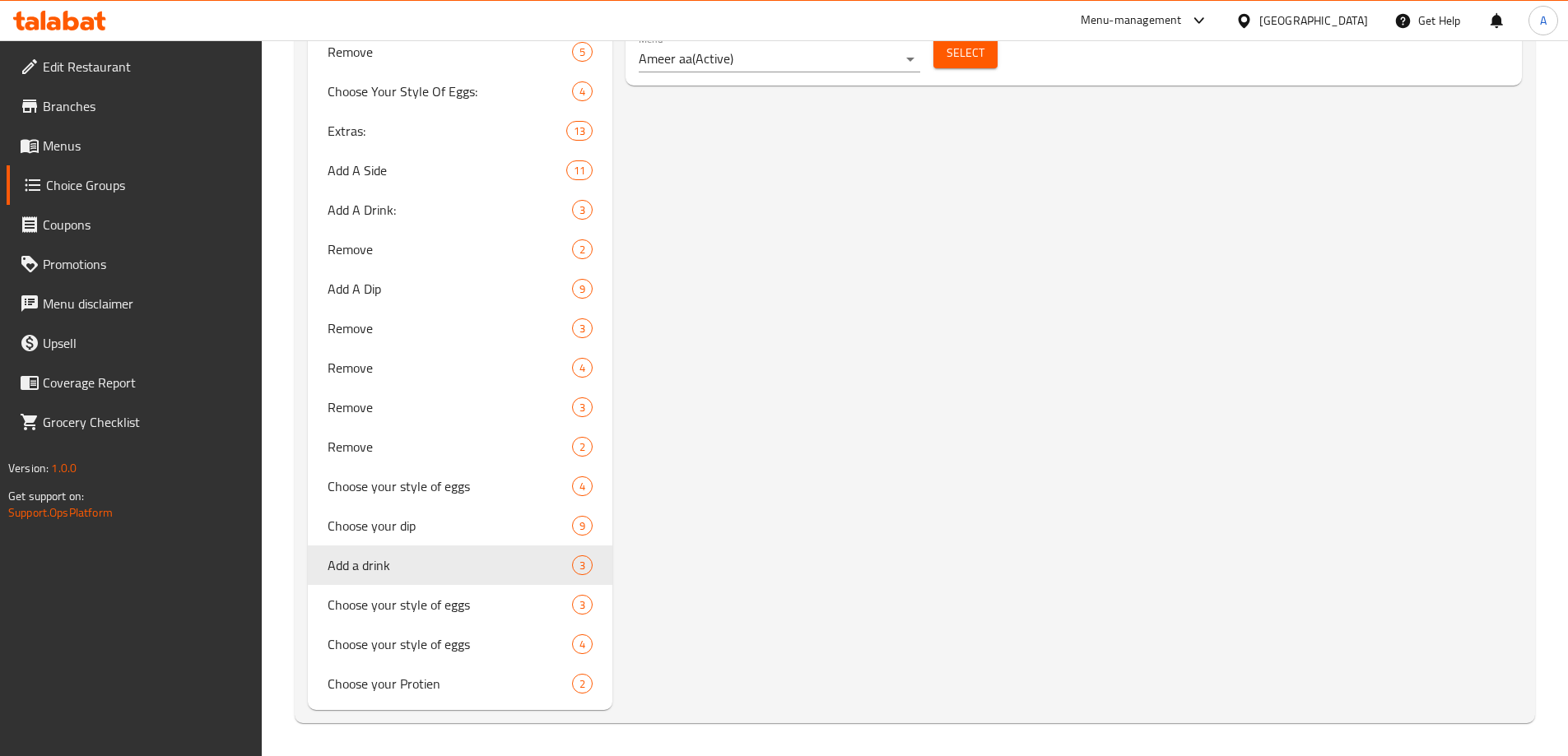
type input "Add a drink"
type input "أضف مشروبًا"
type input "0"
type input "1"
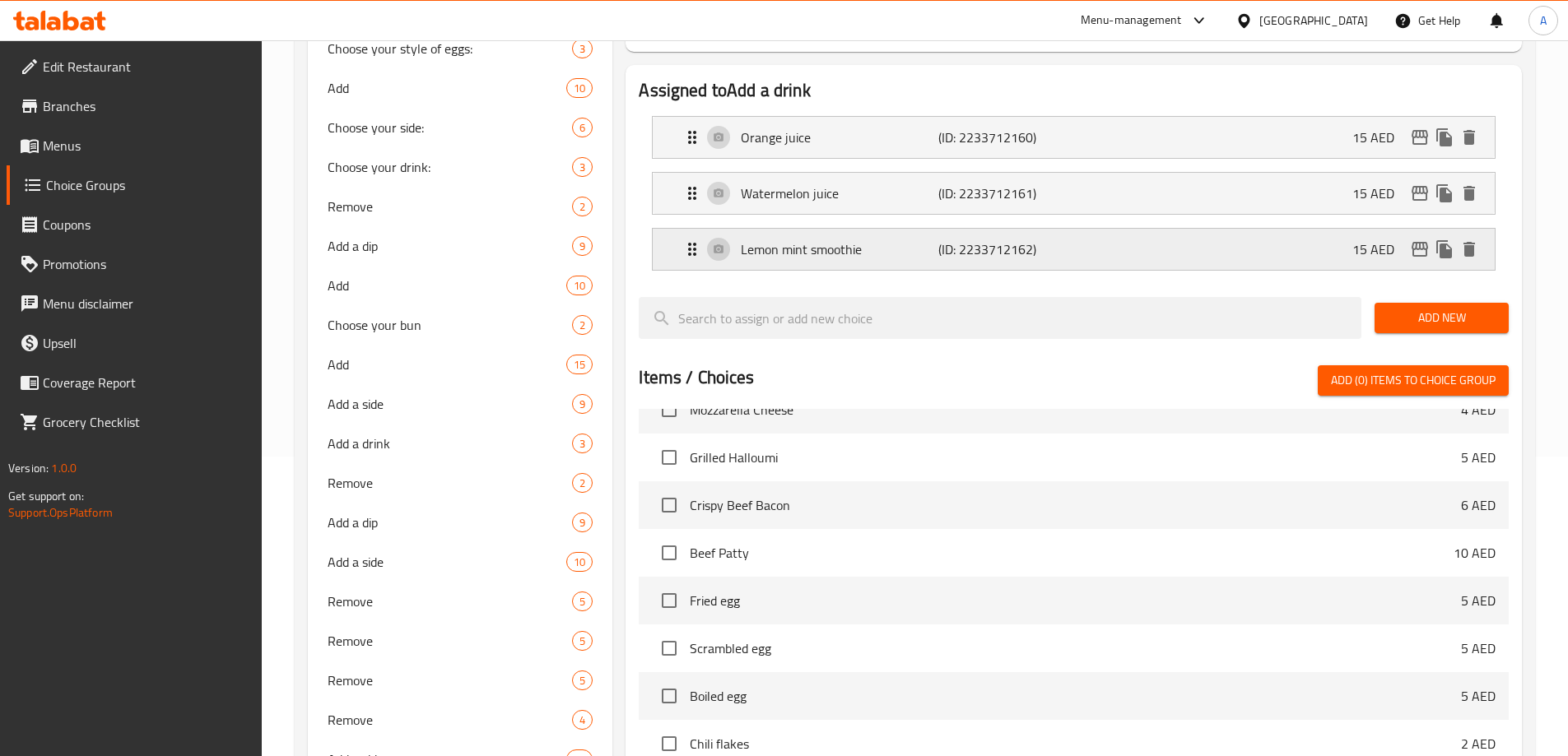
click at [953, 239] on p "(ID: 2233712162)" at bounding box center [1004, 249] width 132 height 19
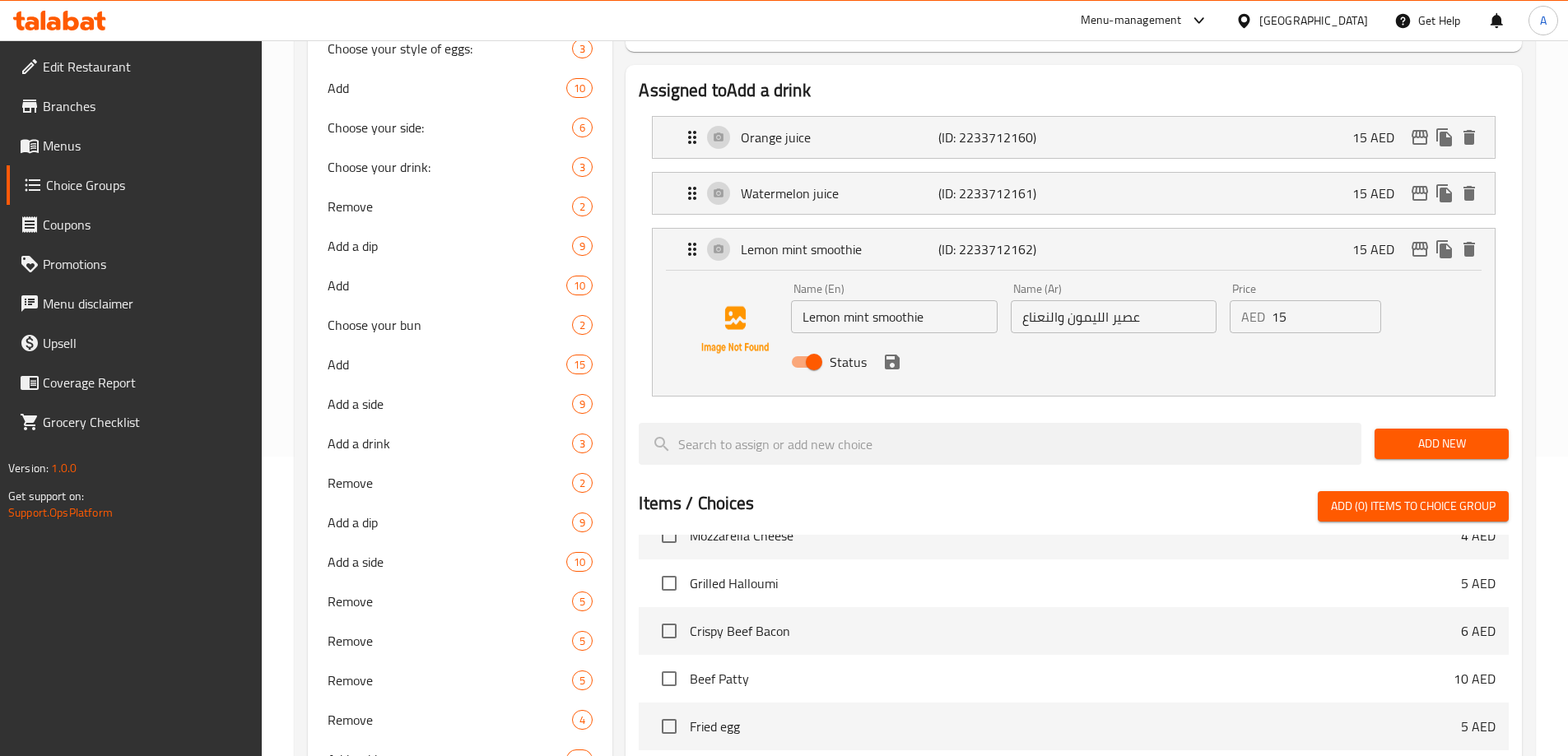
click at [1122, 300] on input "عصير الليمون والنعناع" at bounding box center [1114, 316] width 206 height 33
click at [891, 355] on icon "save" at bounding box center [892, 362] width 15 height 15
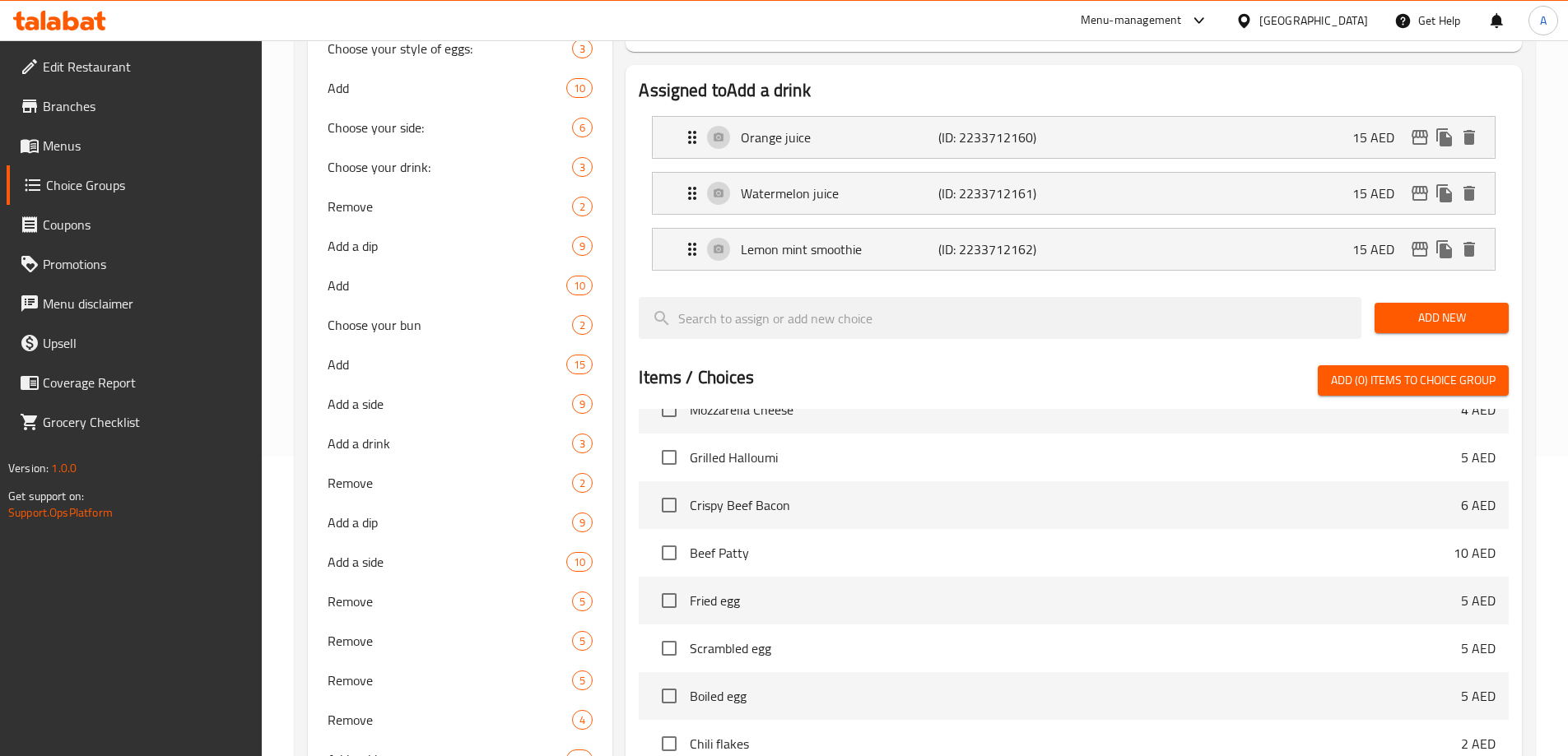
type input "سموذي الليمون والنعناع"
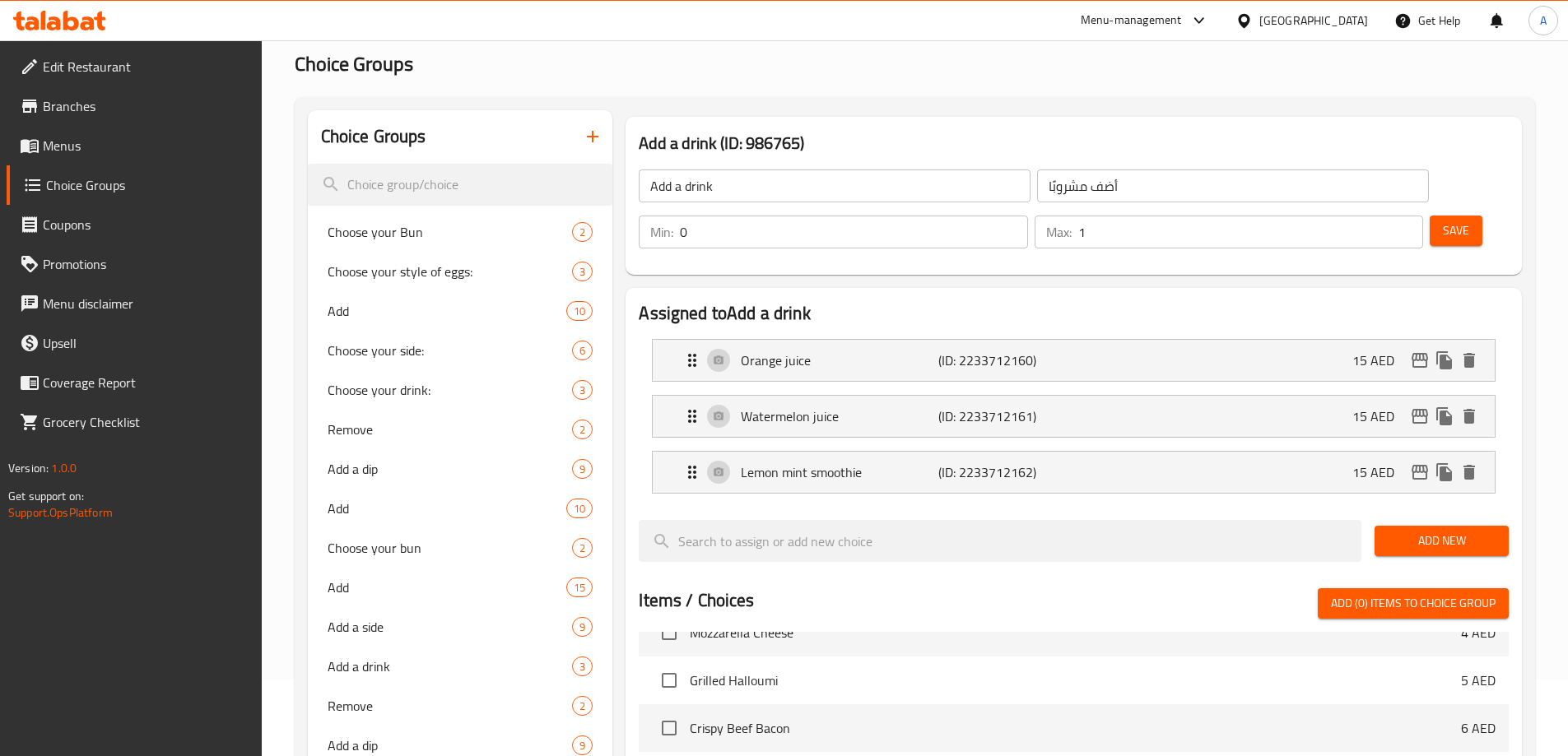
scroll to position [52, 0]
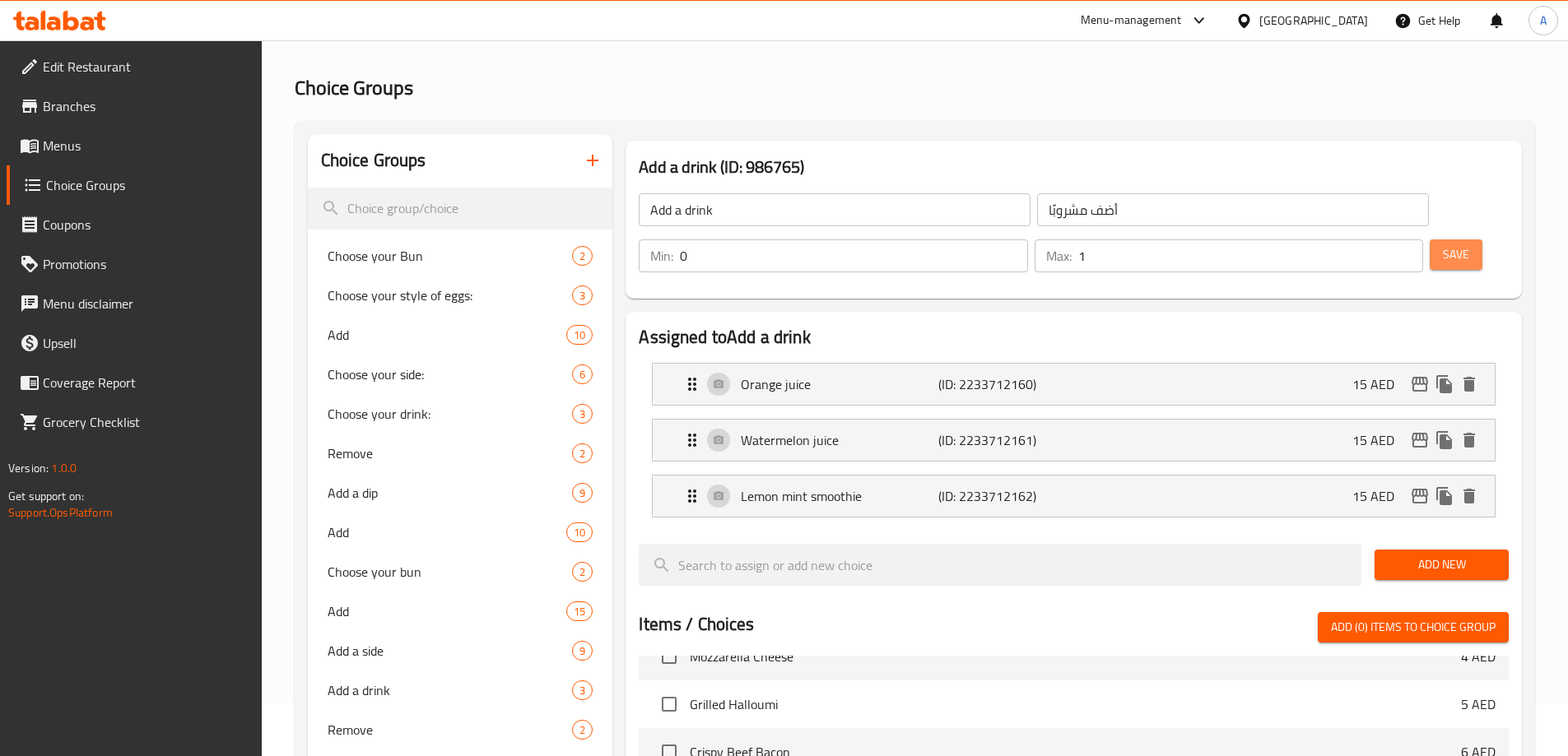
click at [1430, 239] on button "Save" at bounding box center [1456, 255] width 52 height 30
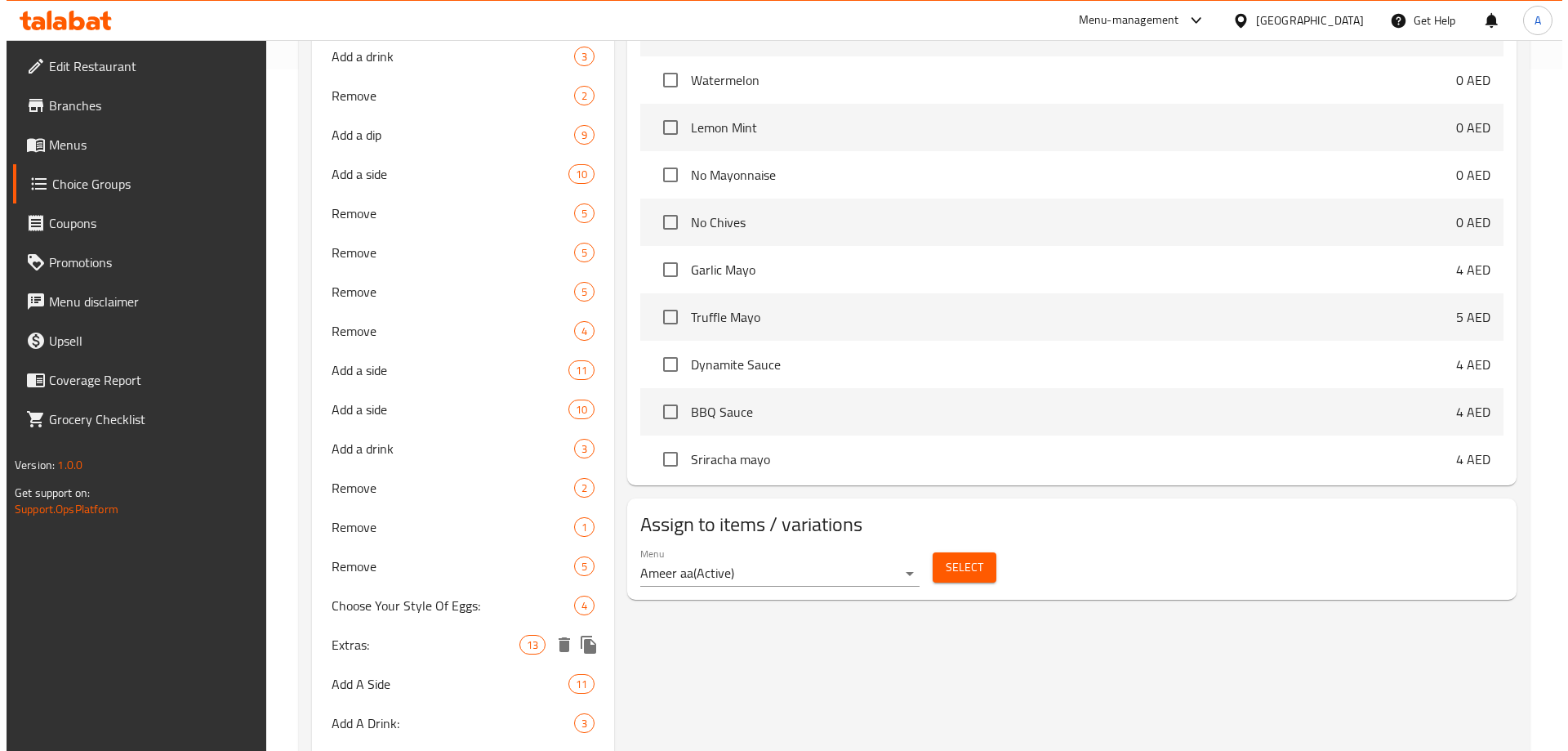
scroll to position [706, 0]
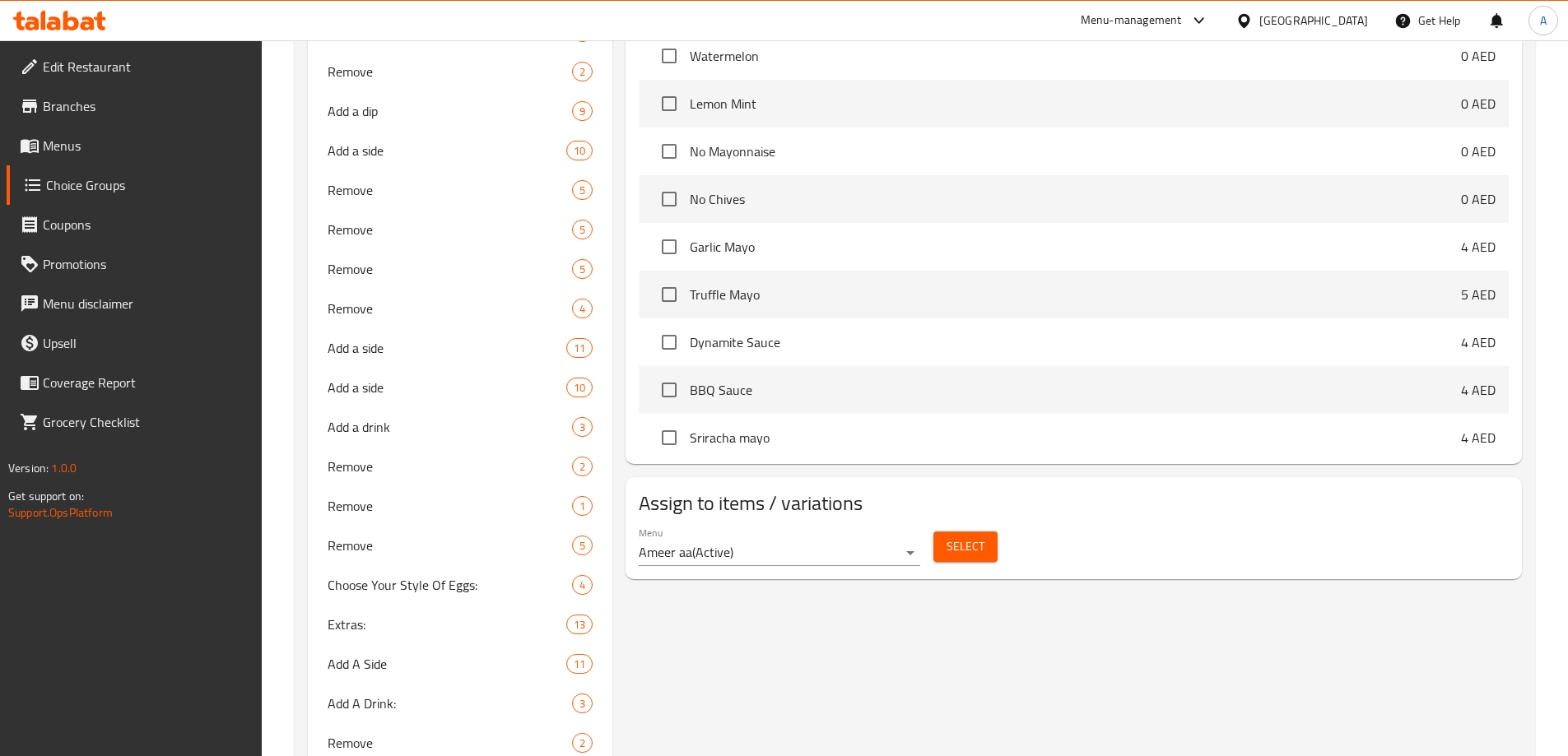
click at [974, 536] on span "Select" at bounding box center [965, 546] width 38 height 20
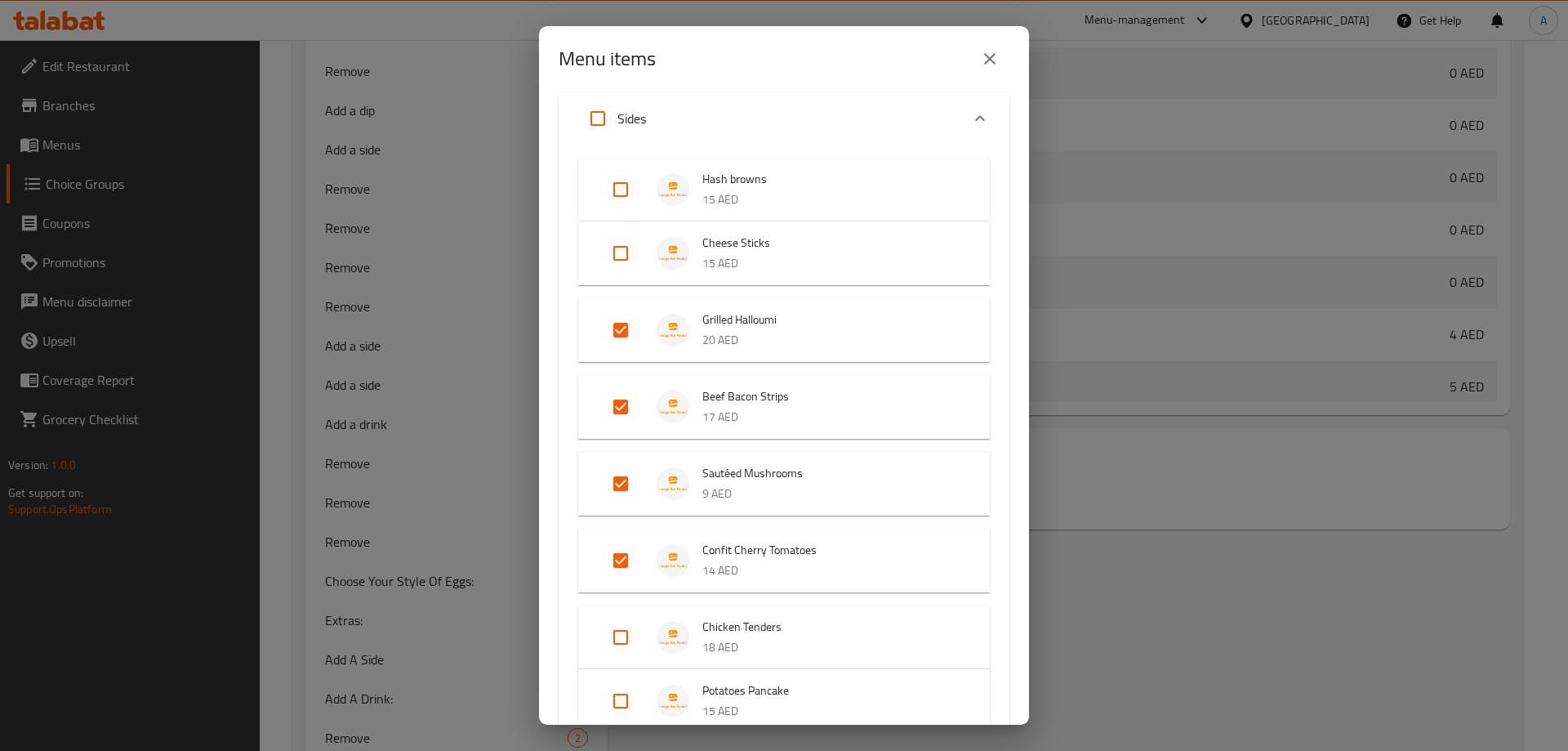
scroll to position [82, 0]
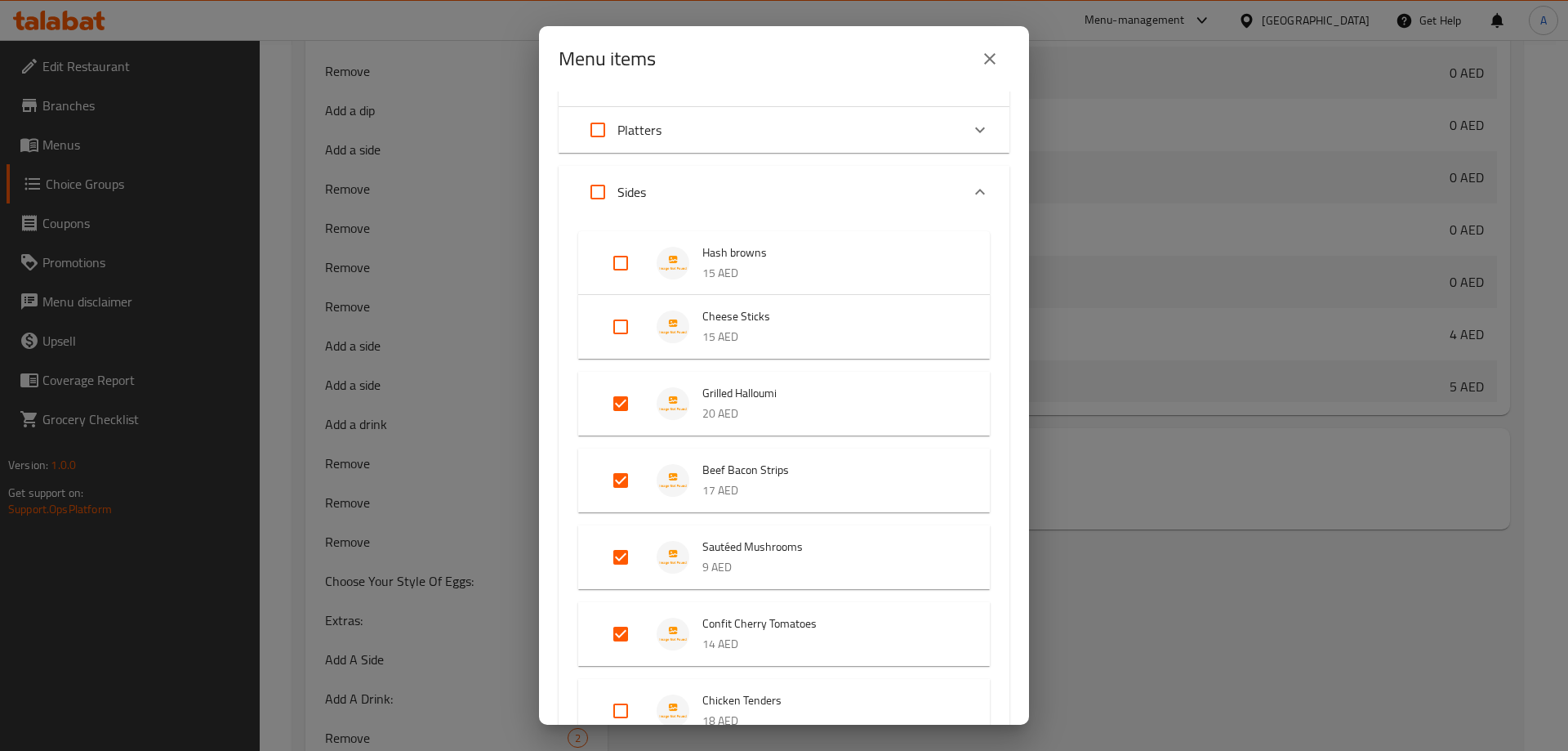
click at [623, 270] on input "Expand" at bounding box center [620, 263] width 39 height 39
checkbox input "true"
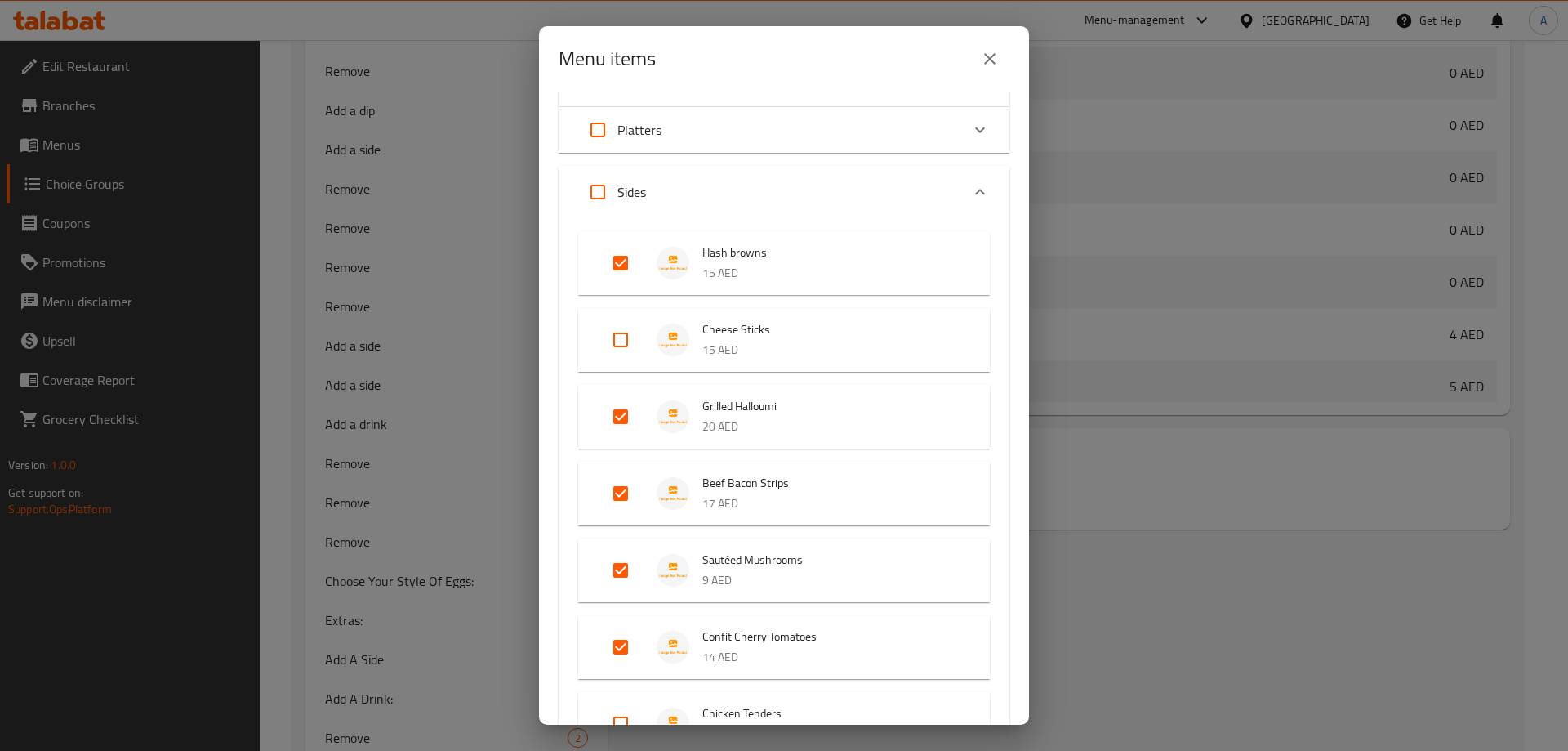
click at [620, 338] on input "Expand" at bounding box center [620, 340] width 39 height 39
checkbox input "true"
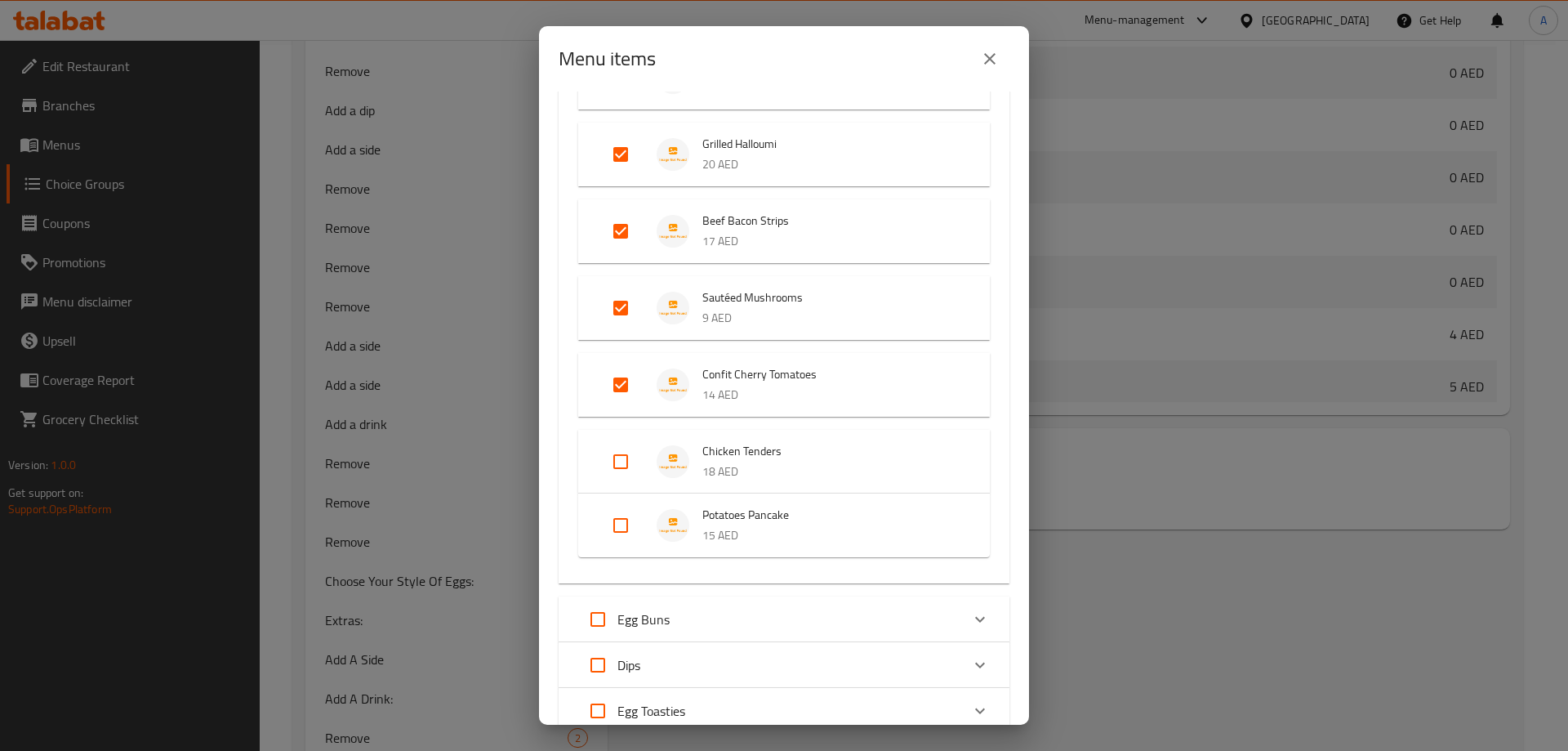
scroll to position [409, 0]
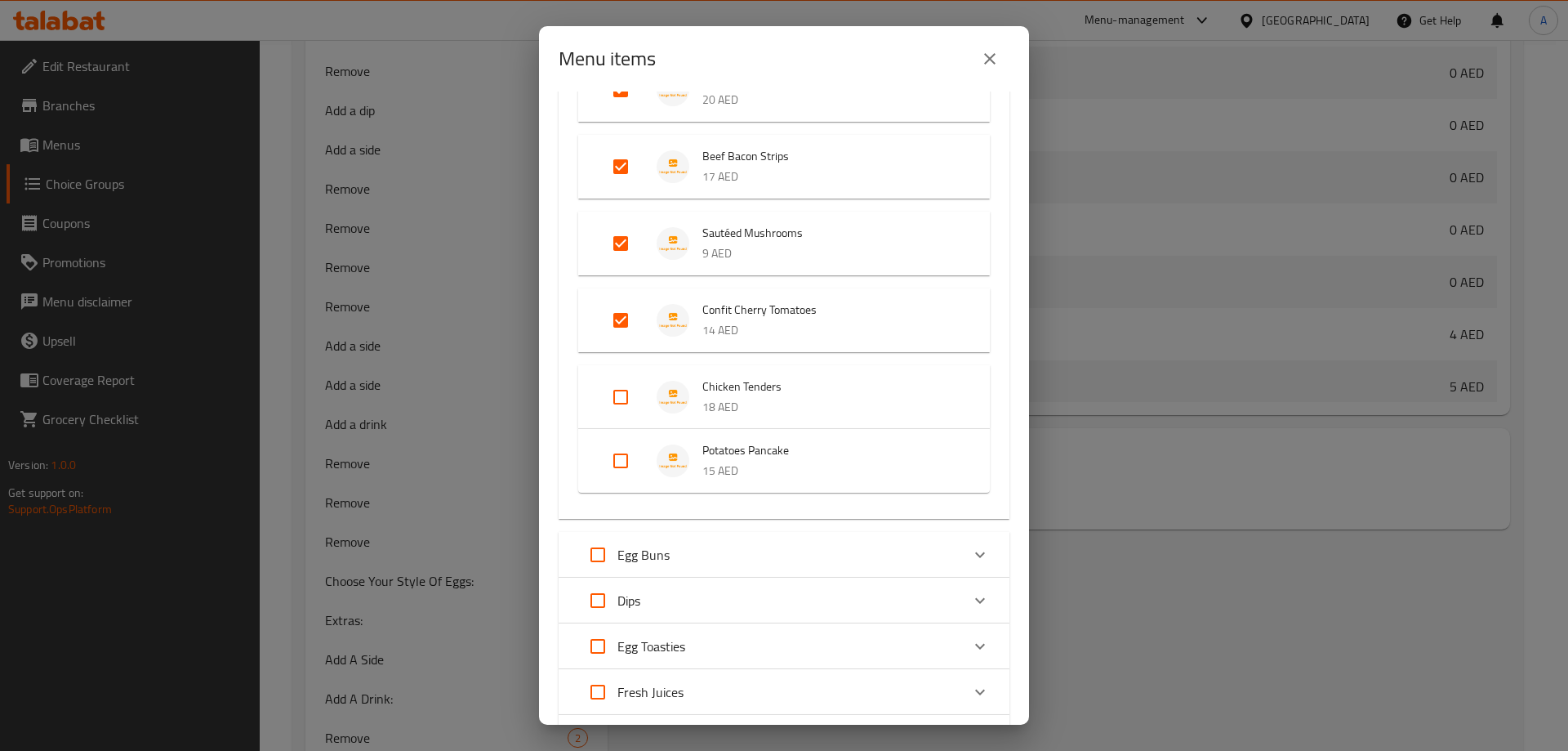
click at [616, 399] on input "Expand" at bounding box center [620, 397] width 39 height 39
checkbox input "true"
click at [635, 480] on input "Expand" at bounding box center [620, 474] width 39 height 39
checkbox input "true"
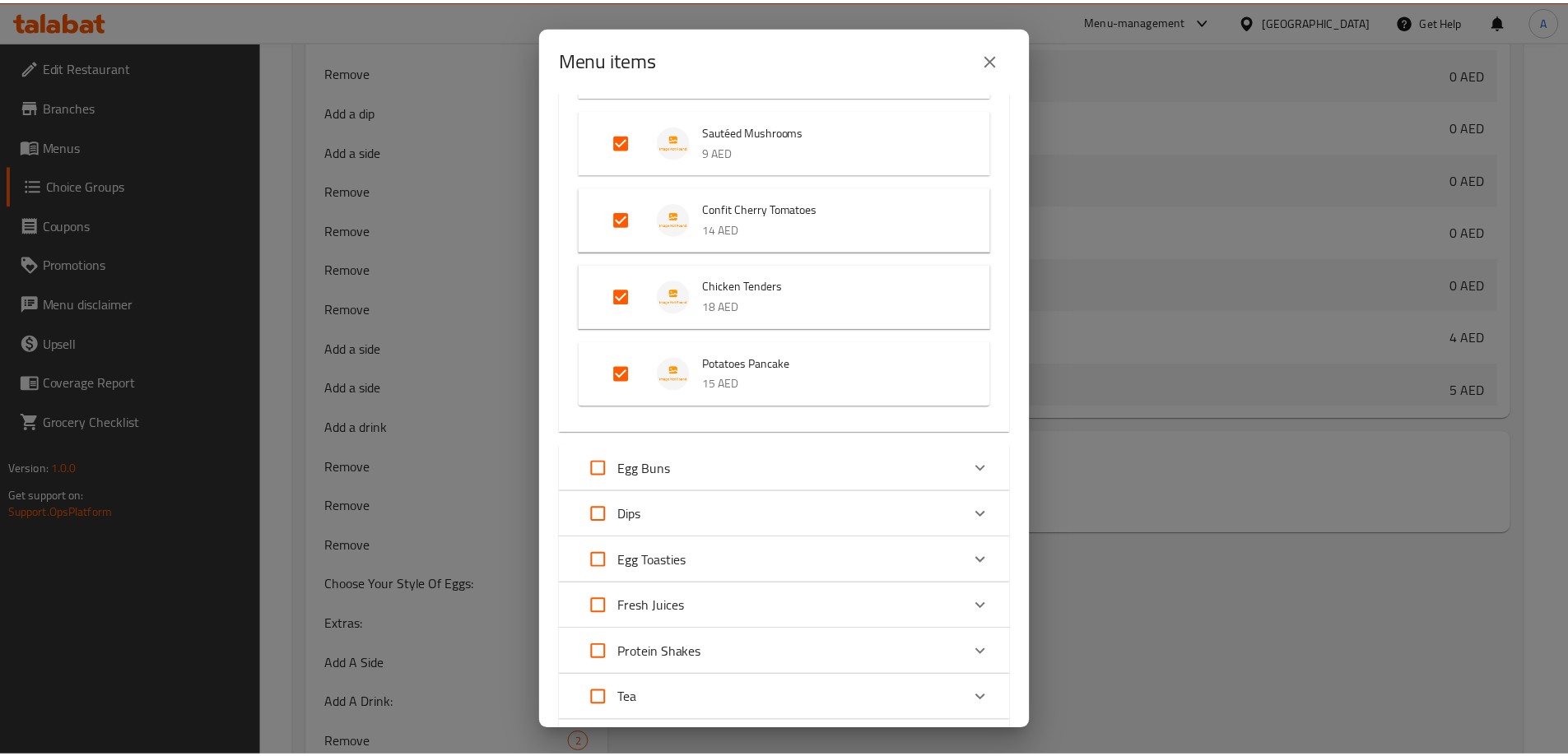
scroll to position [668, 0]
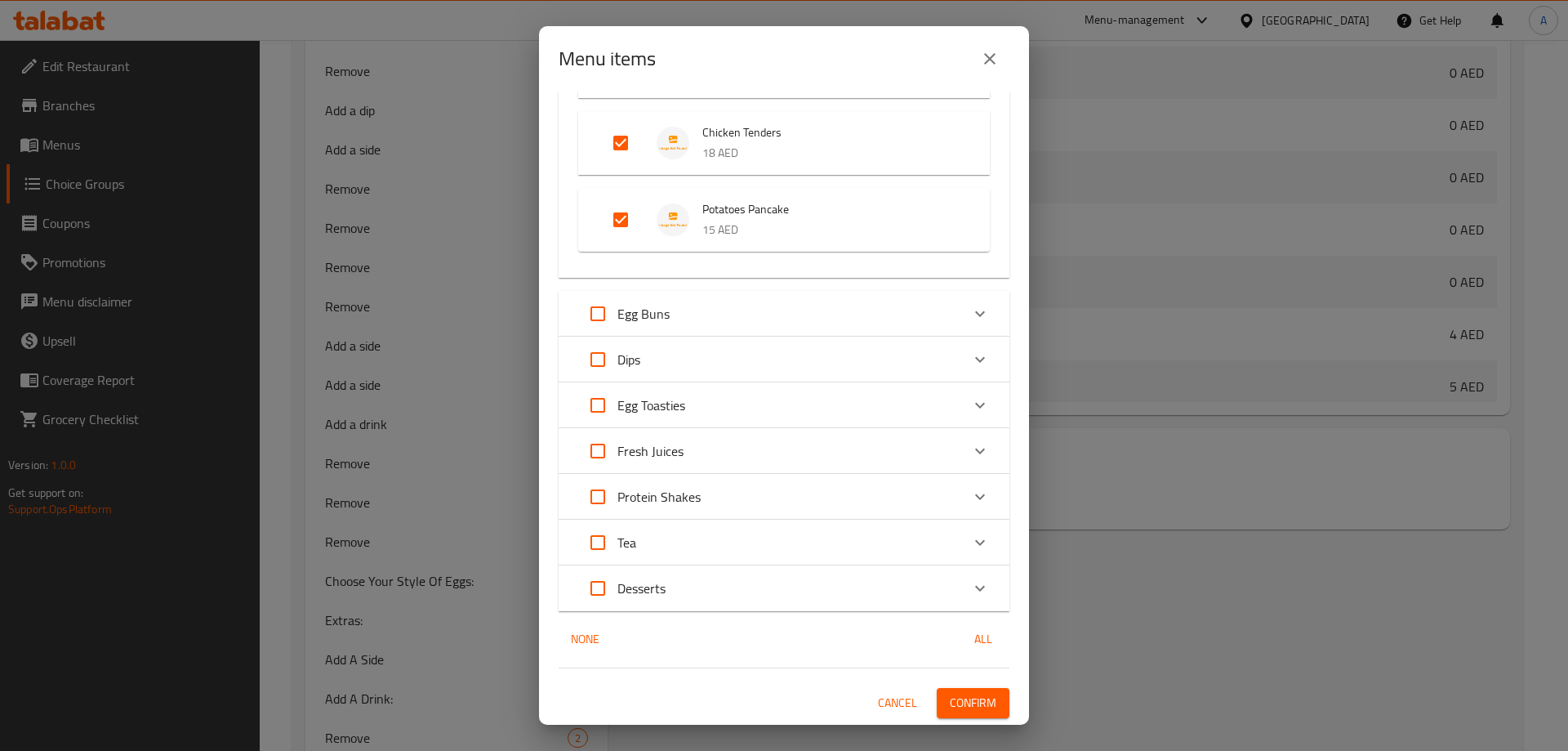
click at [966, 705] on span "Confirm" at bounding box center [973, 703] width 47 height 20
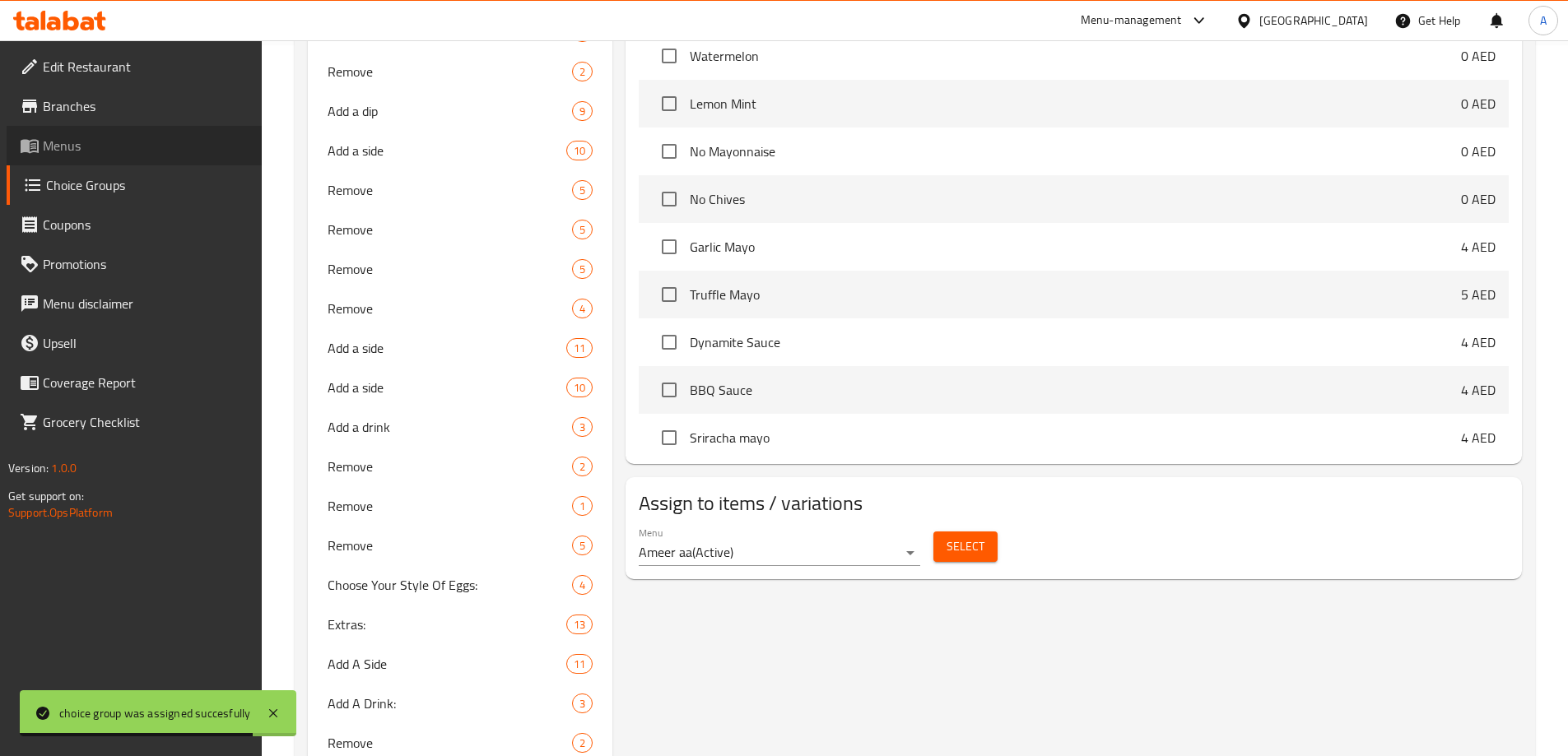
click at [108, 139] on span "Menus" at bounding box center [146, 145] width 206 height 19
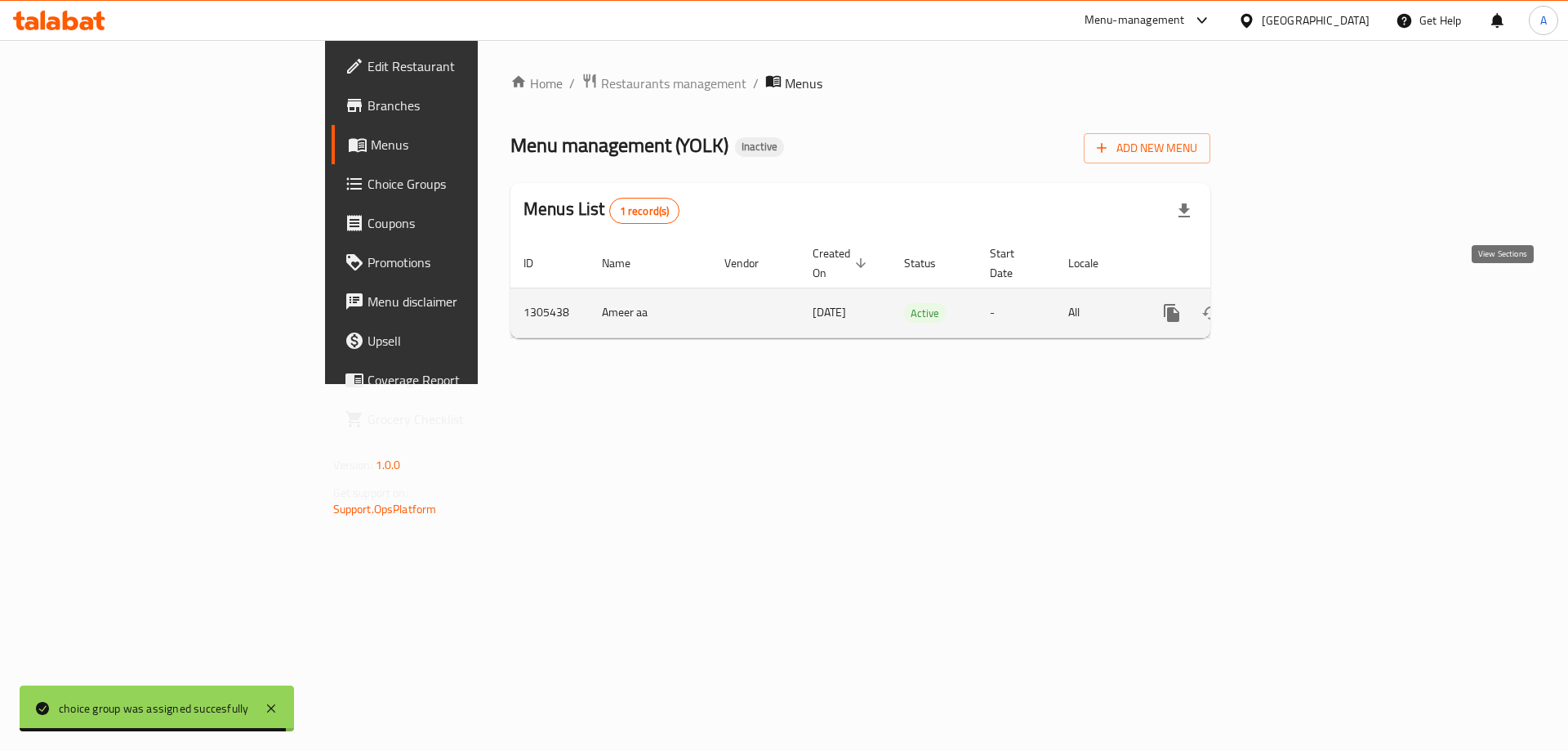
click at [1309, 294] on link "enhanced table" at bounding box center [1289, 312] width 39 height 39
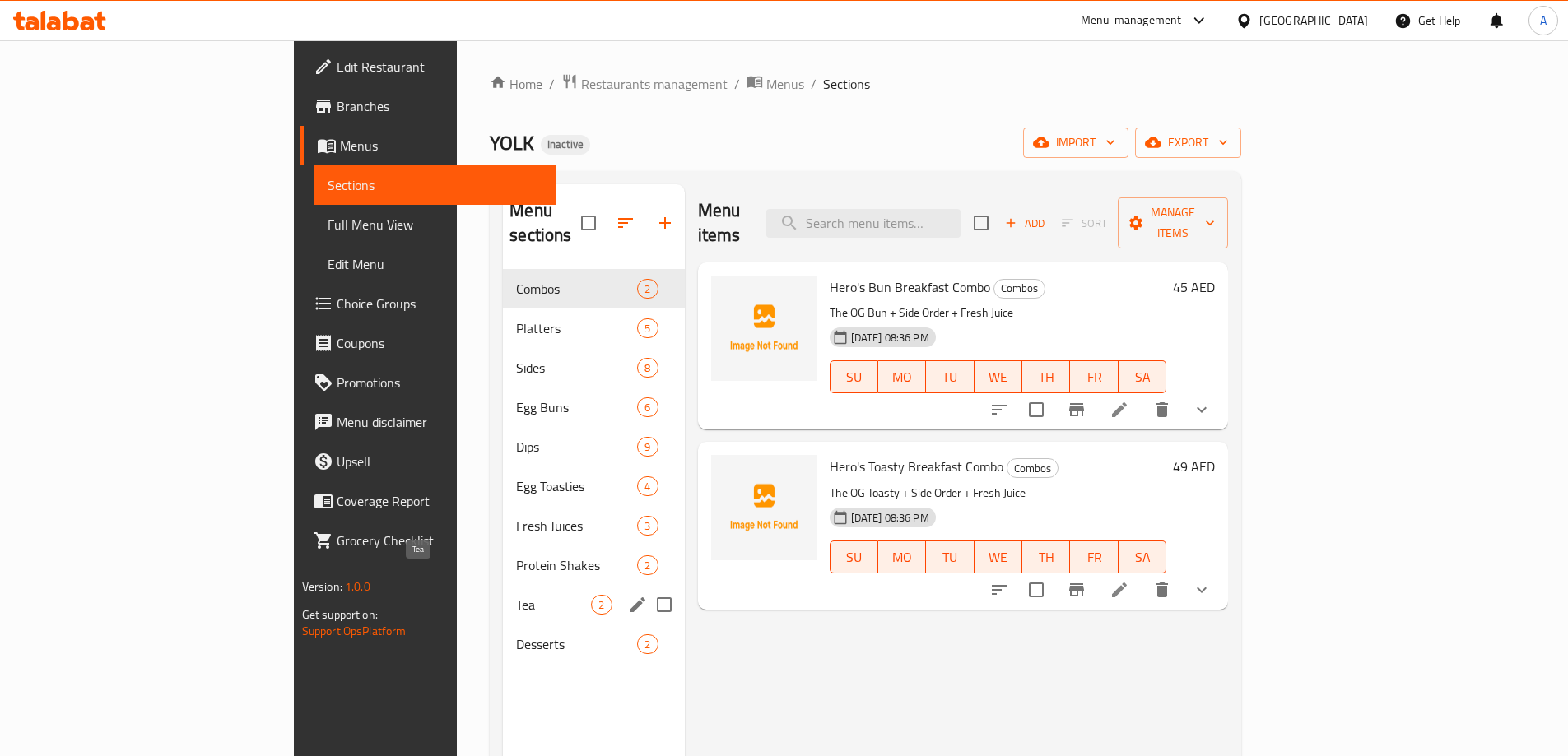
click at [516, 595] on span "Tea" at bounding box center [553, 604] width 75 height 19
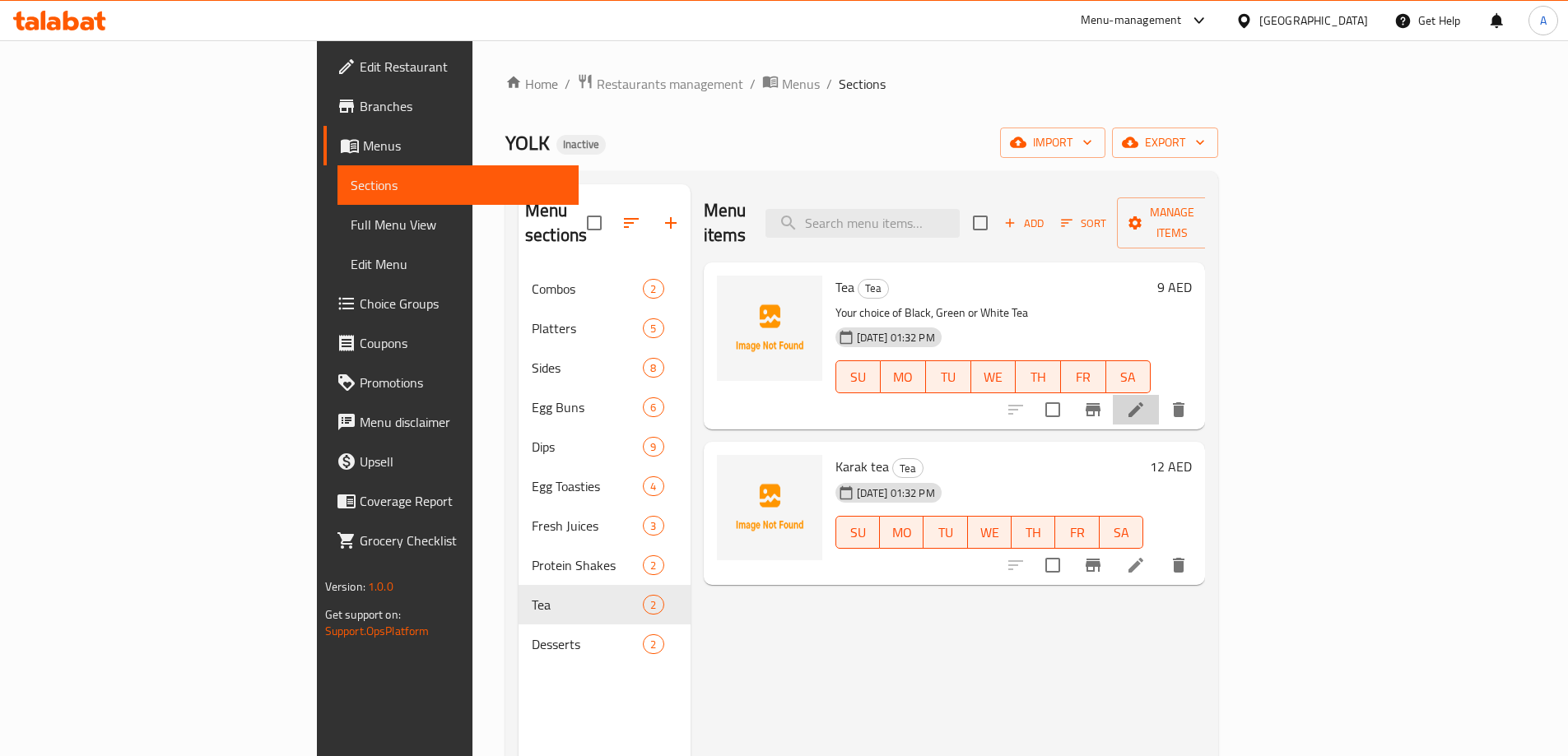
click at [1158, 395] on li at bounding box center [1136, 410] width 46 height 29
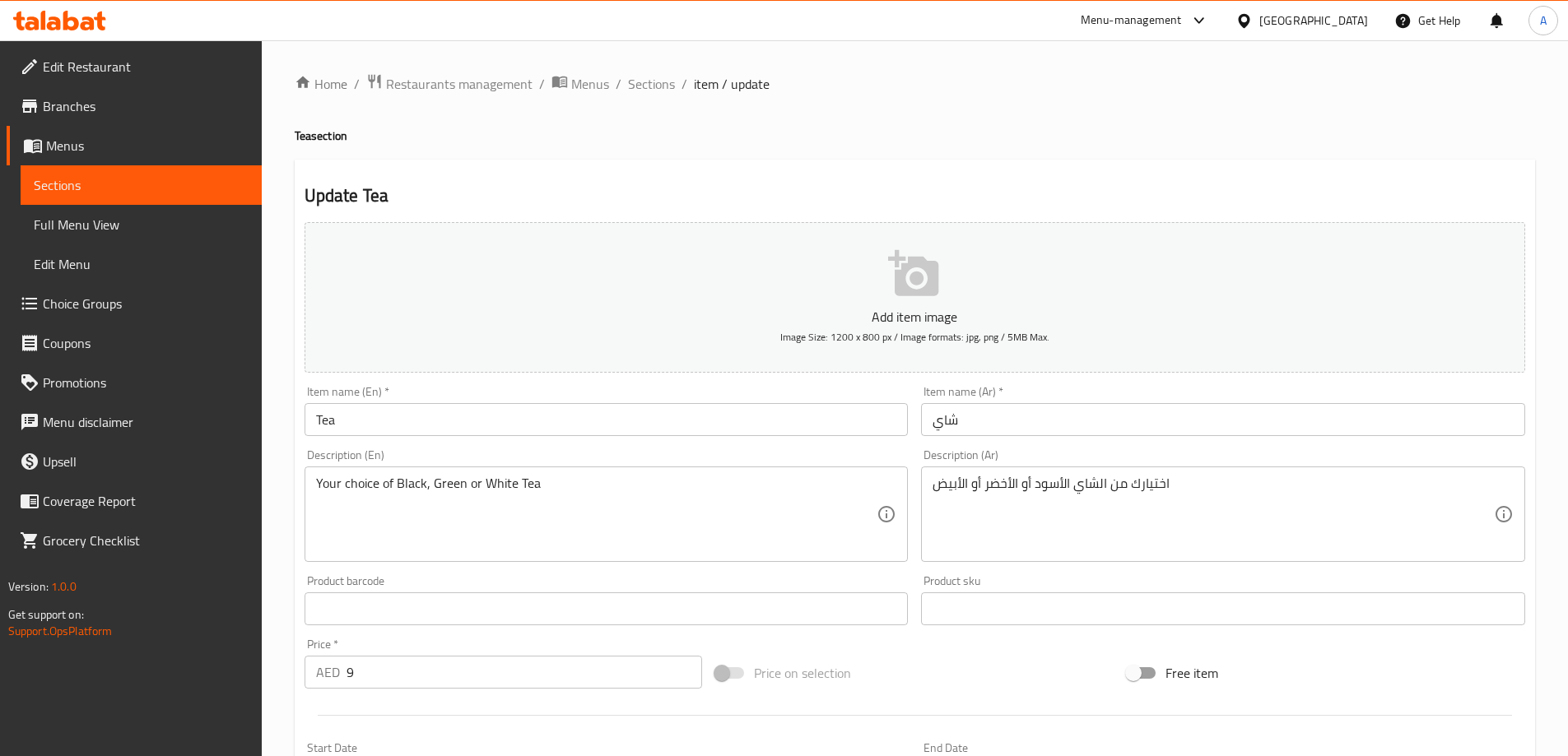
scroll to position [406, 0]
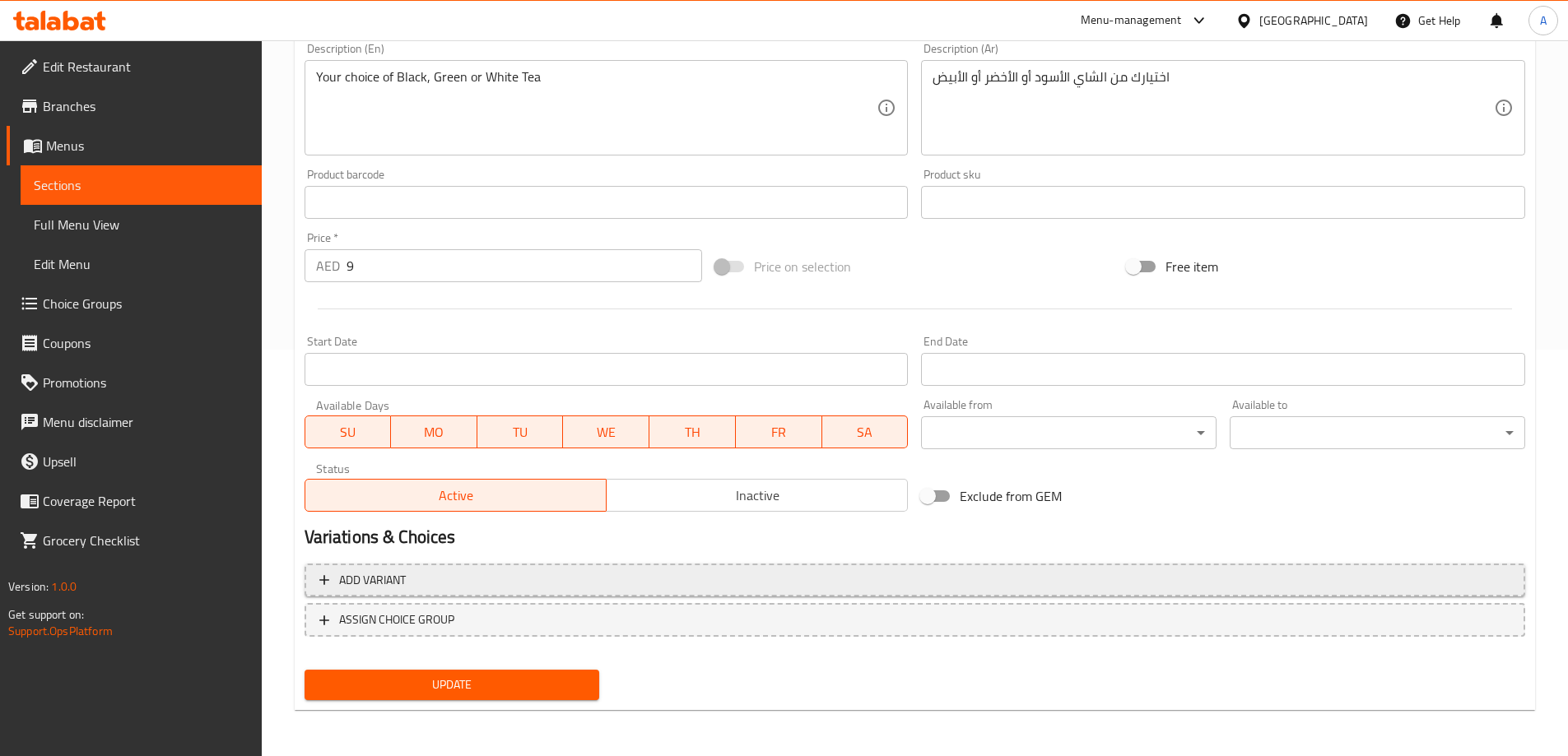
click at [495, 586] on span "Add variant" at bounding box center [915, 581] width 1191 height 20
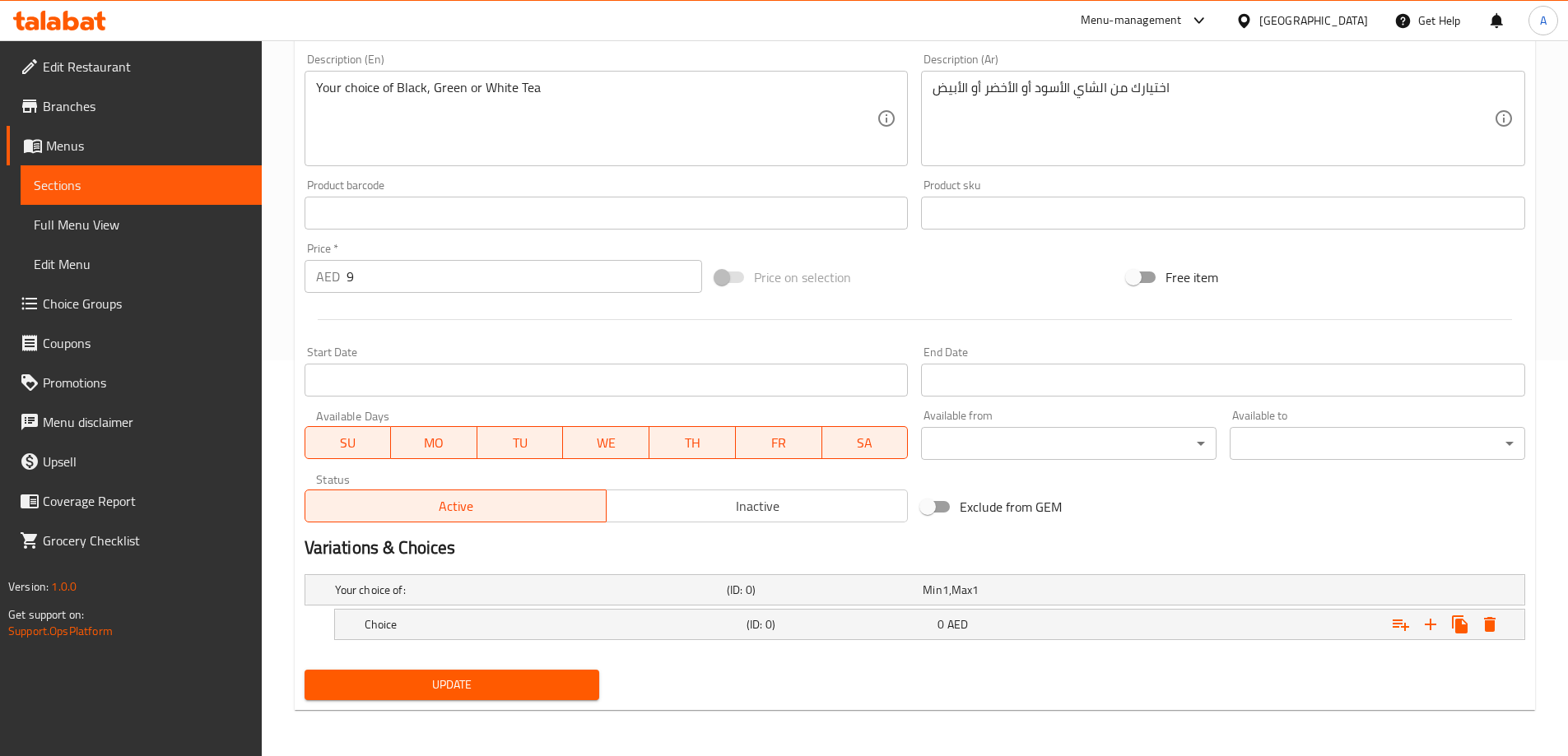
scroll to position [396, 0]
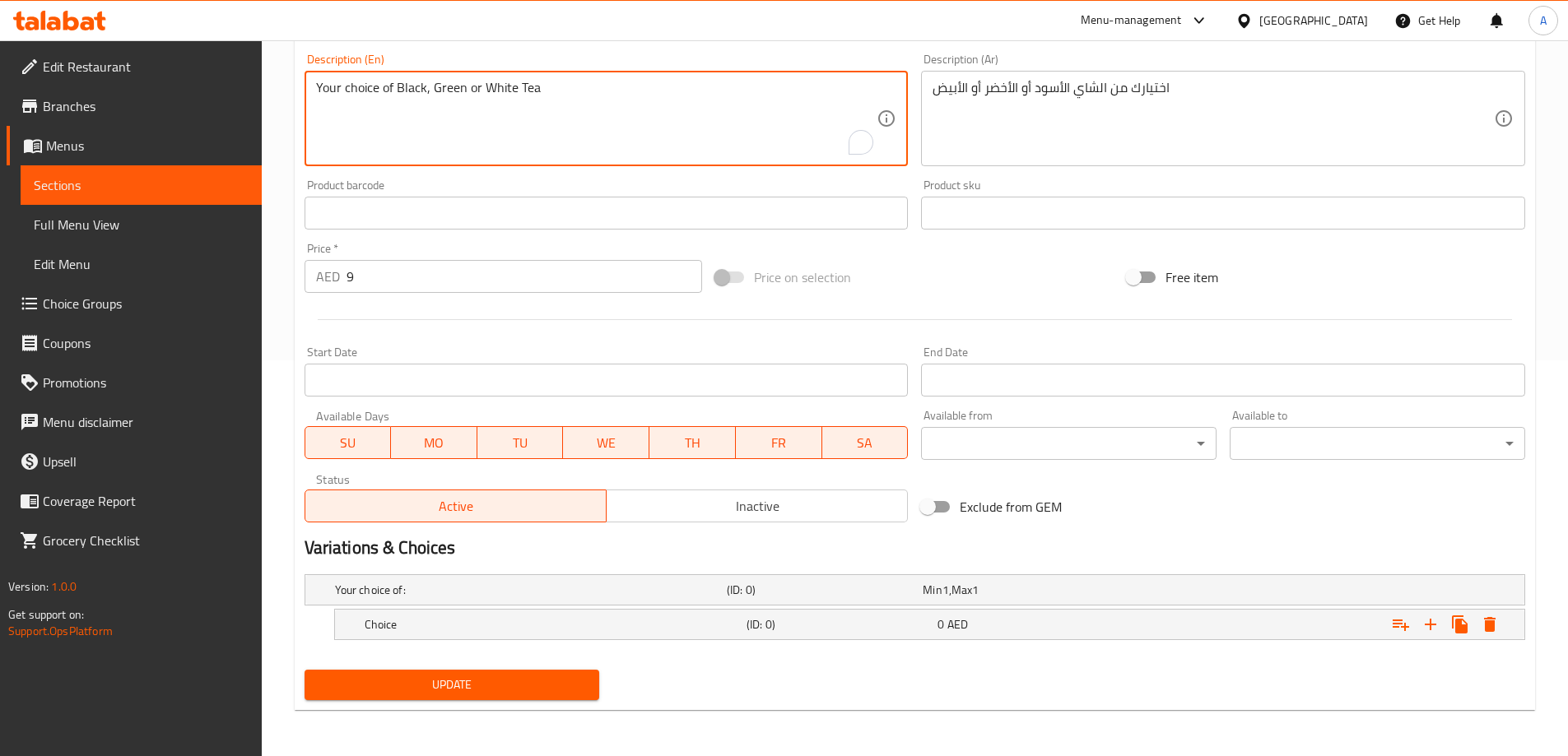
click at [403, 88] on textarea "Your choice of Black, Green or White Tea" at bounding box center [597, 119] width 561 height 78
click at [1435, 622] on icon "Expand" at bounding box center [1430, 624] width 19 height 19
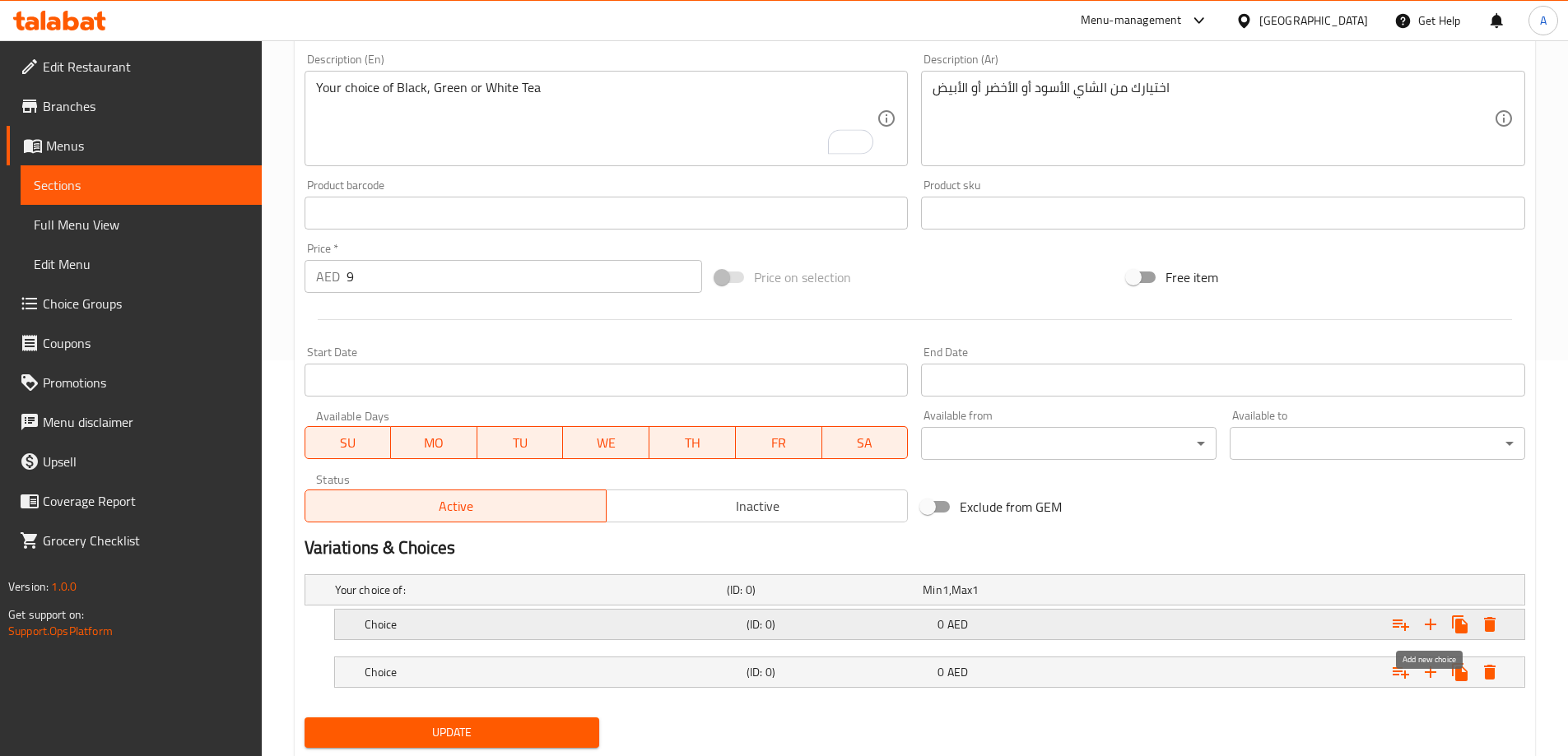
click at [1435, 626] on icon "Expand" at bounding box center [1430, 624] width 19 height 19
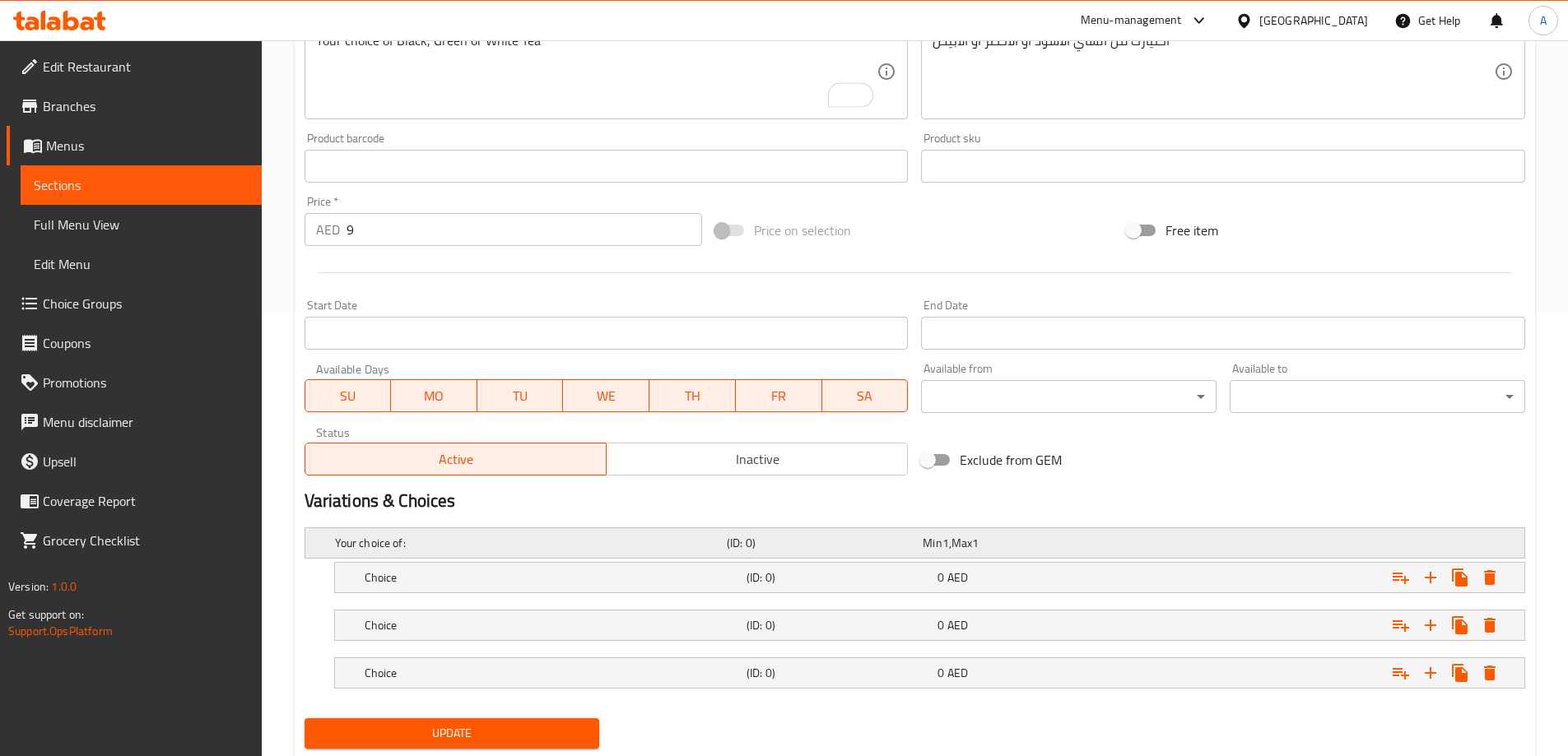
scroll to position [491, 0]
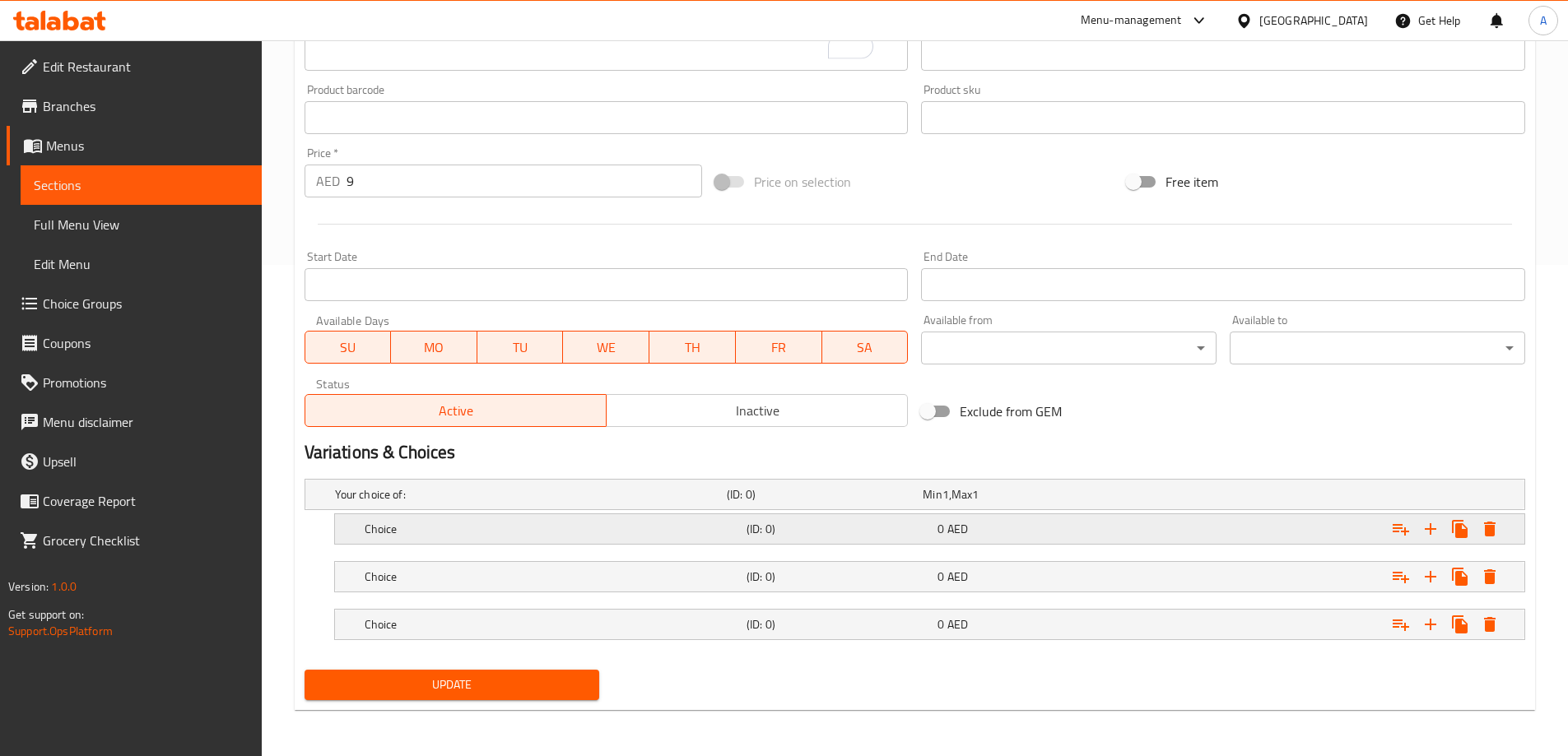
click at [505, 502] on h5 "Choice" at bounding box center [527, 495] width 385 height 17
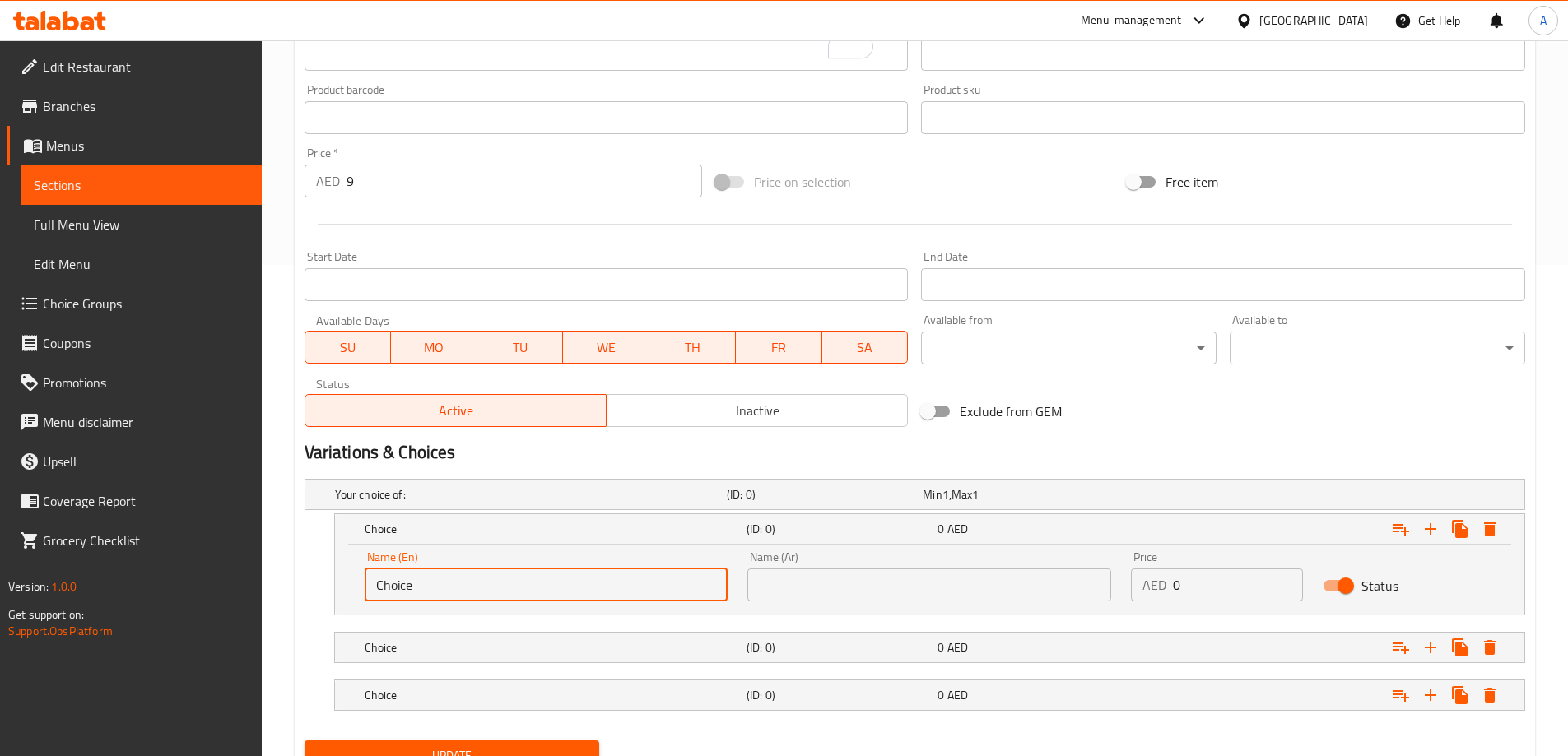
click at [453, 594] on input "Choice" at bounding box center [545, 585] width 363 height 33
type input "Black"
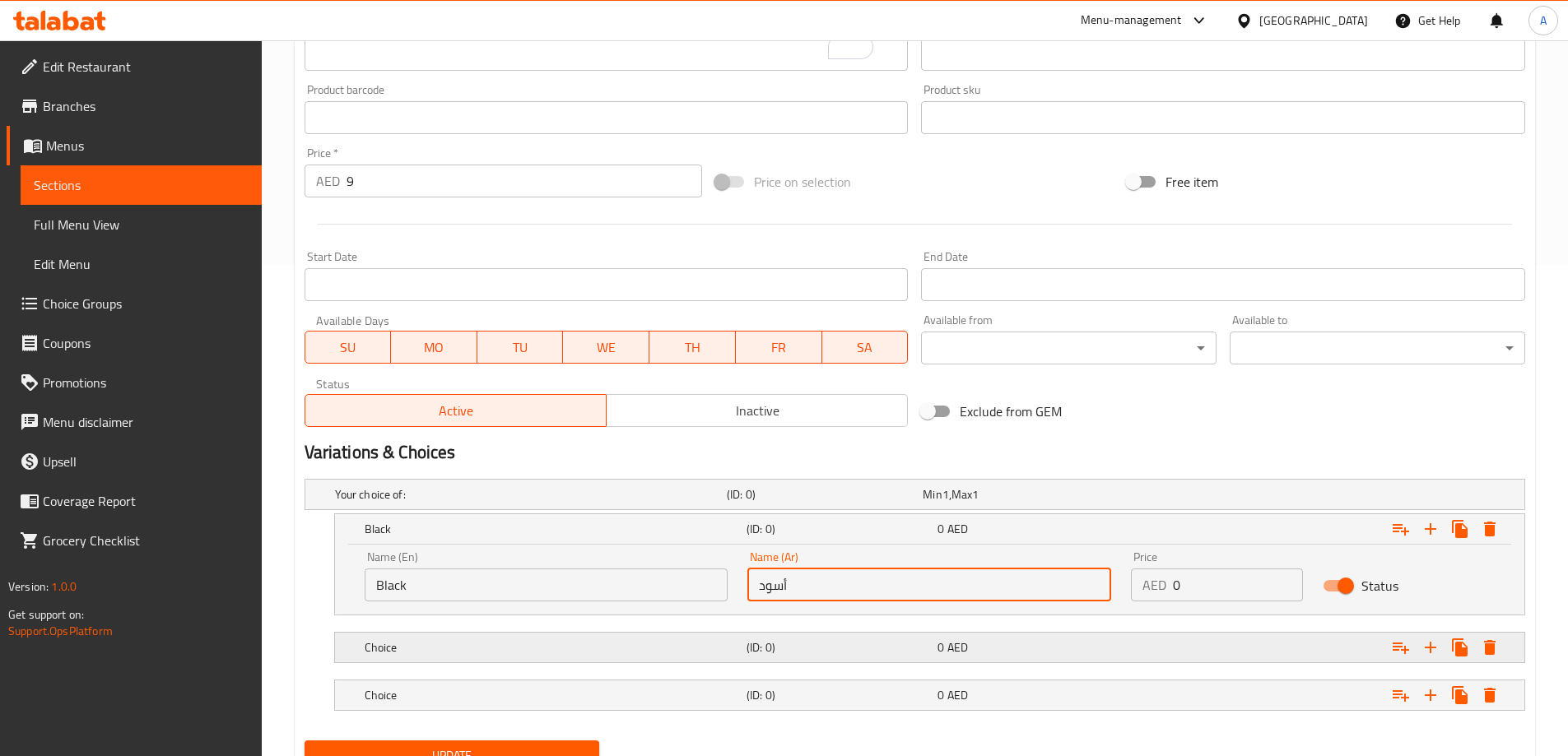
type input "أسود"
click at [461, 502] on h5 "Choice" at bounding box center [527, 495] width 385 height 17
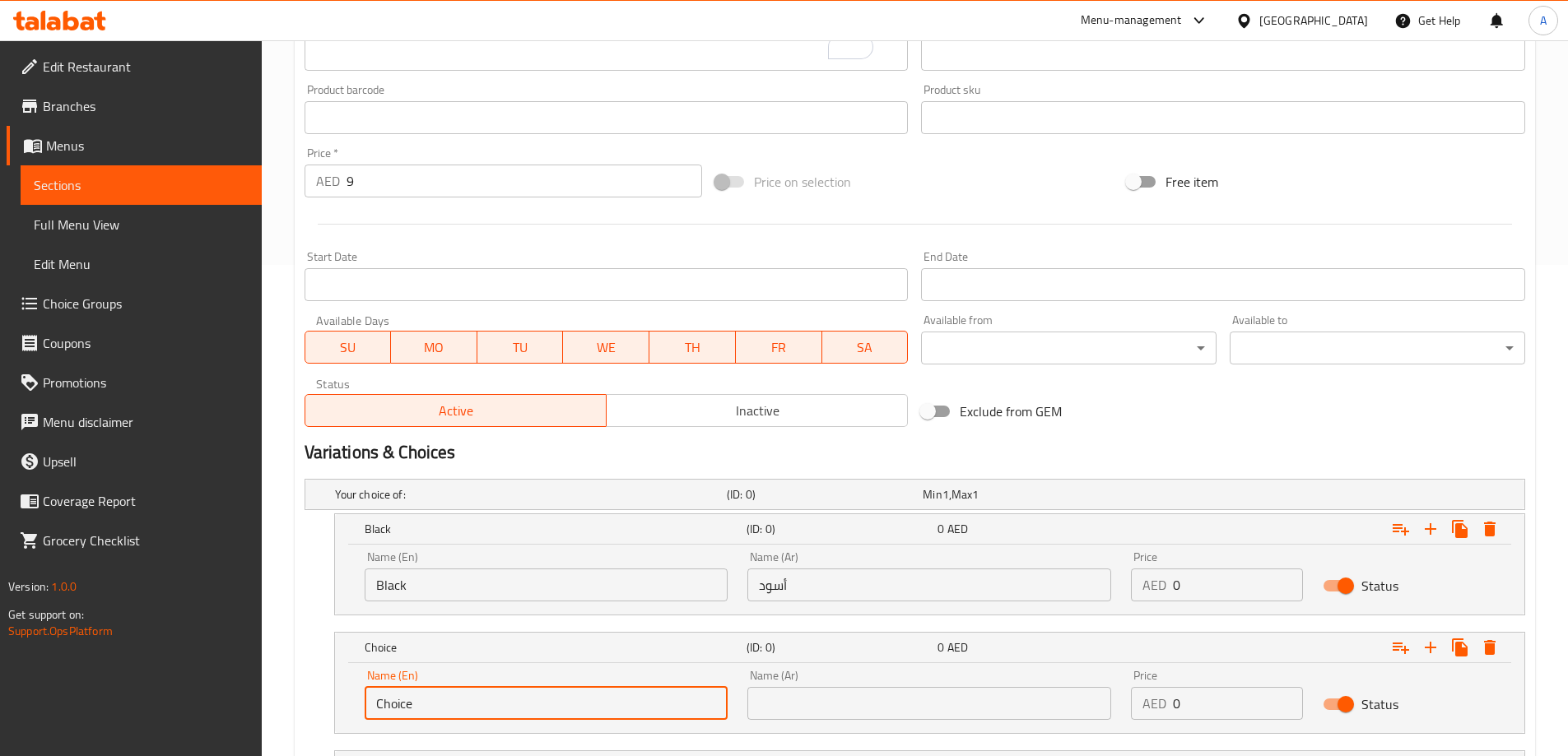
drag, startPoint x: 433, startPoint y: 709, endPoint x: 342, endPoint y: 709, distance: 91.0
click at [342, 709] on div "Name (En) Choice Name (En) Name (Ar) Name (Ar) Price AED 0 Price Status" at bounding box center [929, 698] width 1189 height 70
type input "لأقثثى"
type input "Green"
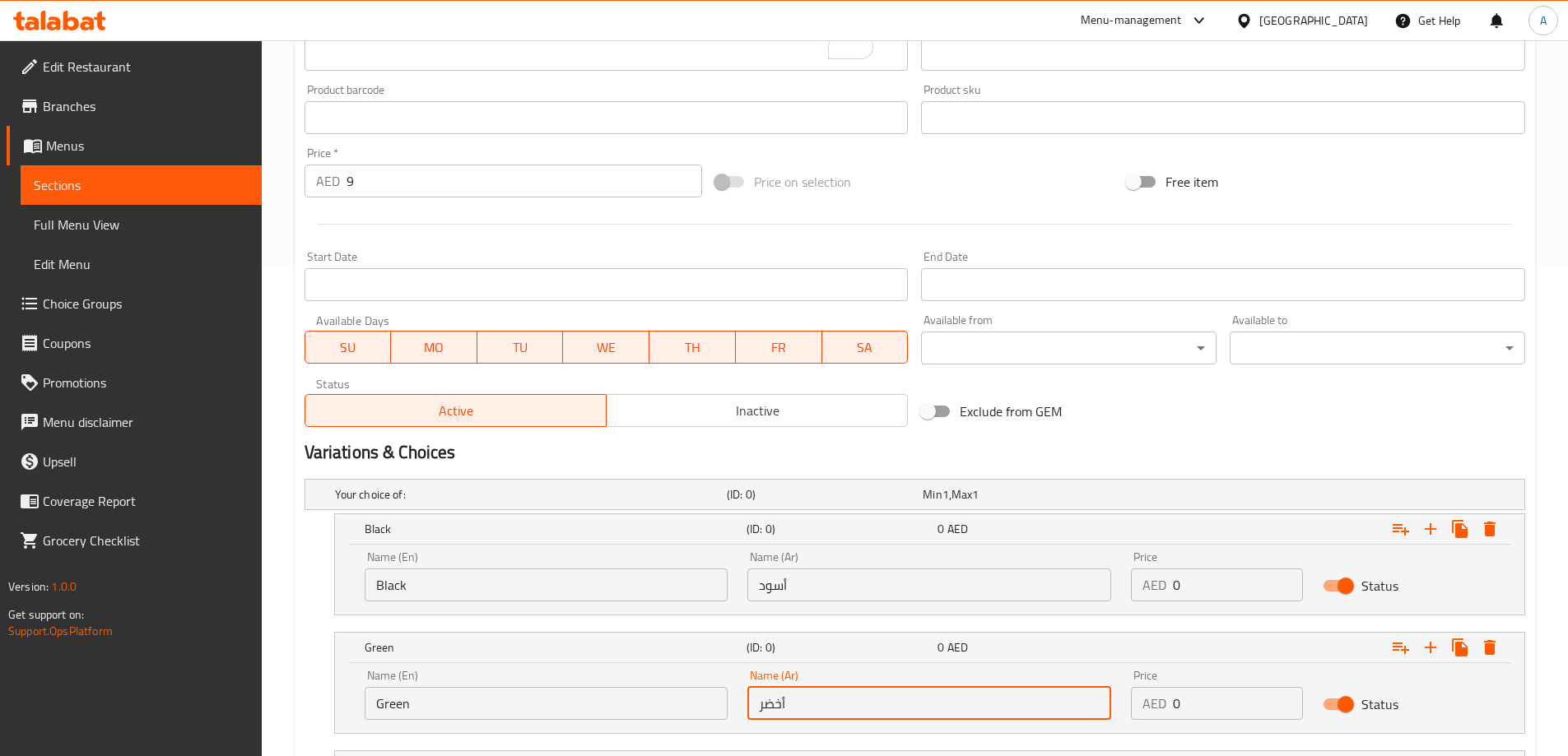
scroll to position [162, 0]
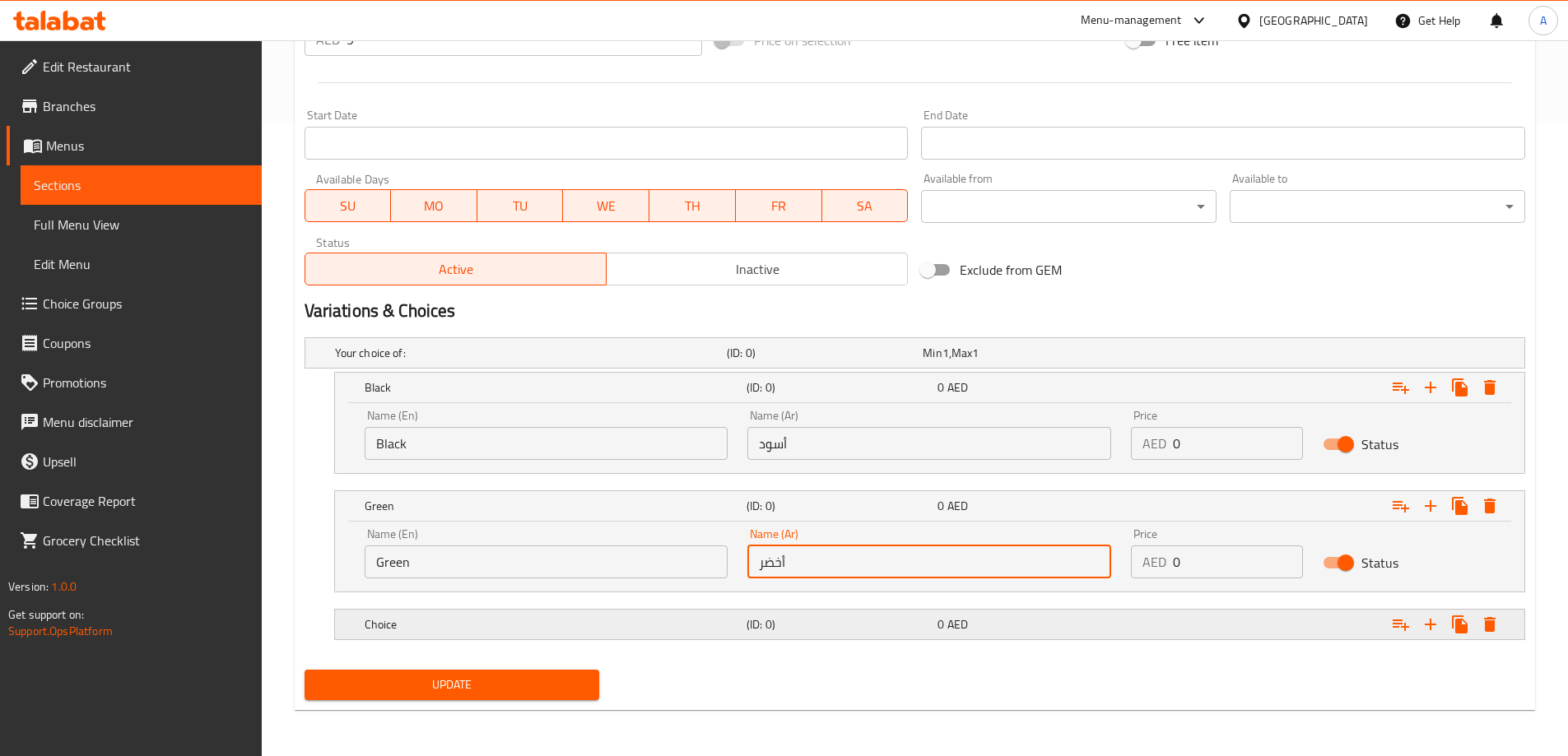
type input "أخضر"
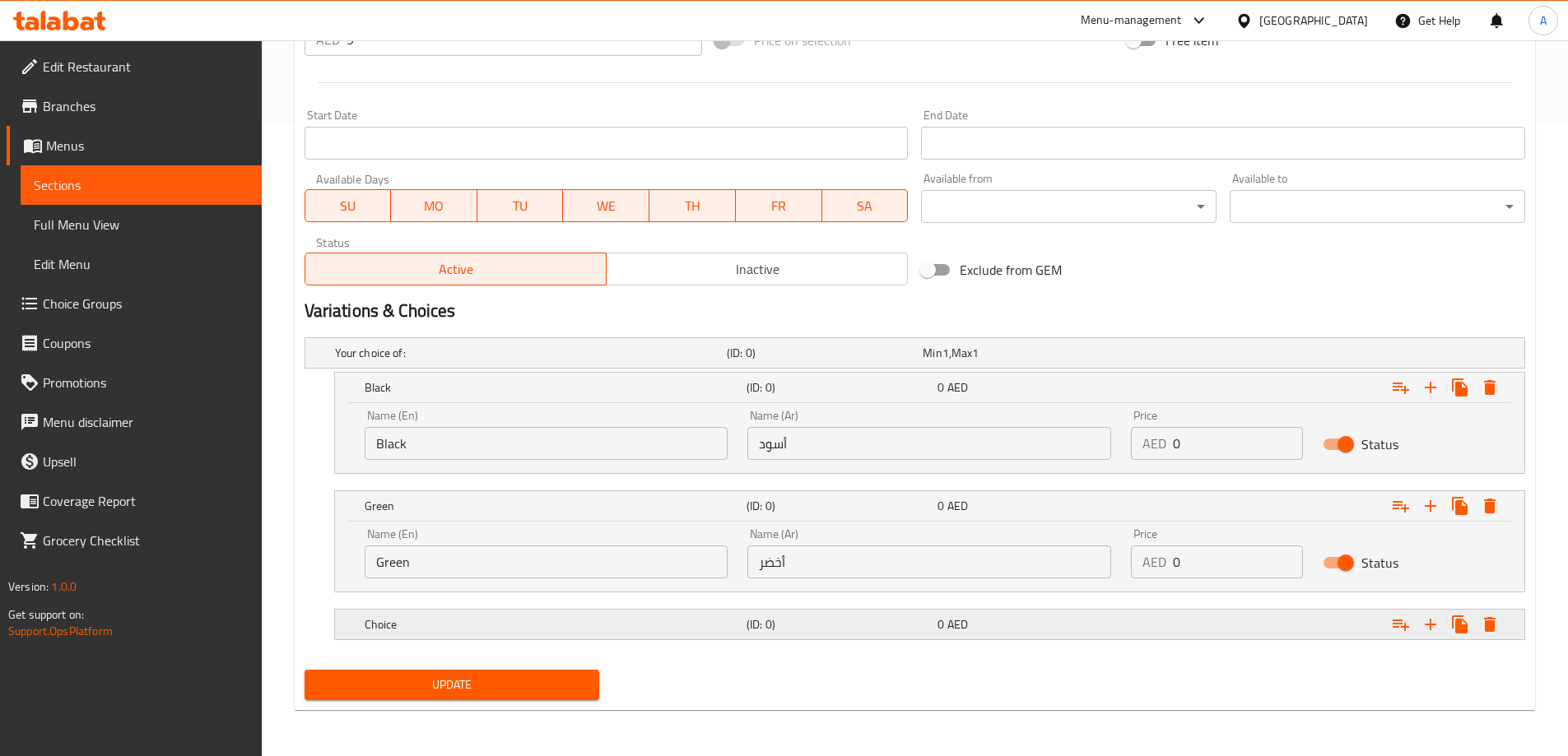
click at [540, 364] on div "Choice" at bounding box center [527, 352] width 392 height 23
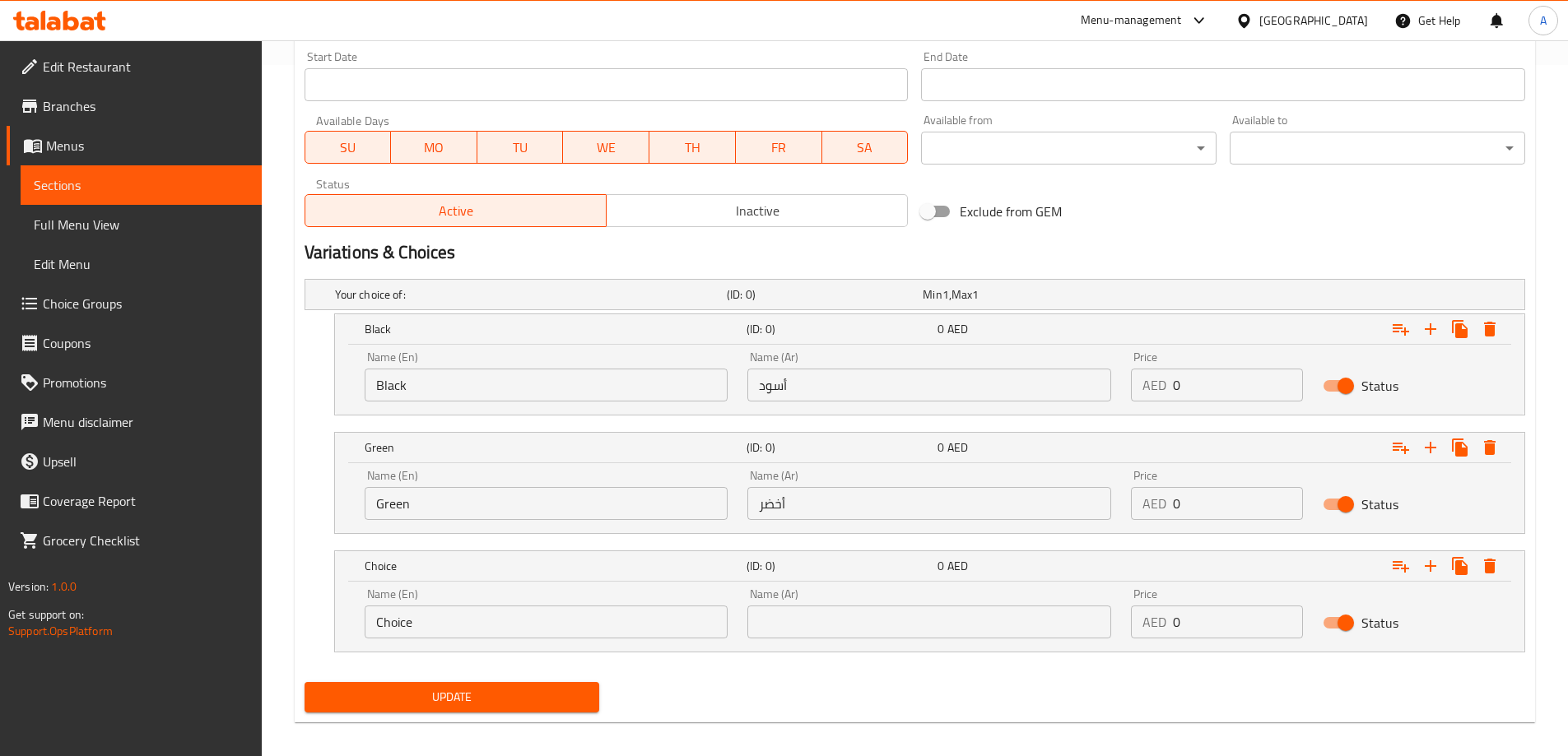
scroll to position [703, 0]
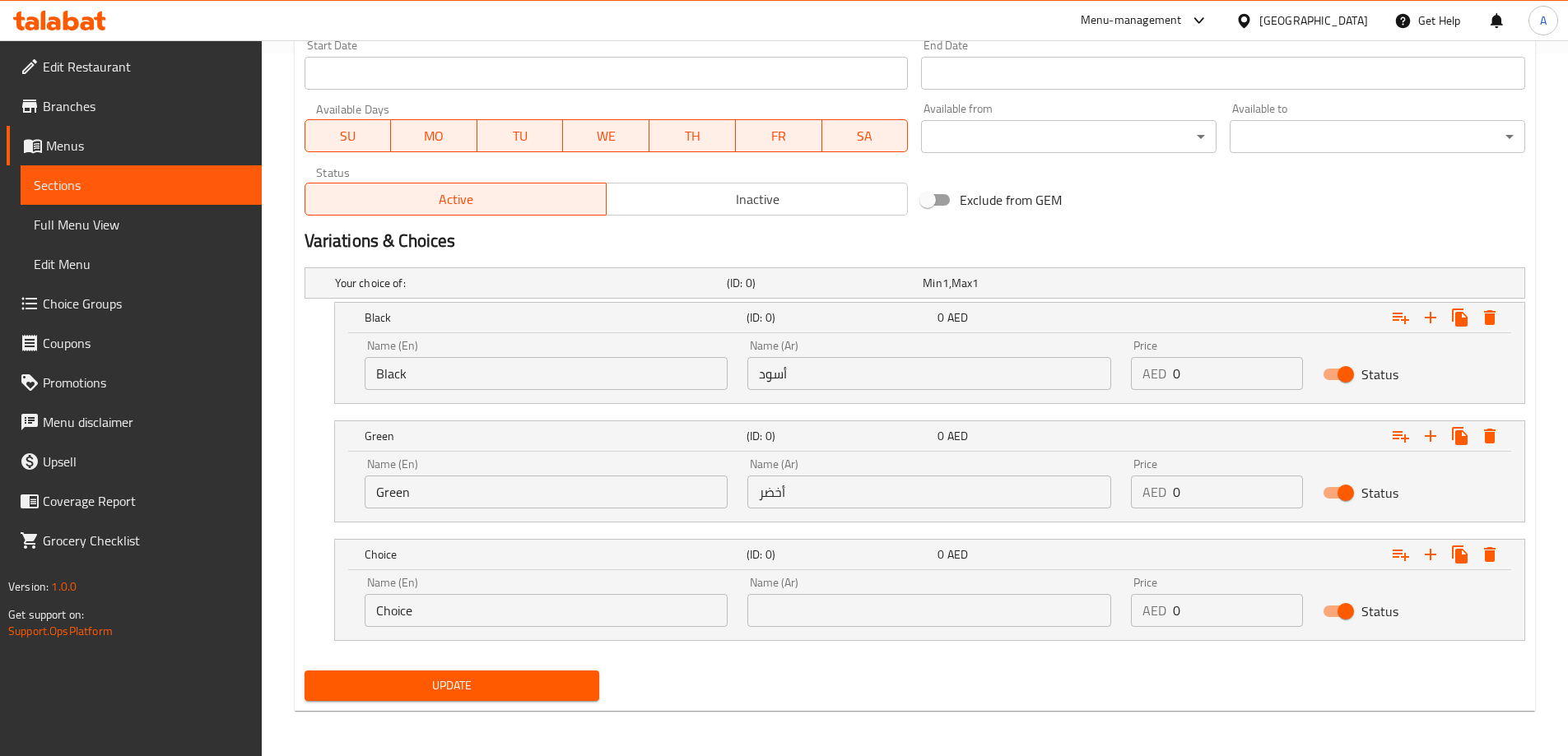
click at [468, 605] on input "Choice" at bounding box center [545, 610] width 363 height 33
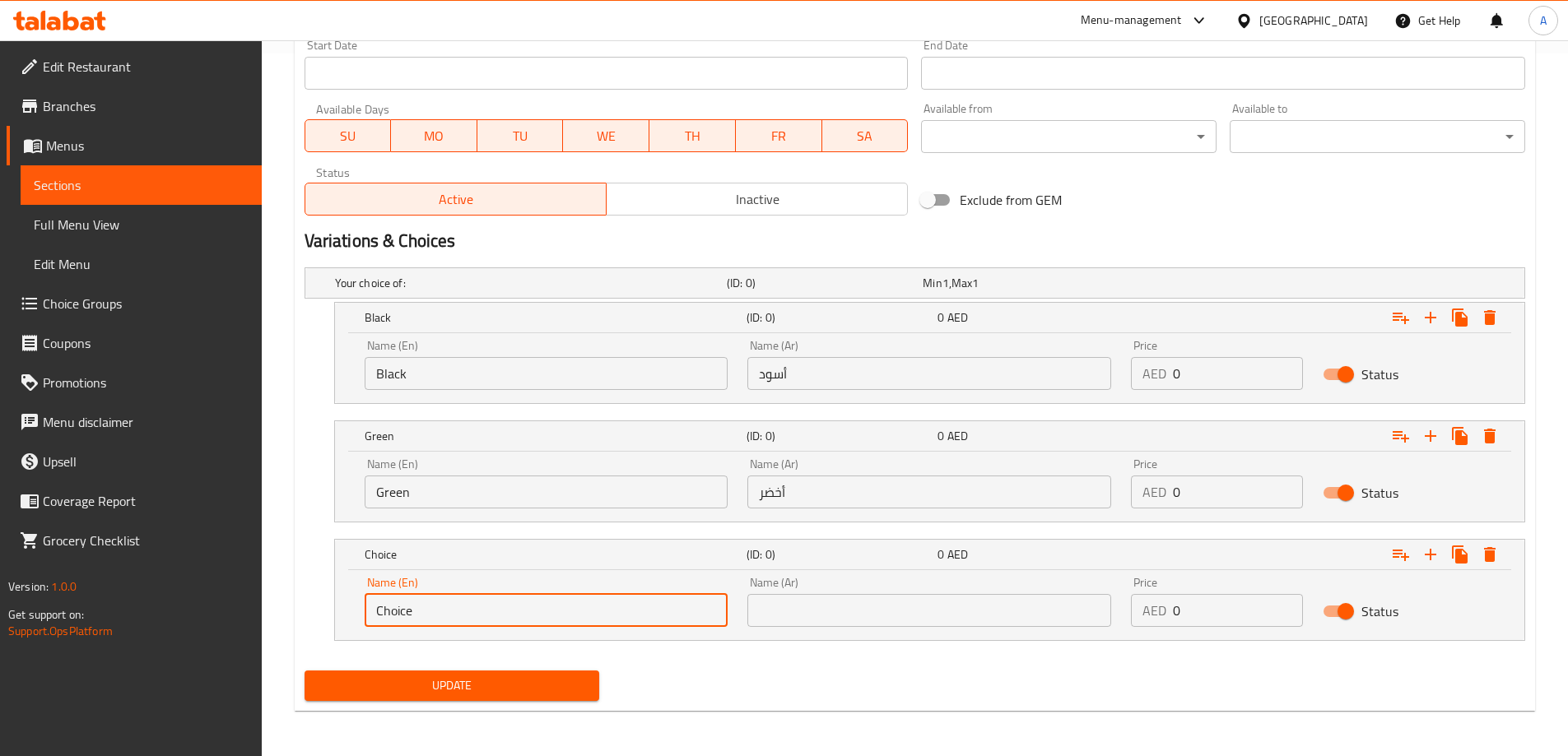
click at [468, 605] on input "Choice" at bounding box center [545, 610] width 363 height 33
type input "White"
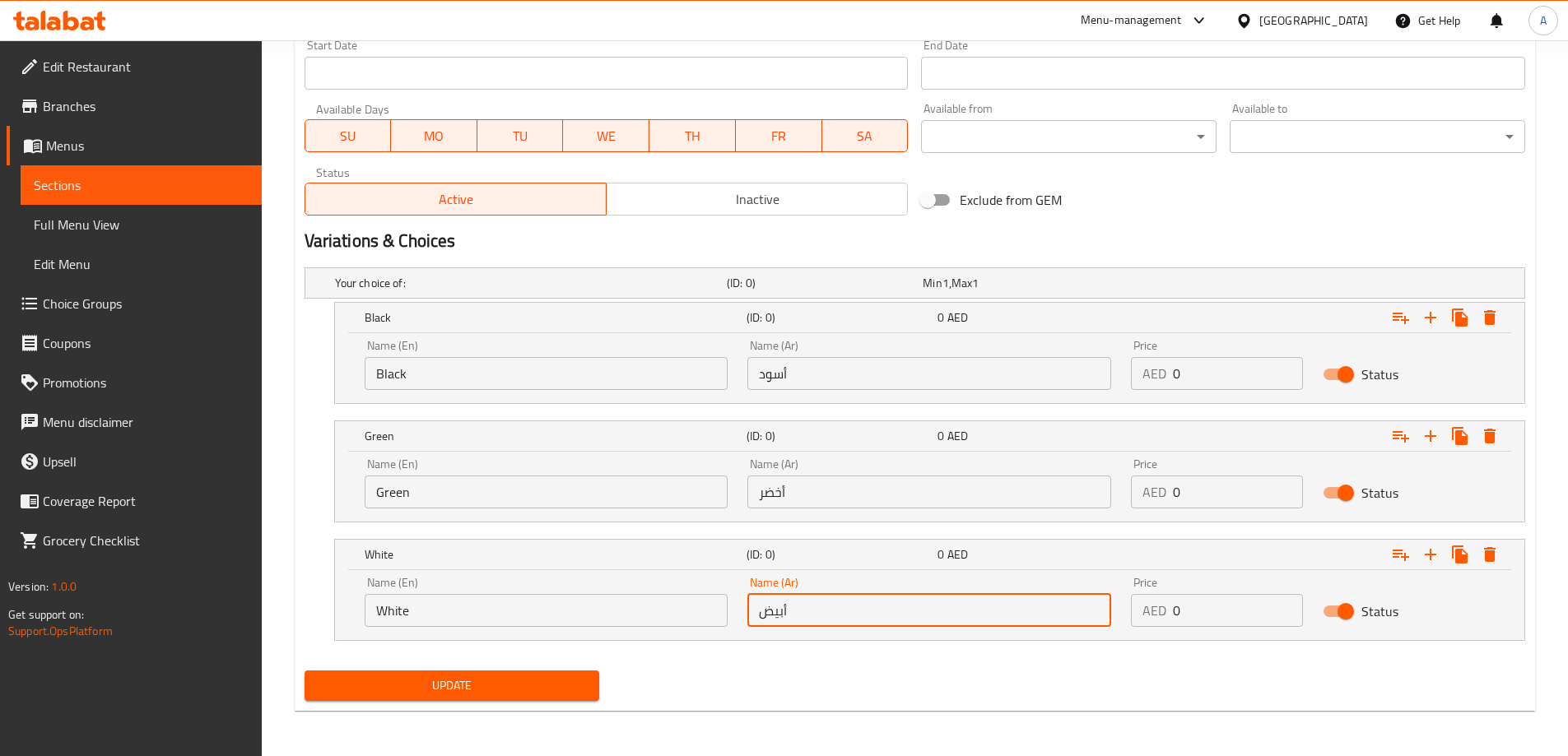
type input "أبيض"
click at [460, 685] on span "Update" at bounding box center [452, 685] width 269 height 20
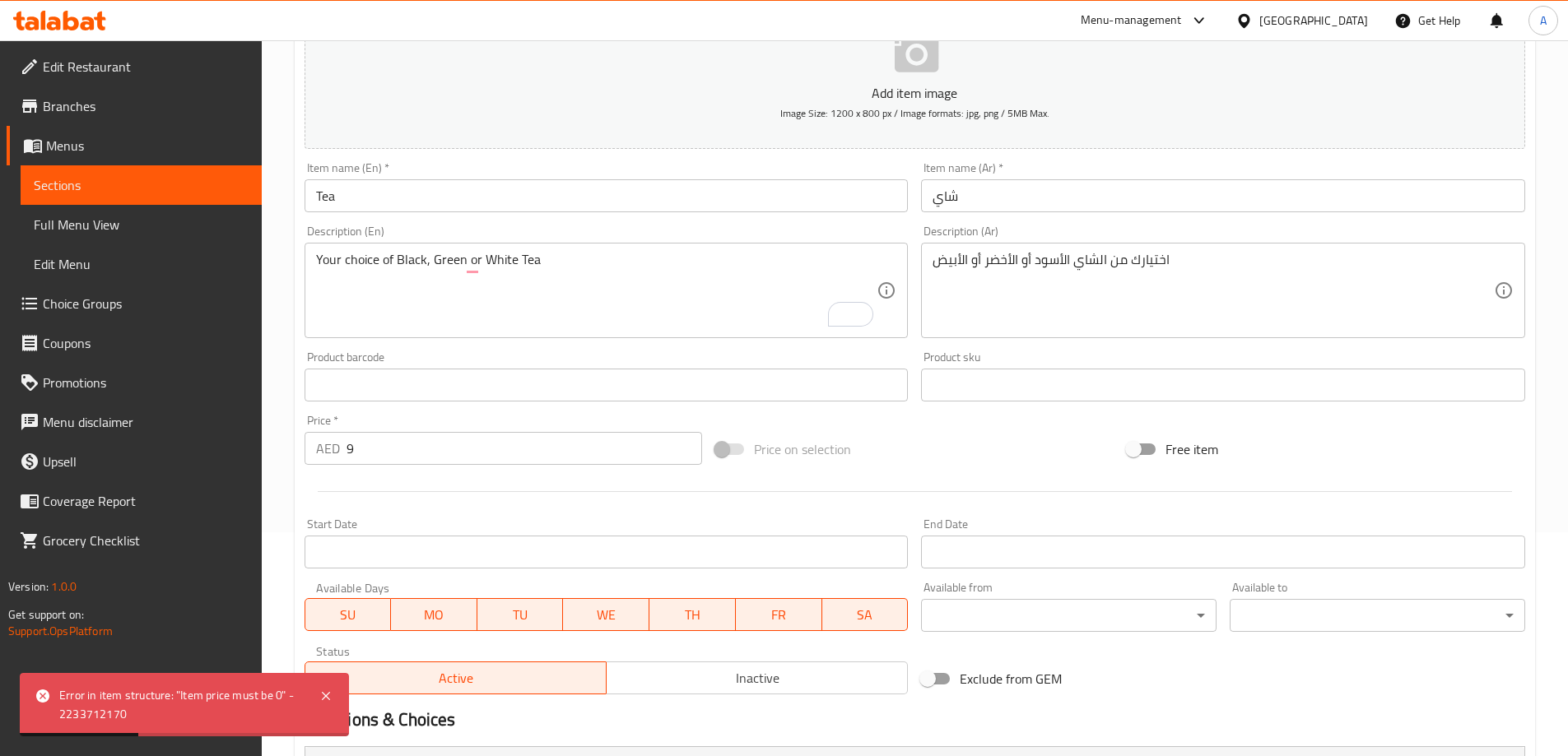
scroll to position [292, 0]
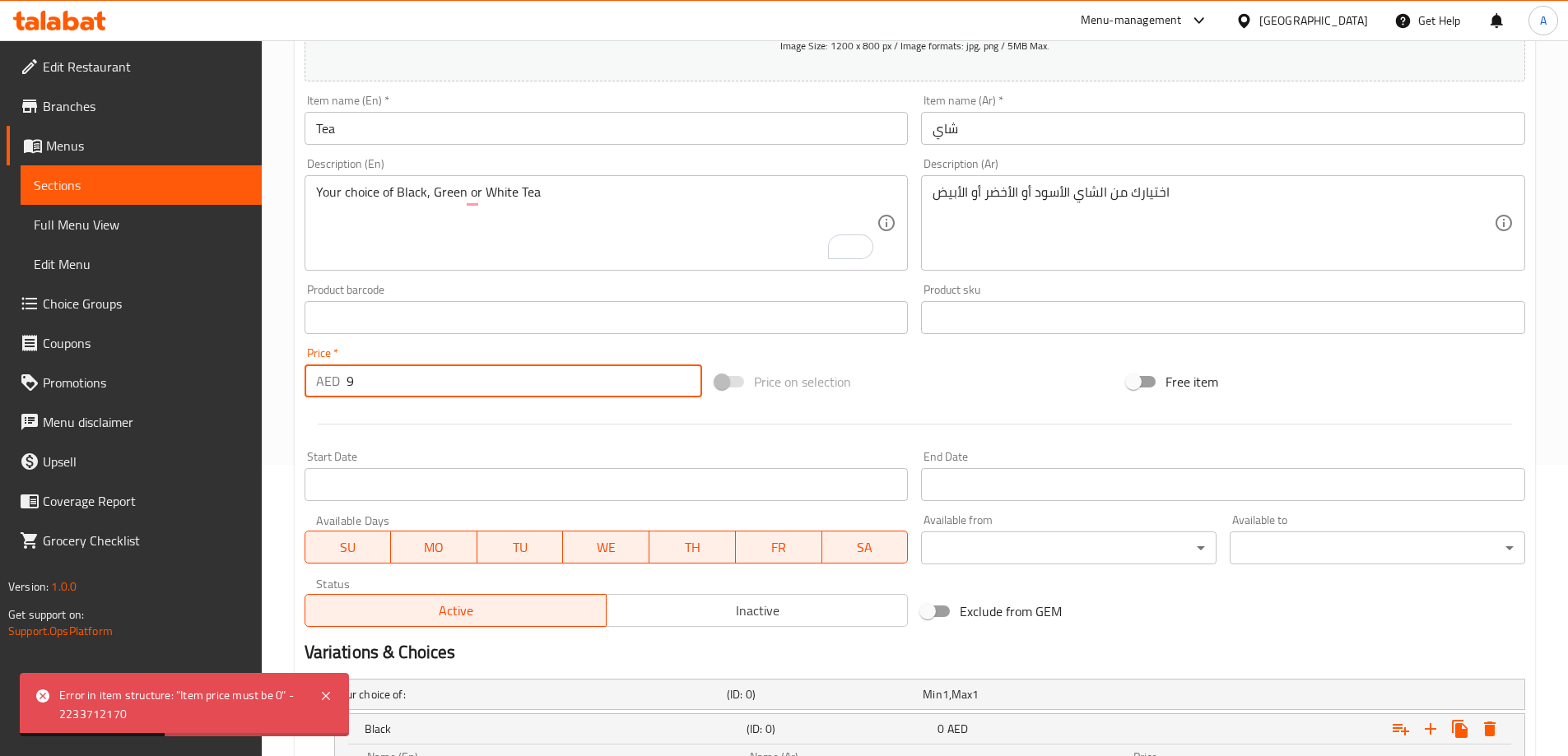
drag, startPoint x: 405, startPoint y: 392, endPoint x: 323, endPoint y: 390, distance: 82.0
click at [323, 390] on div "AED 9 Price *" at bounding box center [503, 380] width 398 height 33
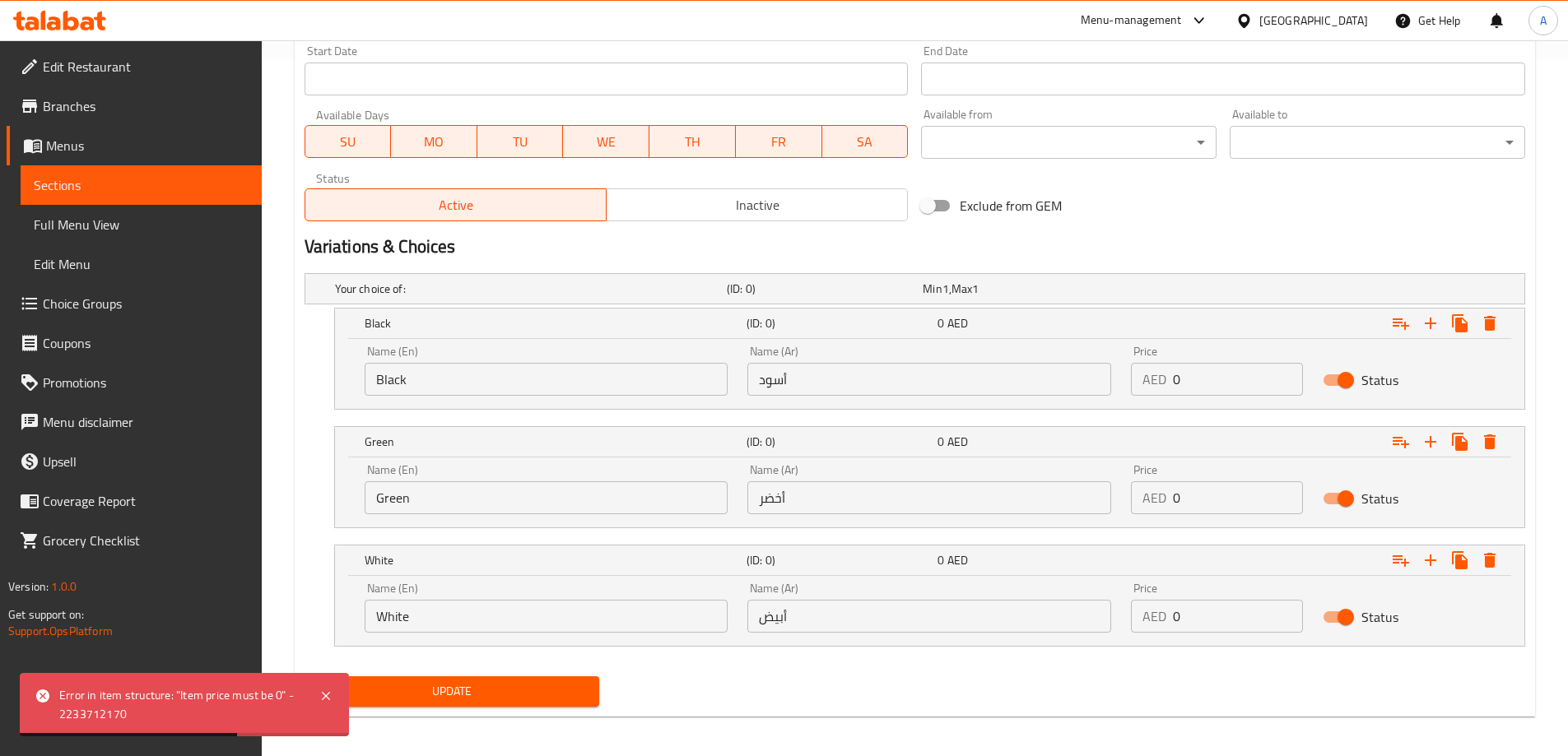
scroll to position [704, 0]
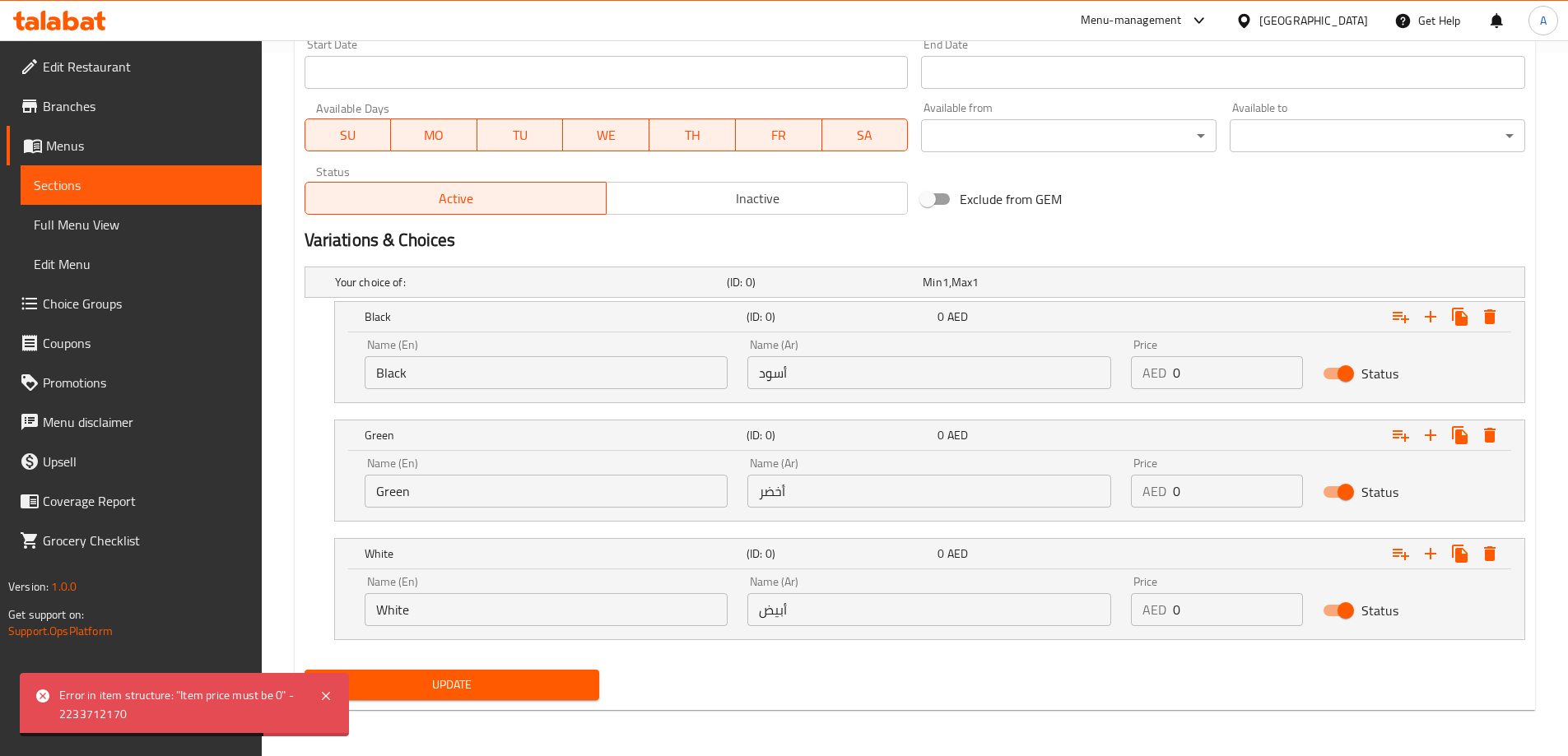
type input "0"
click at [1233, 379] on input "0" at bounding box center [1238, 373] width 130 height 33
paste input "9"
type input "9"
click at [1216, 493] on input "0" at bounding box center [1238, 491] width 130 height 33
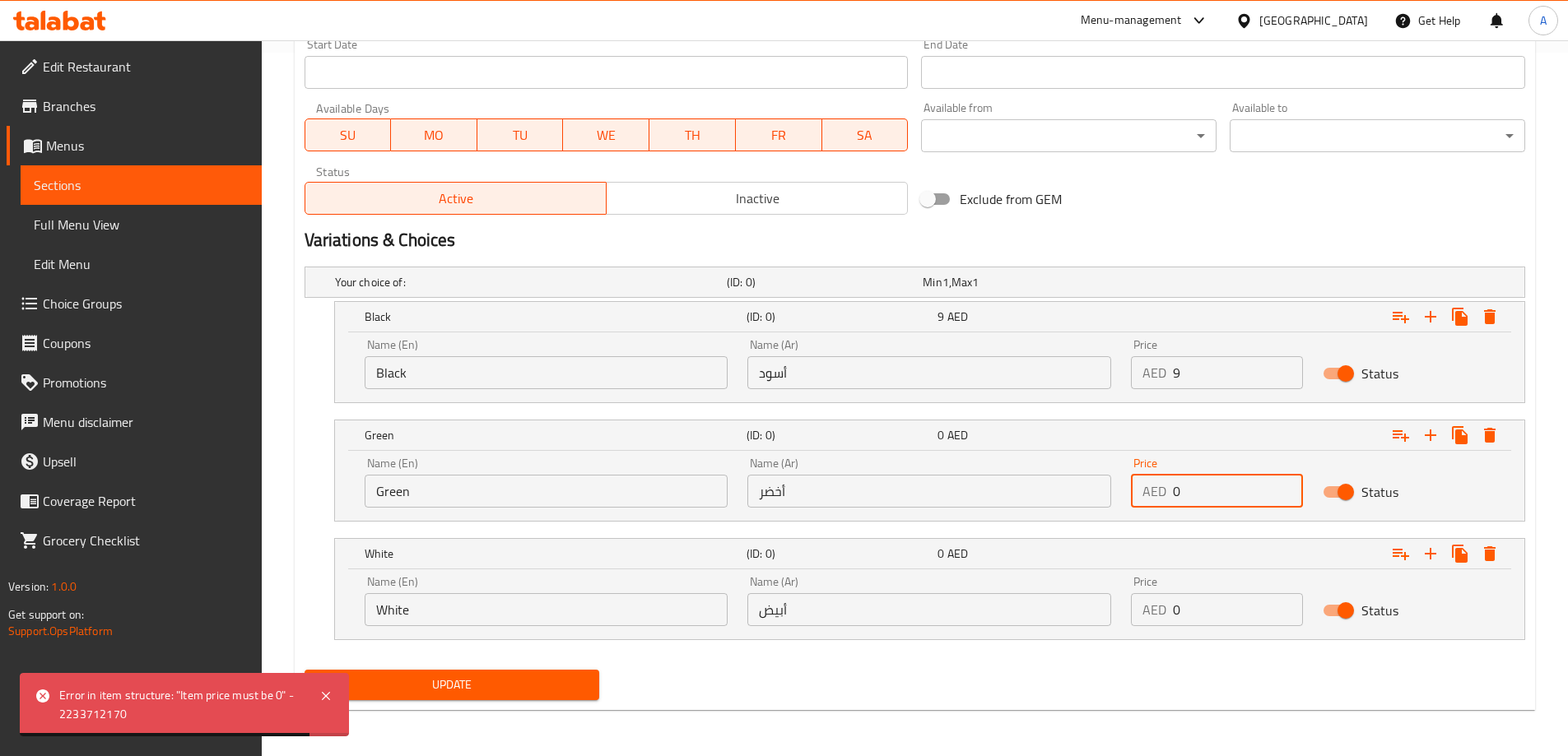
paste input "9"
type input "9"
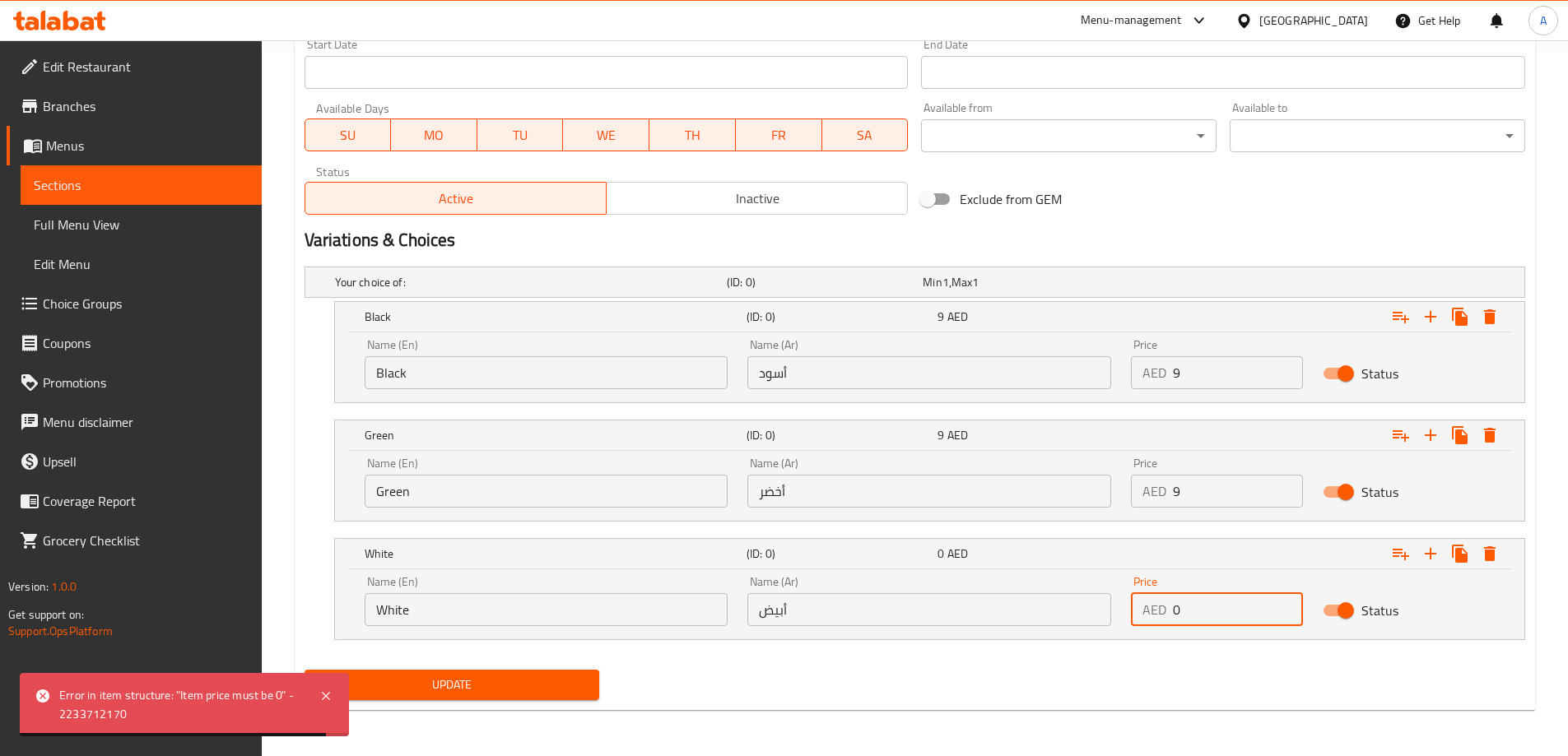
click at [1202, 600] on input "0" at bounding box center [1238, 609] width 130 height 33
paste input "9"
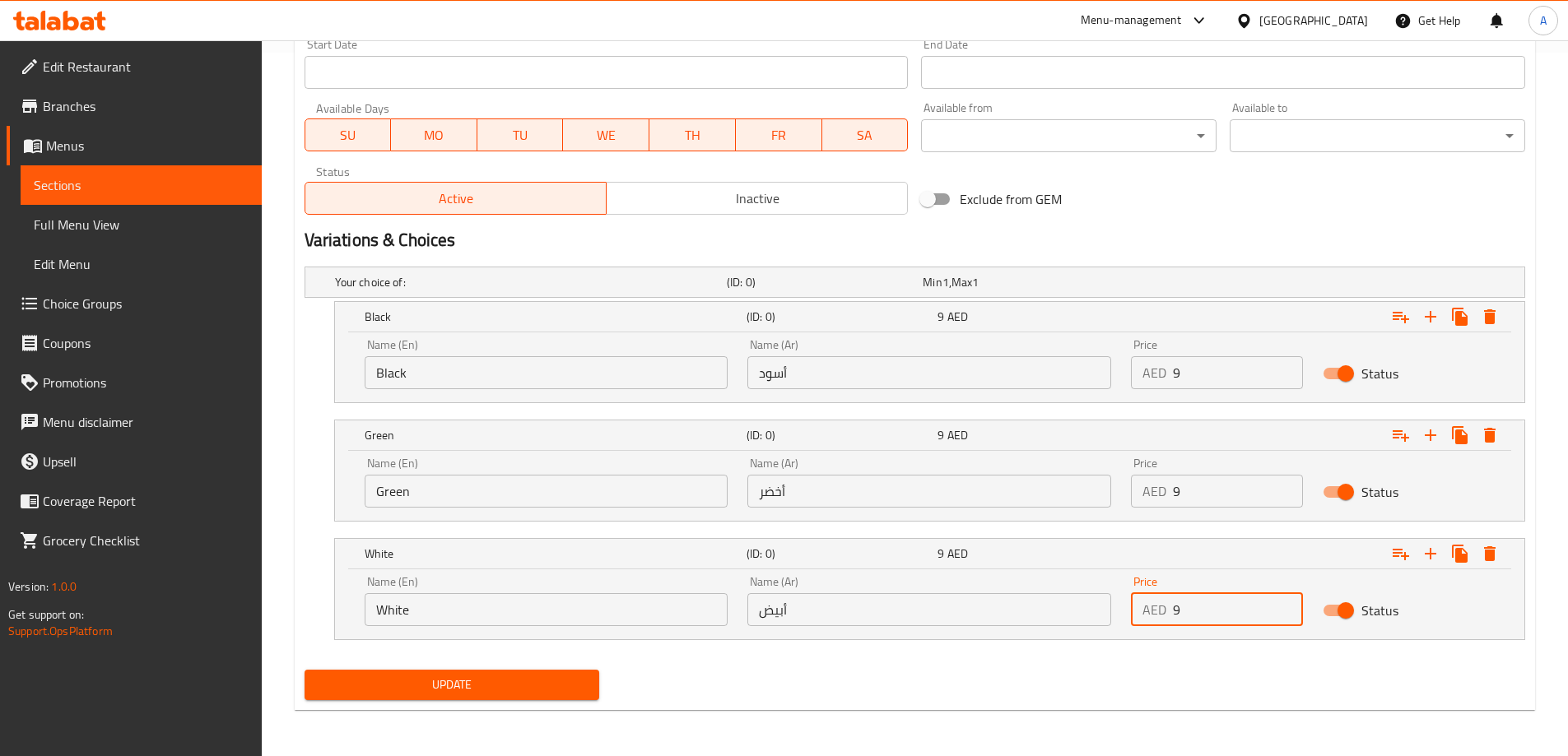
type input "9"
click at [464, 678] on span "Update" at bounding box center [452, 684] width 269 height 20
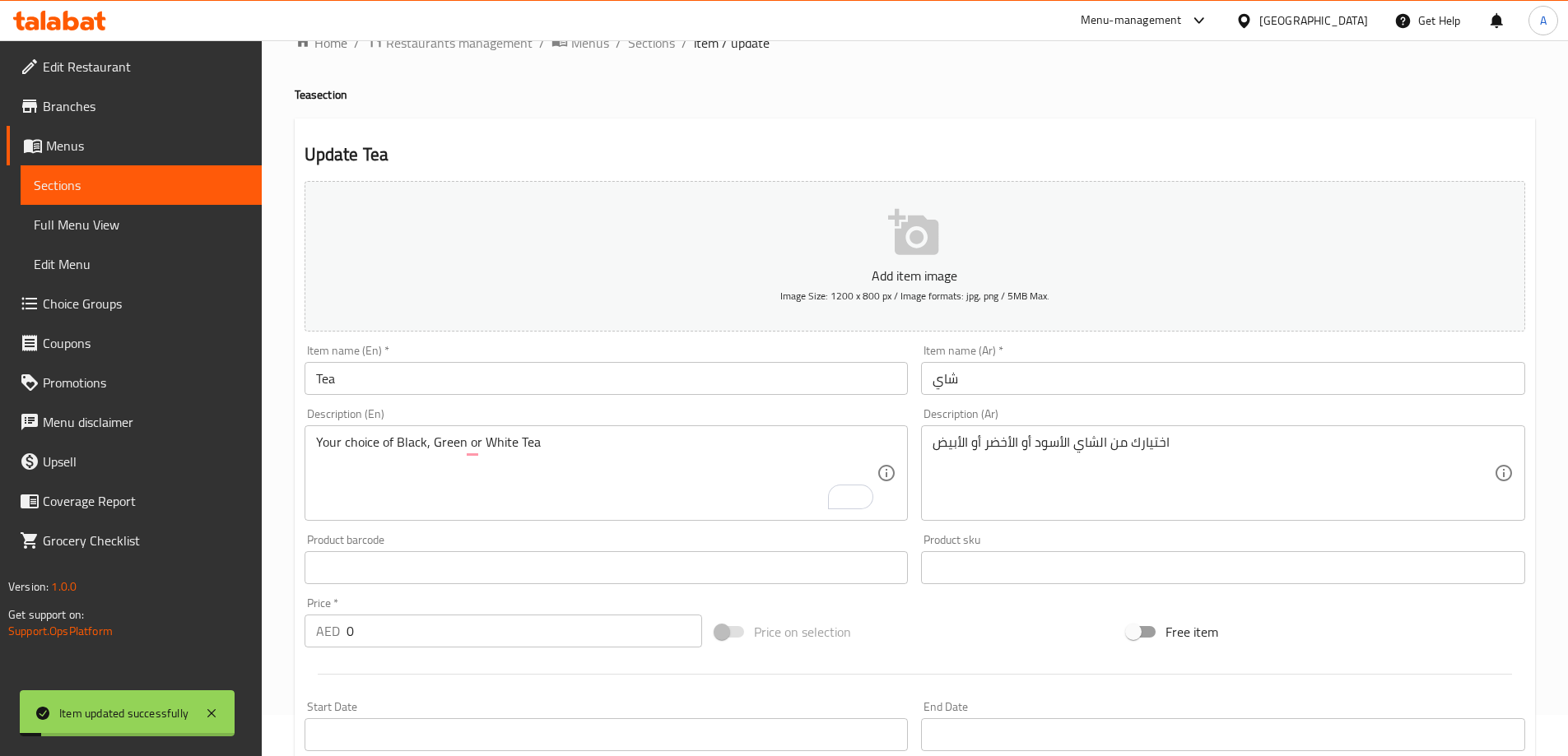
scroll to position [0, 0]
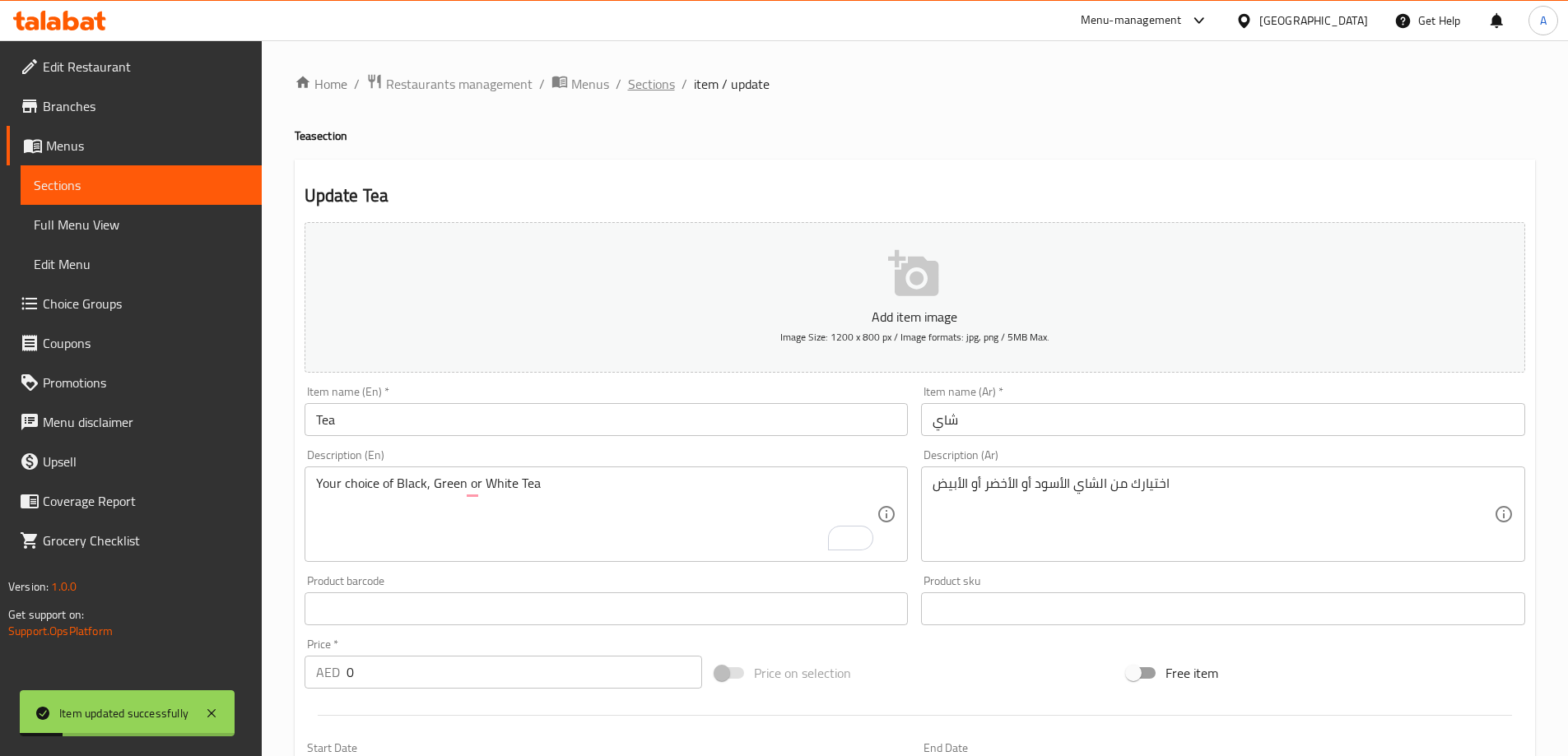
click at [665, 93] on span "Sections" at bounding box center [652, 83] width 47 height 19
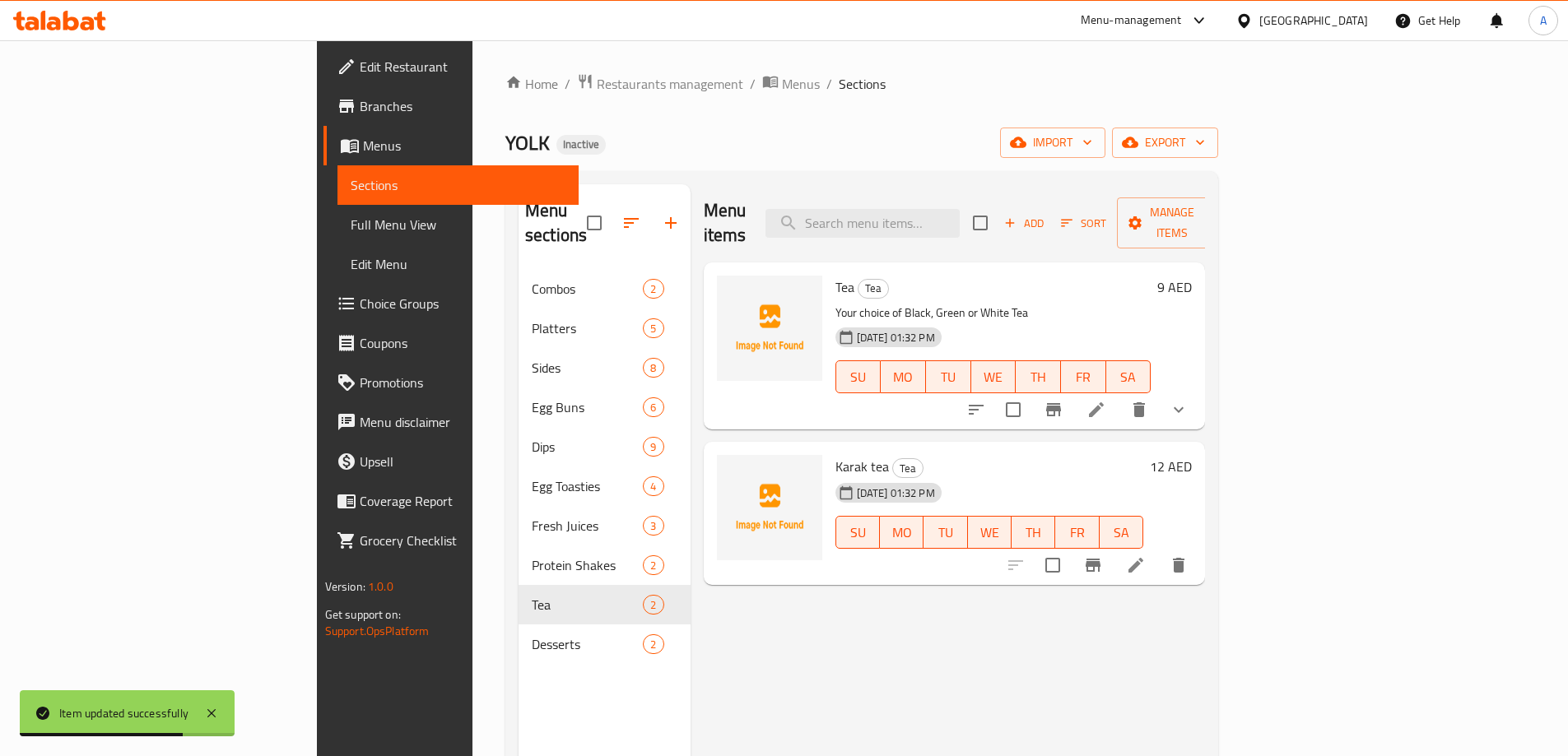
click at [360, 306] on span "Choice Groups" at bounding box center [463, 303] width 206 height 19
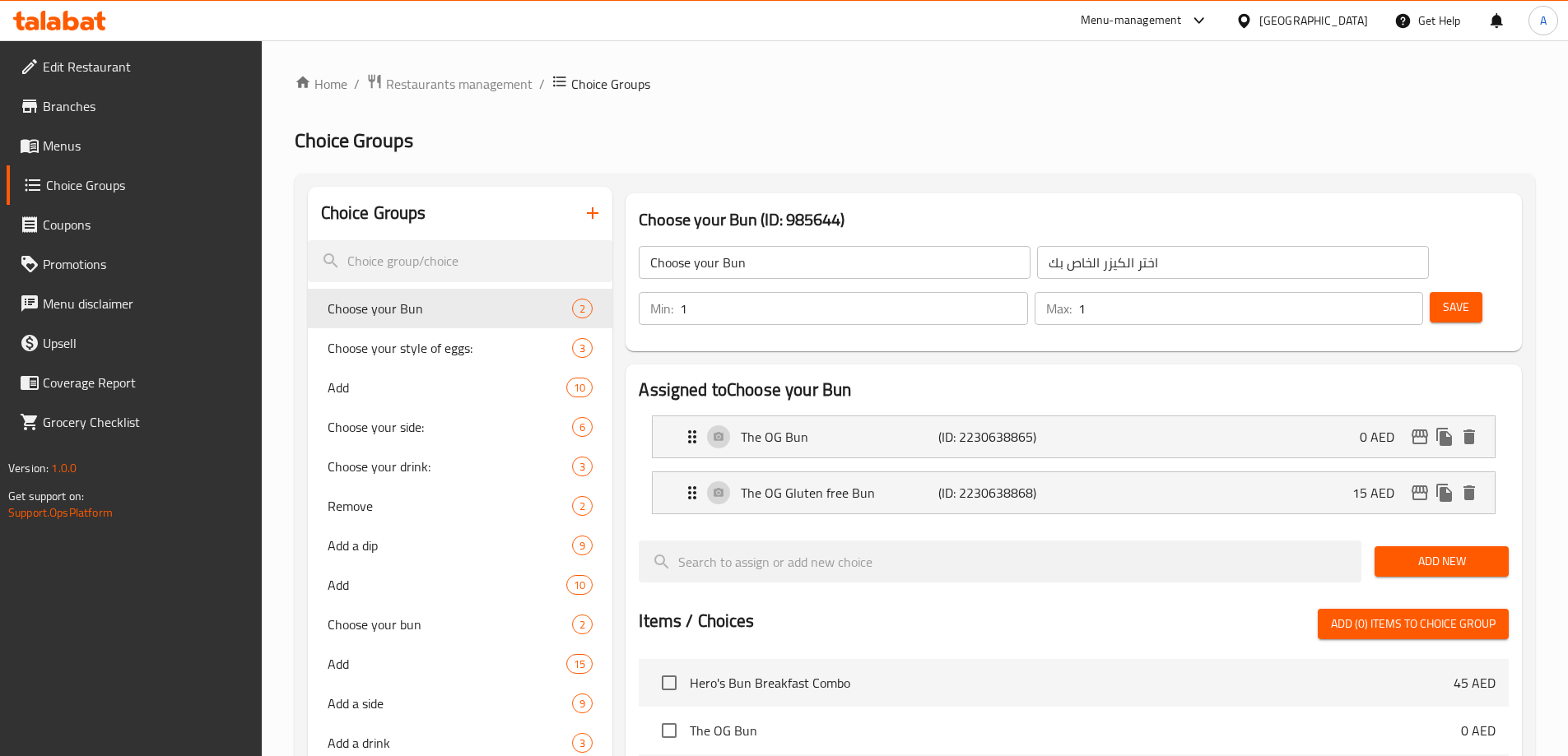
click at [597, 215] on icon "button" at bounding box center [592, 212] width 19 height 19
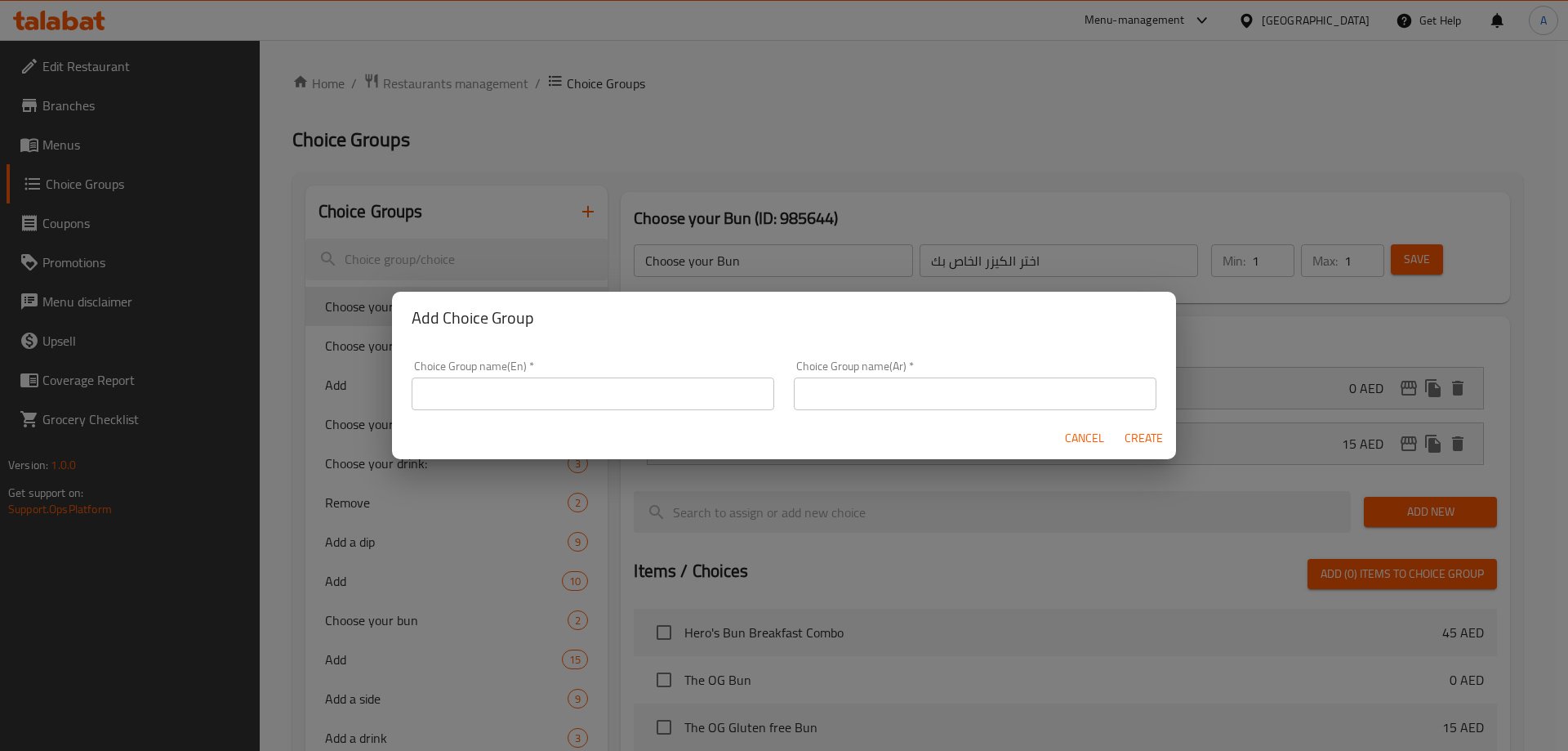
click at [586, 390] on input "text" at bounding box center [592, 394] width 362 height 33
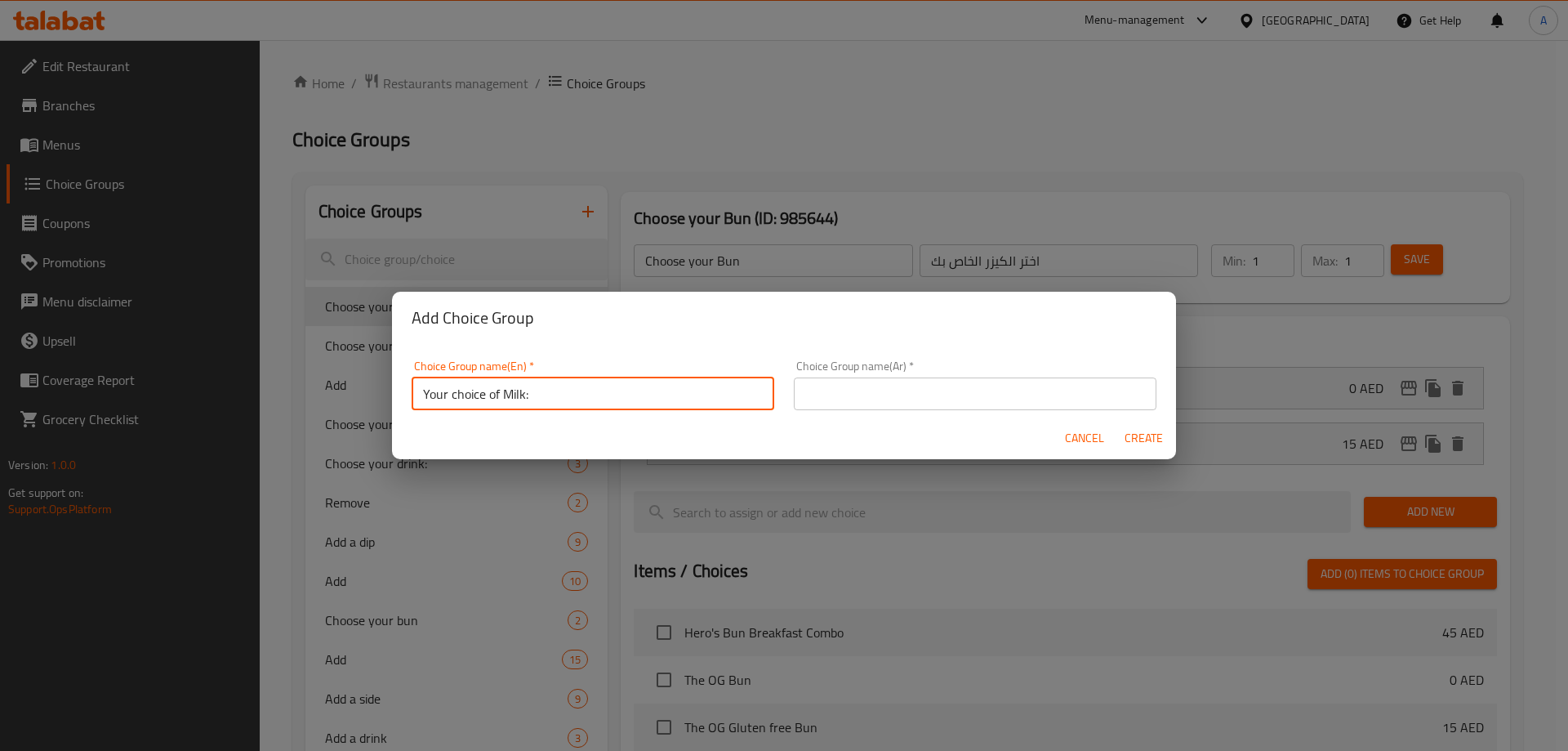
type input "Your choice of Milk:"
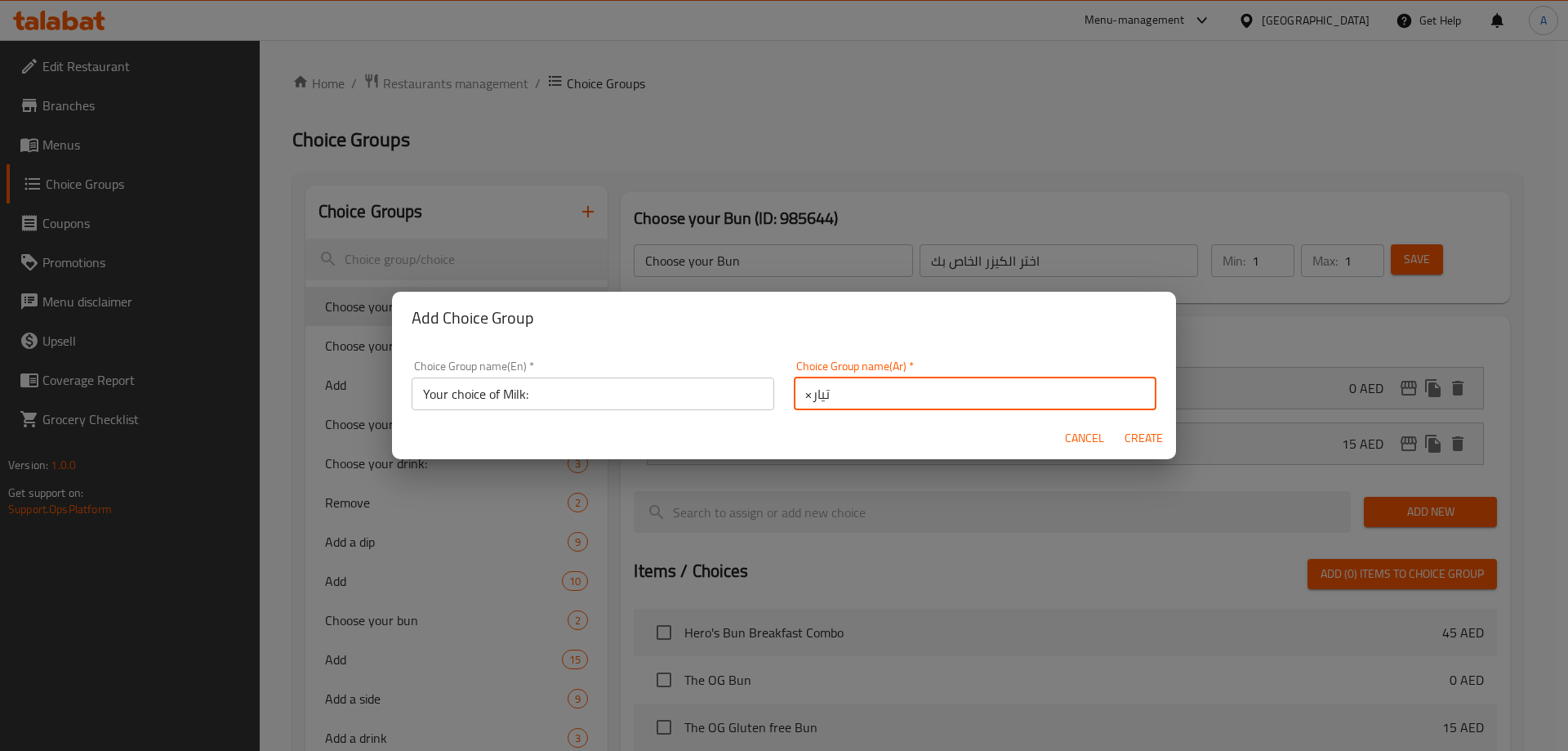
type input "أ"
type input "إختيارك من الحليب:"
click at [1147, 436] on span "Create" at bounding box center [1143, 439] width 39 height 20
type input "Your choice of Milk:"
type input "إختيارك من الحليب:"
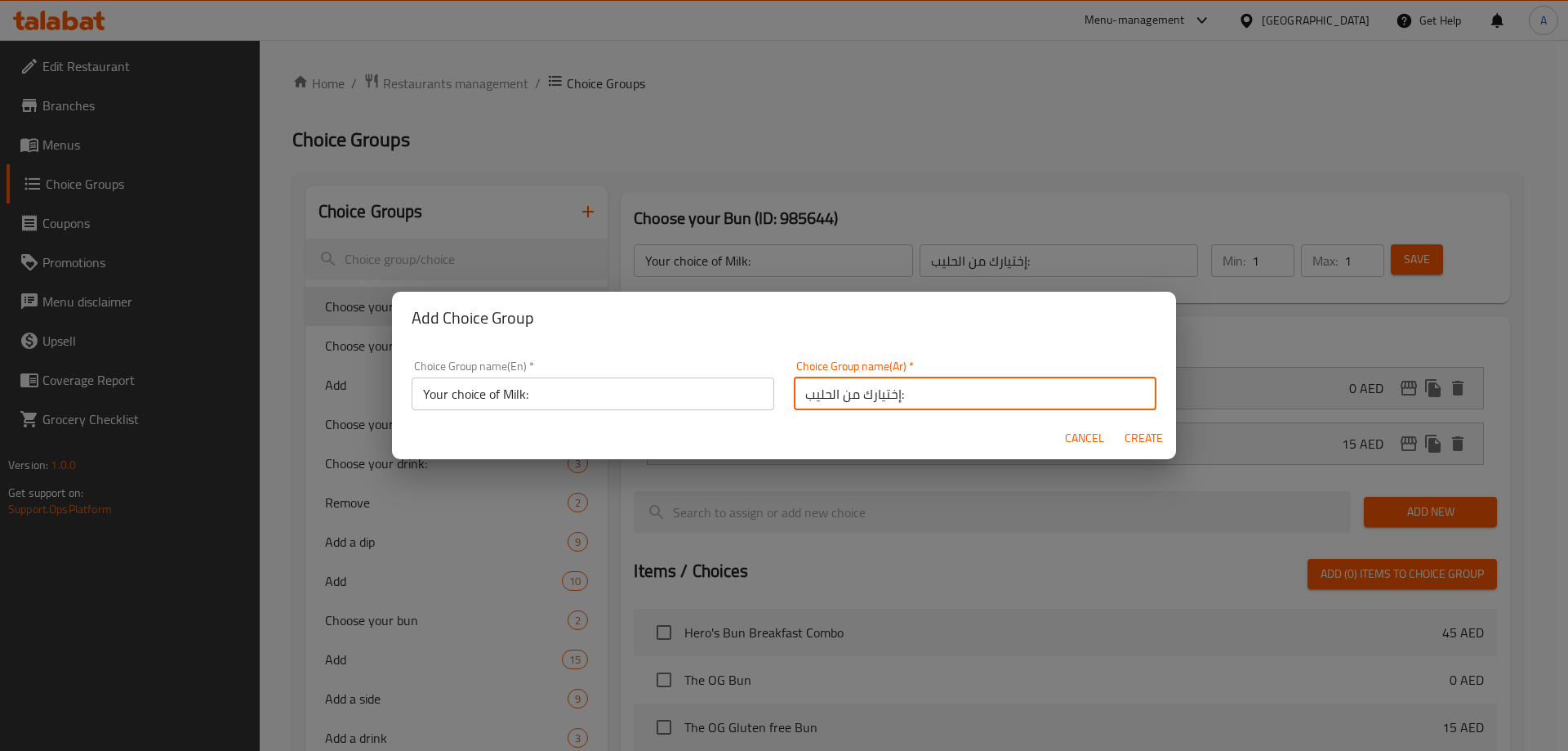
type input "0"
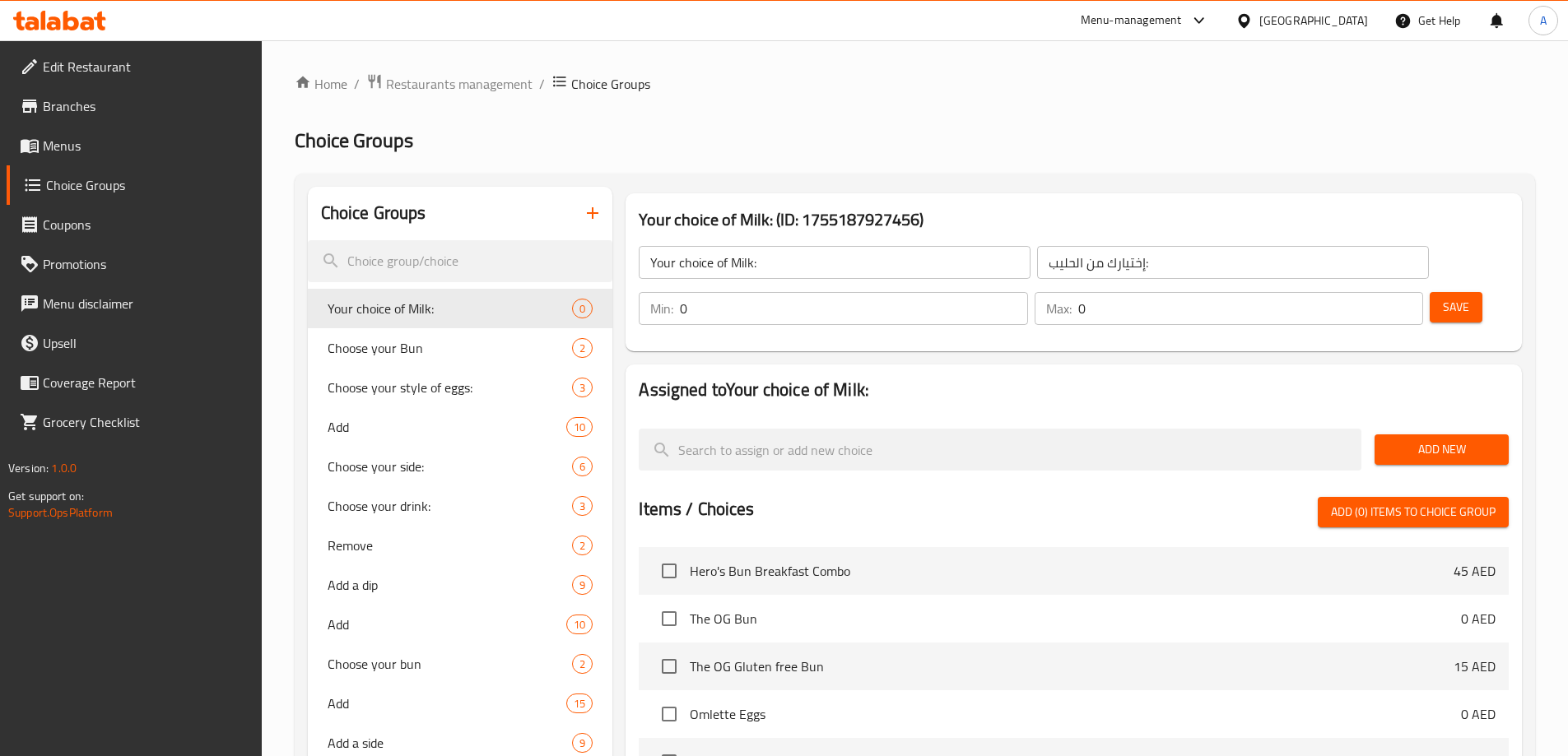
click at [1449, 439] on span "Add New" at bounding box center [1442, 449] width 108 height 20
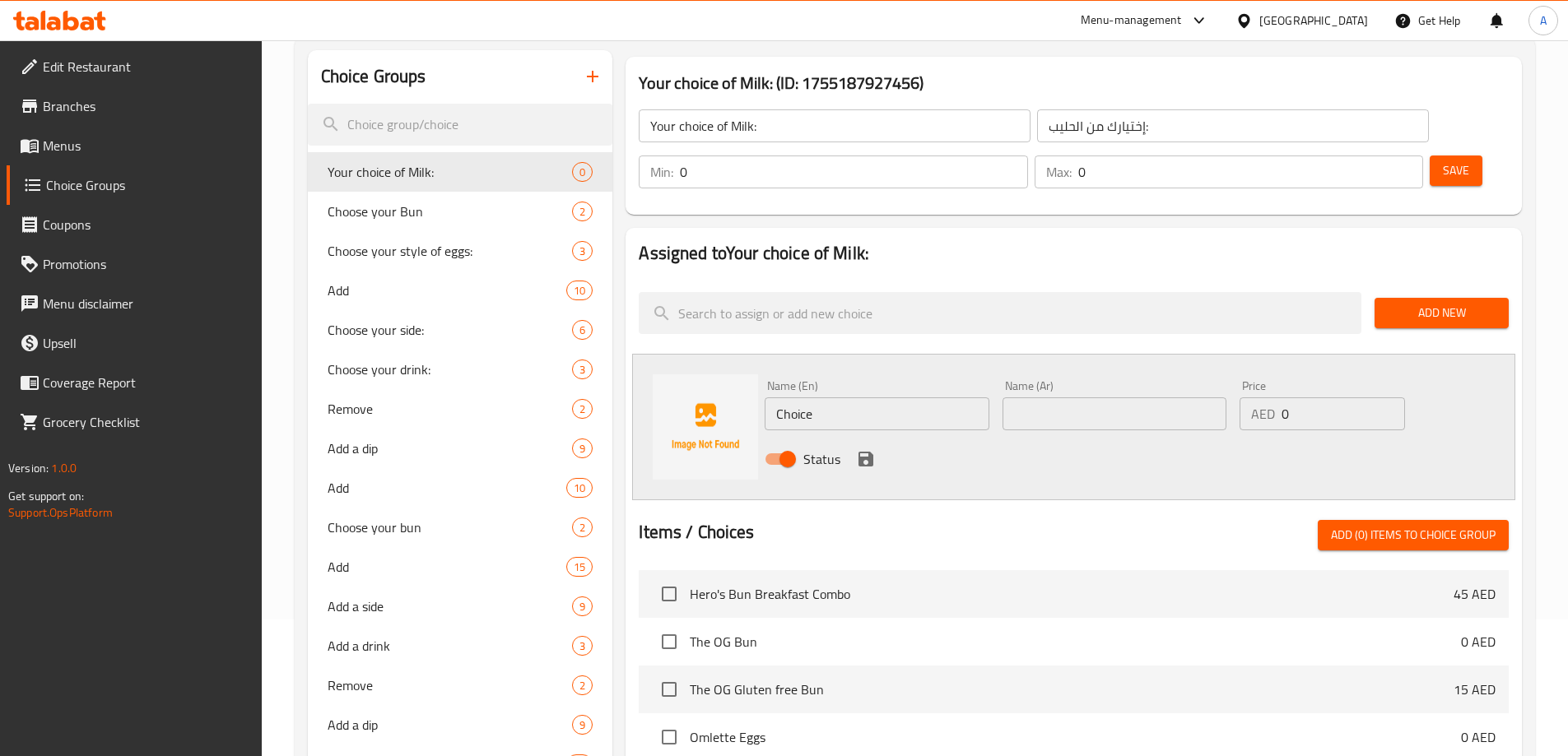
scroll to position [164, 0]
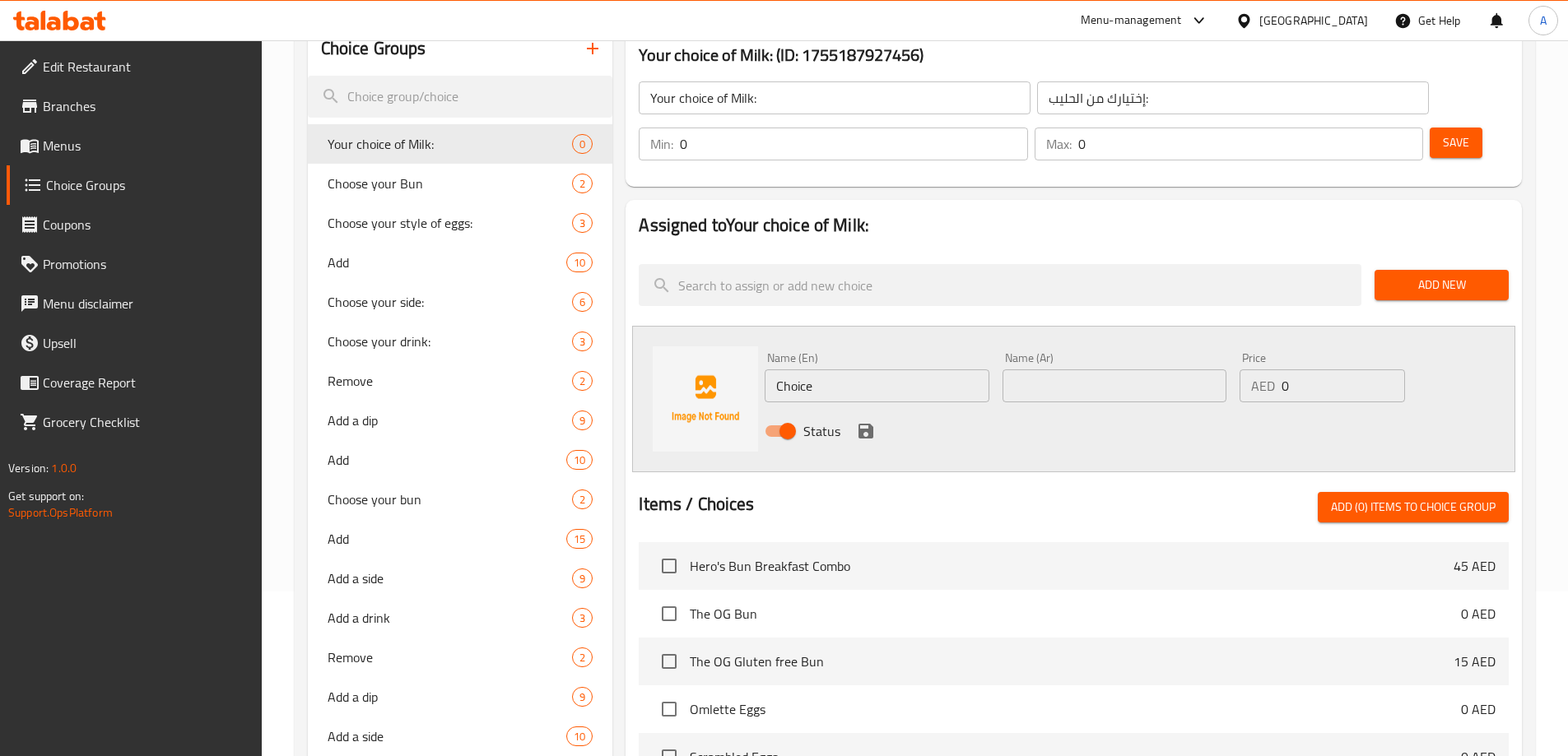
click at [854, 369] on input "Choice" at bounding box center [877, 385] width 224 height 33
paste input "ow milk"
paste input "- Full cream"
type input "Cow milk - Full cream"
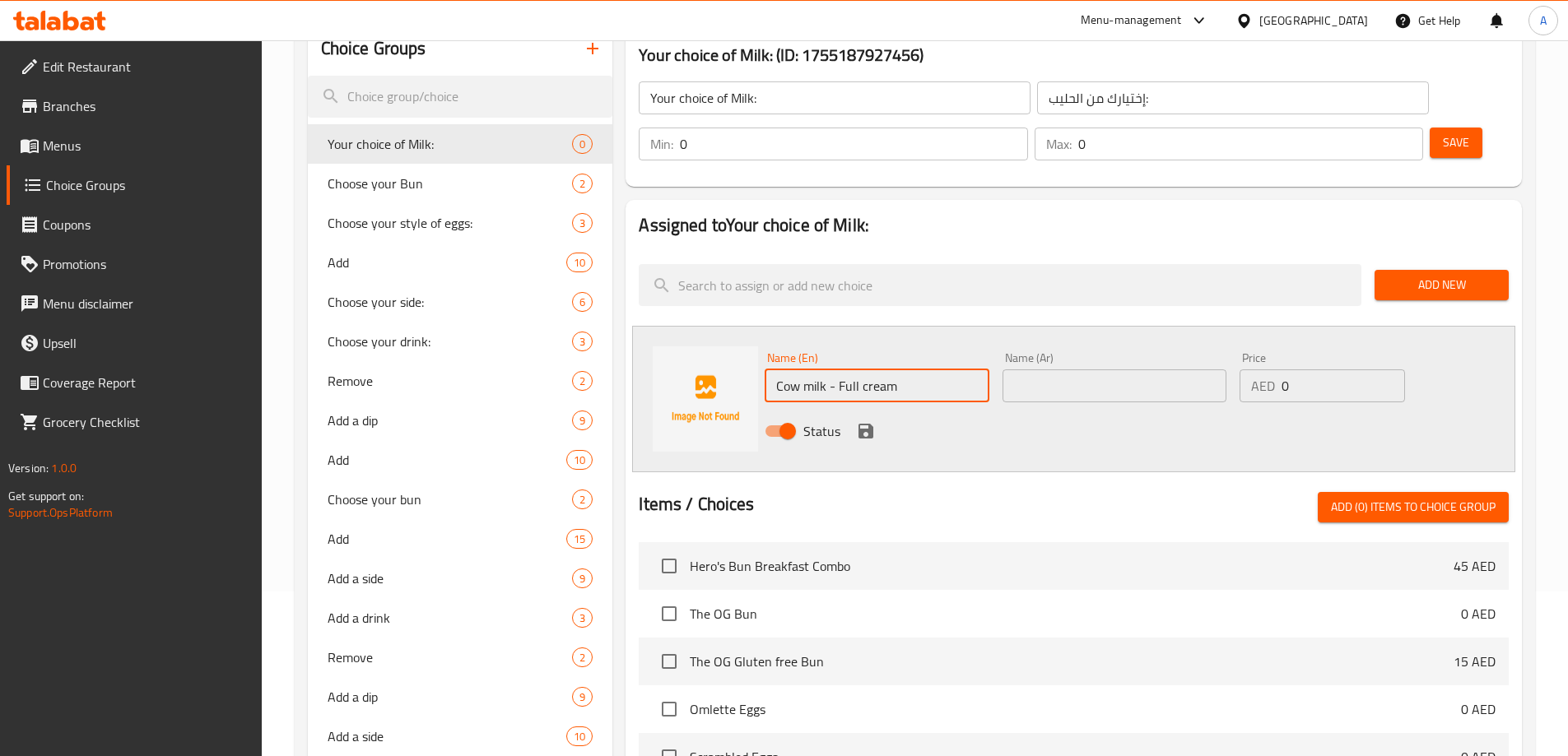
click at [1062, 369] on input "text" at bounding box center [1114, 385] width 224 height 33
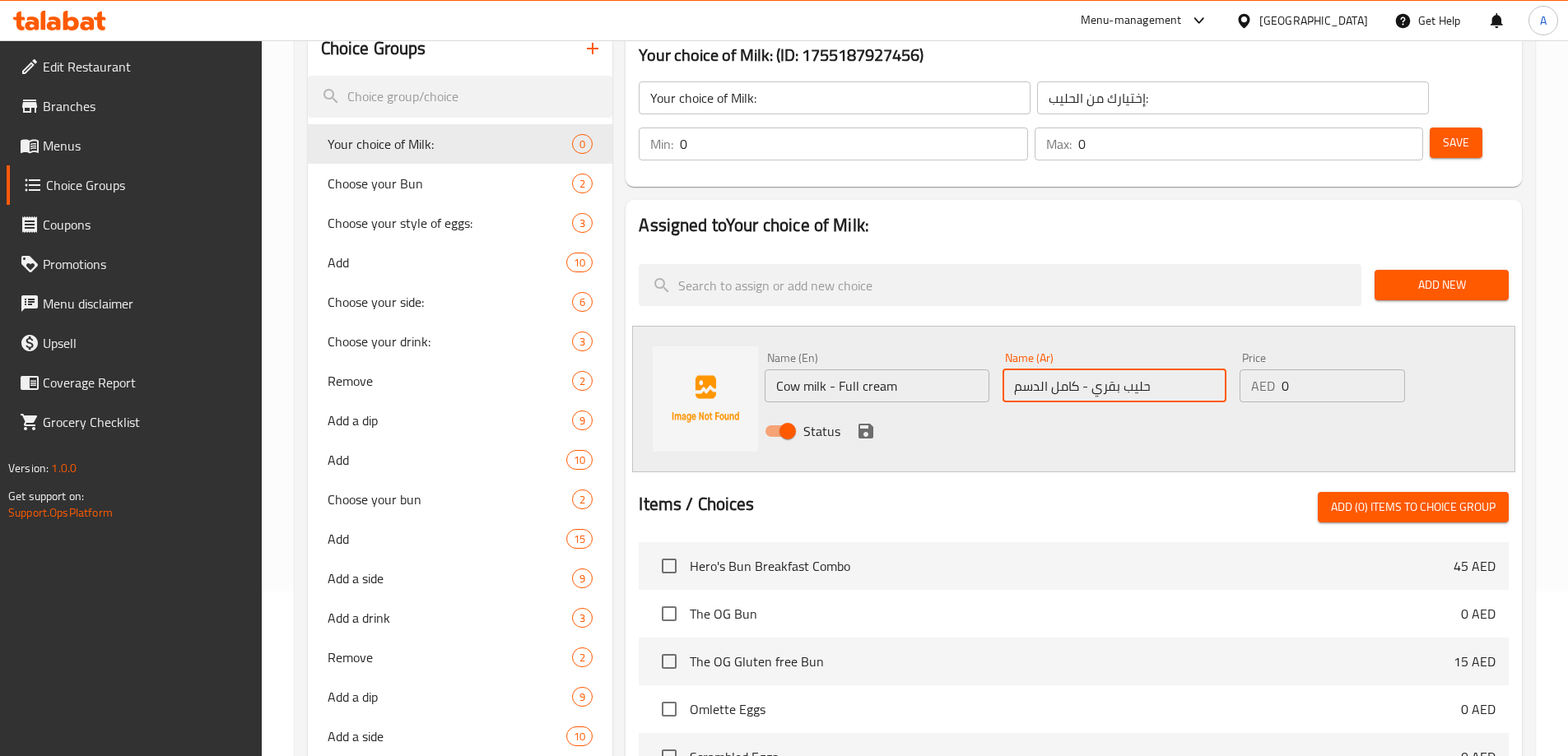
type input "حليب بقري - كامل الدسم"
click at [862, 424] on icon "save" at bounding box center [866, 432] width 15 height 15
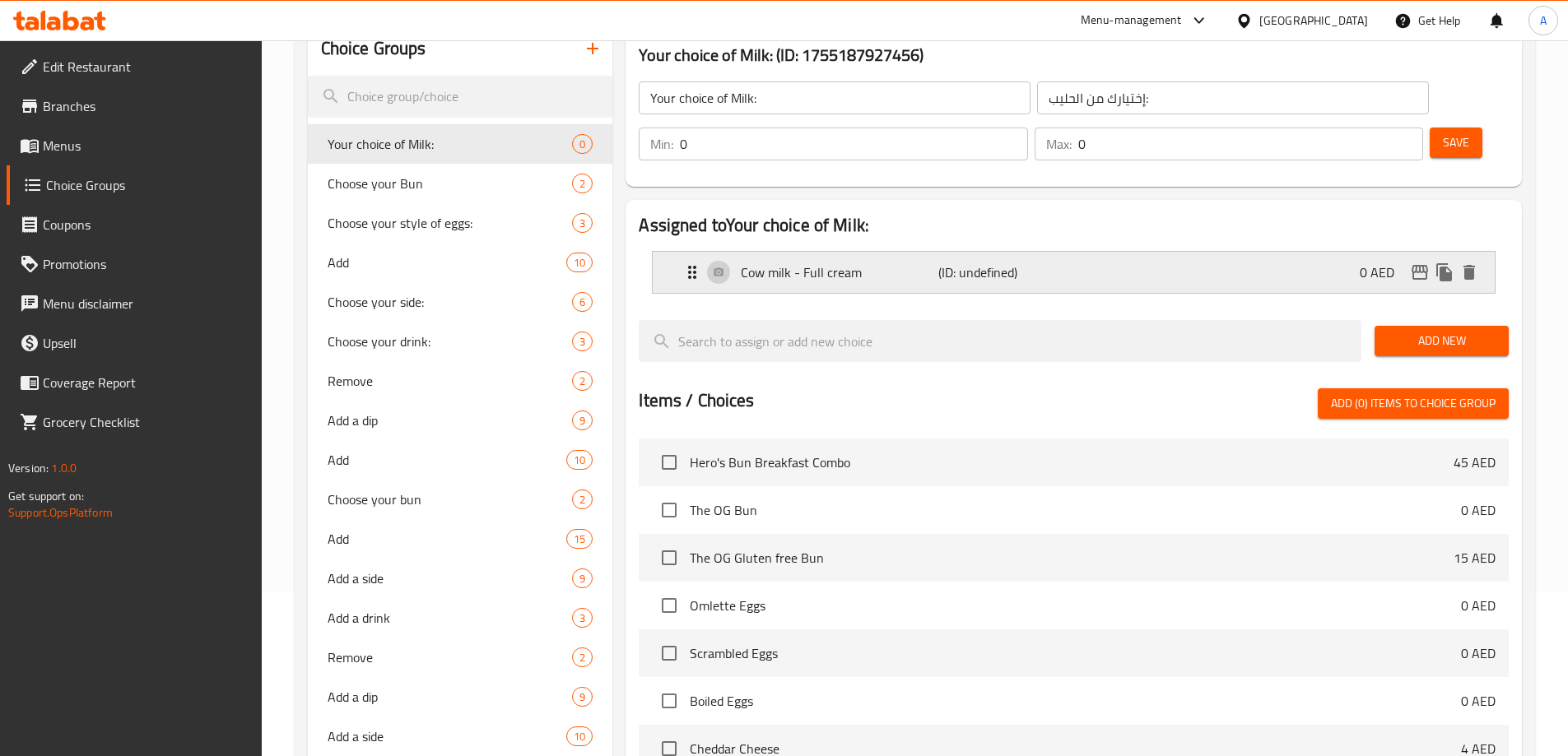
click at [978, 262] on p "(ID: undefined)" at bounding box center [1004, 271] width 132 height 19
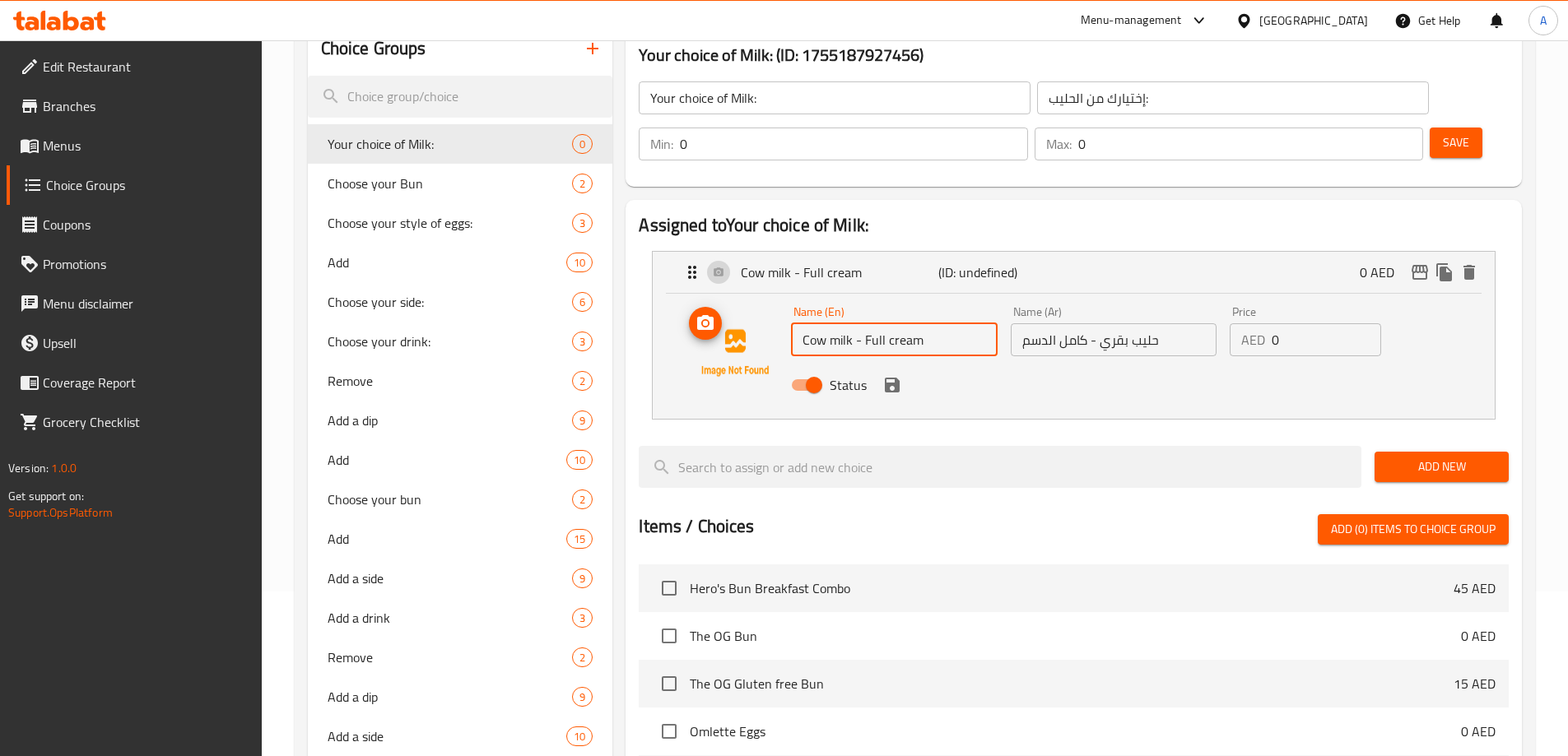
drag, startPoint x: 943, startPoint y: 296, endPoint x: 728, endPoint y: 296, distance: 215.0
click at [728, 297] on div "Name (En) Cow milk - Full cream Name (En) Name (Ar) حليب بقري - كامل الدسم Name…" at bounding box center [1073, 352] width 789 height 112
paste input "Almond milk +5"
type input "Almond milk"
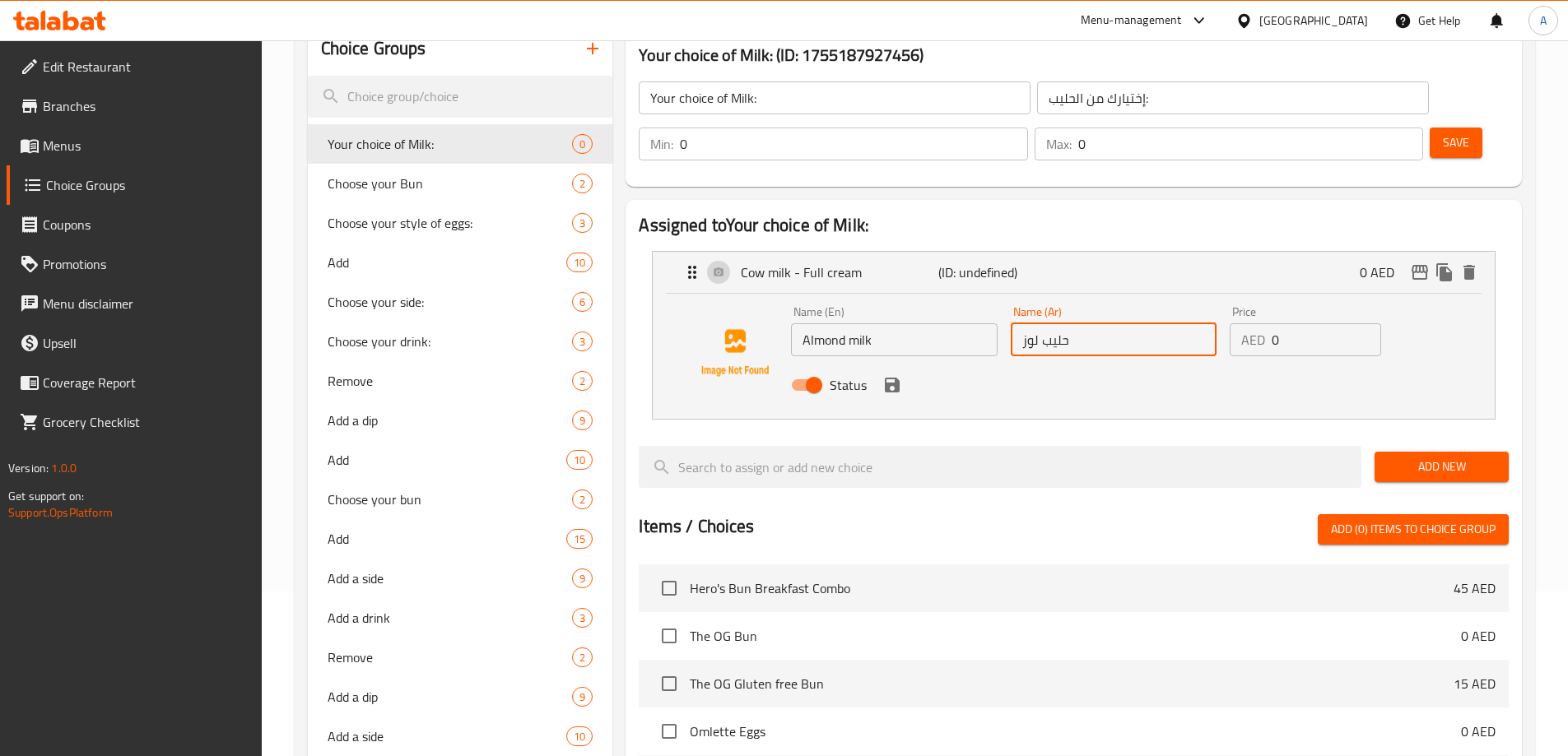
type input "حليب لوز"
click at [1286, 324] on input "0" at bounding box center [1326, 340] width 110 height 33
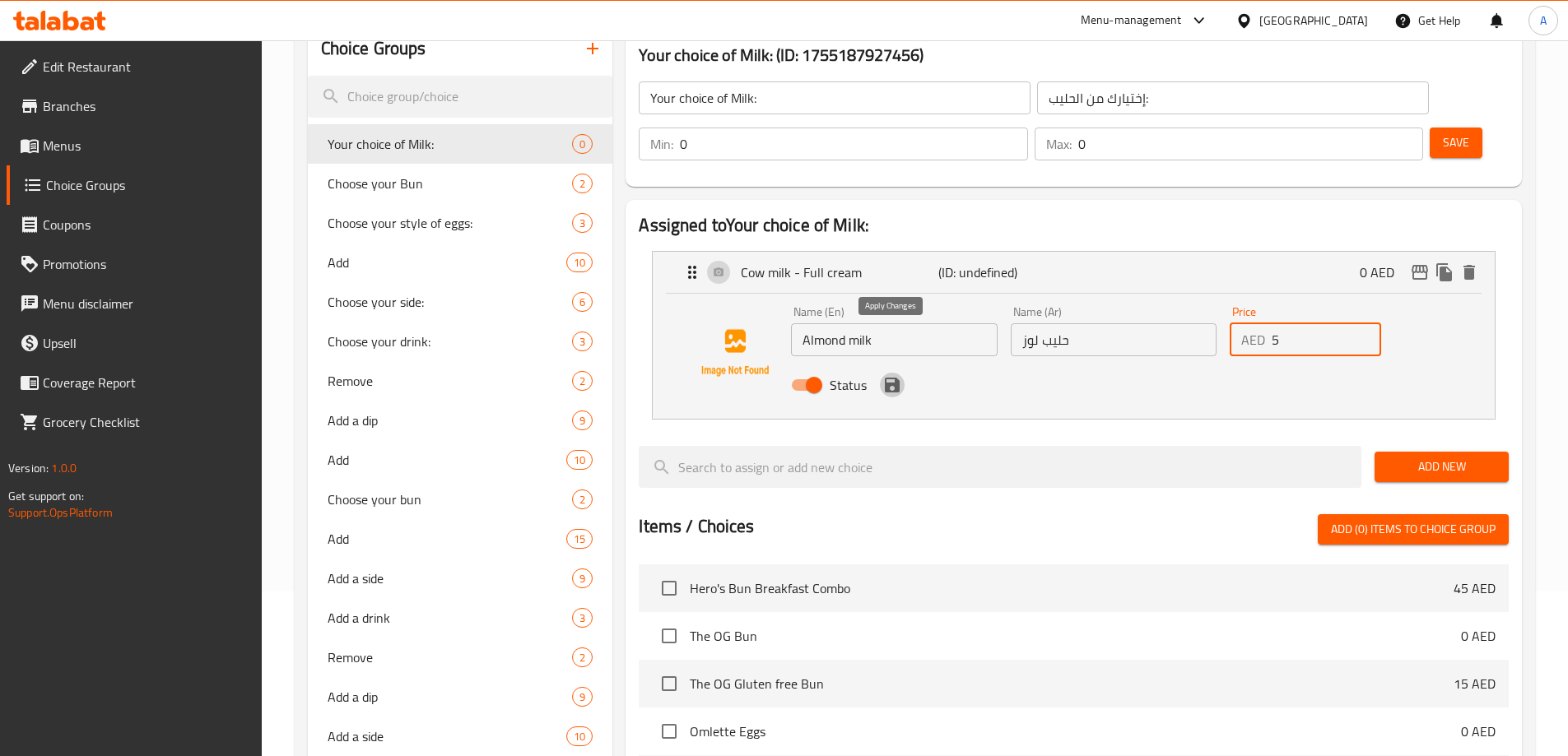
click at [887, 378] on icon "save" at bounding box center [892, 385] width 15 height 15
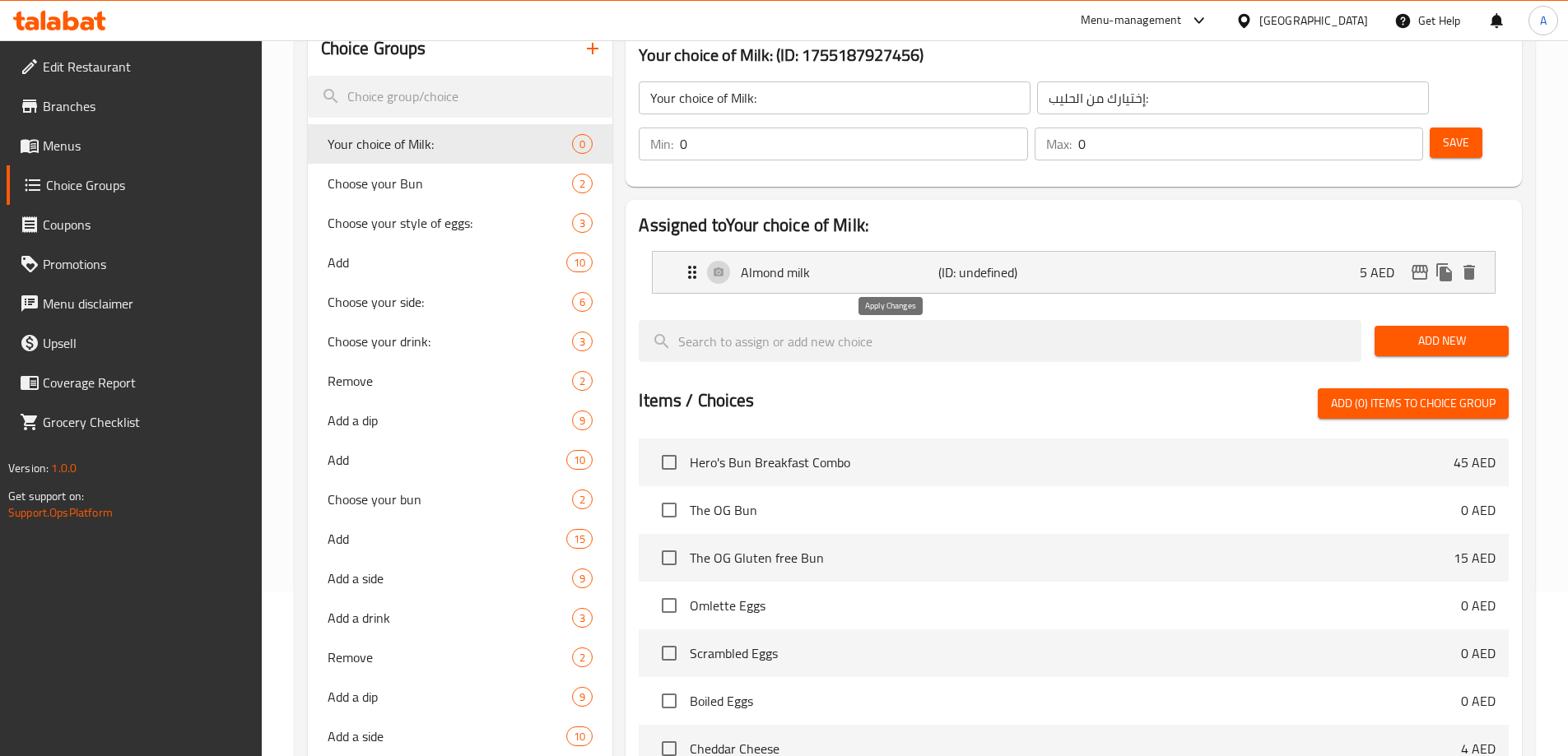
type input "5"
click at [1442, 132] on span "Save" at bounding box center [1455, 142] width 26 height 20
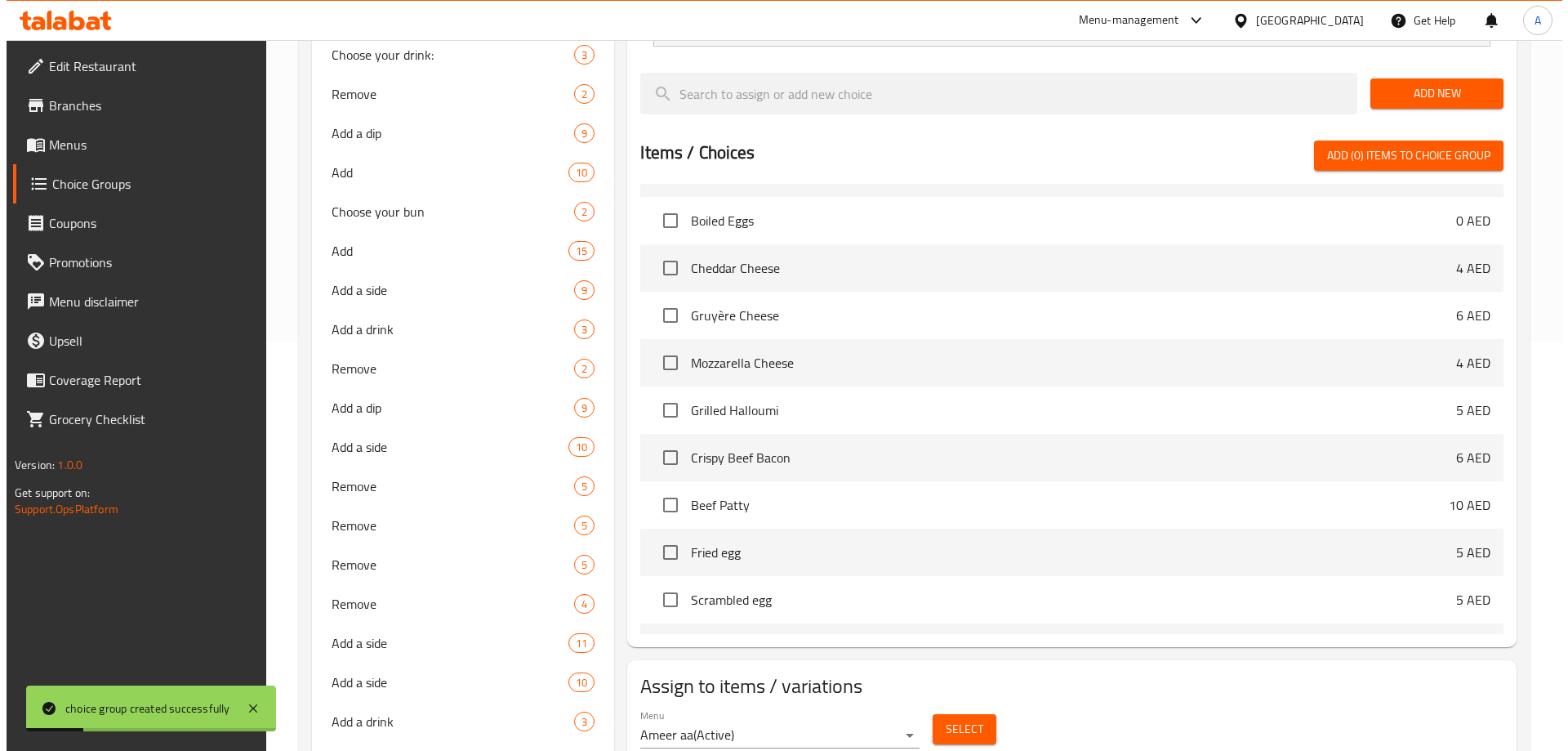
scroll to position [491, 0]
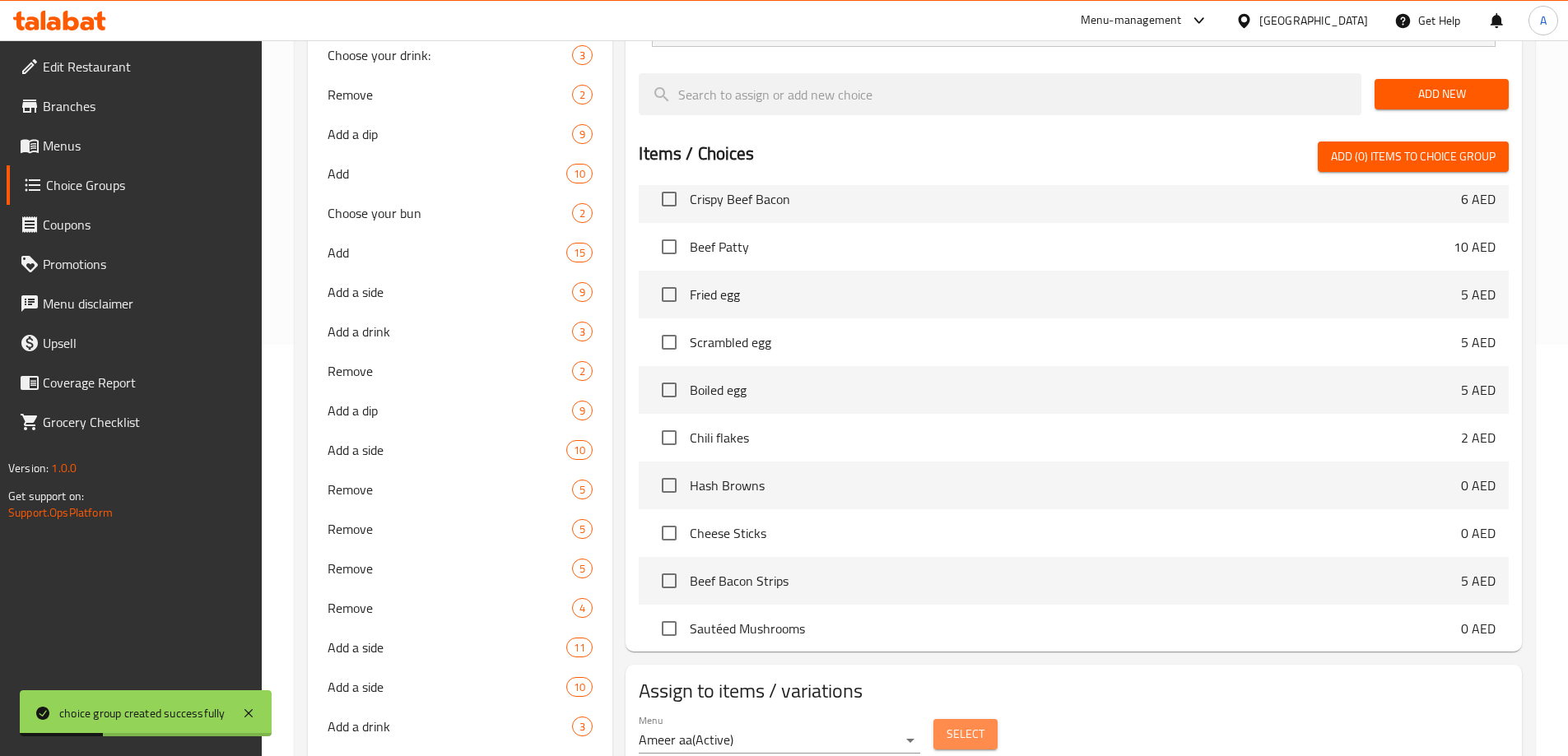
click at [974, 724] on span "Select" at bounding box center [965, 734] width 38 height 20
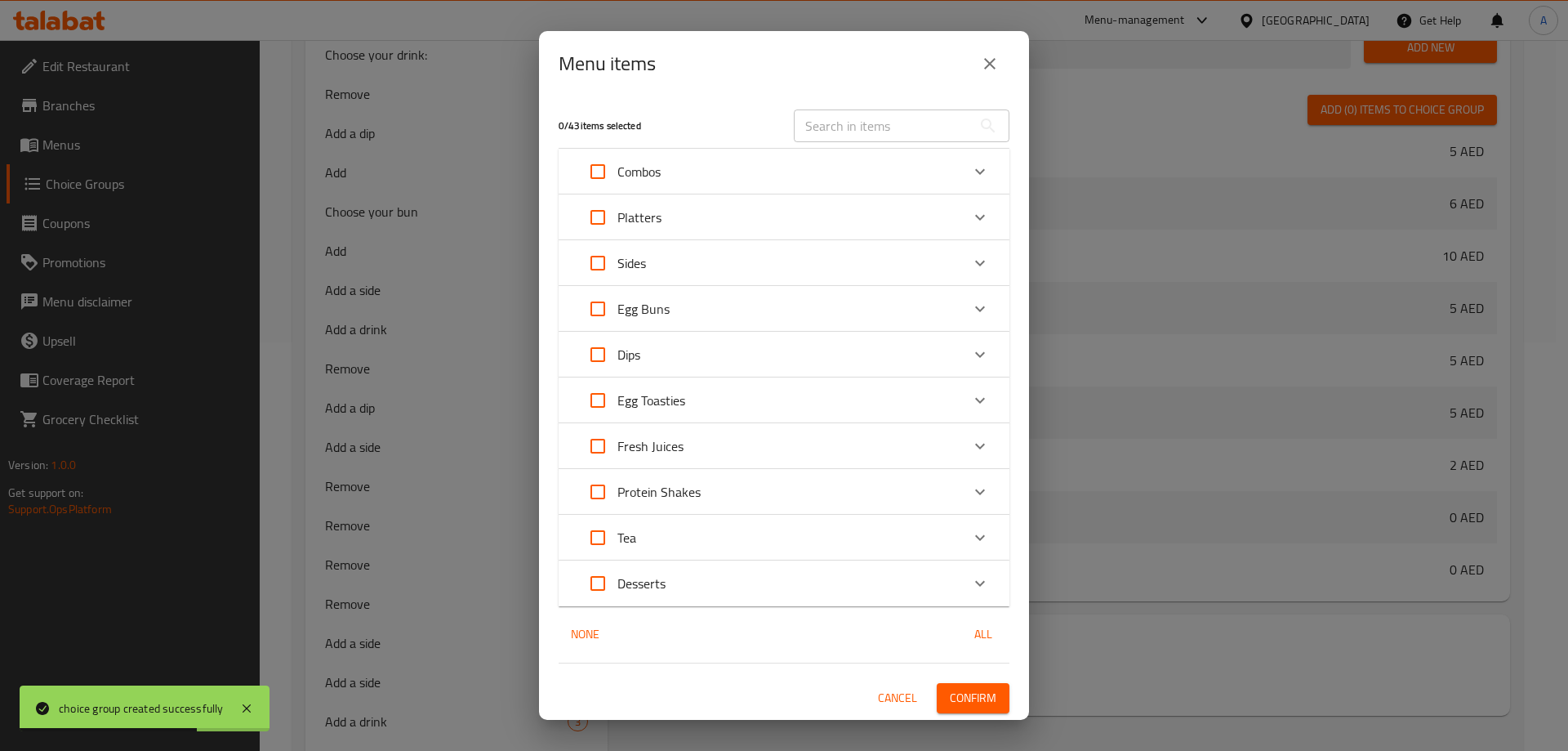
click at [978, 493] on icon "Expand" at bounding box center [981, 491] width 10 height 6
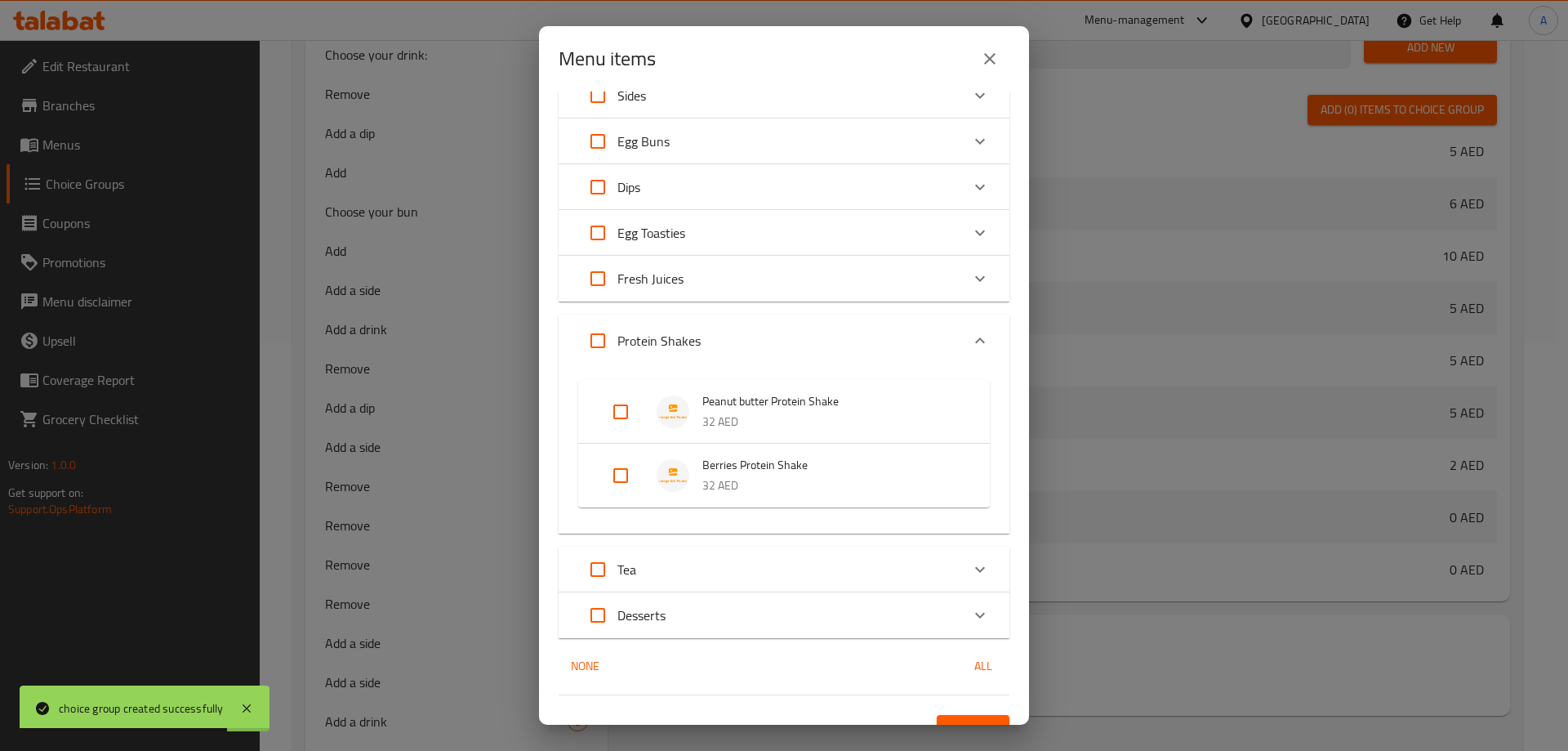
scroll to position [163, 0]
click at [619, 403] on input "Expand" at bounding box center [620, 410] width 39 height 39
checkbox input "true"
click at [618, 502] on input "Expand" at bounding box center [620, 486] width 39 height 39
checkbox input "true"
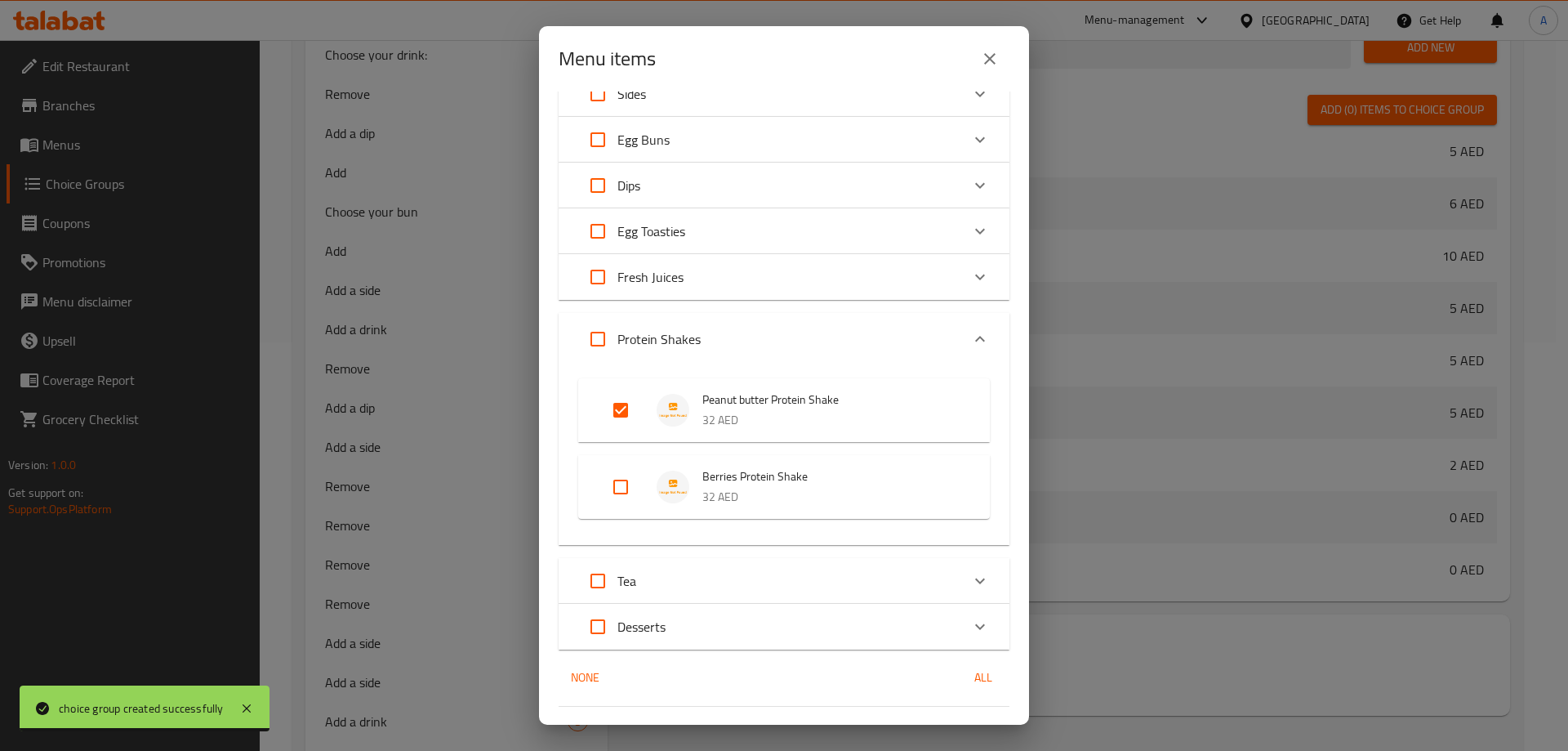
checkbox input "true"
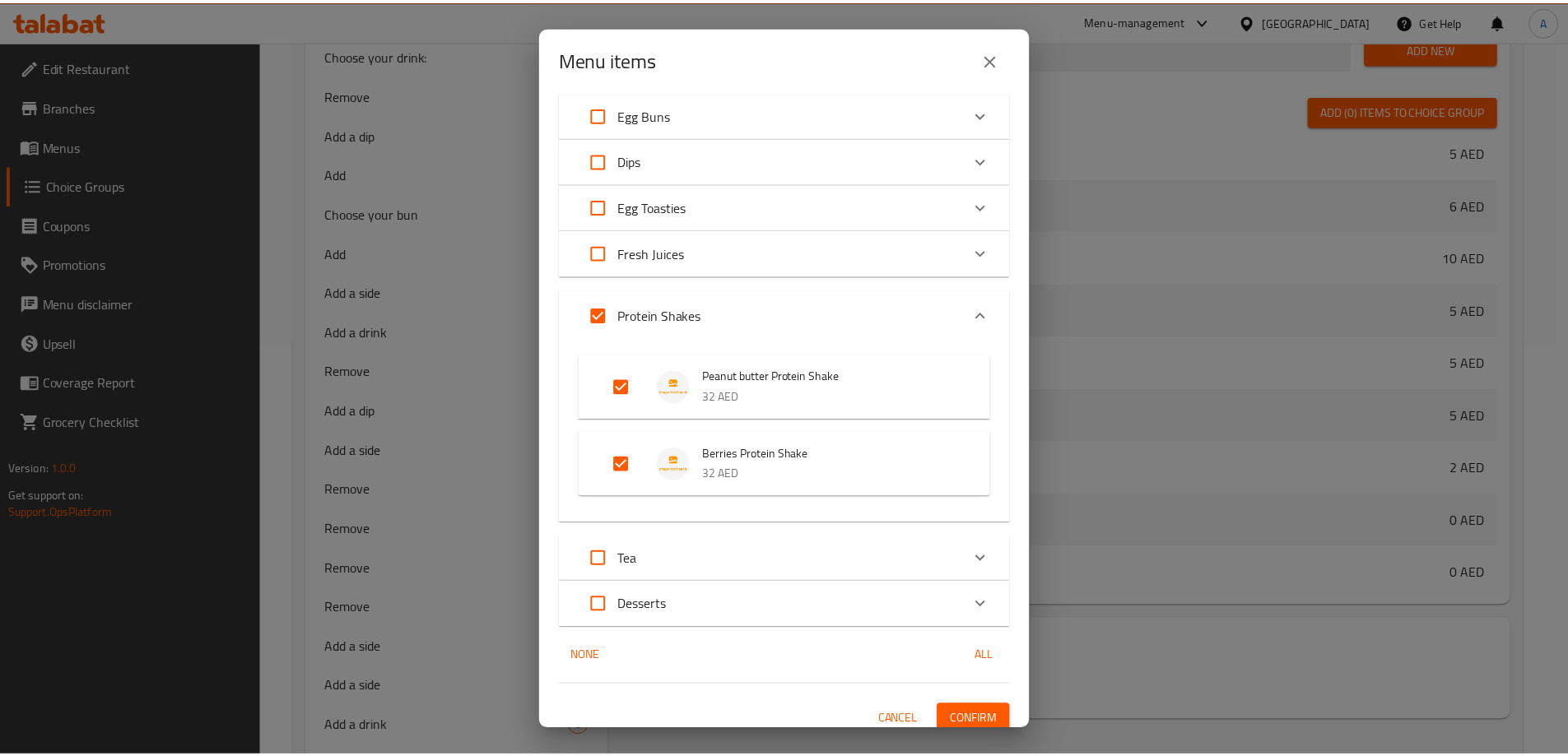
scroll to position [203, 0]
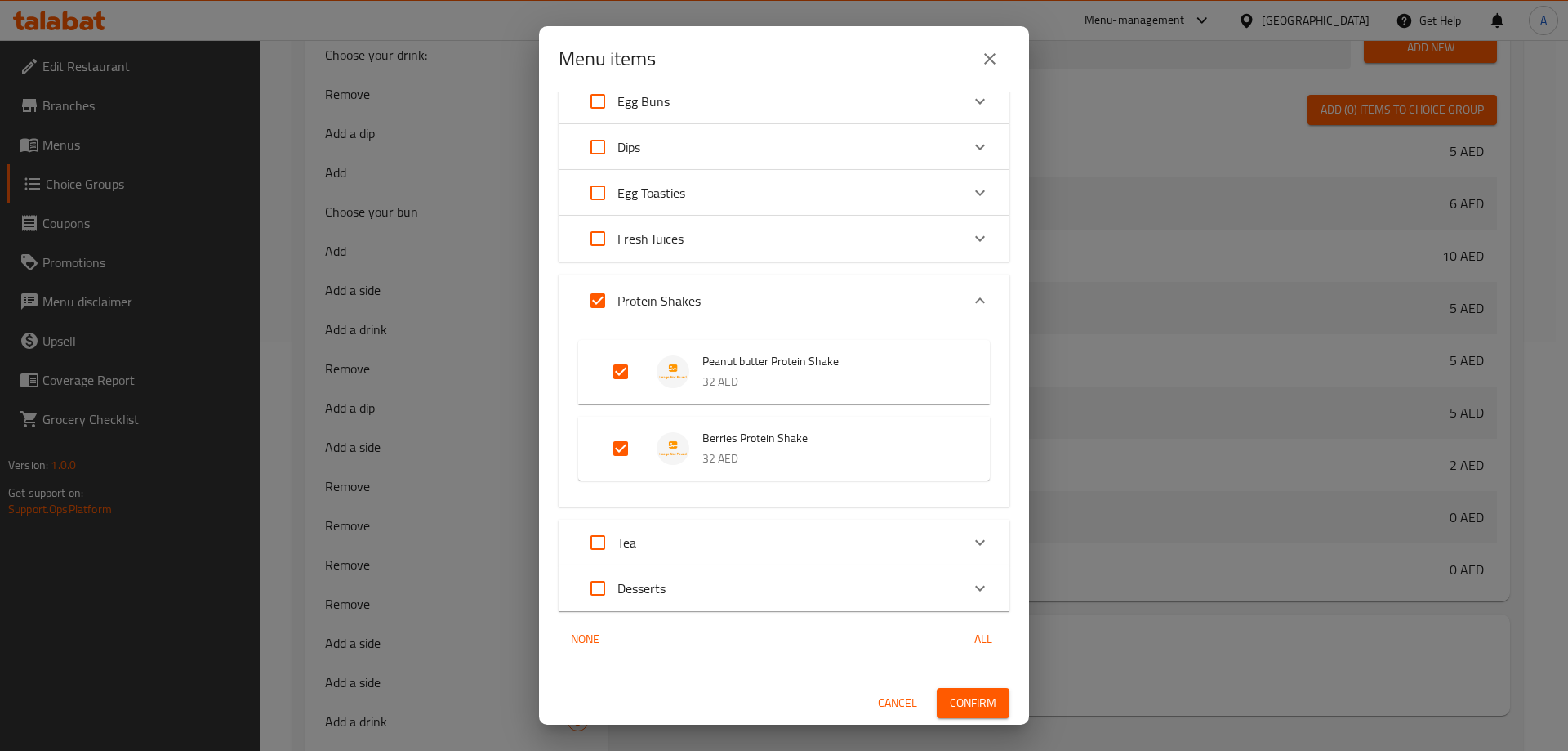
click at [978, 703] on span "Confirm" at bounding box center [973, 703] width 47 height 20
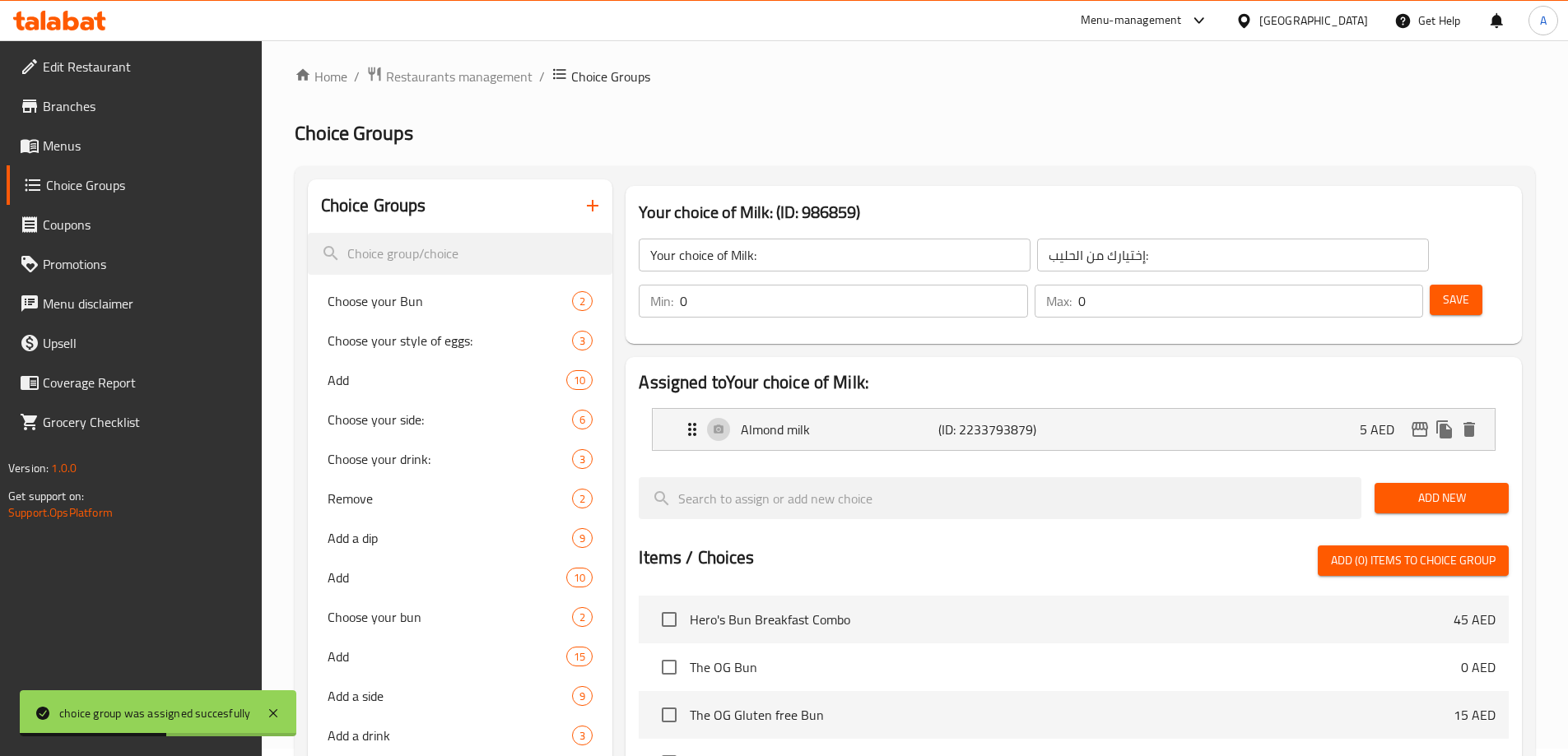
scroll to position [0, 0]
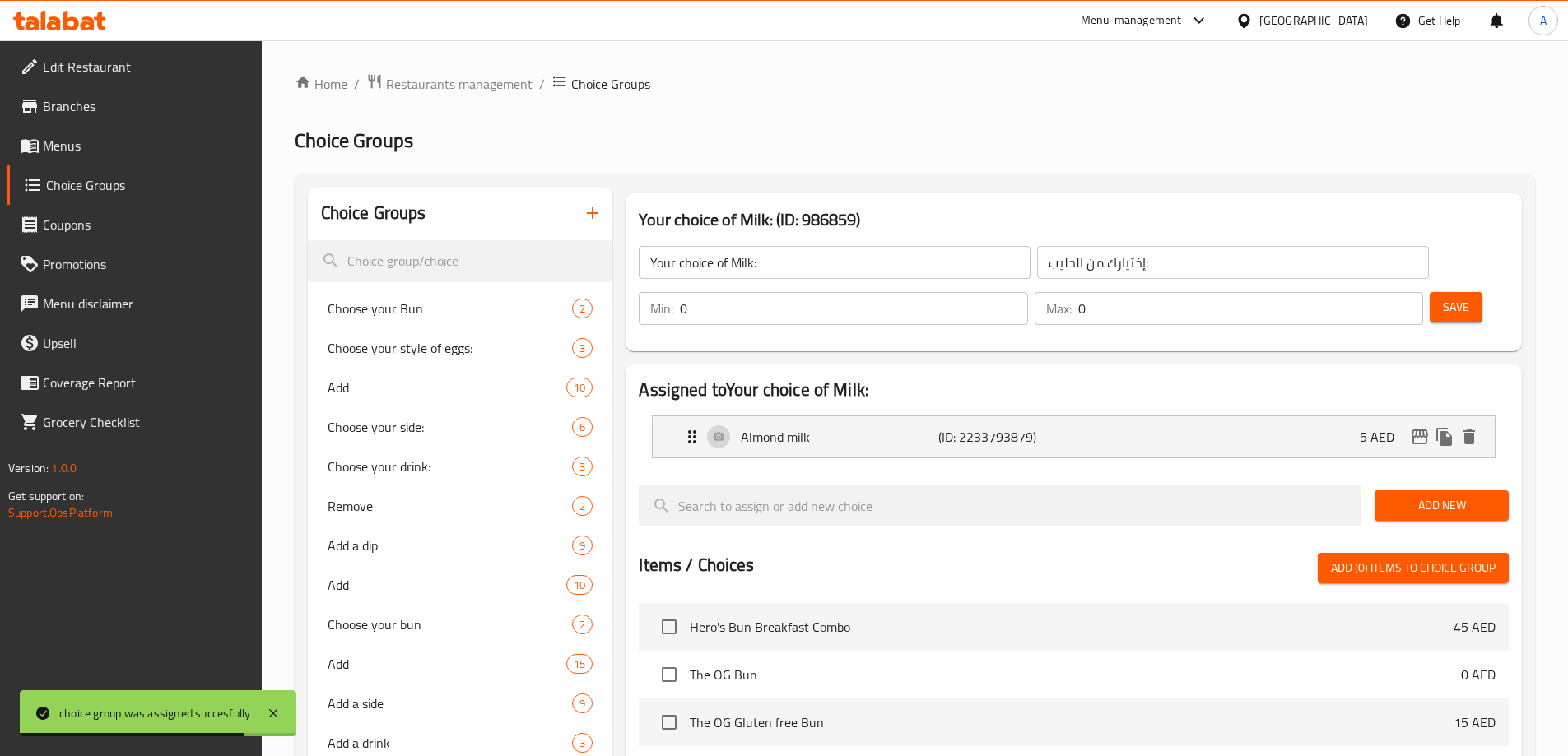
click at [593, 218] on icon "button" at bounding box center [593, 213] width 12 height 12
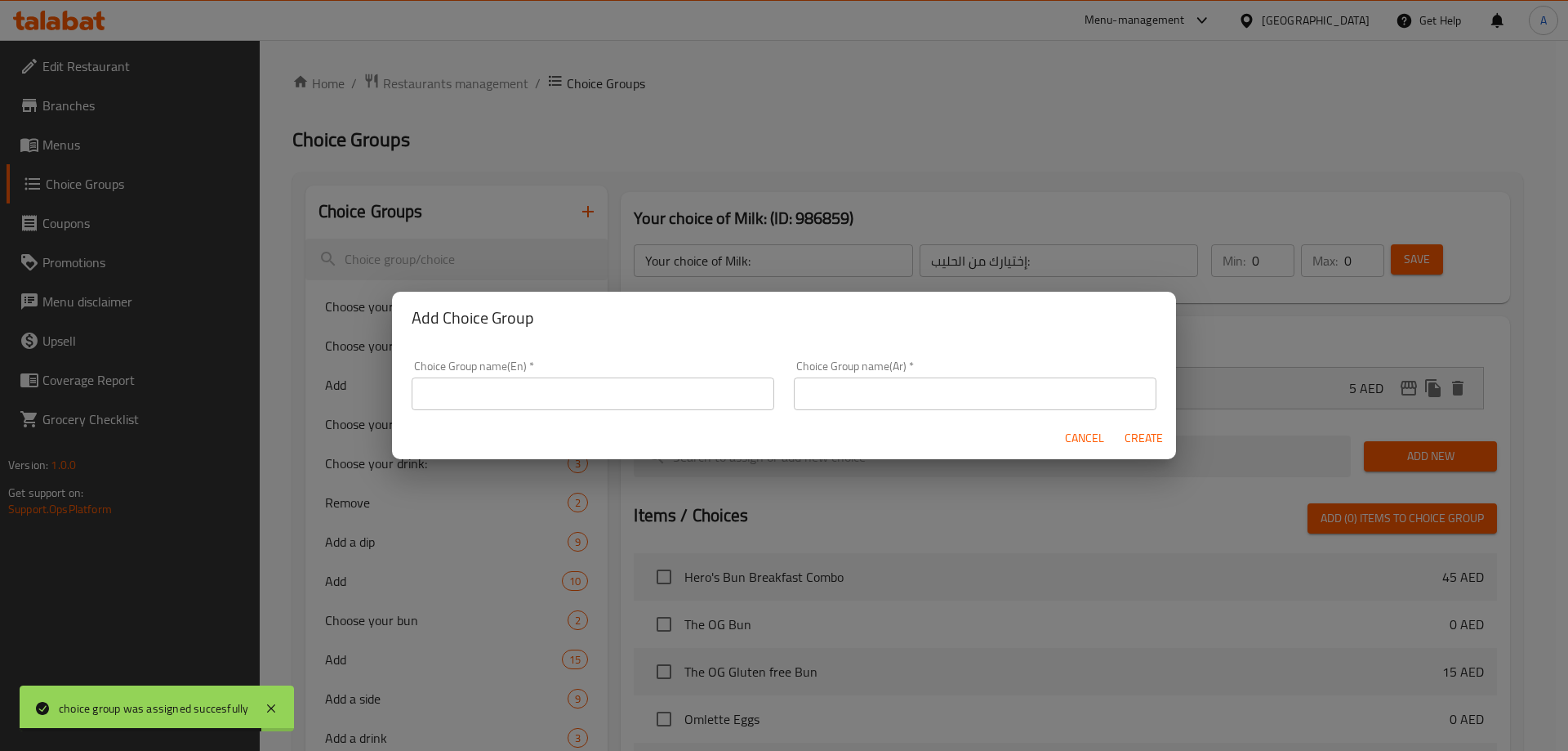
click at [557, 383] on input "text" at bounding box center [592, 394] width 362 height 33
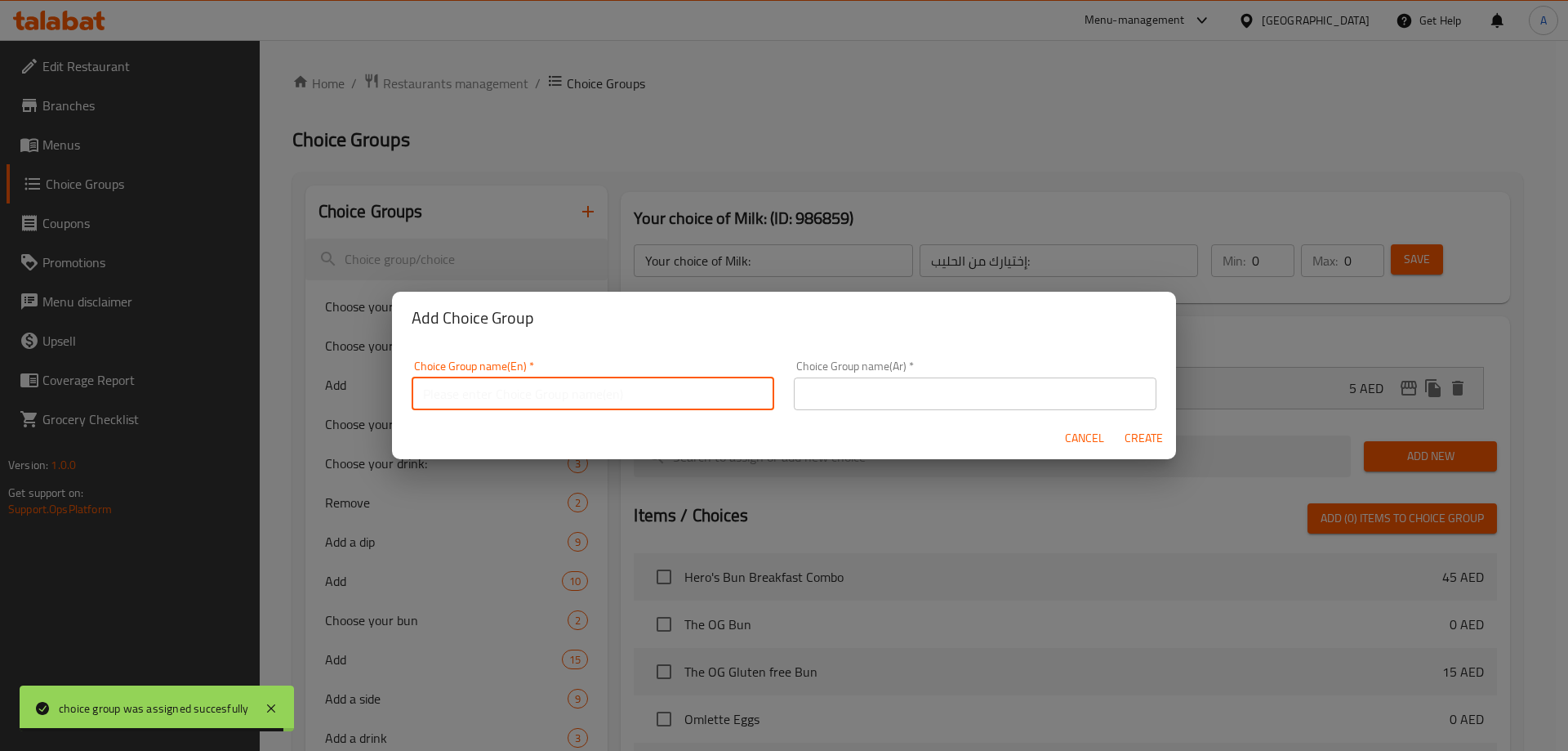
type input "Add On's:"
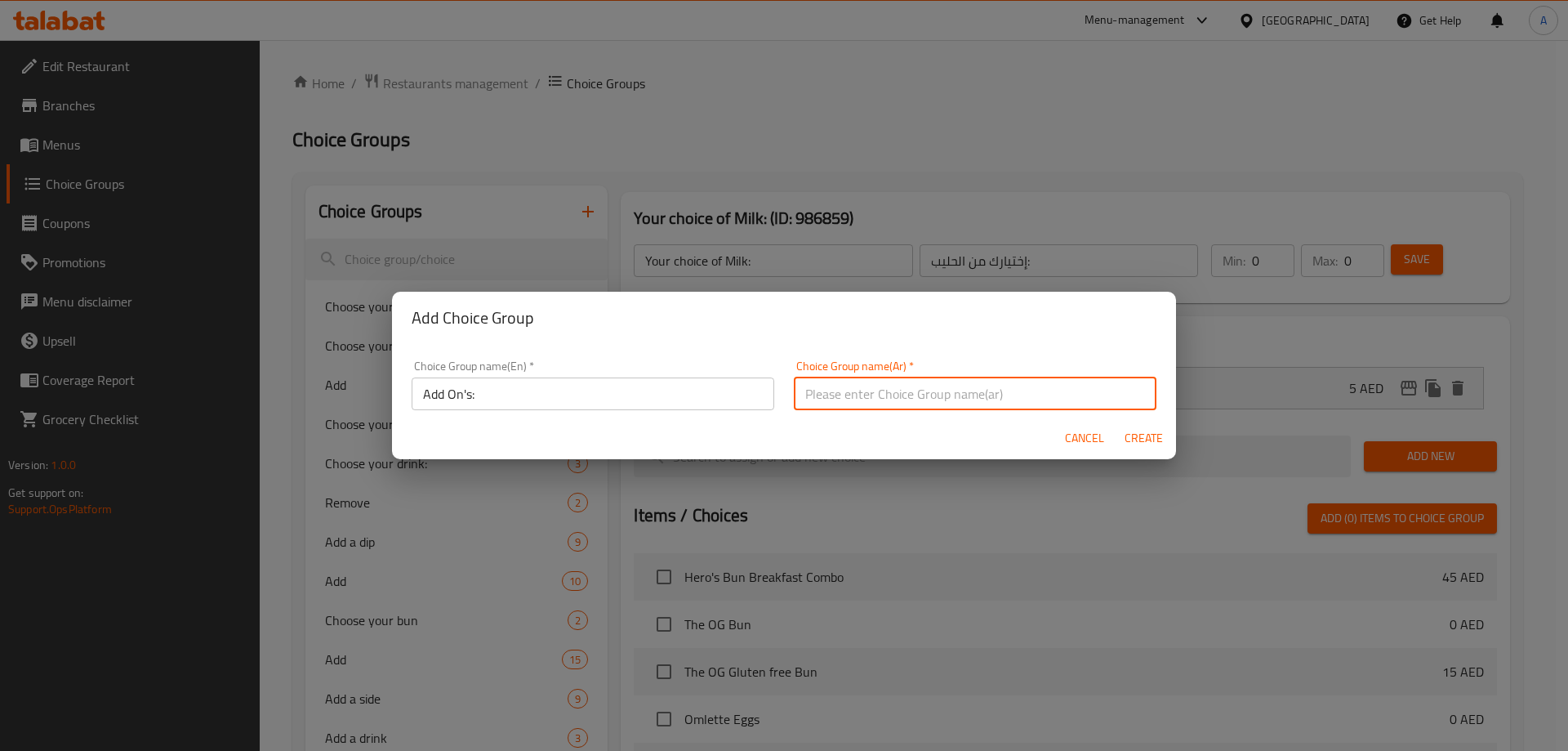
click at [947, 397] on input "text" at bounding box center [975, 394] width 362 height 33
type input "الاضافات:"
click at [1144, 434] on span "Create" at bounding box center [1143, 439] width 39 height 20
type input "Add On's:"
type input "الاضافات:"
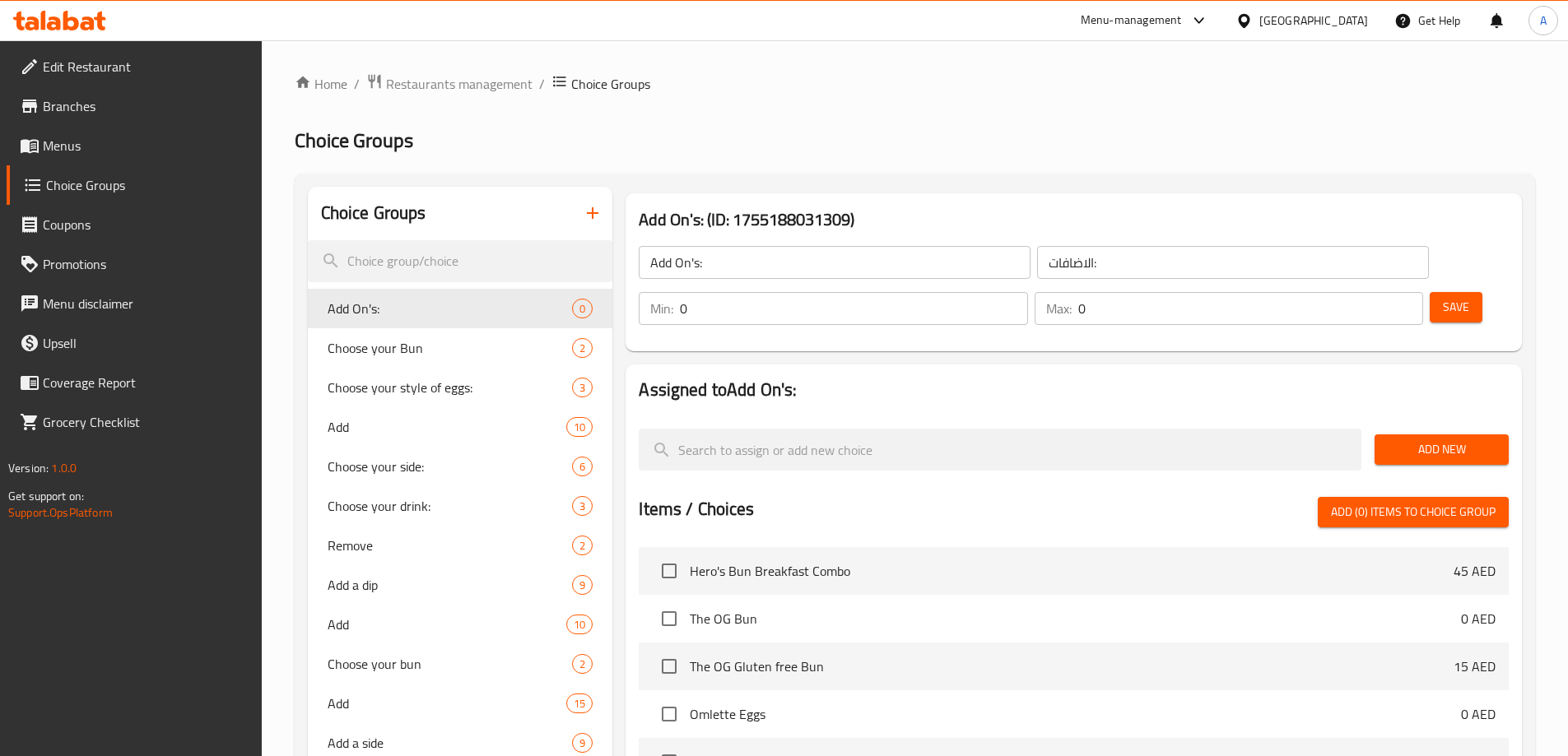
click at [1411, 439] on span "Add New" at bounding box center [1442, 449] width 108 height 20
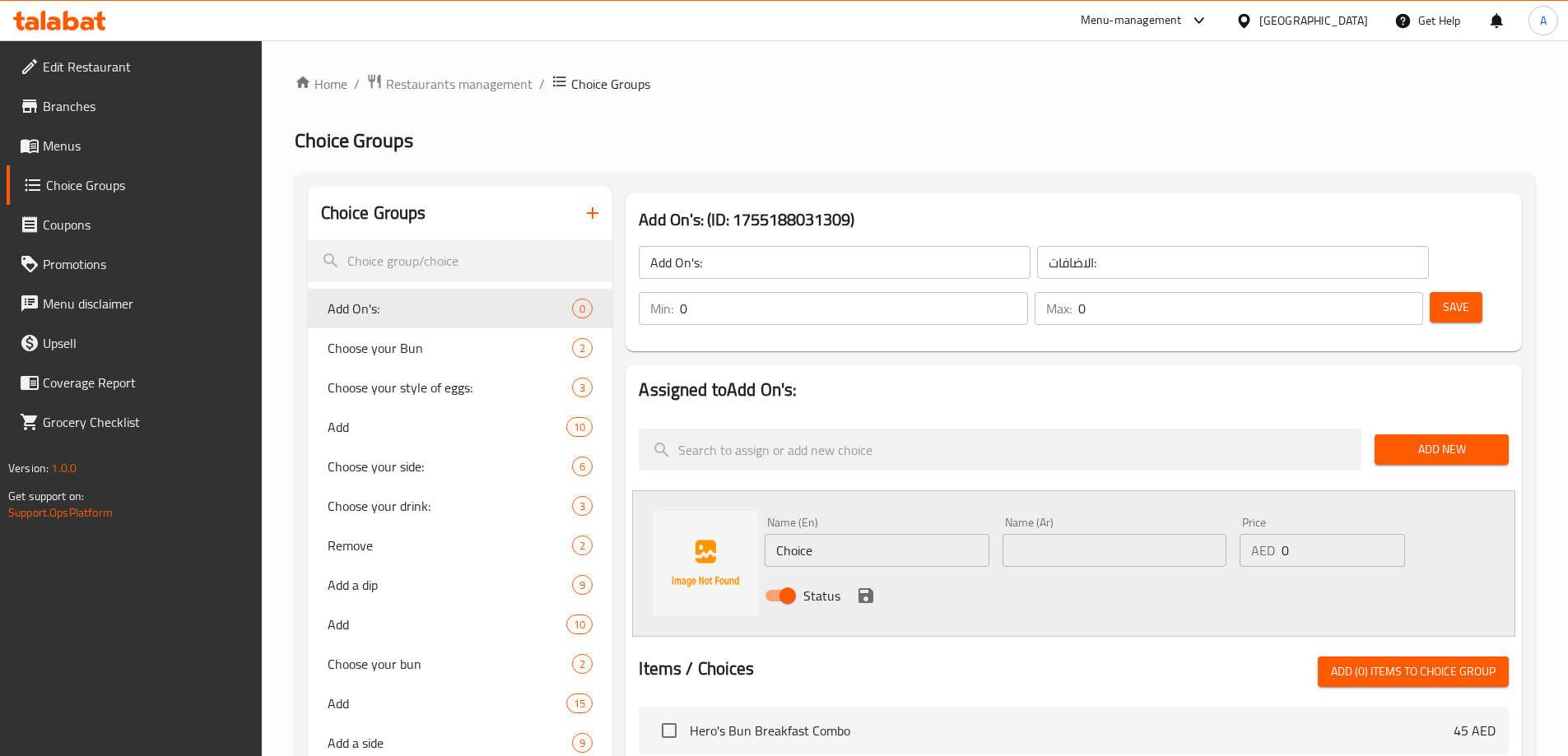
click at [827, 534] on input "Choice" at bounding box center [877, 550] width 224 height 33
paste input "Peanut Butter +5"
click at [899, 534] on input "Peanut Butter +5" at bounding box center [877, 550] width 224 height 33
type input "Peanut Butter"
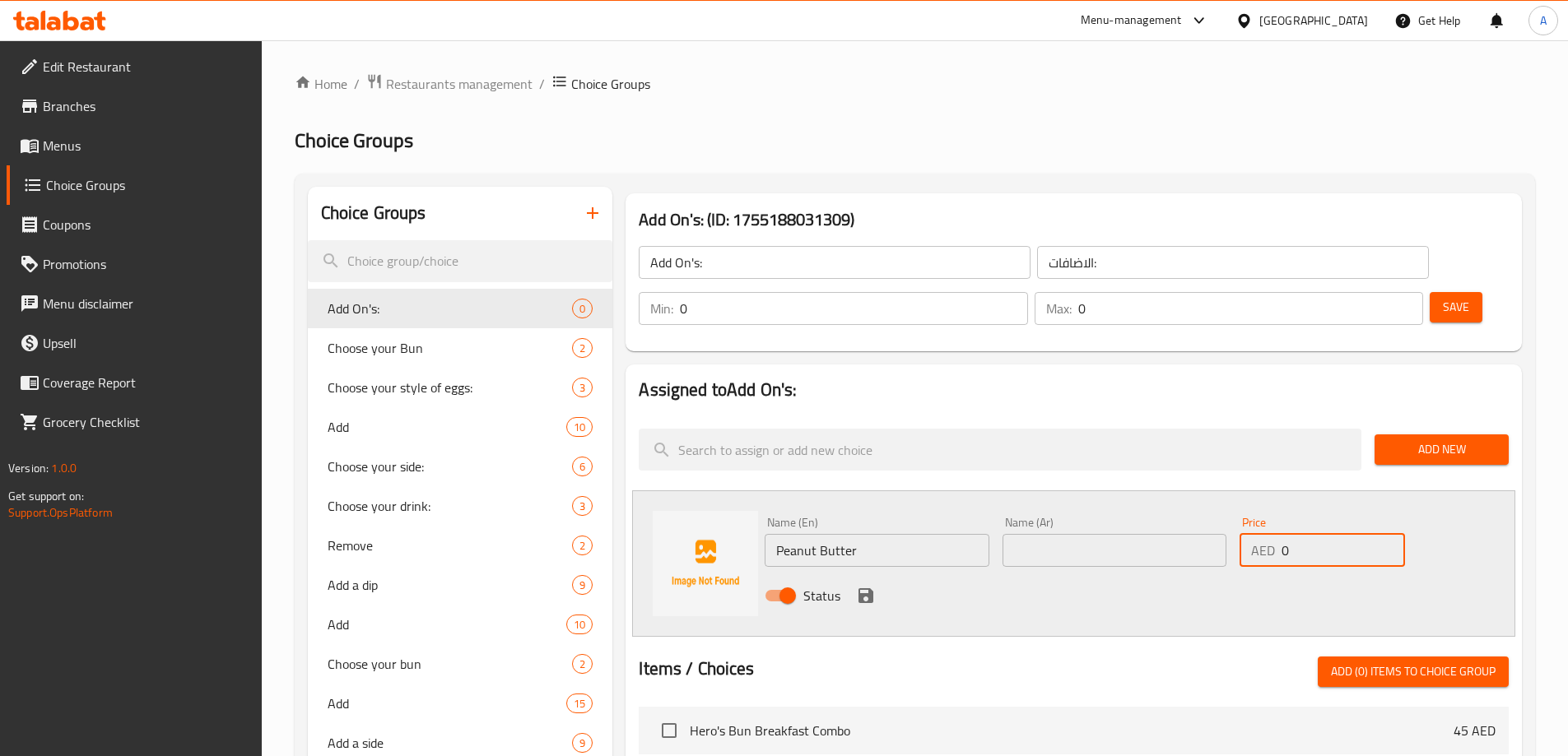
click at [1328, 534] on input "0" at bounding box center [1342, 550] width 122 height 33
type input "5"
click at [1165, 534] on input "text" at bounding box center [1114, 550] width 224 height 33
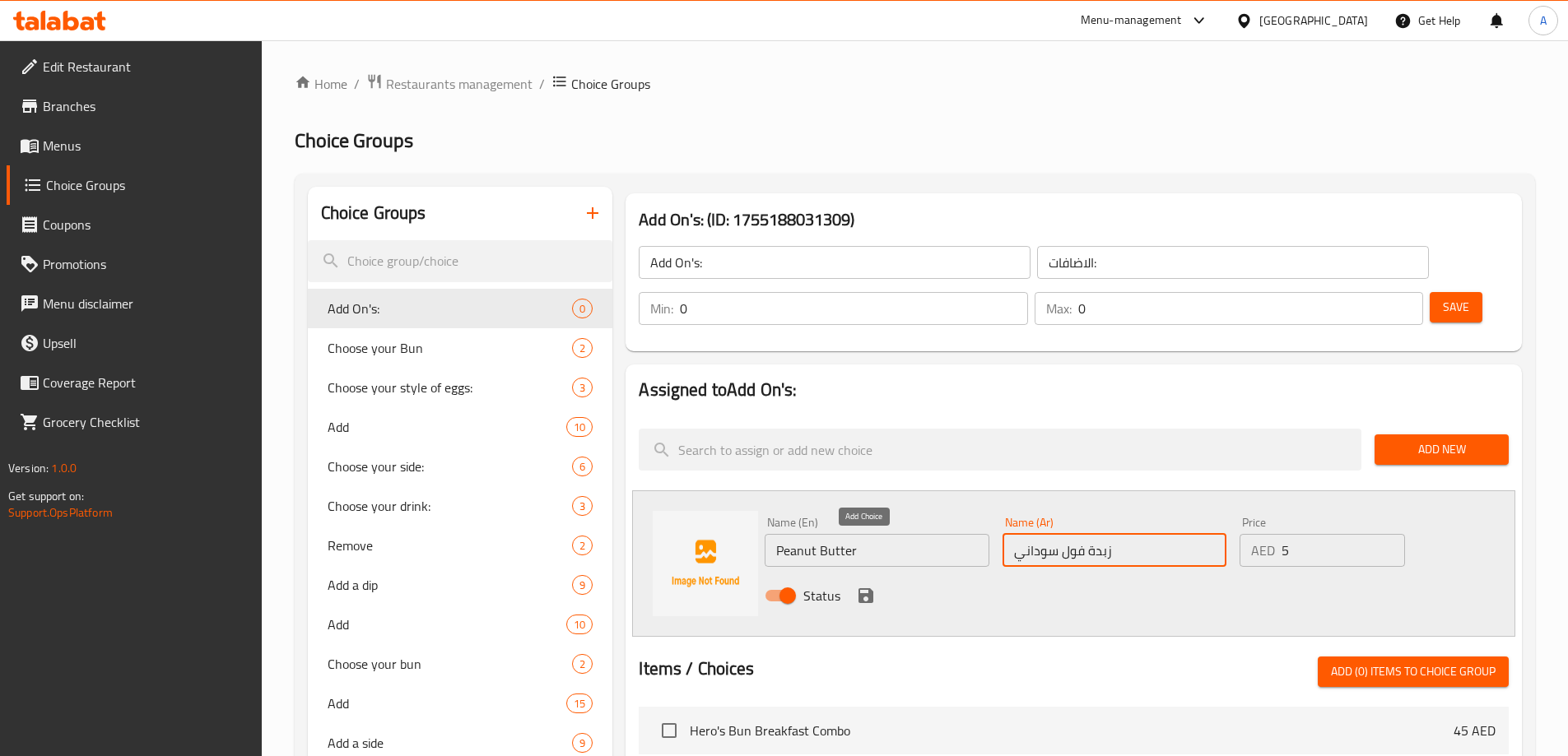
type input "زبدة فول سوداني"
click at [868, 586] on icon "save" at bounding box center [865, 595] width 19 height 19
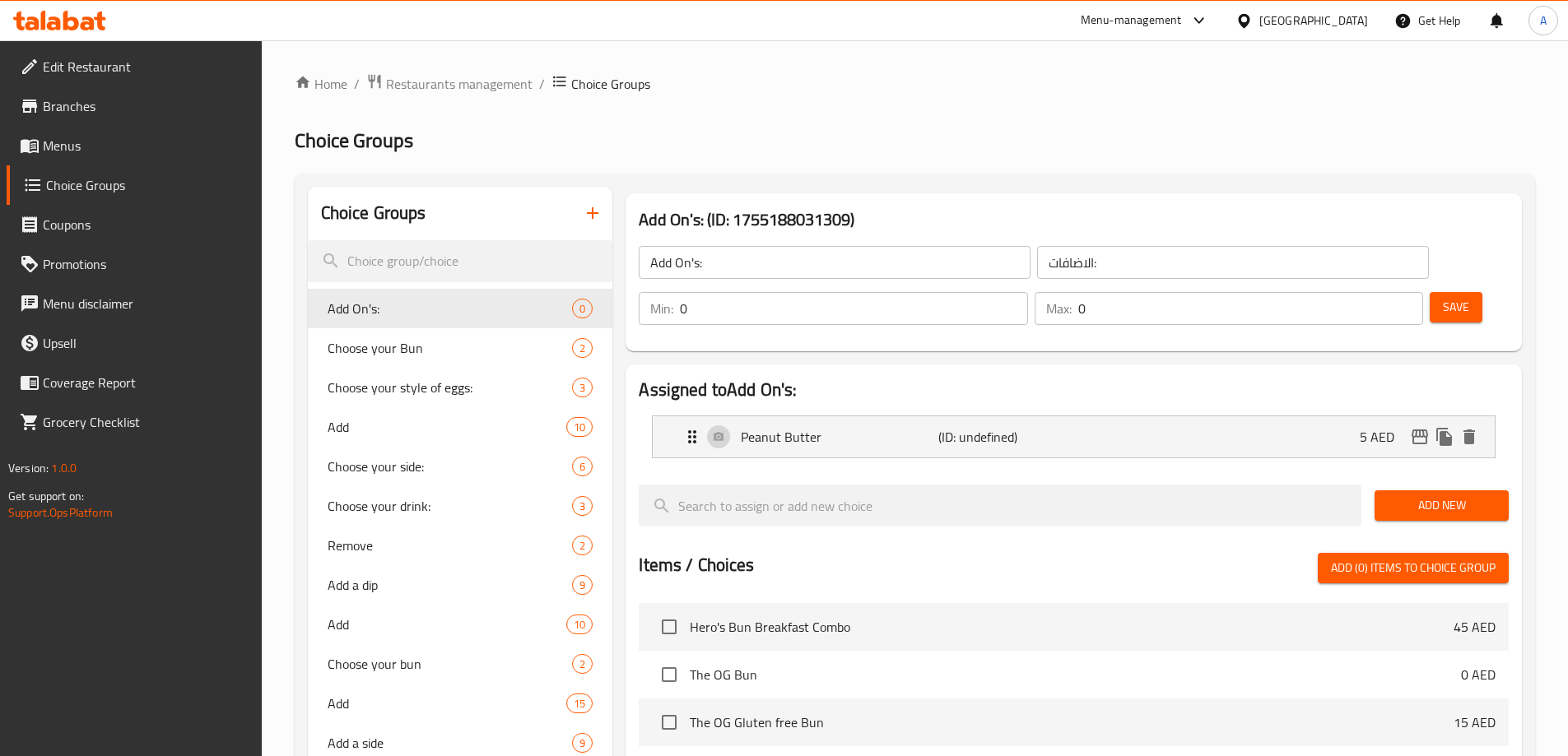
click at [1418, 496] on span "Add New" at bounding box center [1442, 506] width 108 height 20
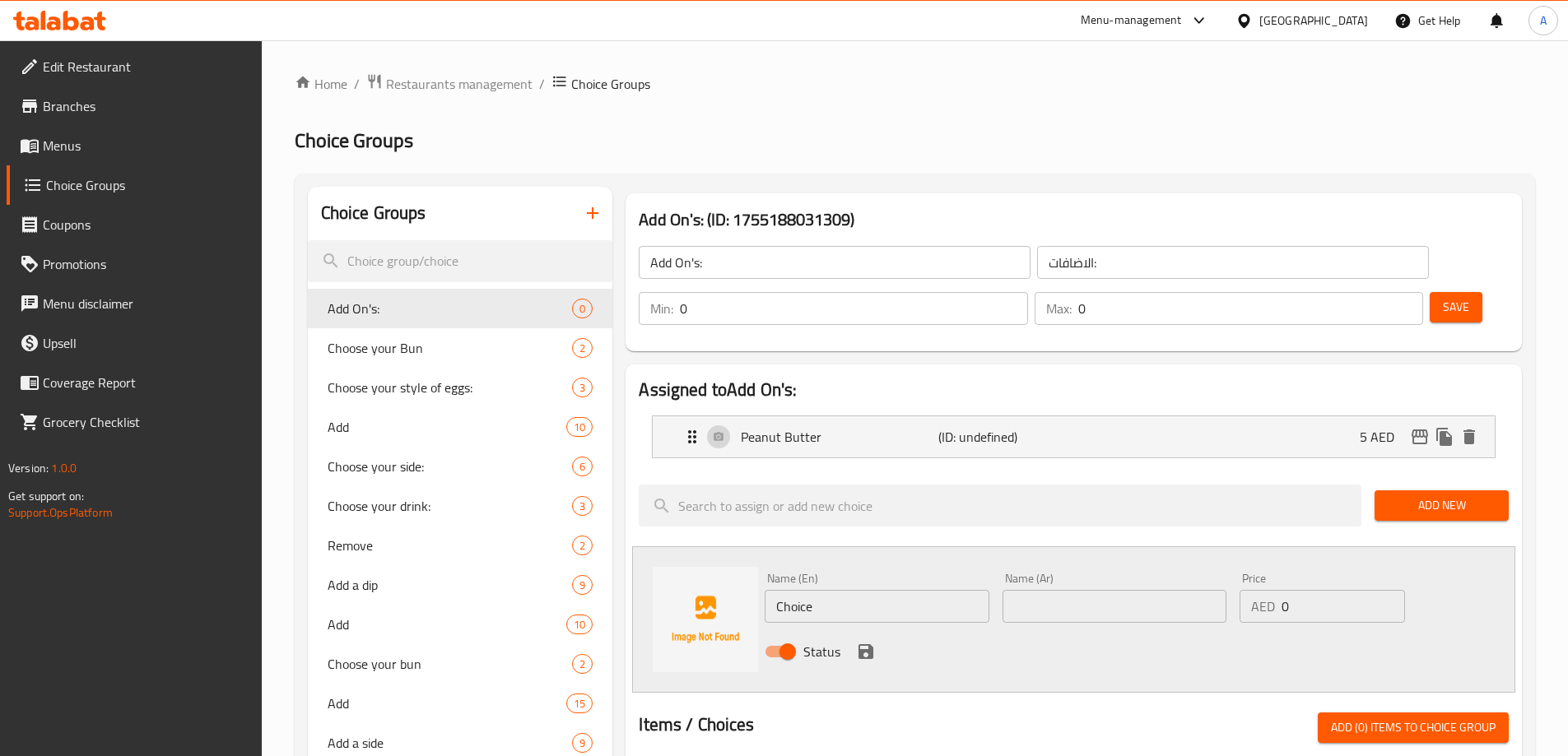
click at [889, 590] on input "Choice" at bounding box center [877, 606] width 224 height 33
paste input "Whey protein +9"
type input "Whey protein"
click at [1304, 590] on input "0" at bounding box center [1342, 606] width 122 height 33
type input "9"
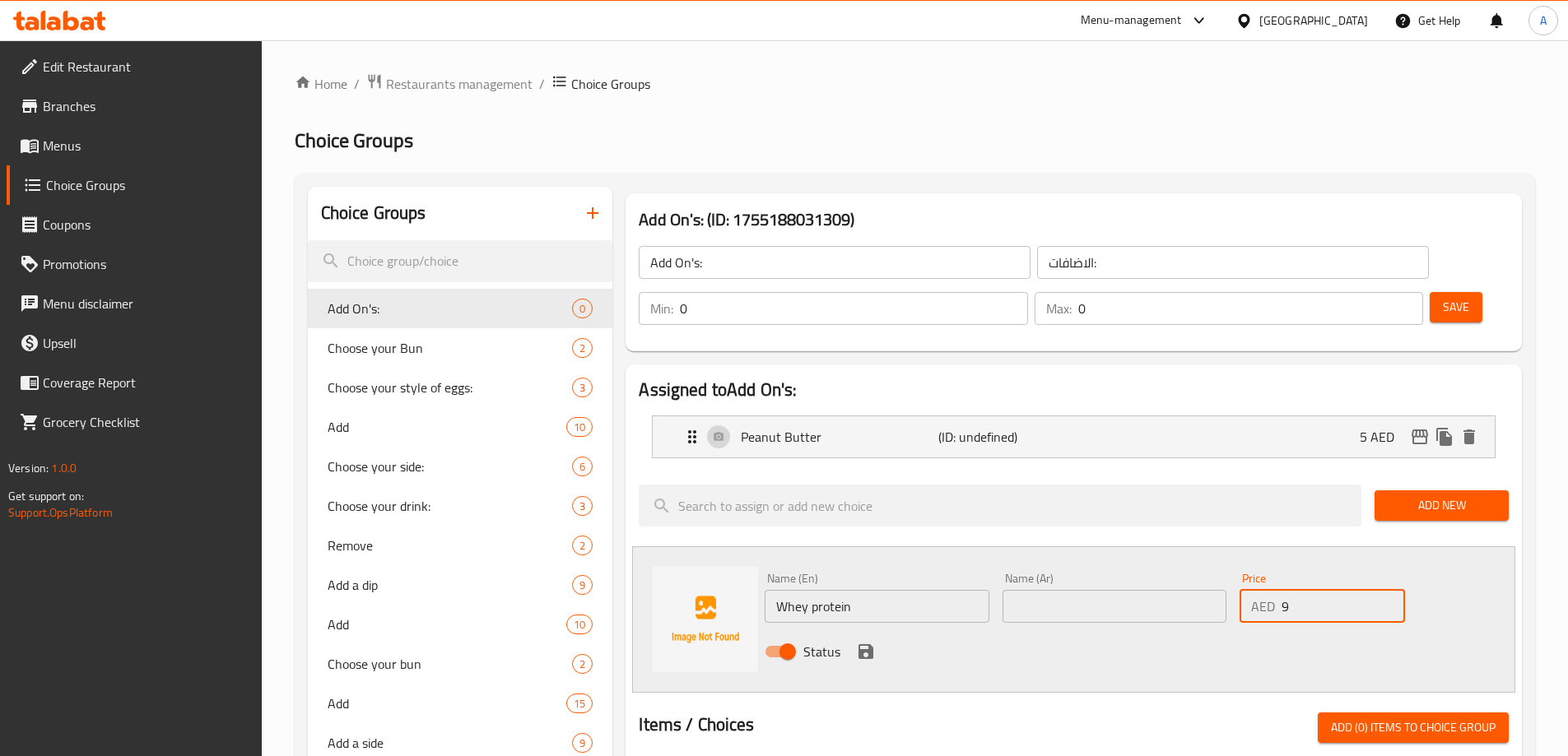
drag, startPoint x: 1099, startPoint y: 561, endPoint x: 1086, endPoint y: 561, distance: 13.0
click at [1099, 590] on input "text" at bounding box center [1114, 606] width 224 height 33
click at [921, 590] on input "Whey protein" at bounding box center [877, 606] width 224 height 33
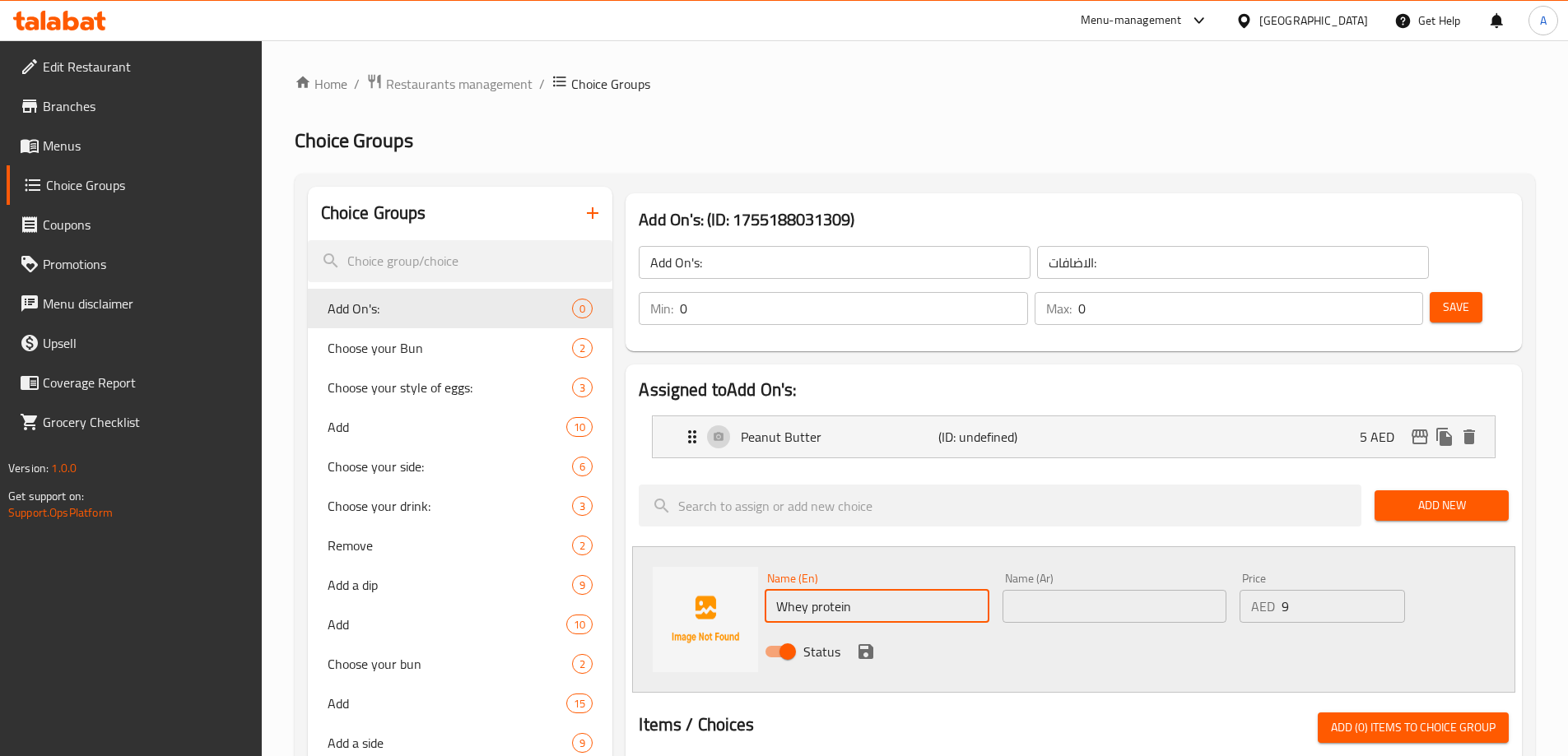
click at [1070, 590] on input "text" at bounding box center [1114, 606] width 224 height 33
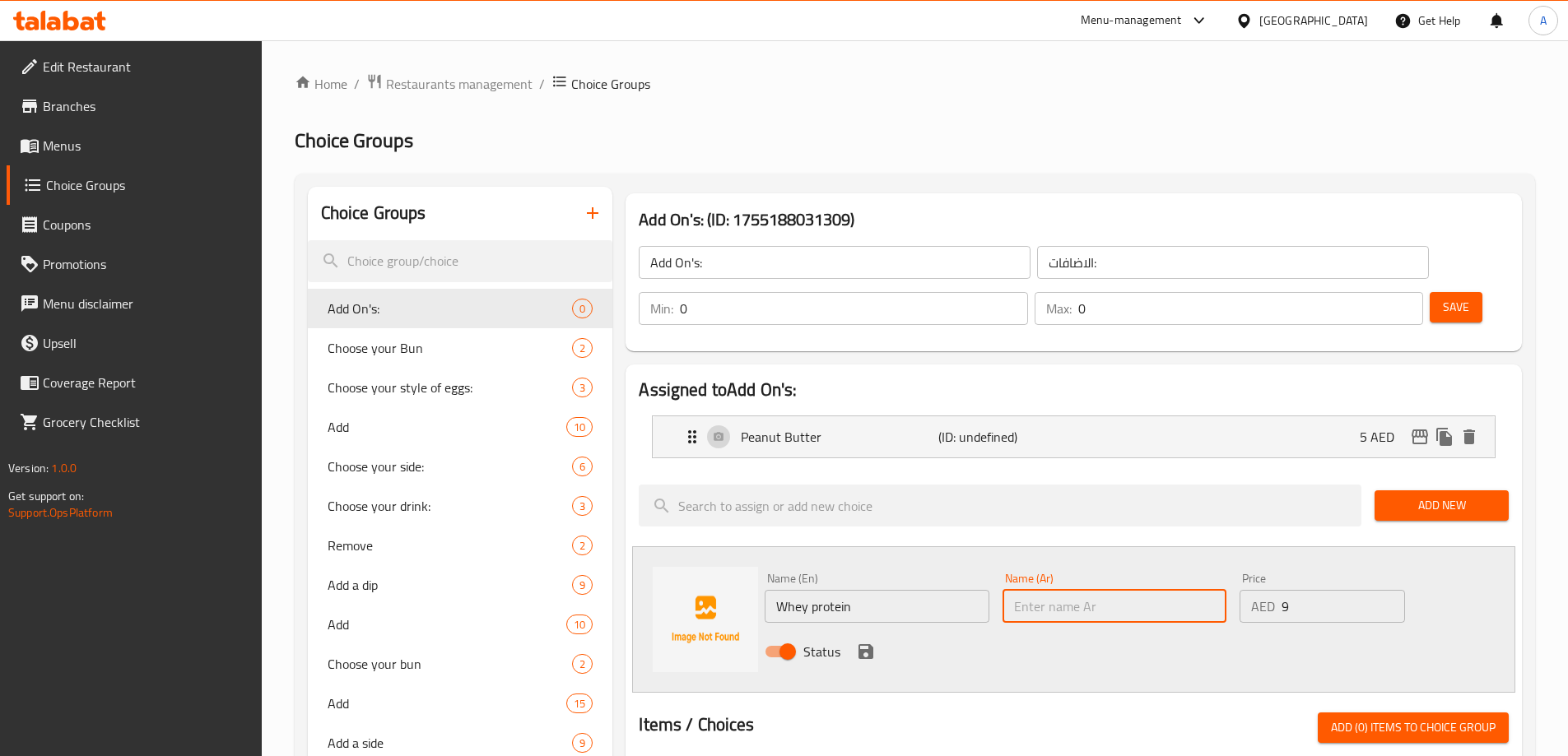
click at [1082, 590] on input "text" at bounding box center [1114, 606] width 224 height 33
paste input "بروتين مصل اللبن"
type input "بروتين مصل اللبن"
click at [865, 641] on icon "save" at bounding box center [865, 651] width 19 height 19
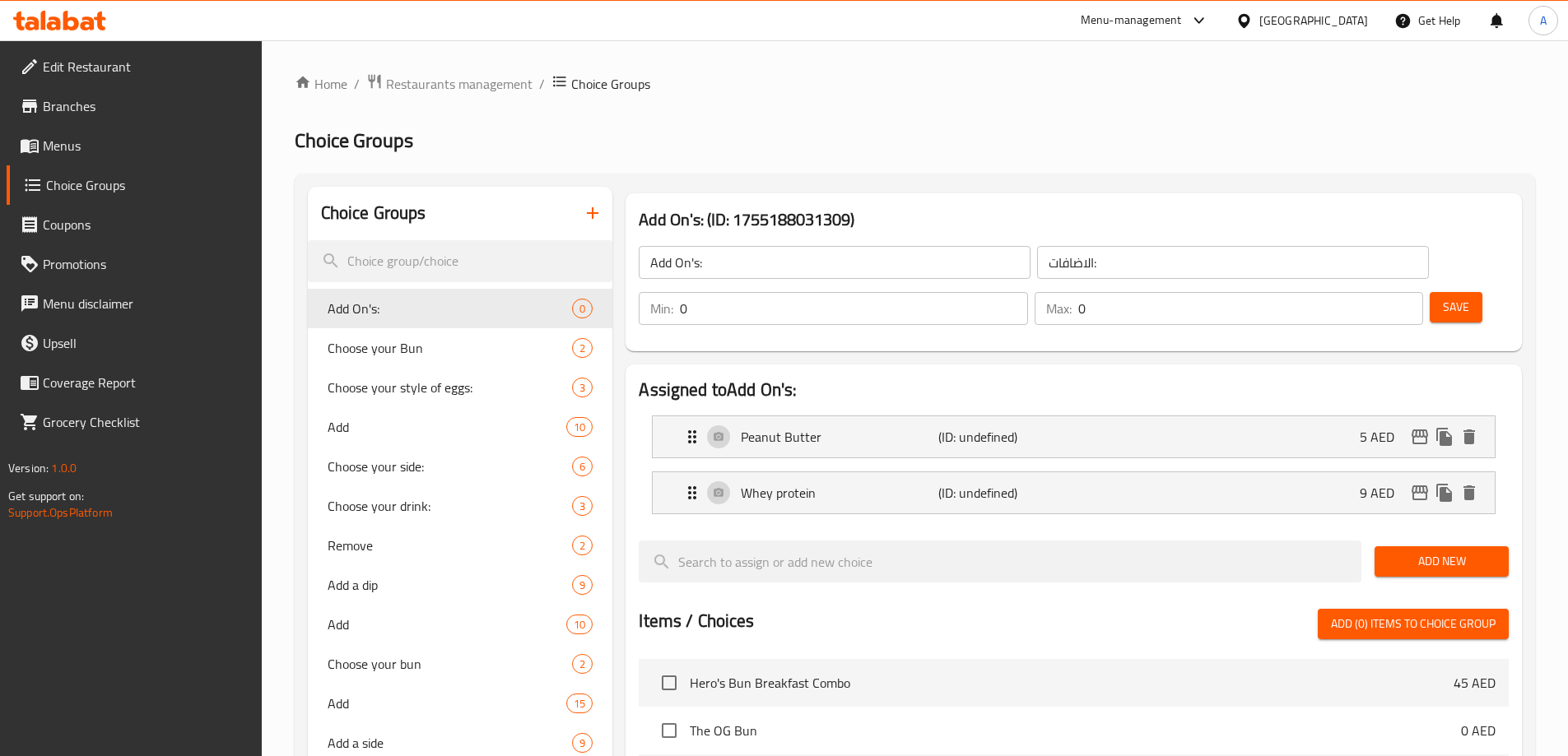
drag, startPoint x: 1421, startPoint y: 260, endPoint x: 1373, endPoint y: 287, distance: 55.1
click at [1442, 297] on span "Save" at bounding box center [1455, 307] width 26 height 20
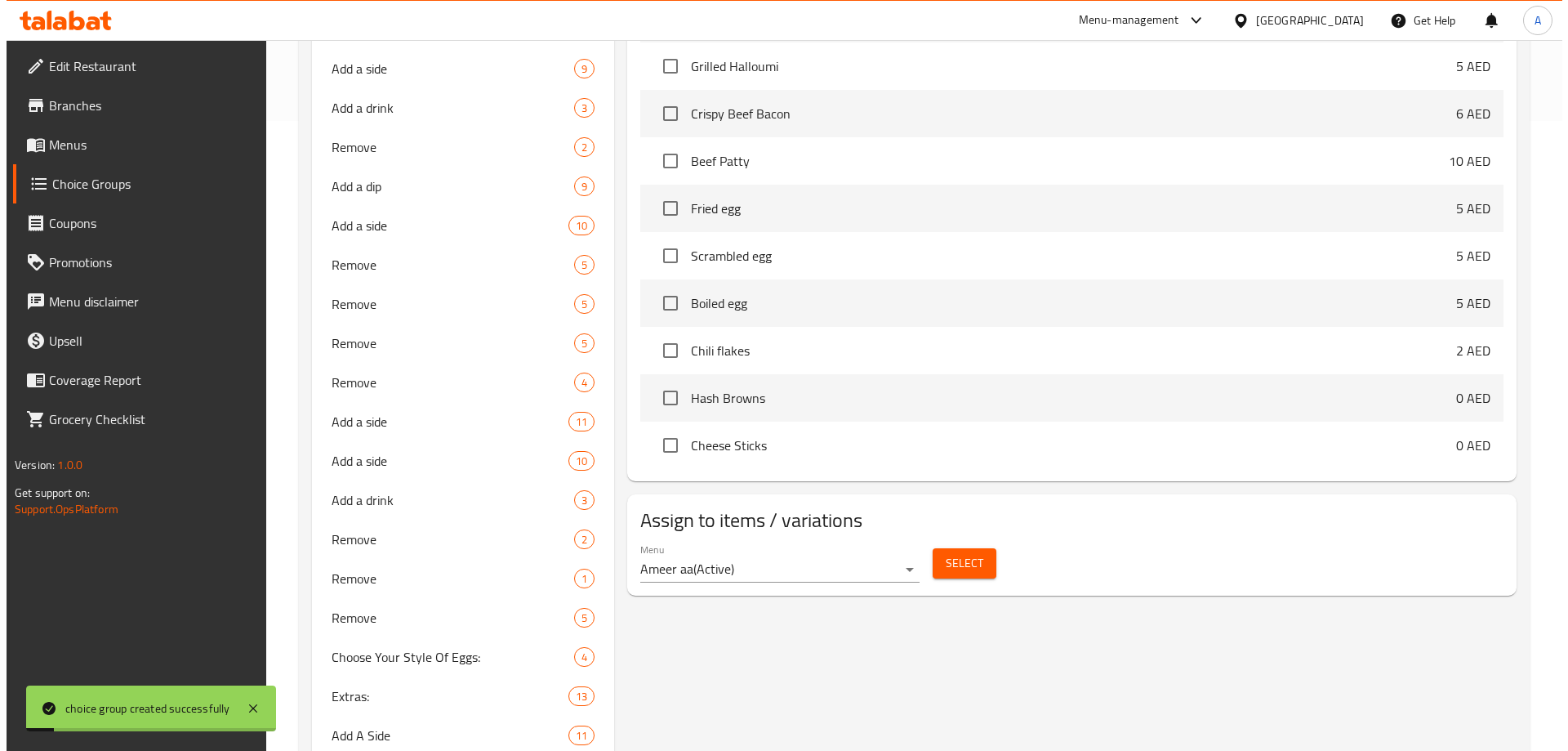
scroll to position [817, 0]
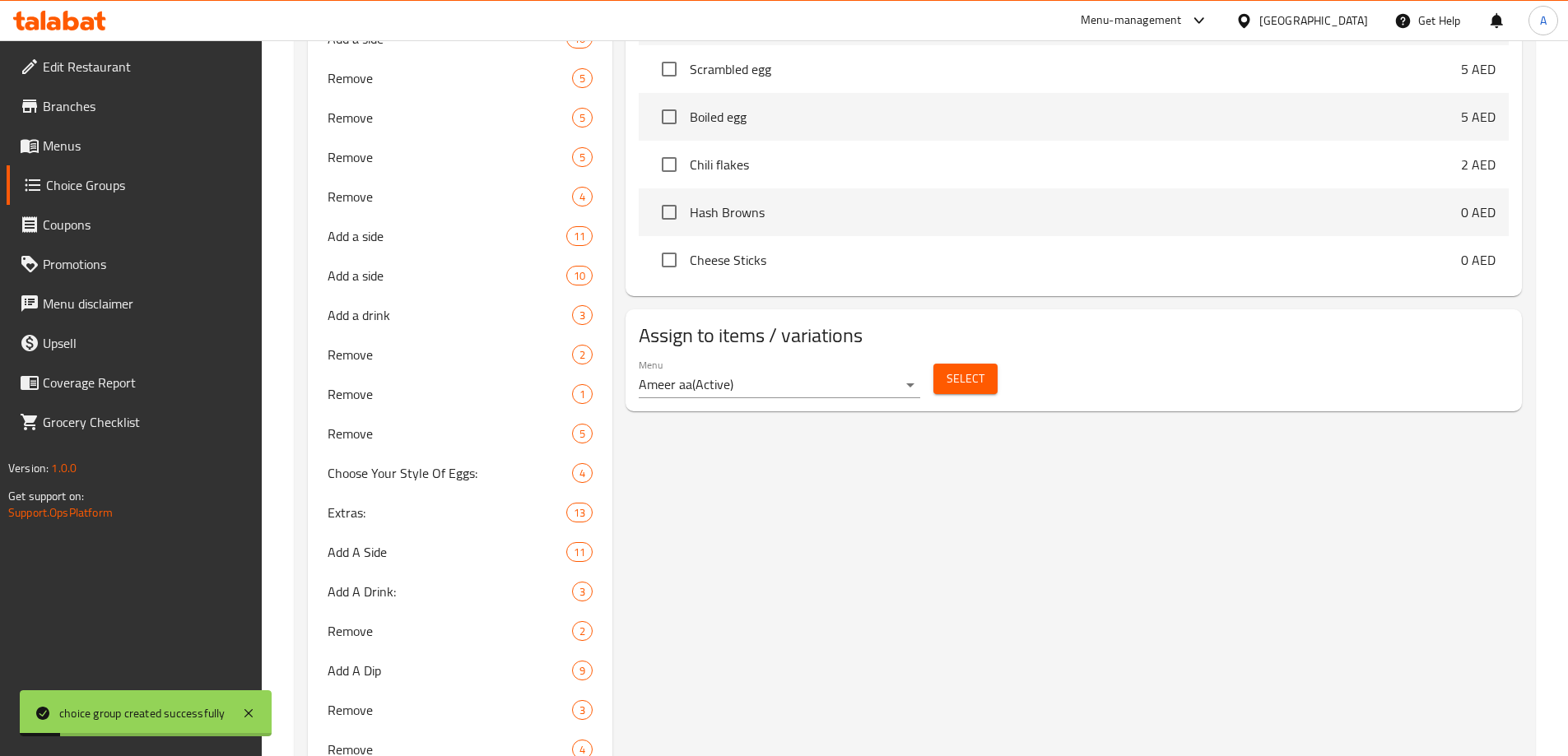
click at [985, 363] on button "Select" at bounding box center [965, 378] width 64 height 30
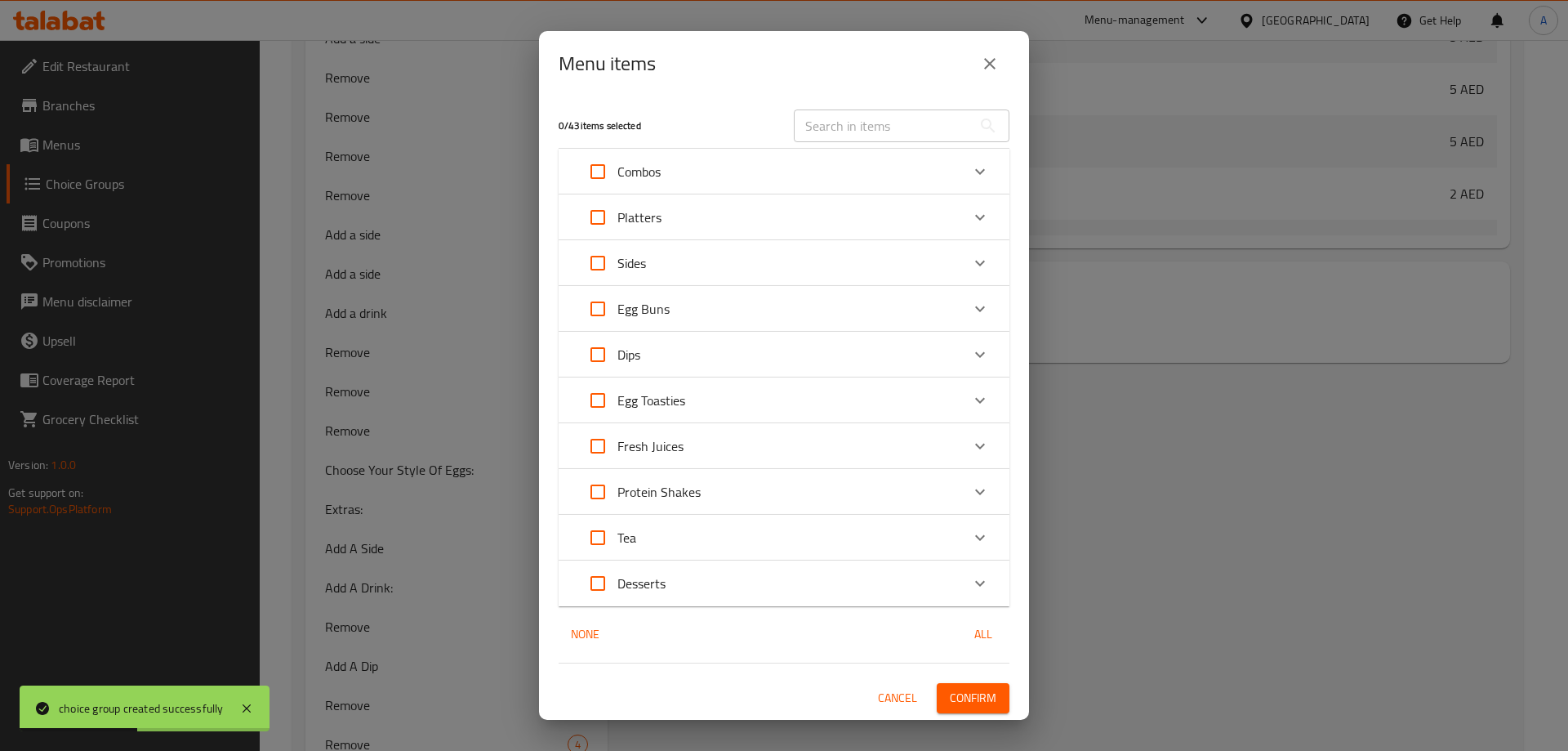
click at [695, 489] on p "Protein Shakes" at bounding box center [659, 491] width 84 height 19
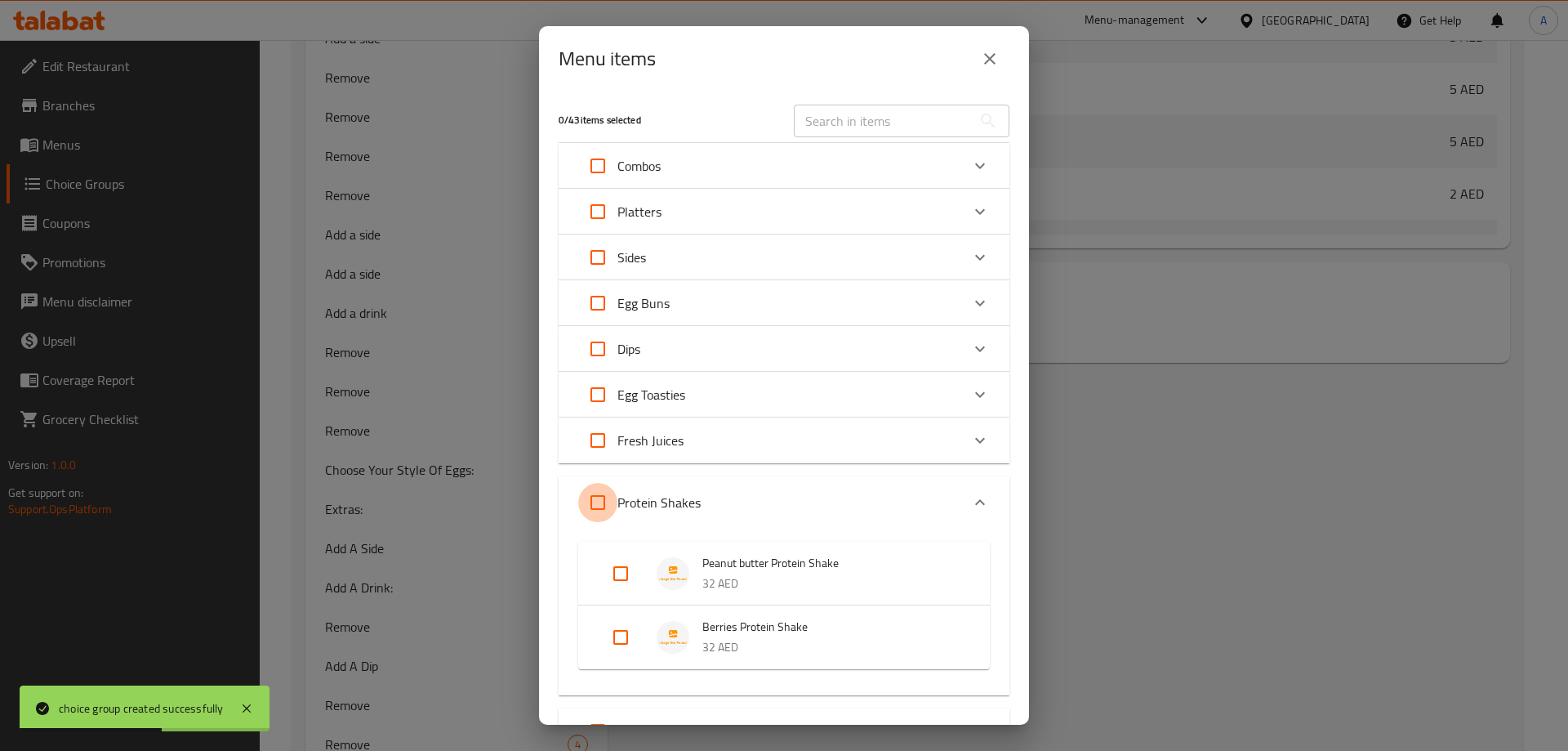
click at [605, 502] on input "Expand" at bounding box center [597, 502] width 39 height 39
checkbox input "true"
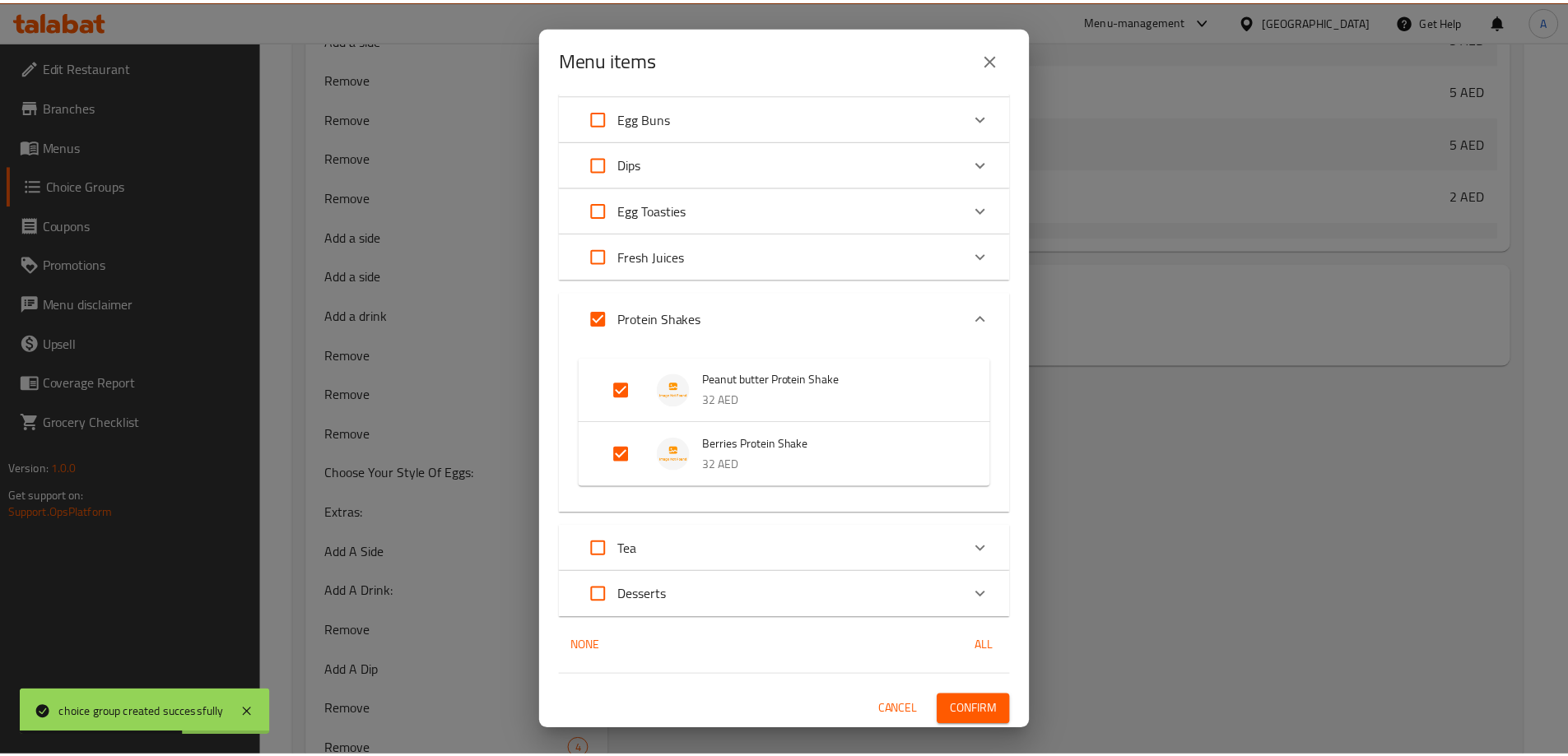
scroll to position [190, 0]
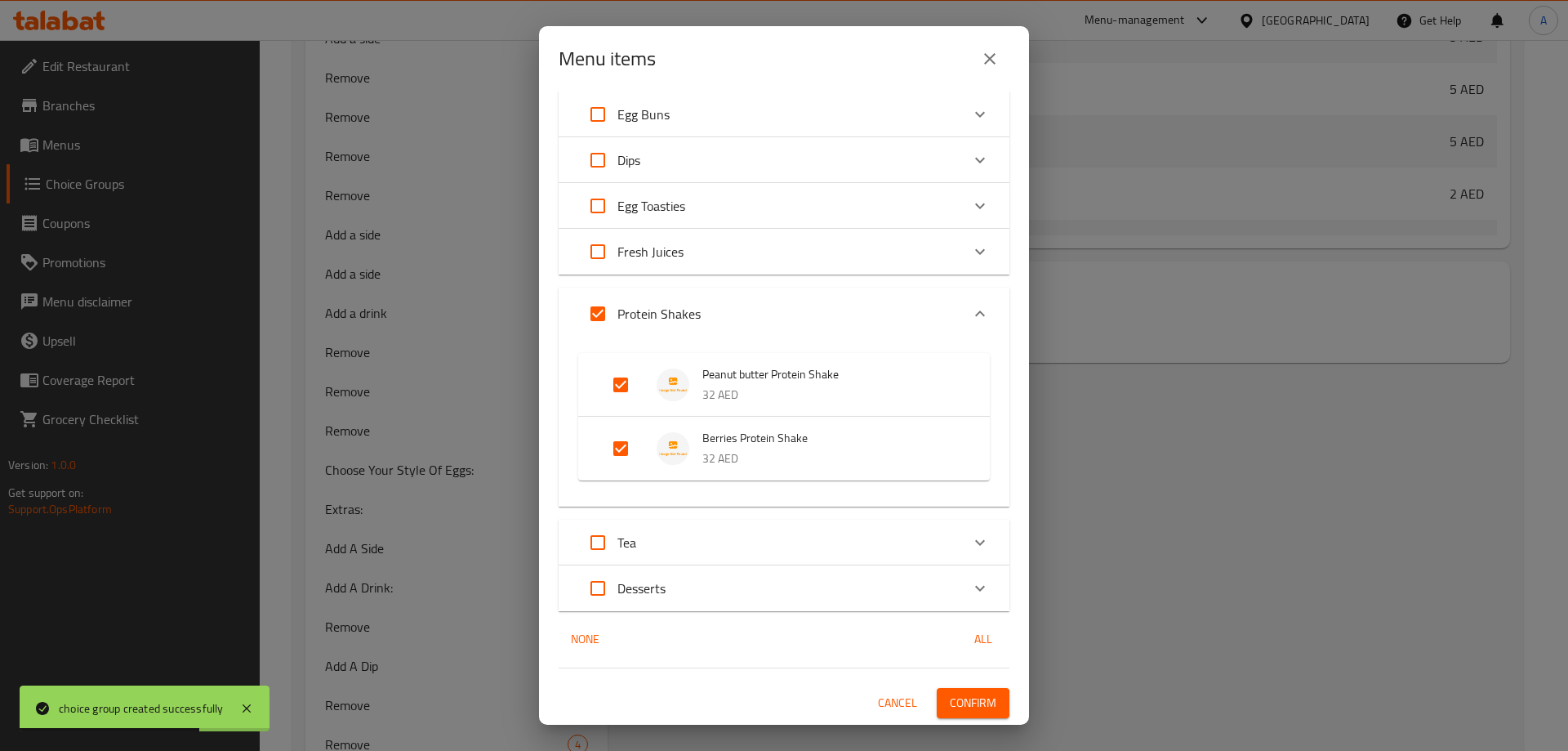
click at [969, 696] on span "Confirm" at bounding box center [973, 703] width 47 height 20
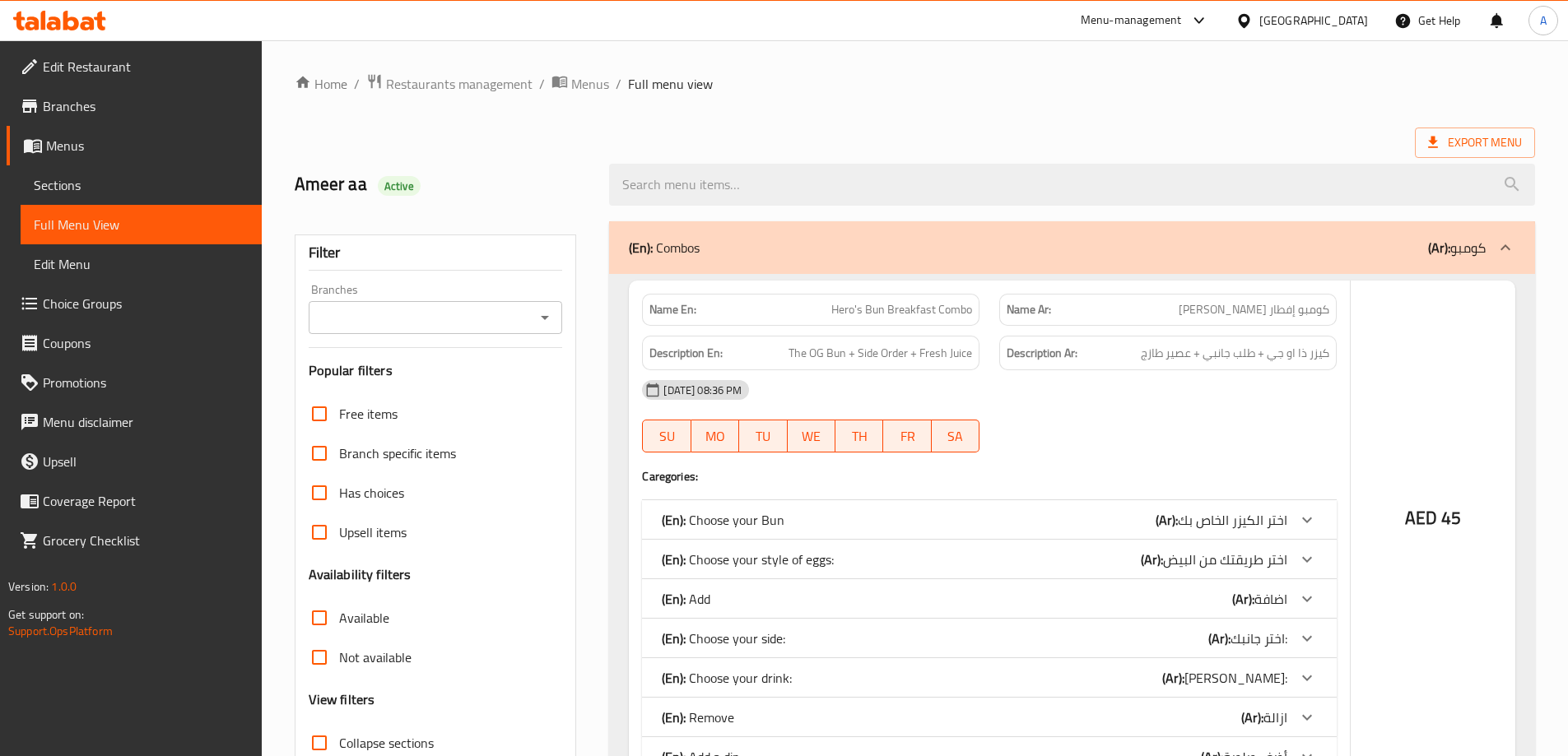
checkbox input "false"
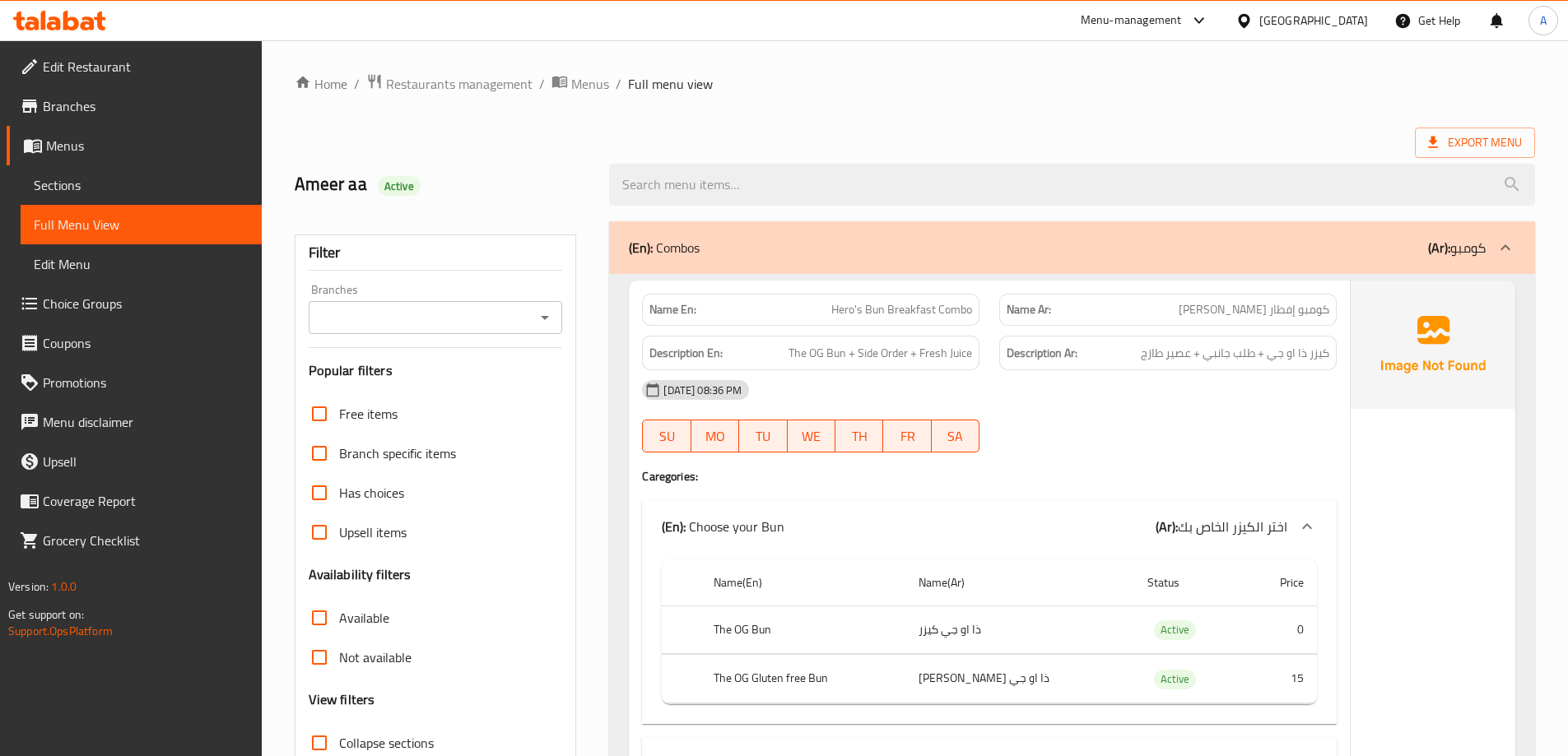
scroll to position [411, 0]
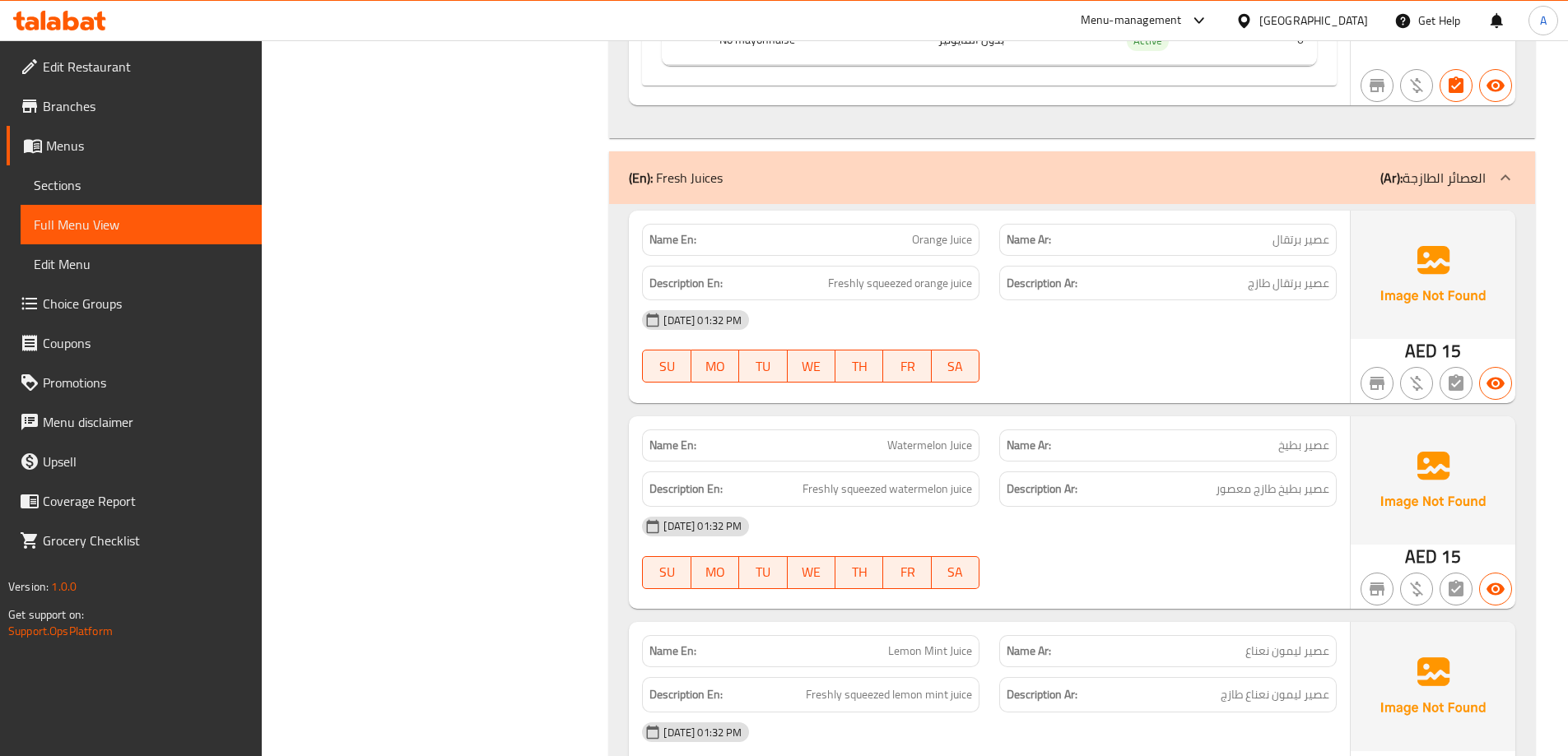
scroll to position [5638, 0]
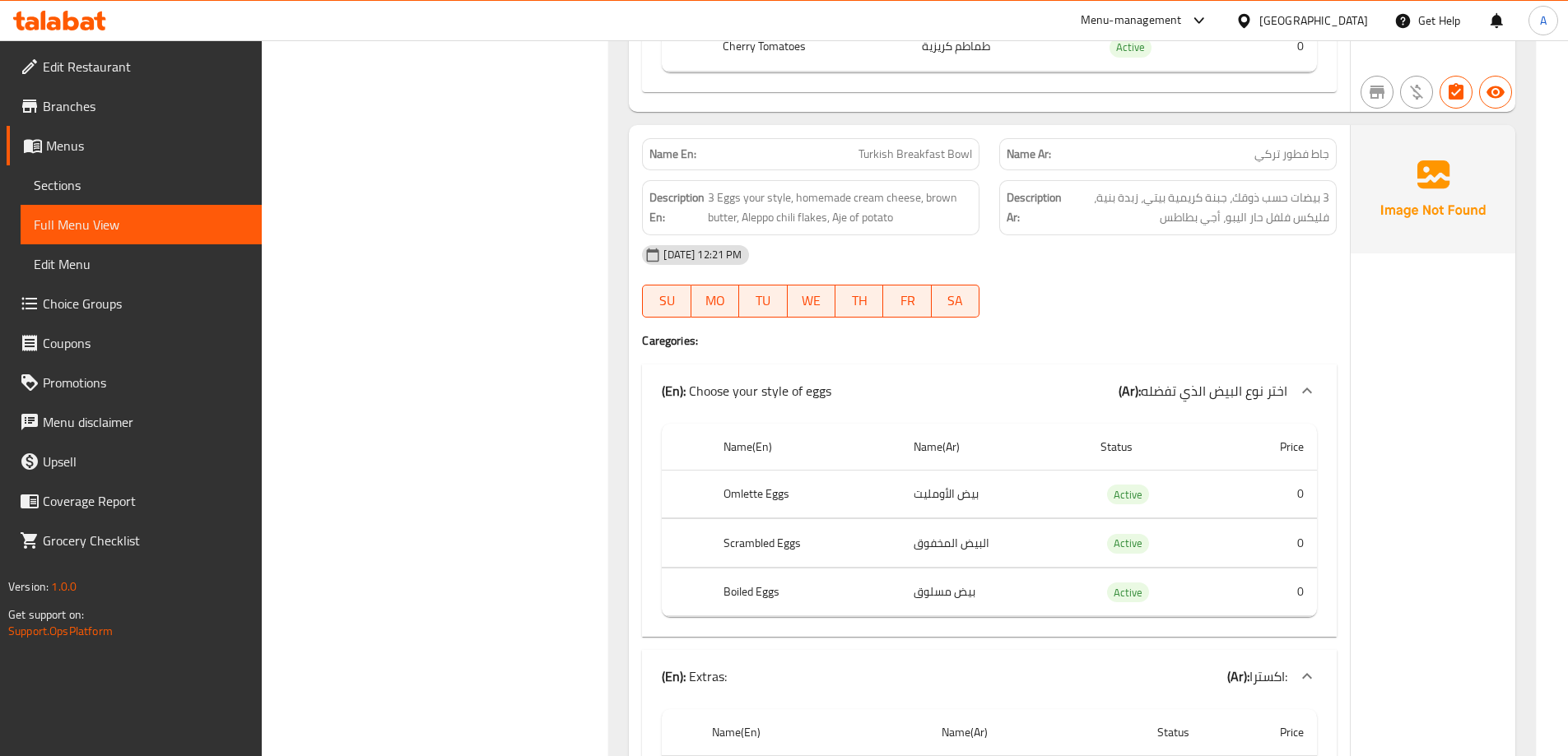
scroll to position [9011, 0]
copy span "Turkish Breakfast Bowl"
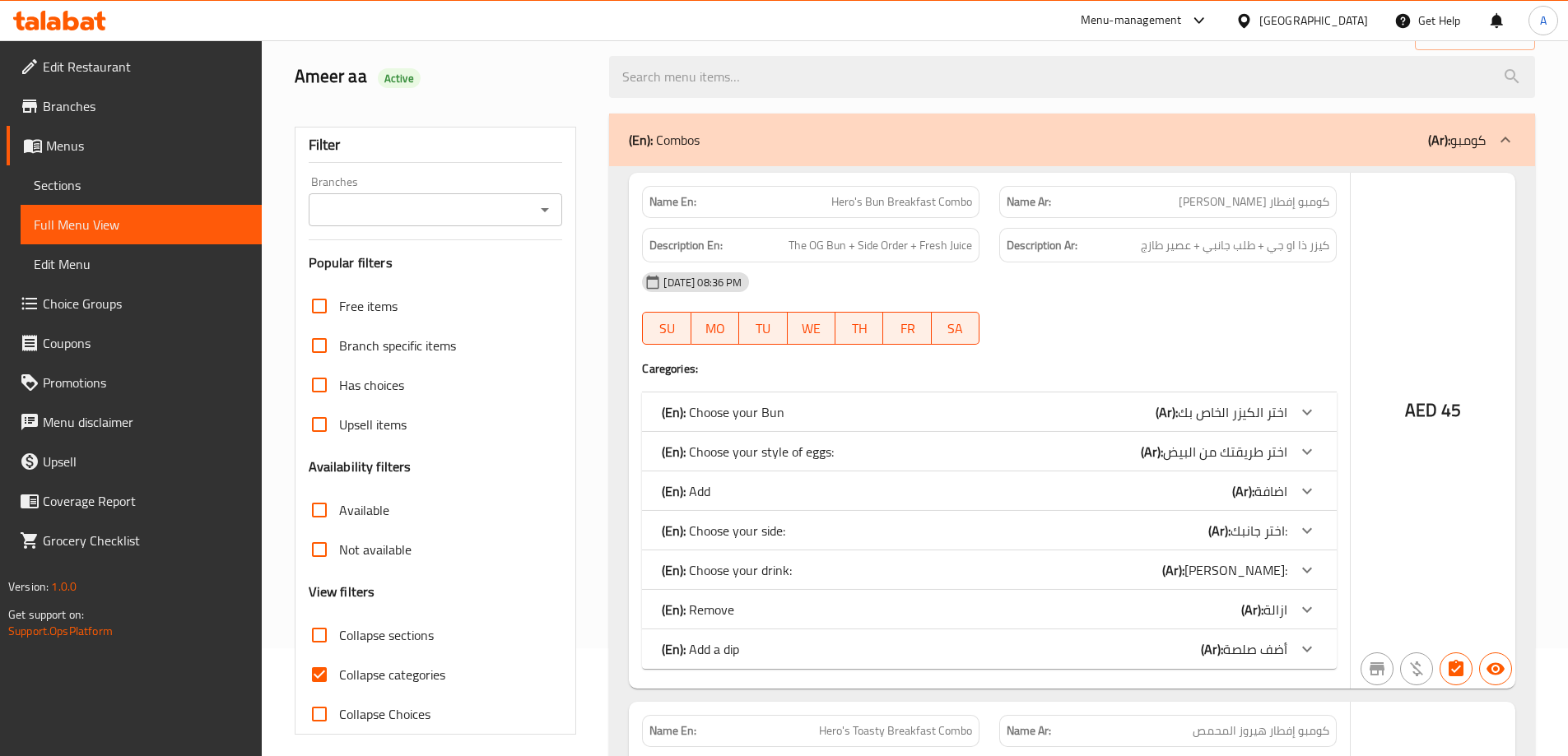
scroll to position [120, 0]
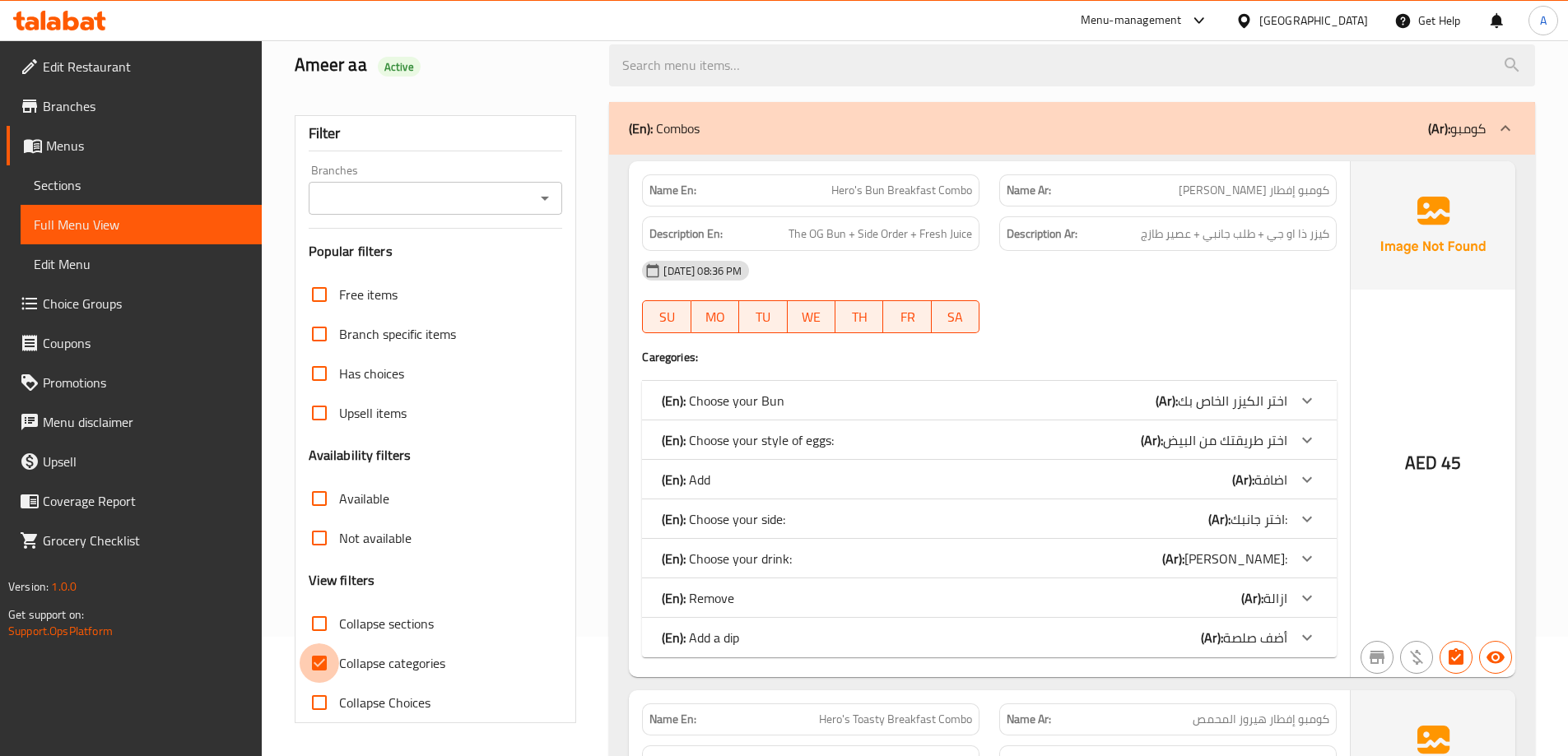
click at [321, 664] on input "Collapse categories" at bounding box center [319, 662] width 40 height 40
checkbox input "false"
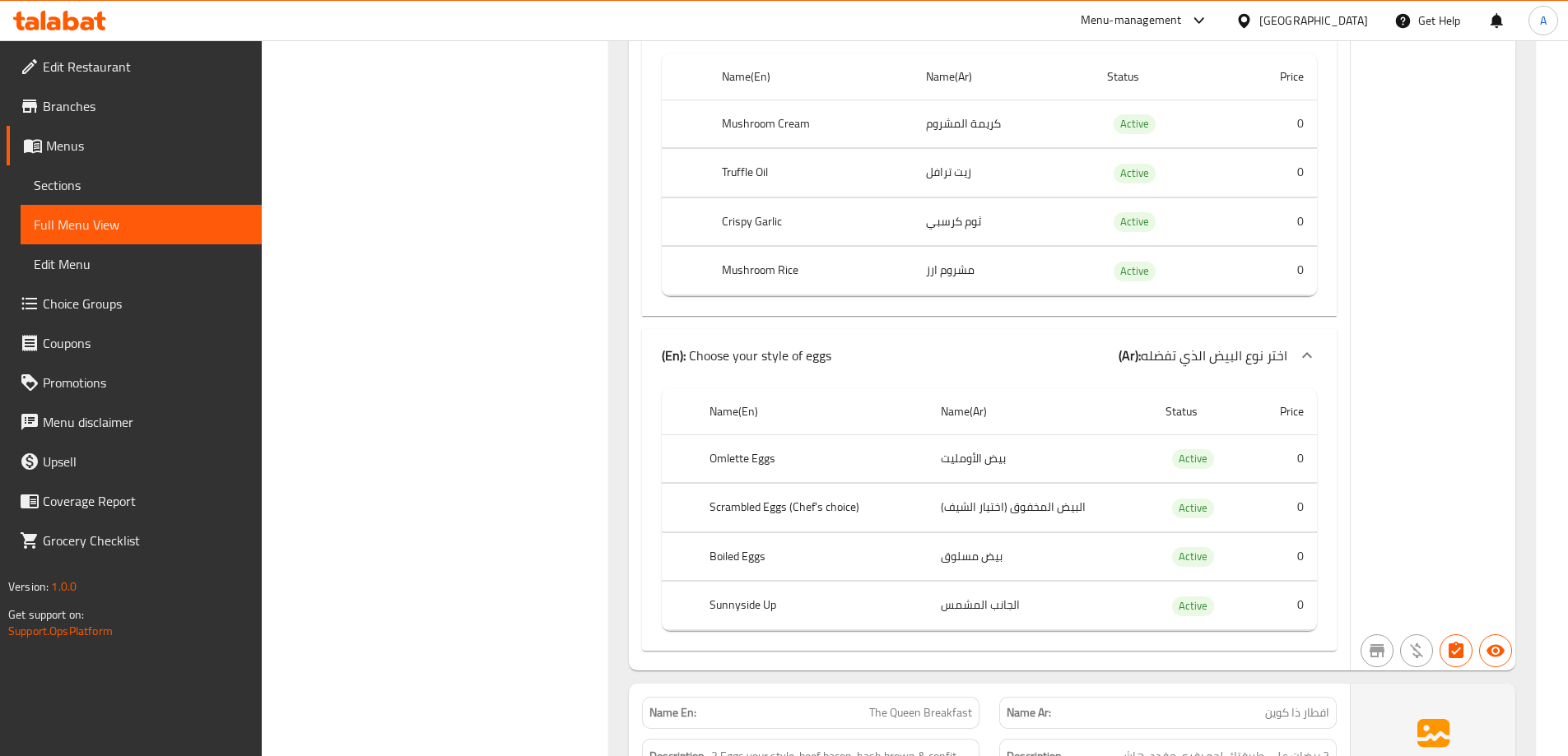
scroll to position [15205, 0]
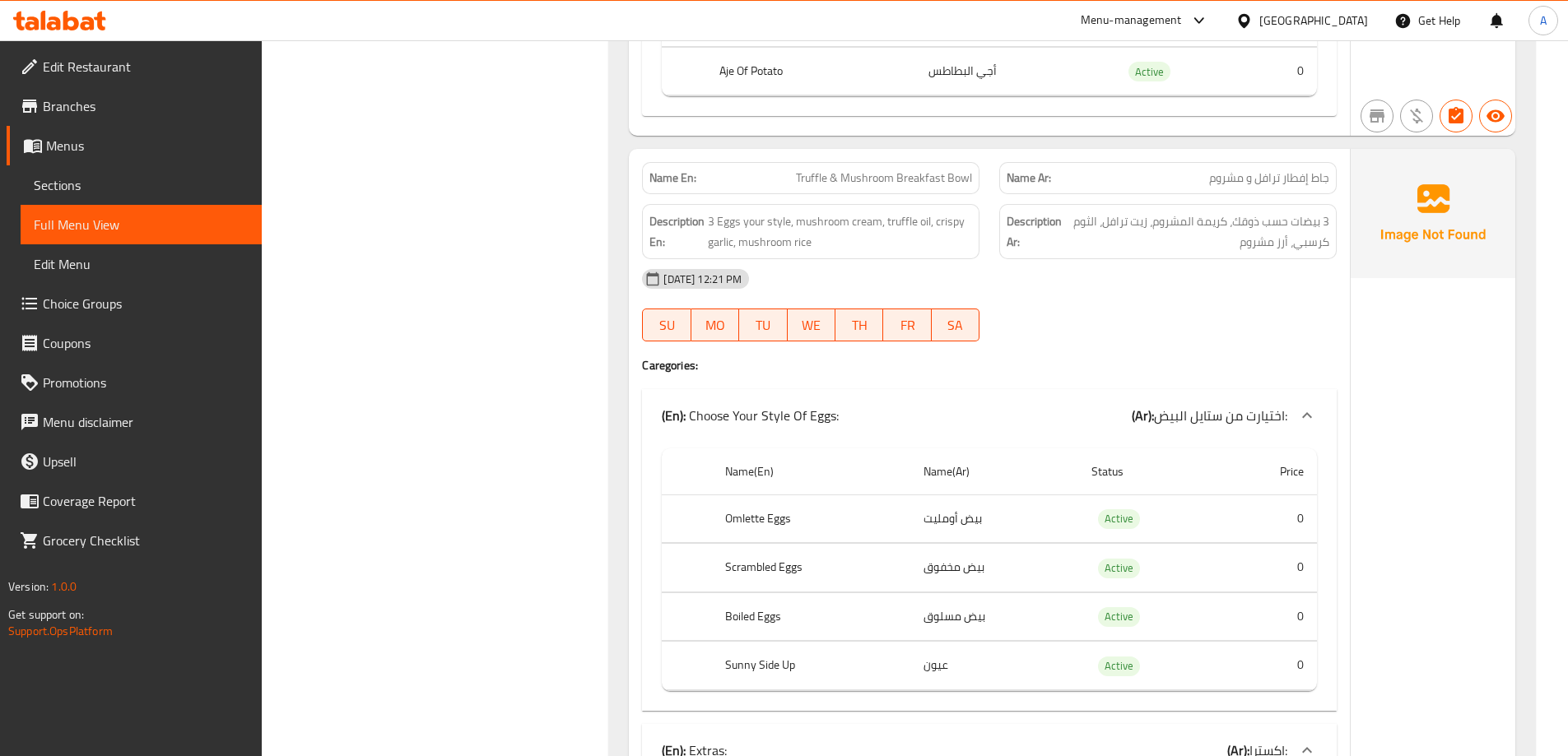
scroll to position [11832, 0]
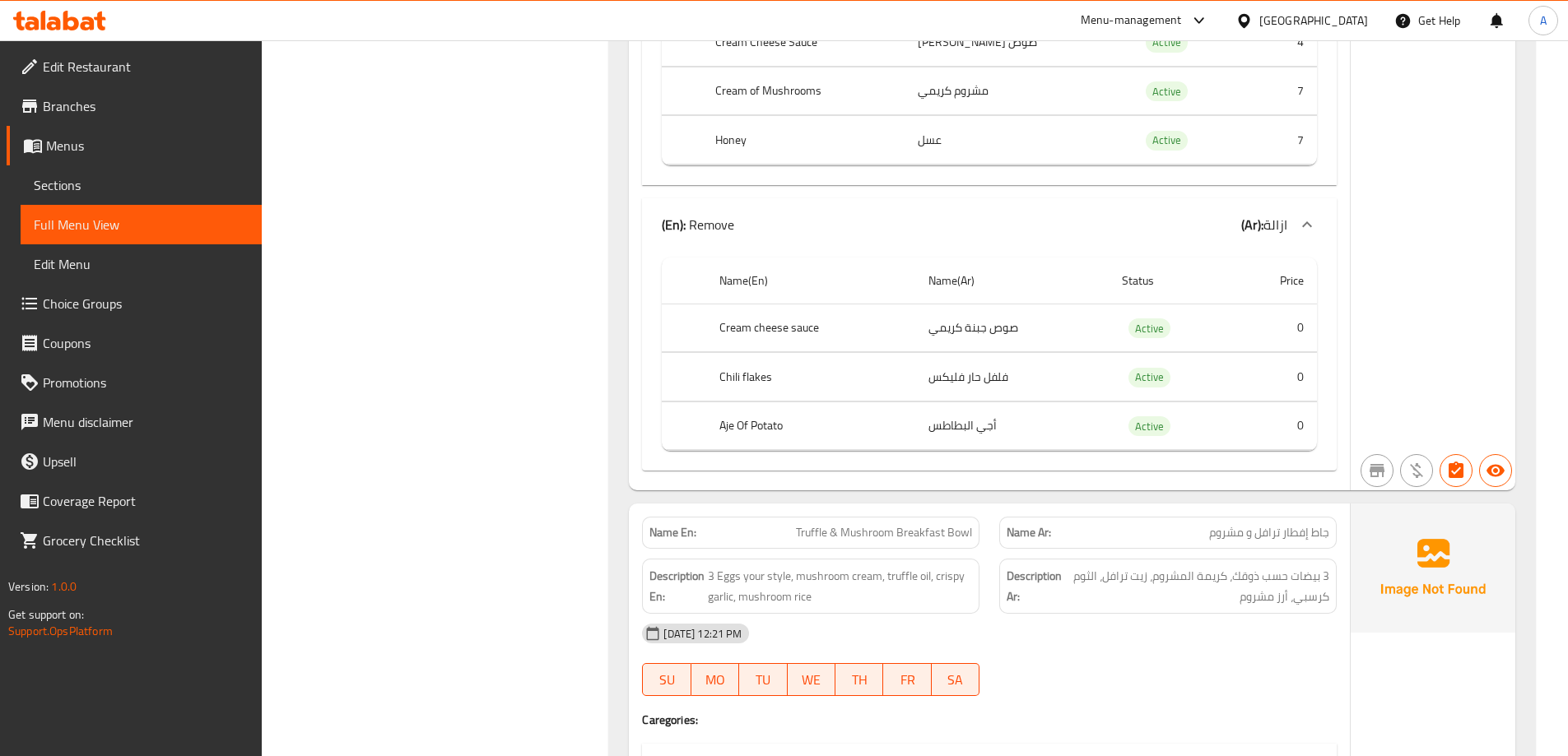
click at [838, 532] on span "Truffle & Mushroom Breakfast Bowl" at bounding box center [883, 533] width 176 height 18
copy span "Truffle & Mushroom Breakfast Bowl"
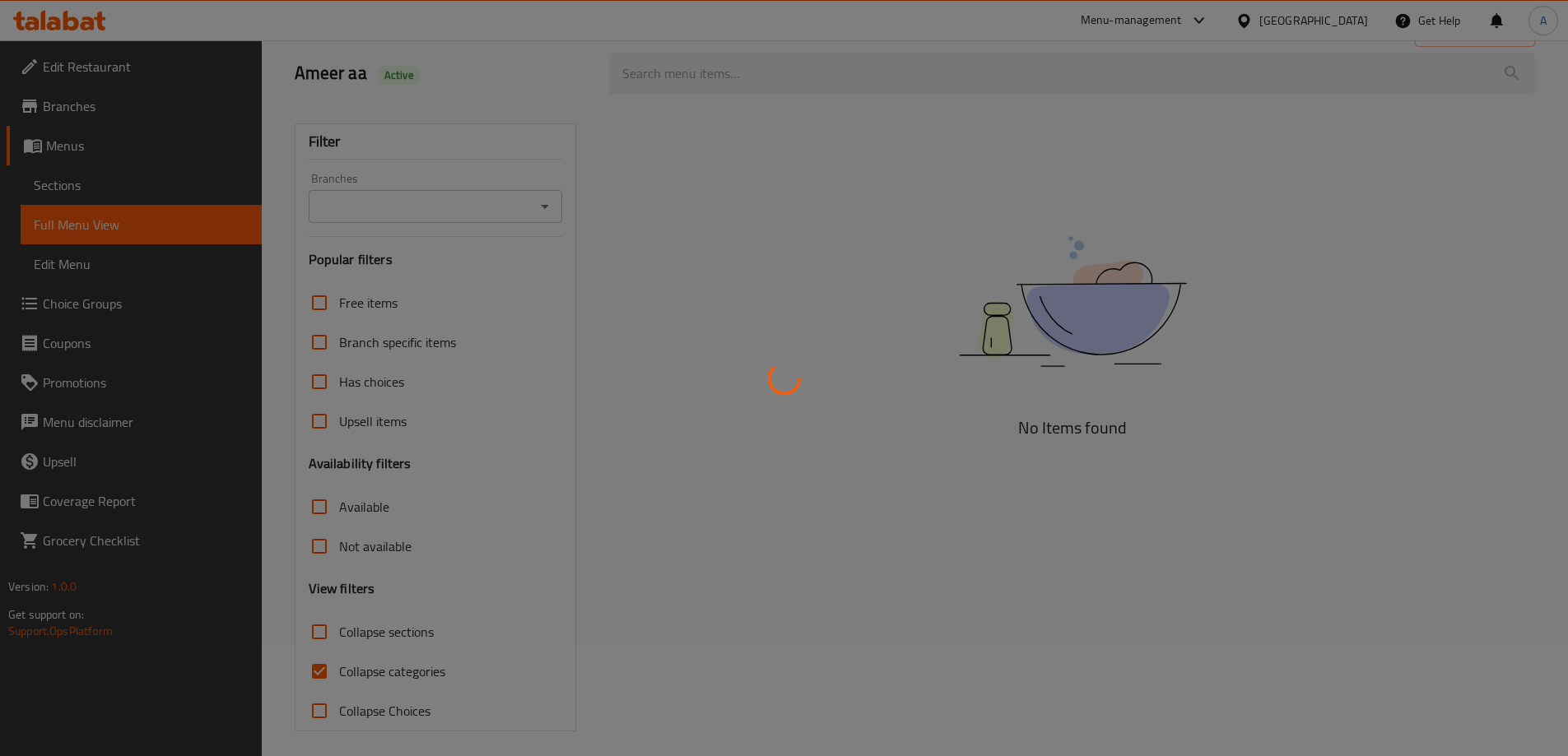
scroll to position [120, 0]
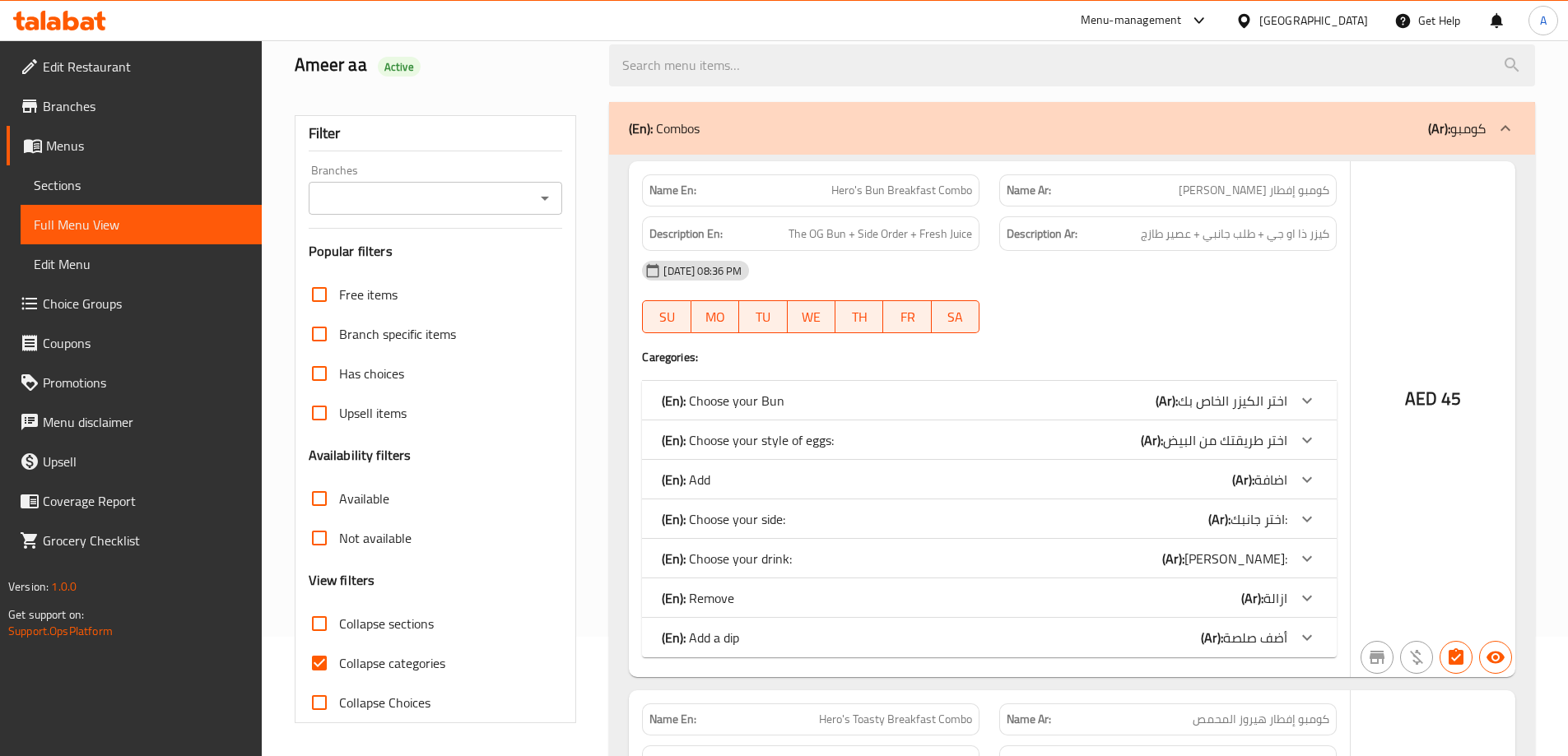
click at [317, 662] on div at bounding box center [784, 378] width 1568 height 756
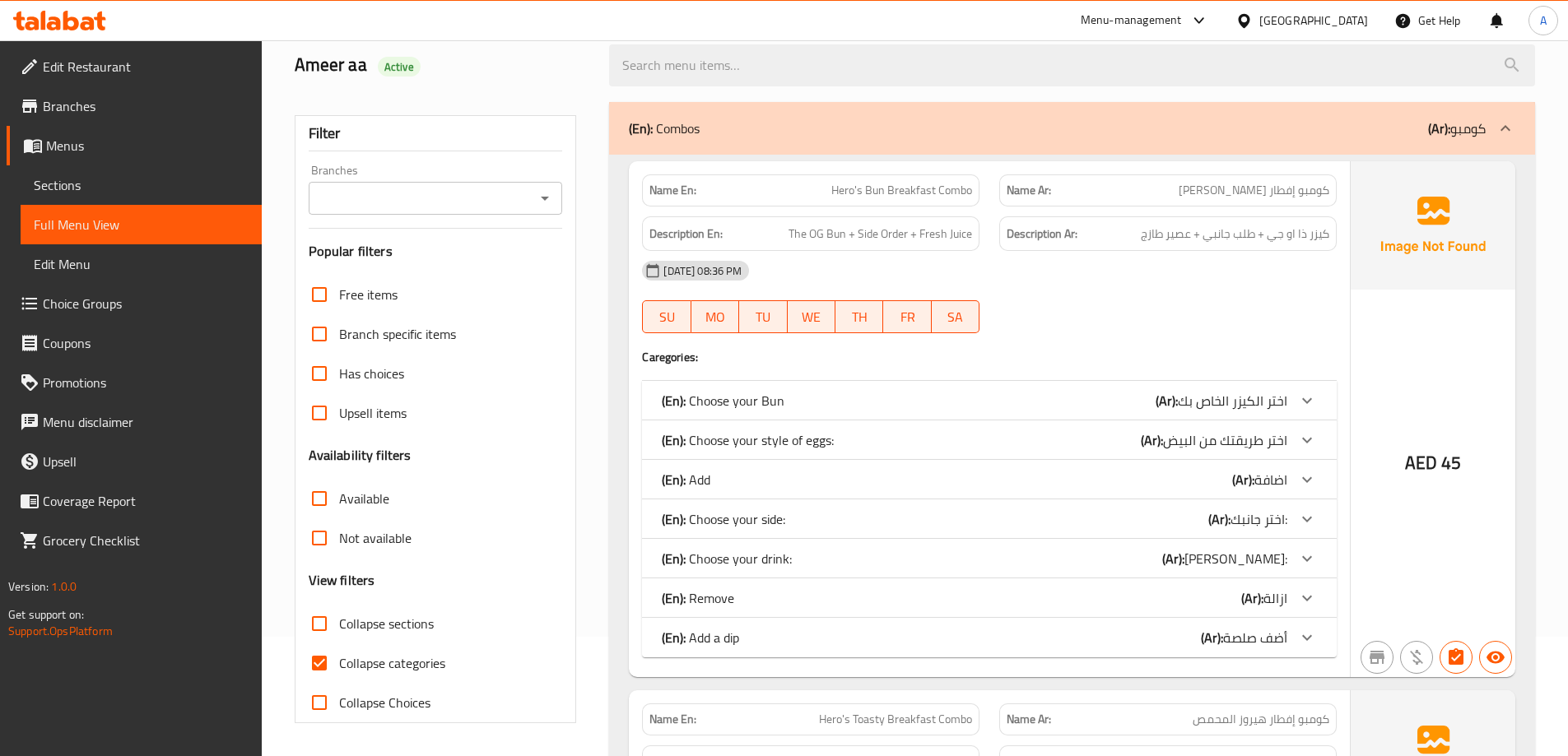
click at [319, 661] on input "Collapse categories" at bounding box center [319, 662] width 40 height 40
checkbox input "false"
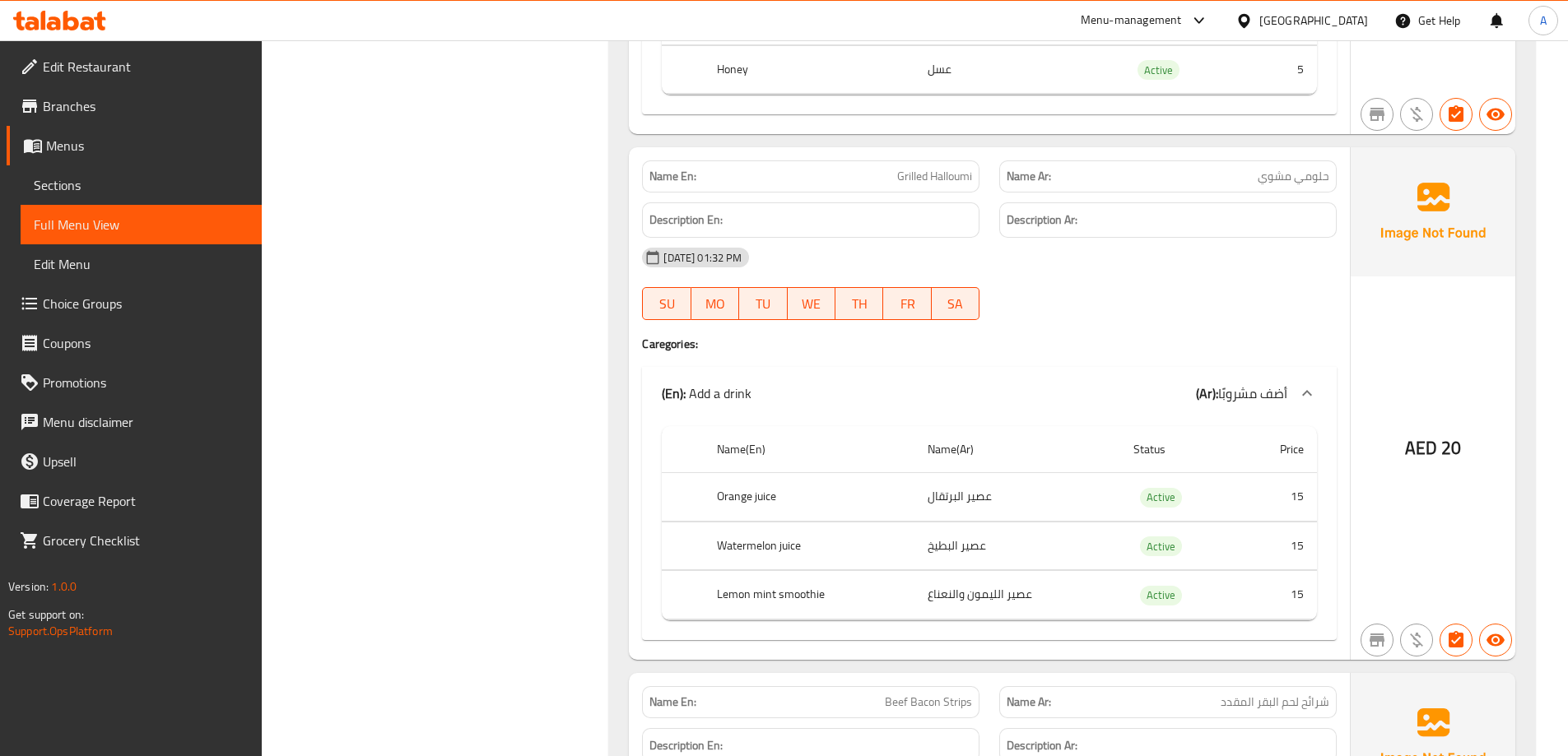
scroll to position [23588, 0]
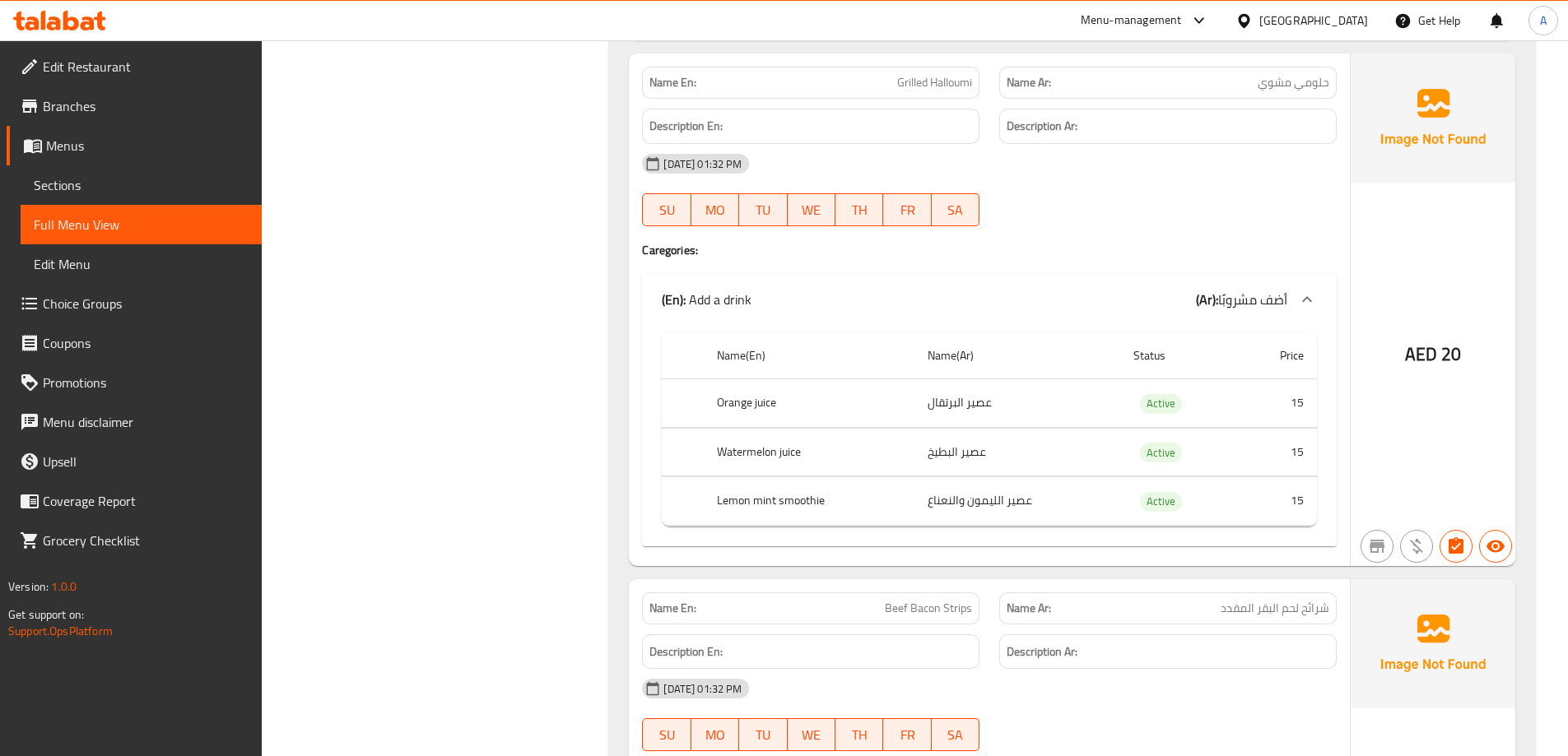
copy td "عصير الليمون والنعناع"
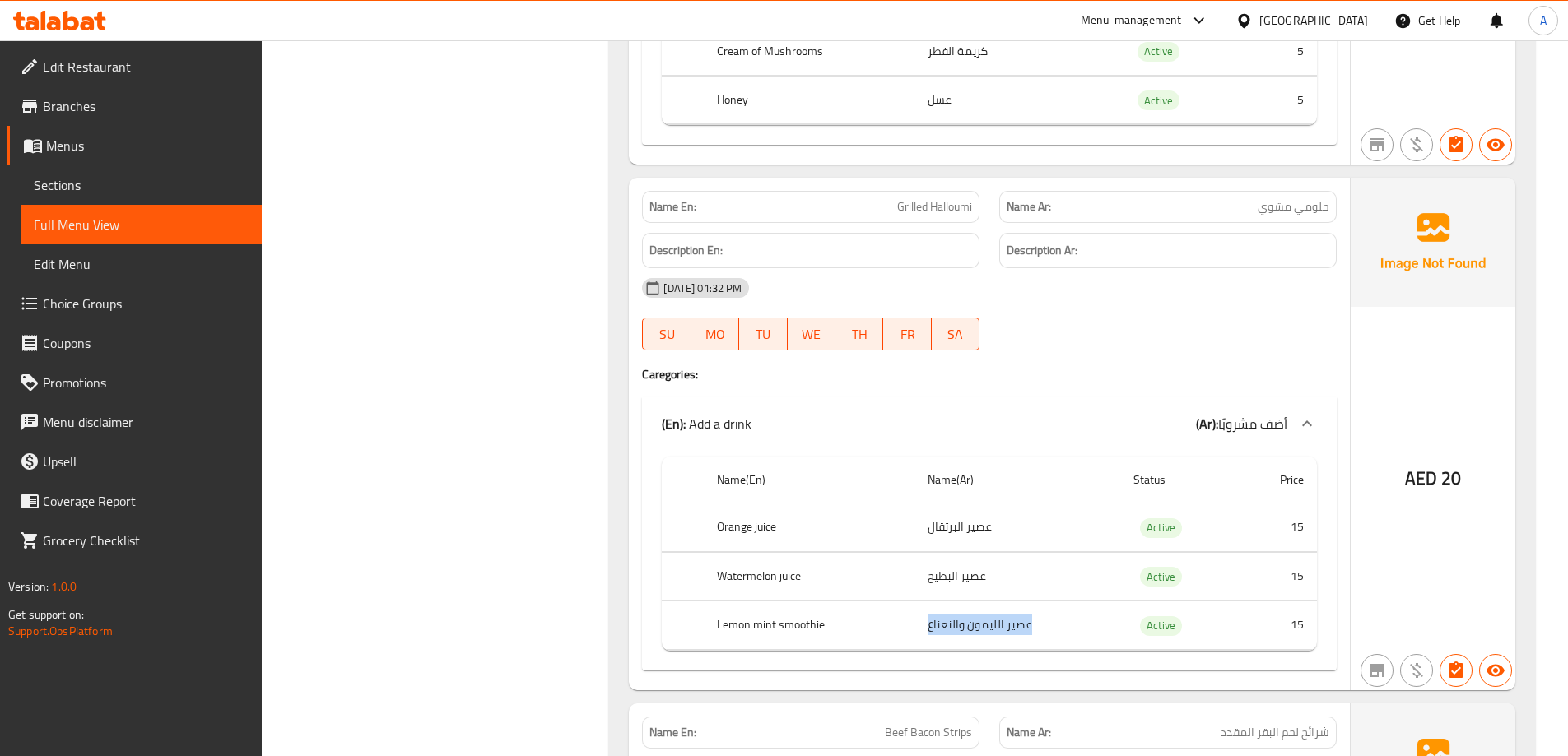
scroll to position [23381, 0]
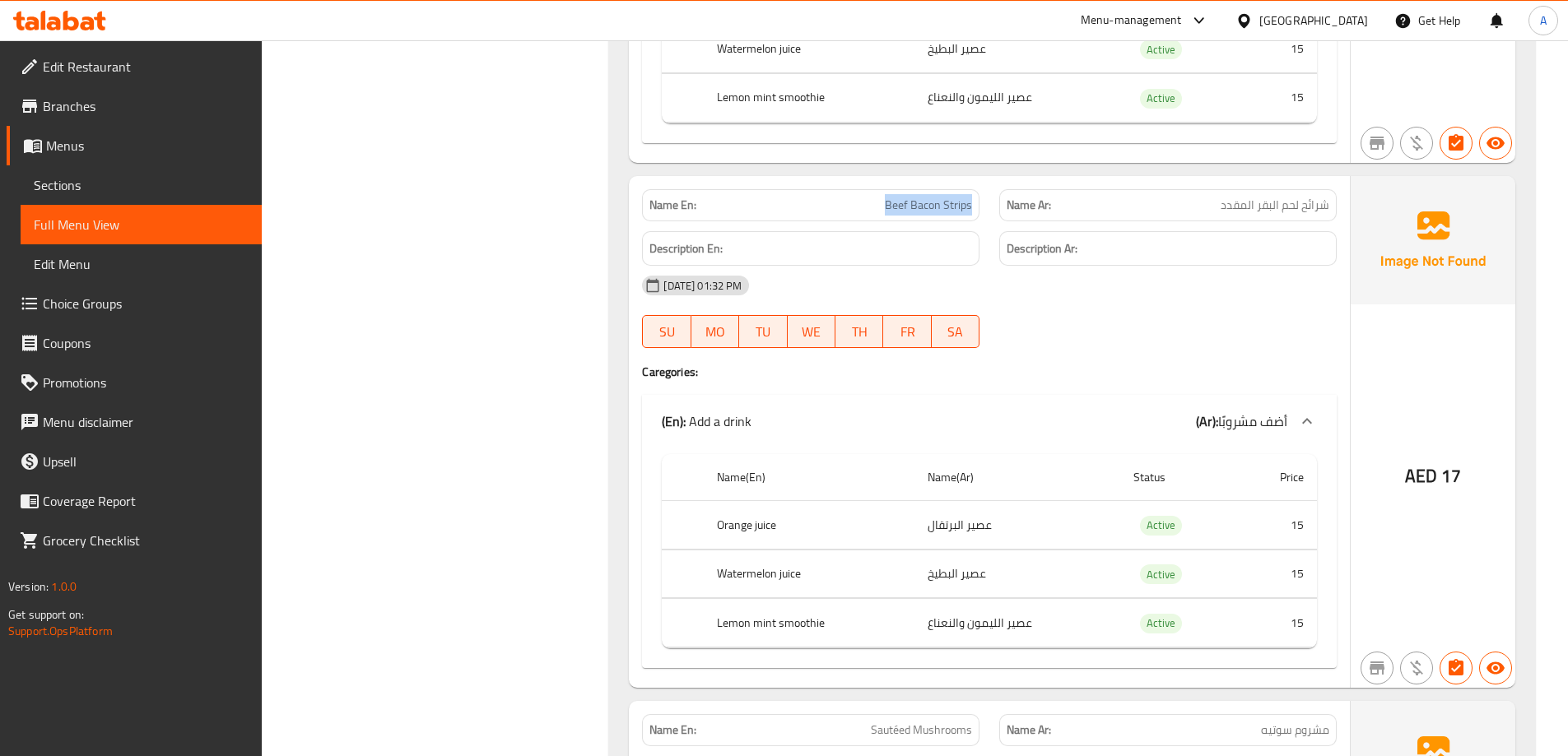
scroll to position [23981, 0]
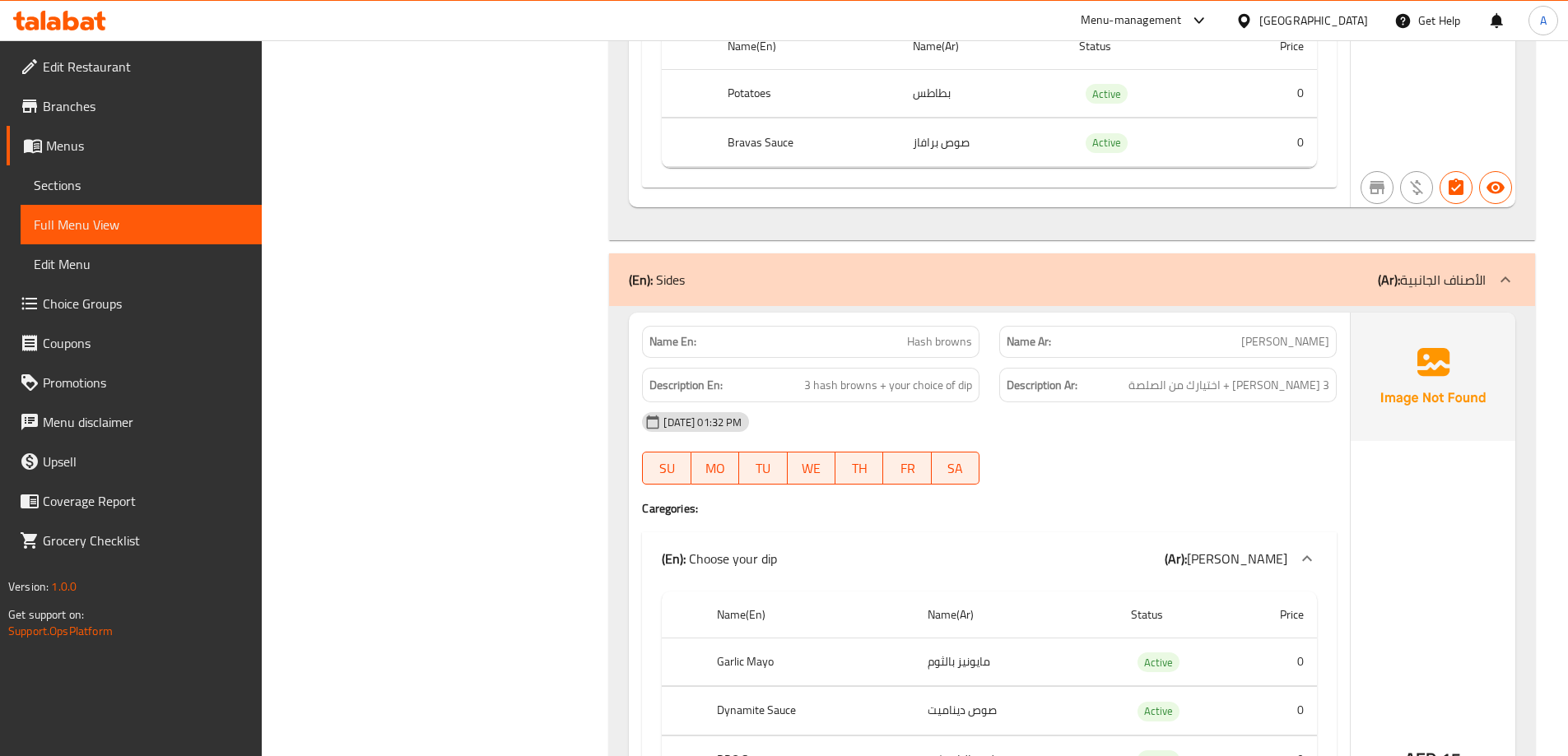
scroll to position [21678, 0]
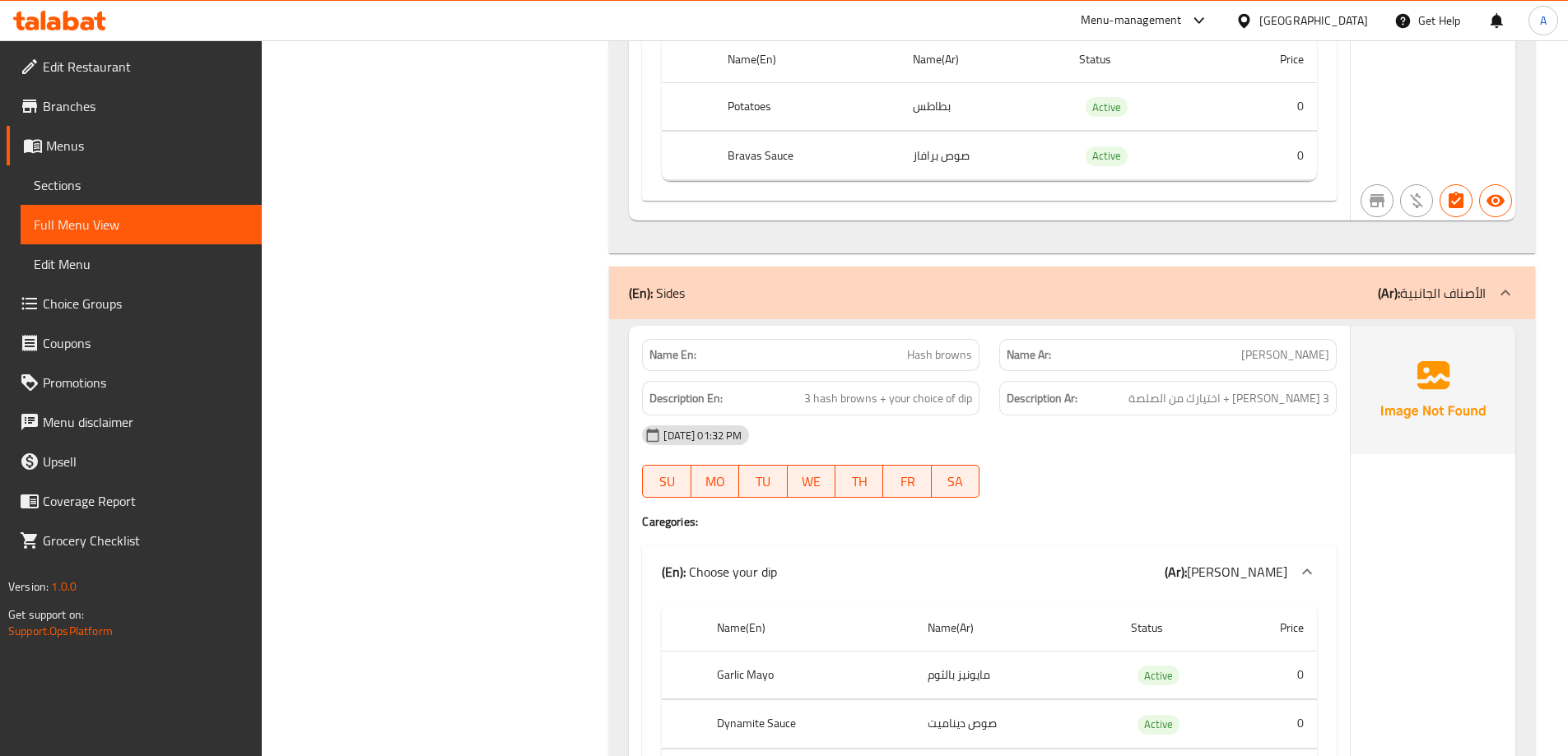
copy span "Hash browns"
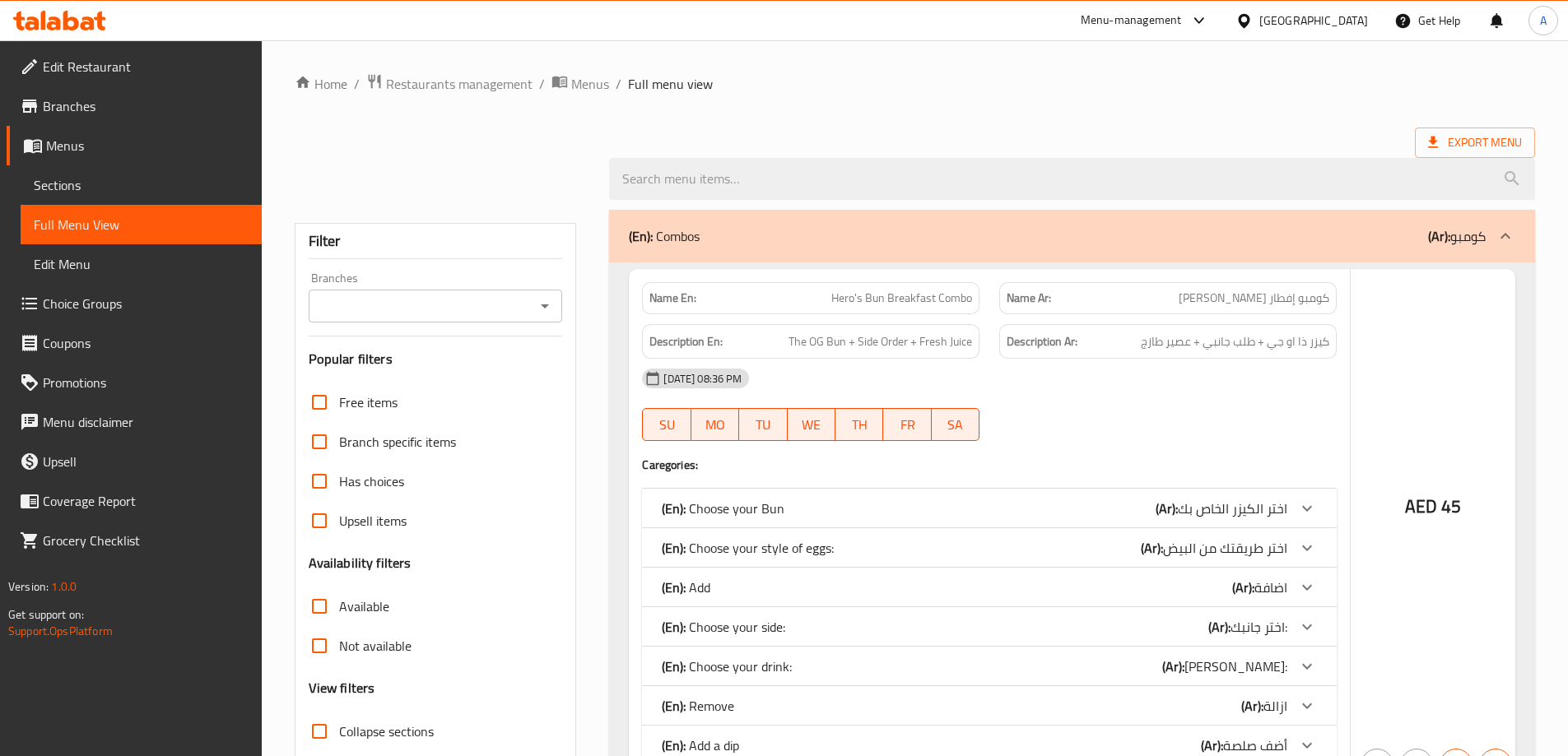
checkbox input "false"
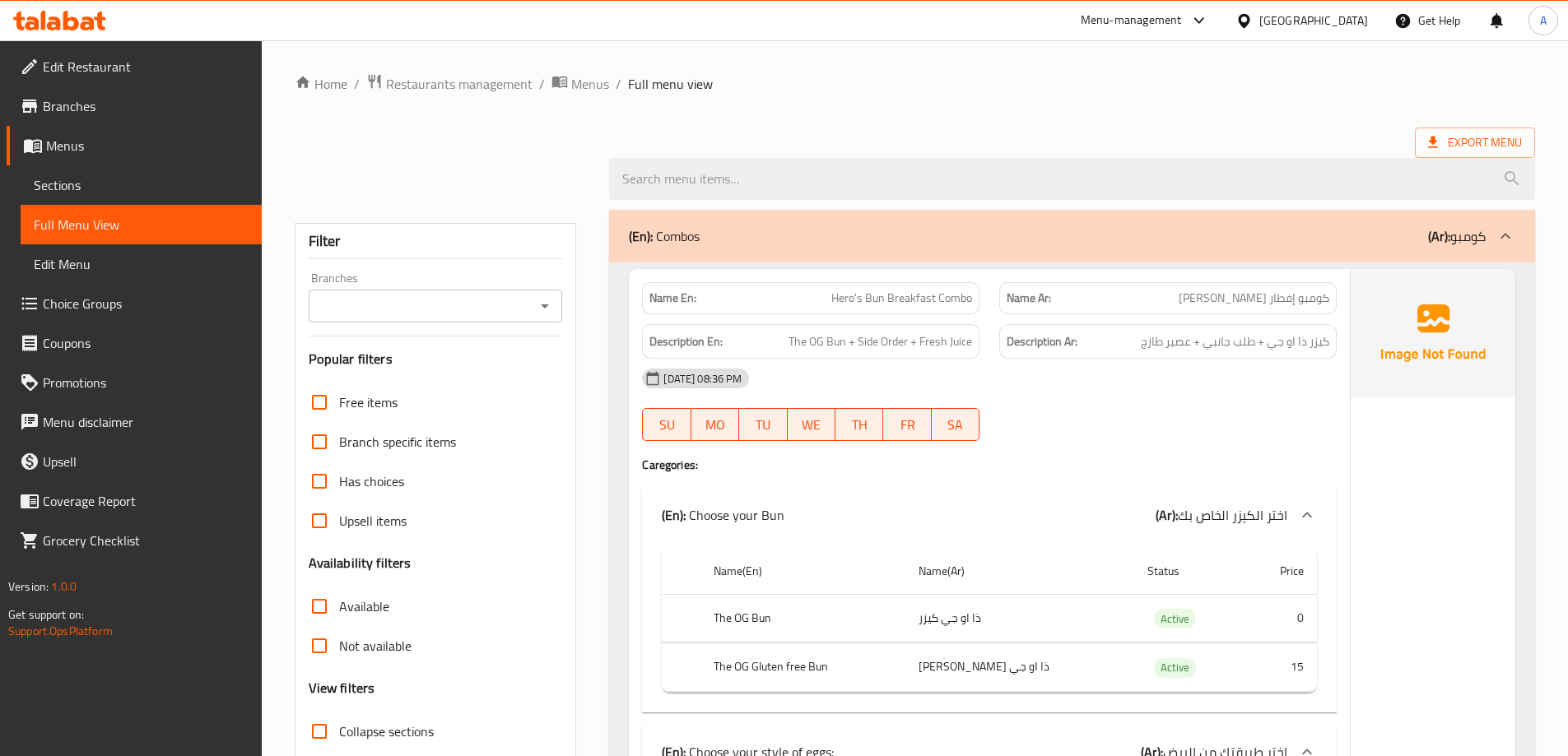
scroll to position [190, 0]
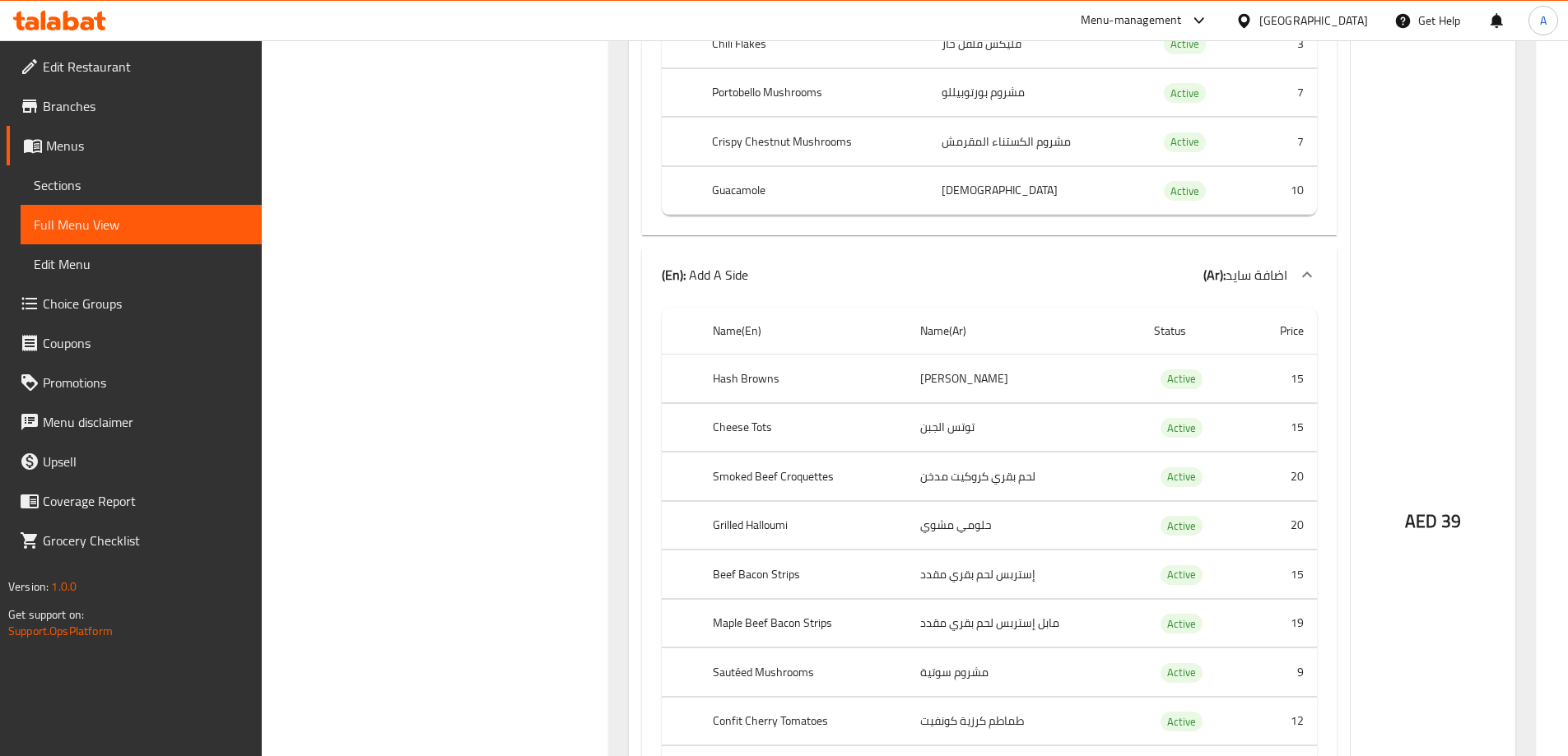
scroll to position [21654, 0]
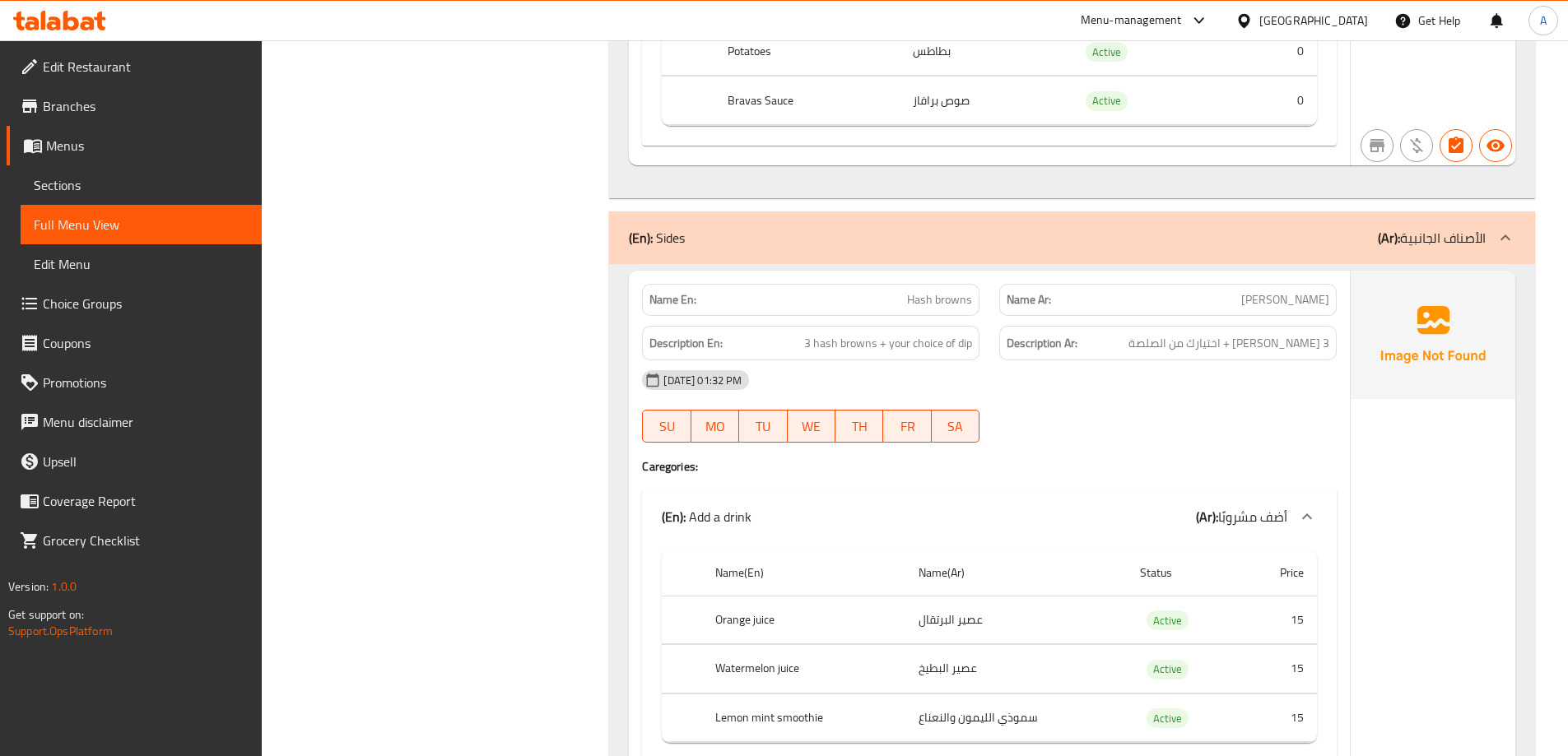
scroll to position [21819, 0]
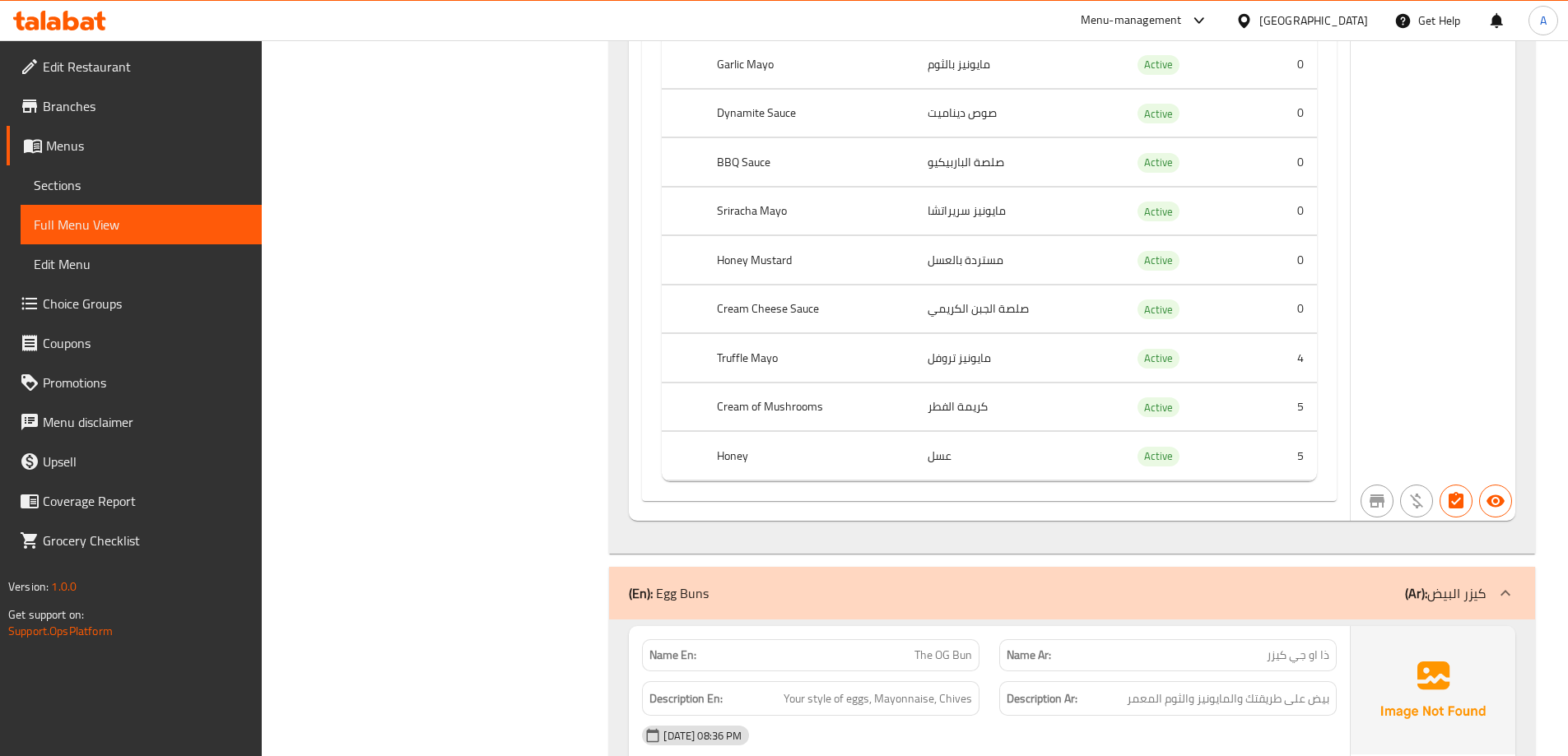
scroll to position [28236, 0]
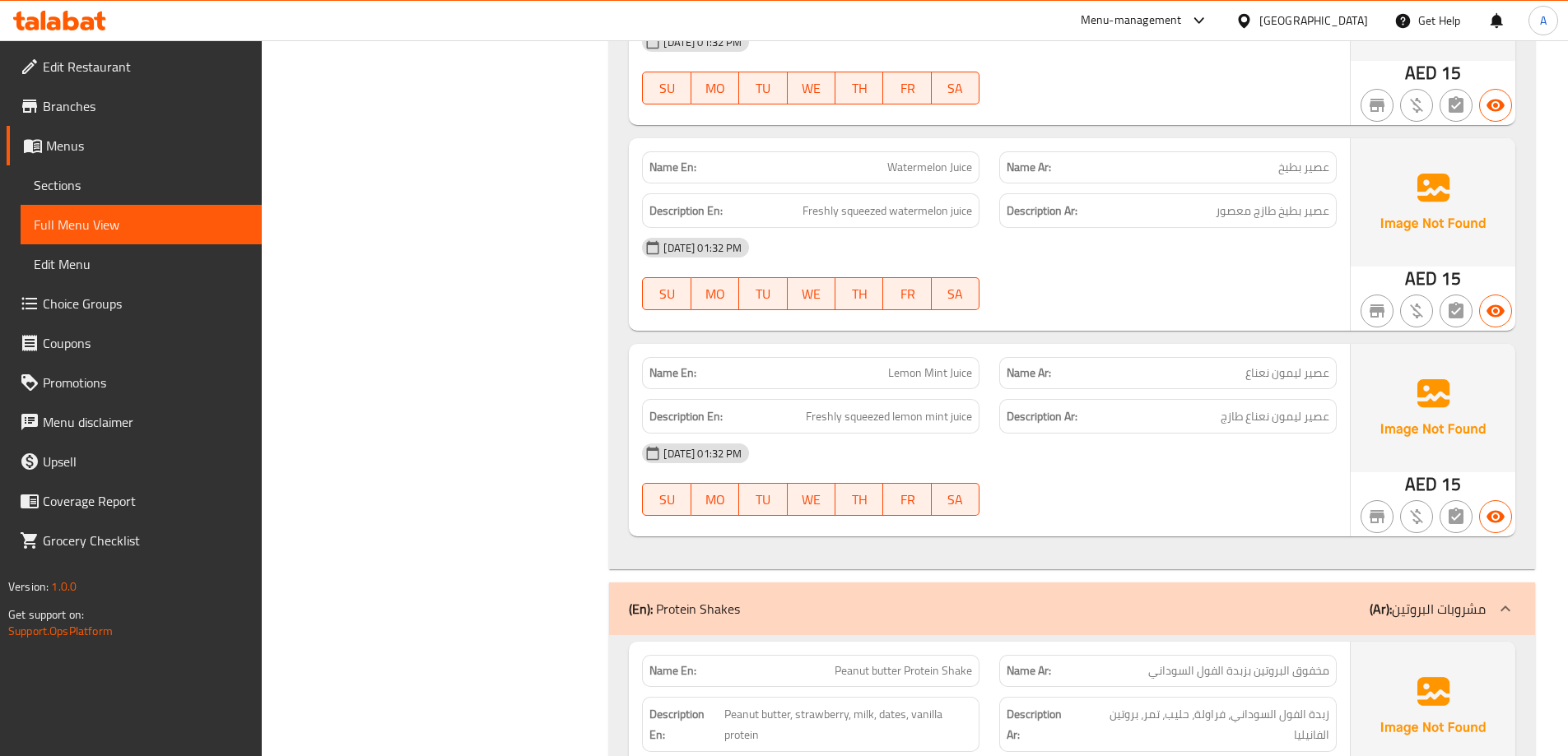
scroll to position [63571, 0]
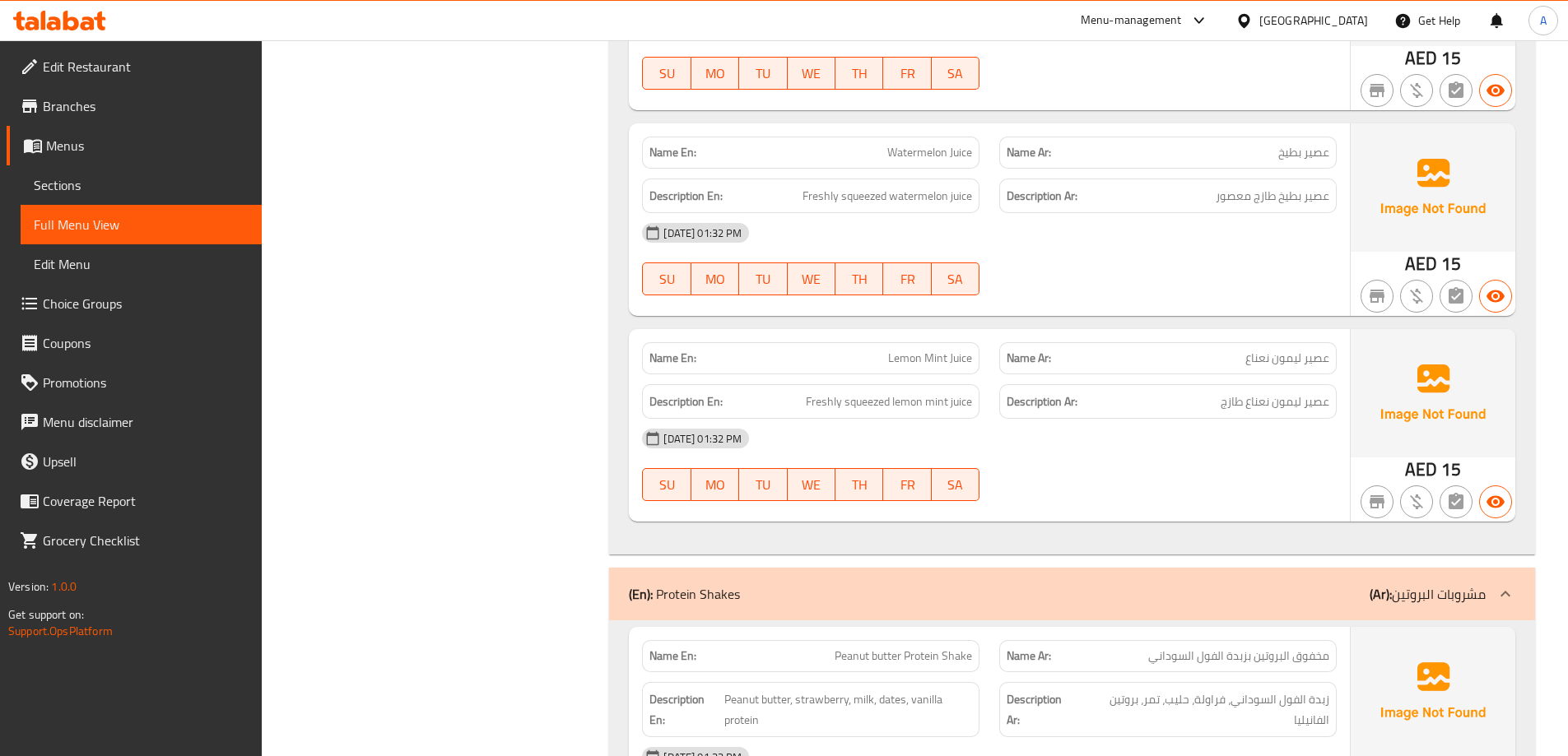
click at [1261, 408] on span "عصير ليمون نعناع طازج" at bounding box center [1275, 402] width 109 height 20
copy div "عصير ليمون نعناع طازج"
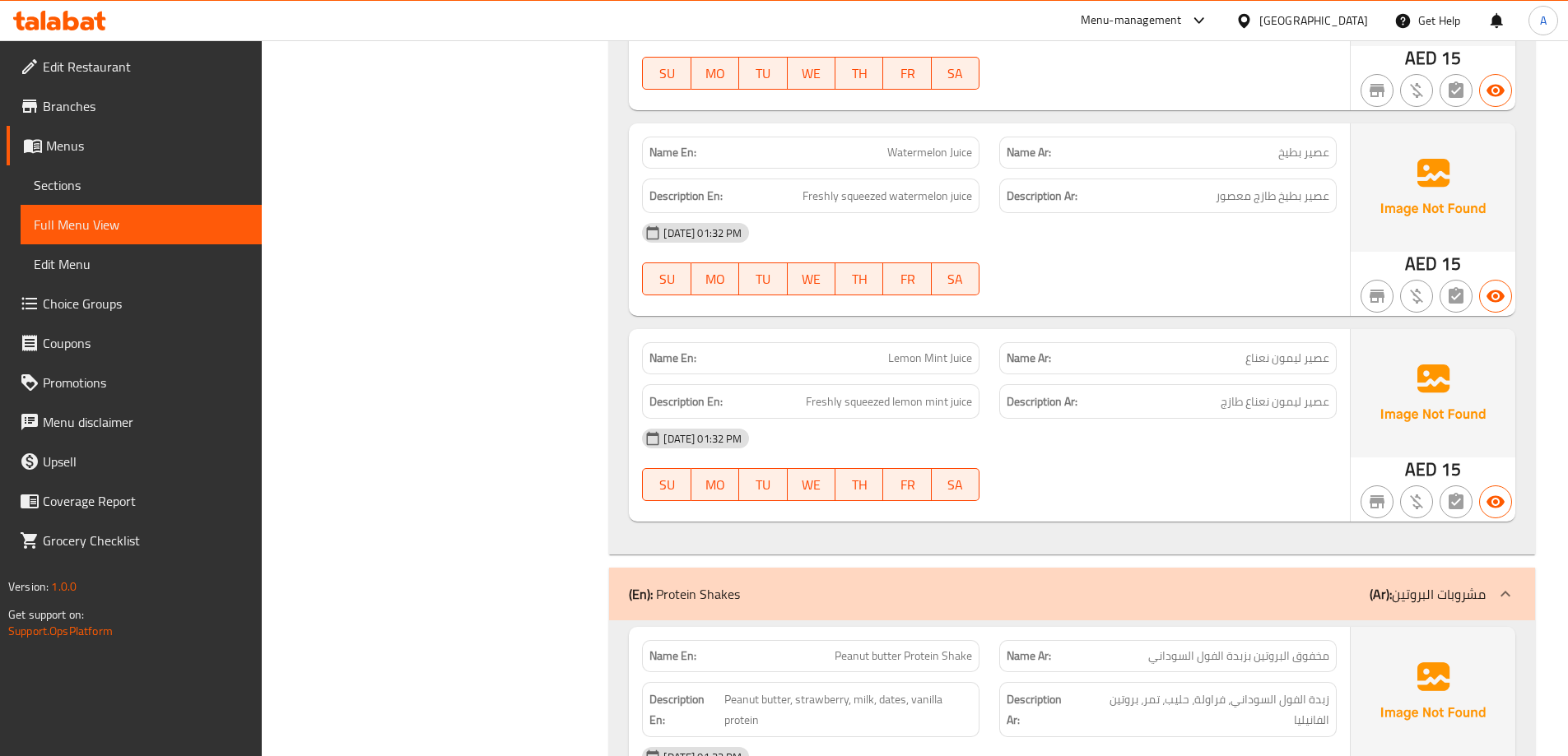
click at [1290, 405] on span "عصير ليمون نعناع طازج" at bounding box center [1275, 402] width 109 height 20
copy div "عصير ليمون نعناع طازج"
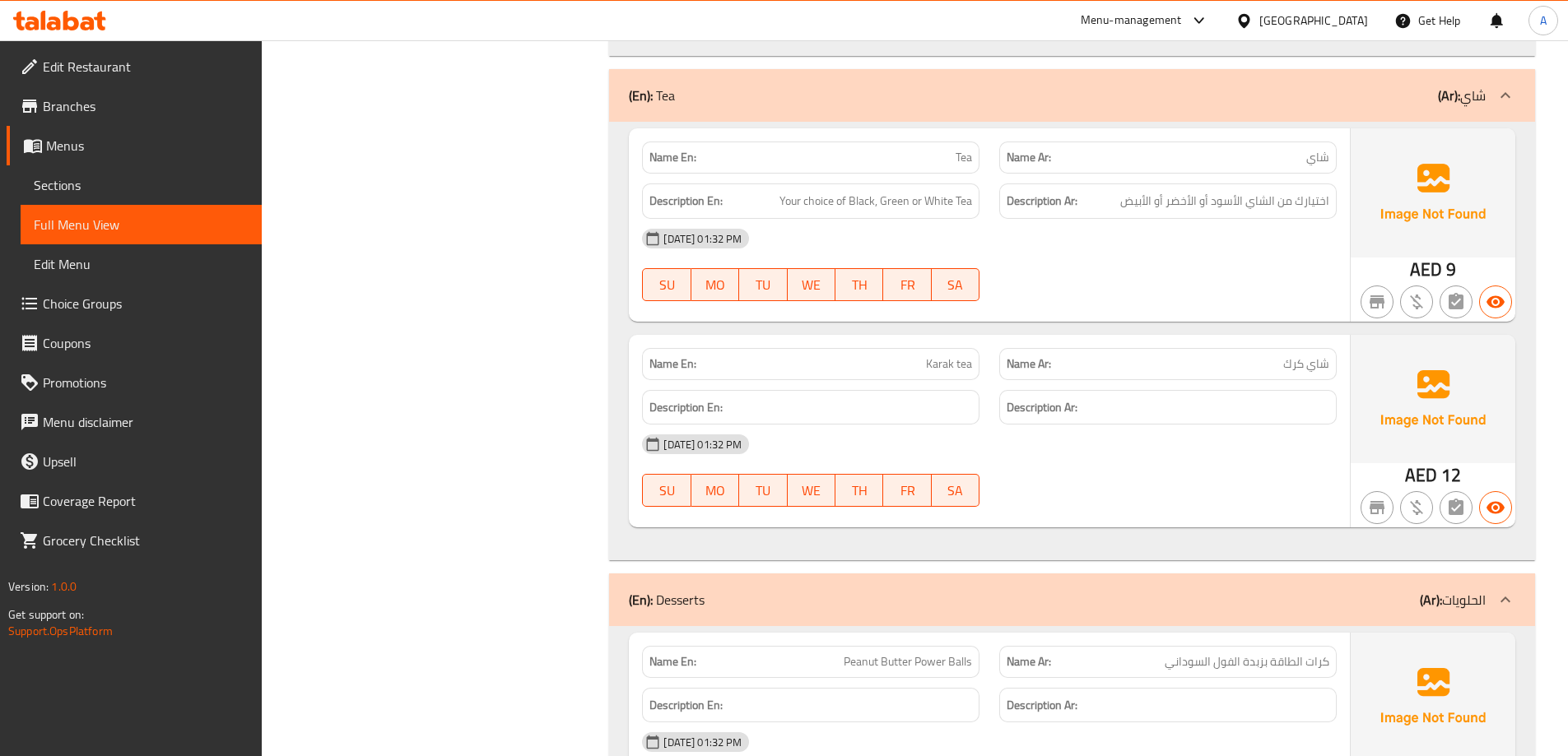
scroll to position [65474, 0]
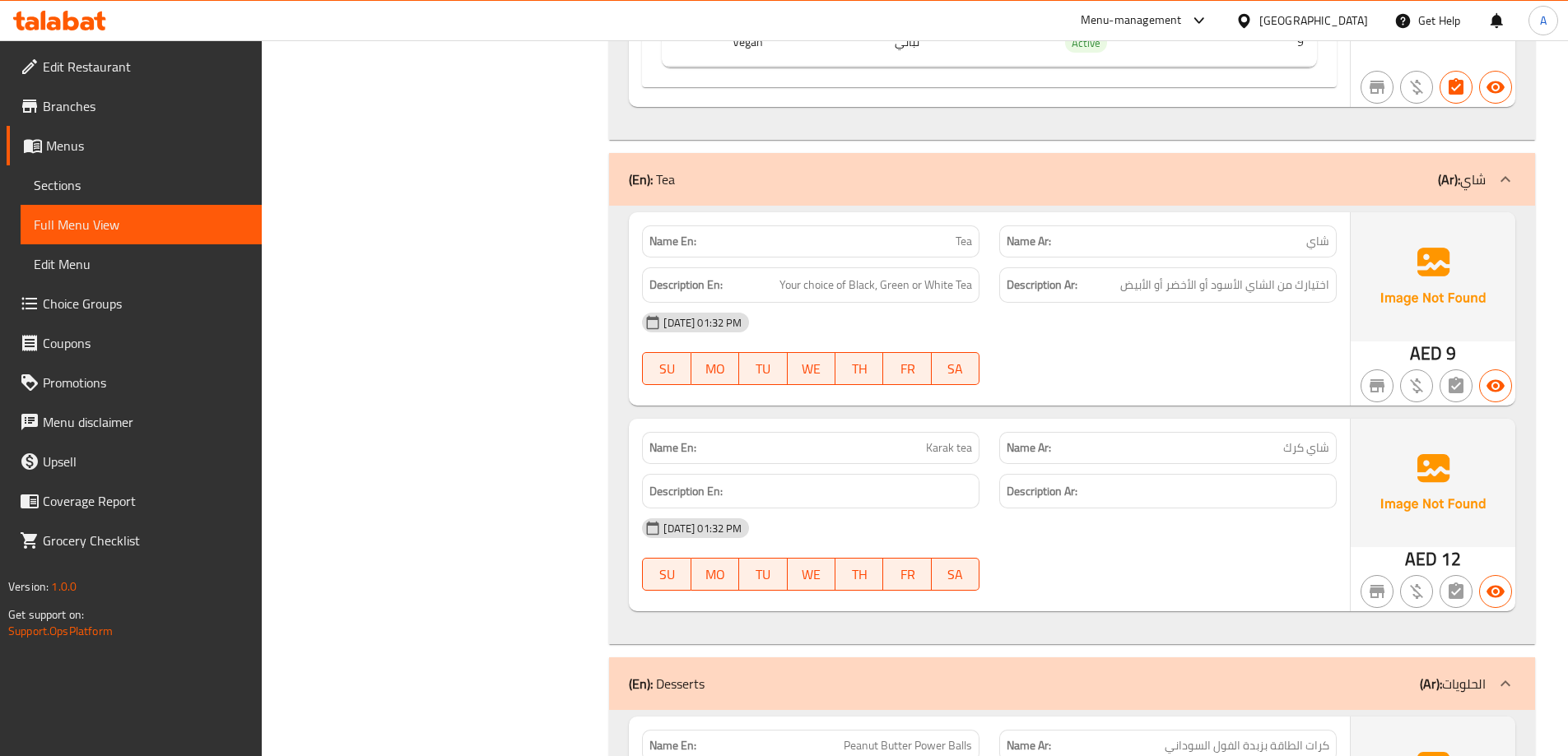
scroll to position [64981, 0]
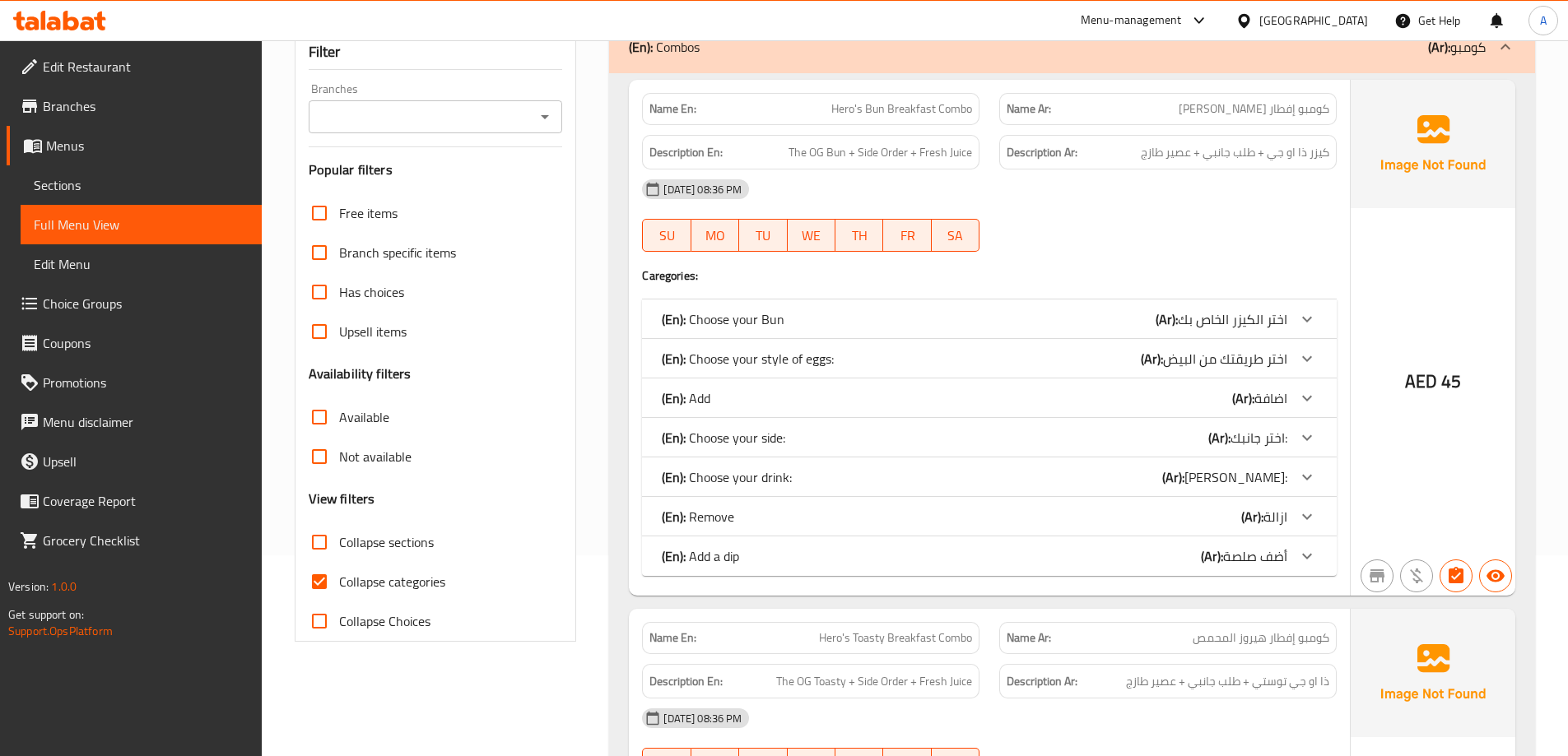
scroll to position [411, 0]
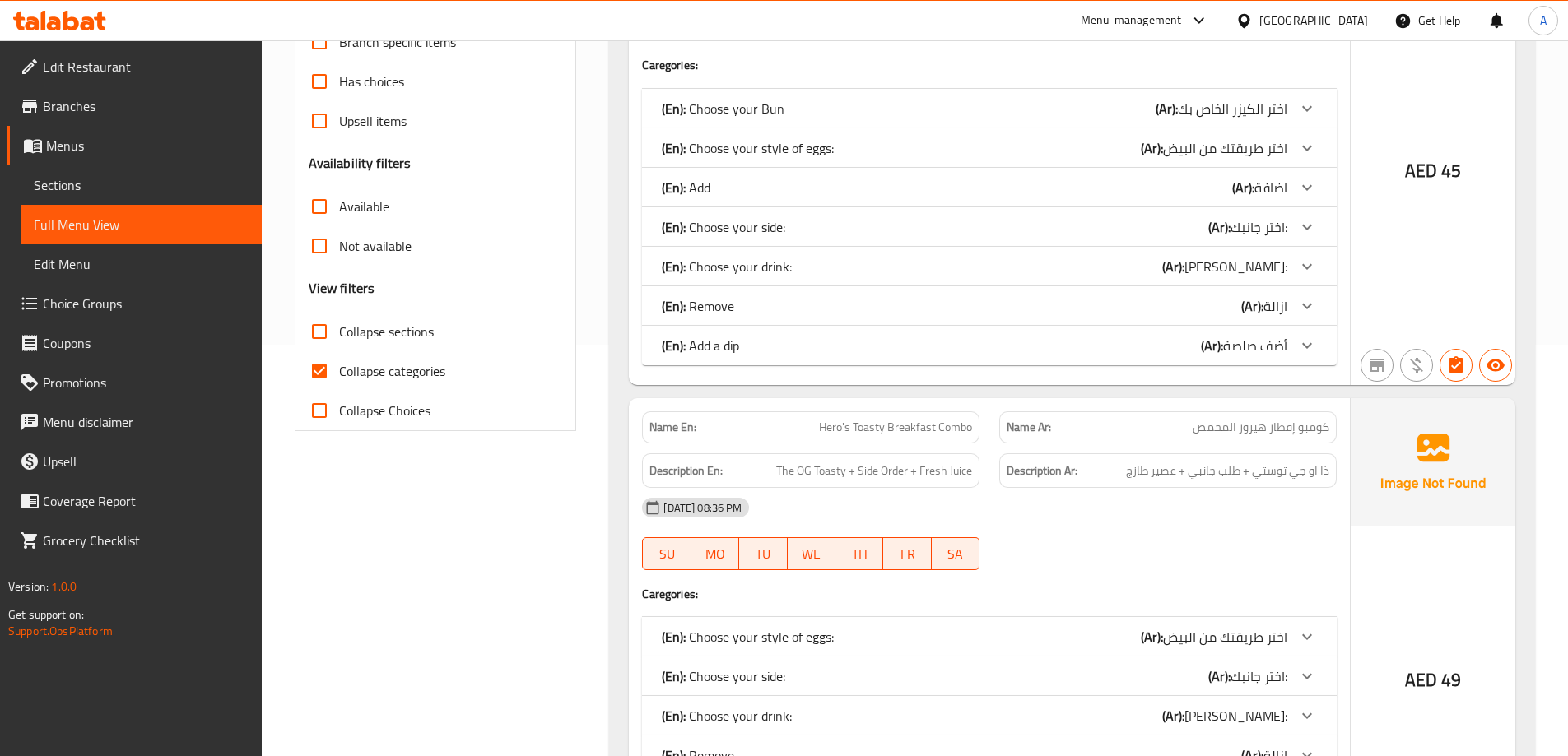
click at [321, 373] on input "Collapse categories" at bounding box center [319, 371] width 40 height 40
checkbox input "false"
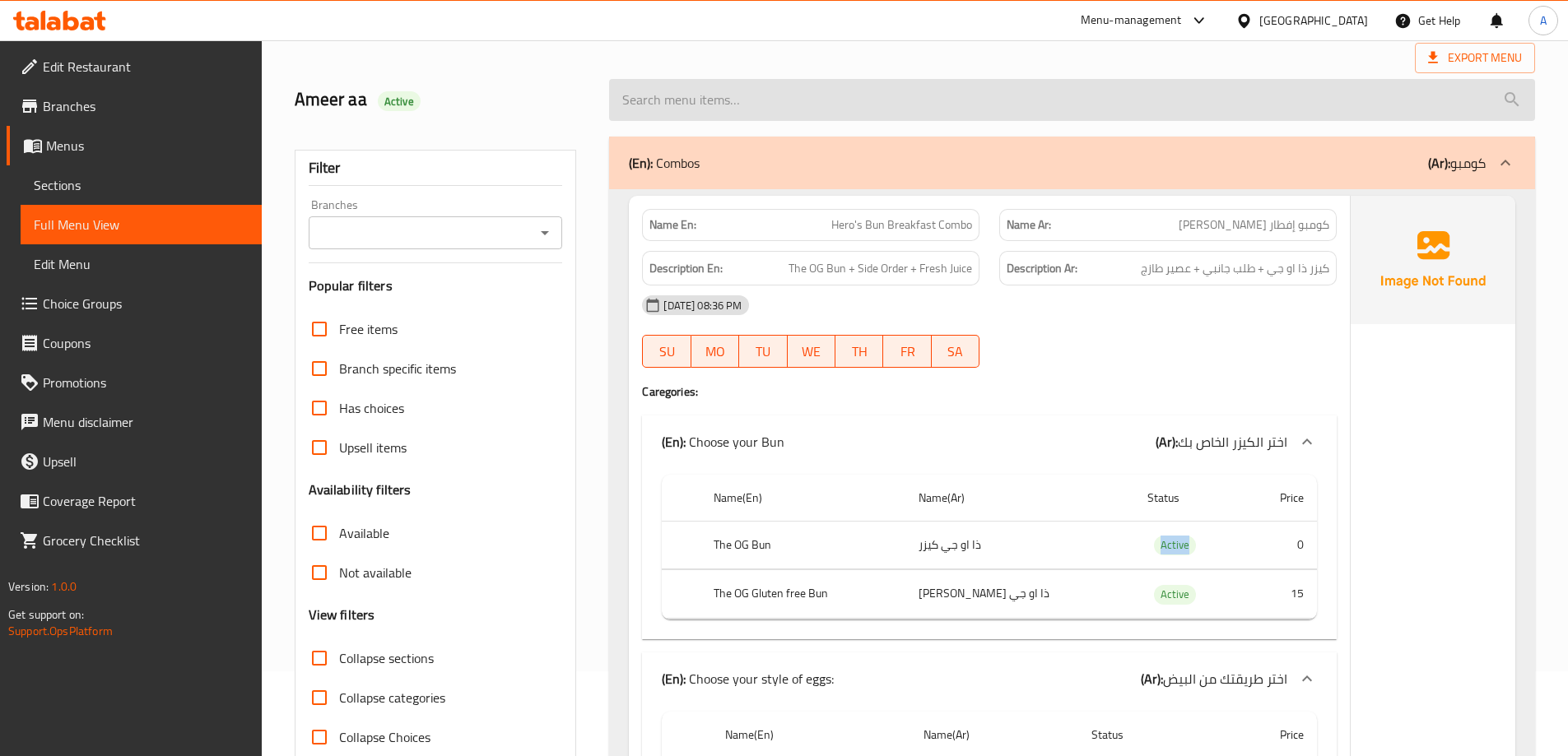
scroll to position [0, 0]
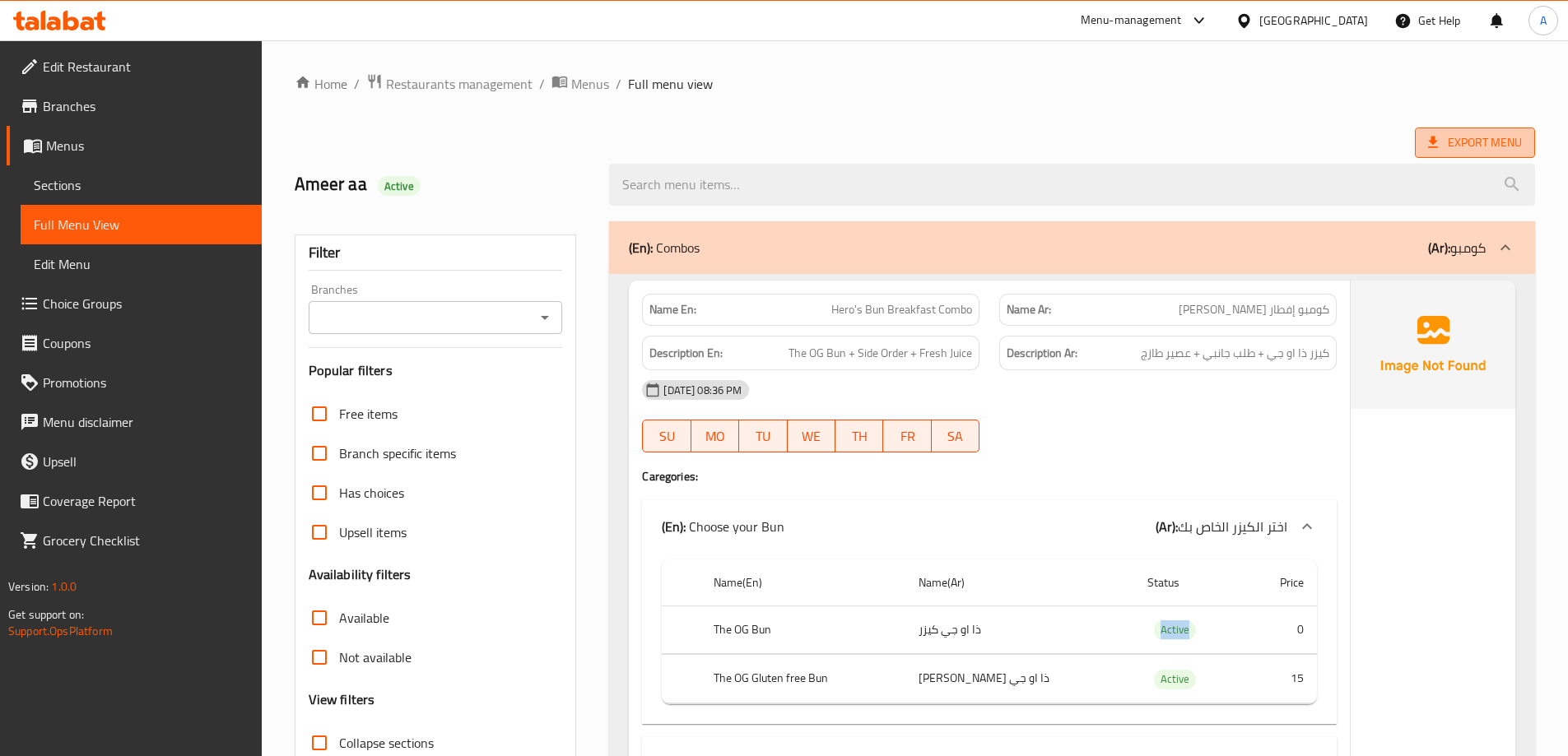
click at [1469, 137] on span "Export Menu" at bounding box center [1474, 142] width 94 height 20
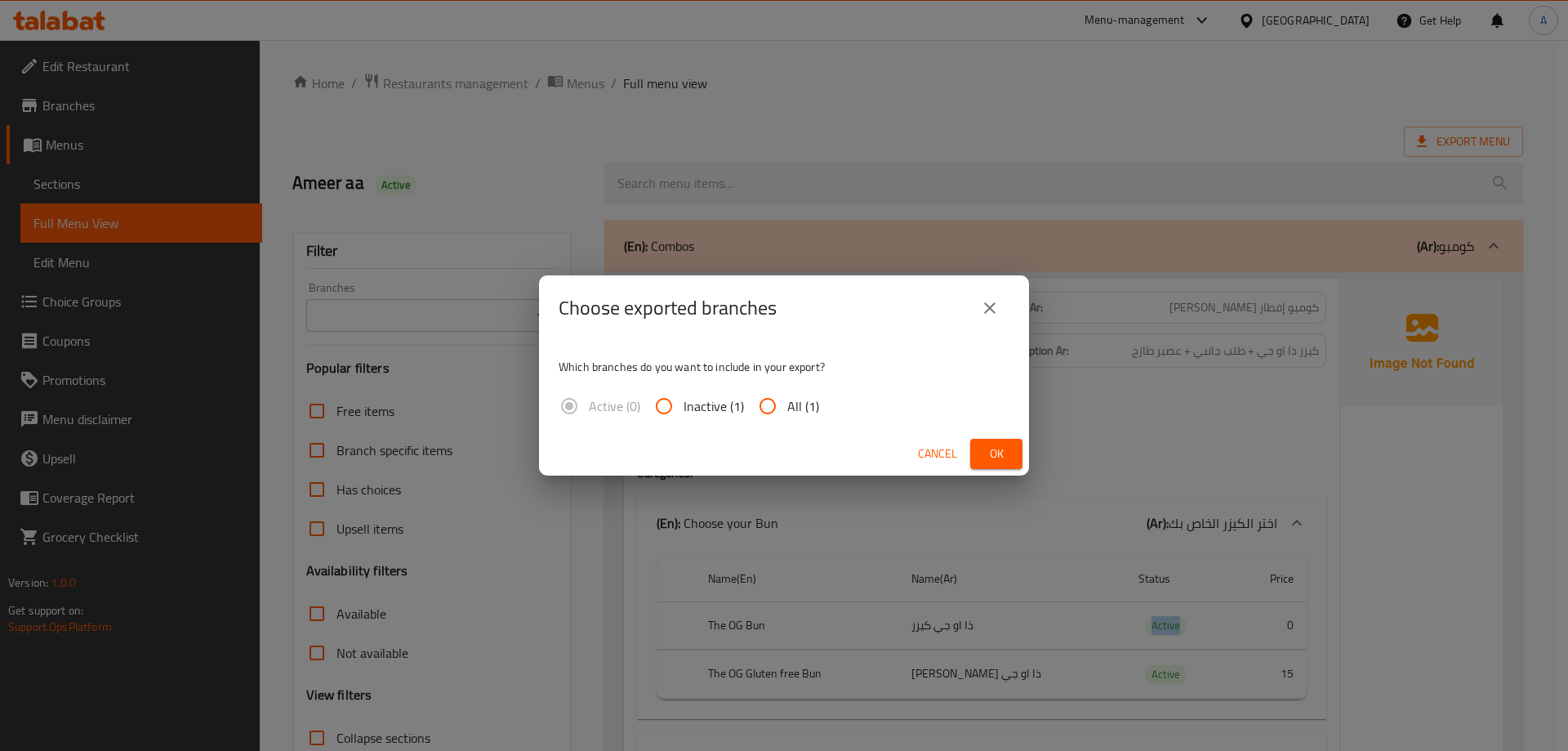
click at [772, 419] on input "All (1)" at bounding box center [767, 406] width 39 height 39
radio input "true"
click at [1009, 449] on span "Ok" at bounding box center [996, 454] width 26 height 20
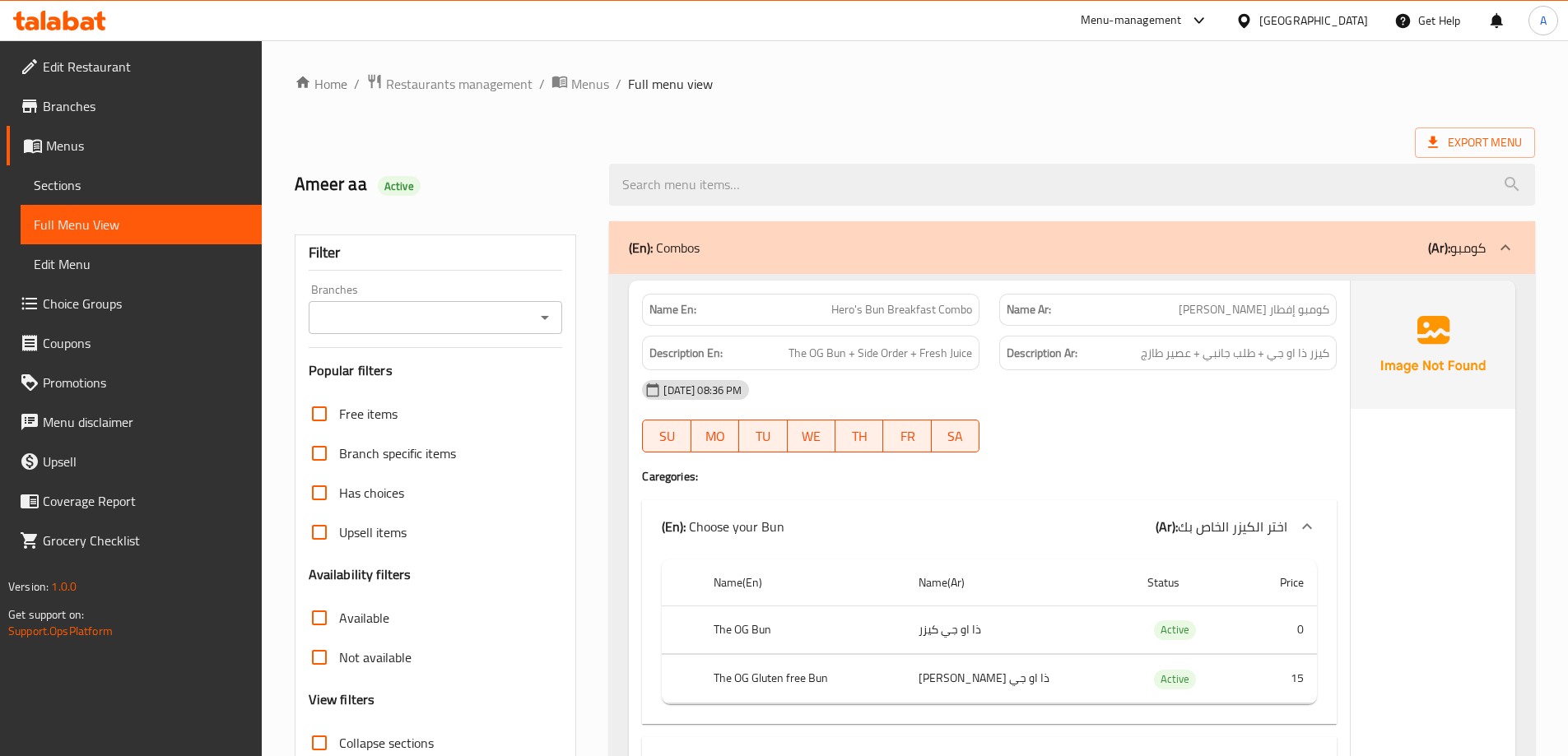
click at [1198, 357] on span "كيزر ذا او جي + طلب جانبي + عصير طازج" at bounding box center [1235, 353] width 189 height 20
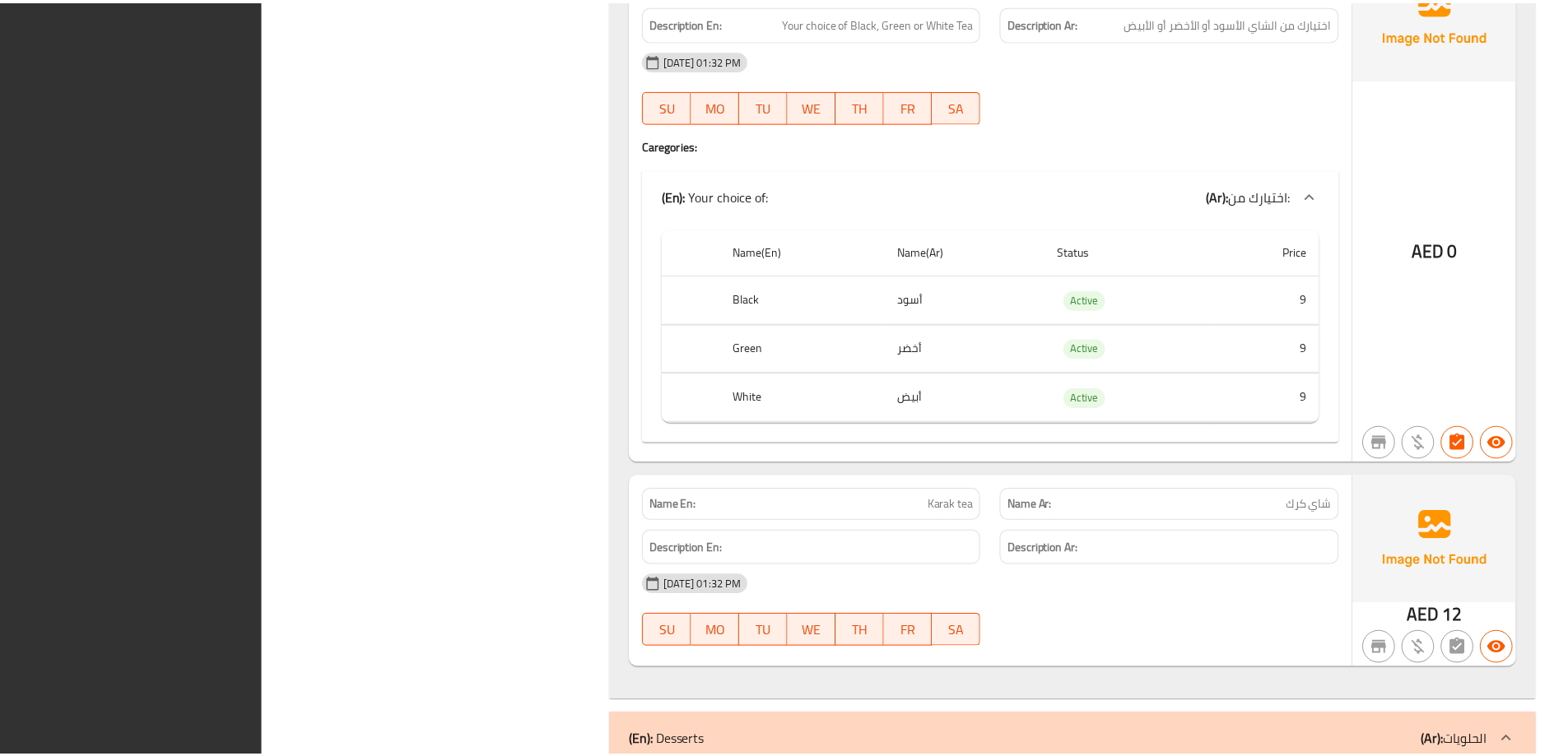
scroll to position [66643, 0]
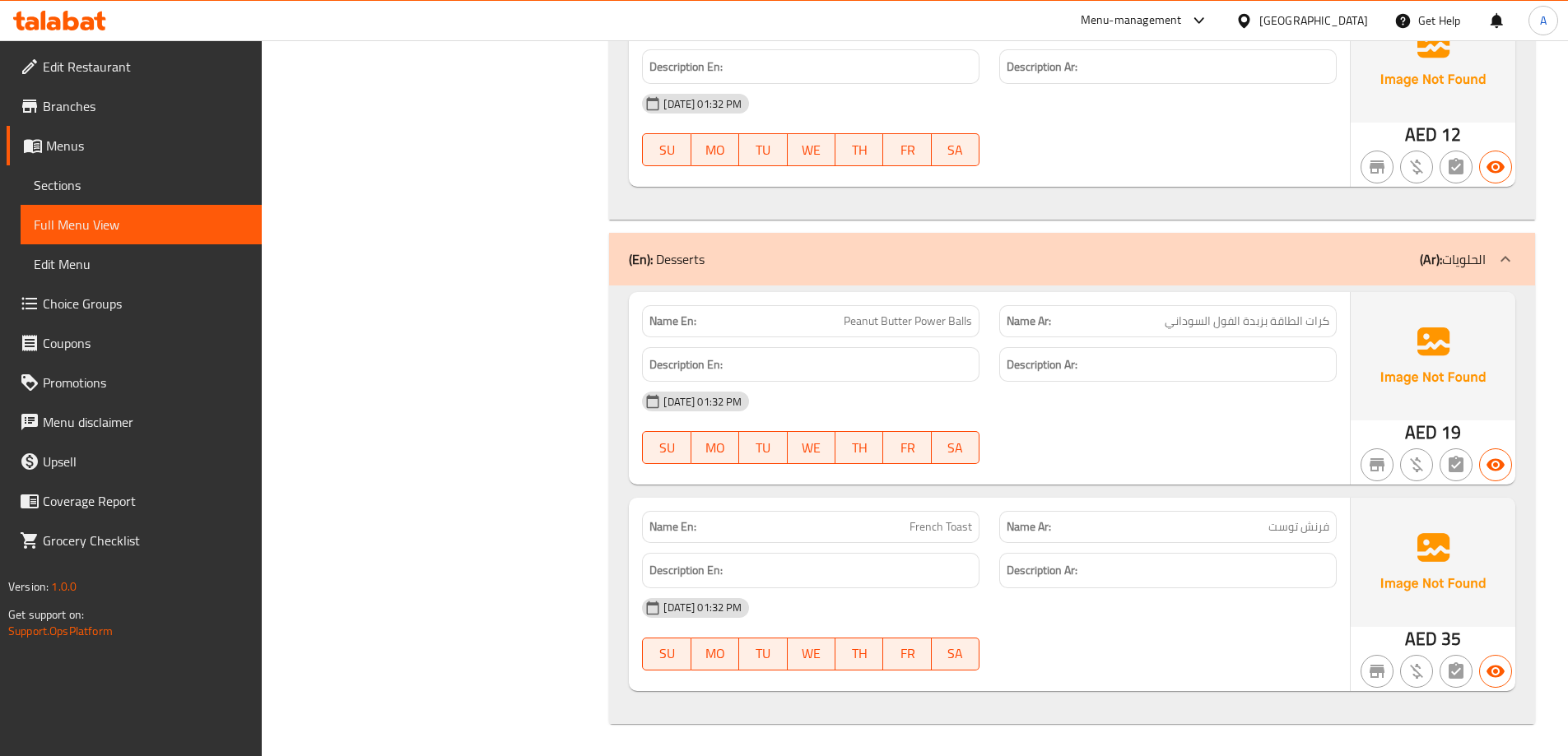
click at [76, 67] on span "Edit Restaurant" at bounding box center [146, 66] width 206 height 19
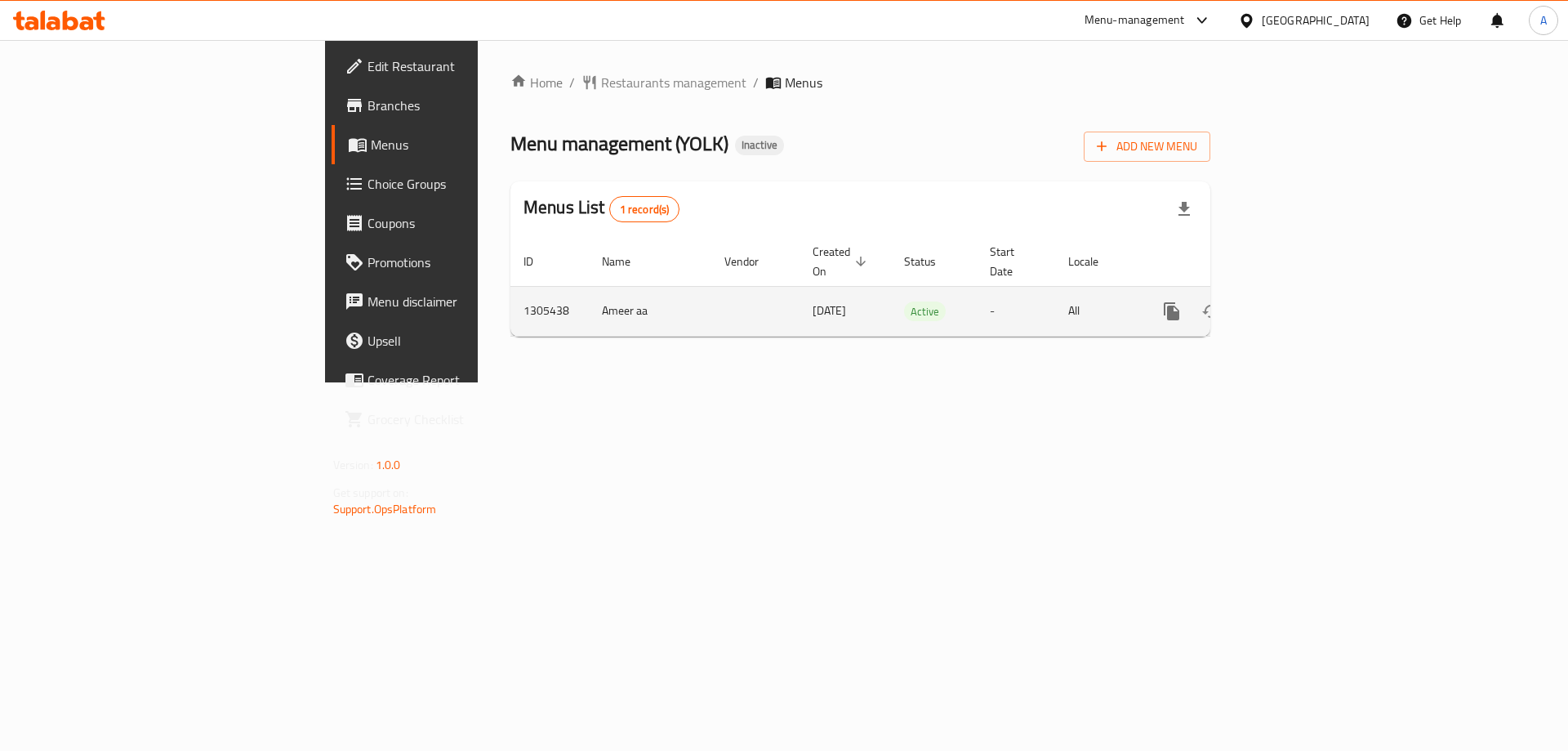
click at [1299, 301] on icon "enhanced table" at bounding box center [1289, 311] width 19 height 19
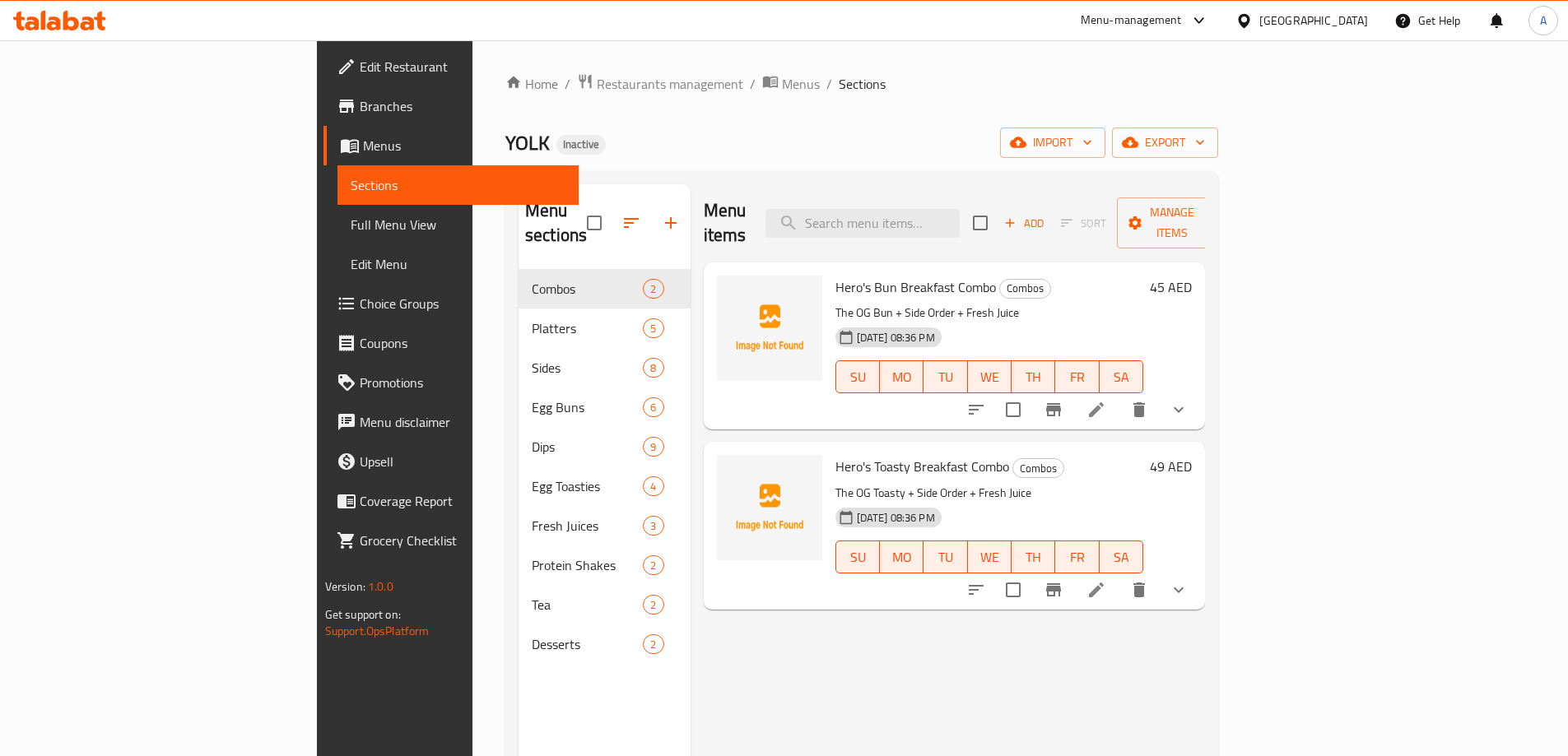
click at [351, 219] on span "Full Menu View" at bounding box center [458, 224] width 215 height 19
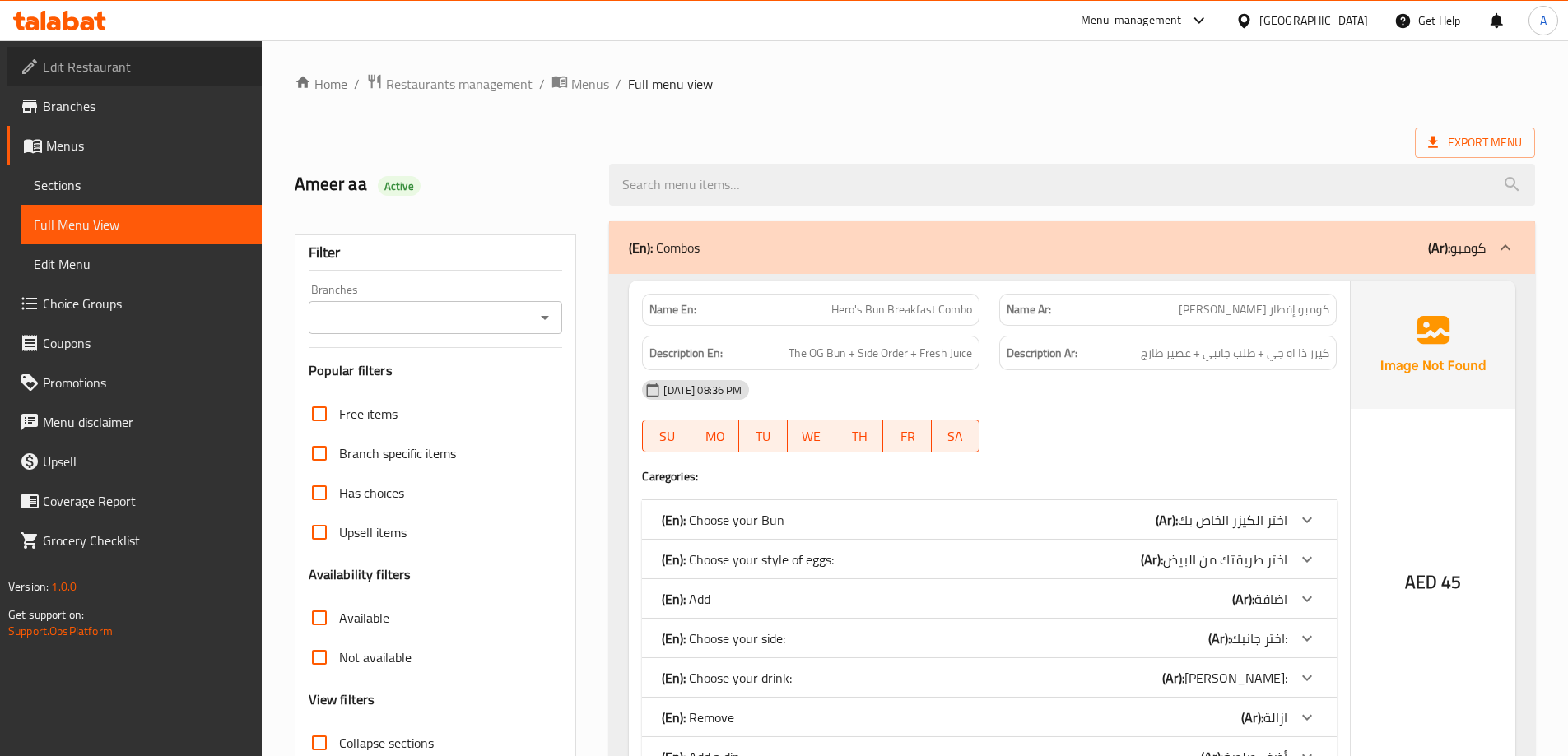
click at [151, 62] on span "Edit Restaurant" at bounding box center [146, 66] width 206 height 19
